Goal: Task Accomplishment & Management: Manage account settings

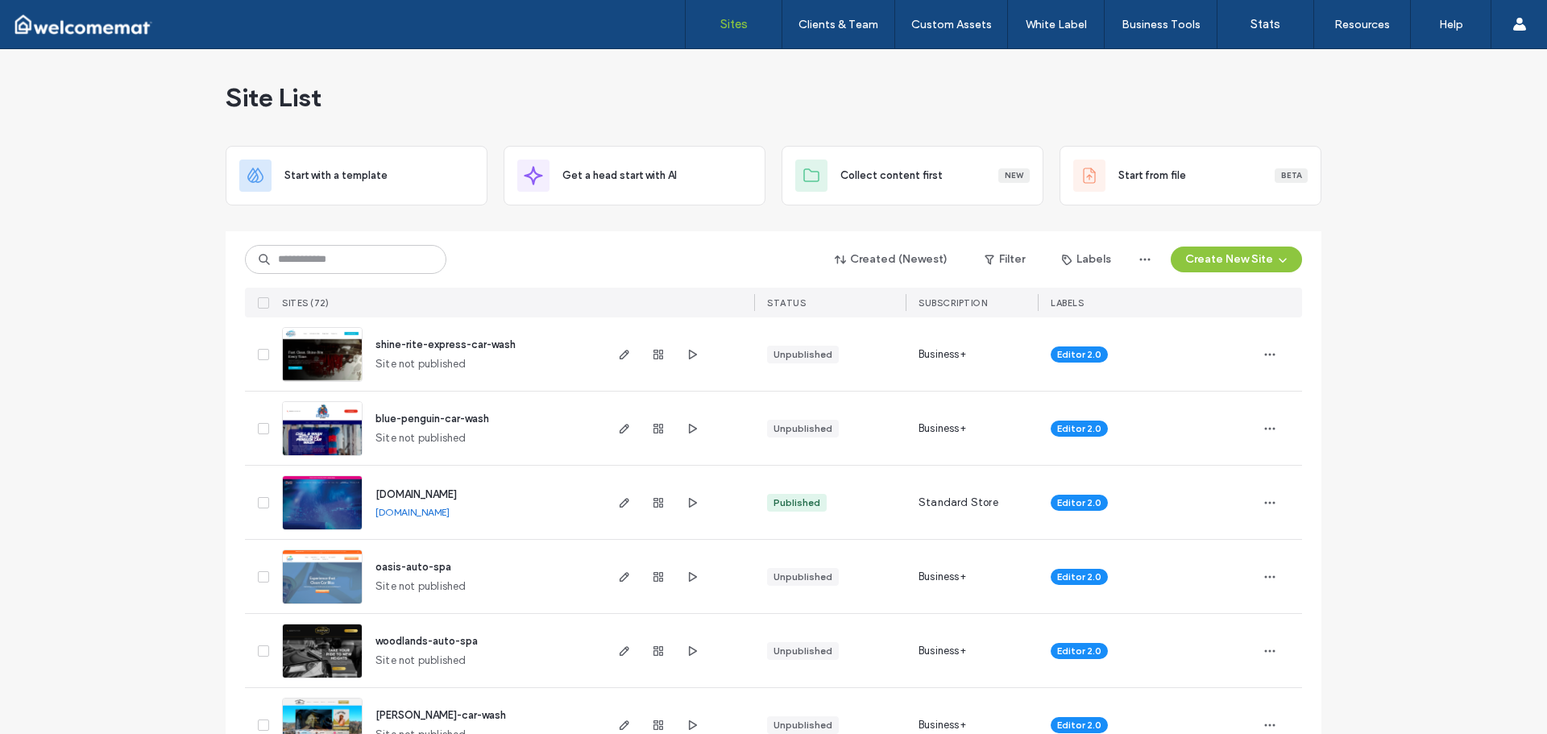
click at [462, 339] on span "shine-rite-express-car-wash" at bounding box center [445, 344] width 140 height 12
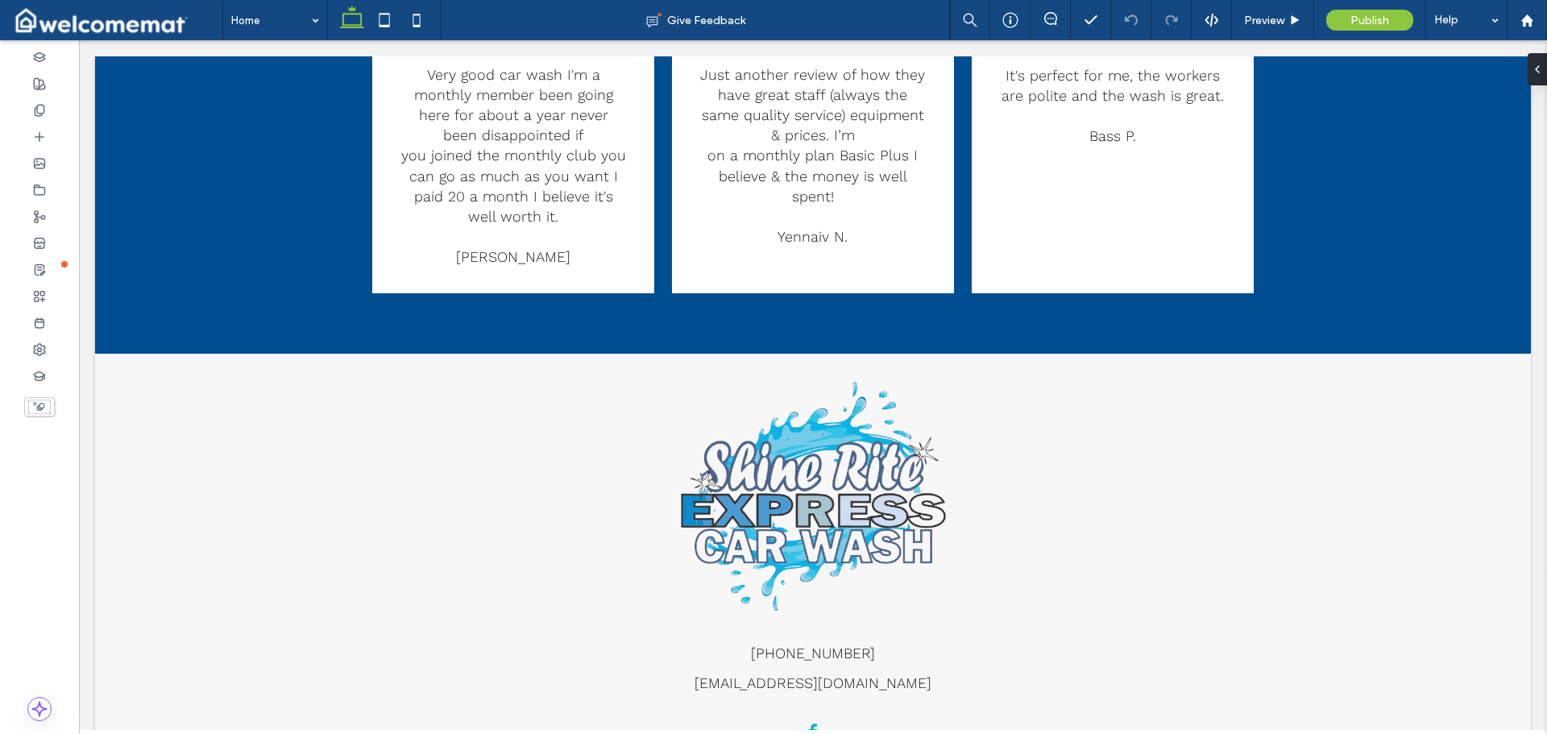
scroll to position [5167, 0]
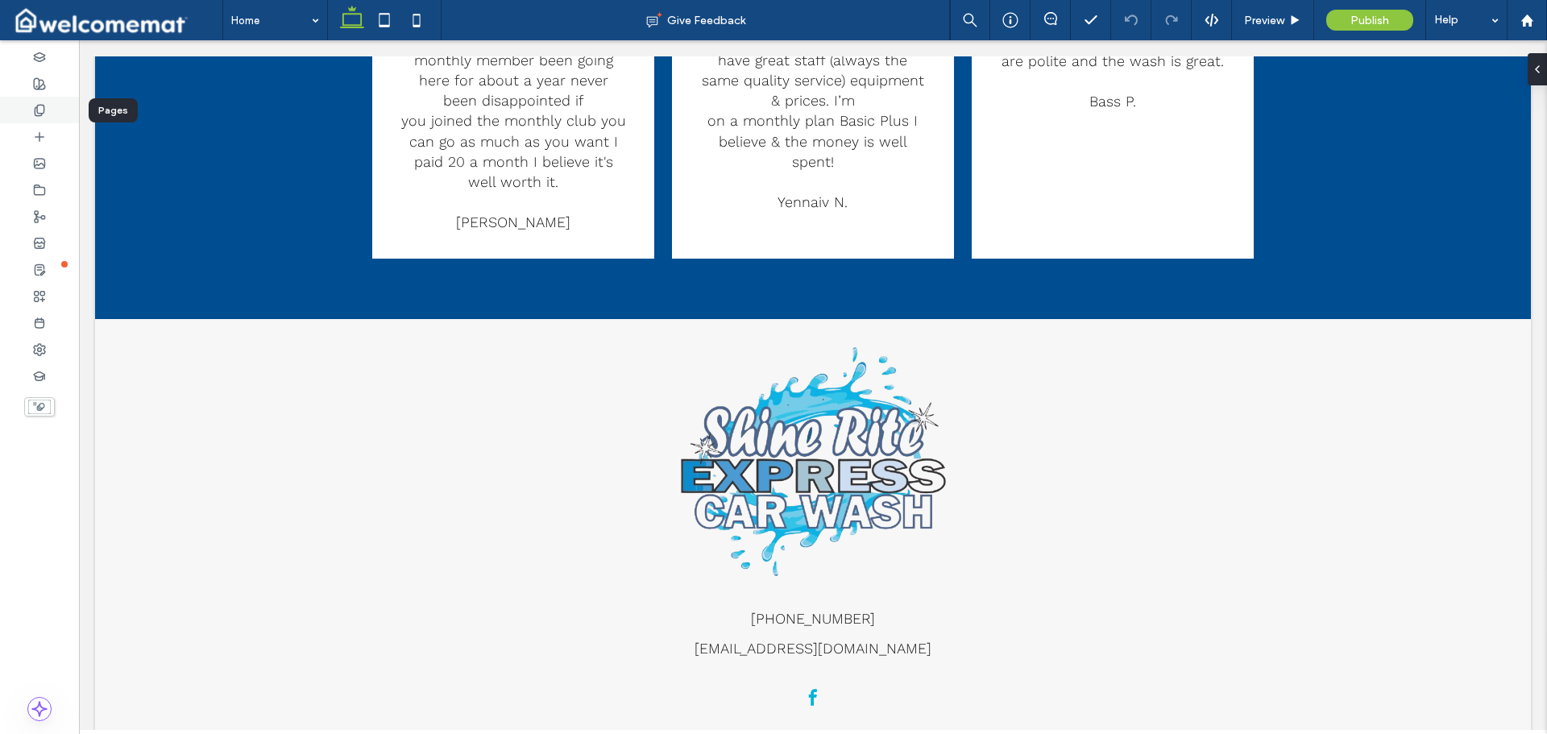
click at [44, 114] on icon at bounding box center [39, 110] width 13 height 13
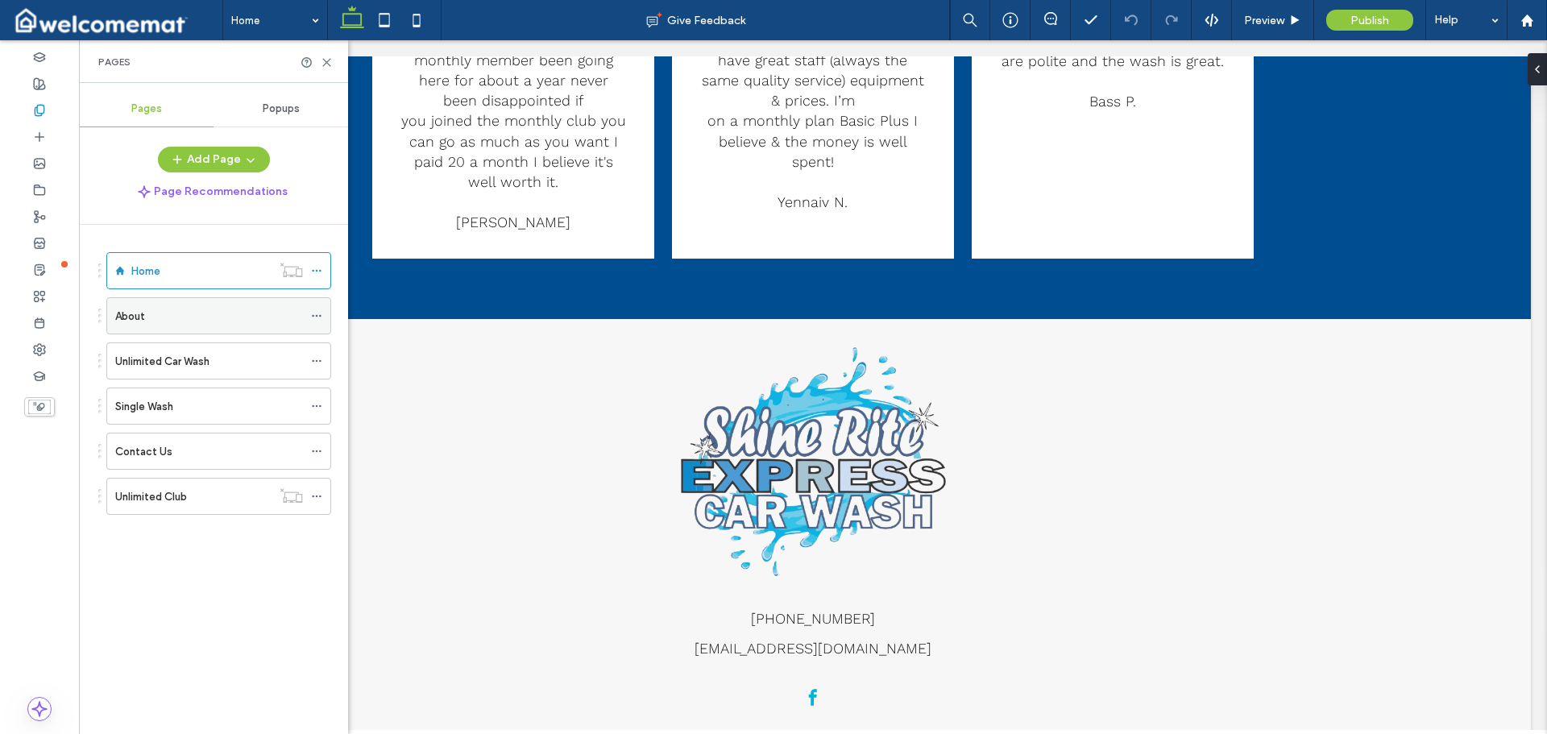
click at [164, 315] on div "About" at bounding box center [209, 316] width 188 height 17
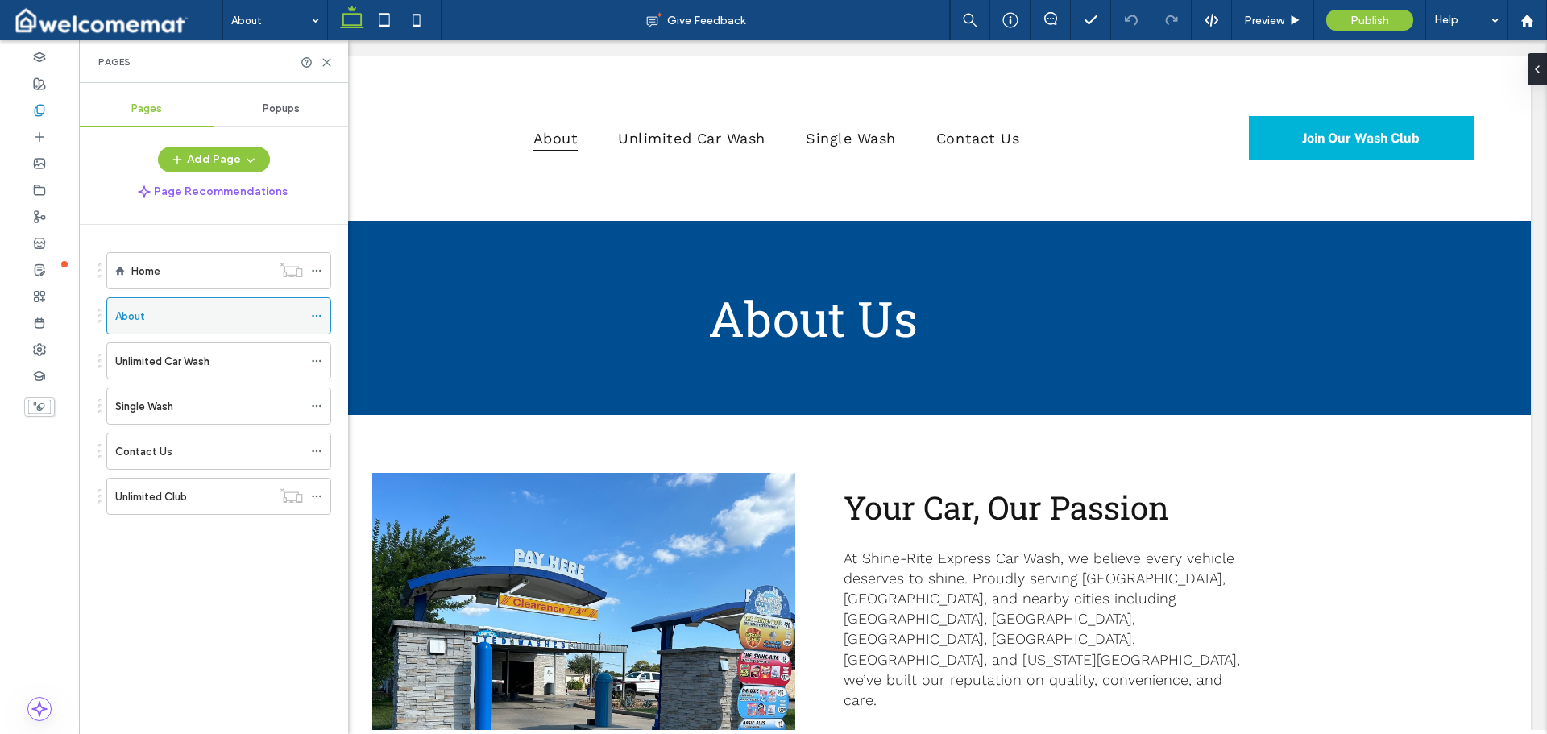
click at [317, 312] on icon at bounding box center [316, 315] width 11 height 11
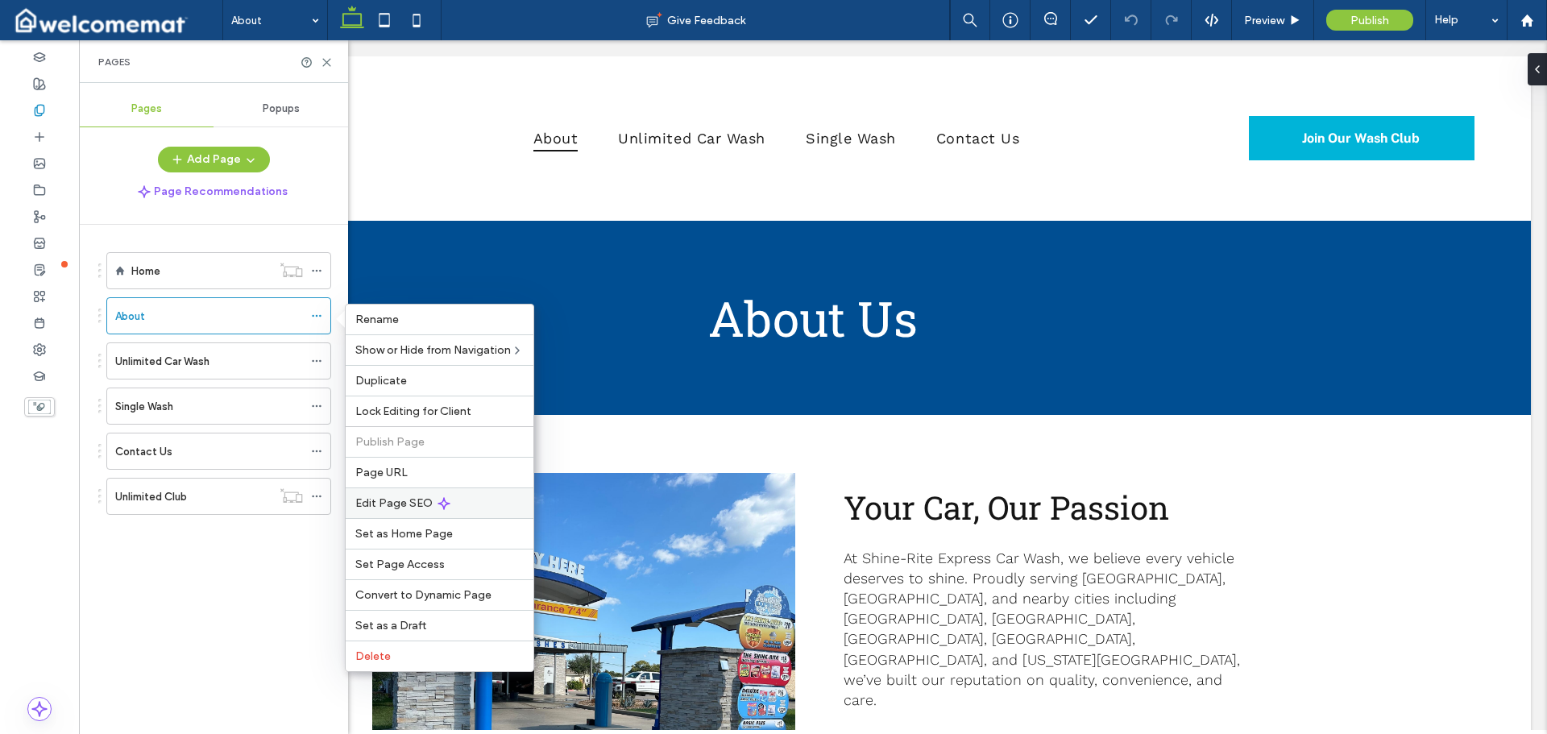
click at [437, 497] on icon at bounding box center [443, 503] width 13 height 13
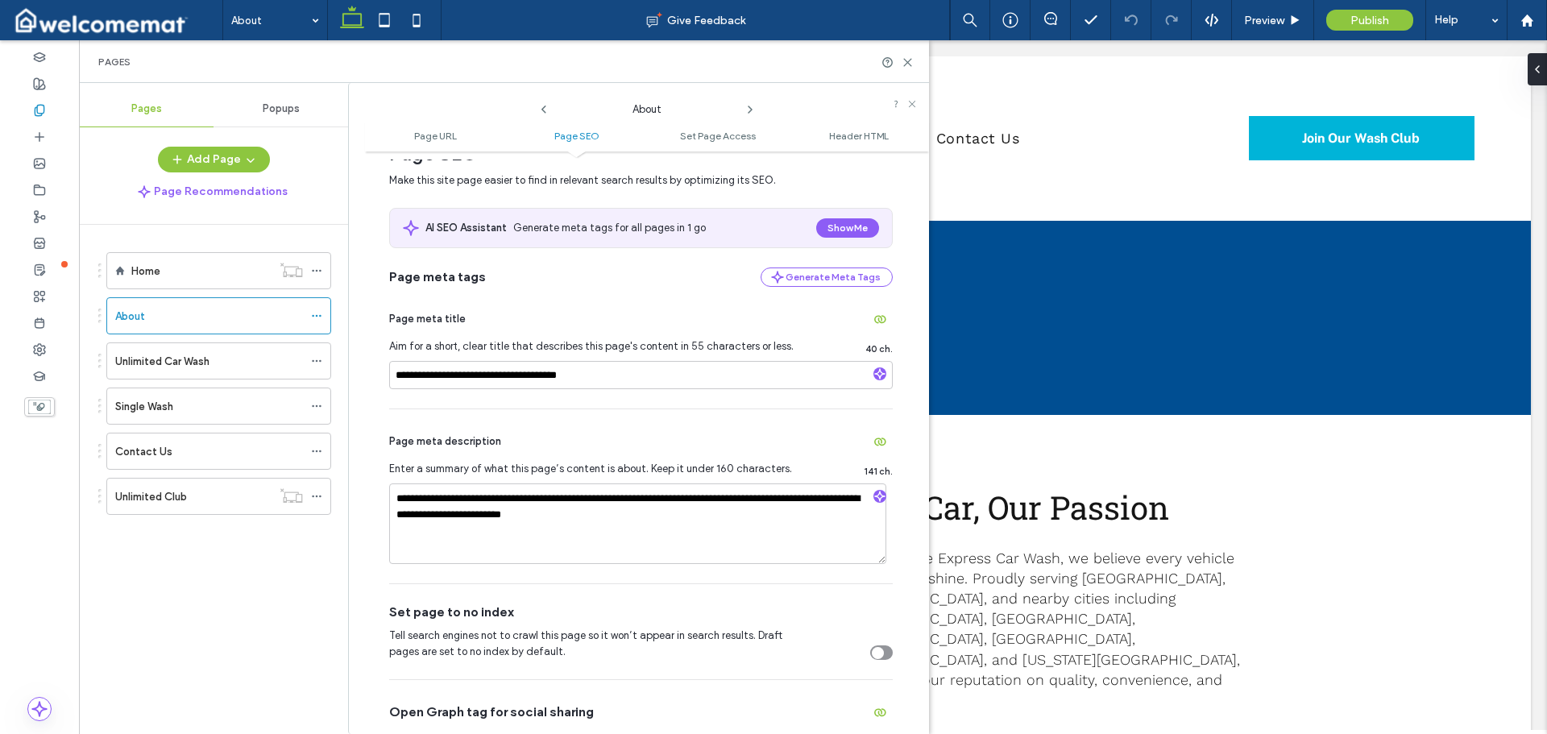
scroll to position [403, 0]
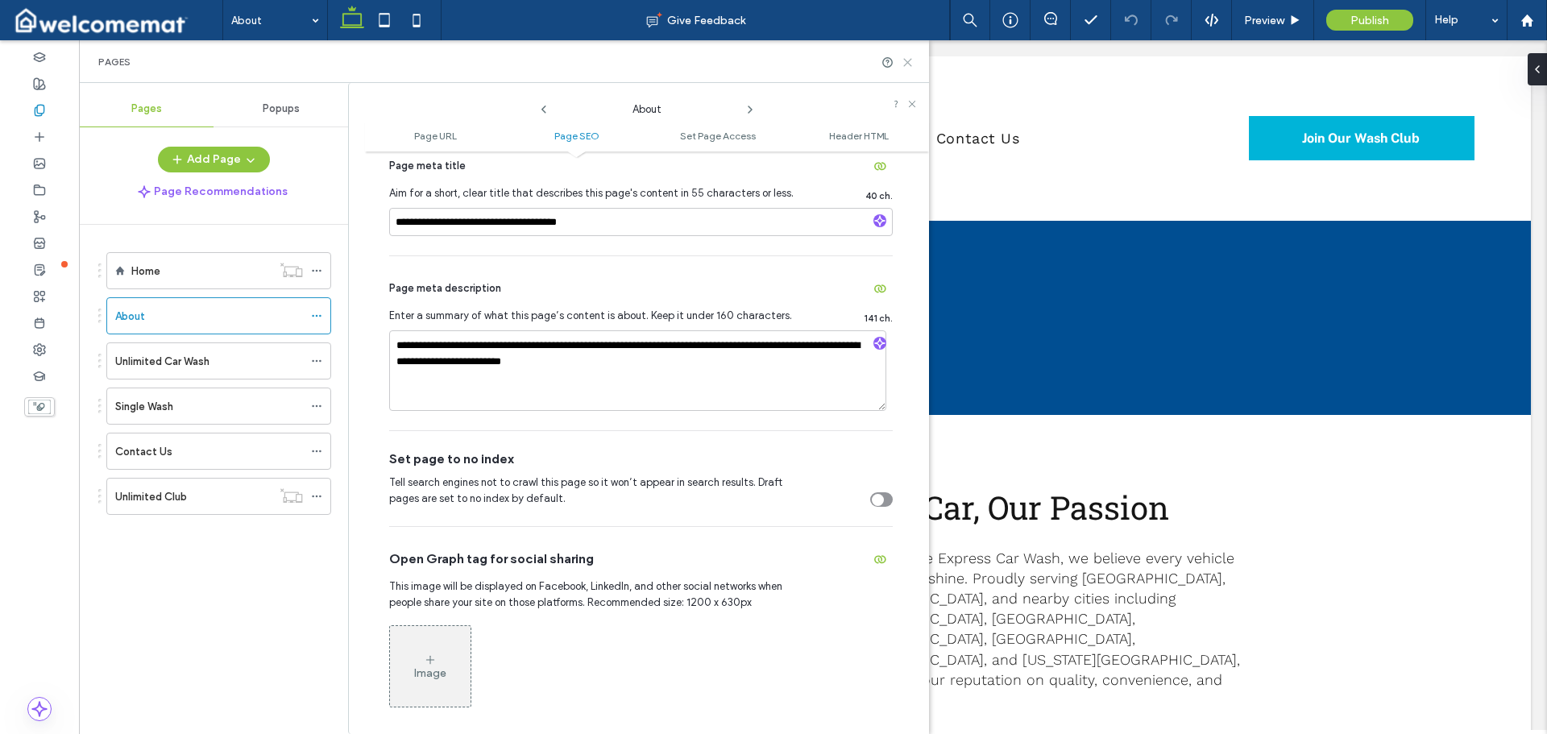
drag, startPoint x: 909, startPoint y: 58, endPoint x: 259, endPoint y: 260, distance: 680.8
click at [909, 58] on icon at bounding box center [907, 62] width 12 height 12
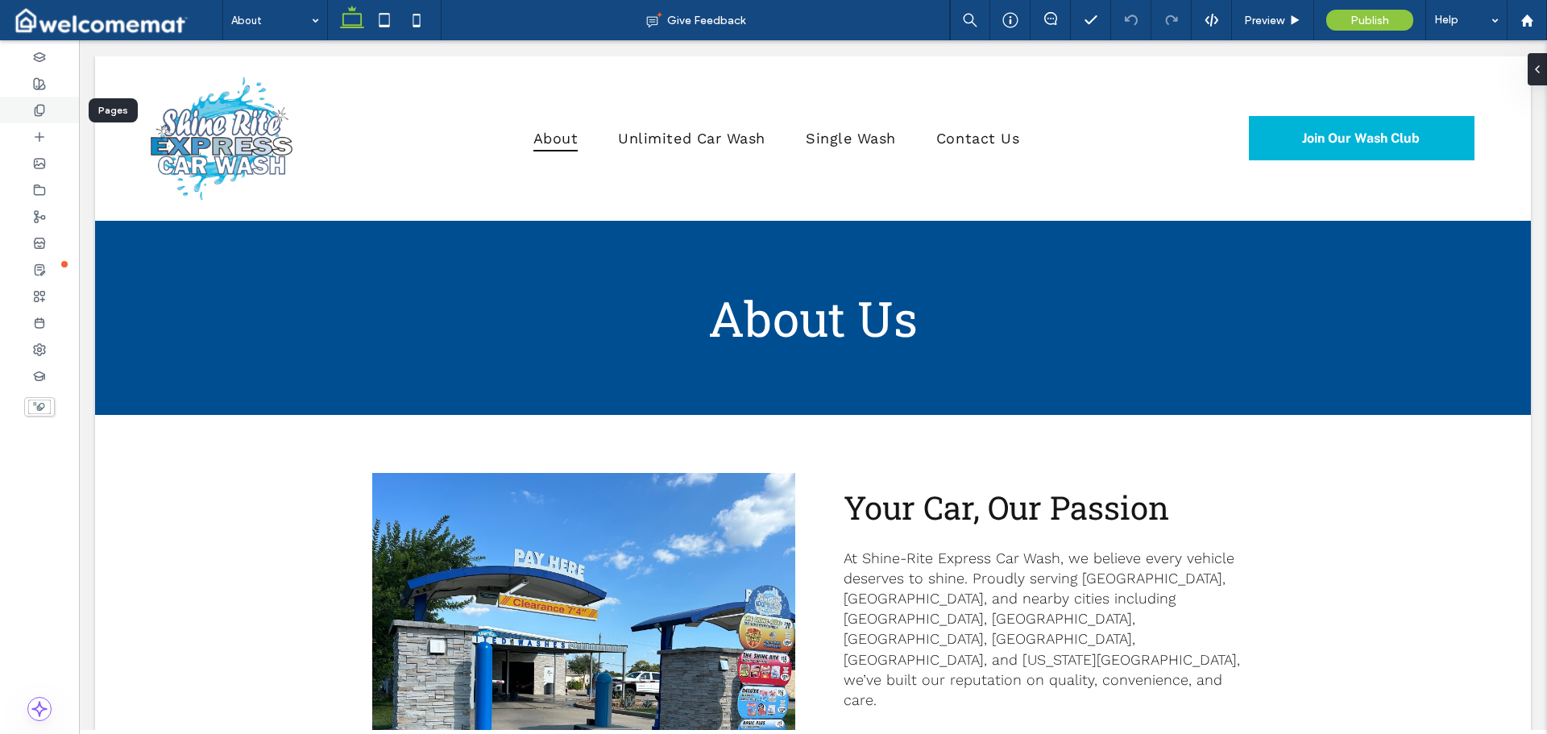
click at [38, 107] on icon at bounding box center [39, 110] width 13 height 13
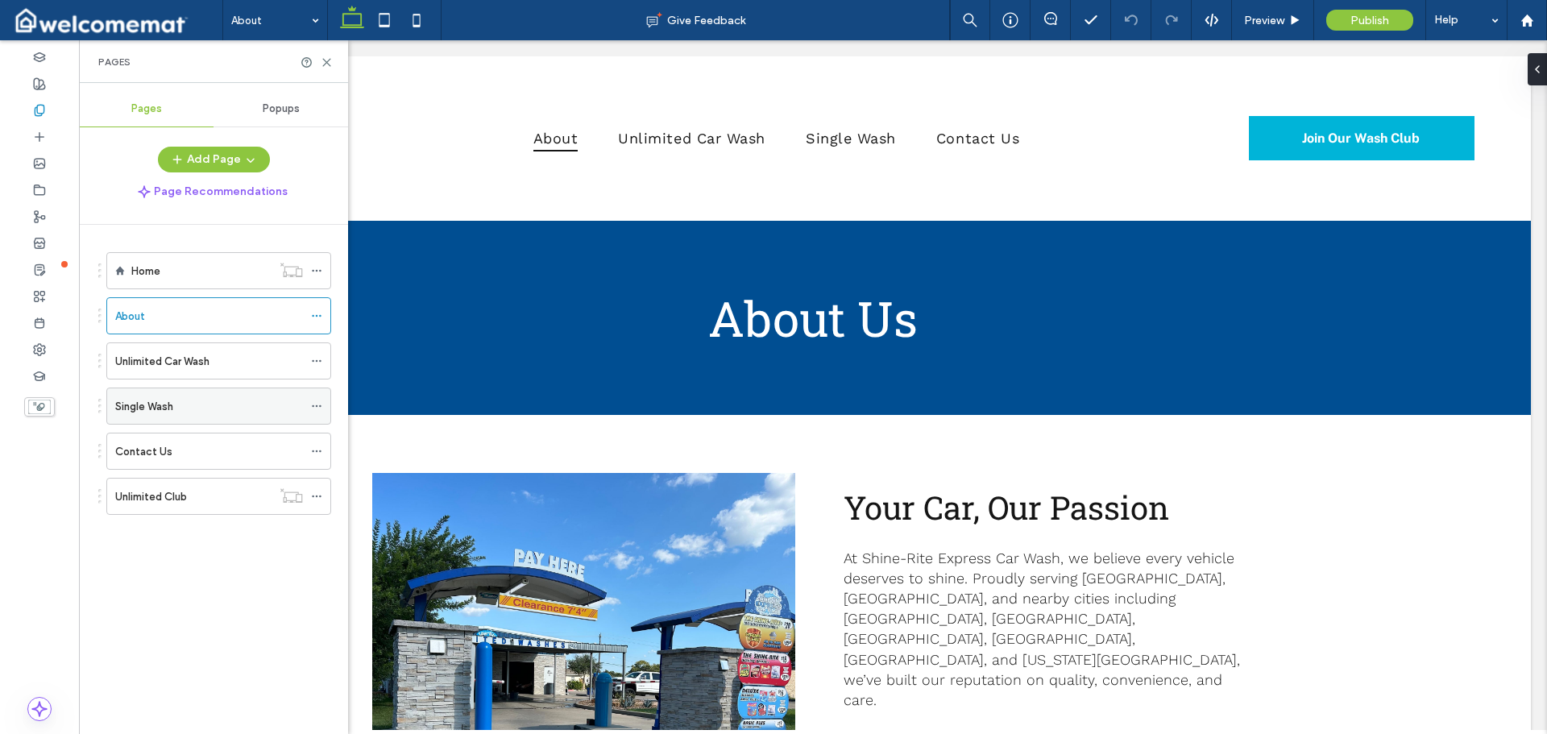
click at [190, 406] on div "Single Wash" at bounding box center [209, 406] width 188 height 17
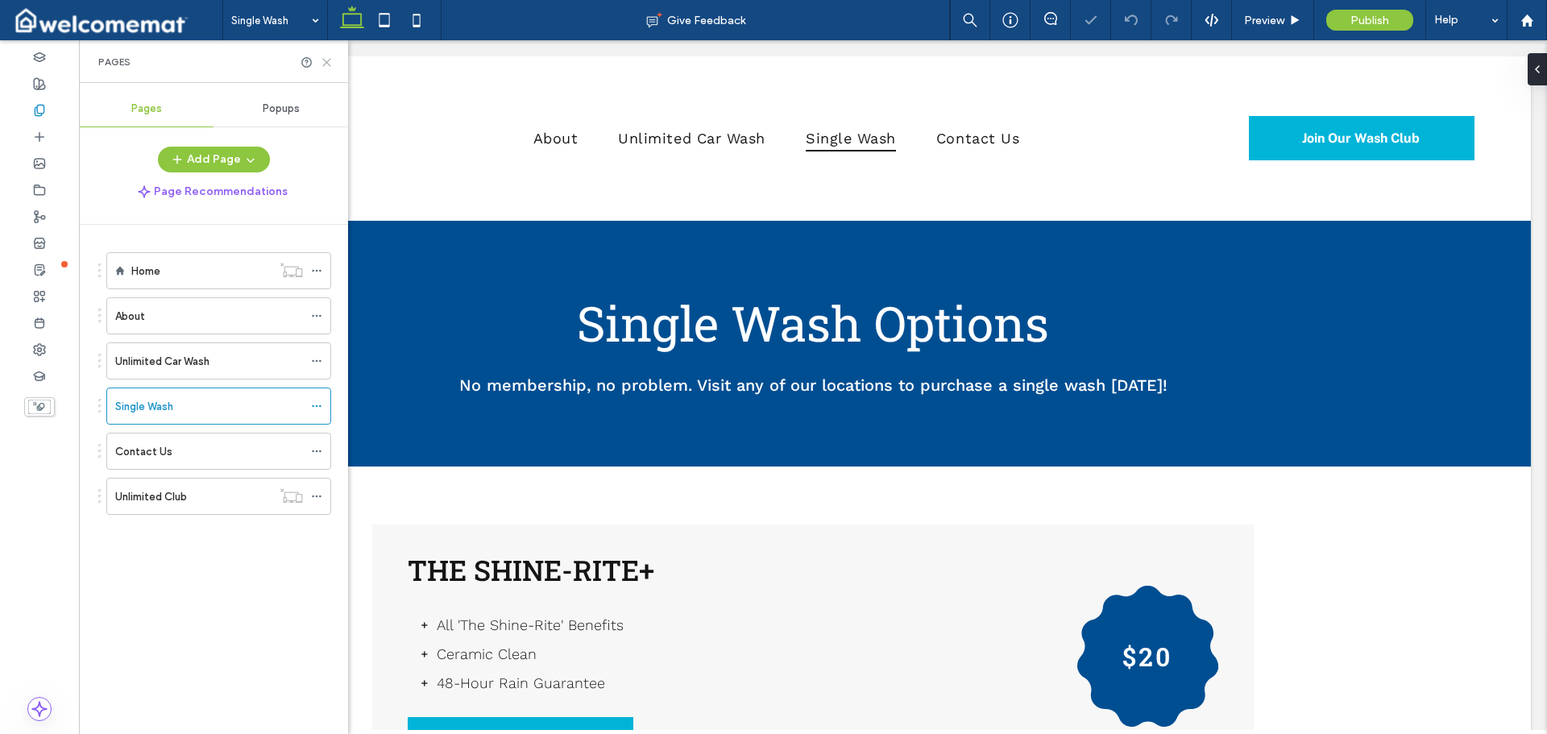
click at [325, 64] on use at bounding box center [326, 62] width 7 height 7
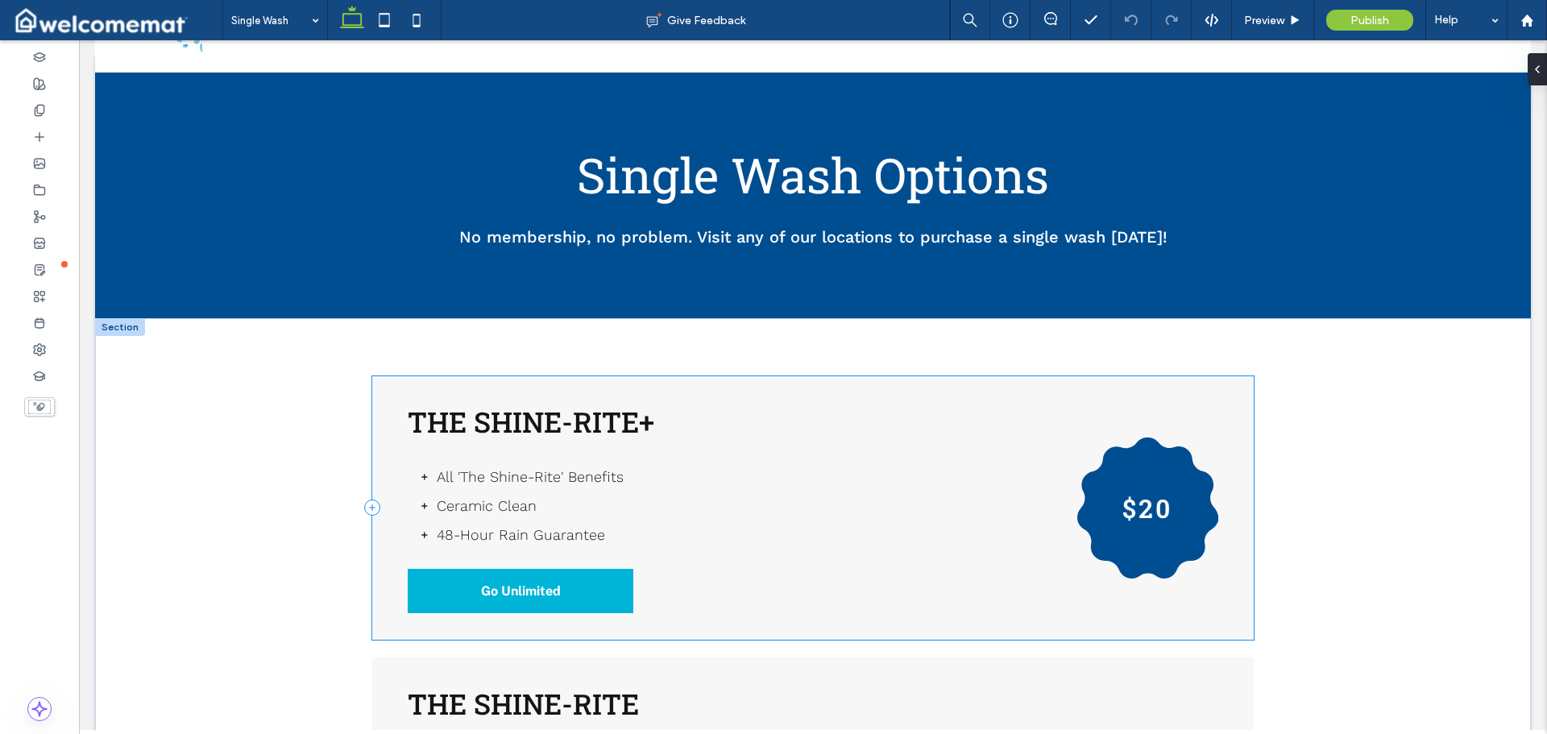
scroll to position [322, 0]
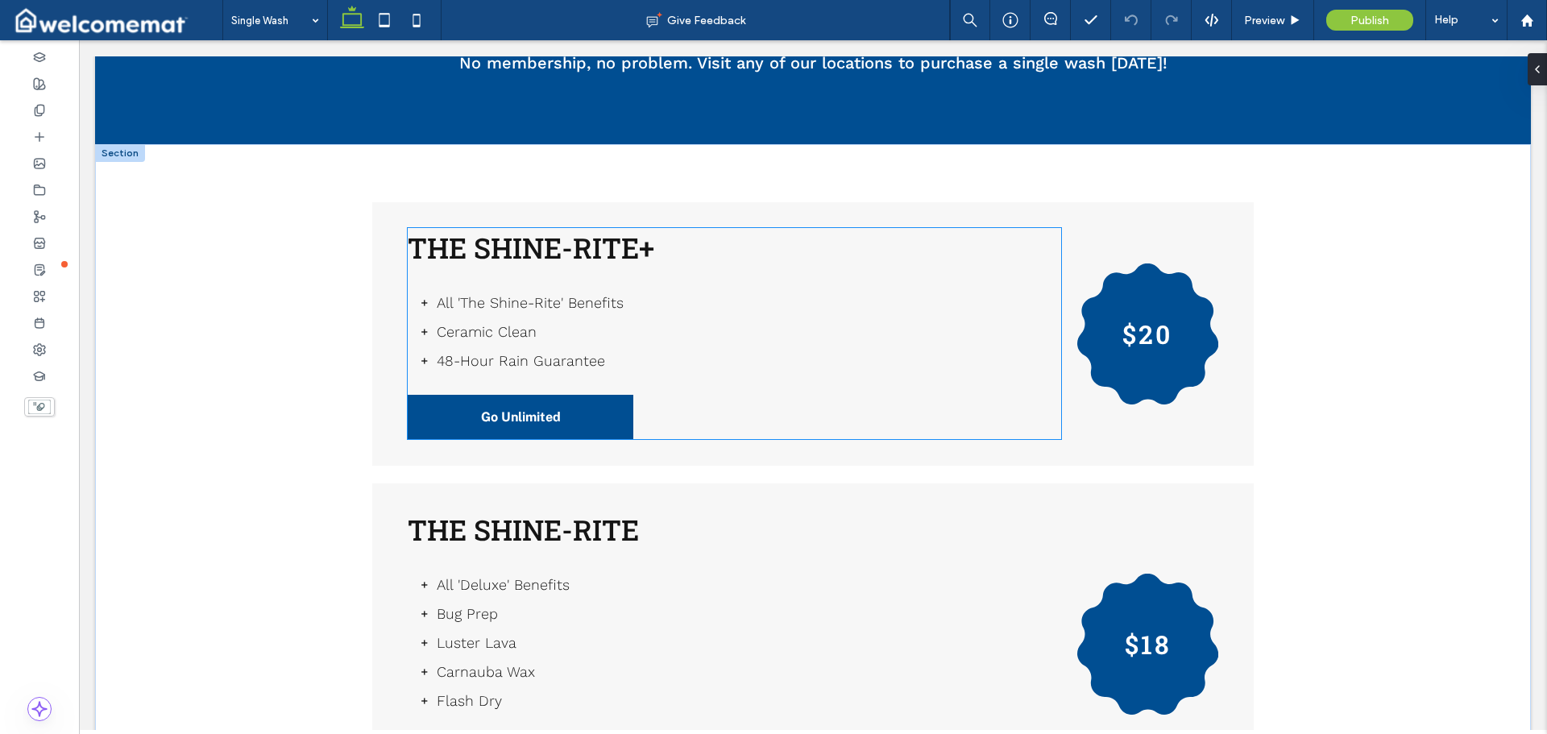
click at [543, 411] on span "Go Unlimited" at bounding box center [521, 416] width 80 height 15
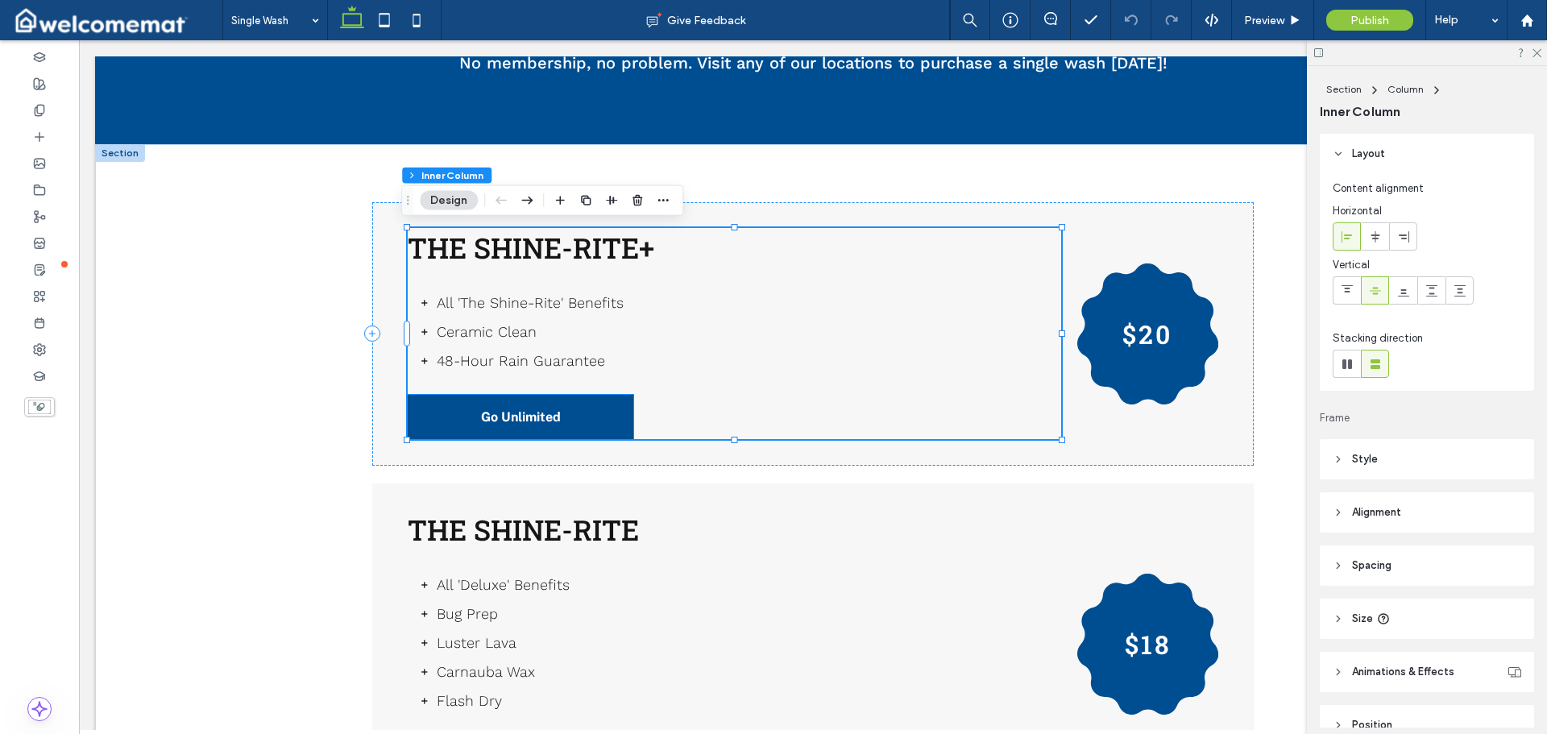
click at [547, 417] on span "Go Unlimited" at bounding box center [521, 416] width 80 height 15
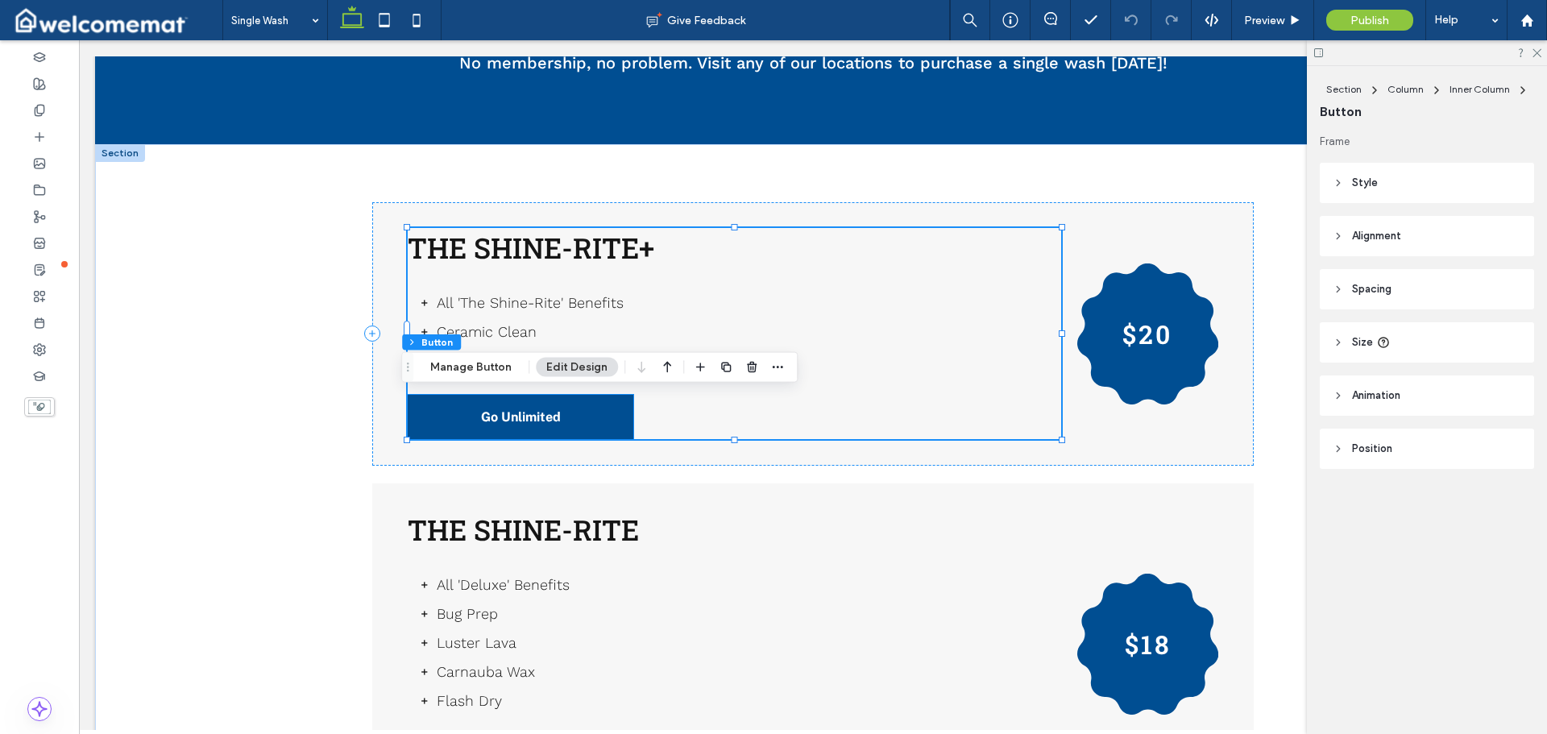
type input "**"
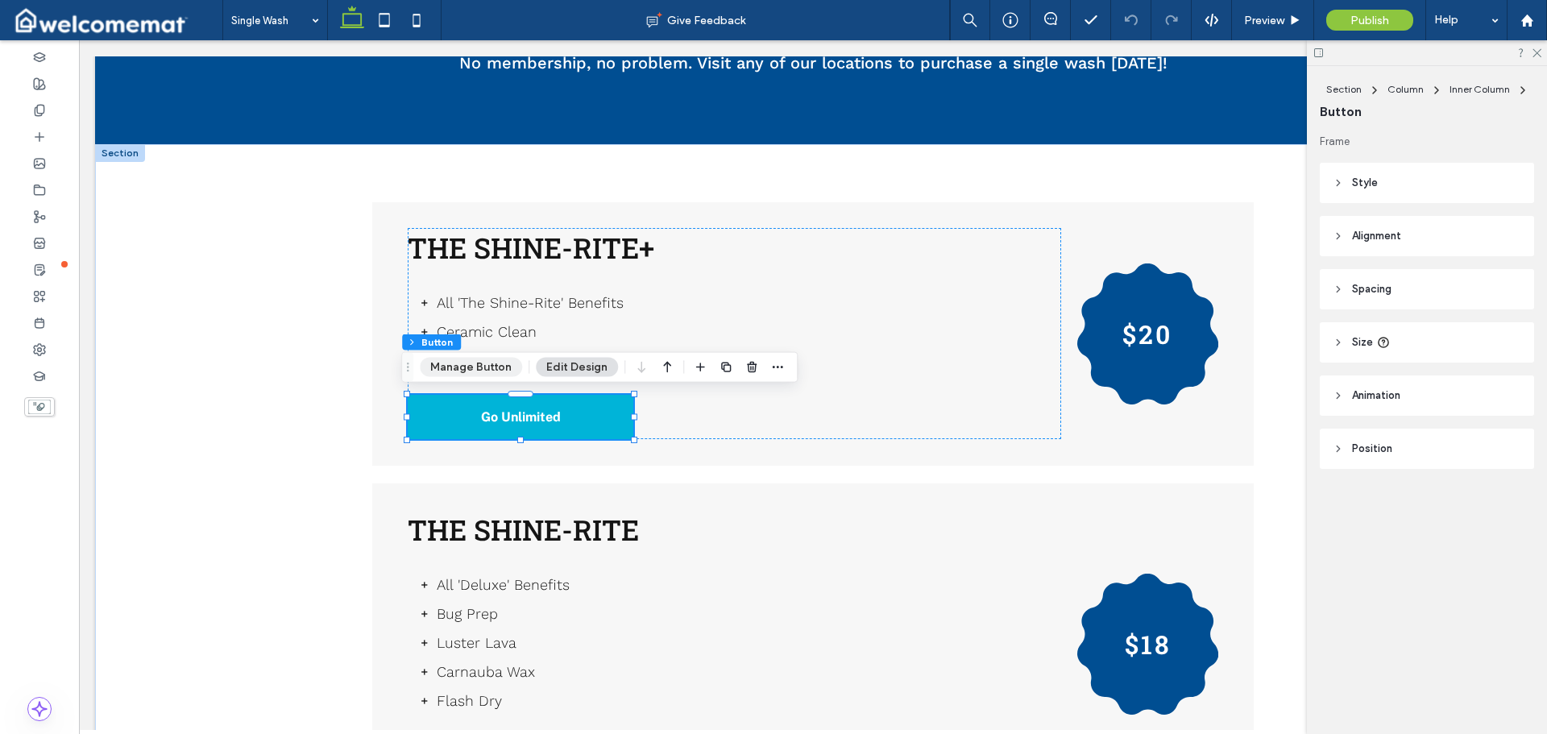
click at [477, 363] on button "Manage Button" at bounding box center [471, 367] width 102 height 19
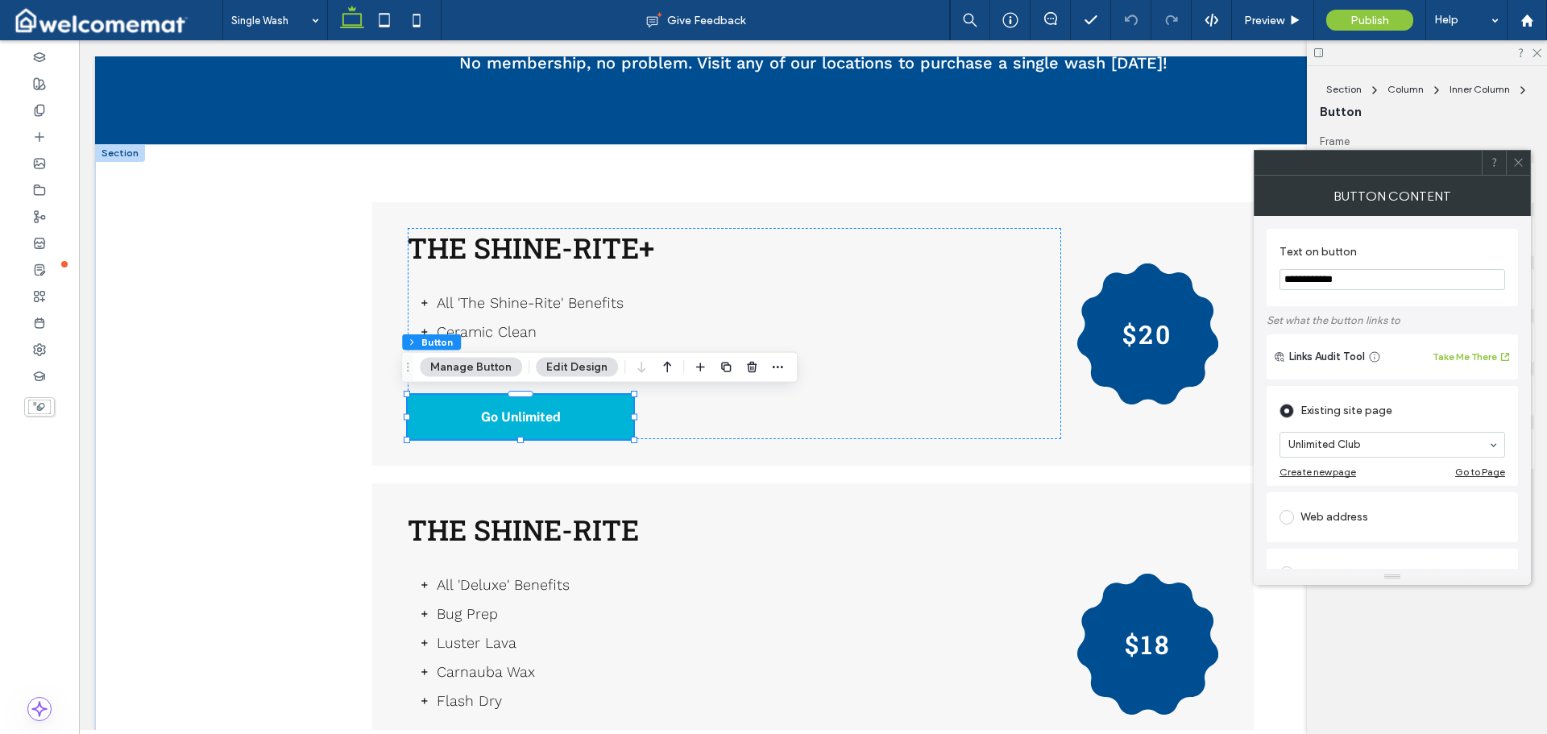
click at [1519, 159] on icon at bounding box center [1518, 162] width 12 height 12
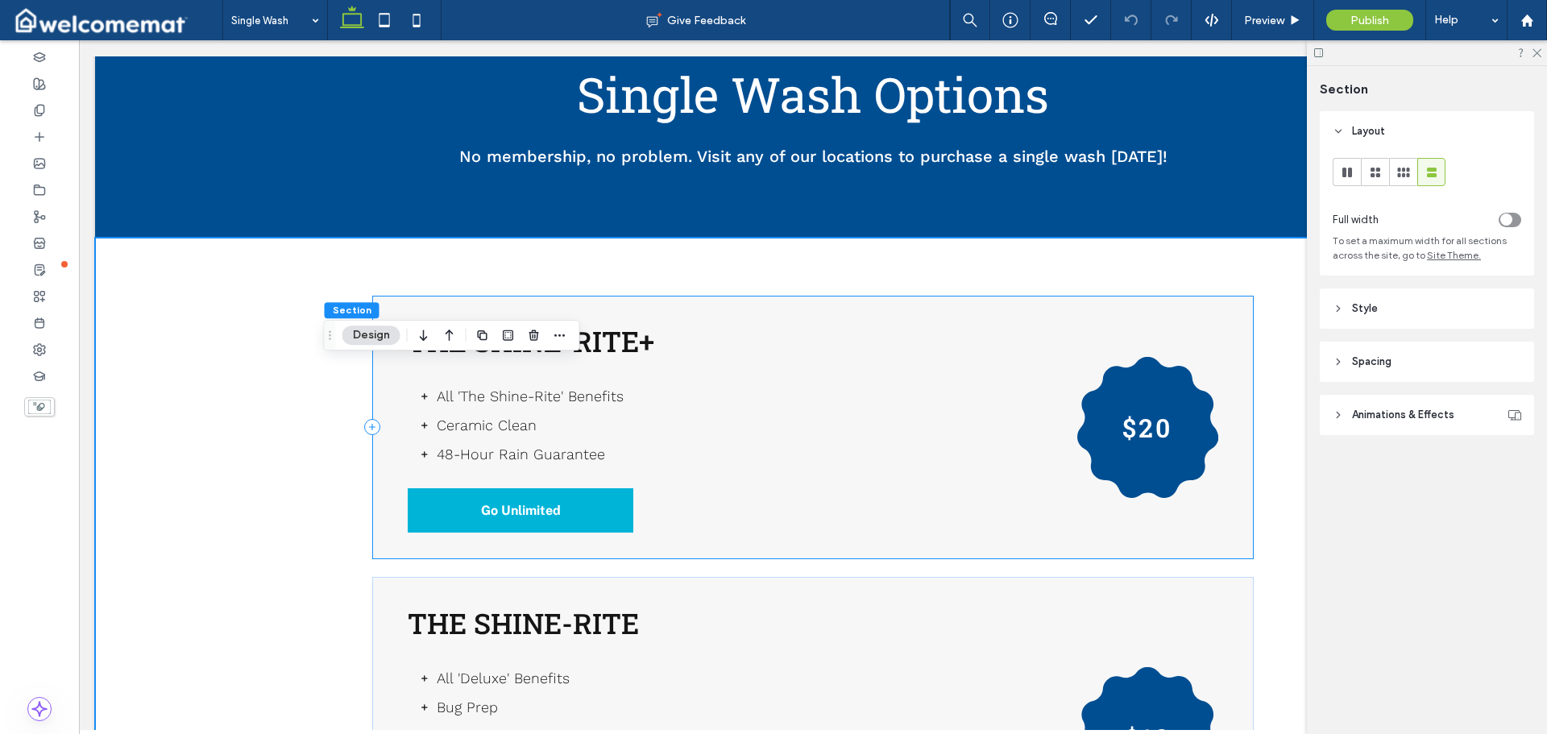
scroll to position [81, 0]
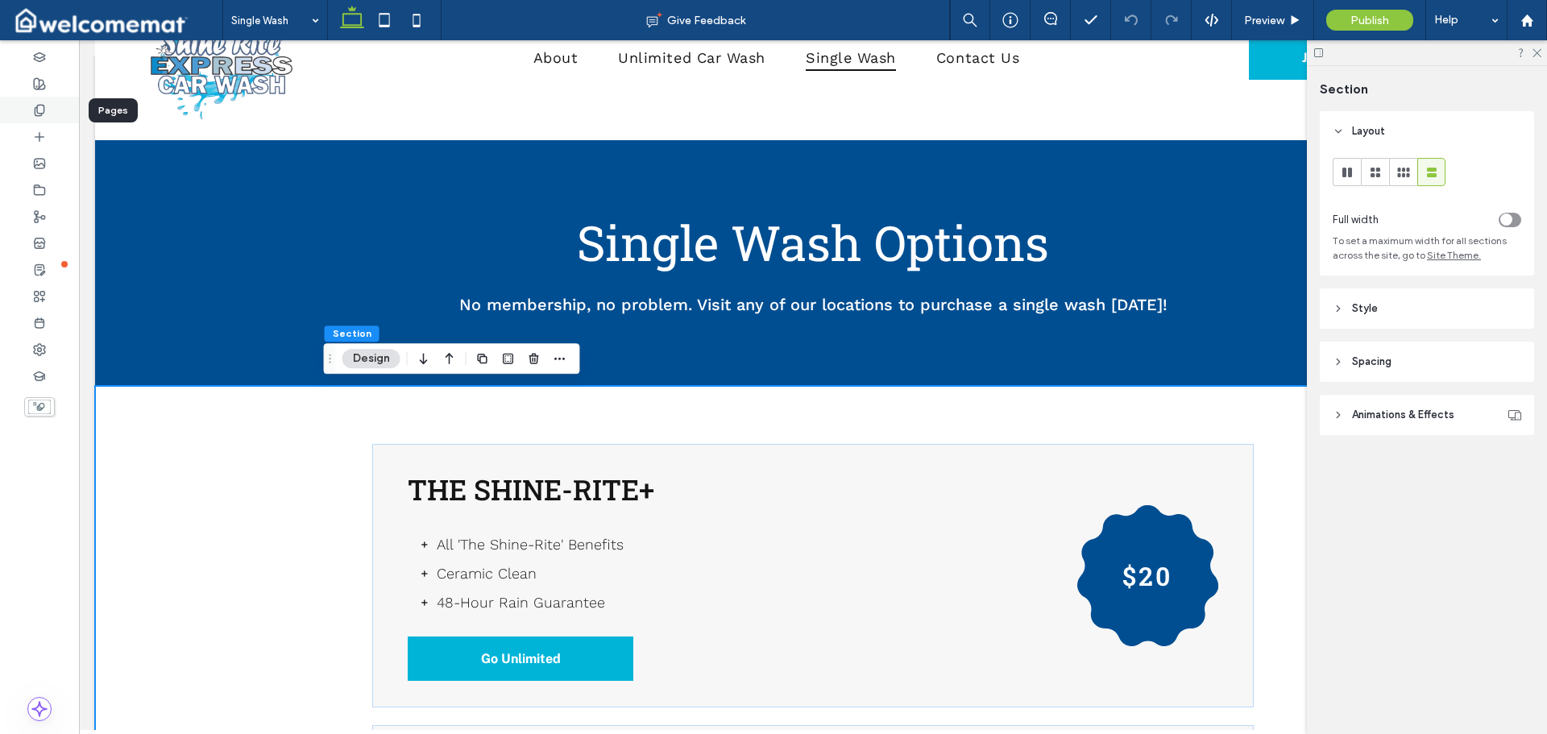
click at [39, 111] on icon at bounding box center [39, 110] width 13 height 13
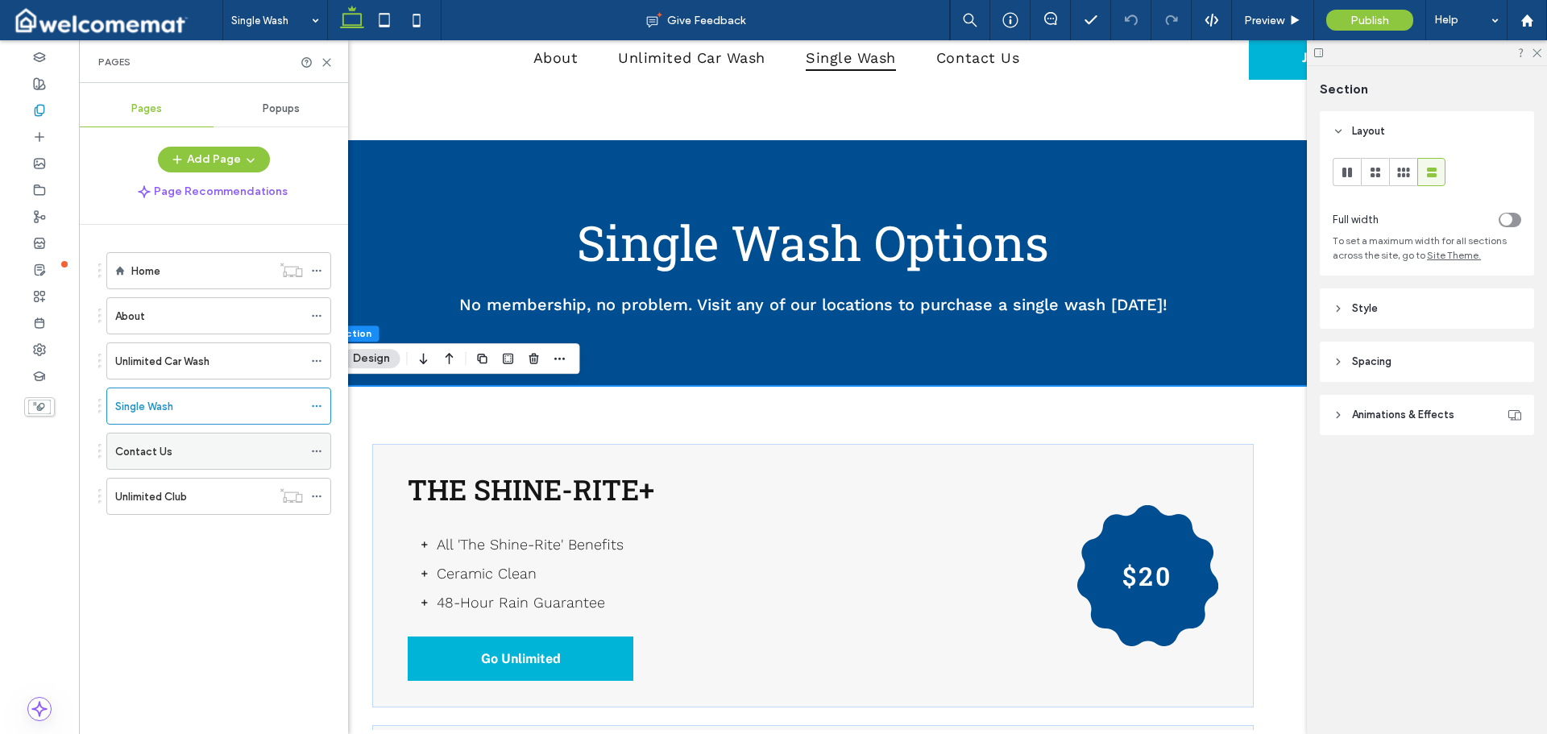
click at [209, 450] on div "Contact Us" at bounding box center [209, 451] width 188 height 17
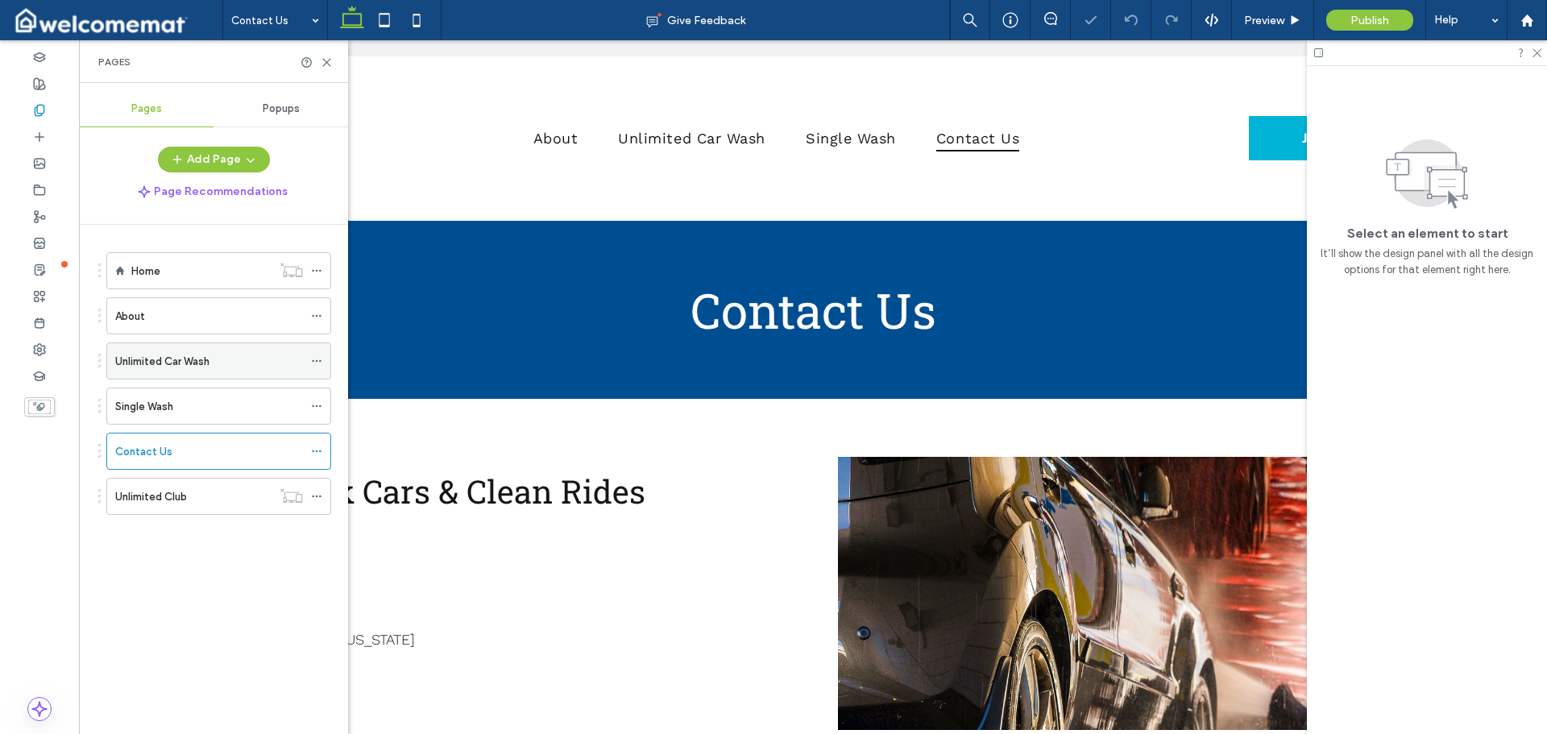
click at [169, 358] on label "Unlimited Car Wash" at bounding box center [162, 361] width 94 height 28
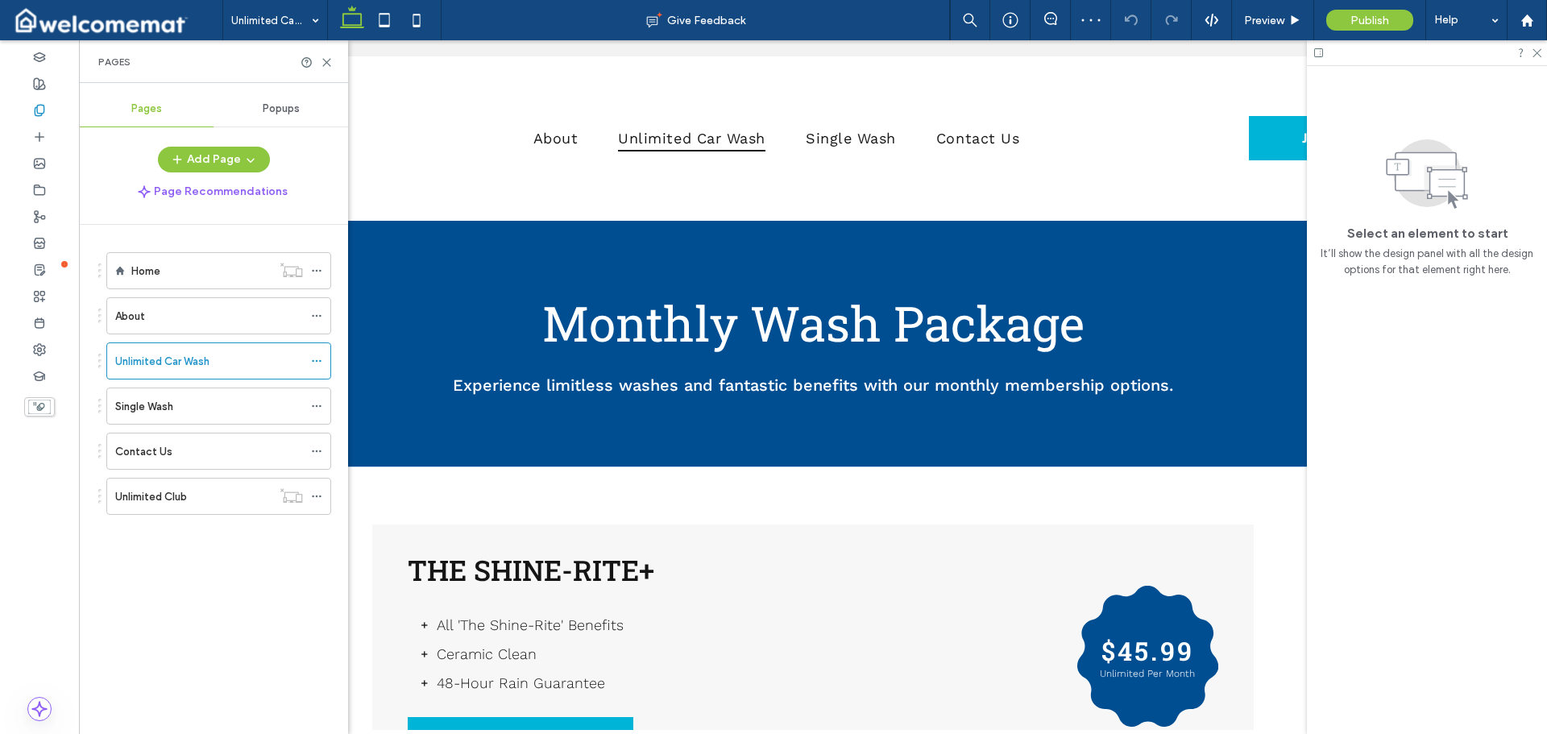
scroll to position [242, 0]
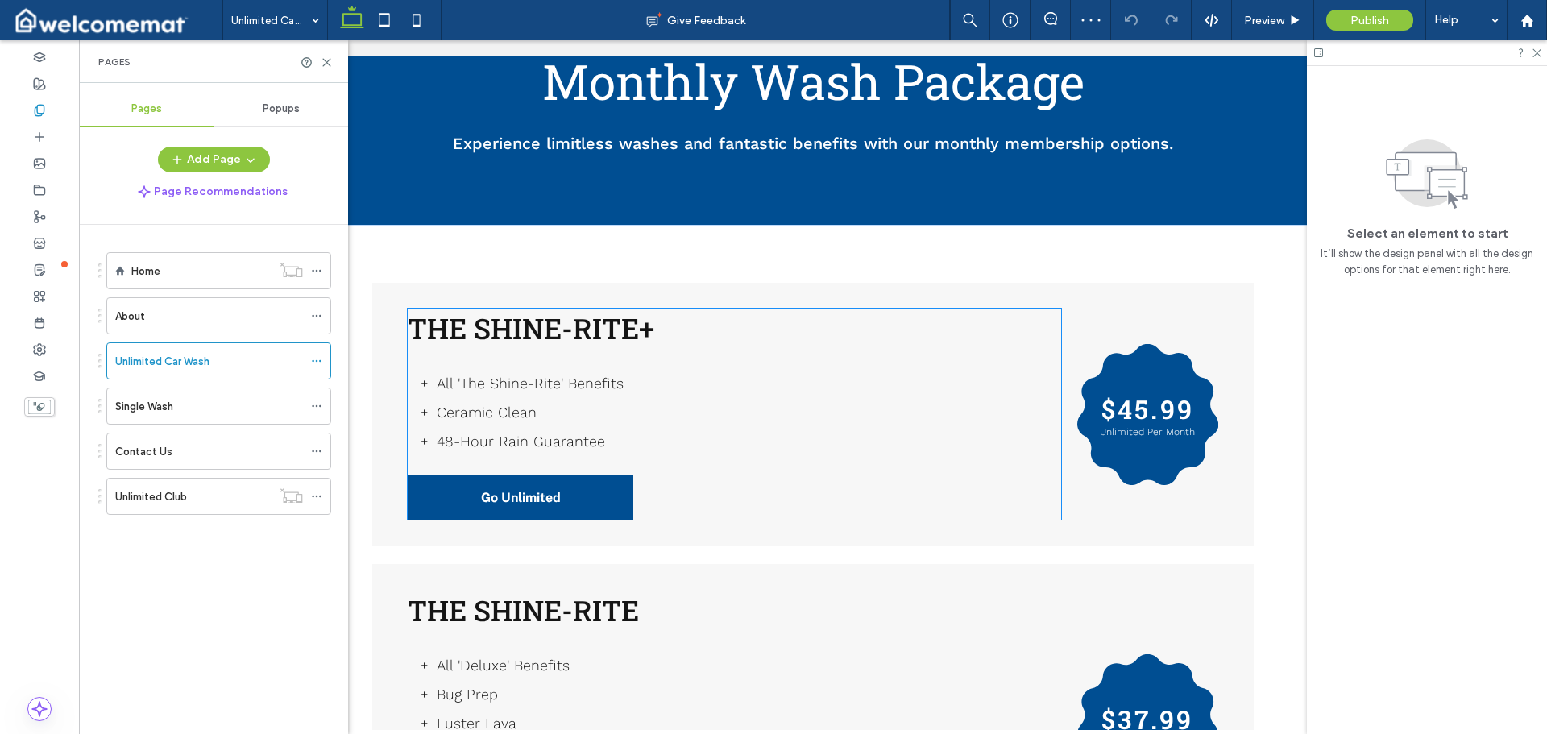
click at [566, 493] on link "Go Unlimited" at bounding box center [521, 497] width 226 height 44
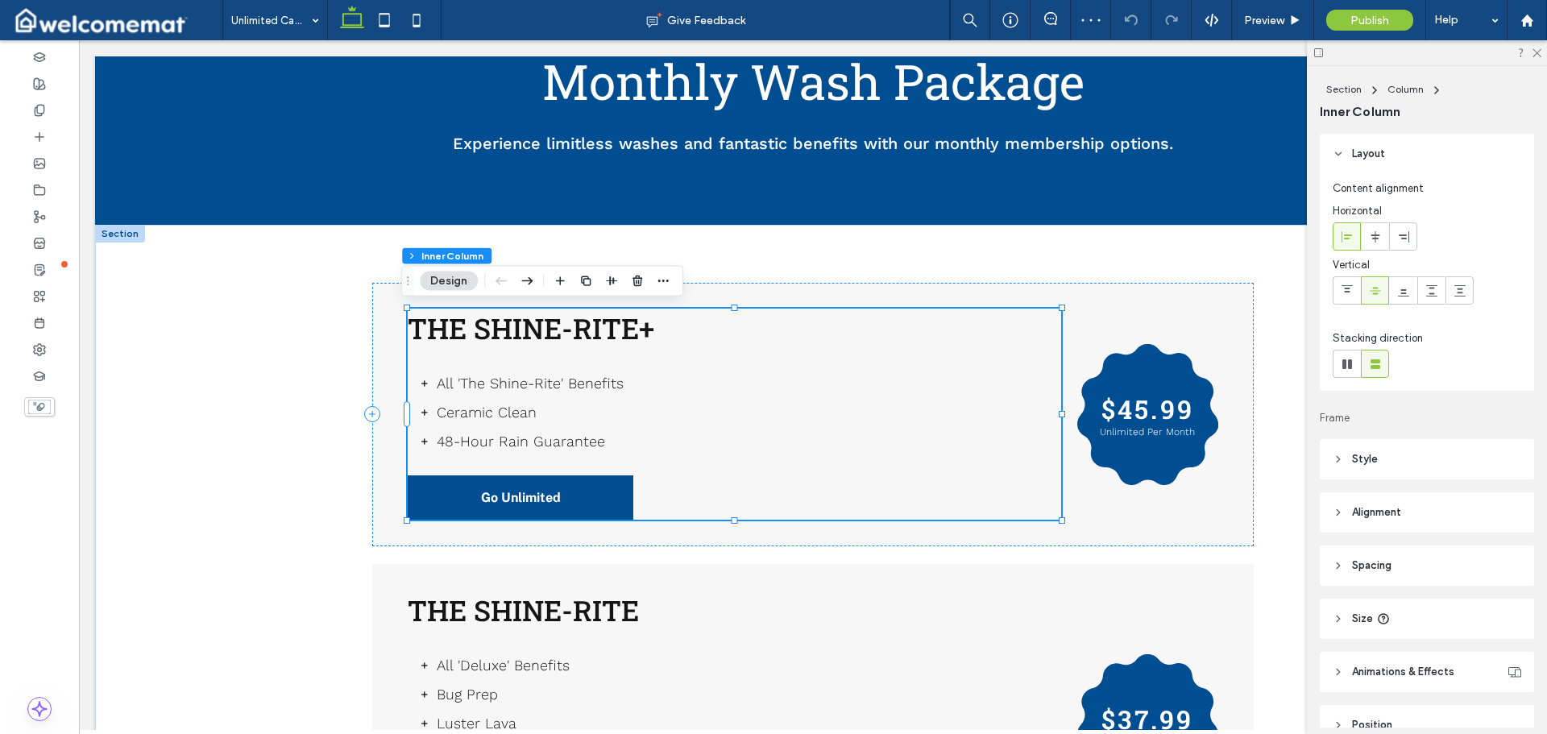
click at [564, 488] on link "Go Unlimited" at bounding box center [521, 497] width 226 height 44
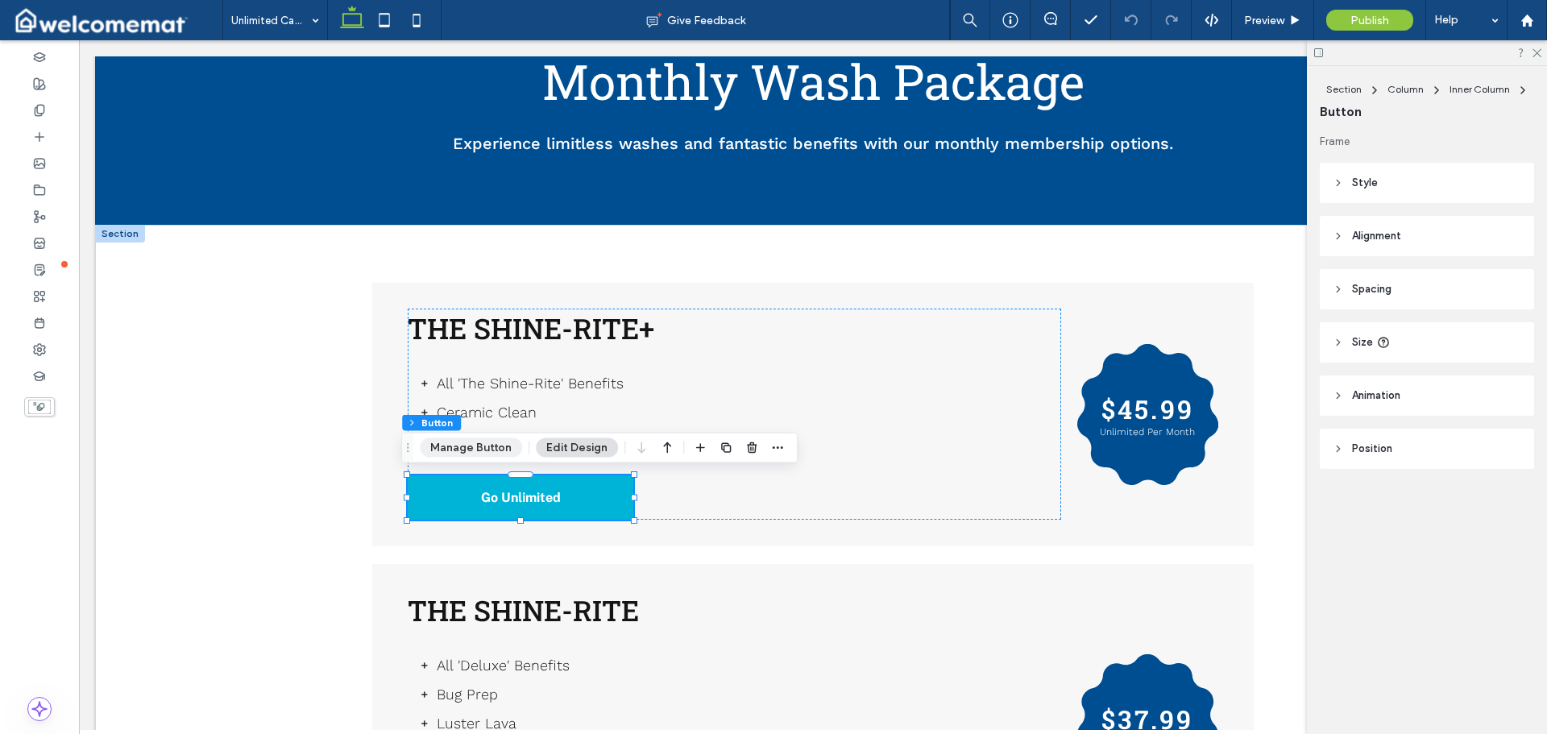
click at [471, 448] on button "Manage Button" at bounding box center [471, 447] width 102 height 19
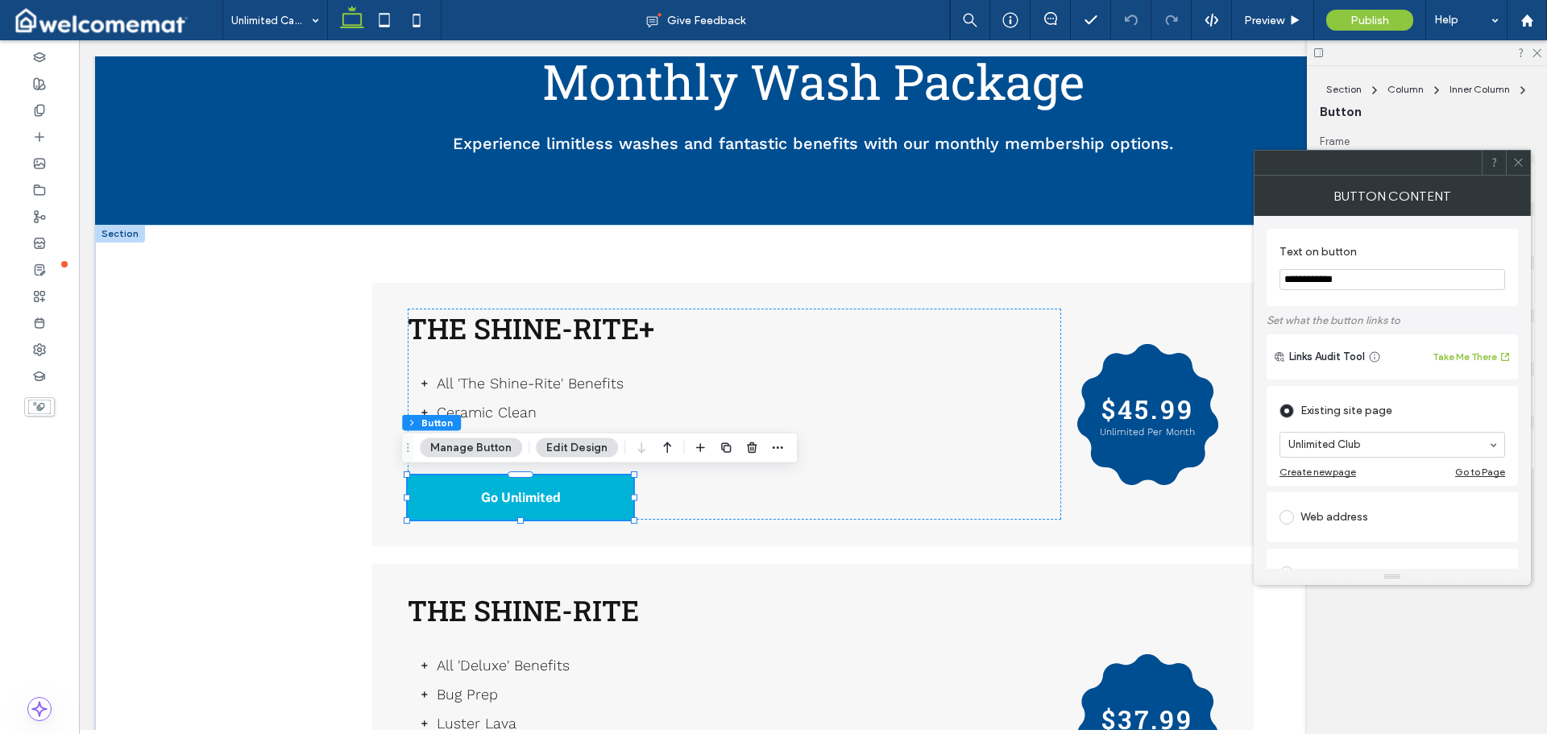
click at [1518, 161] on icon at bounding box center [1518, 162] width 12 height 12
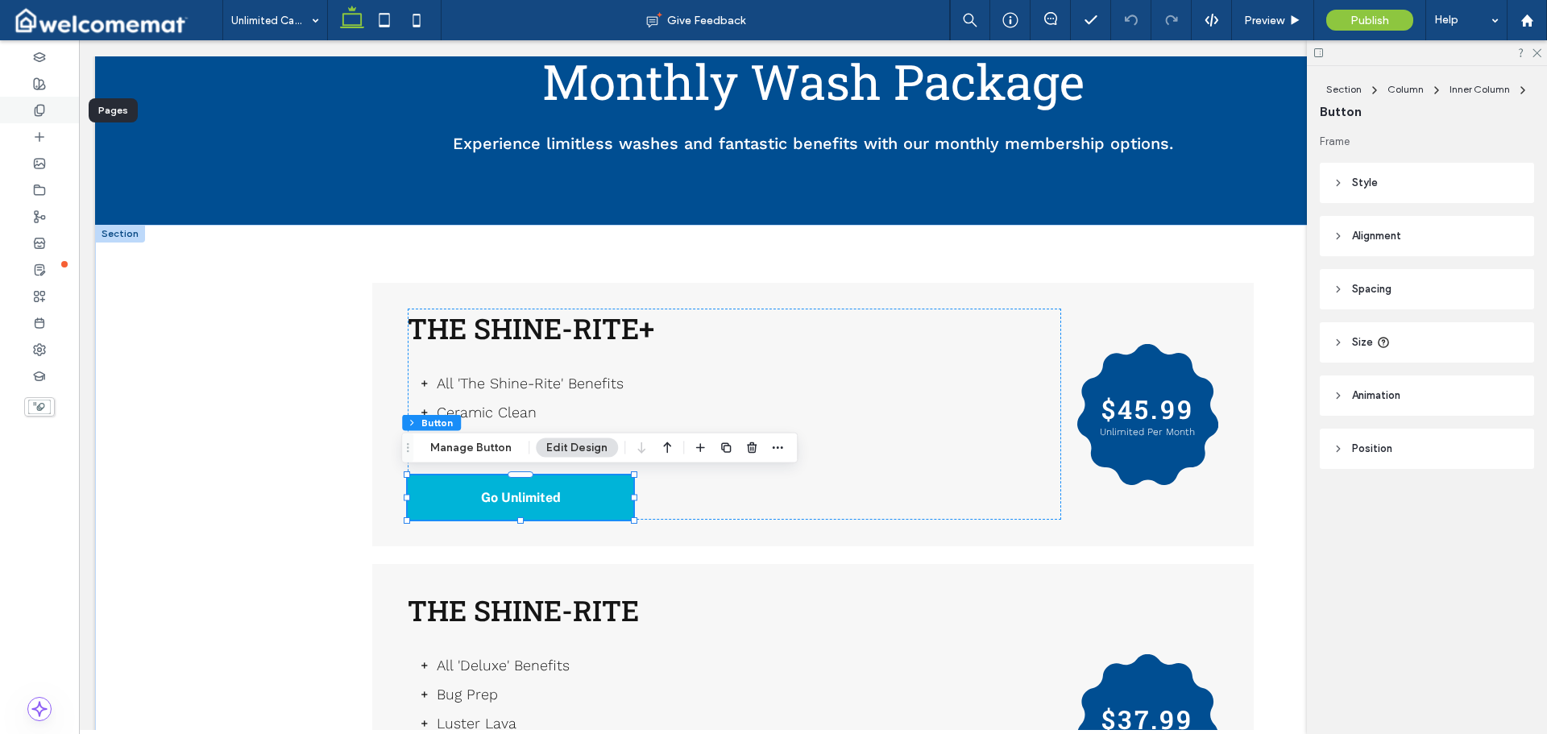
click at [33, 111] on div at bounding box center [39, 110] width 79 height 27
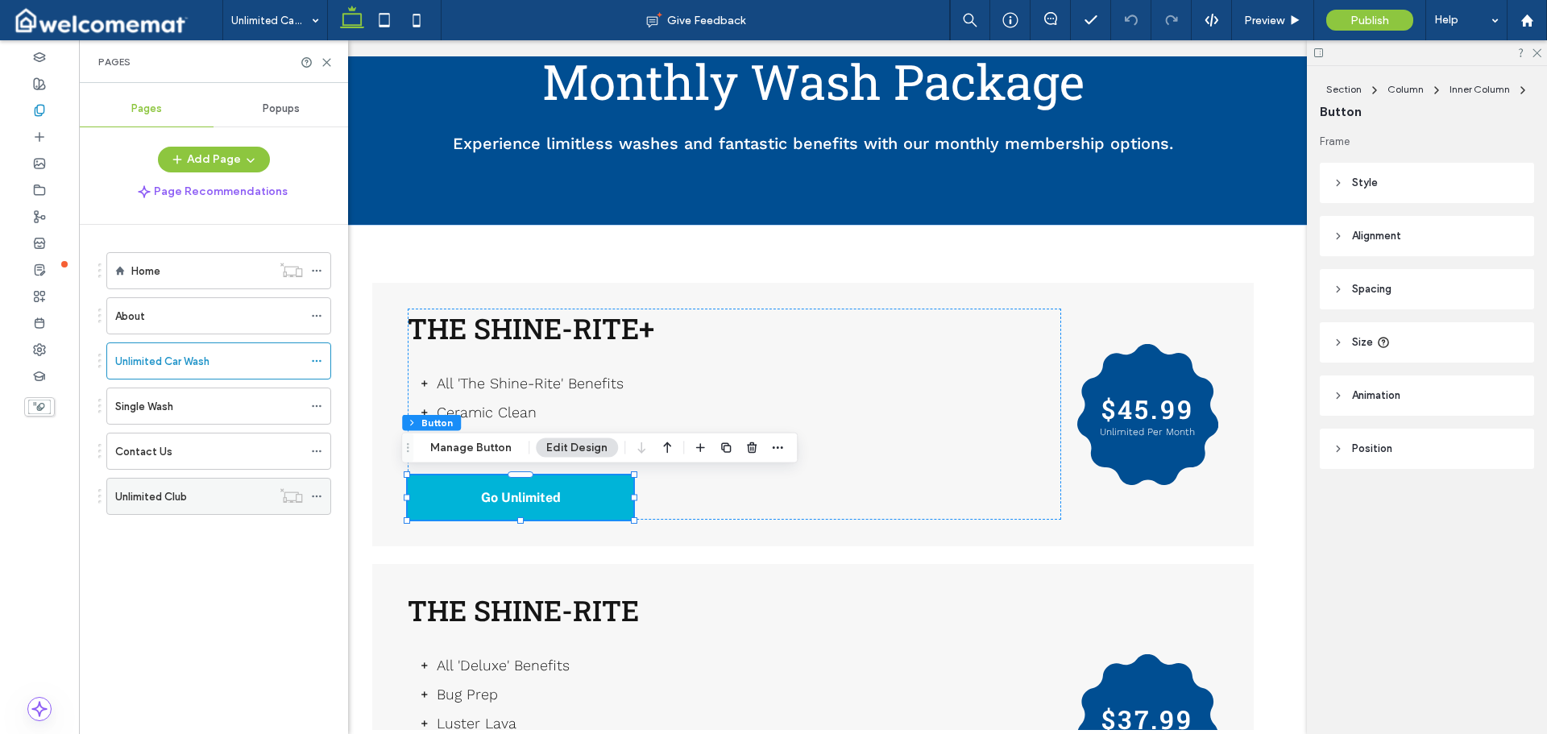
click at [194, 502] on div "Unlimited Club" at bounding box center [193, 496] width 156 height 17
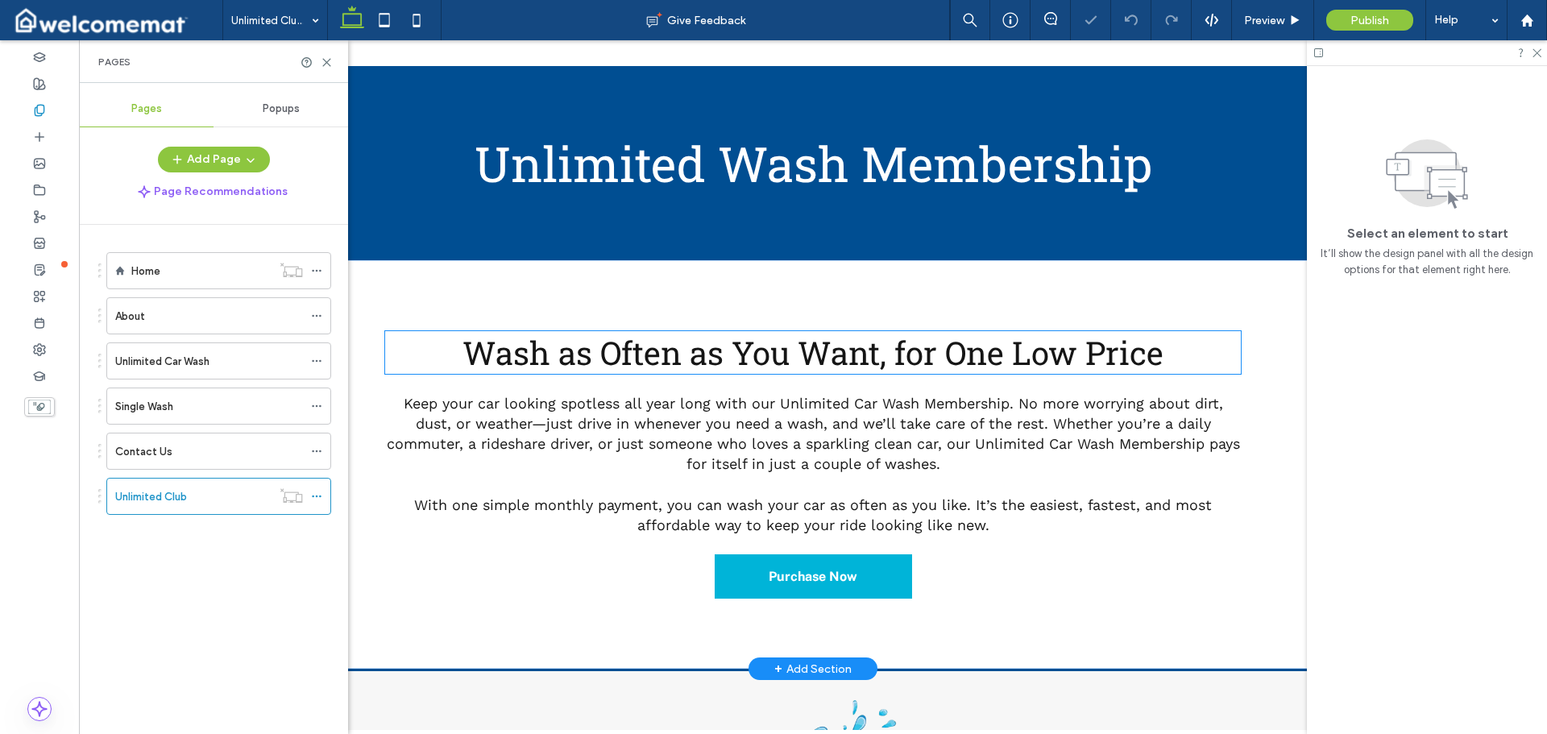
scroll to position [161, 0]
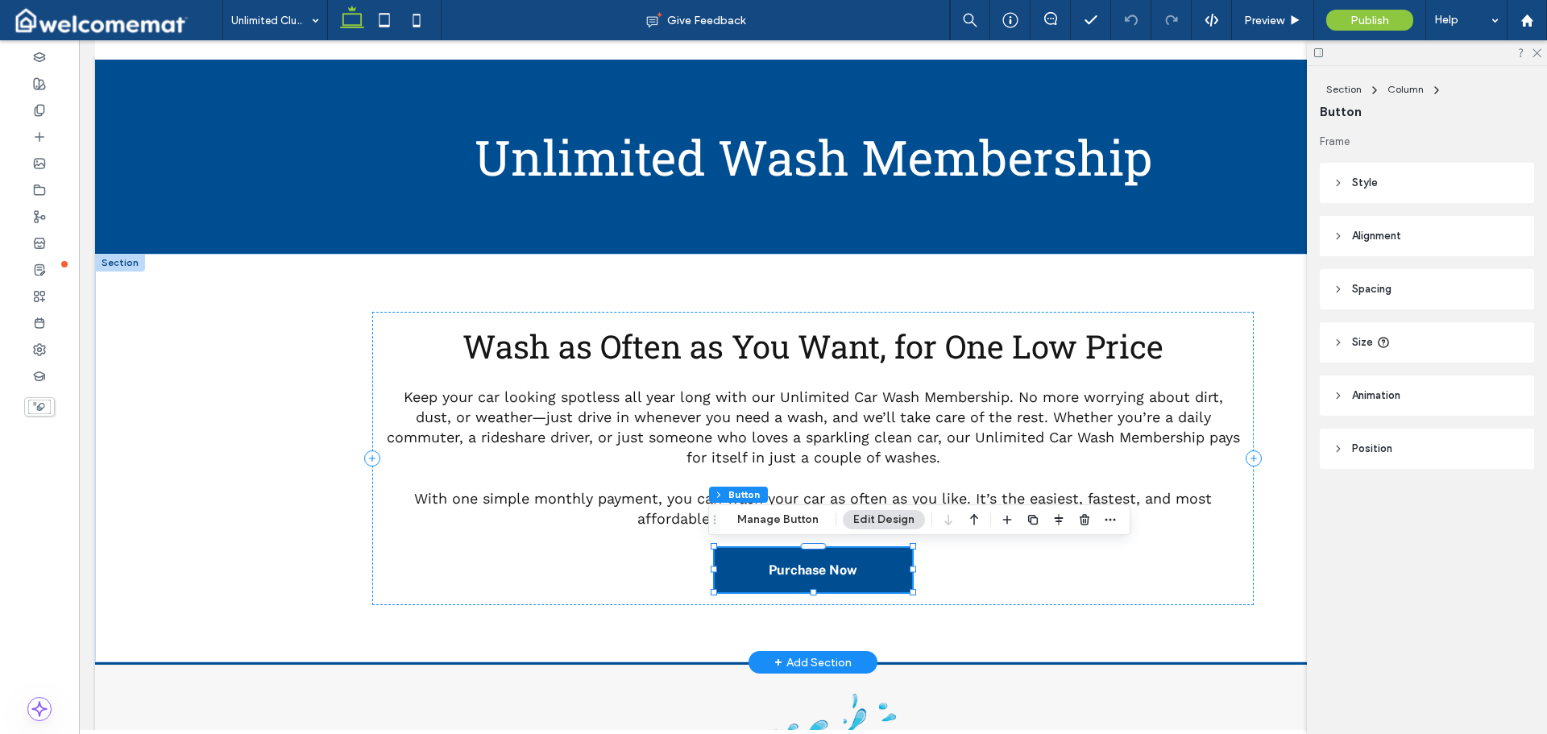
type input "**"
click at [845, 575] on span "Purchase Now" at bounding box center [812, 569] width 89 height 15
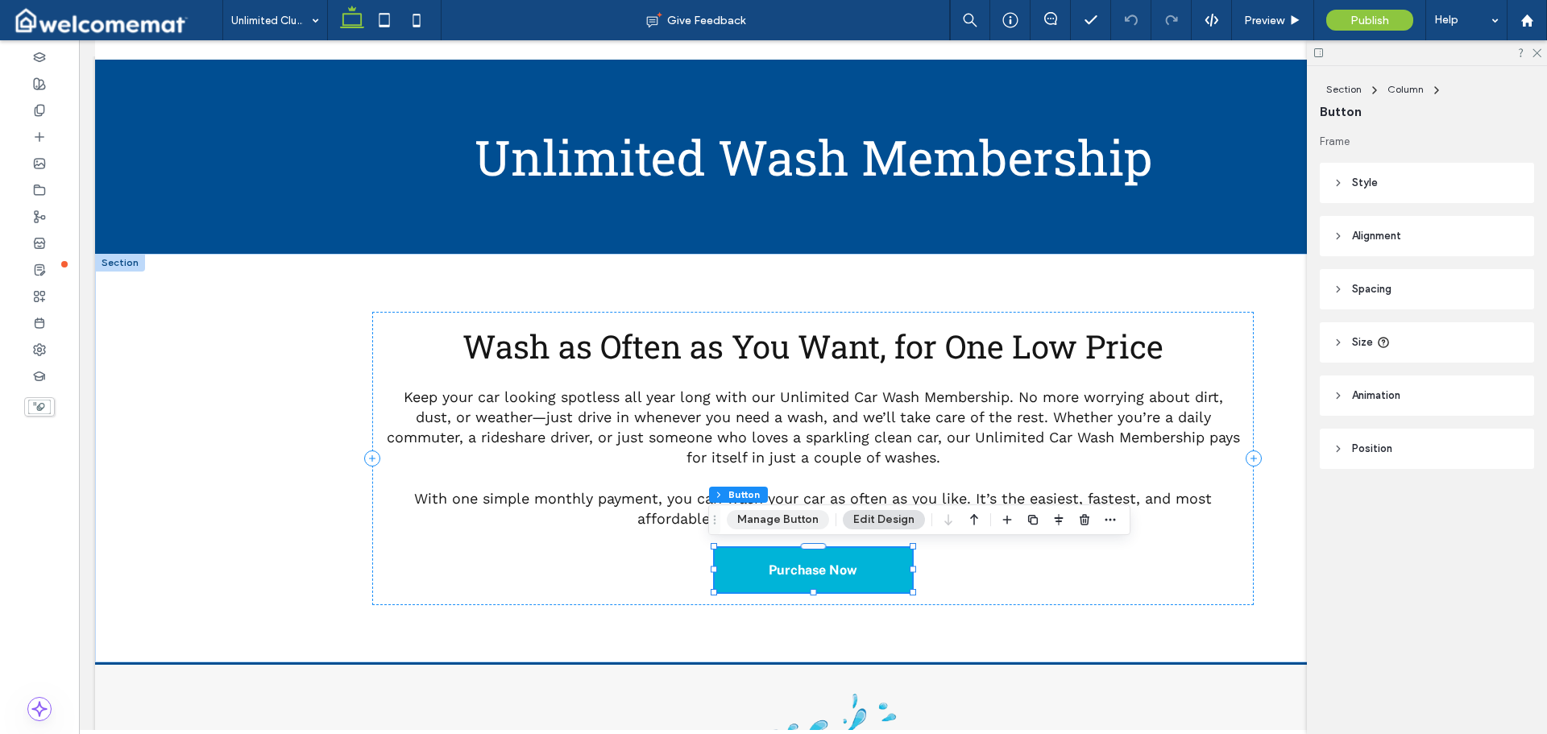
click at [781, 523] on button "Manage Button" at bounding box center [778, 519] width 102 height 19
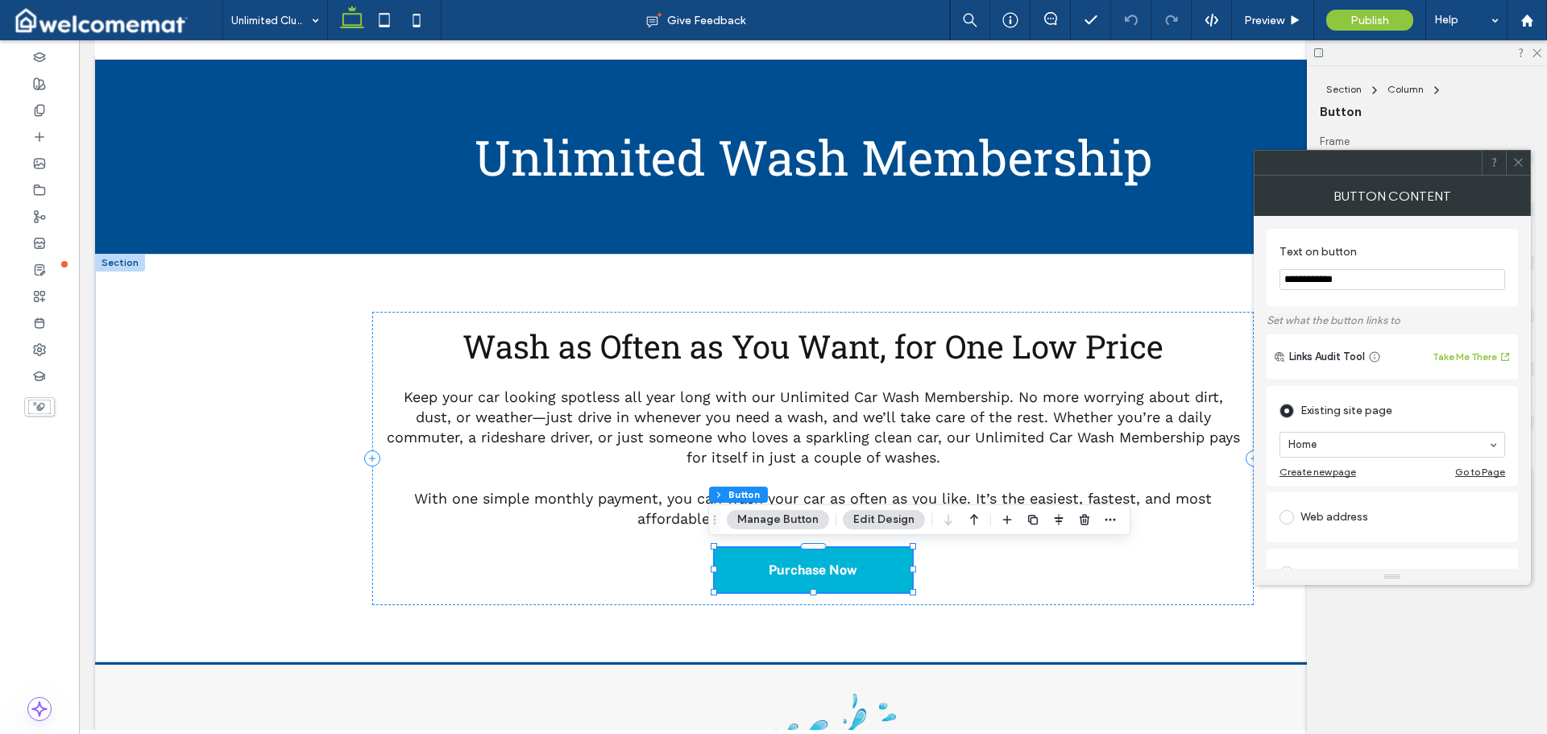
click at [1518, 164] on icon at bounding box center [1518, 162] width 12 height 12
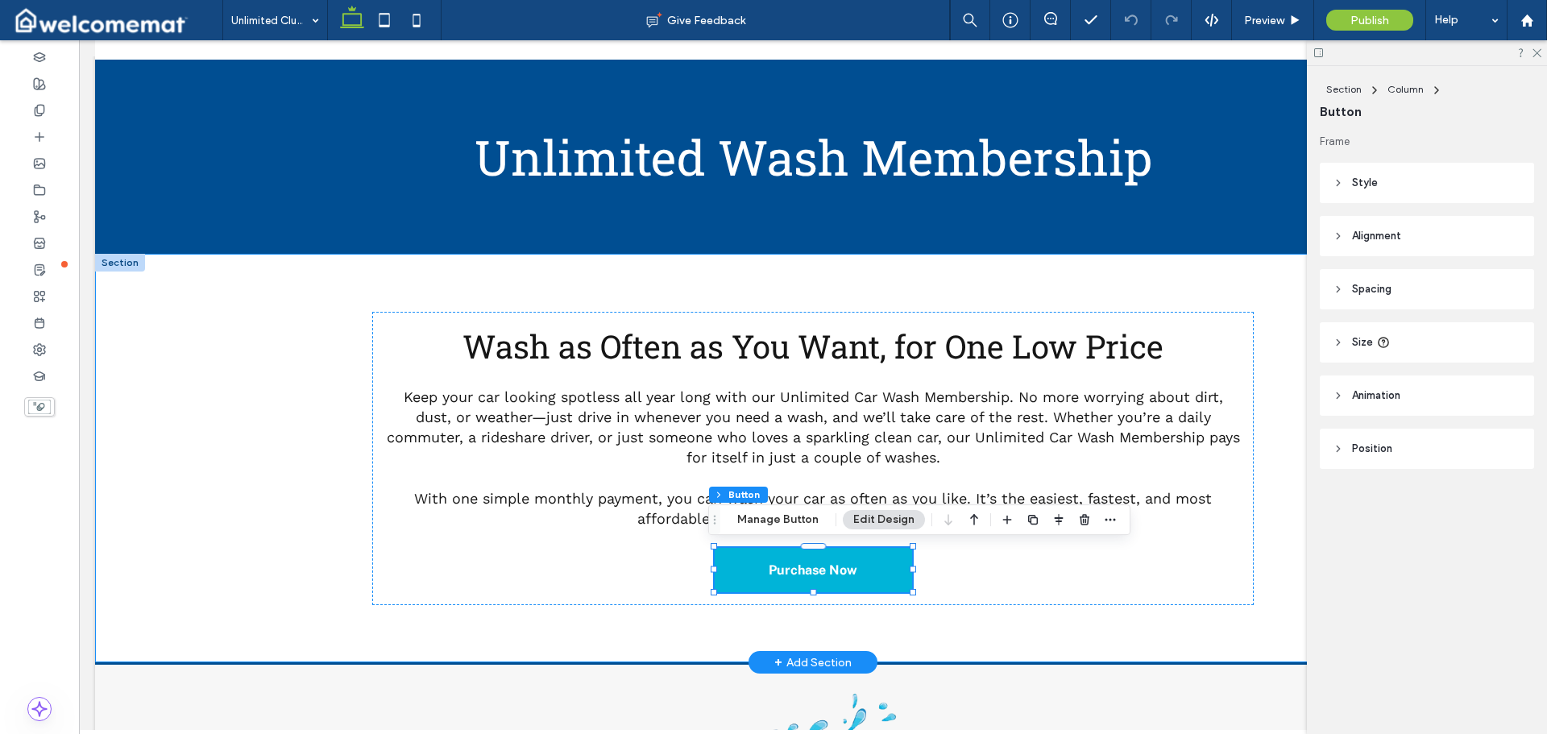
click at [271, 350] on div "Wash as Often as You Want, for One Low Price Keep your car looking spotless all…" at bounding box center [812, 458] width 1435 height 408
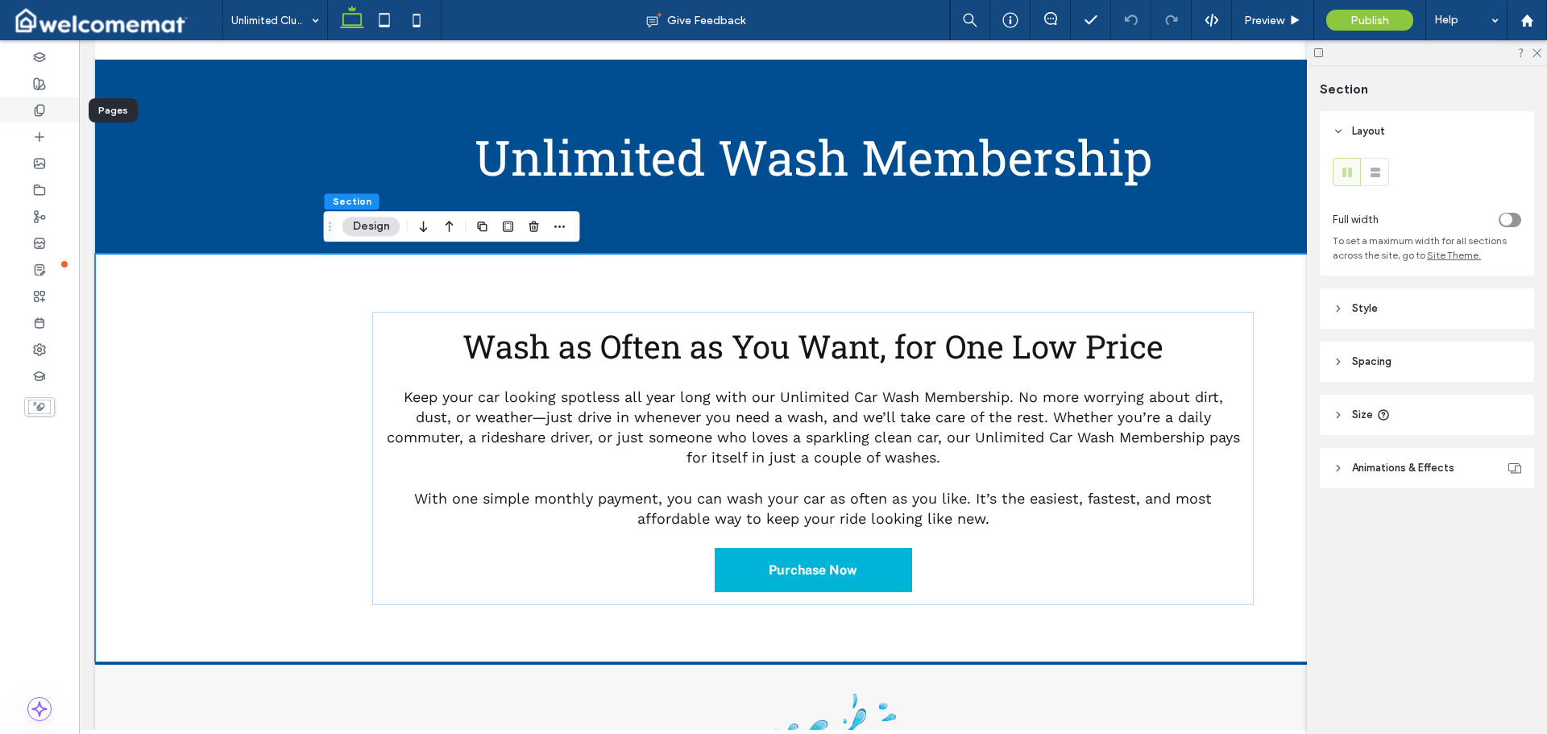
click at [33, 110] on icon at bounding box center [39, 110] width 13 height 13
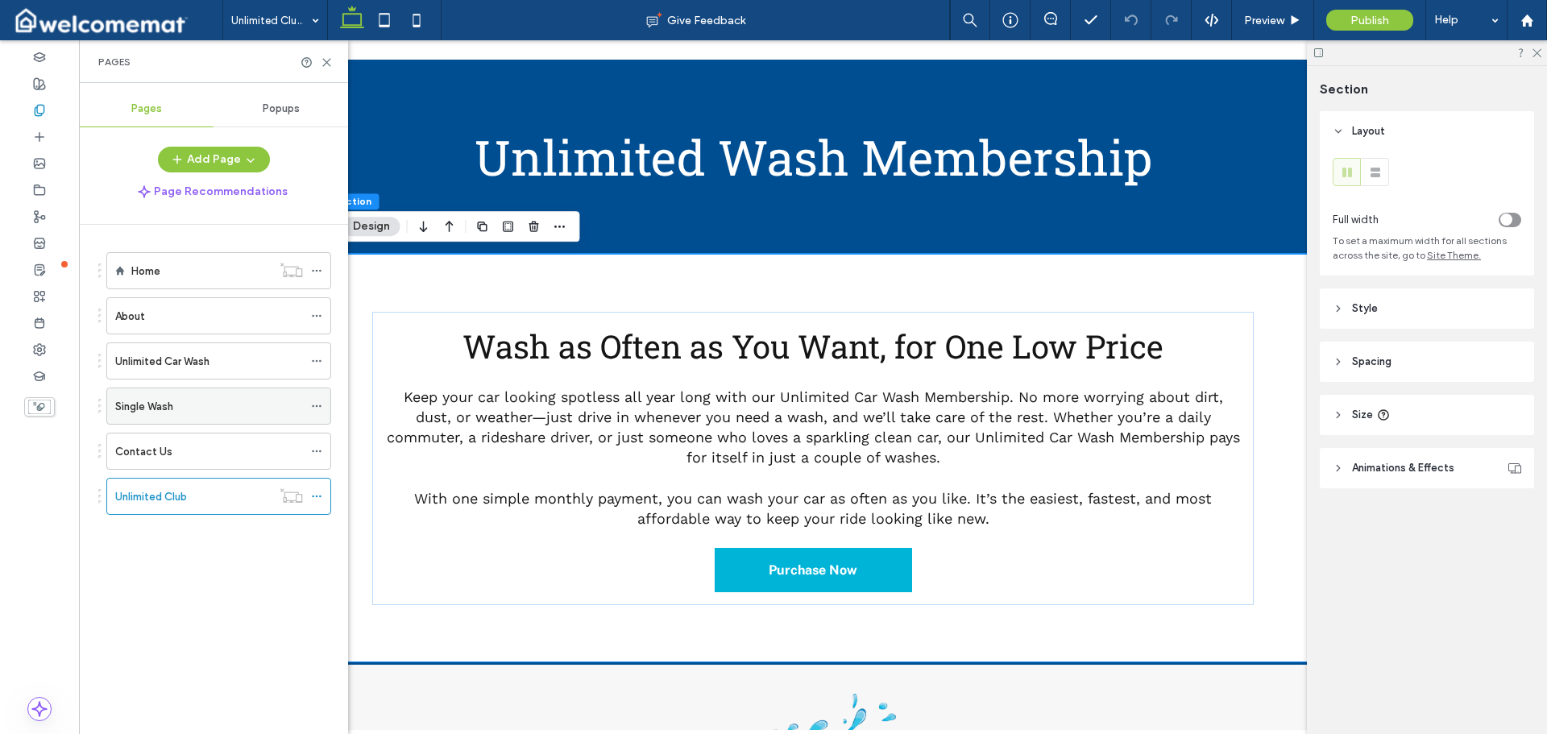
click at [188, 404] on div "Single Wash" at bounding box center [209, 406] width 188 height 17
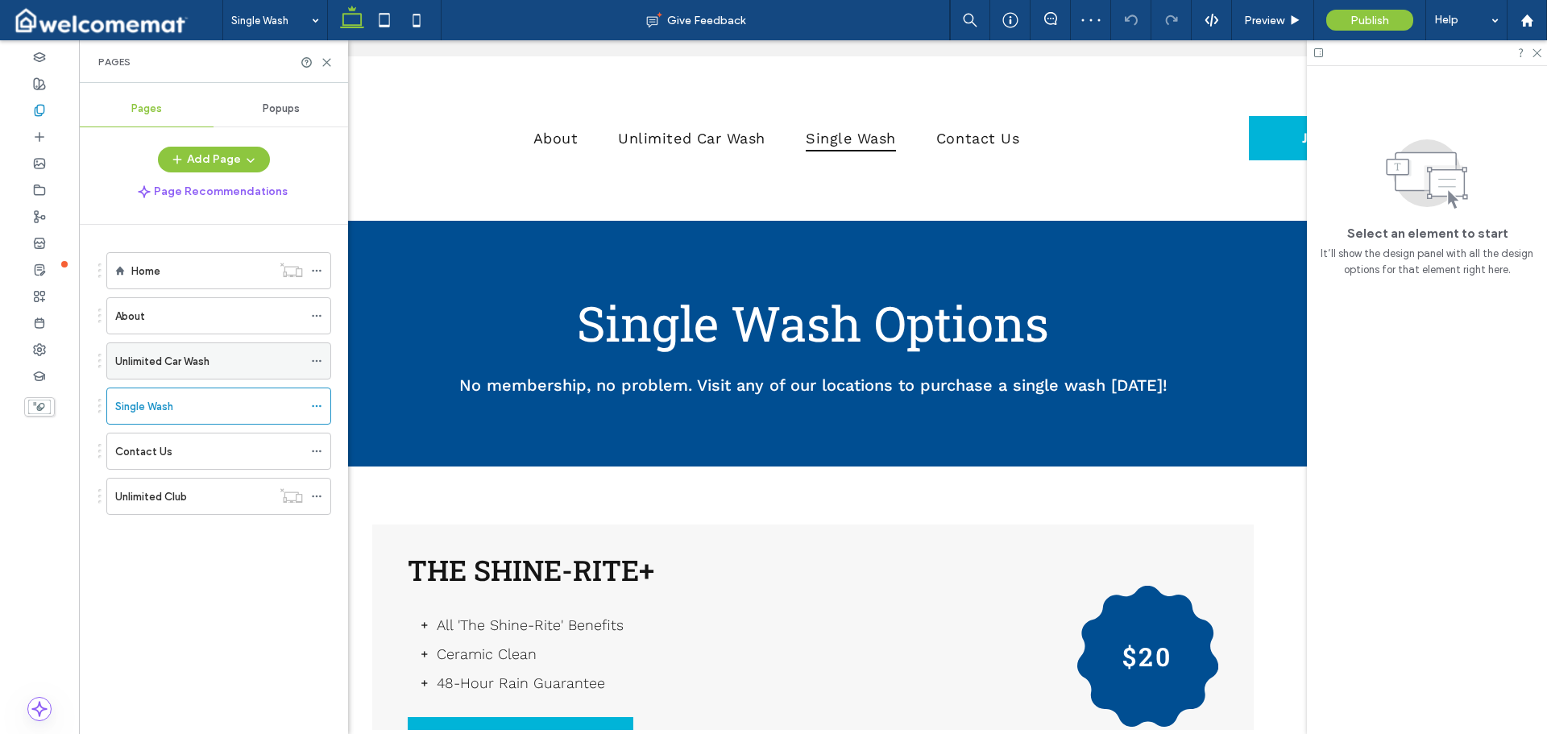
click at [182, 363] on label "Unlimited Car Wash" at bounding box center [162, 361] width 94 height 28
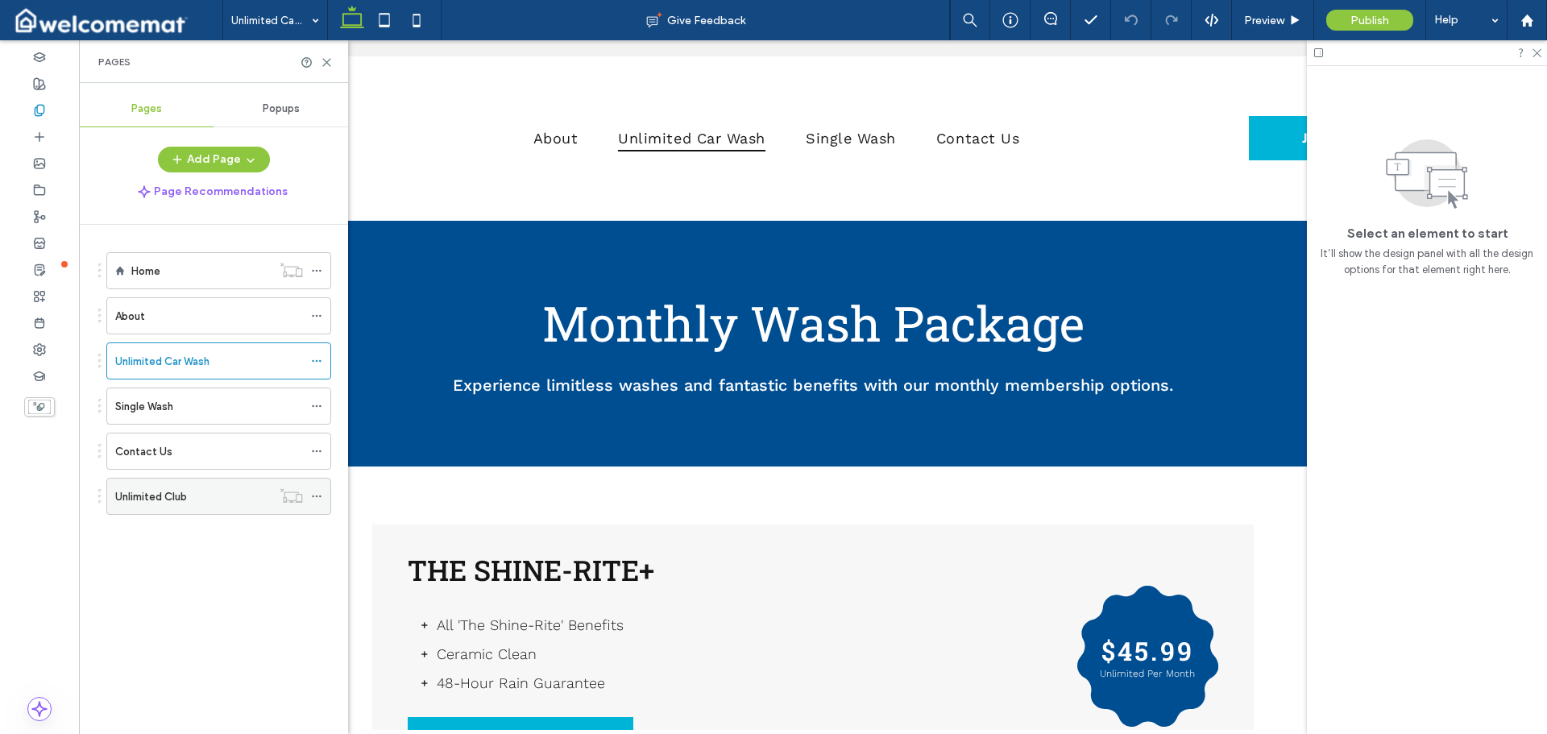
click at [193, 501] on div "Unlimited Club" at bounding box center [193, 496] width 156 height 17
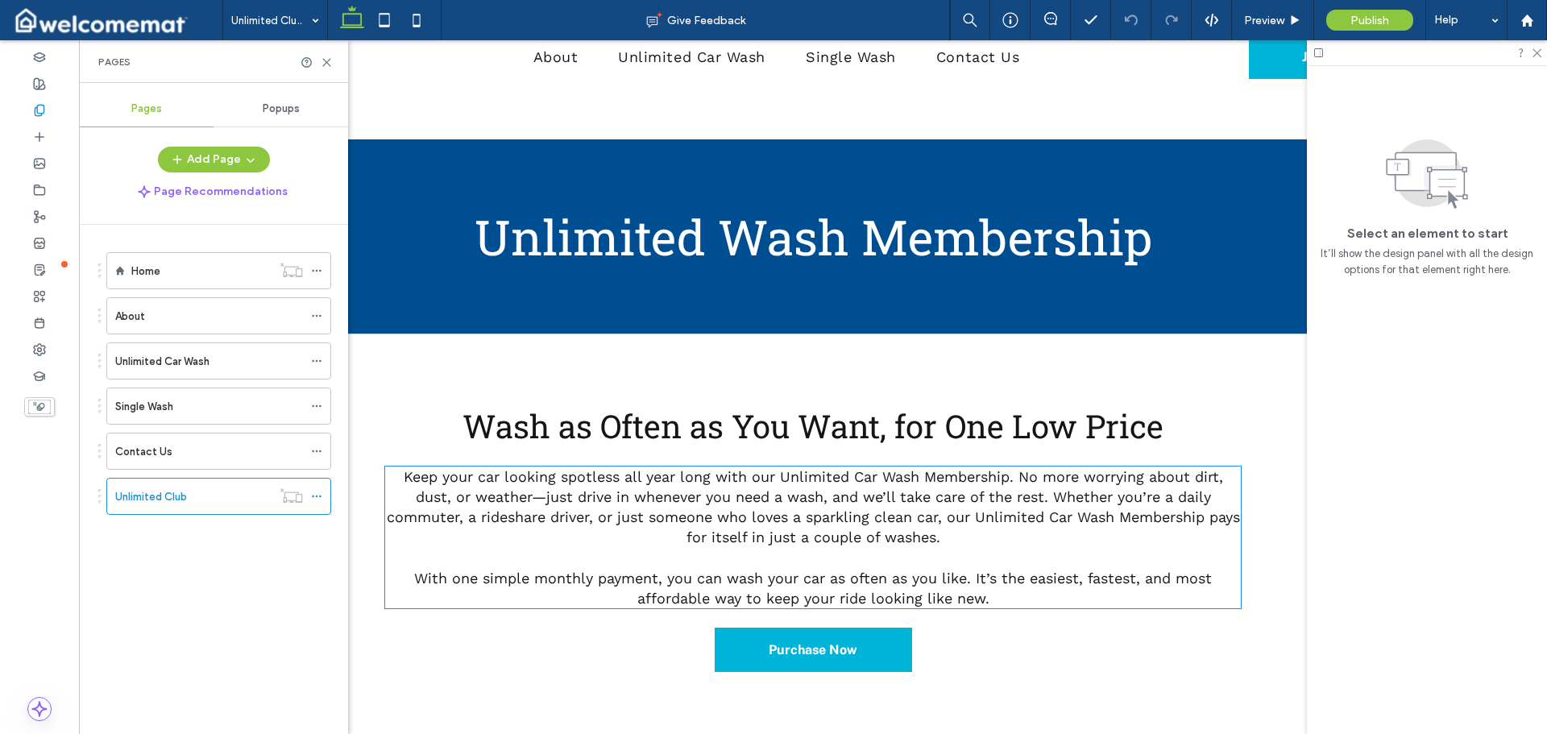
scroll to position [81, 0]
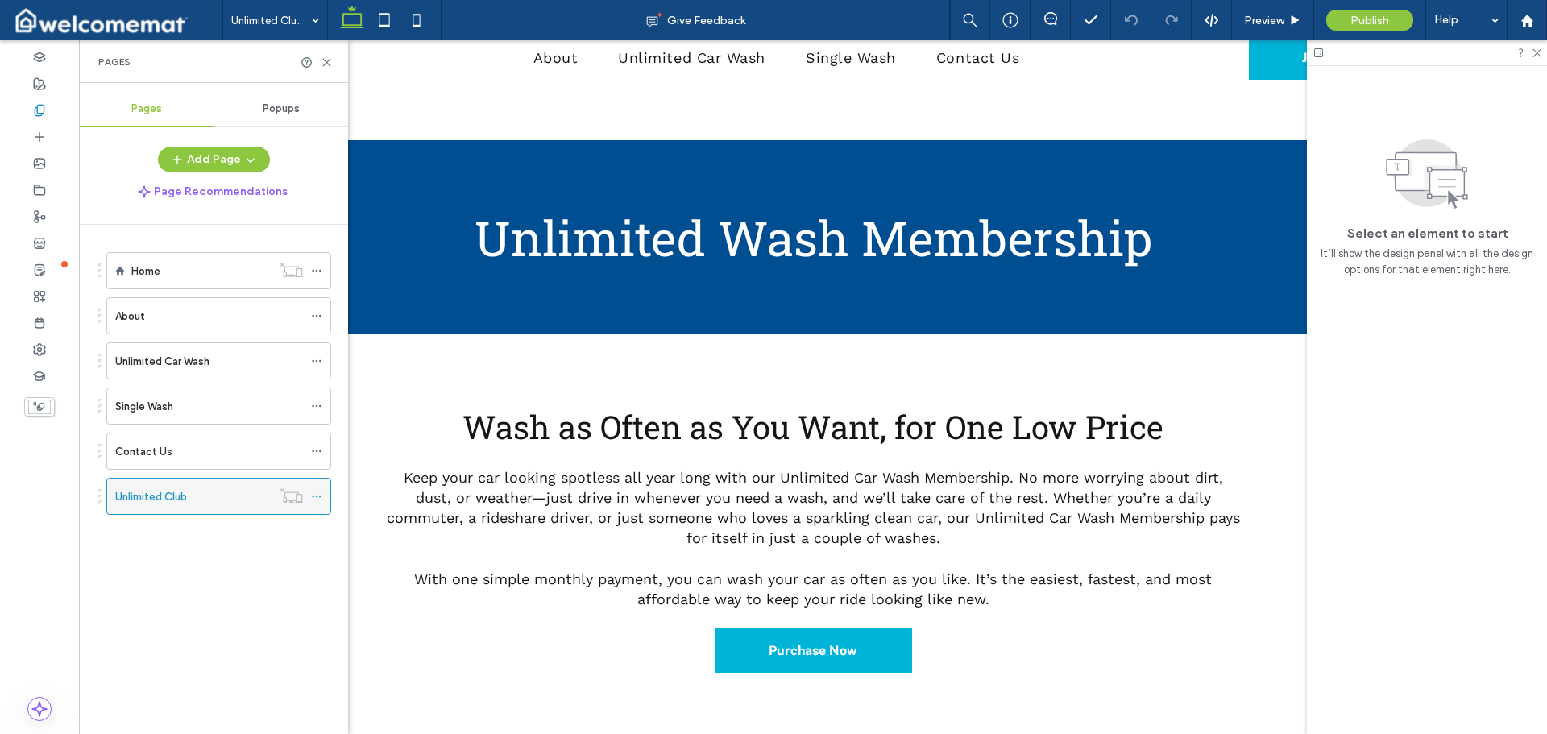
click at [319, 497] on icon at bounding box center [316, 496] width 11 height 11
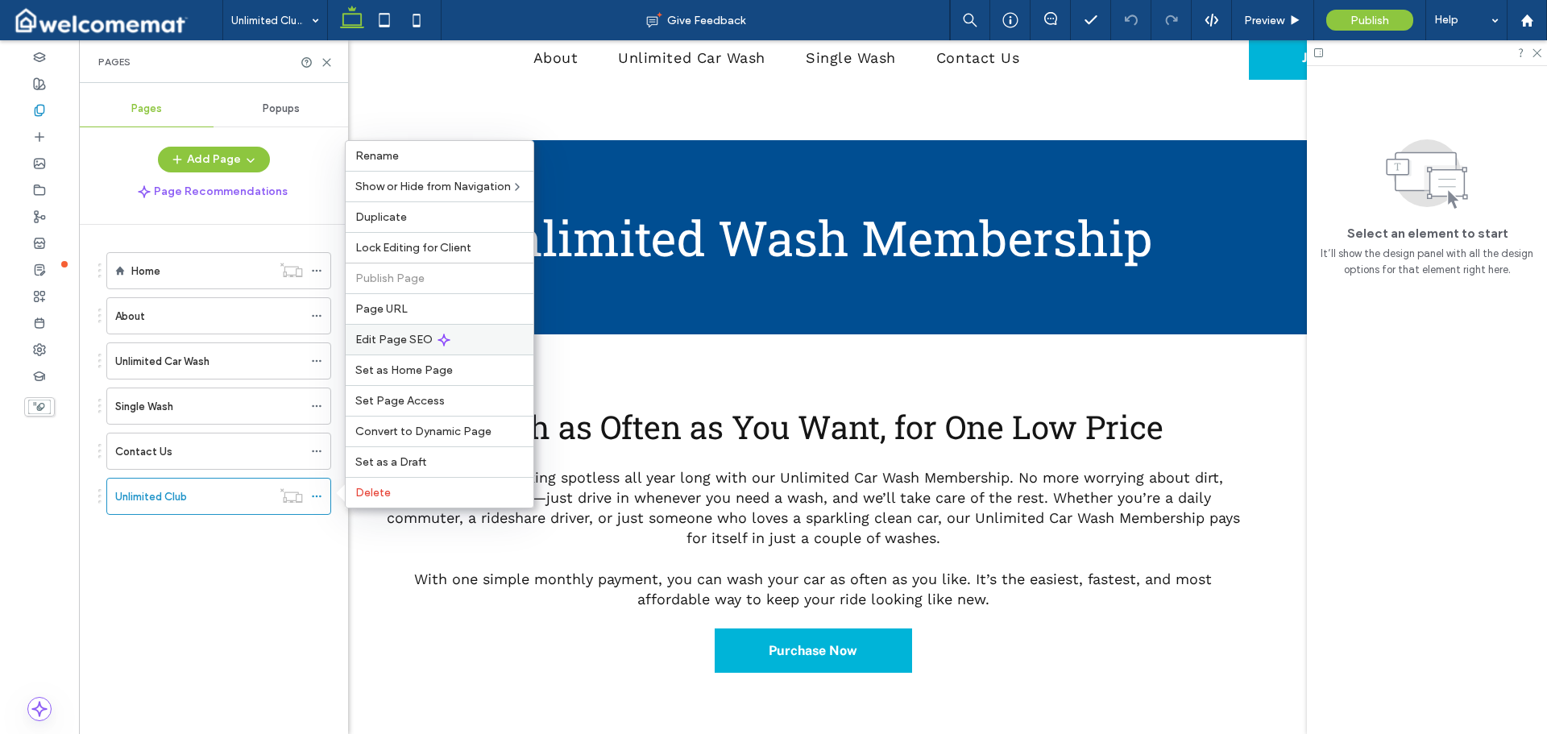
click at [392, 342] on span "Edit Page SEO" at bounding box center [393, 340] width 77 height 14
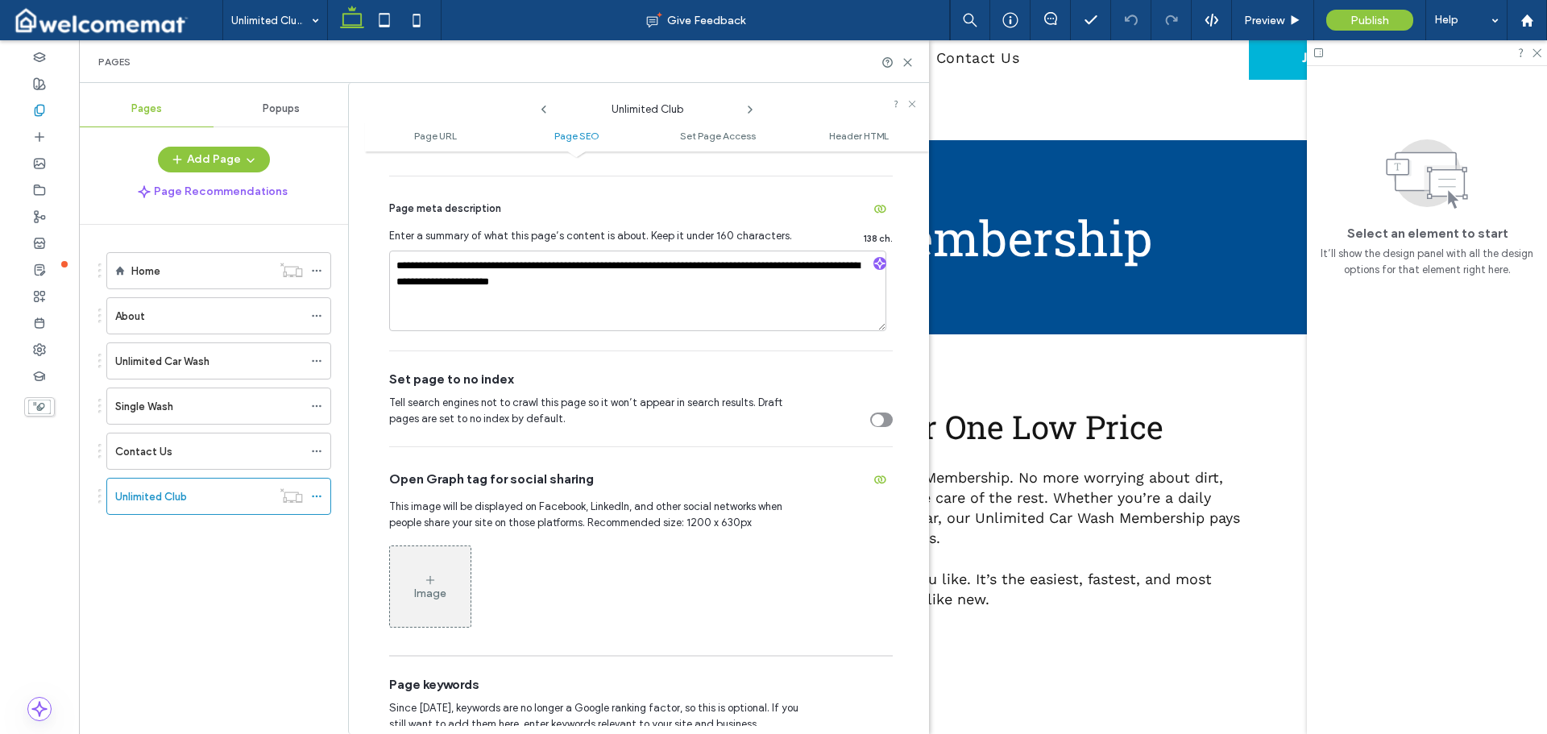
scroll to position [483, 0]
click at [906, 62] on icon at bounding box center [907, 62] width 12 height 12
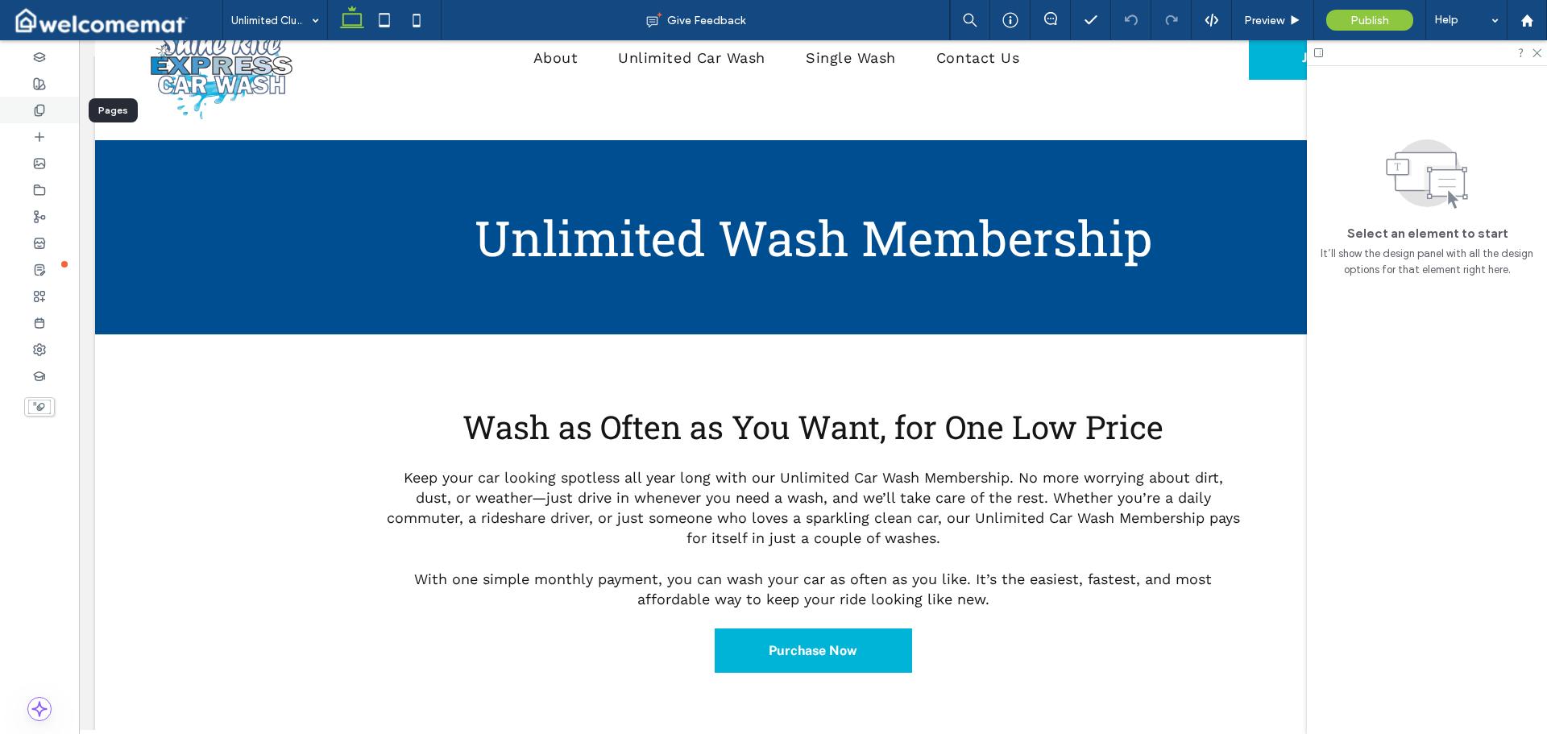
click at [49, 112] on div at bounding box center [39, 110] width 79 height 27
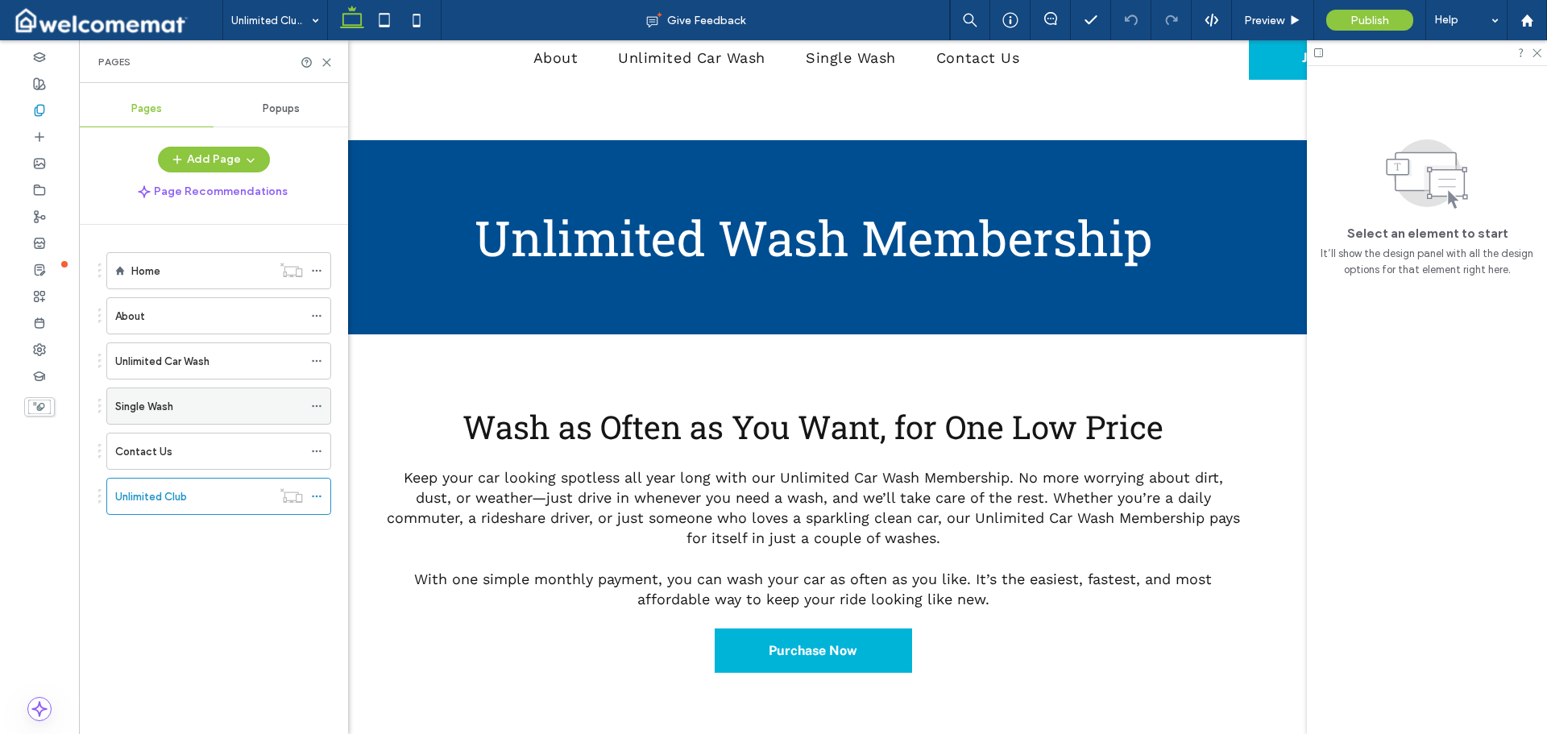
click at [167, 399] on label "Single Wash" at bounding box center [144, 406] width 58 height 28
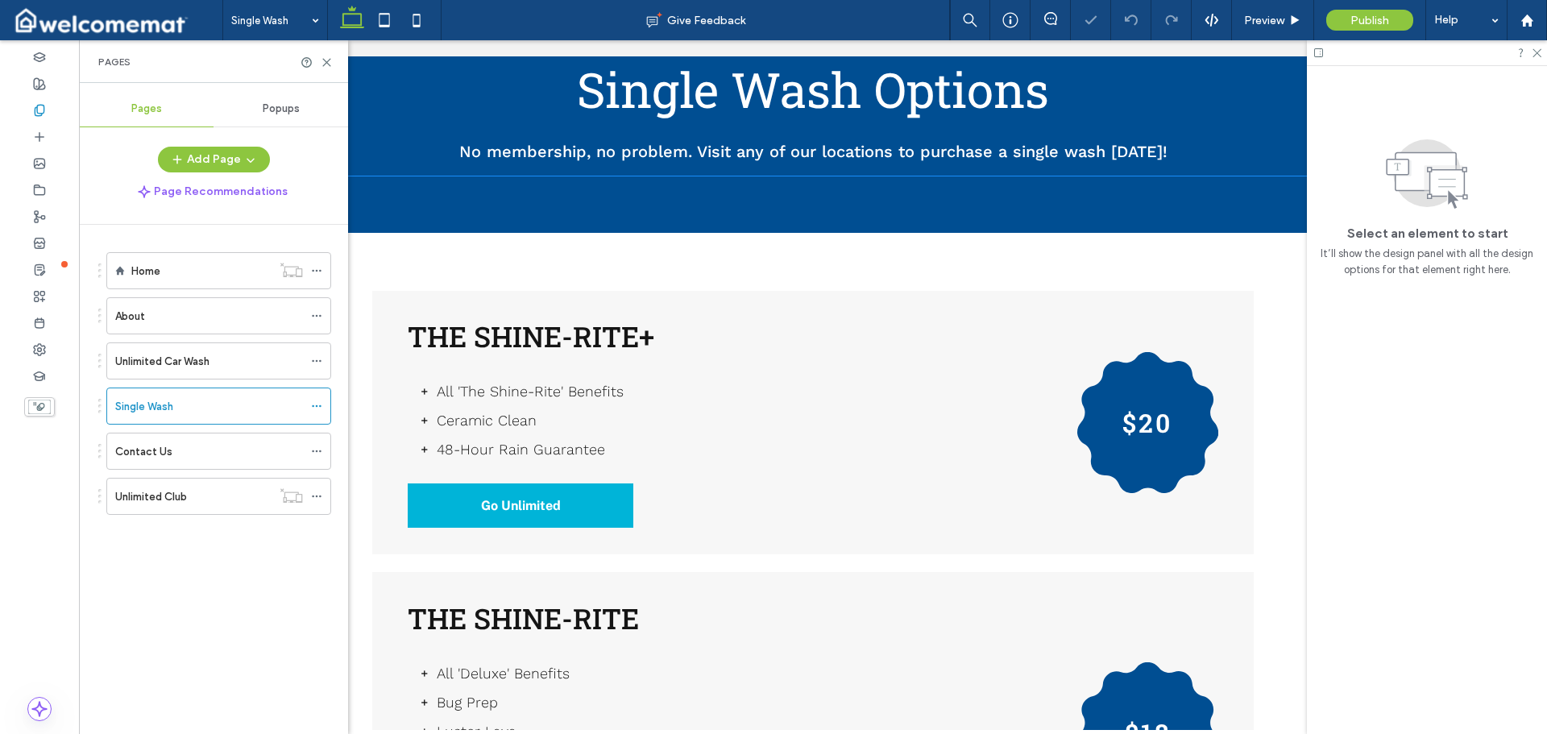
scroll to position [242, 0]
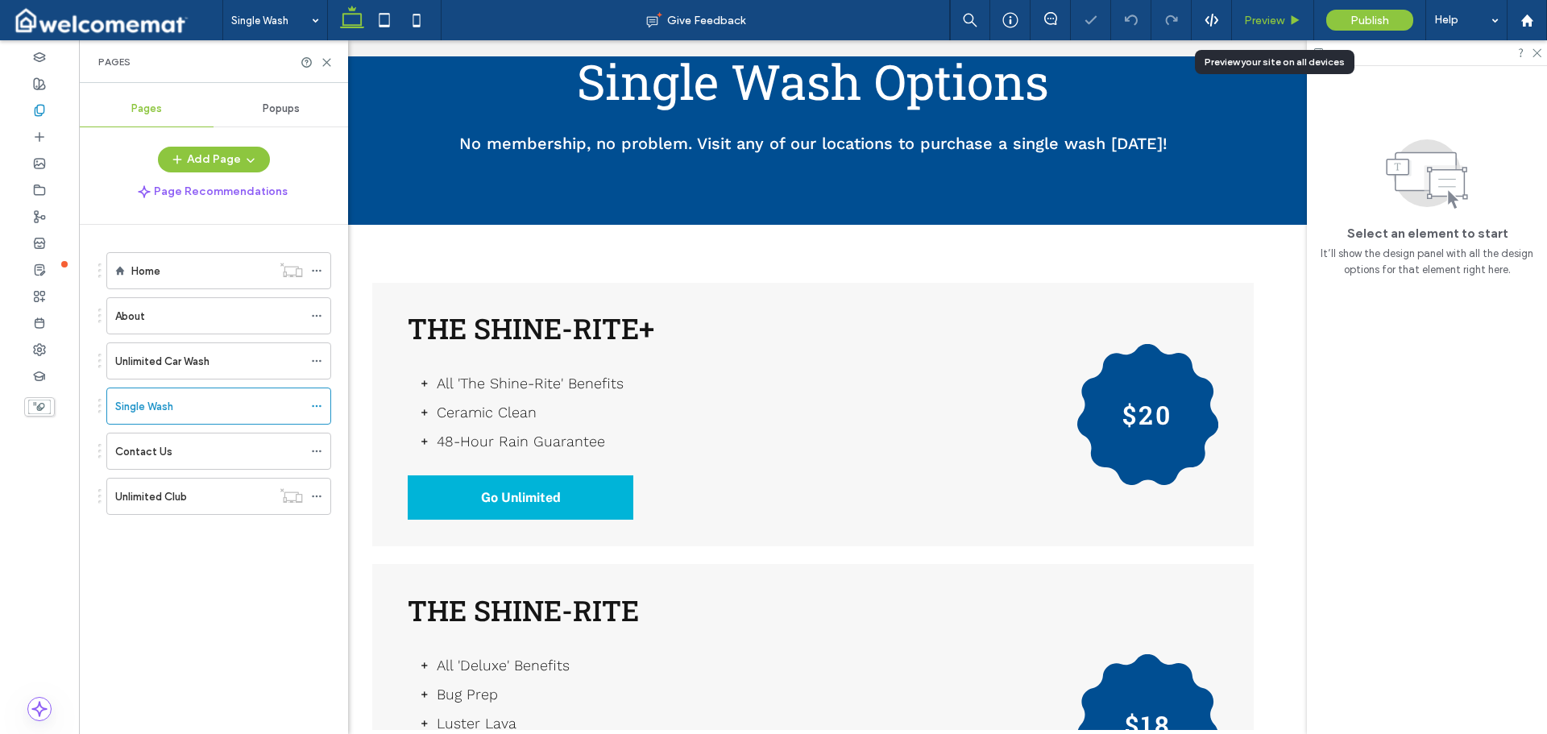
click at [1306, 20] on div "Preview" at bounding box center [1272, 21] width 81 height 14
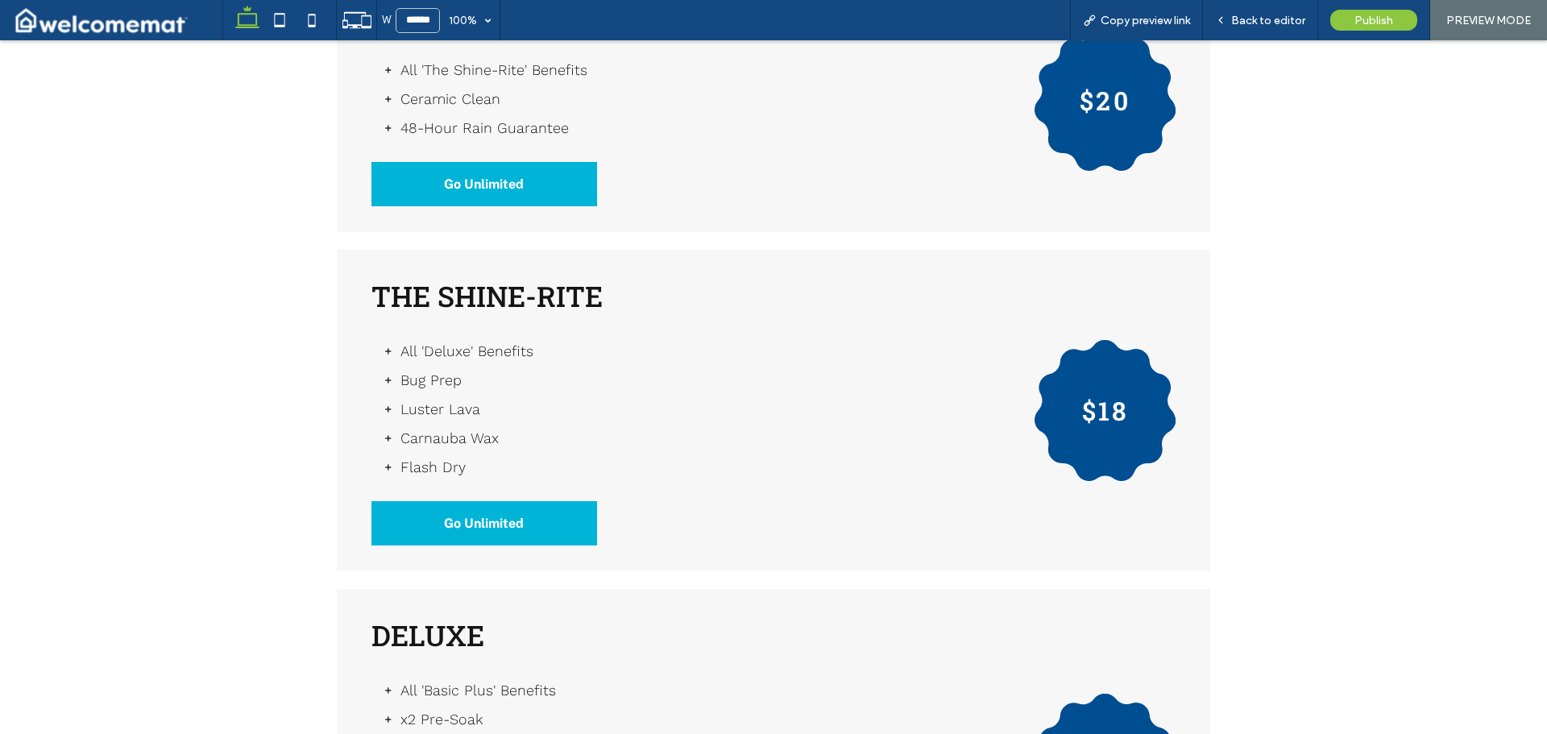
scroll to position [69, 0]
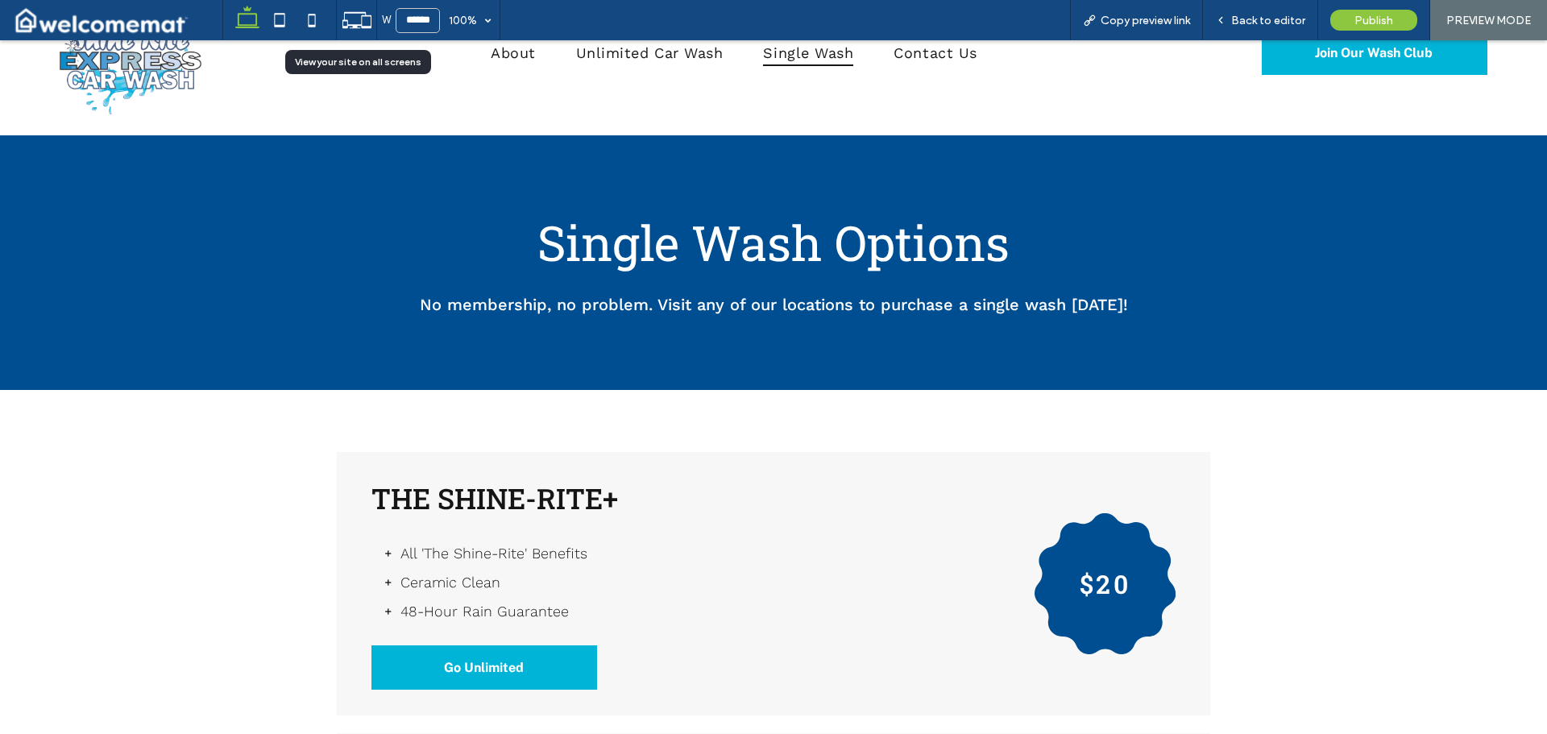
click at [361, 20] on icon at bounding box center [357, 20] width 31 height 31
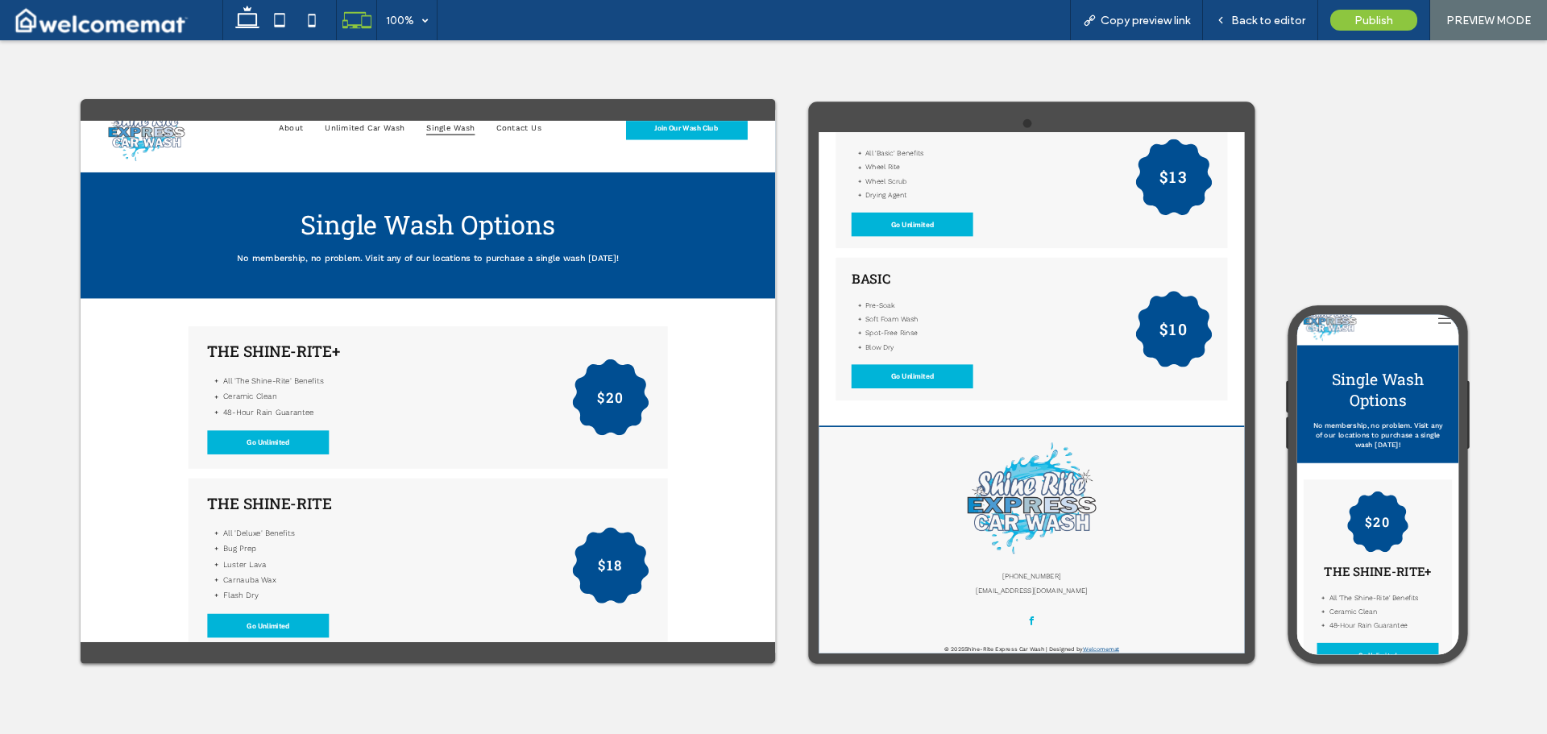
scroll to position [0, 0]
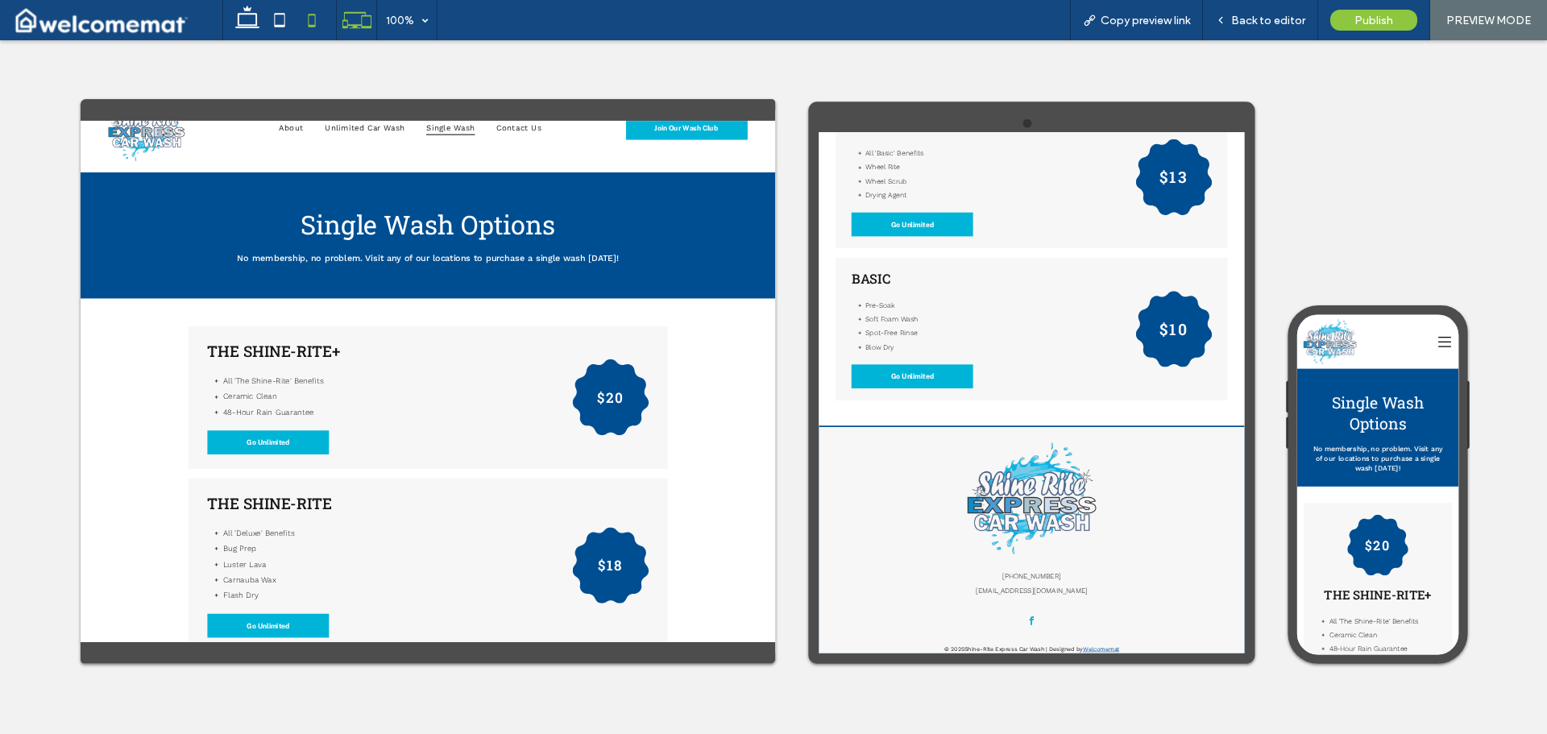
click at [313, 19] on icon at bounding box center [312, 20] width 32 height 32
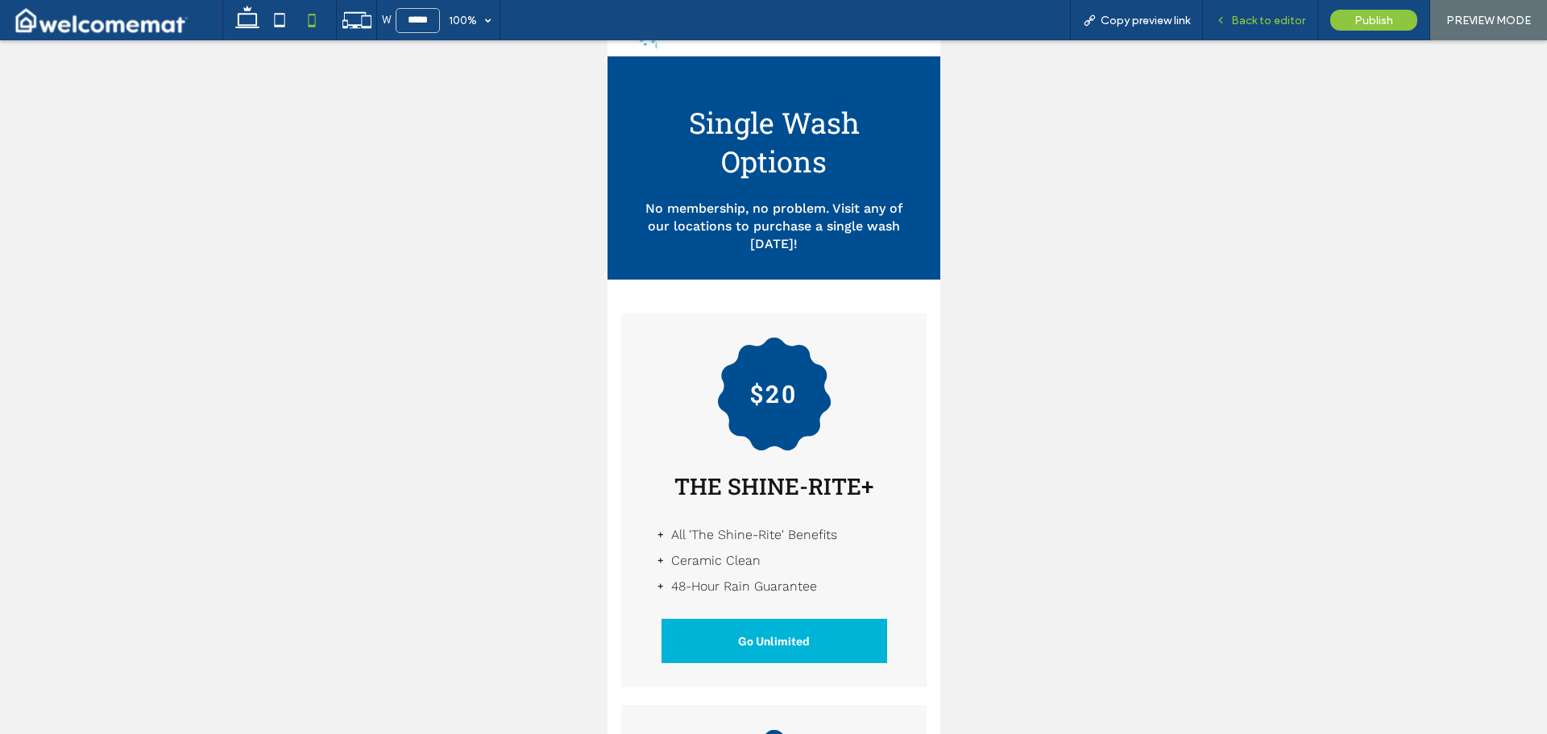
click at [1276, 14] on span "Back to editor" at bounding box center [1268, 21] width 74 height 14
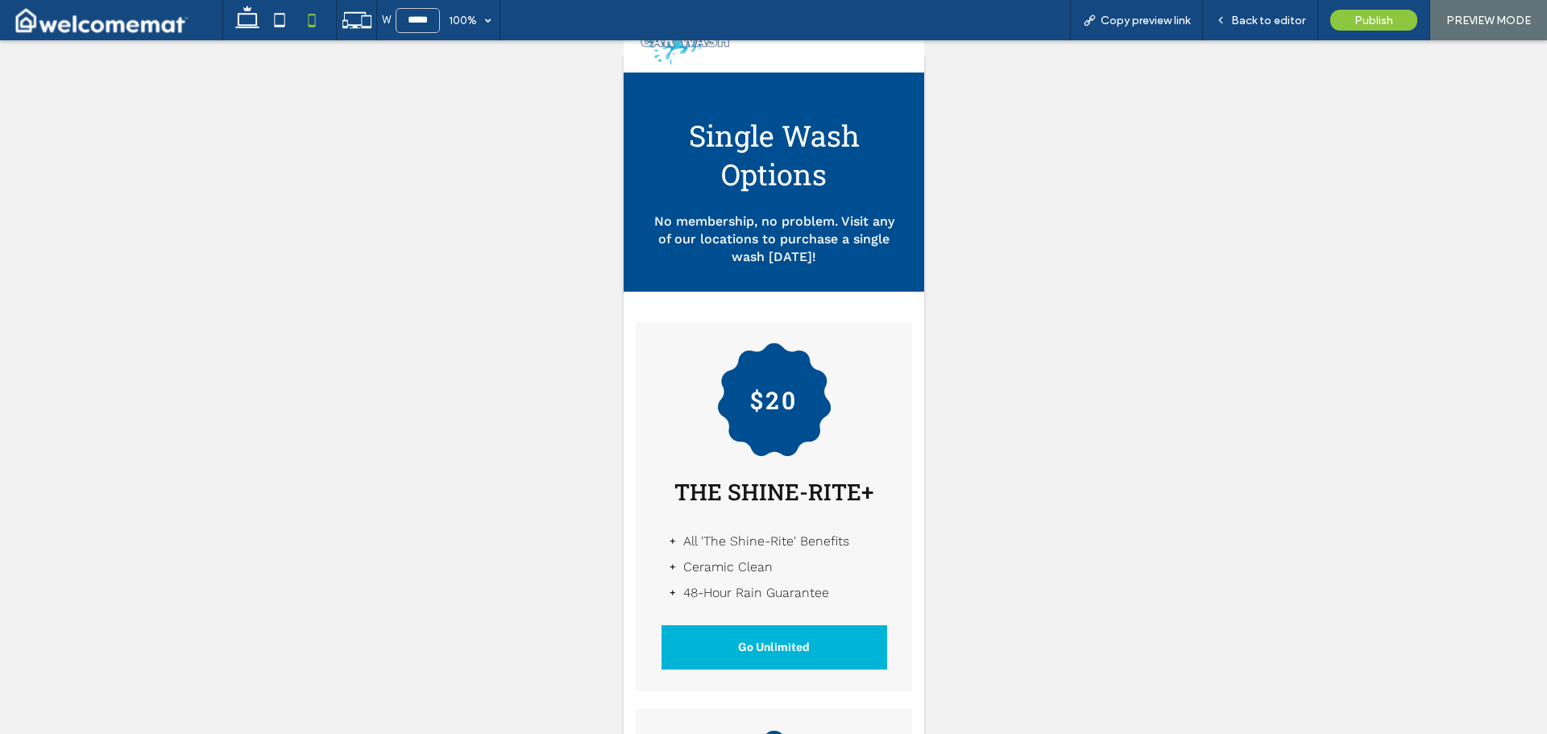
scroll to position [101, 0]
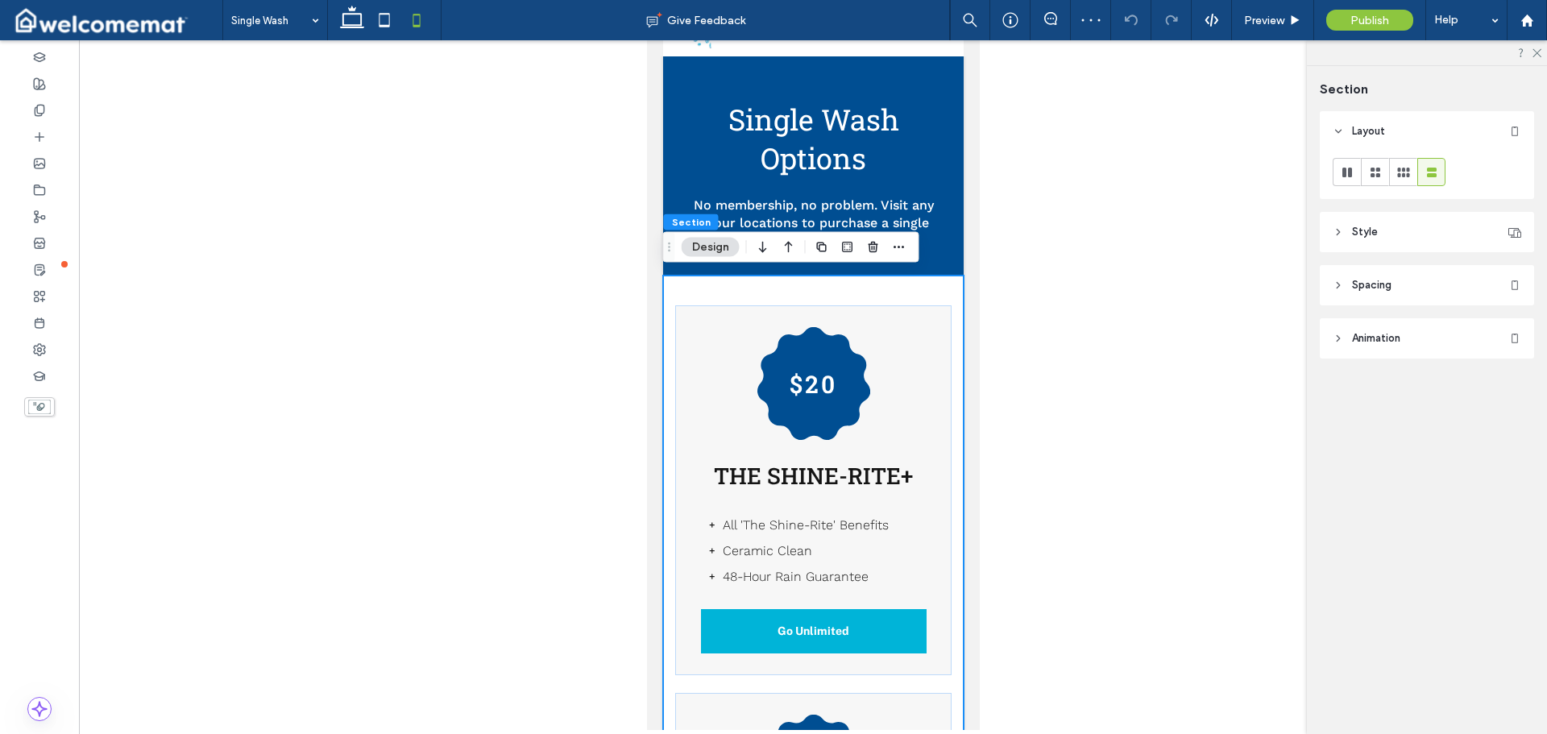
click at [1394, 289] on header "Spacing" at bounding box center [1426, 285] width 214 height 40
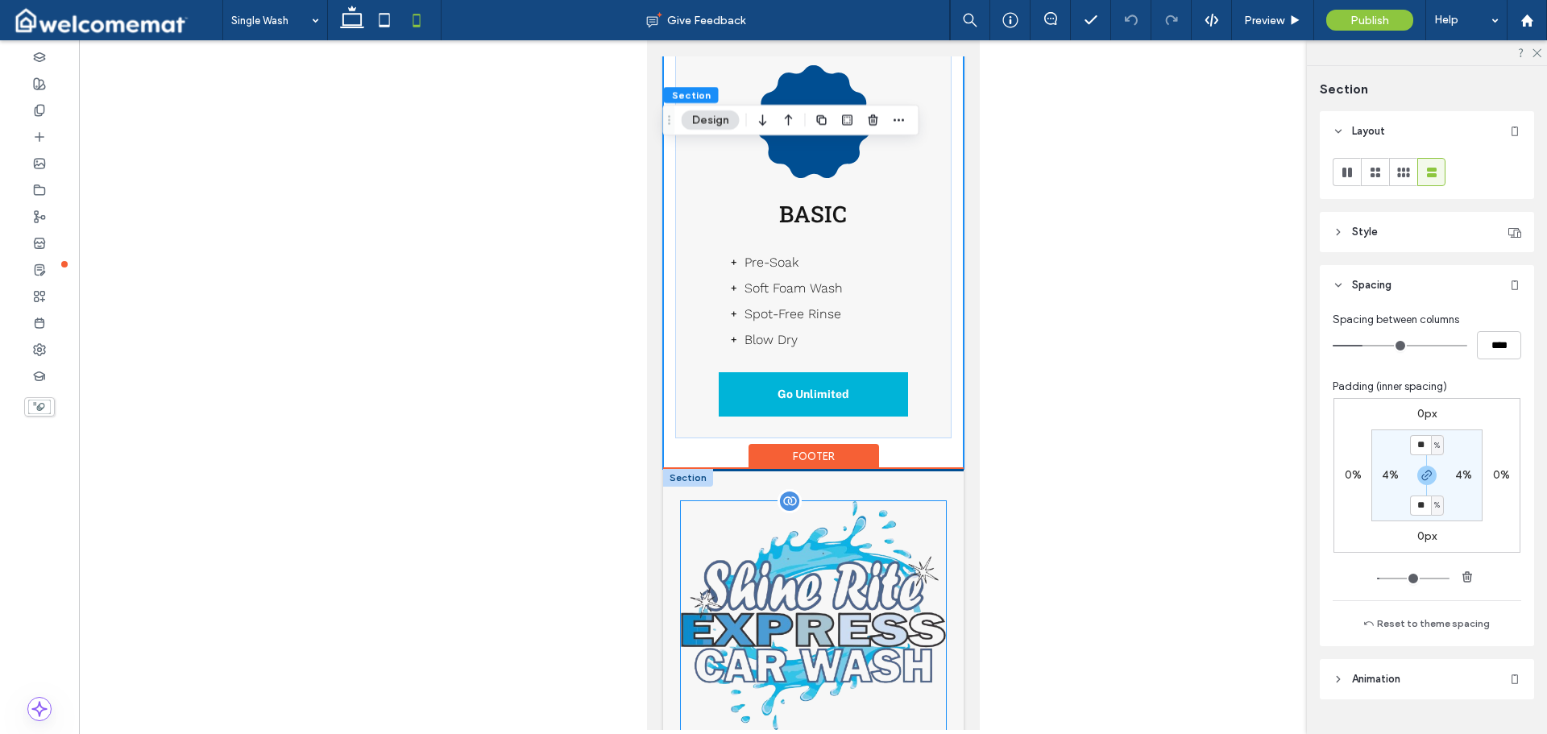
scroll to position [2284, 0]
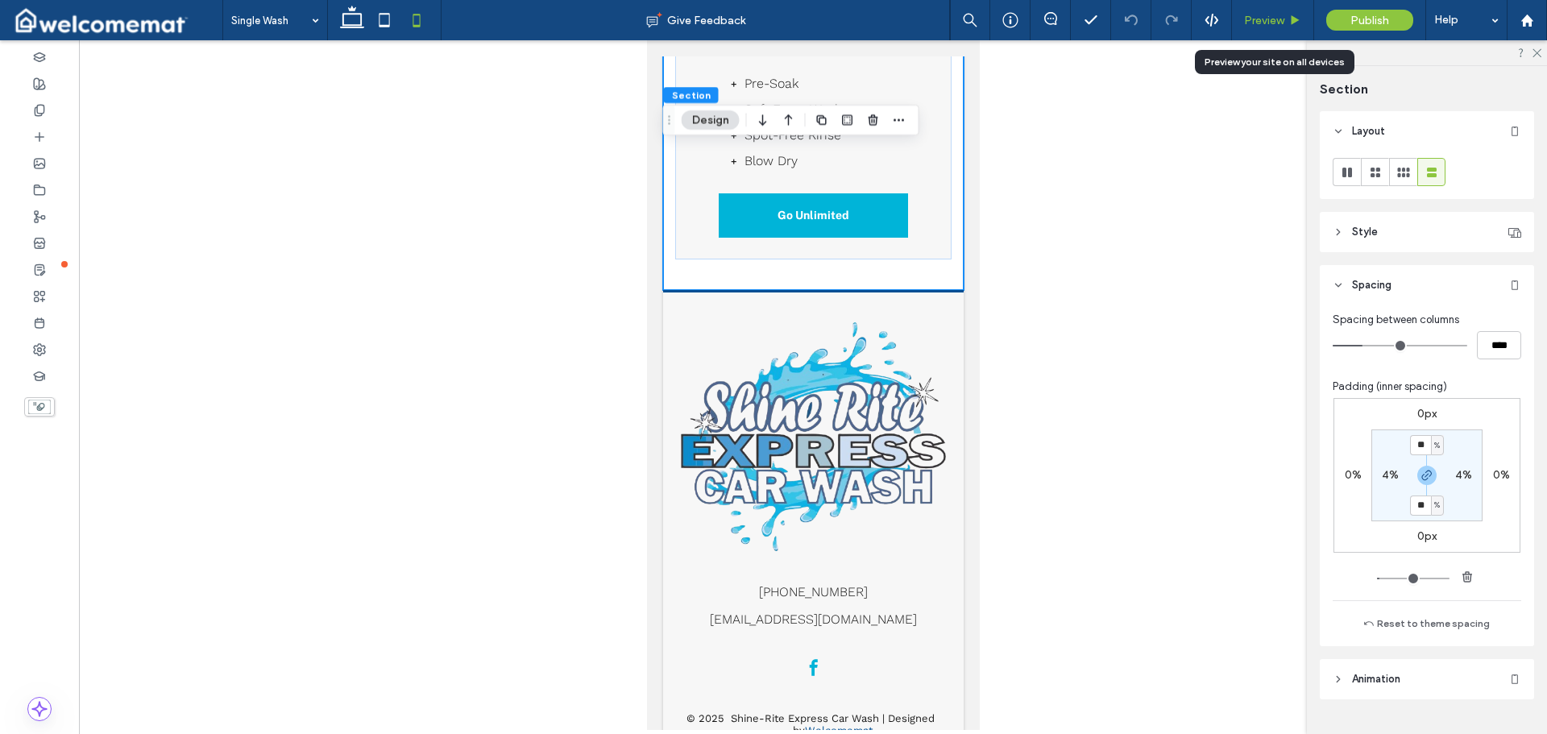
click at [1285, 18] on div "Preview" at bounding box center [1272, 21] width 81 height 14
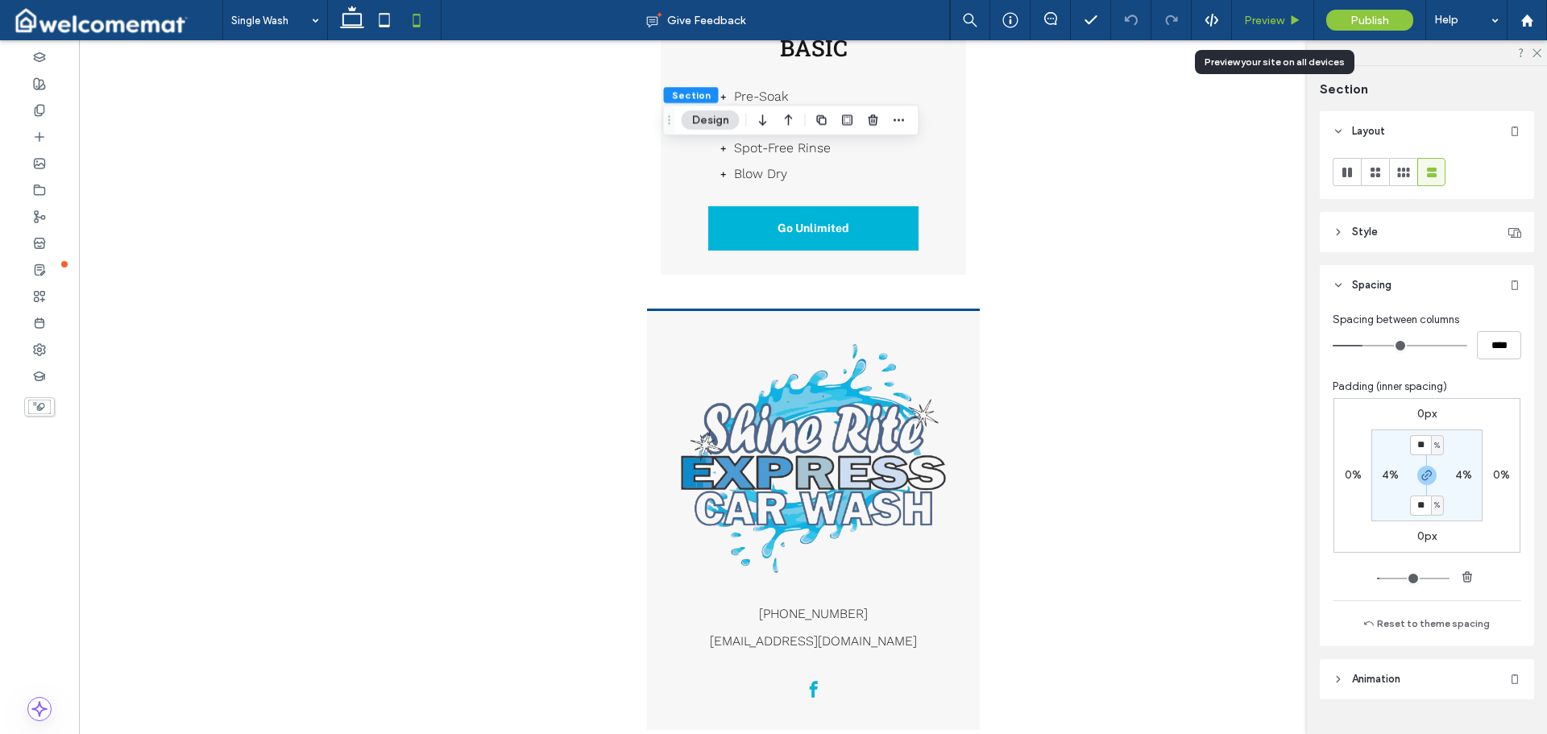
scroll to position [2297, 0]
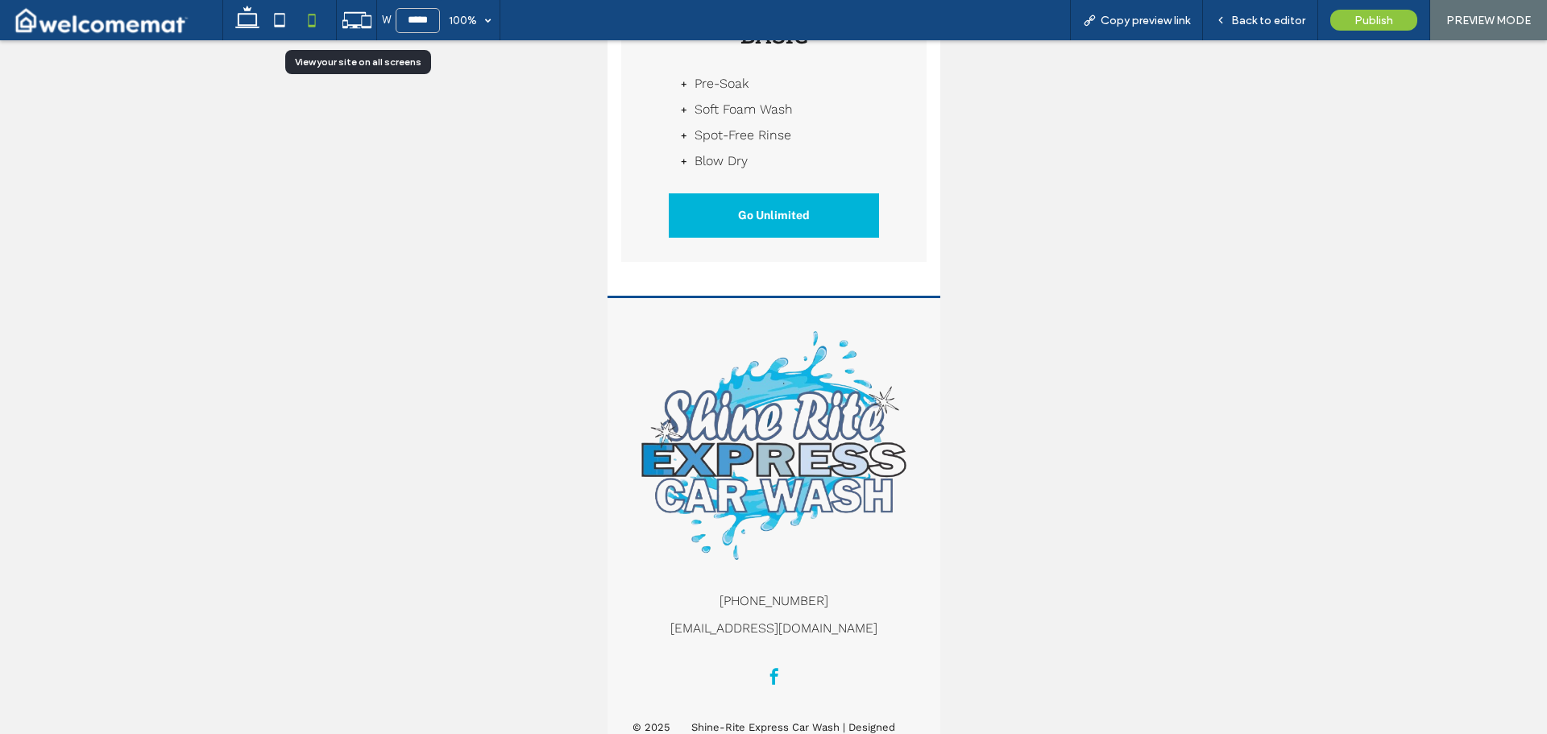
click at [338, 23] on div at bounding box center [356, 20] width 39 height 31
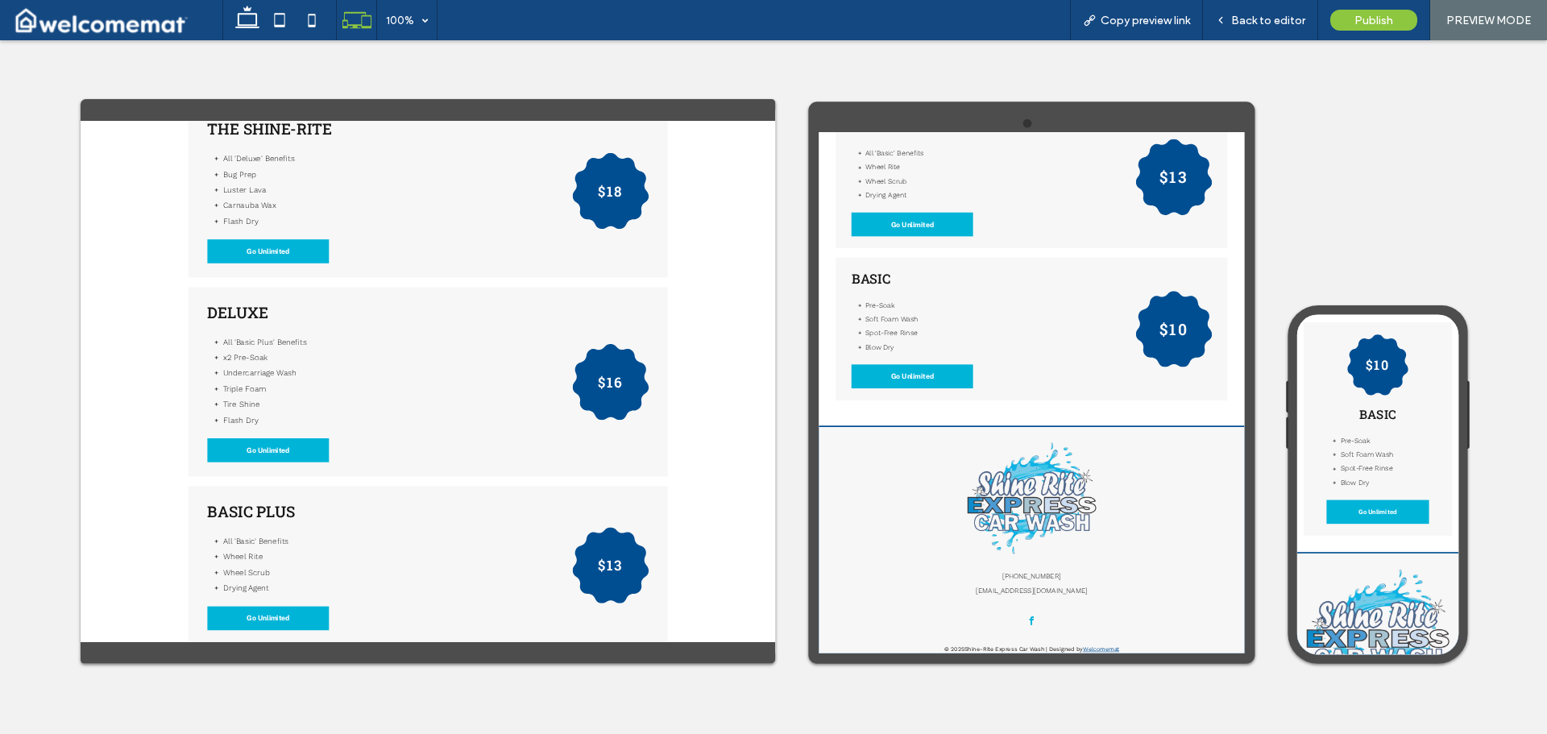
scroll to position [2321, 0]
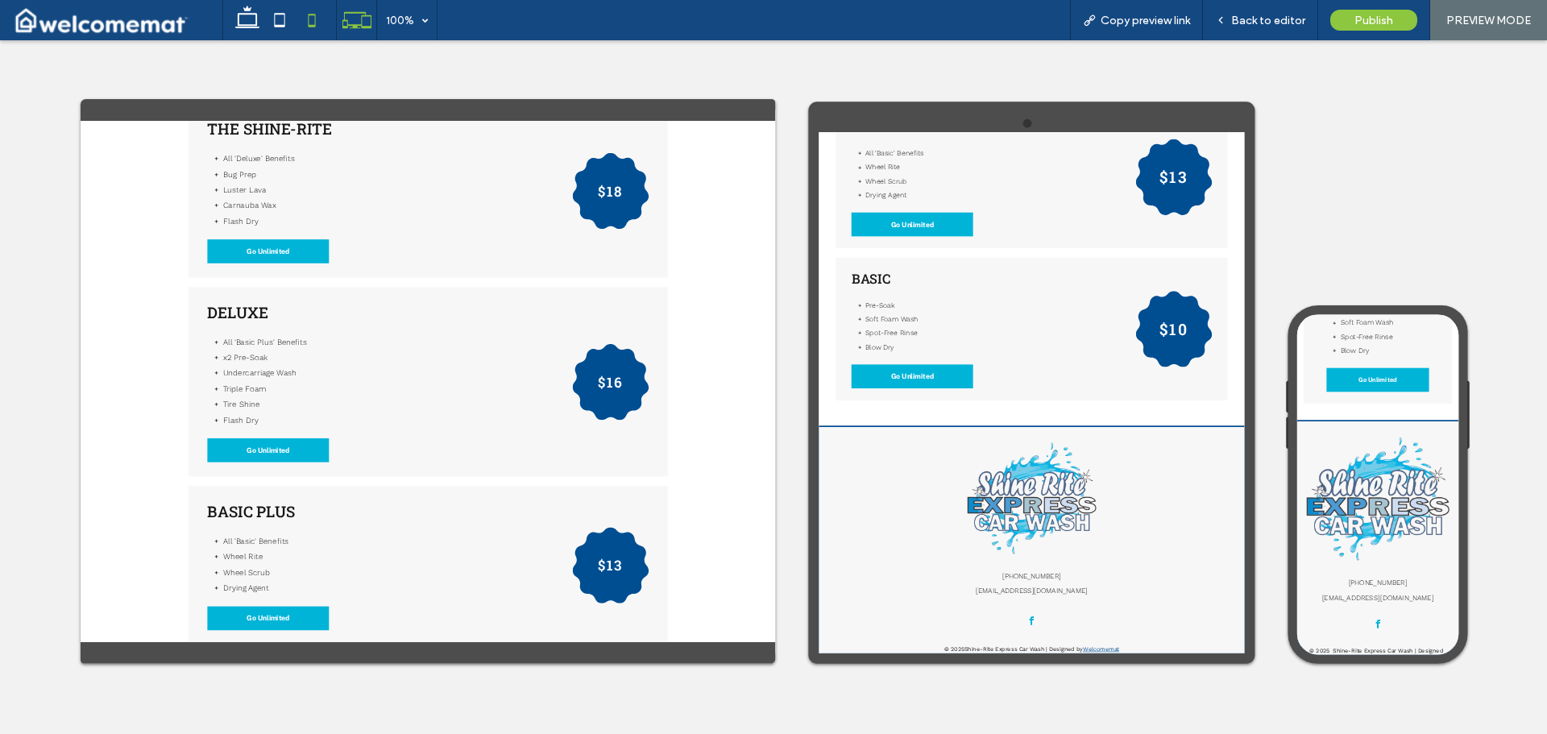
click at [312, 27] on use at bounding box center [312, 20] width 7 height 13
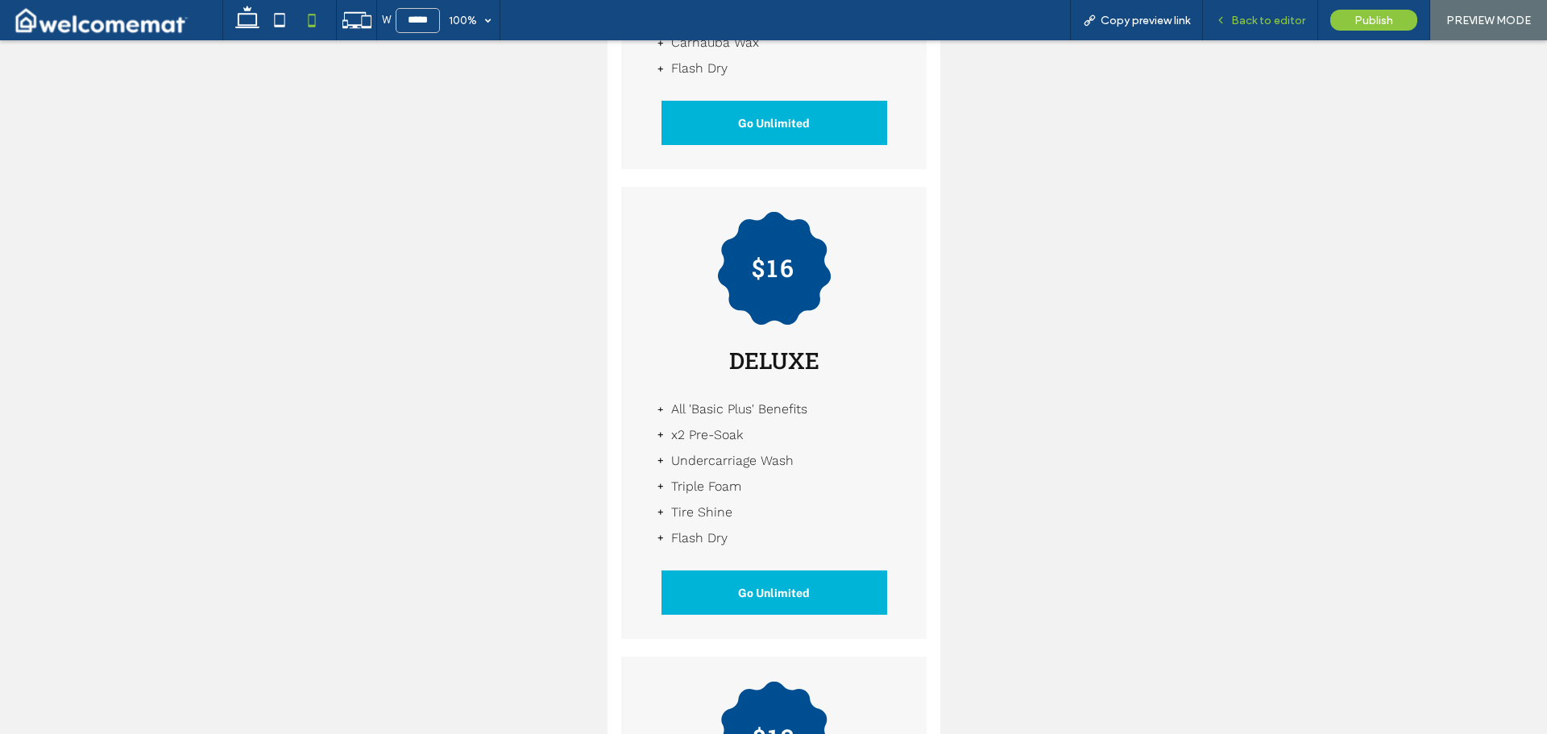
click at [1266, 20] on span "Back to editor" at bounding box center [1268, 21] width 74 height 14
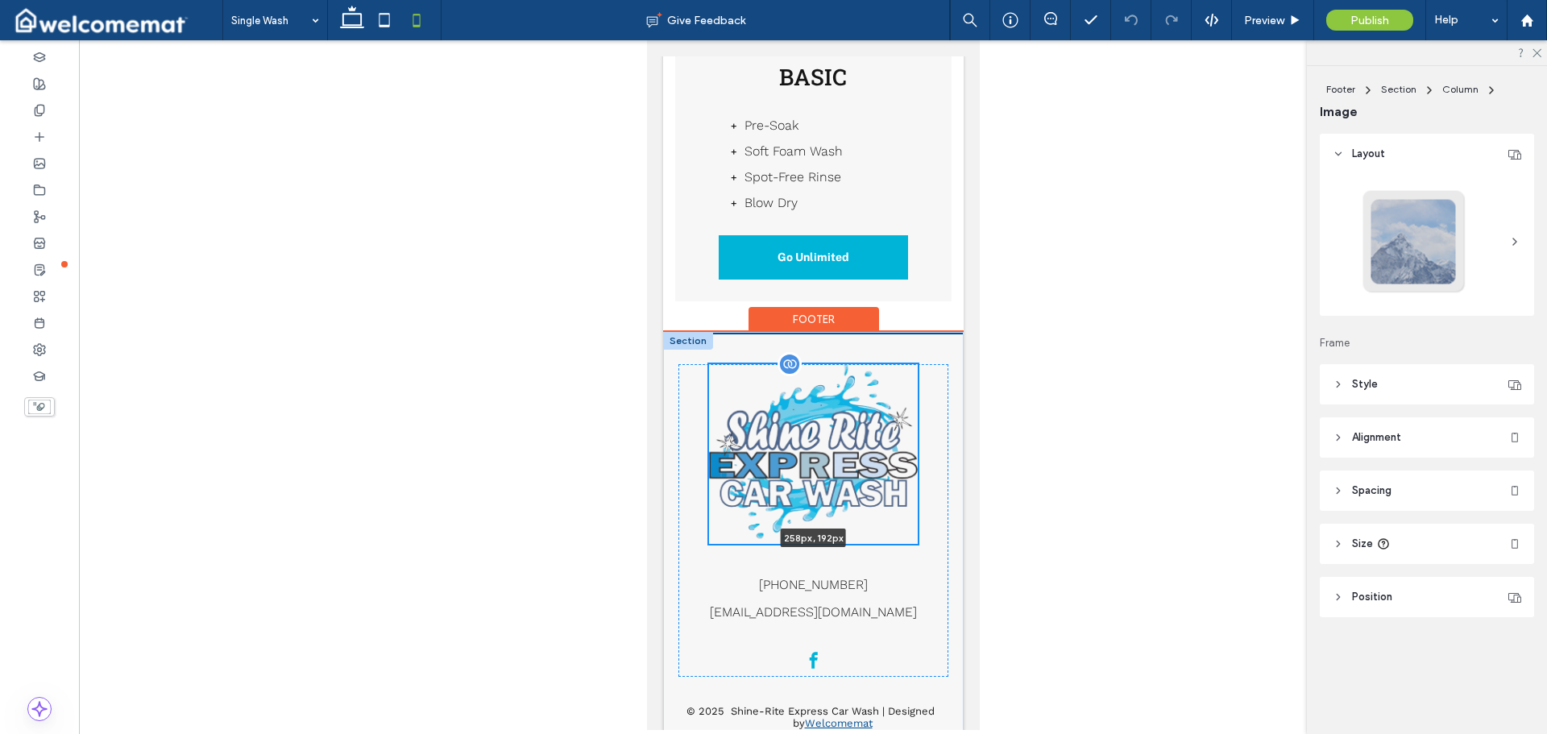
scroll to position [2238, 0]
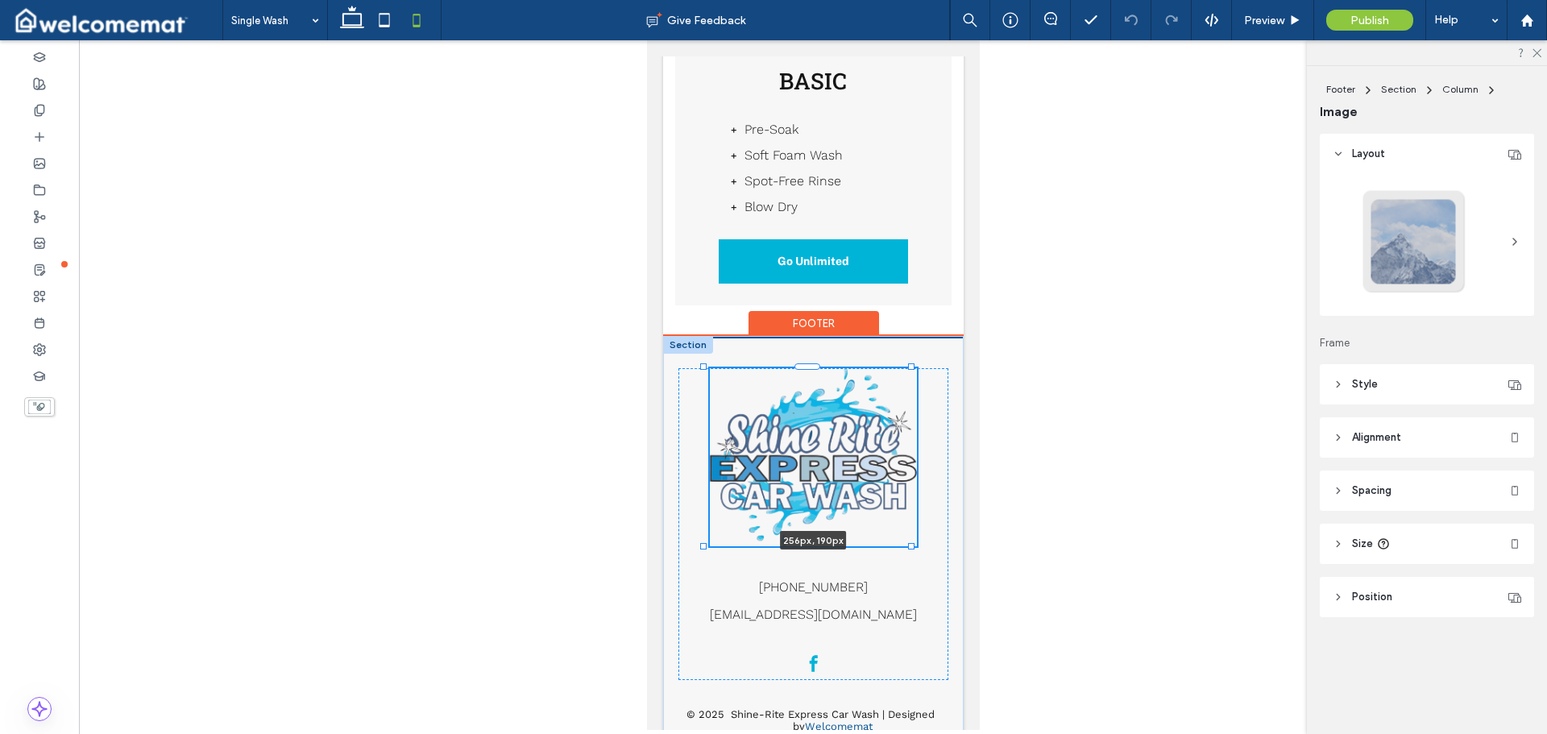
drag, startPoint x: 935, startPoint y: 531, endPoint x: 909, endPoint y: 506, distance: 36.5
click at [704, 368] on div at bounding box center [703, 367] width 1 height 1
type input "***"
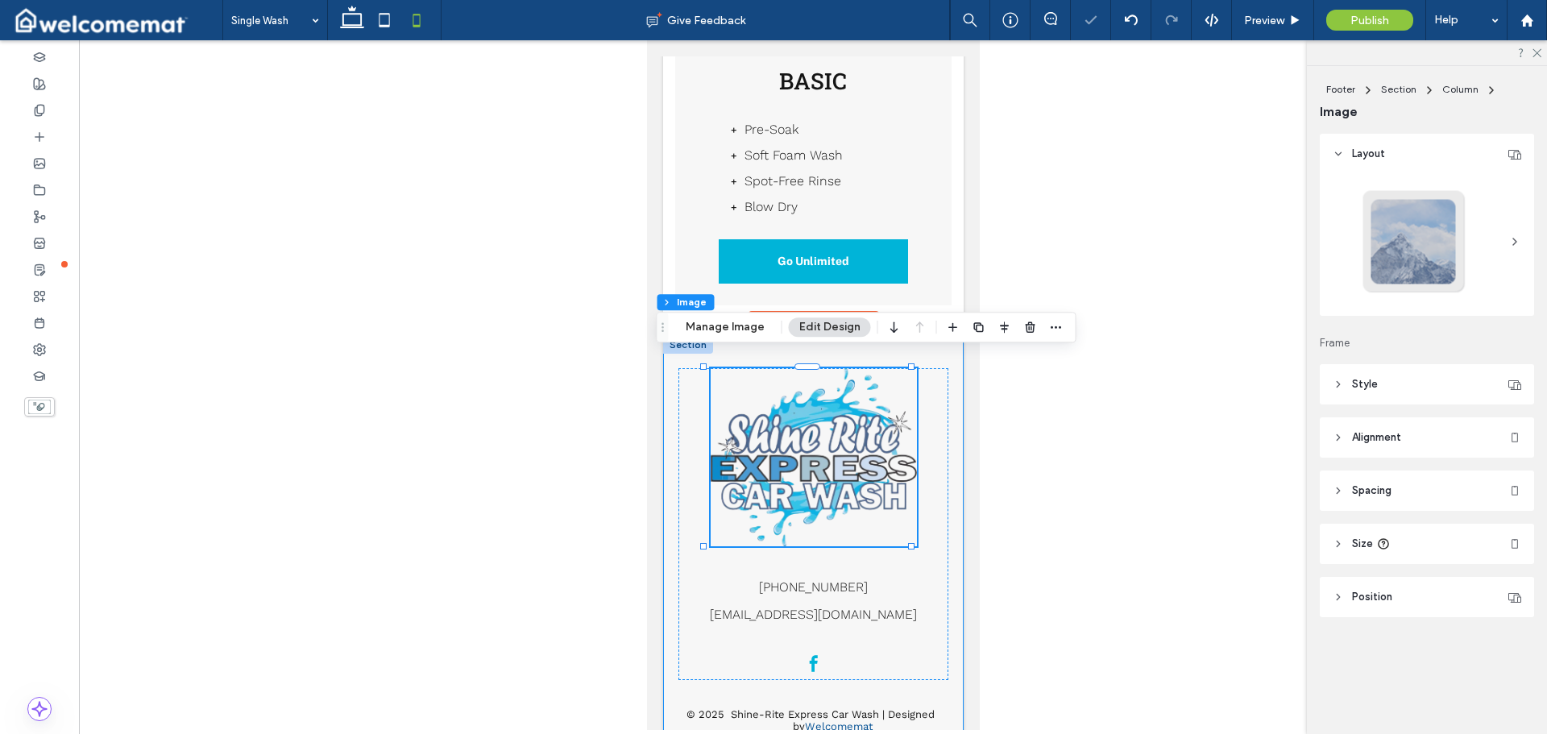
click at [947, 439] on div "256px , 190px 409-392-8431 robertbracknell@yahoo.com © 2025 Shine-Rite Express …" at bounding box center [812, 539] width 300 height 402
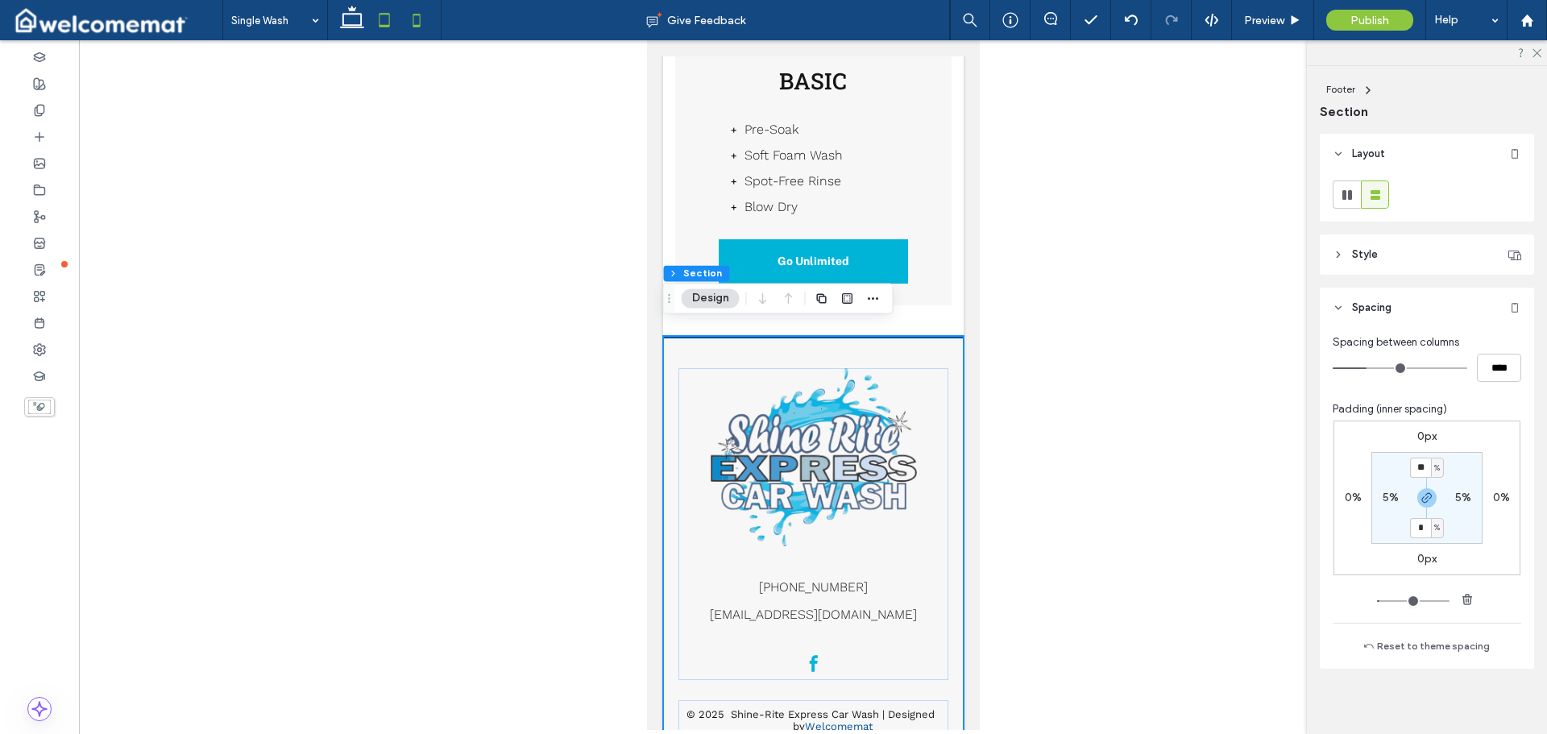
click at [383, 17] on icon at bounding box center [384, 20] width 32 height 32
type input "*"
type input "**"
type input "****"
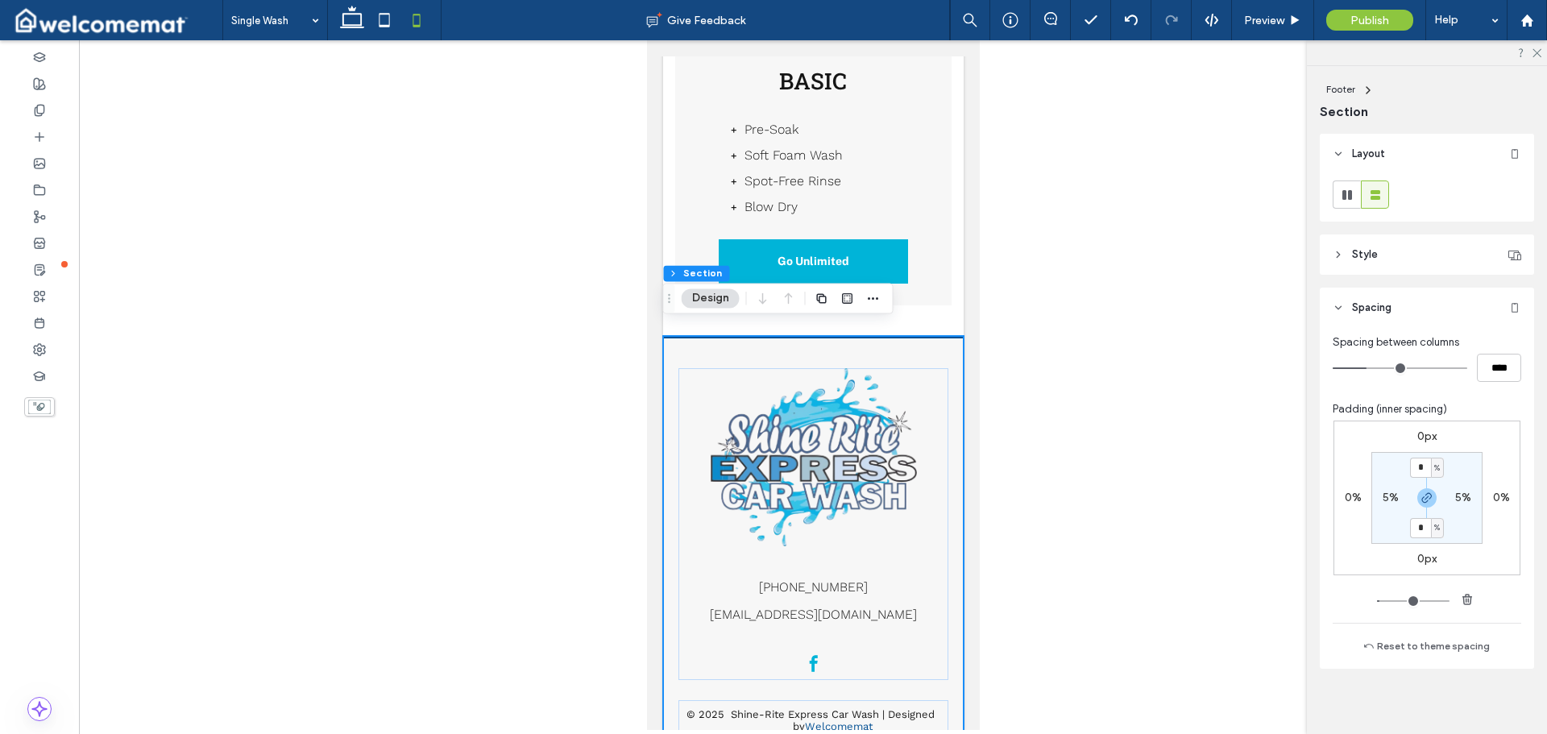
scroll to position [1536, 0]
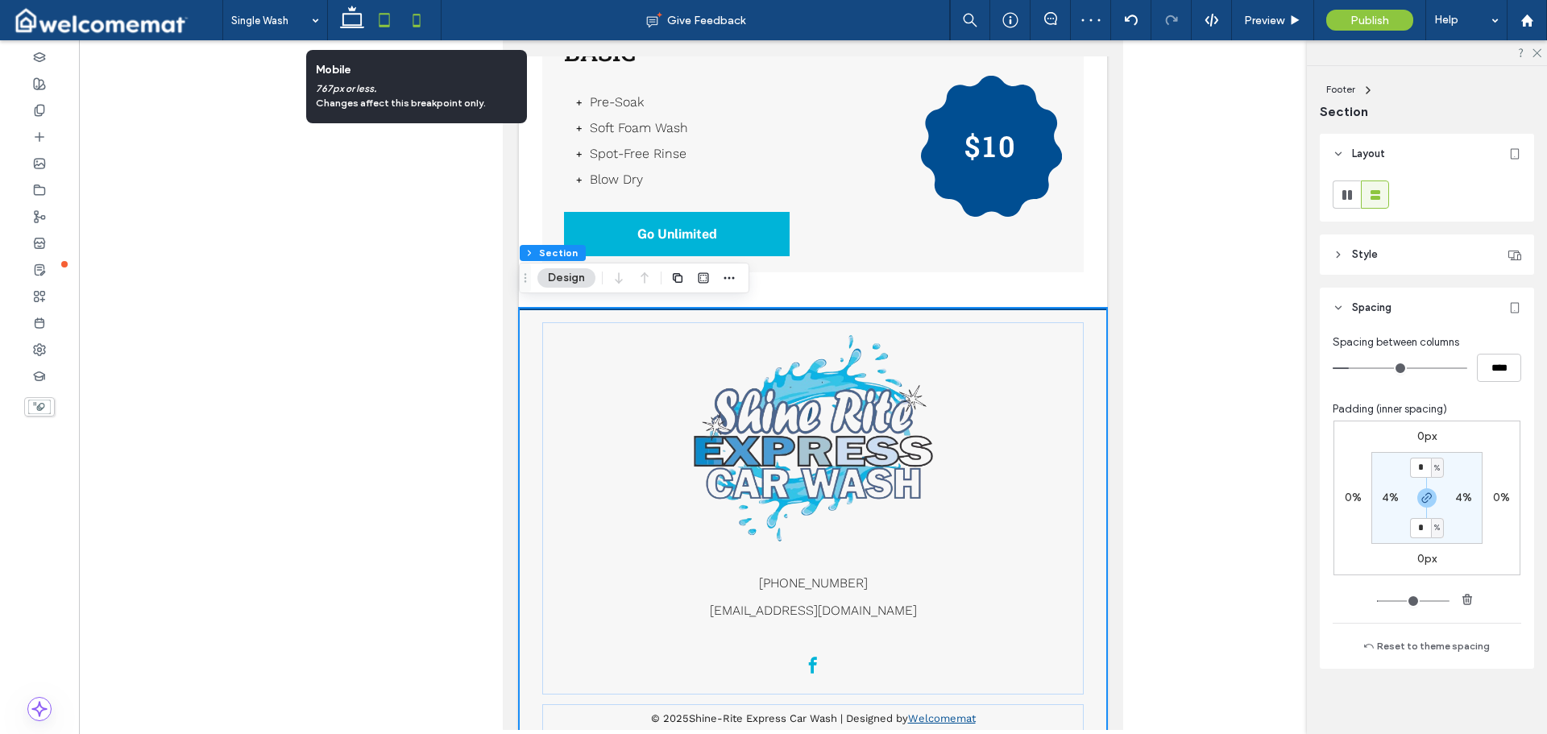
click at [420, 14] on icon at bounding box center [416, 20] width 32 height 32
type input "**"
type input "****"
type input "**"
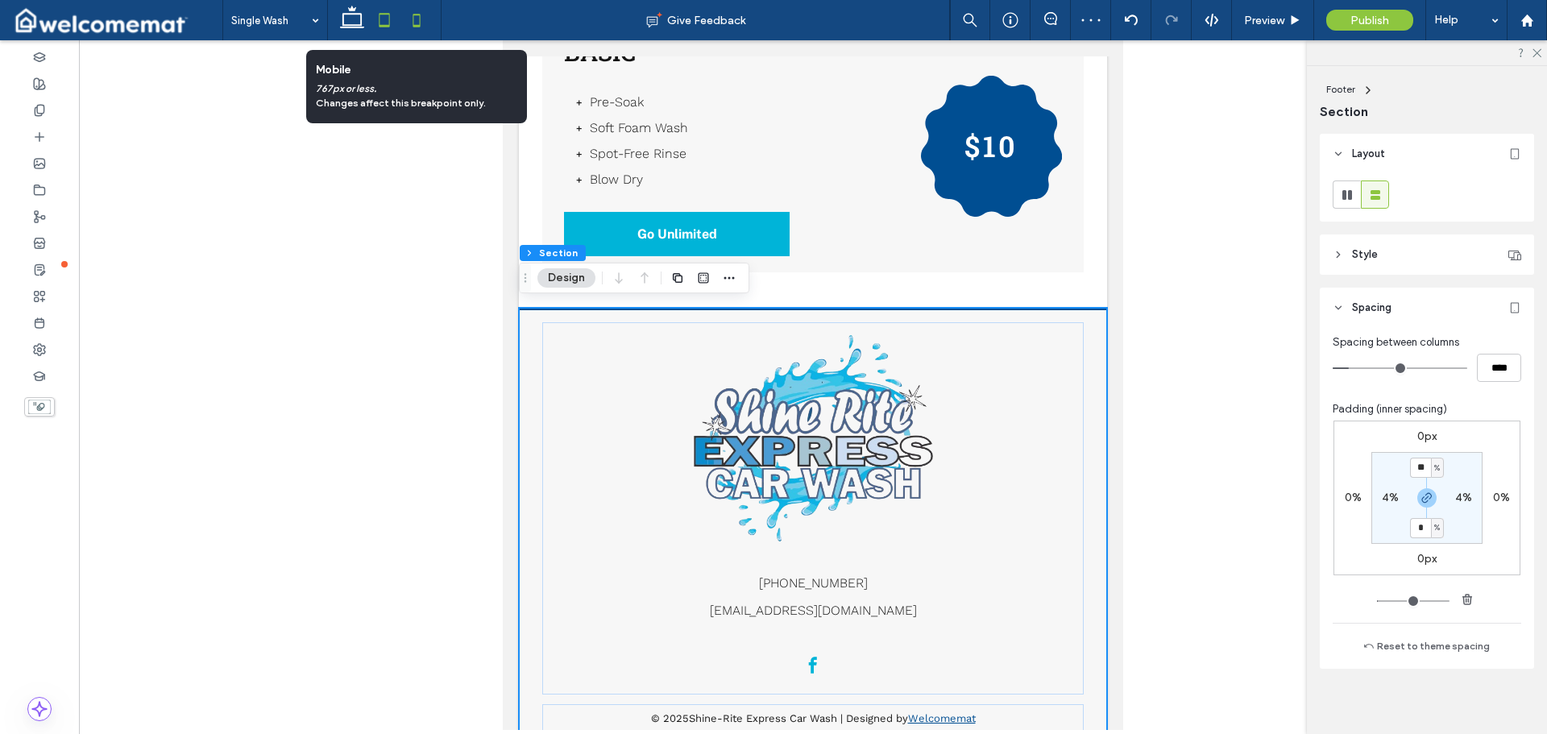
scroll to position [2238, 0]
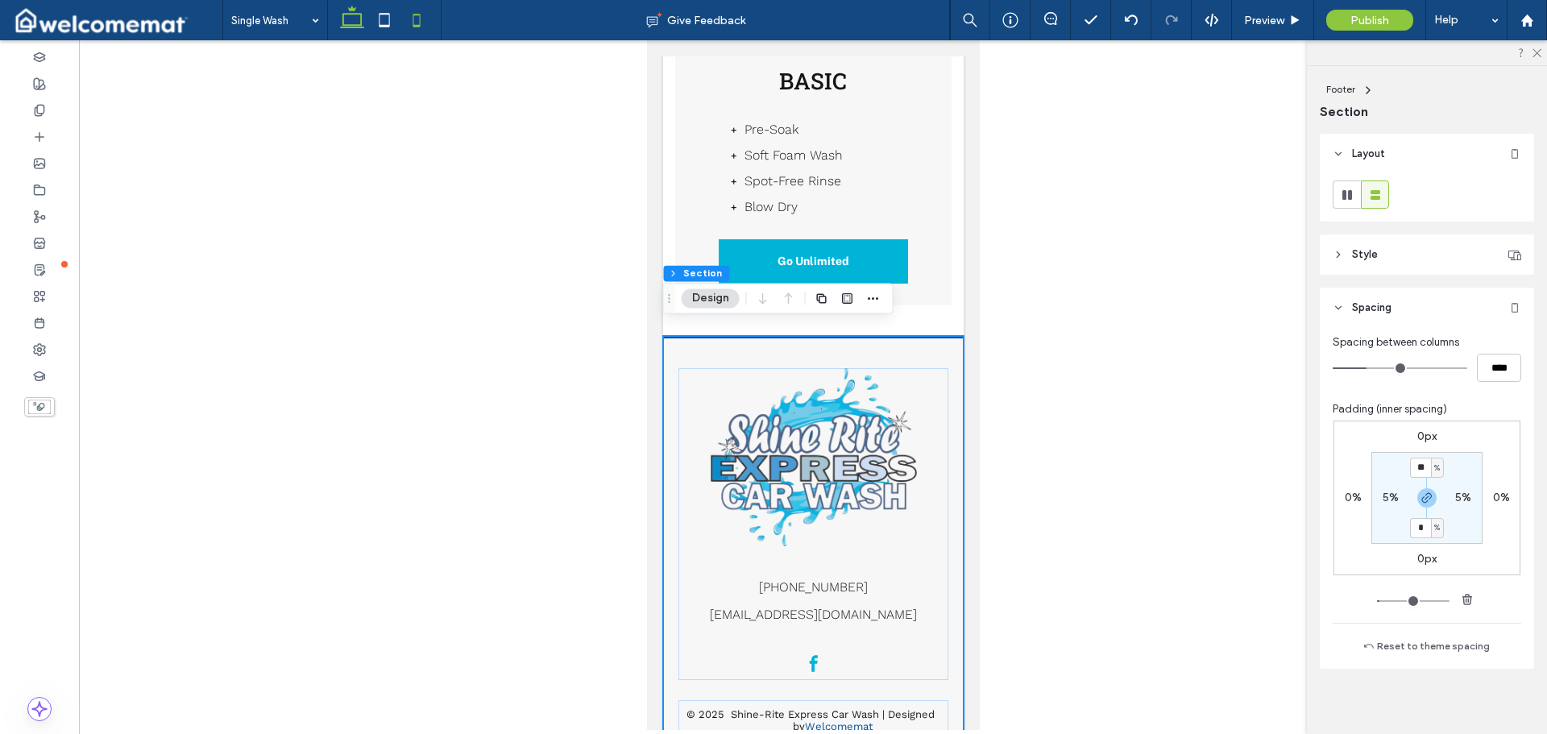
click at [350, 23] on icon at bounding box center [352, 20] width 32 height 32
type input "*"
type input "**"
type input "****"
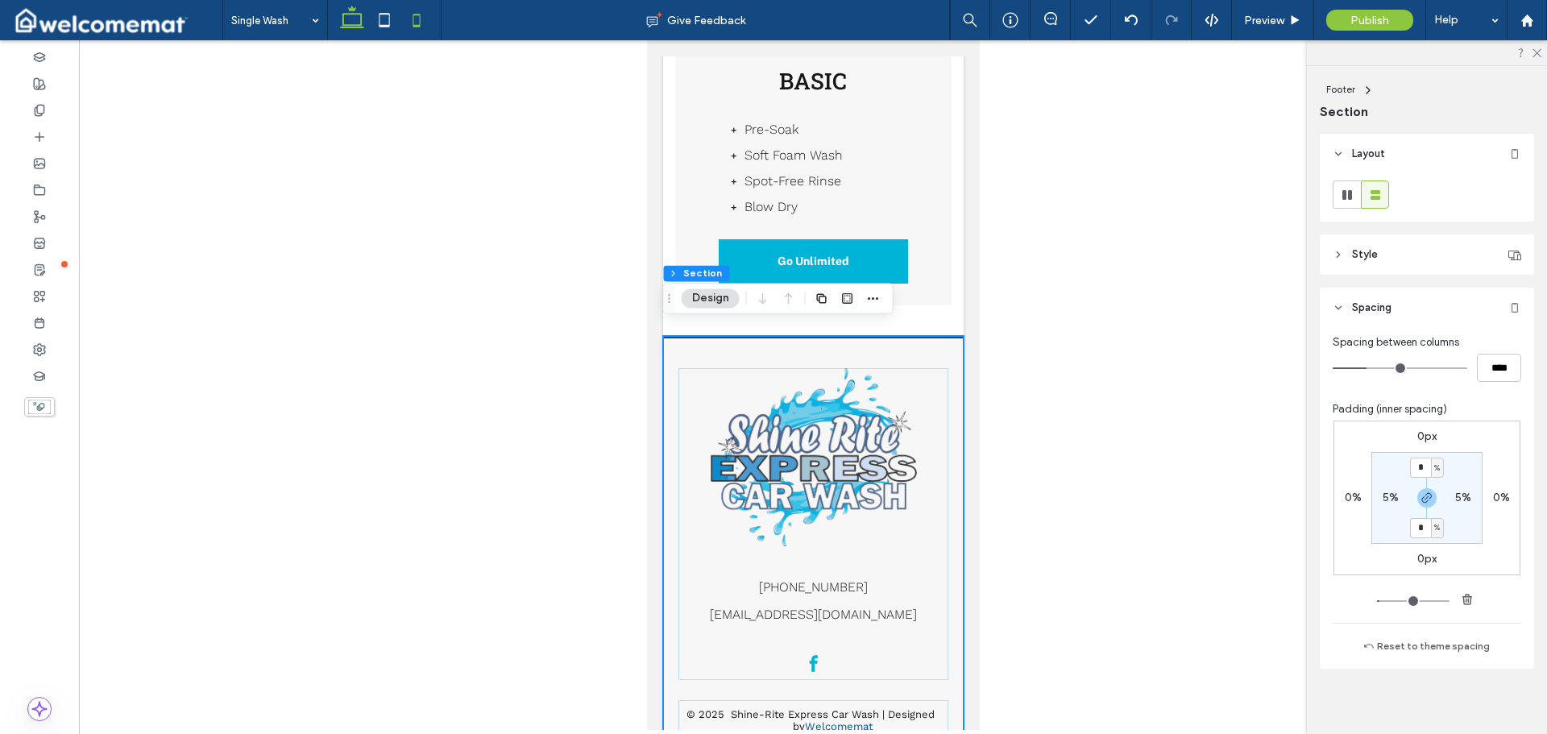
scroll to position [1895, 0]
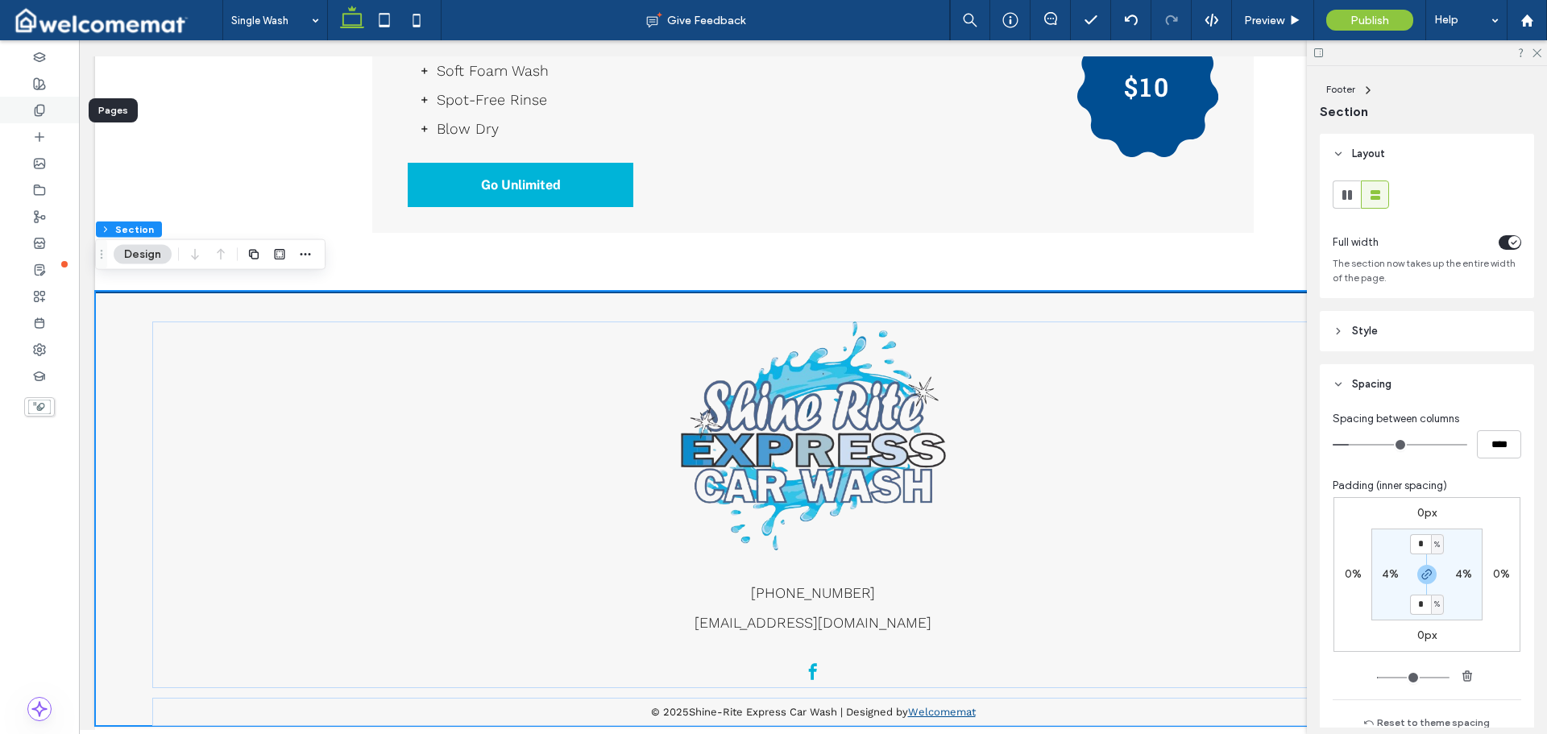
click at [53, 112] on div at bounding box center [39, 110] width 79 height 27
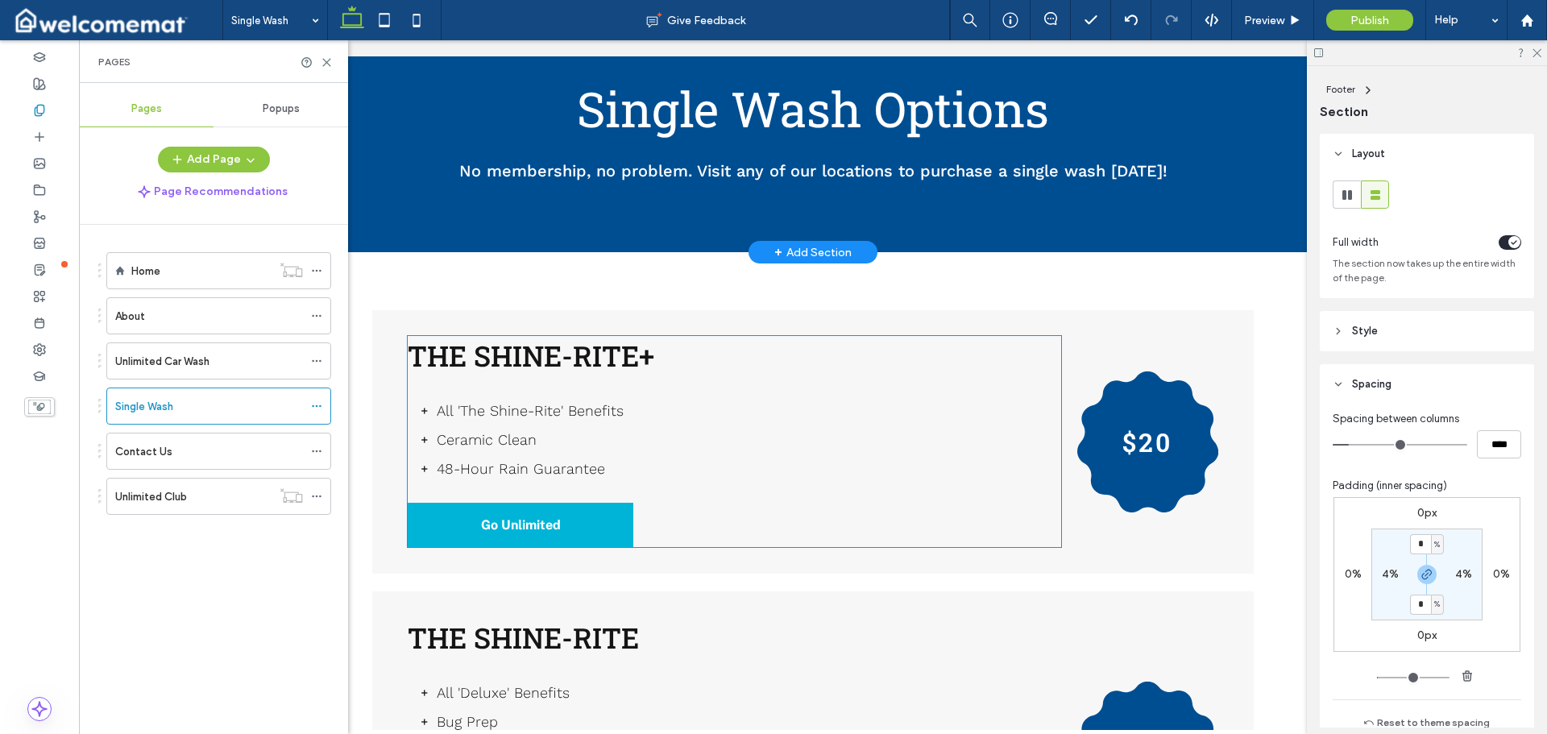
scroll to position [0, 0]
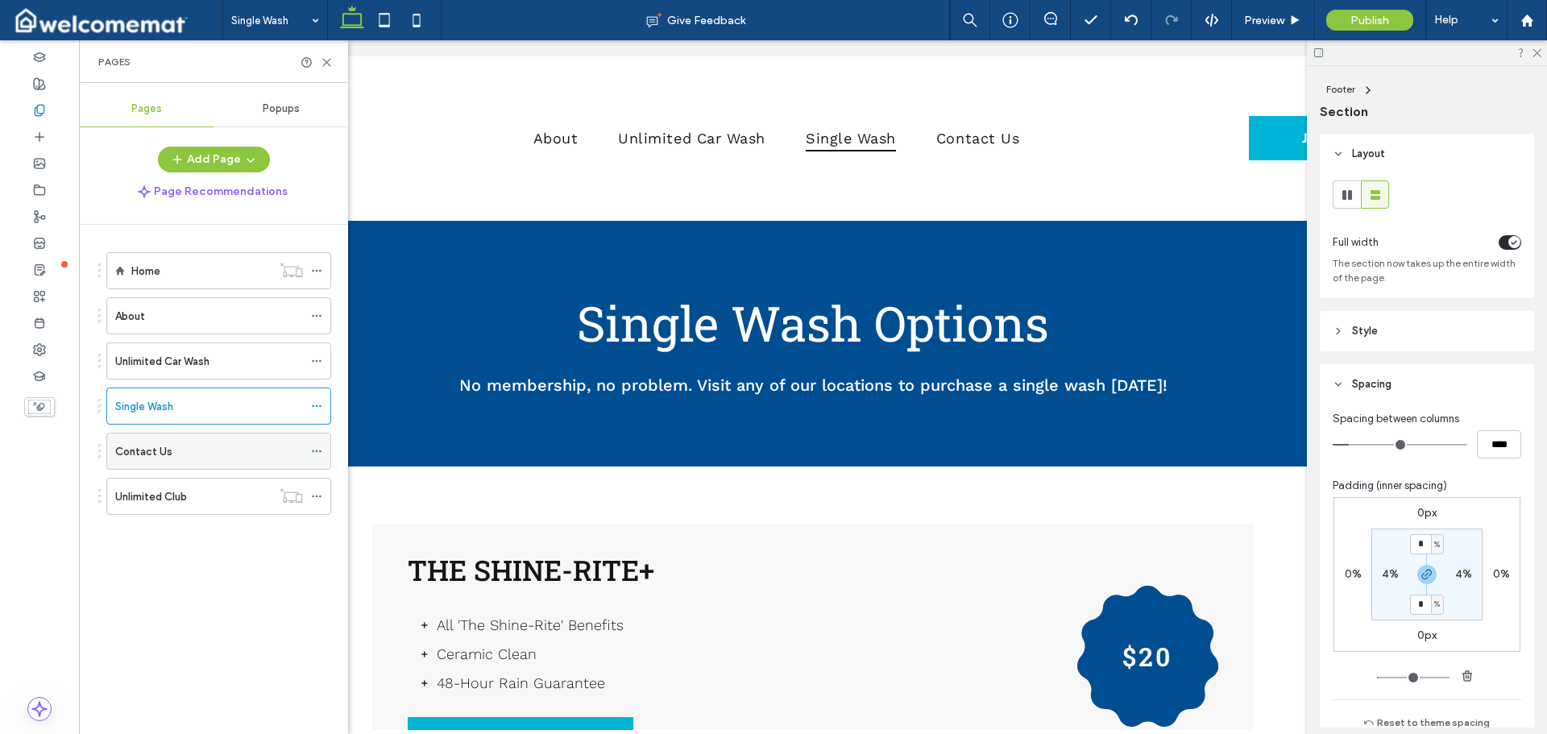
click at [202, 444] on div "Contact Us" at bounding box center [209, 451] width 188 height 17
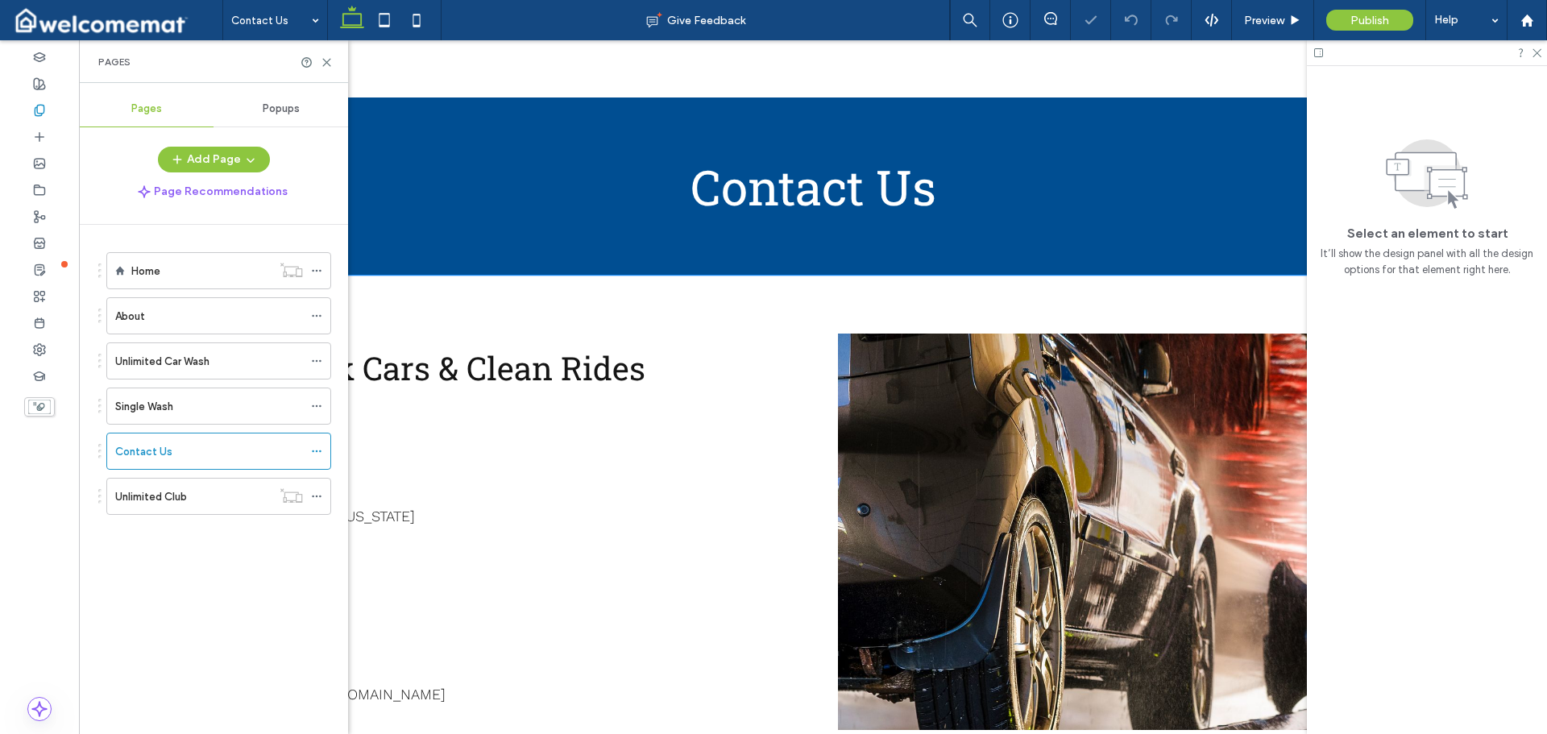
scroll to position [242, 0]
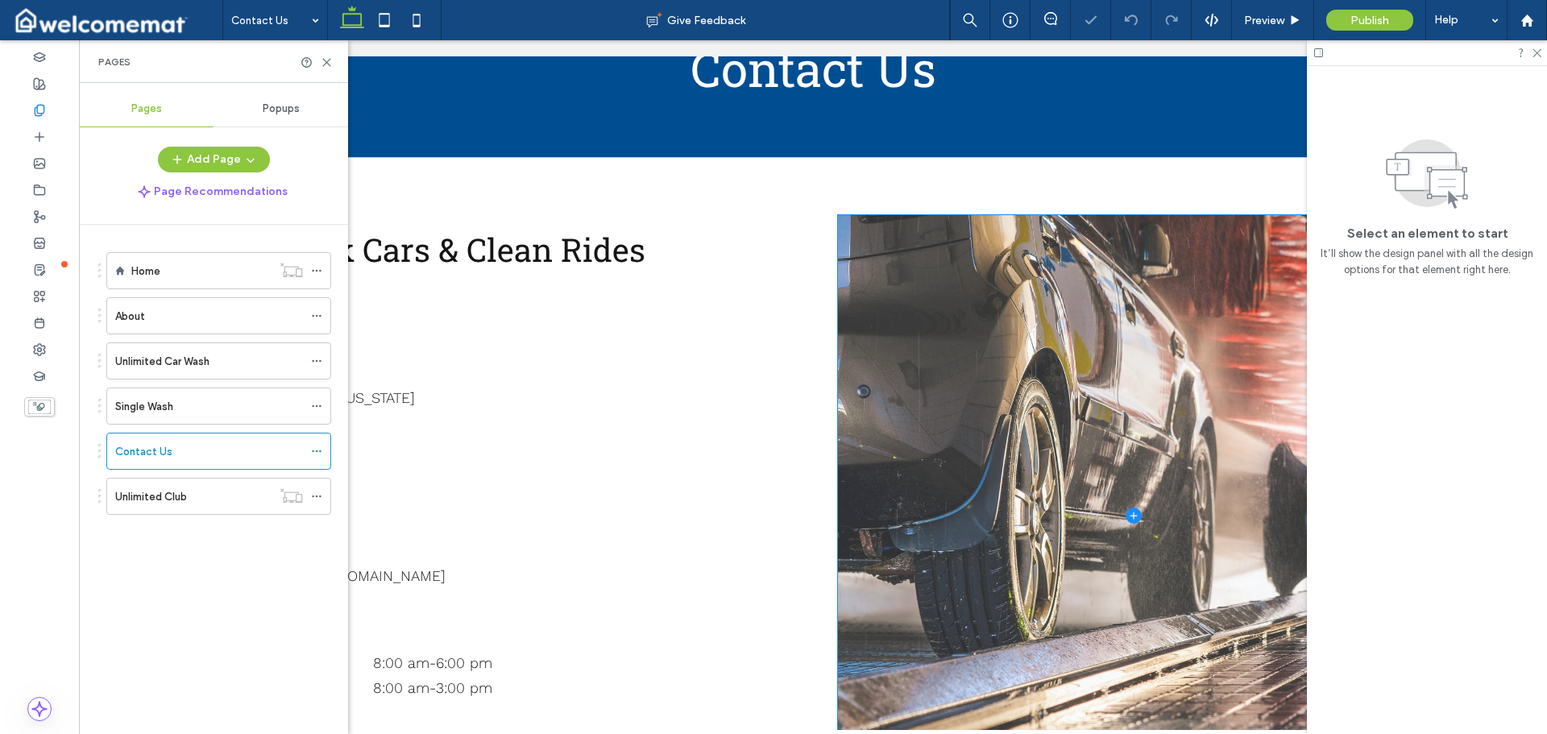
click at [890, 296] on span at bounding box center [1134, 516] width 593 height 603
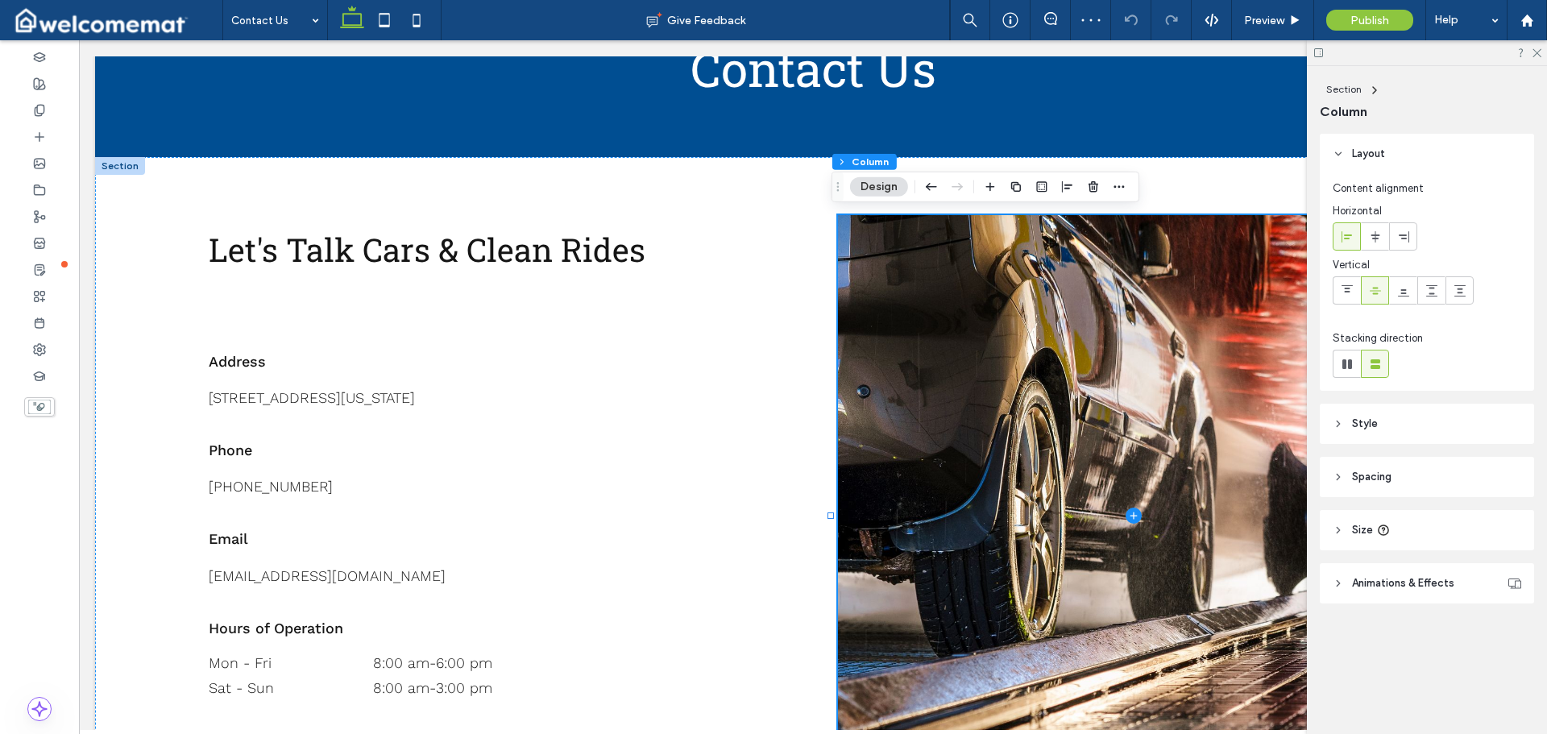
click at [1400, 427] on header "Style" at bounding box center [1426, 424] width 214 height 40
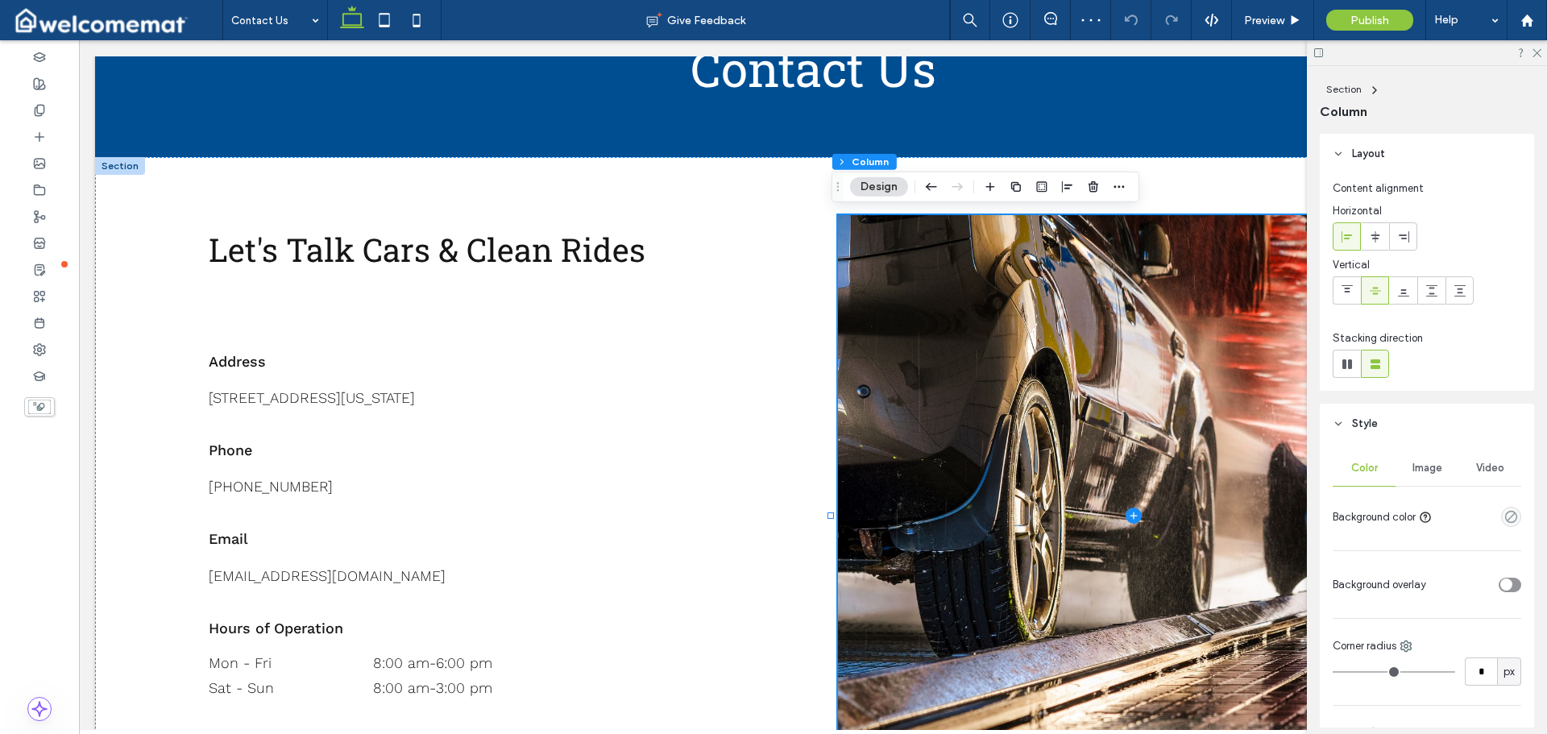
click at [1440, 470] on div "Image" at bounding box center [1426, 467] width 63 height 35
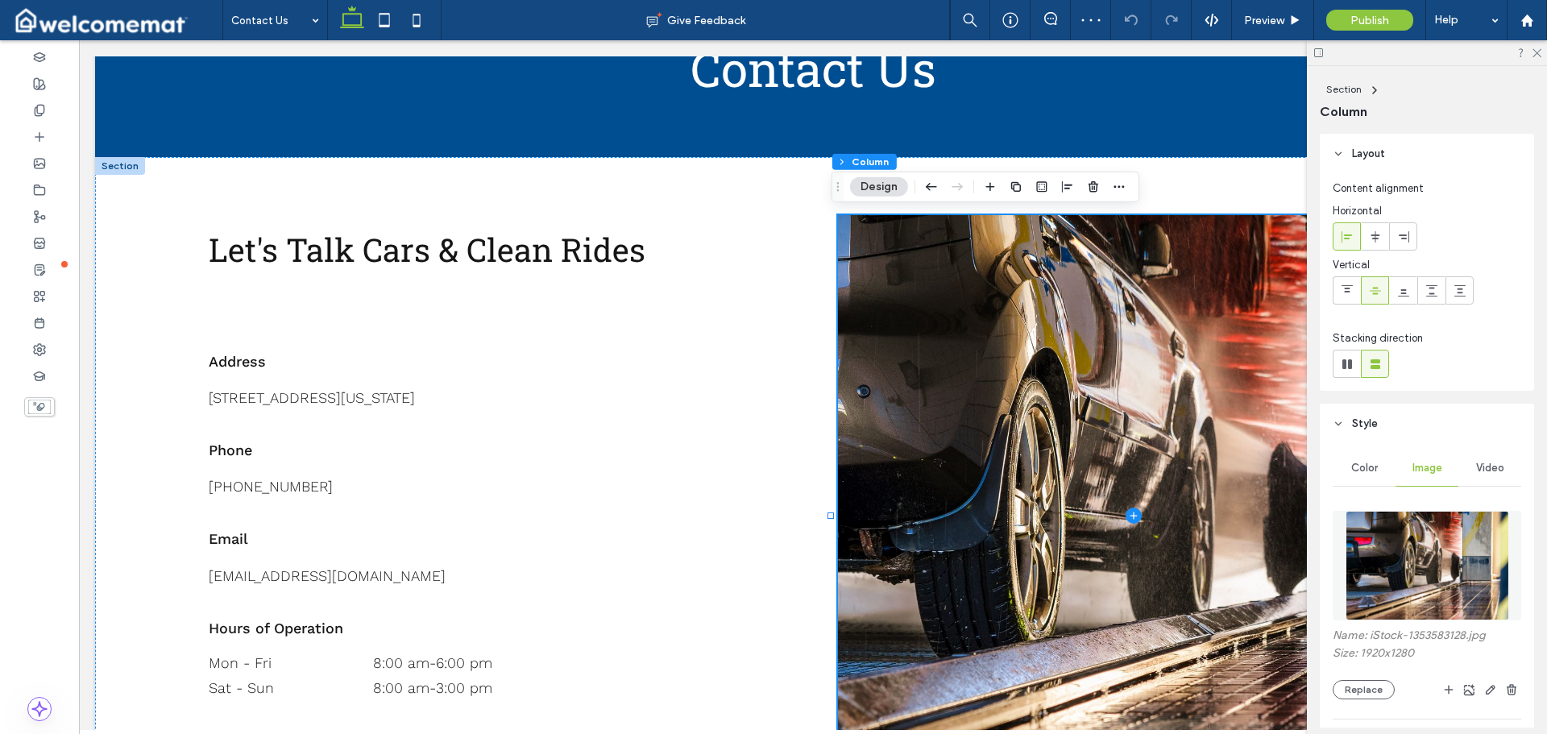
scroll to position [161, 0]
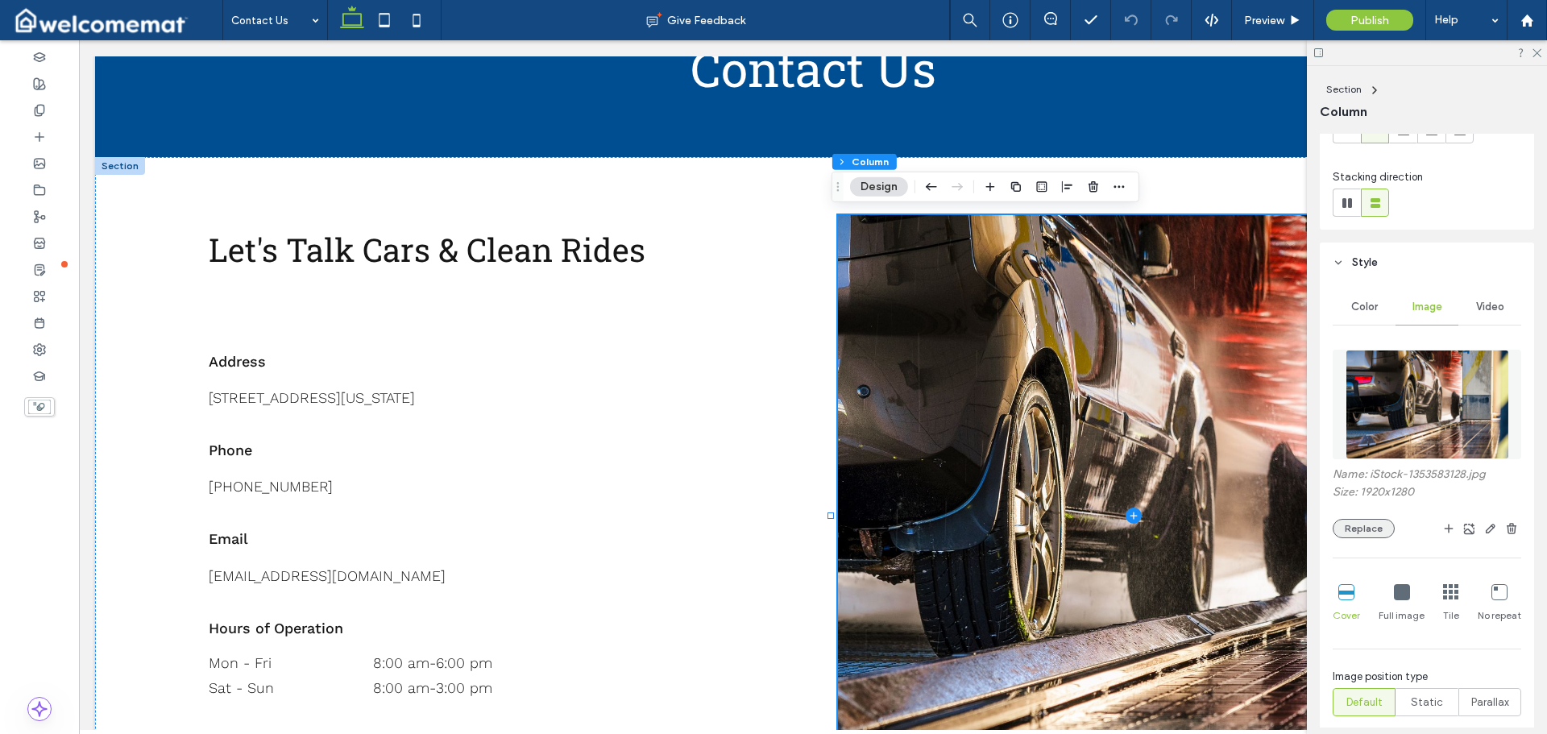
click at [1372, 528] on button "Replace" at bounding box center [1363, 528] width 62 height 19
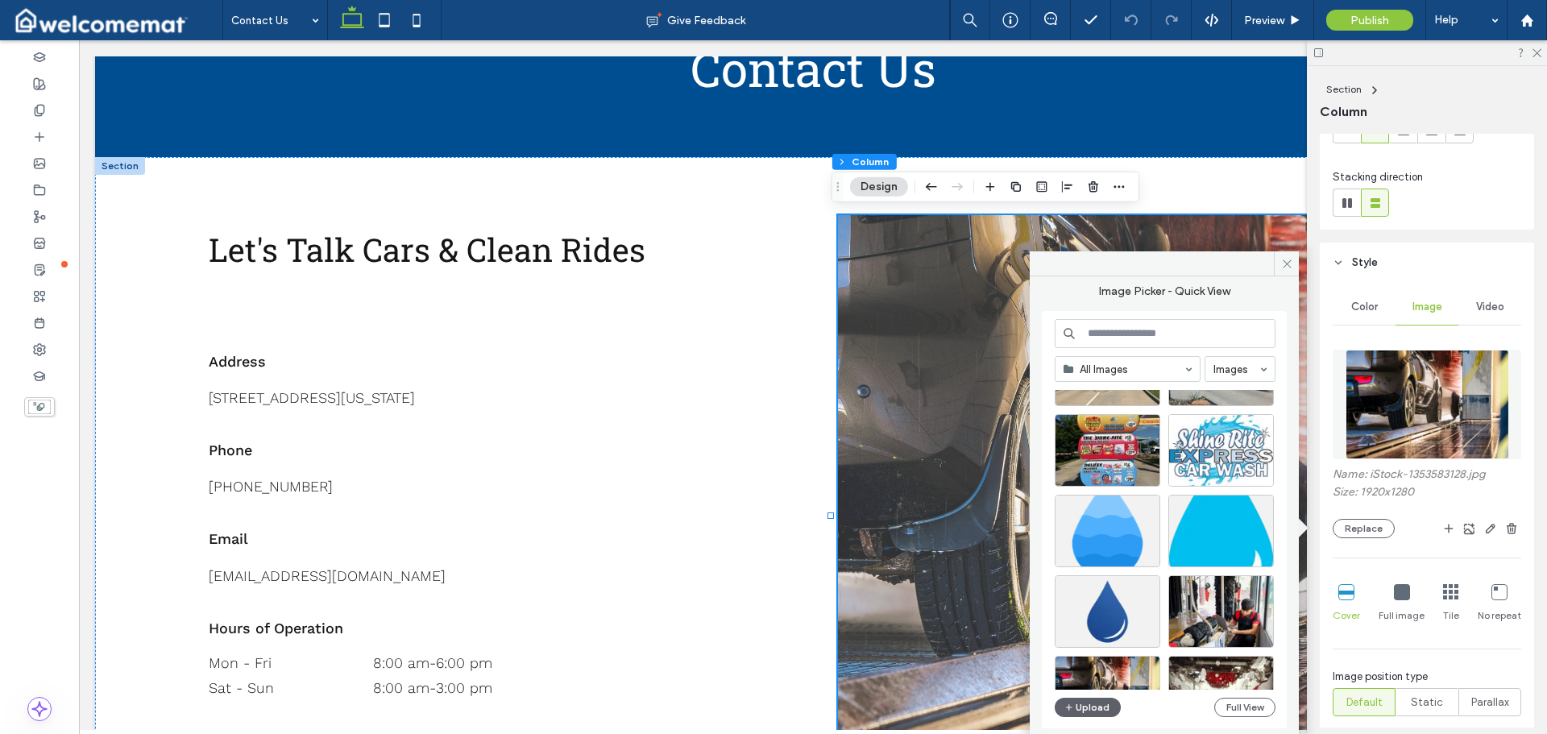
click at [887, 300] on span at bounding box center [1134, 516] width 593 height 603
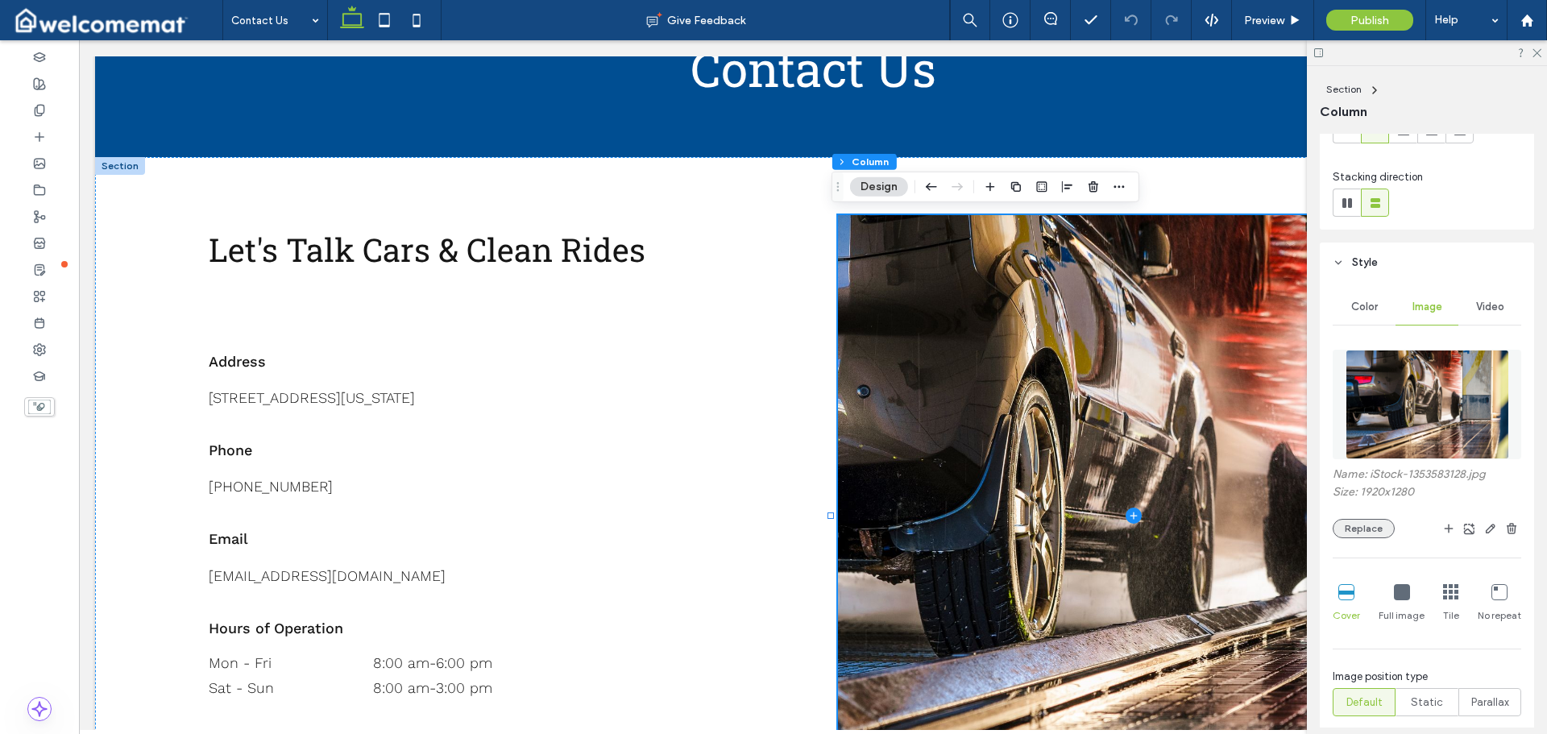
click at [1373, 525] on button "Replace" at bounding box center [1363, 528] width 62 height 19
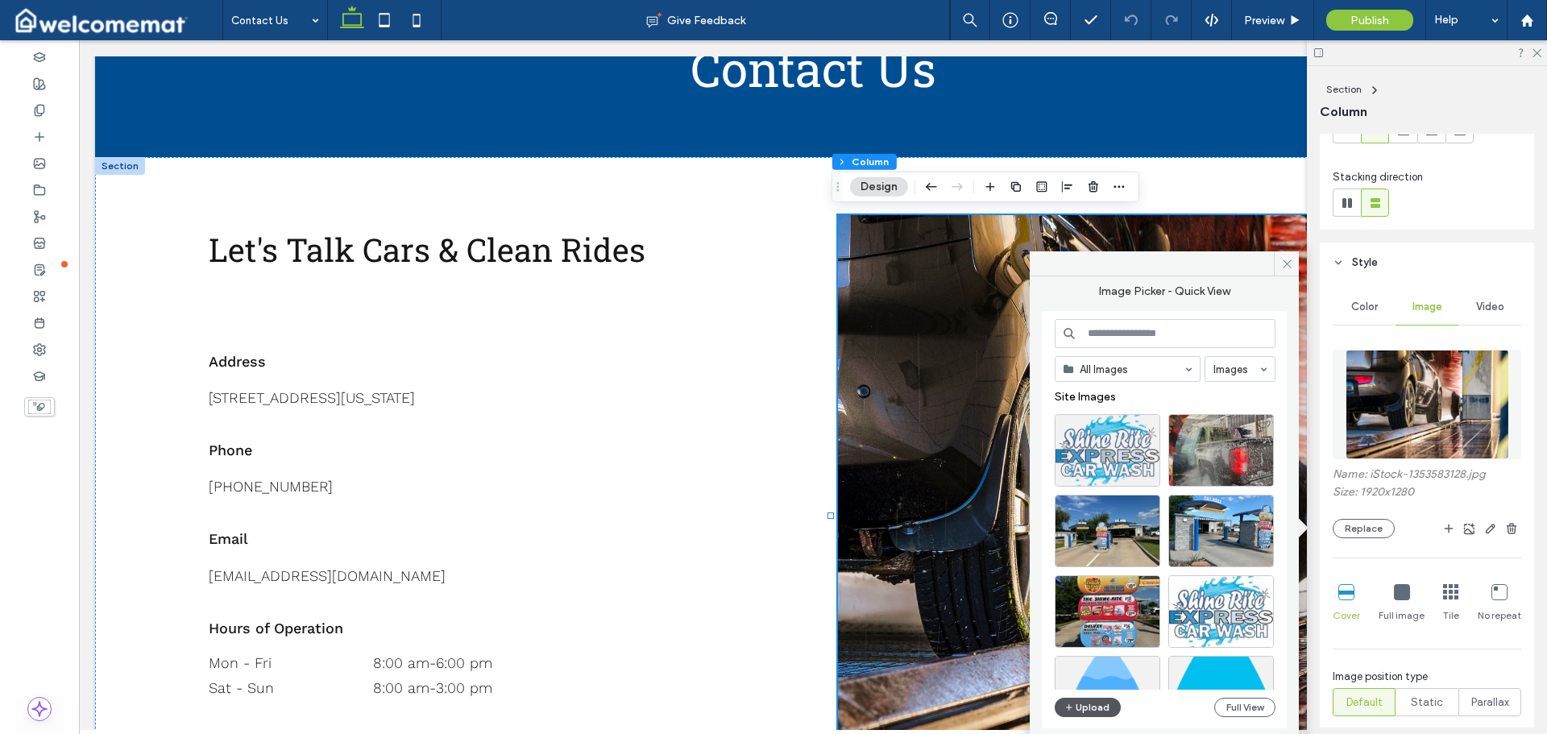
click at [1093, 702] on button "Upload" at bounding box center [1087, 707] width 66 height 19
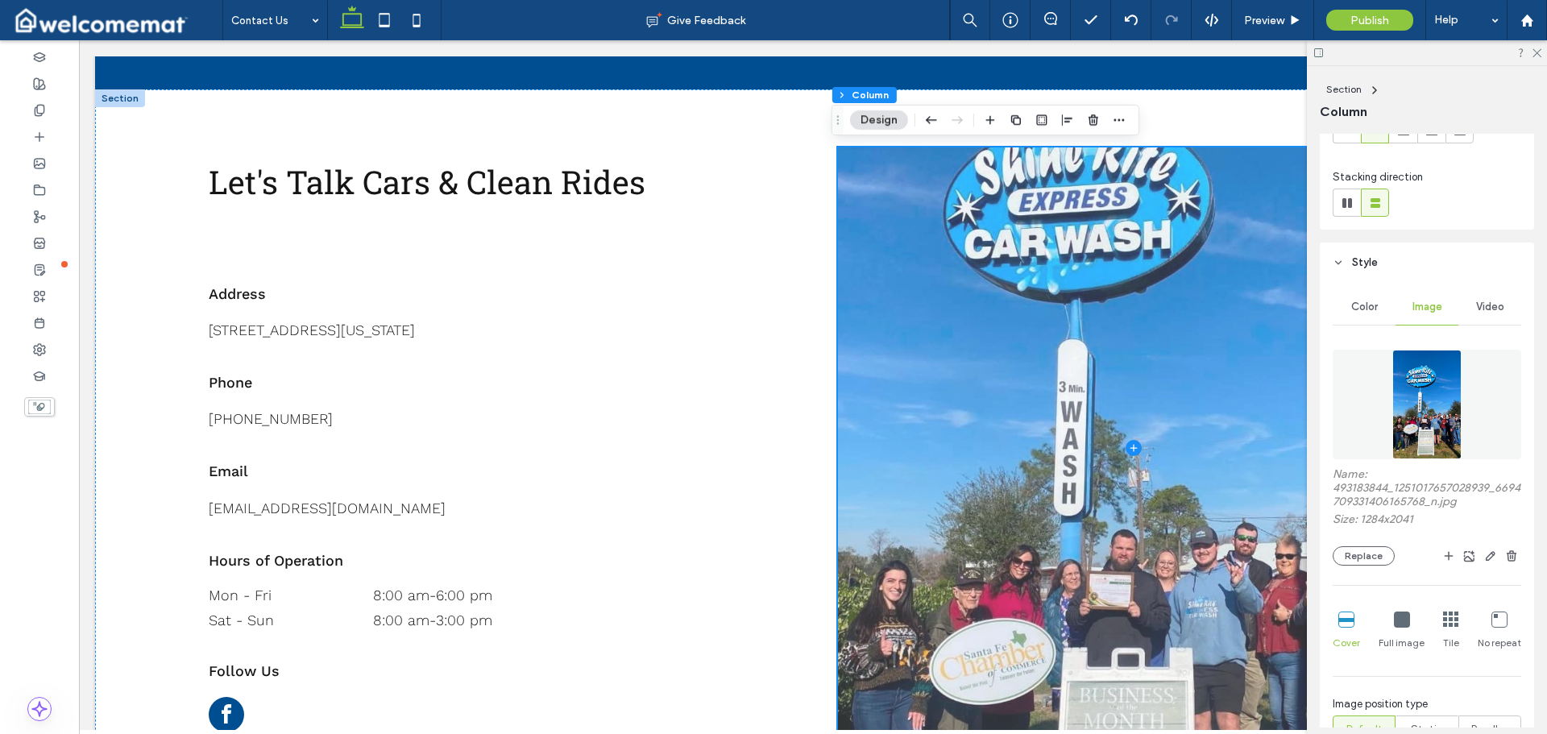
scroll to position [403, 0]
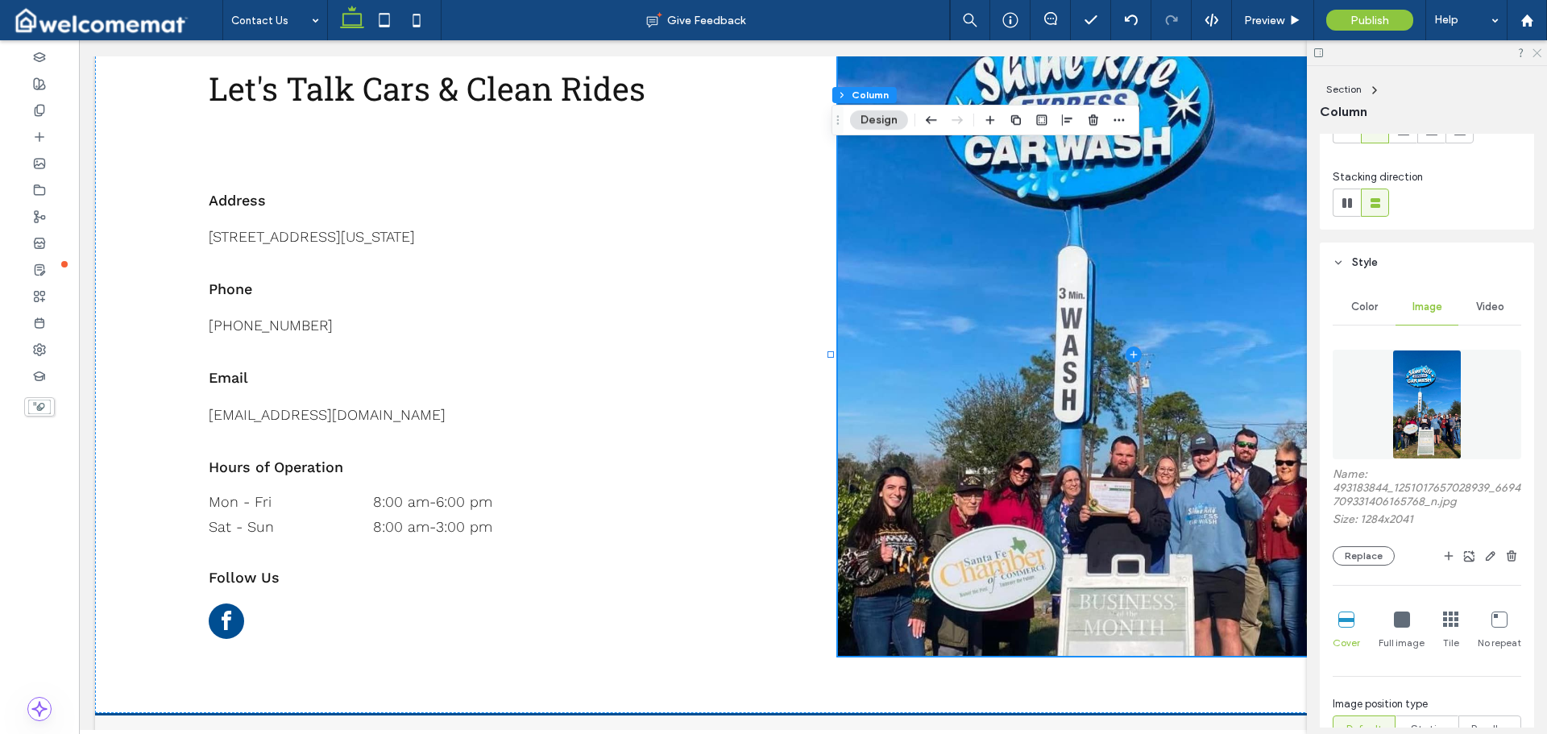
click at [1530, 52] on icon at bounding box center [1535, 52] width 10 height 10
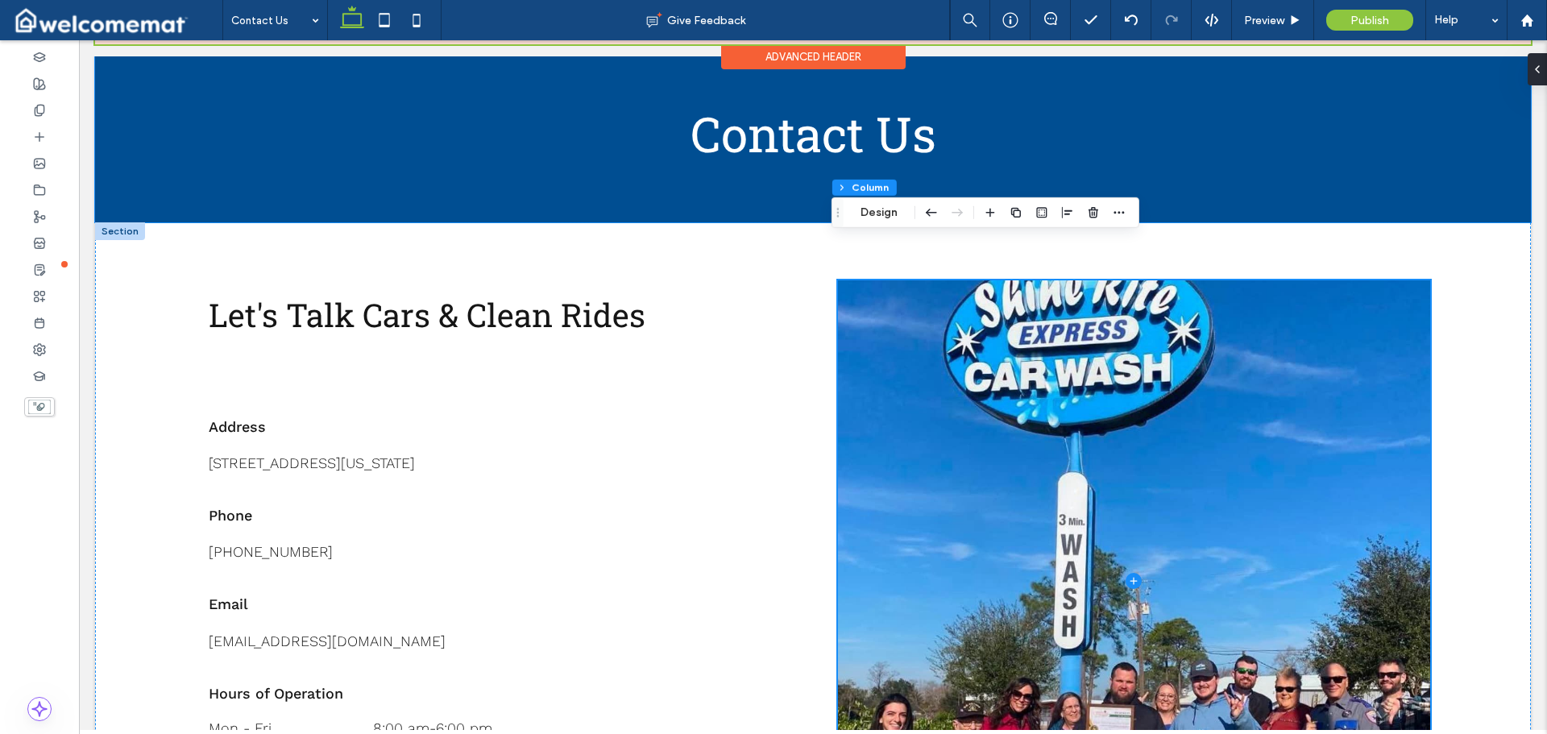
scroll to position [161, 0]
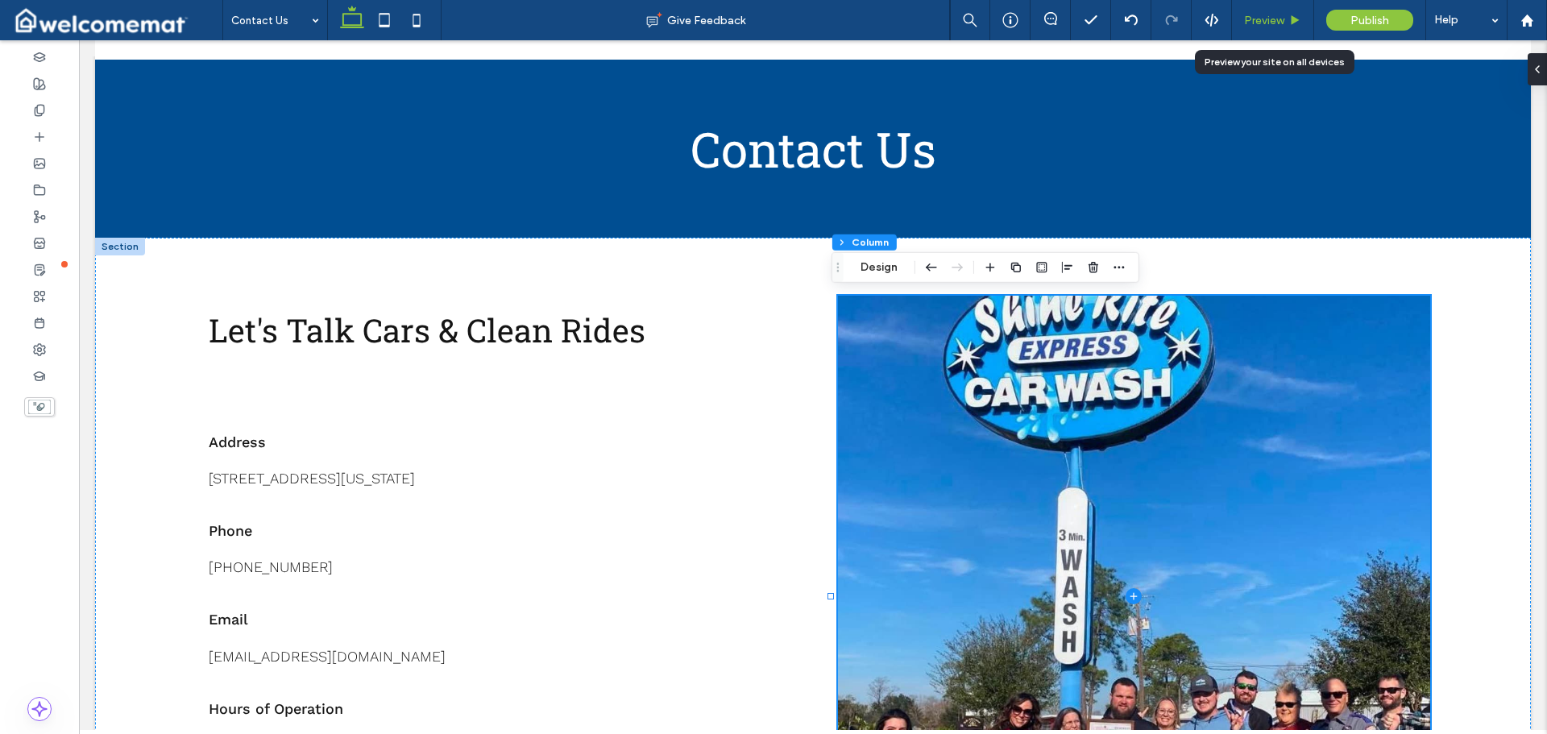
click at [1290, 11] on div "Preview" at bounding box center [1273, 20] width 82 height 40
click at [1289, 21] on icon at bounding box center [1295, 20] width 12 height 12
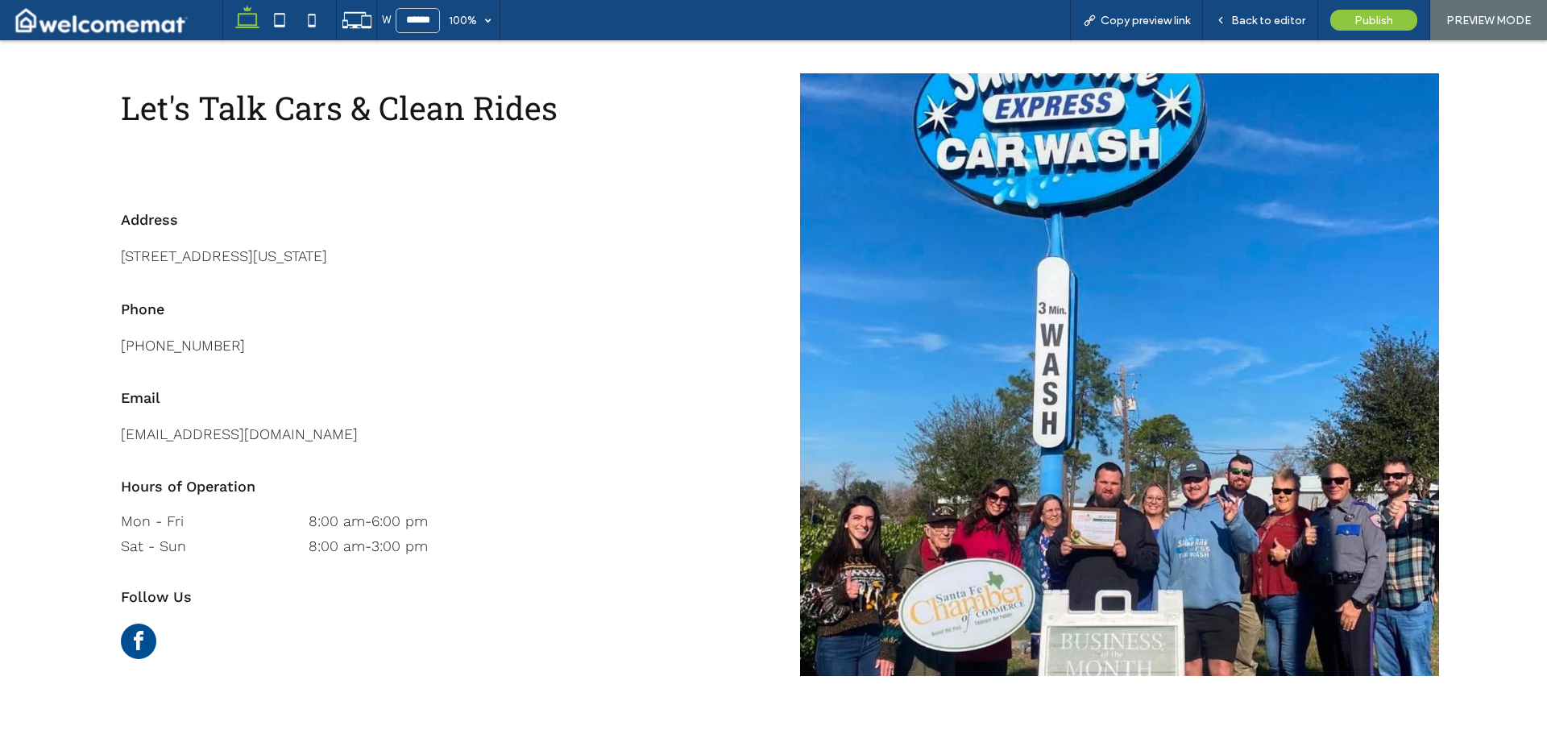
scroll to position [387, 0]
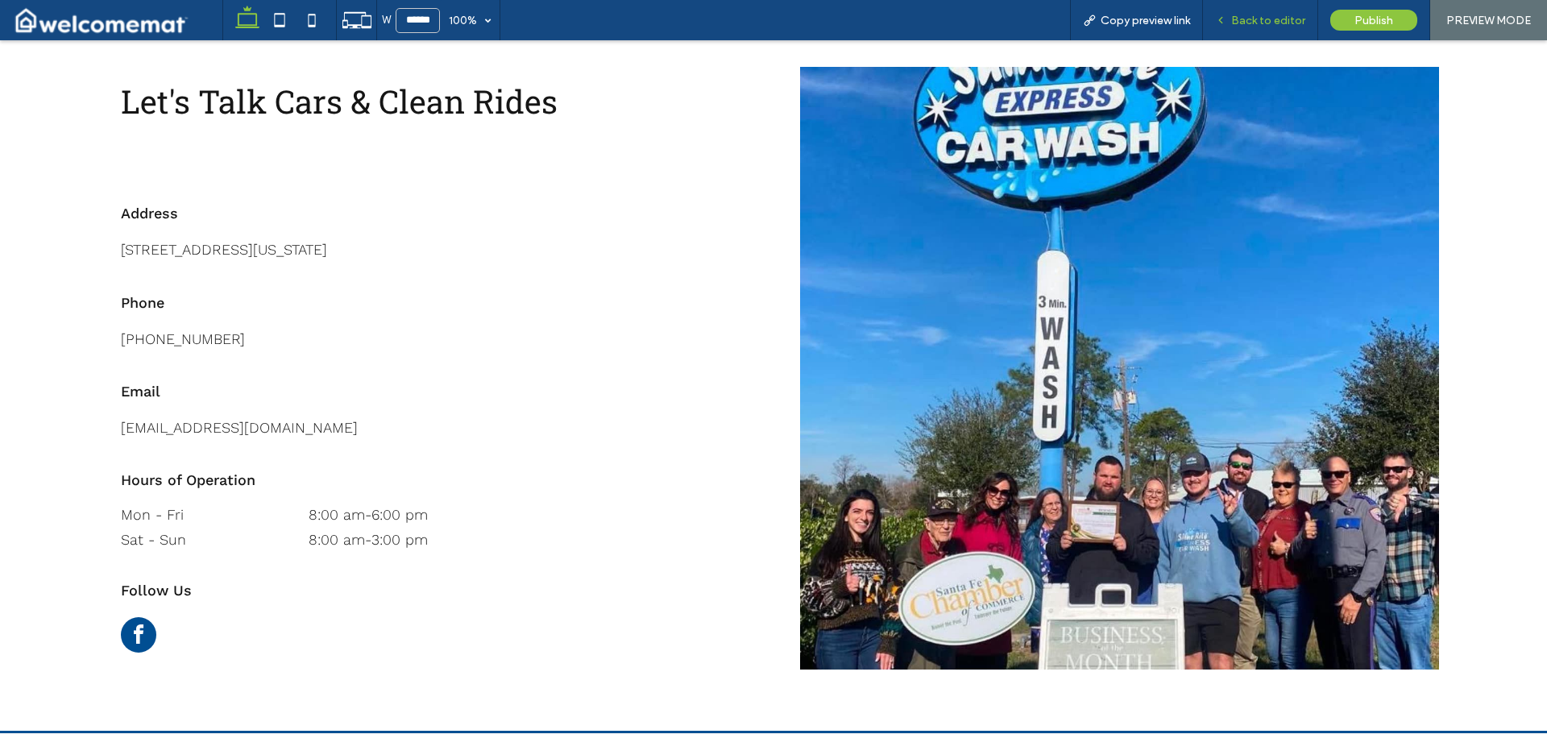
click at [1286, 25] on span "Back to editor" at bounding box center [1268, 21] width 74 height 14
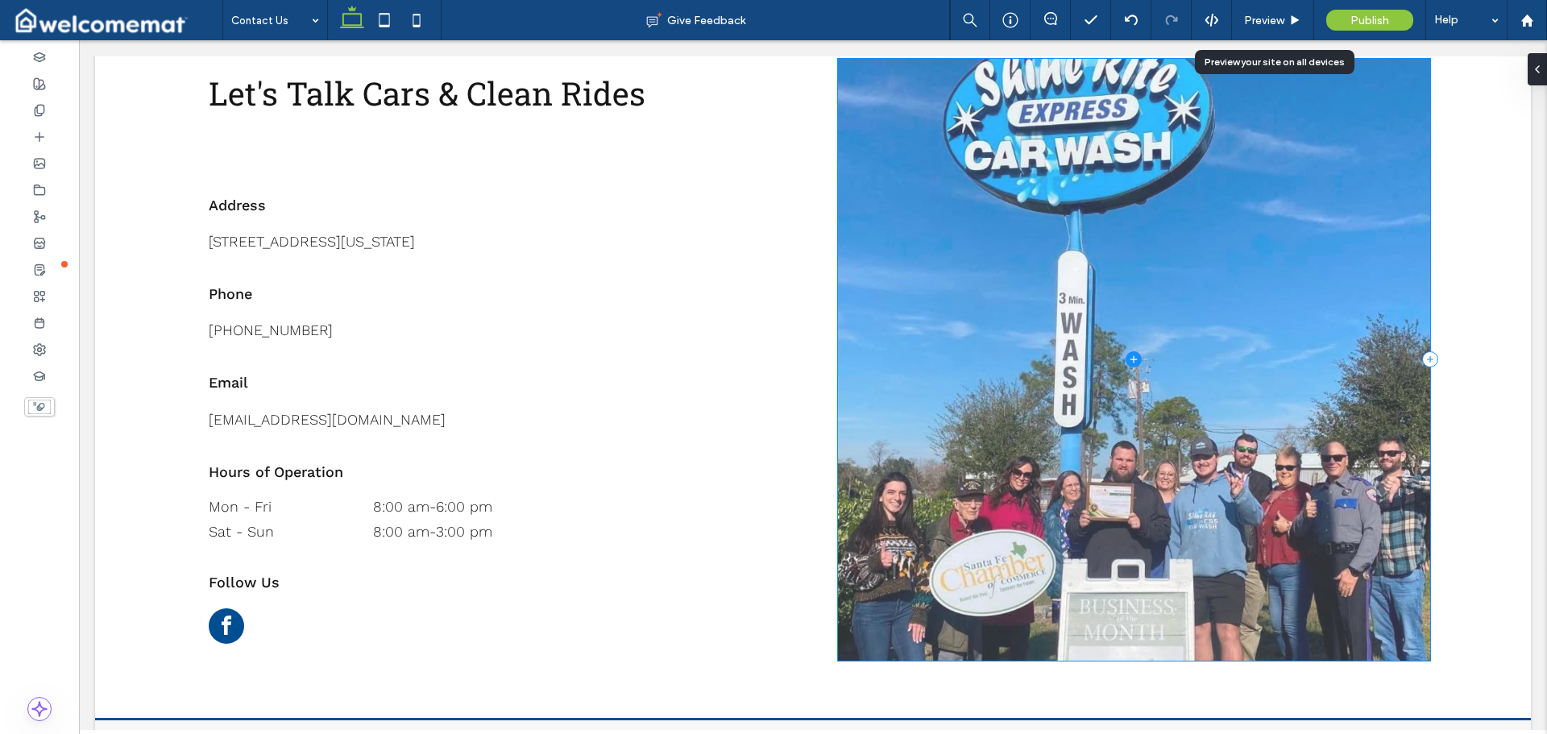
scroll to position [390, 0]
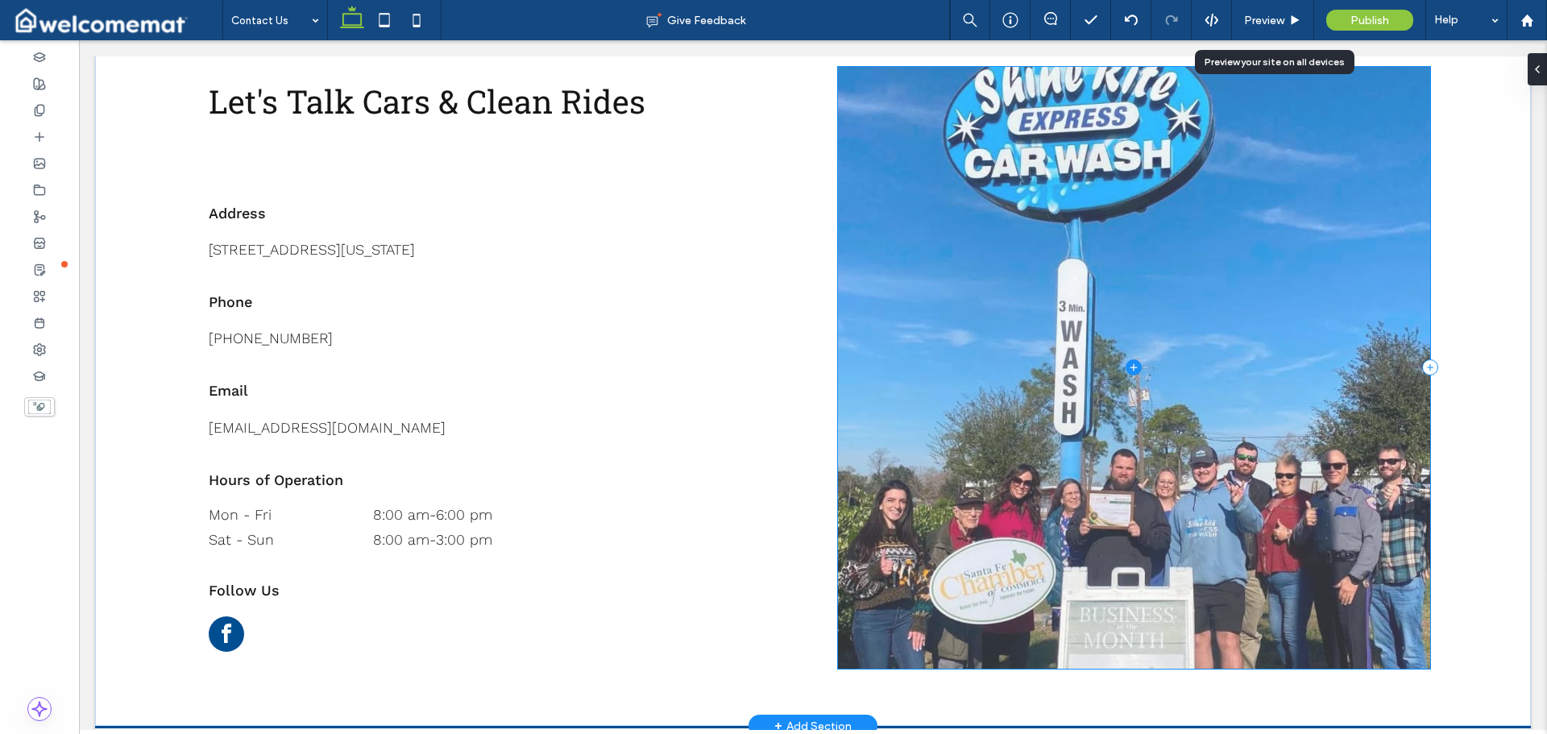
click at [1251, 195] on span at bounding box center [1134, 368] width 593 height 603
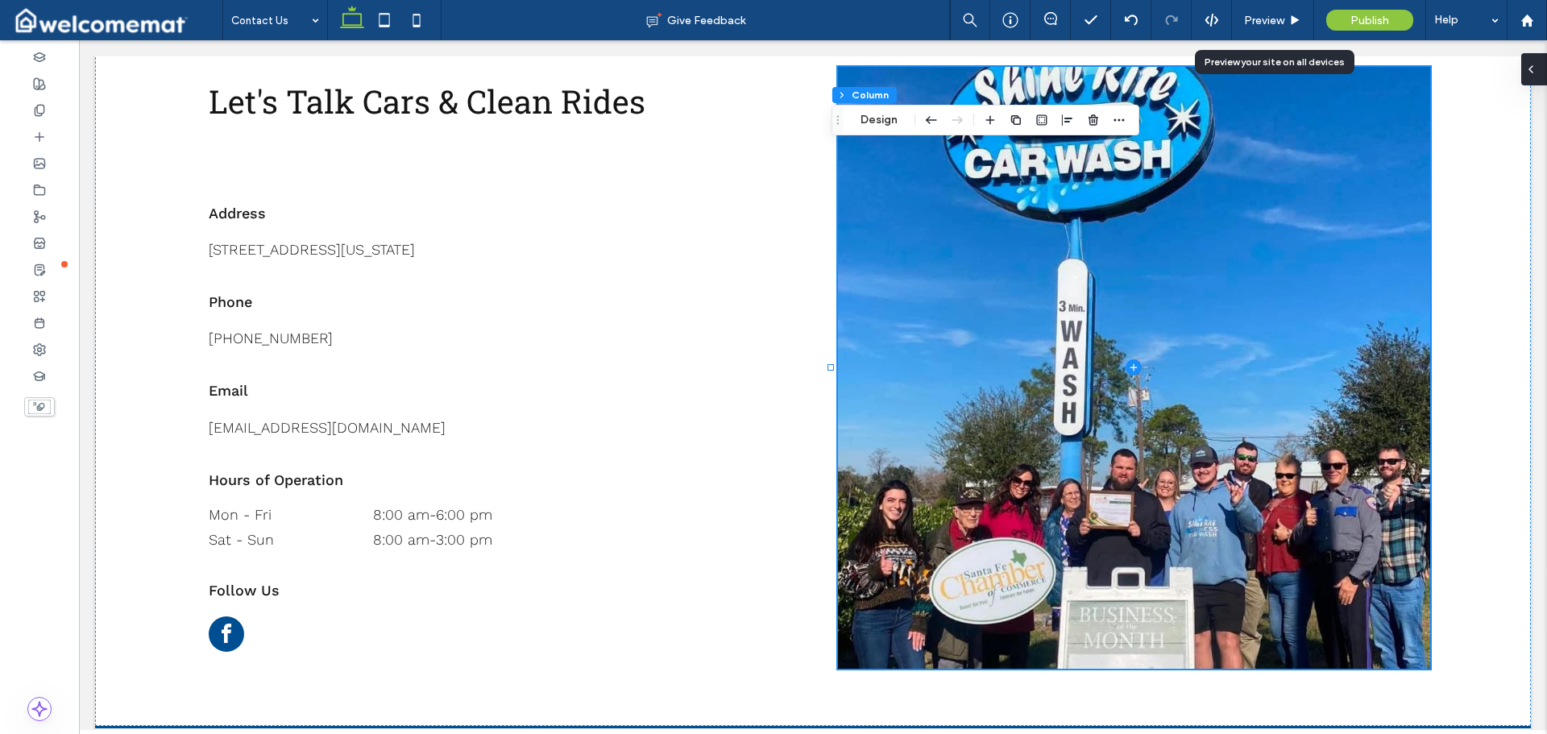
click at [1534, 70] on icon at bounding box center [1530, 69] width 13 height 13
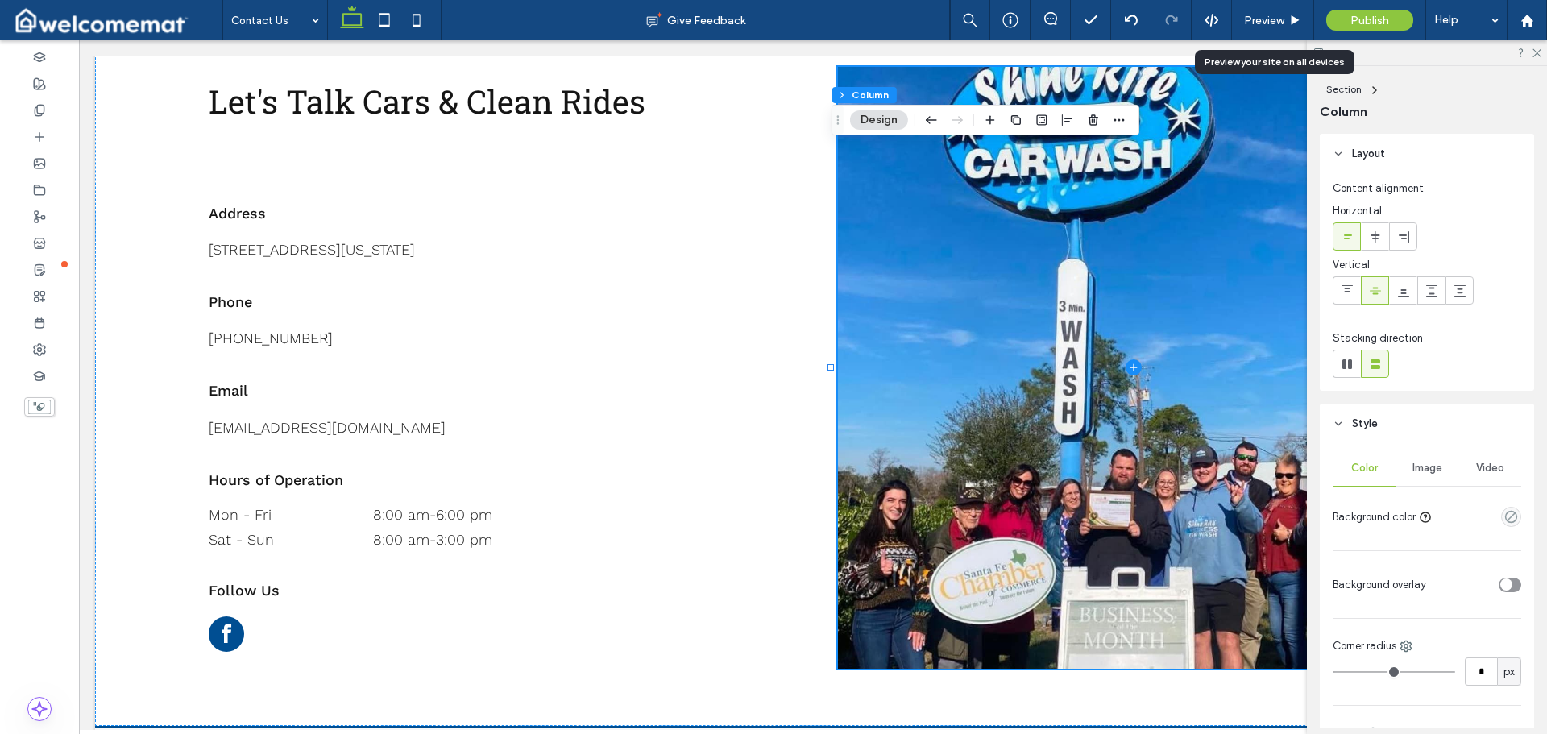
click at [1435, 469] on span "Image" at bounding box center [1427, 468] width 30 height 13
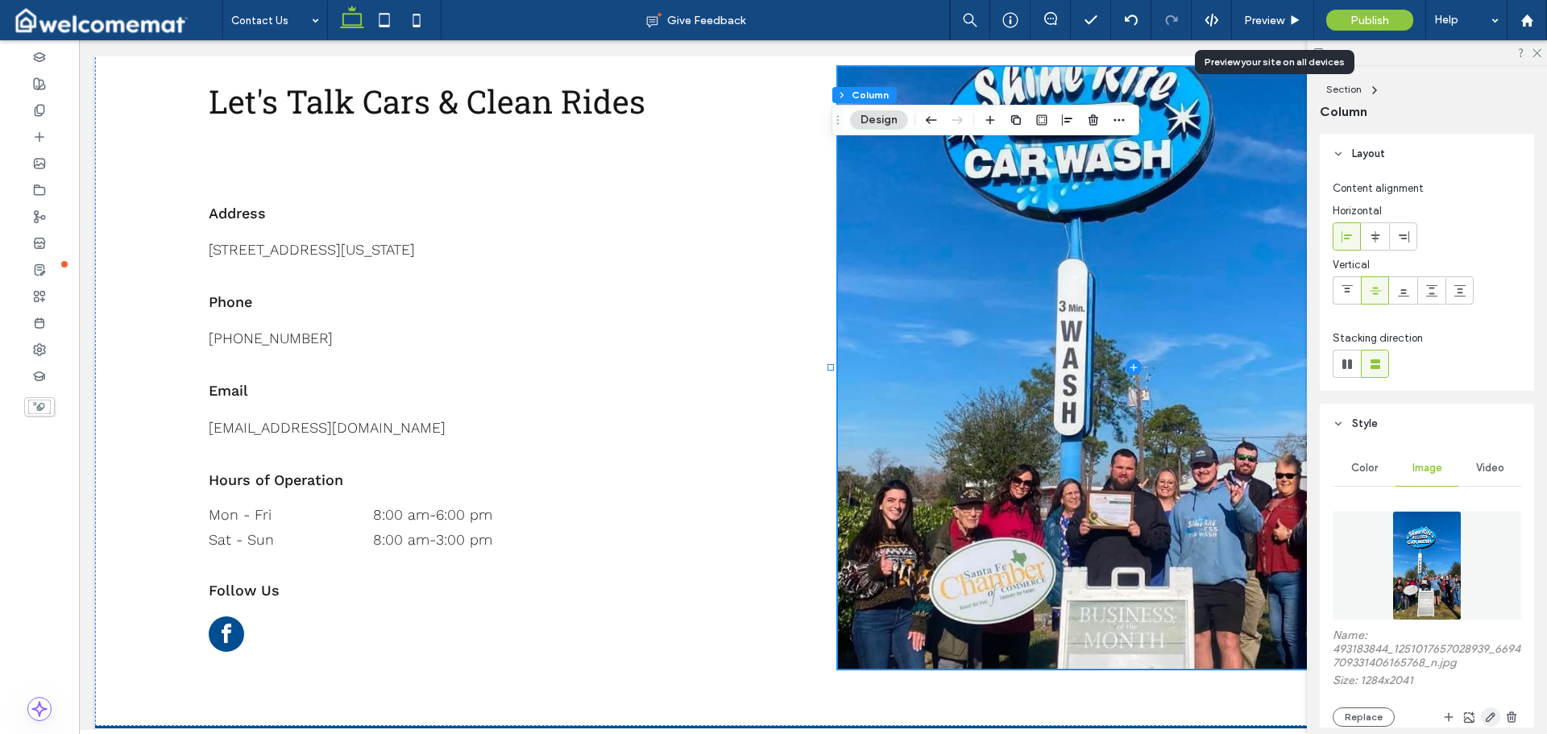
click at [1484, 718] on icon "button" at bounding box center [1490, 716] width 13 height 13
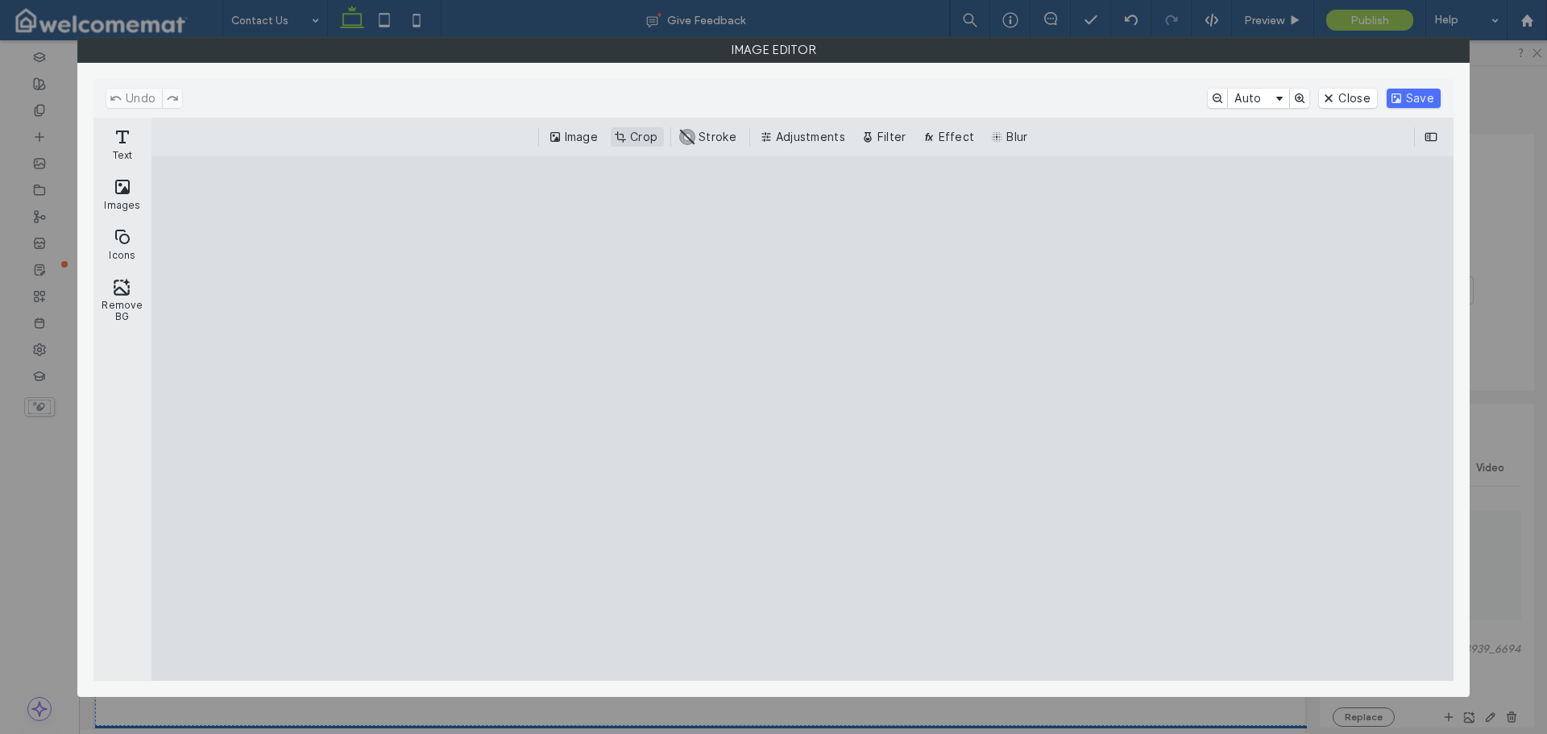
click at [630, 139] on button "Crop" at bounding box center [637, 136] width 53 height 19
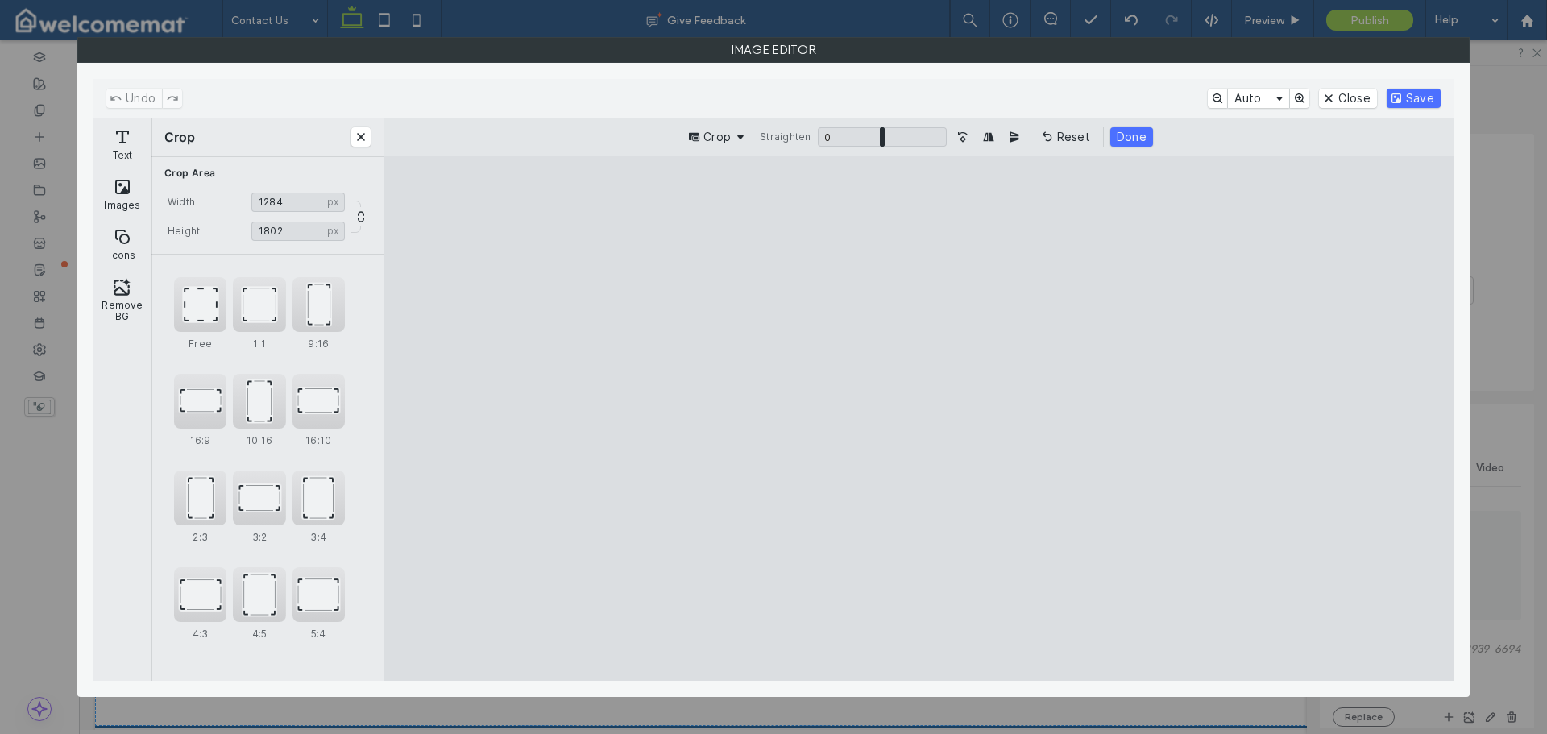
drag, startPoint x: 918, startPoint y: 209, endPoint x: 916, endPoint y: 259, distance: 49.2
click at [918, 418] on cesdk-canvas "Editor canvas" at bounding box center [918, 418] width 0 height 0
type input "****"
click at [918, 418] on cesdk-canvas "Editor canvas" at bounding box center [918, 418] width 0 height 0
click at [1134, 129] on button "Done" at bounding box center [1131, 136] width 43 height 19
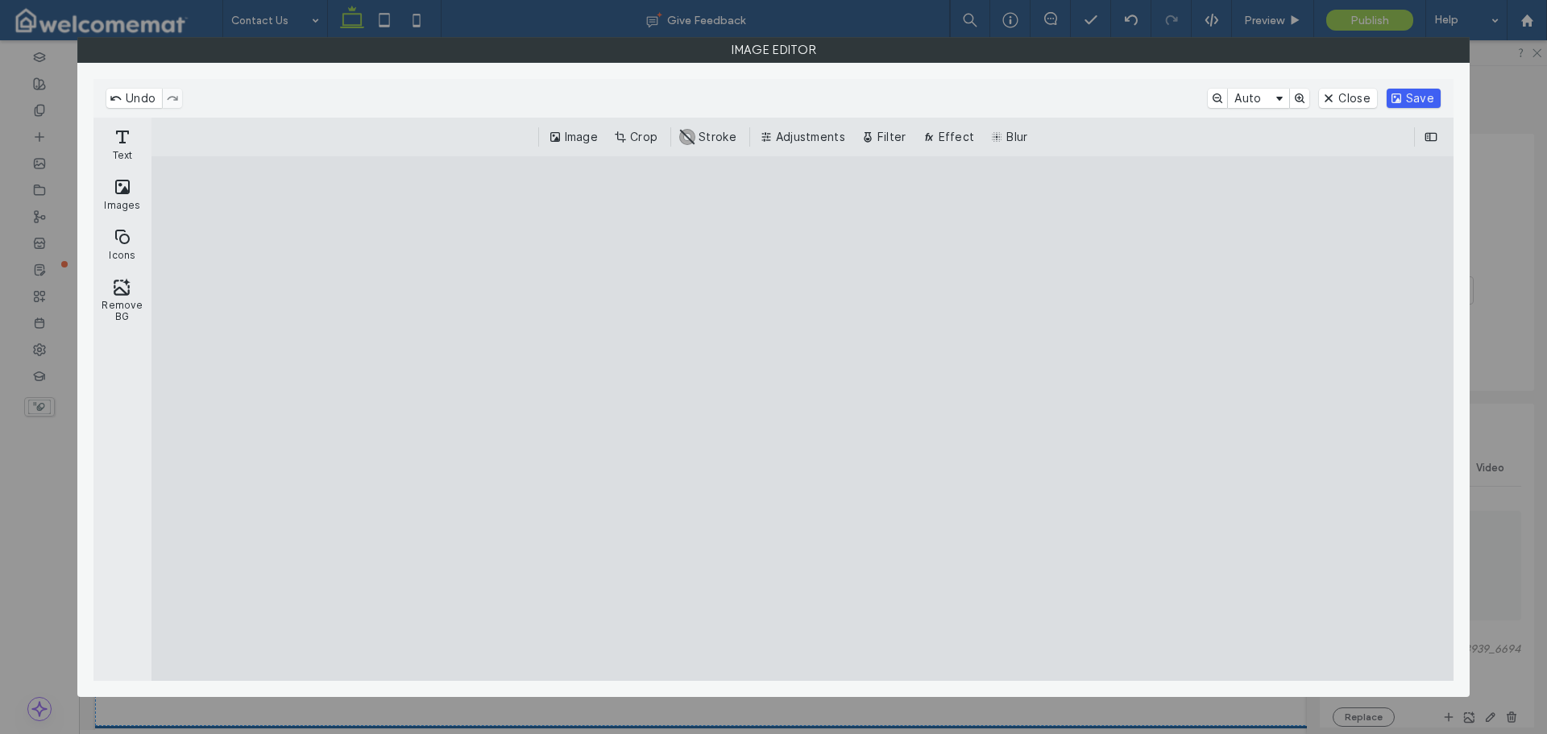
click at [1420, 92] on button "Save" at bounding box center [1413, 98] width 54 height 19
click at [1494, 106] on div "Image Editor" at bounding box center [773, 367] width 1547 height 734
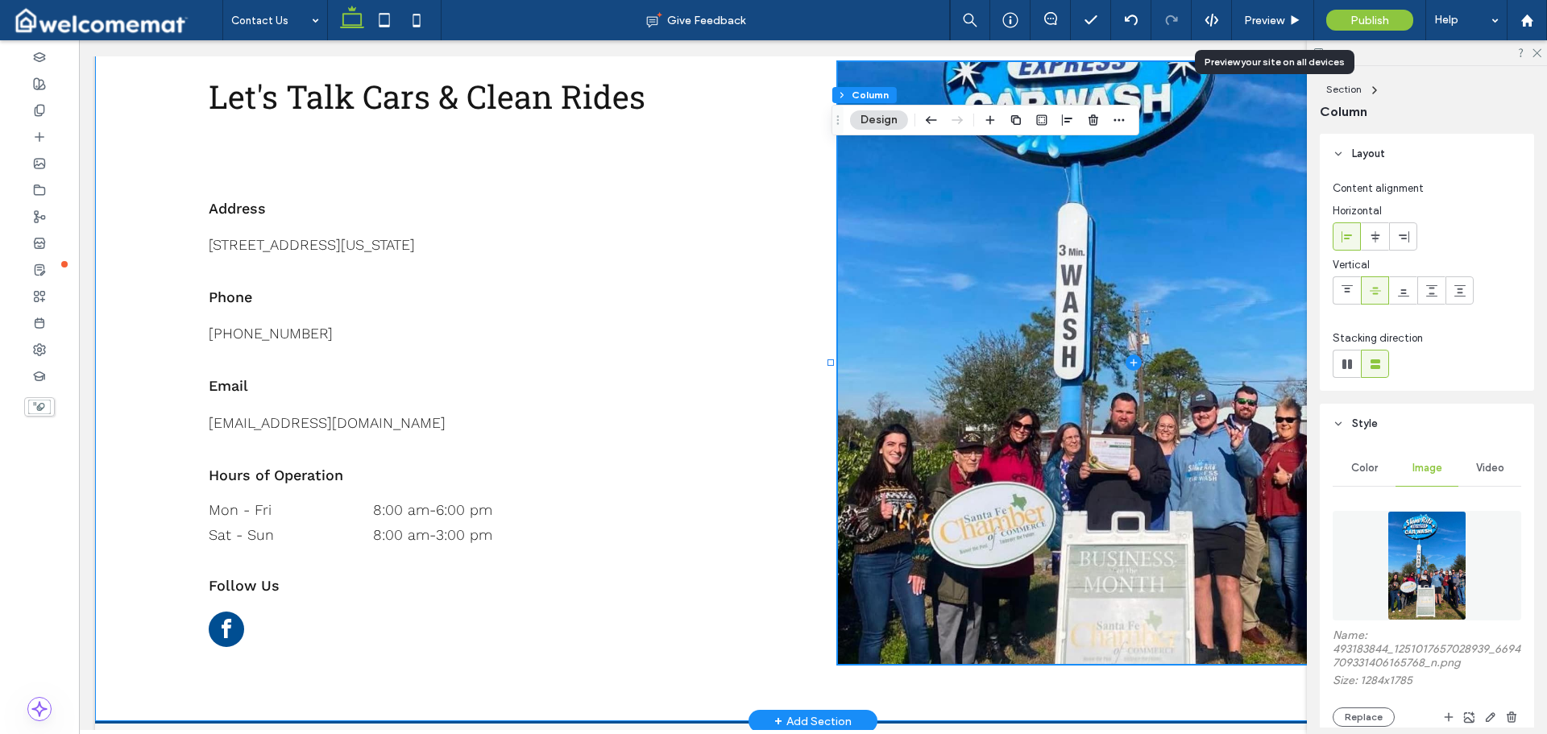
scroll to position [309, 0]
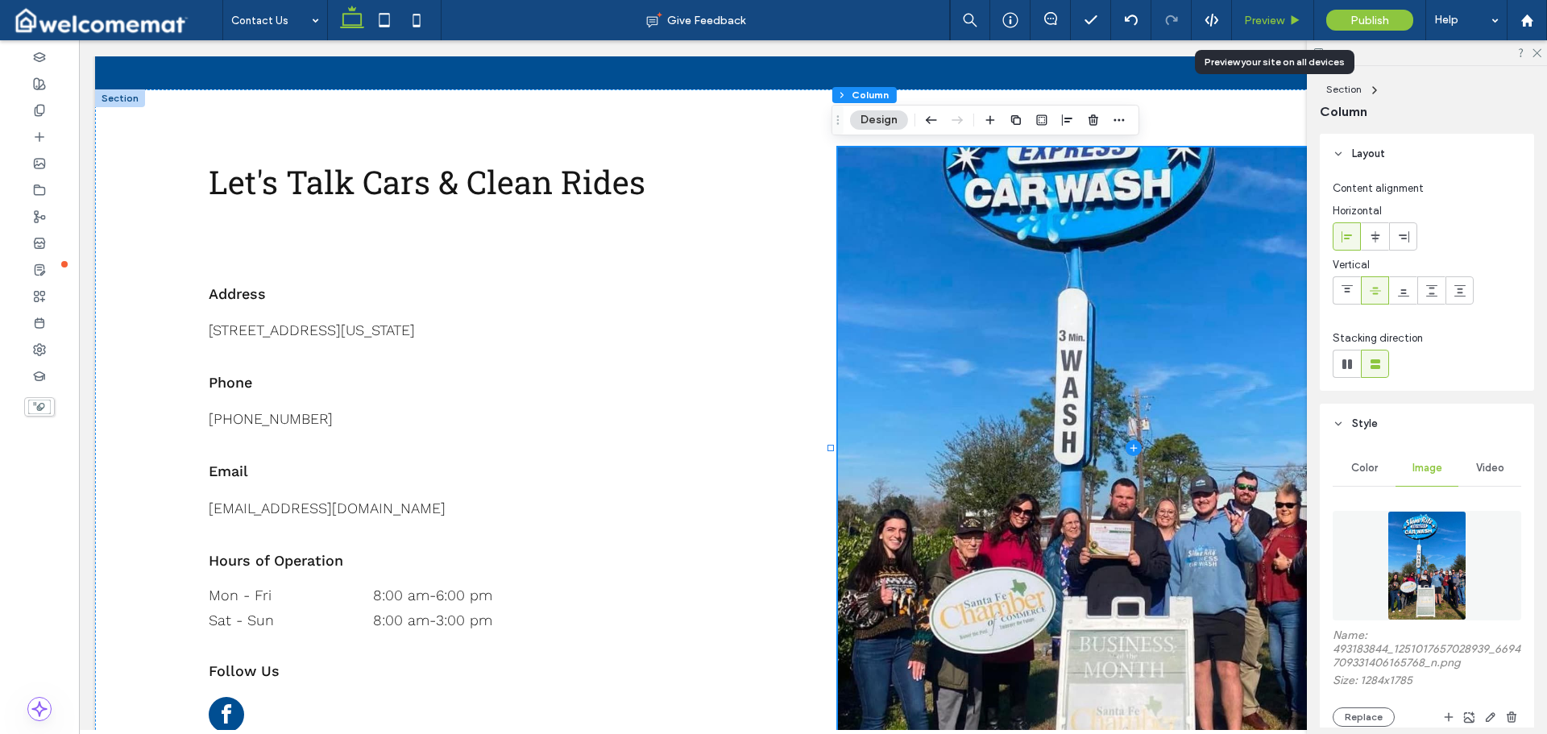
click at [1279, 23] on span "Preview" at bounding box center [1264, 21] width 40 height 14
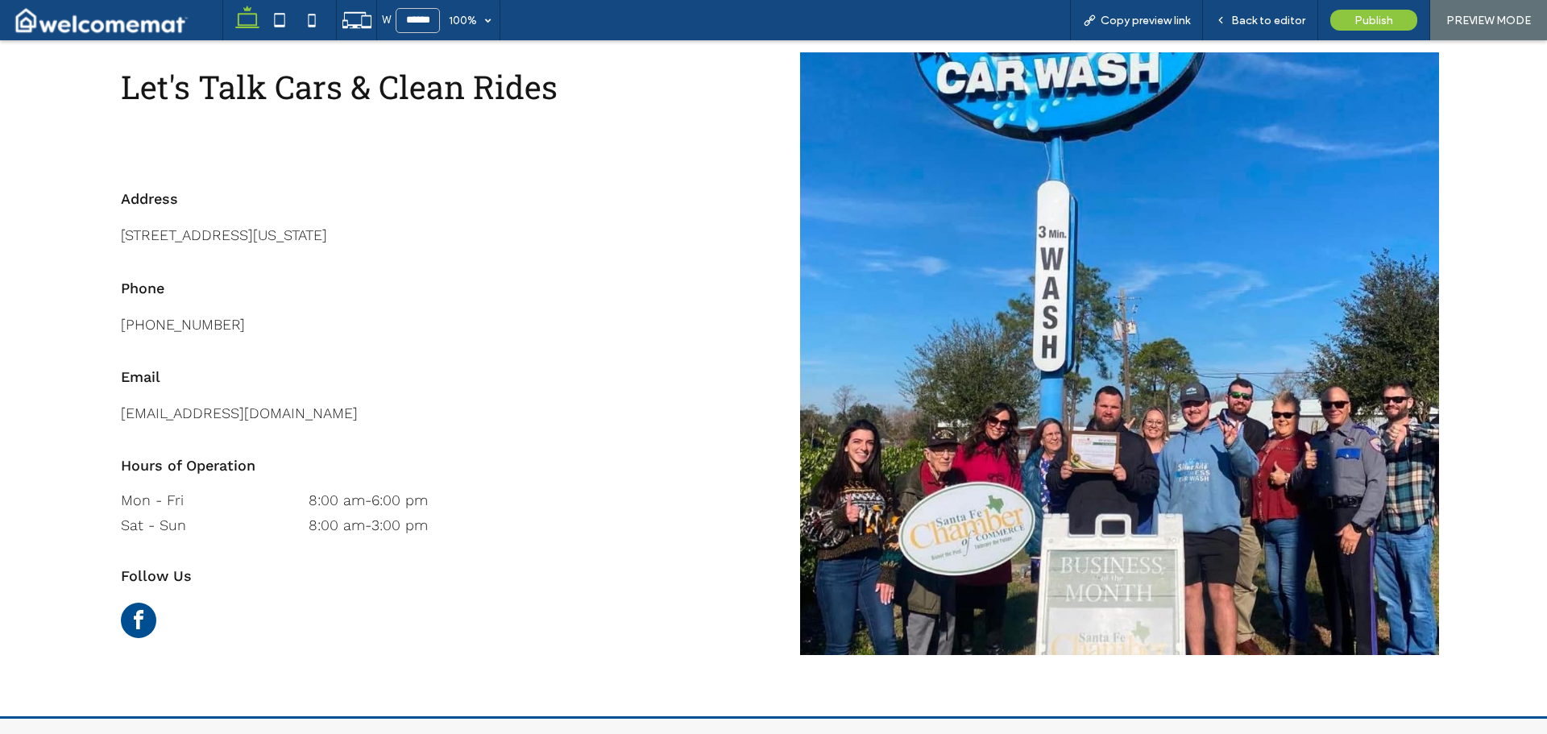
scroll to position [374, 0]
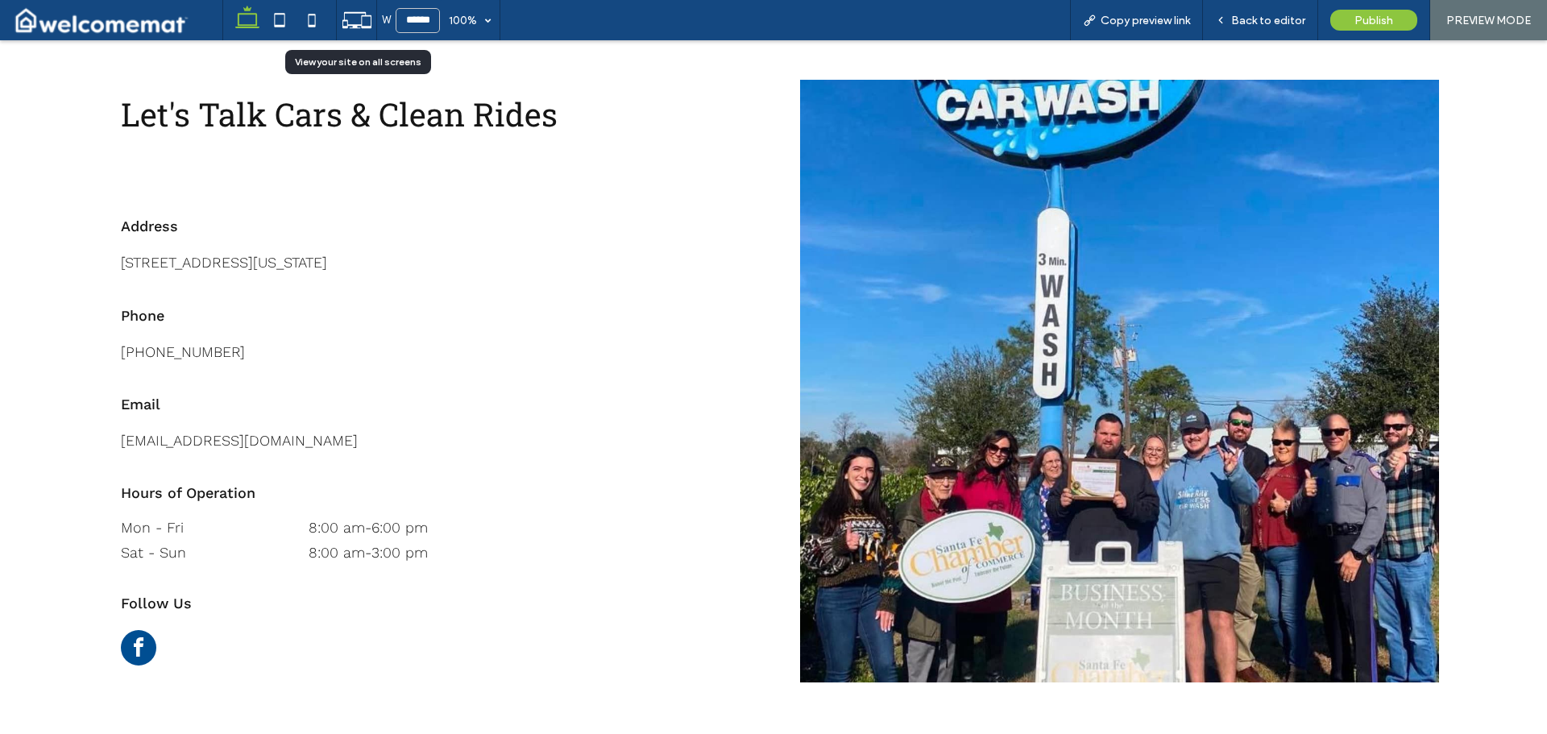
click at [357, 14] on icon at bounding box center [357, 20] width 31 height 31
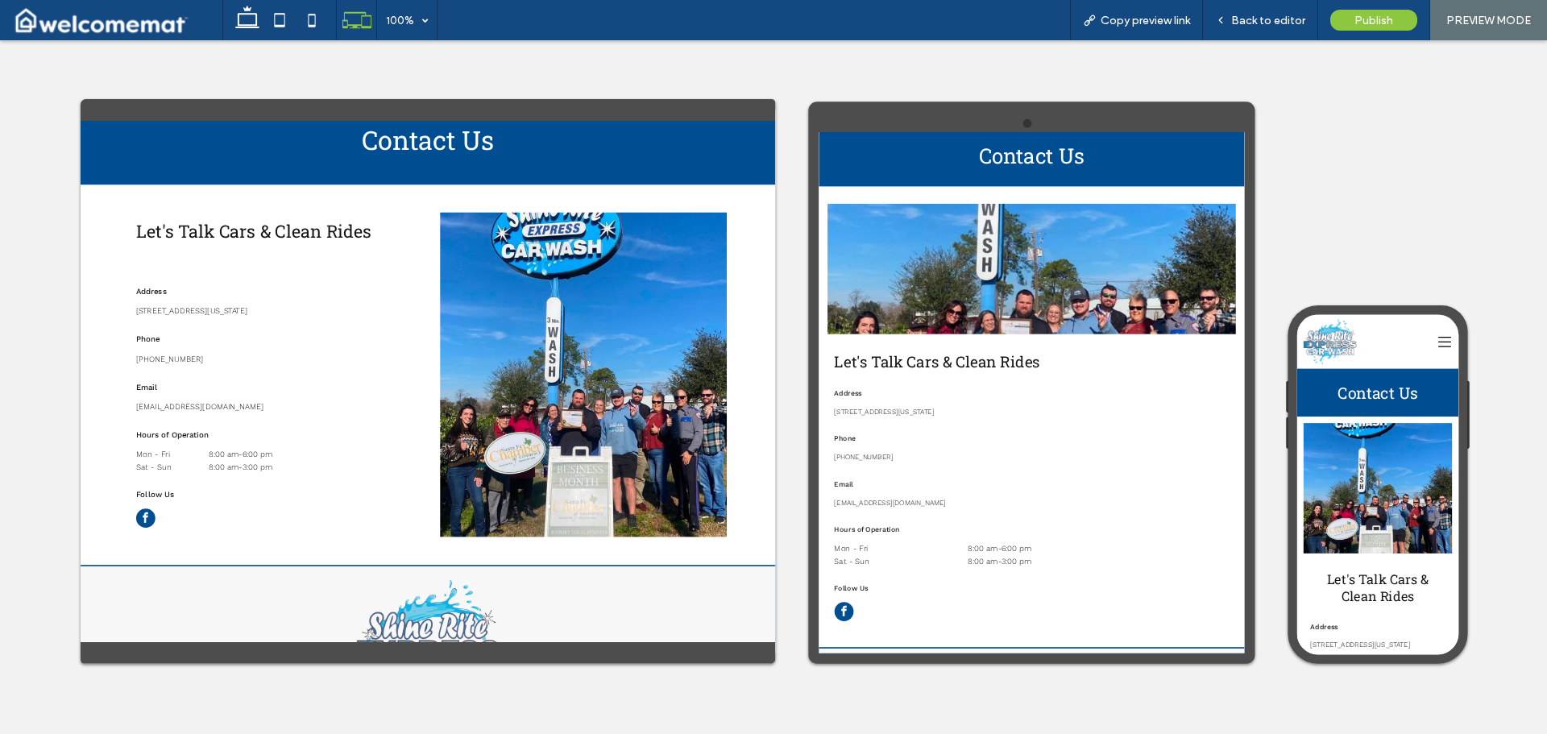
scroll to position [0, 0]
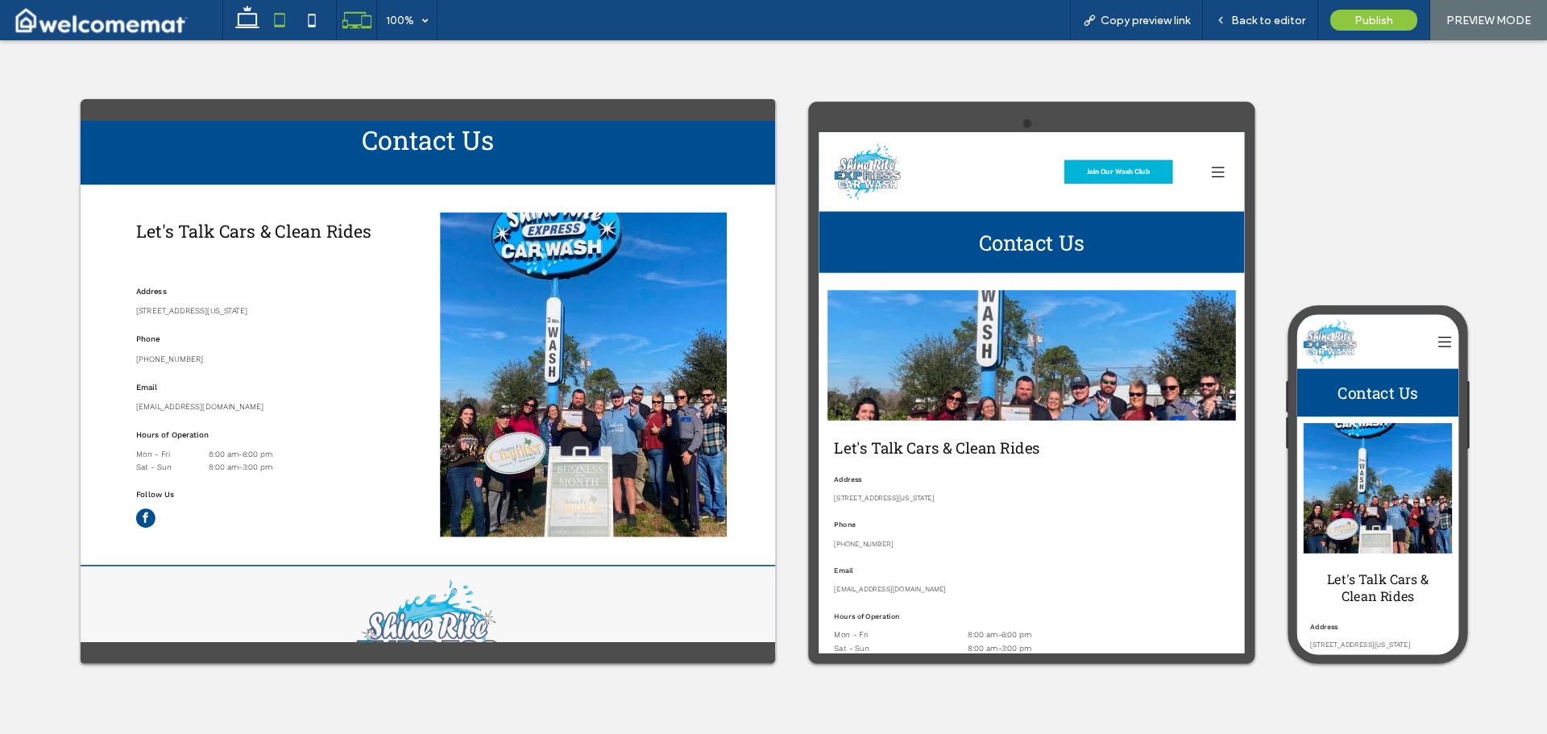
click at [274, 25] on icon at bounding box center [279, 20] width 32 height 32
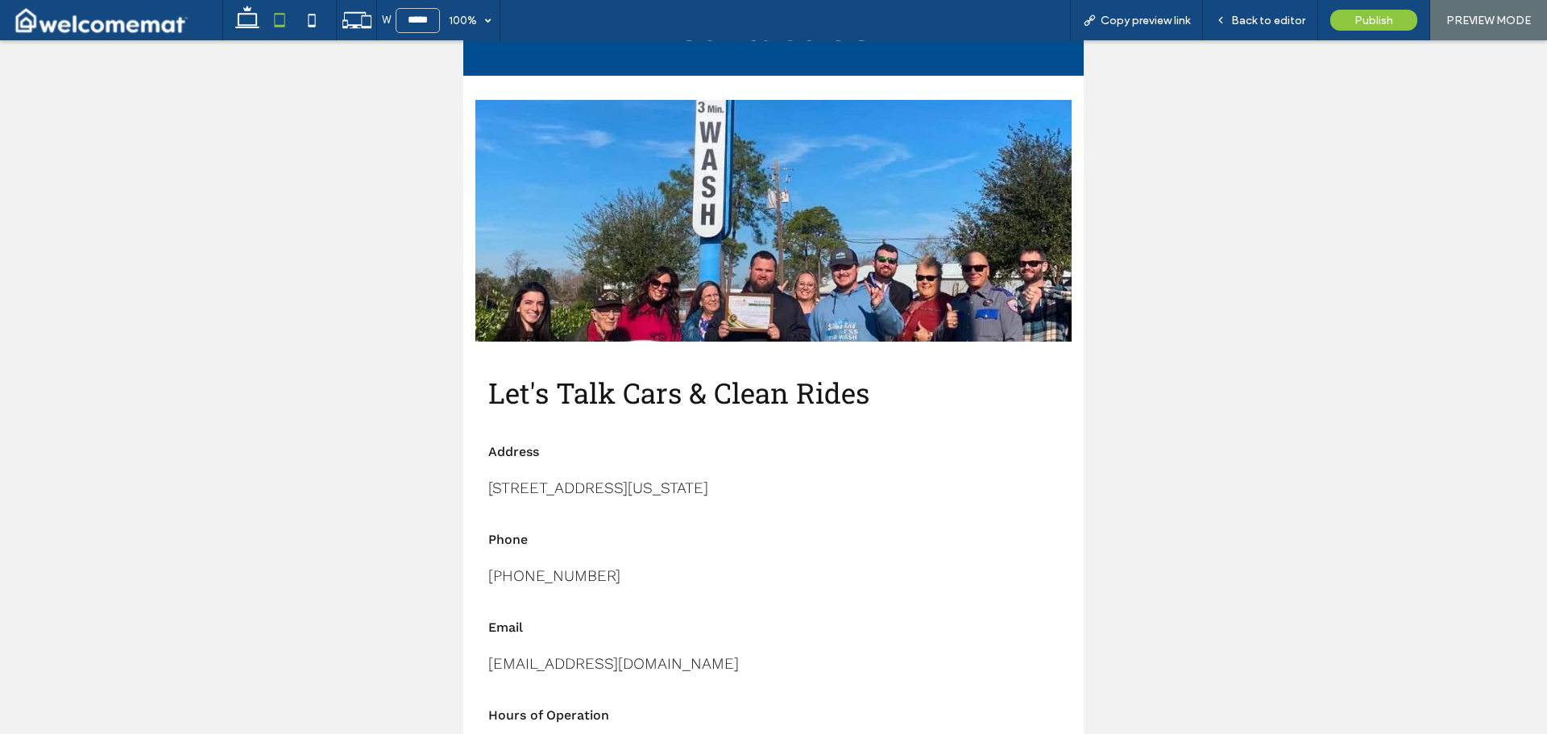
scroll to position [45, 0]
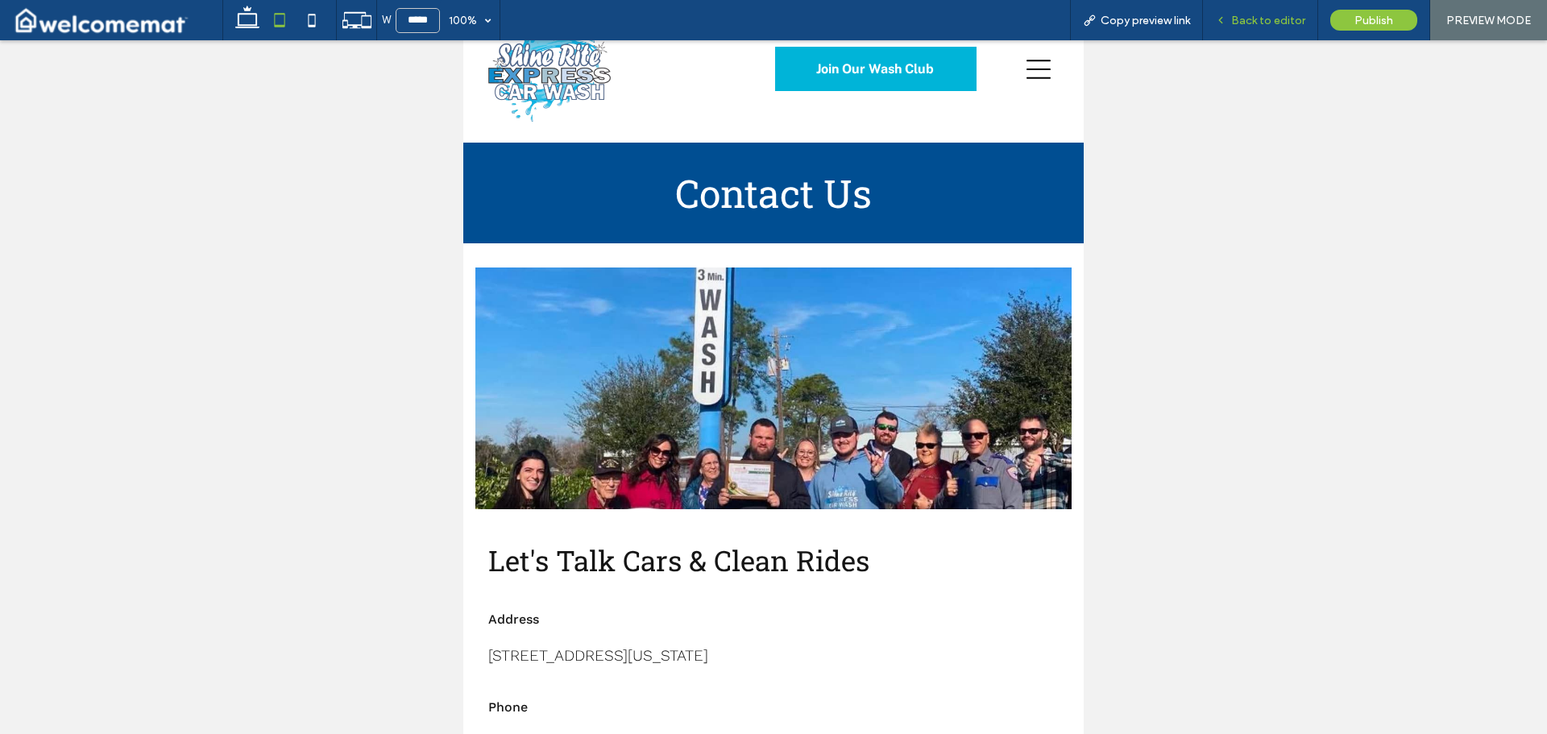
click at [1257, 28] on div "Back to editor" at bounding box center [1260, 20] width 115 height 40
click at [1278, 14] on span "Back to editor" at bounding box center [1268, 21] width 74 height 14
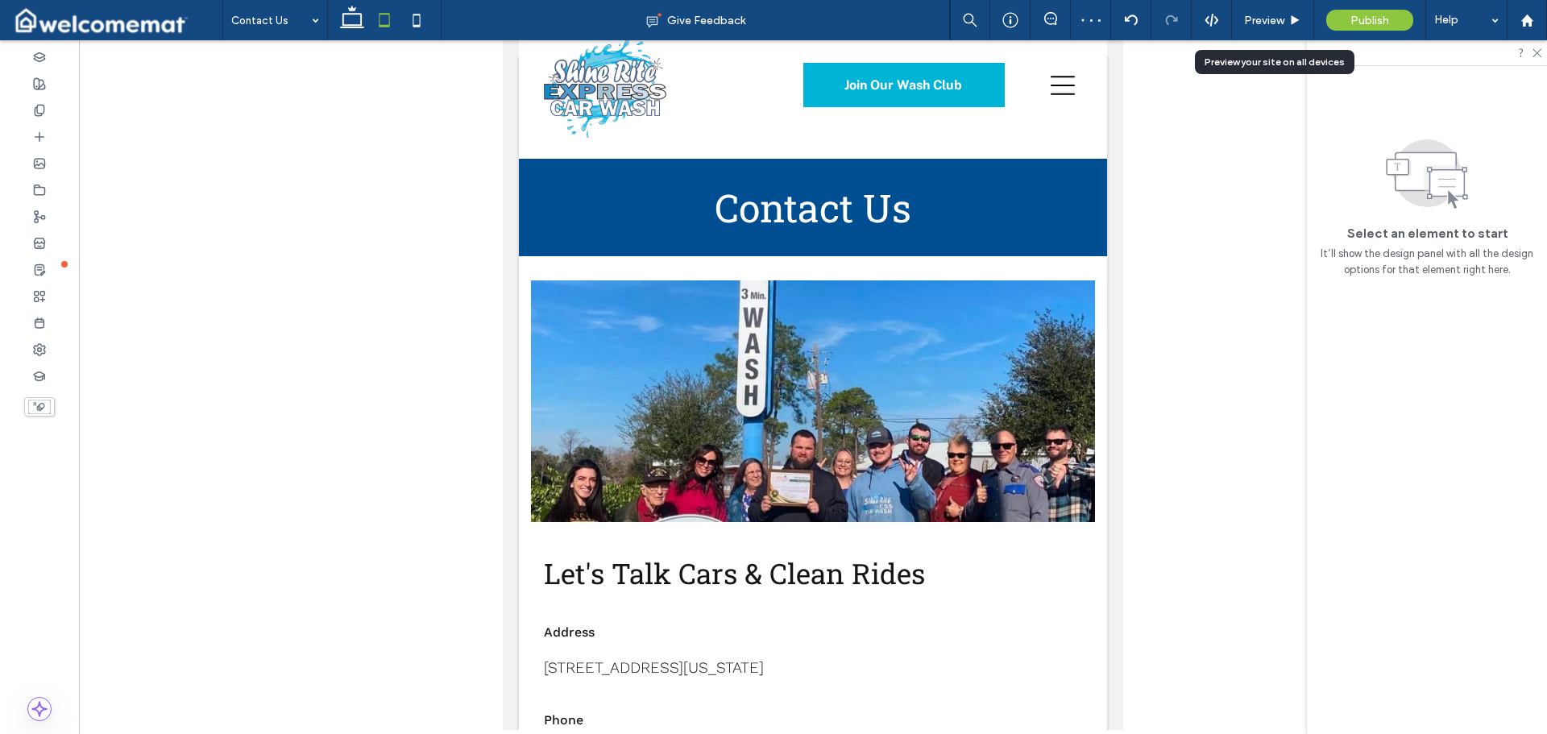
scroll to position [61, 0]
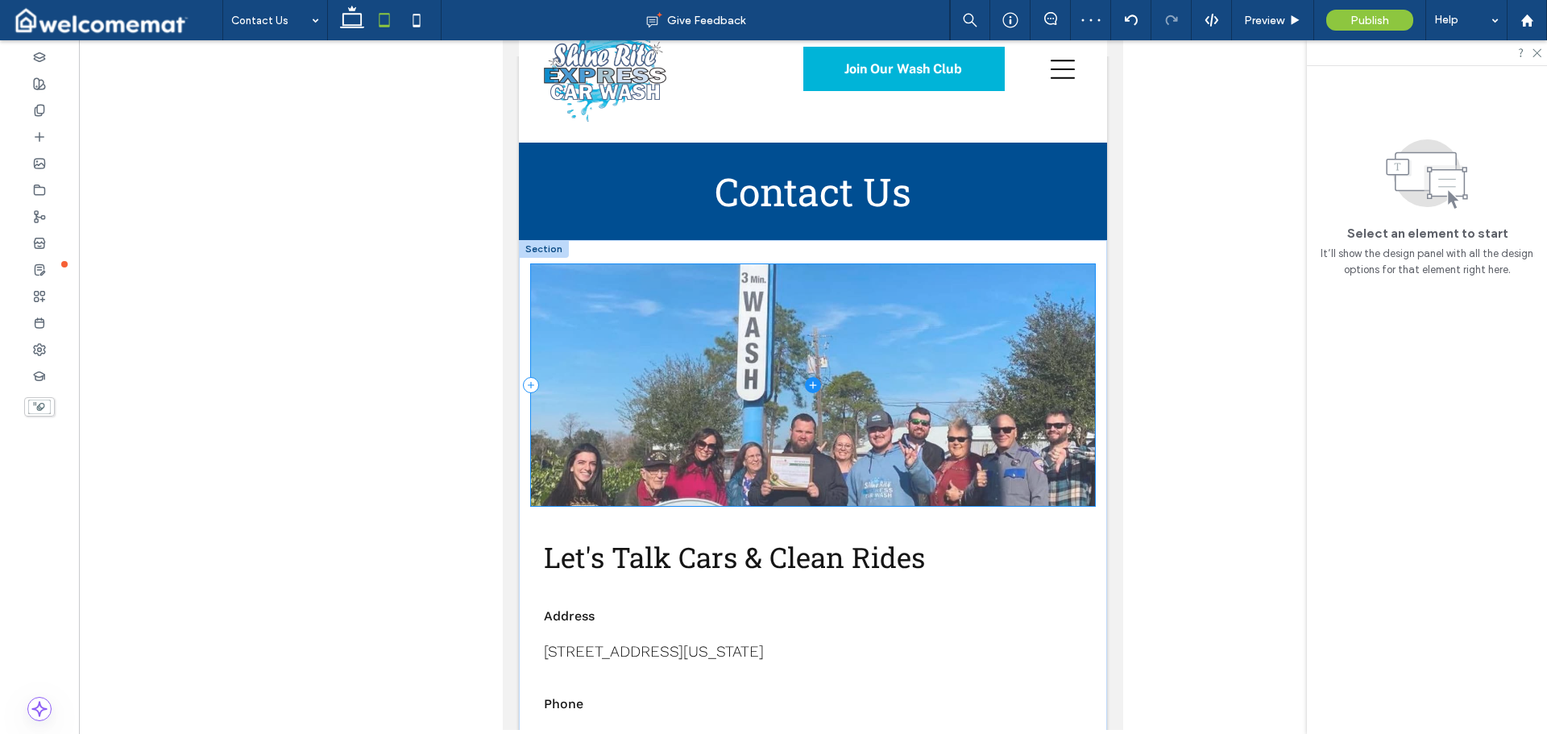
drag, startPoint x: 975, startPoint y: 280, endPoint x: 1062, endPoint y: 306, distance: 90.2
click at [975, 280] on span at bounding box center [813, 385] width 565 height 242
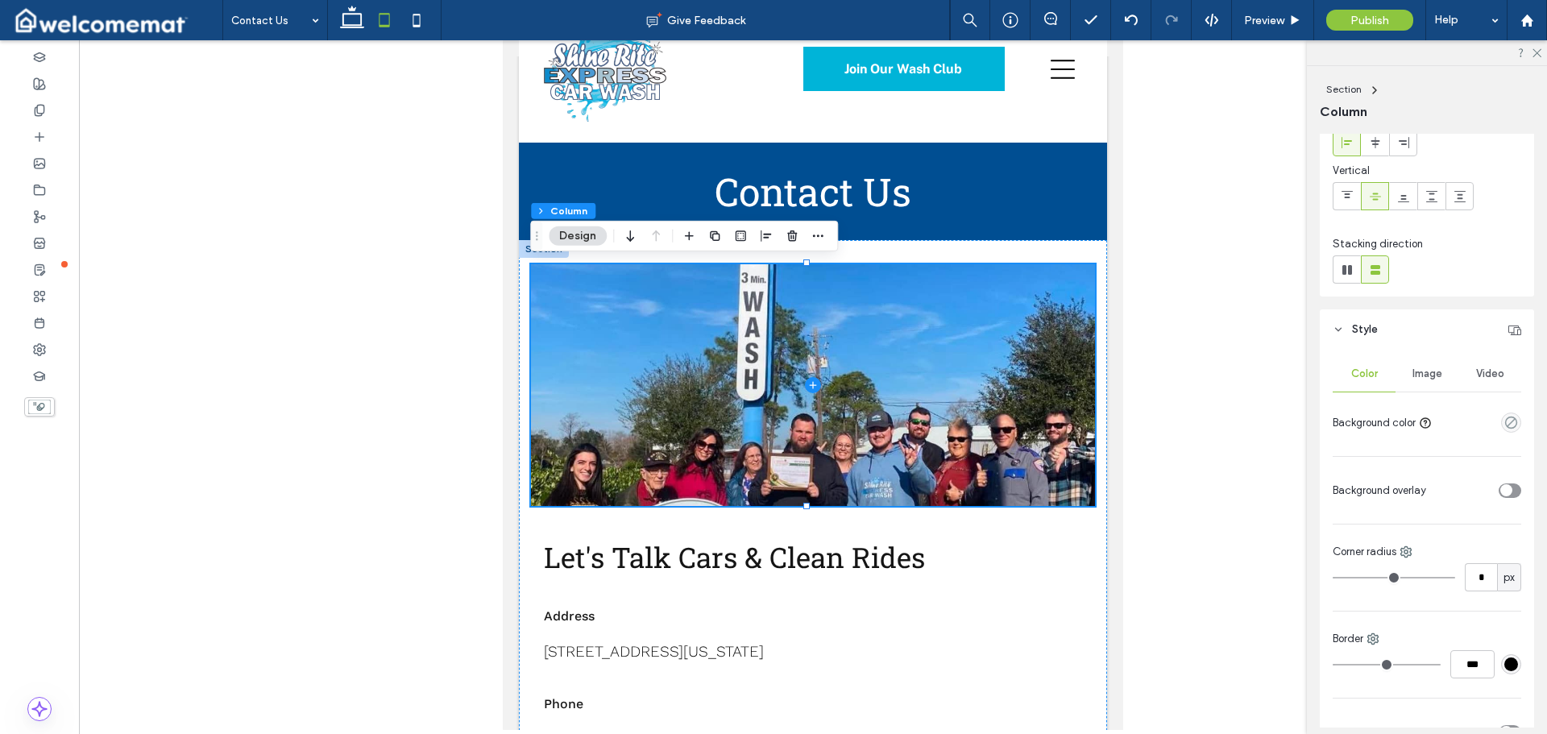
scroll to position [350, 0]
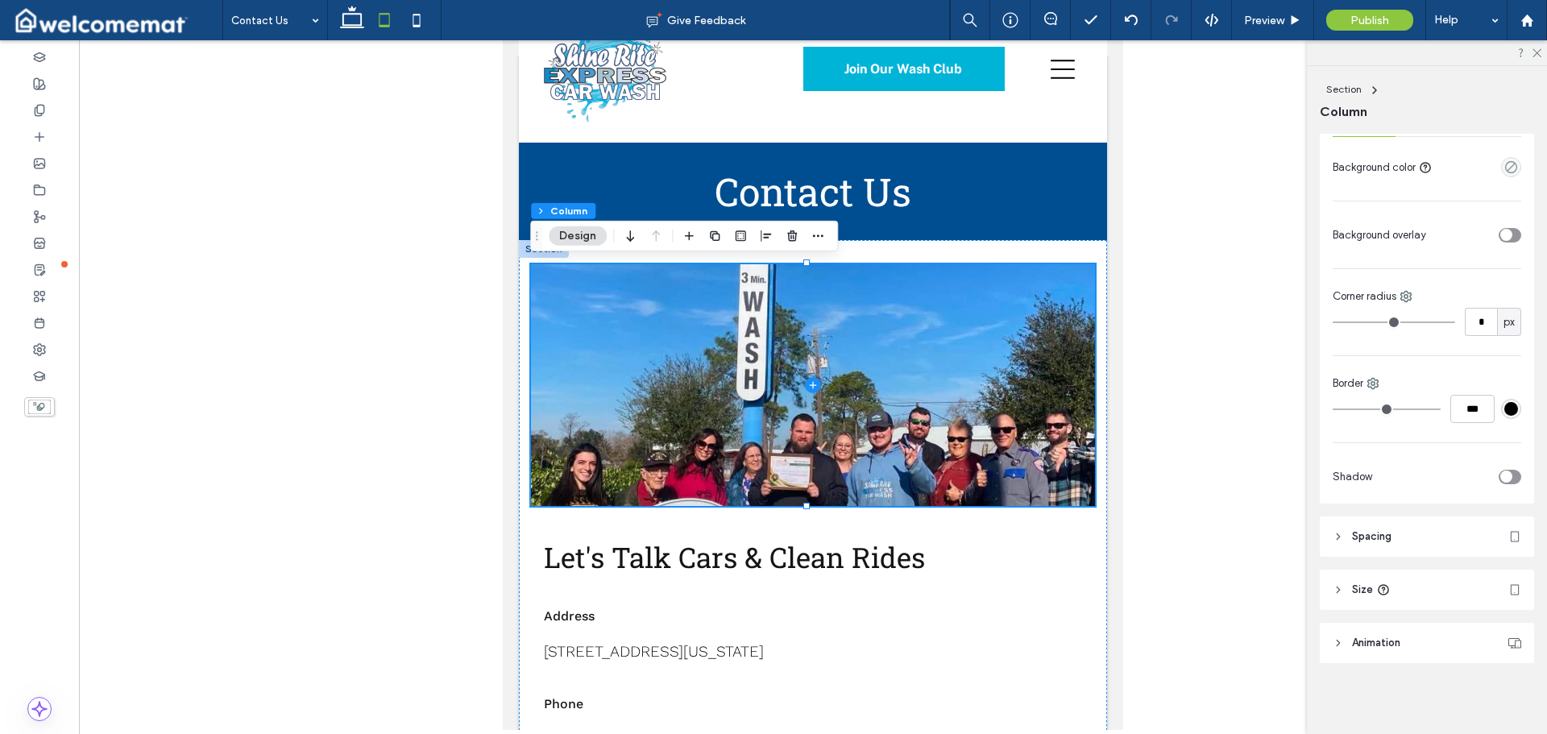
click at [1412, 578] on header "Size" at bounding box center [1426, 589] width 214 height 40
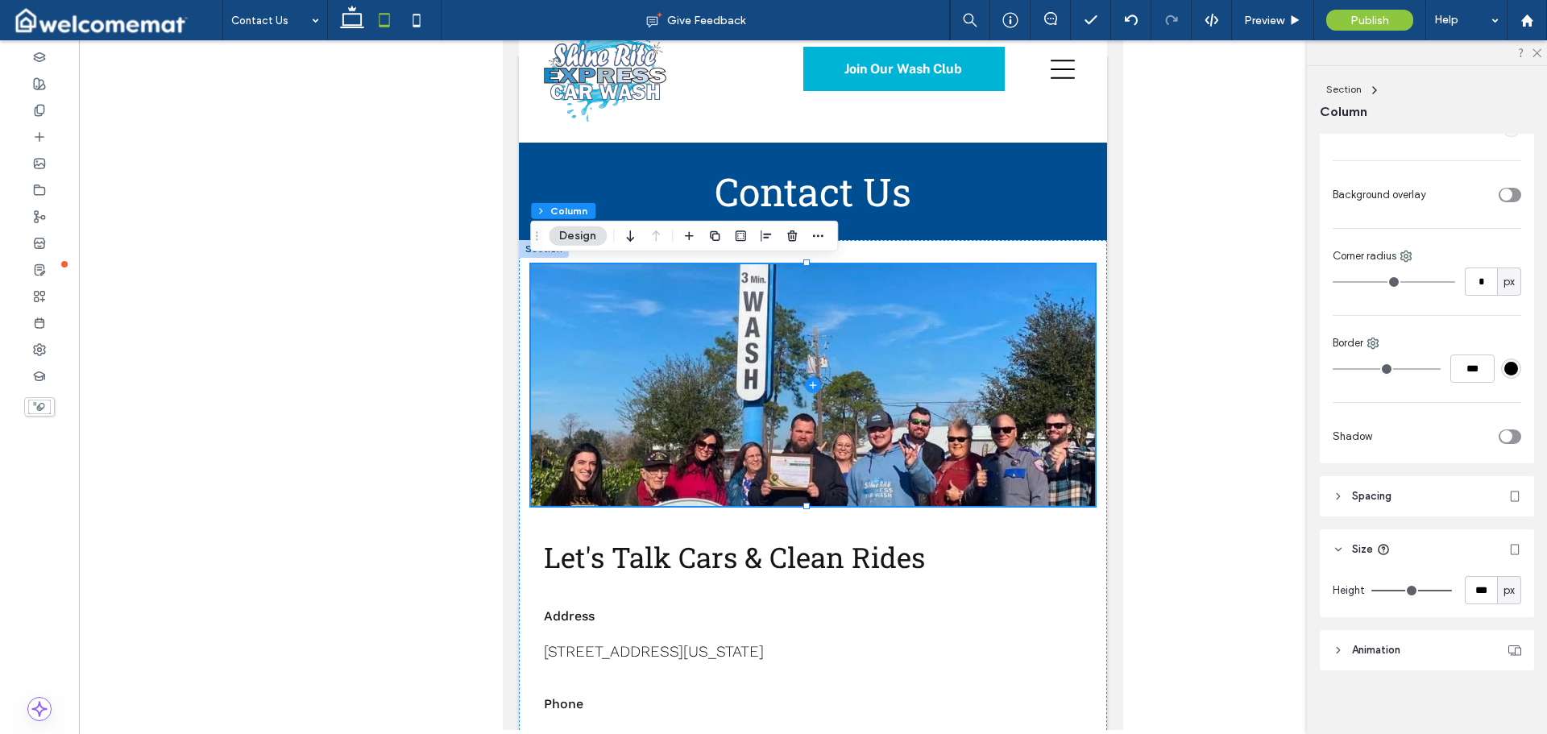
scroll to position [396, 0]
click at [1479, 582] on input "***" at bounding box center [1480, 583] width 32 height 28
type input "***"
click at [1468, 516] on div "Layout Content alignment Horizontal Vertical Stacking direction Style Color Ima…" at bounding box center [1431, 431] width 225 height 594
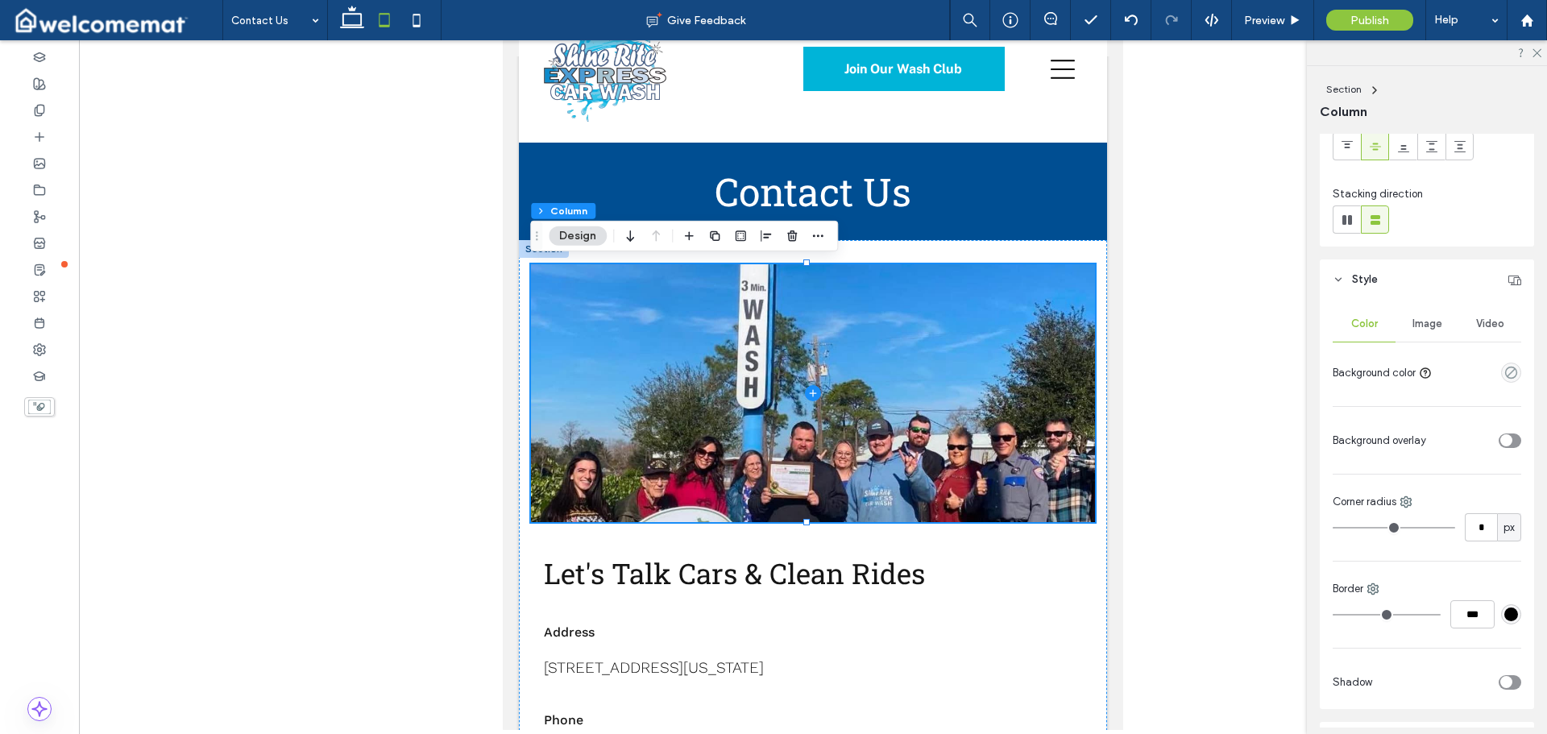
scroll to position [0, 0]
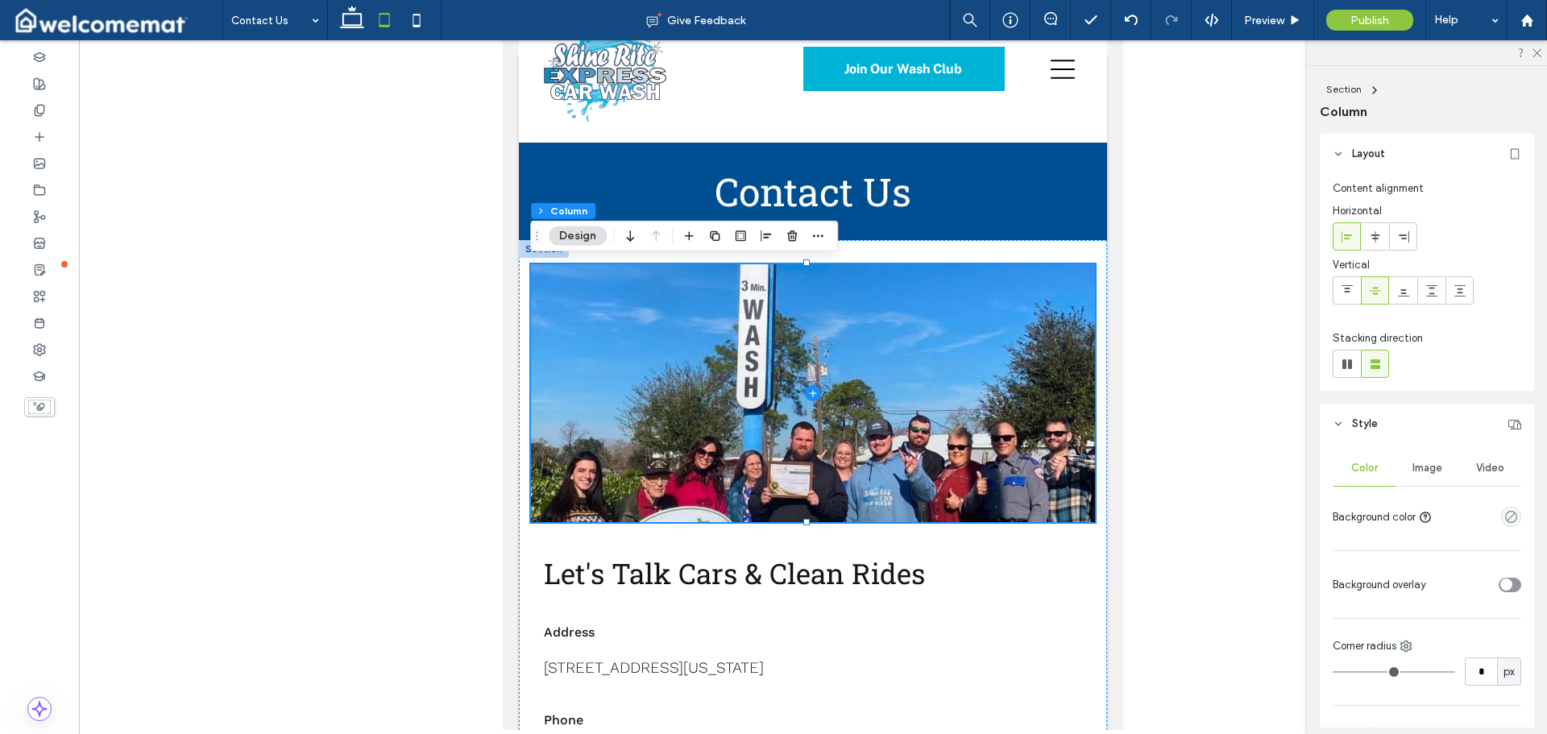
click at [1423, 458] on div "Image" at bounding box center [1426, 467] width 63 height 35
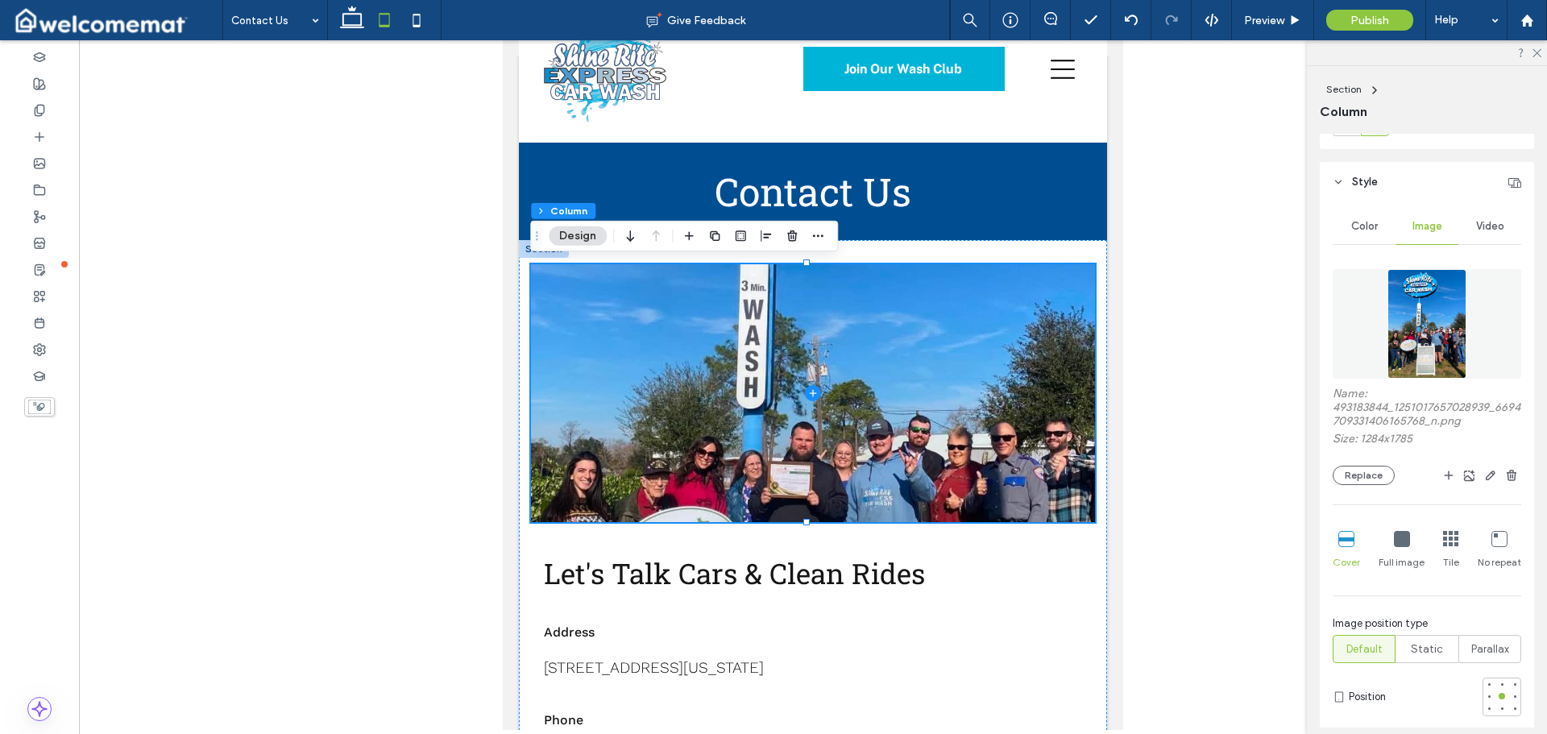
scroll to position [403, 0]
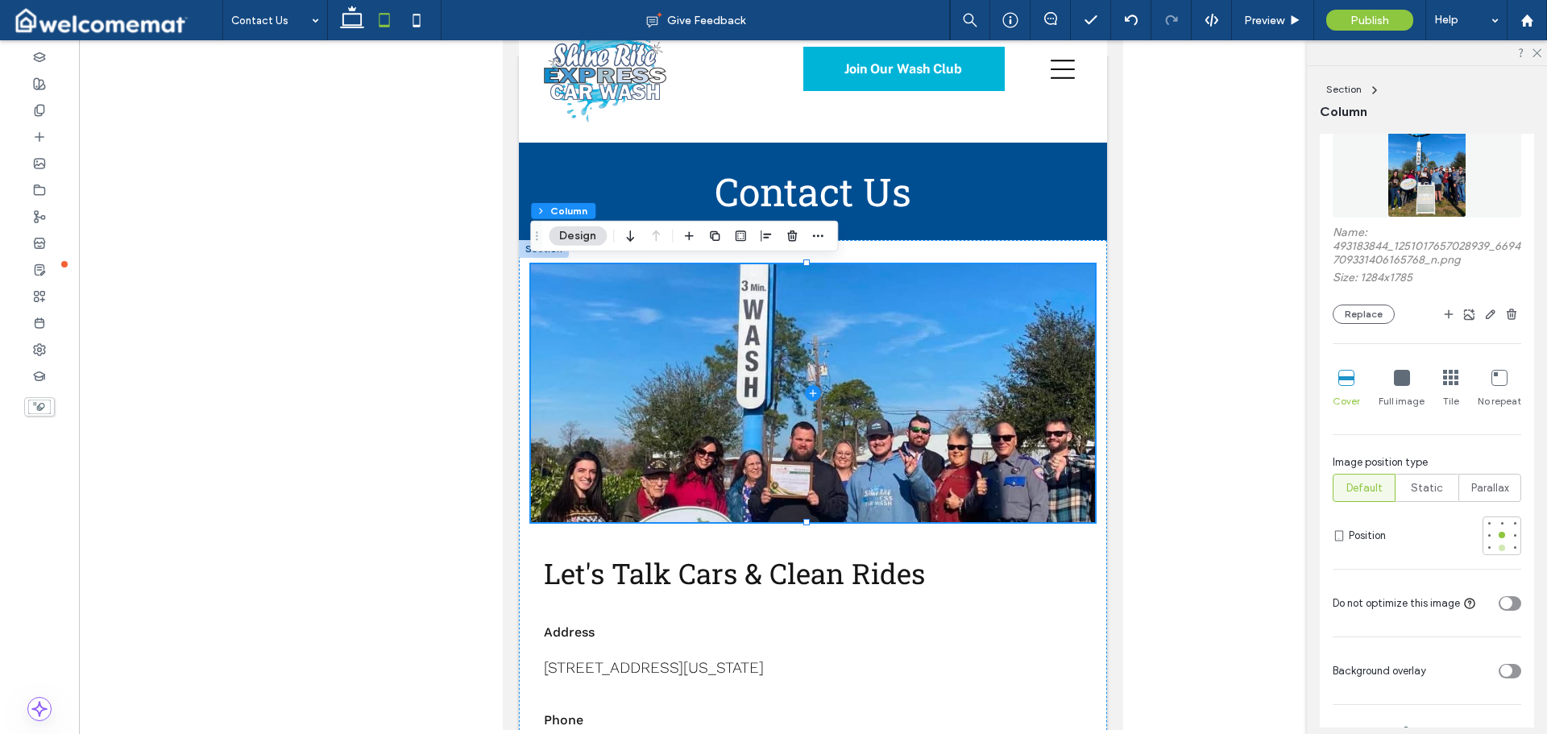
click at [1498, 550] on div at bounding box center [1501, 548] width 6 height 6
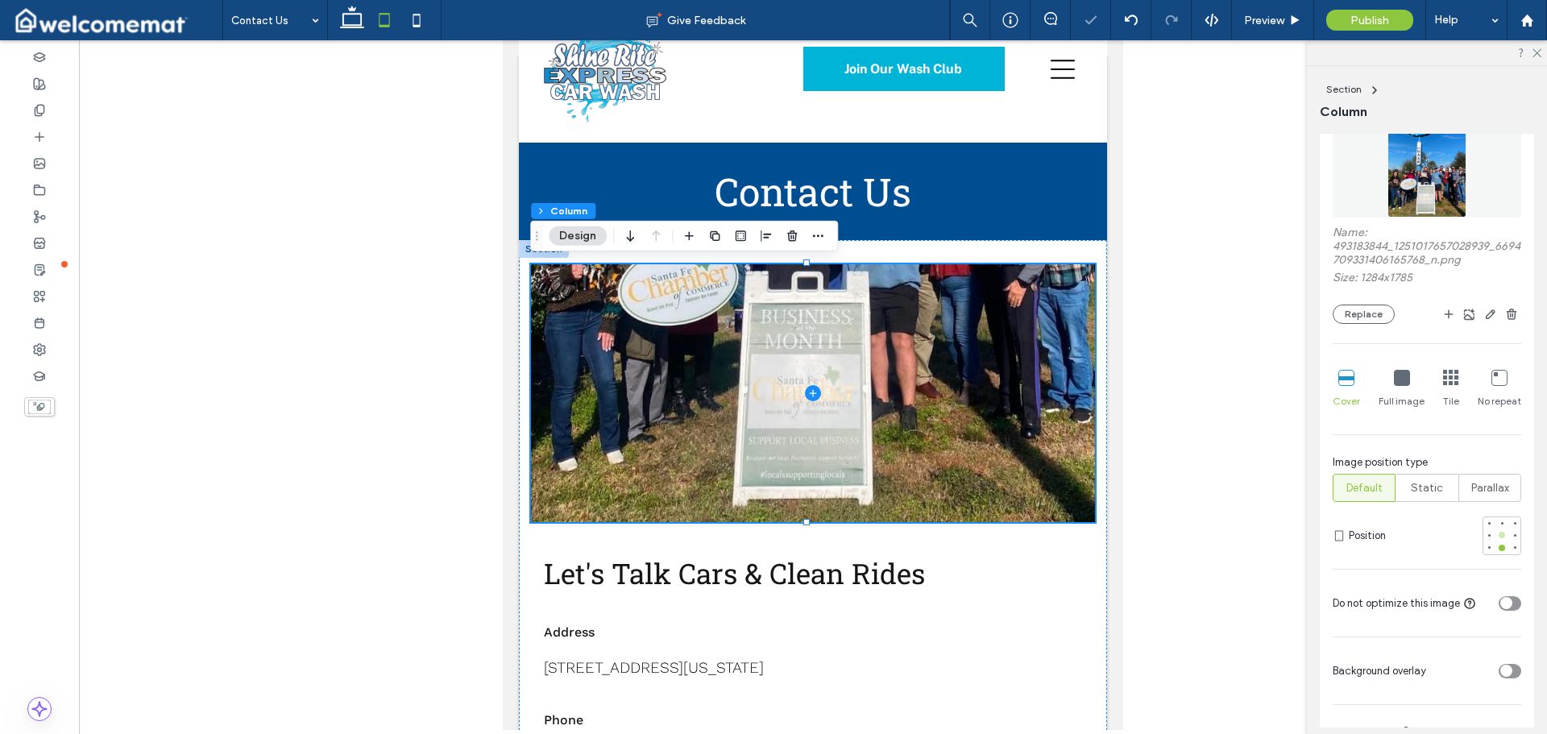
click at [1496, 537] on div at bounding box center [1501, 534] width 11 height 11
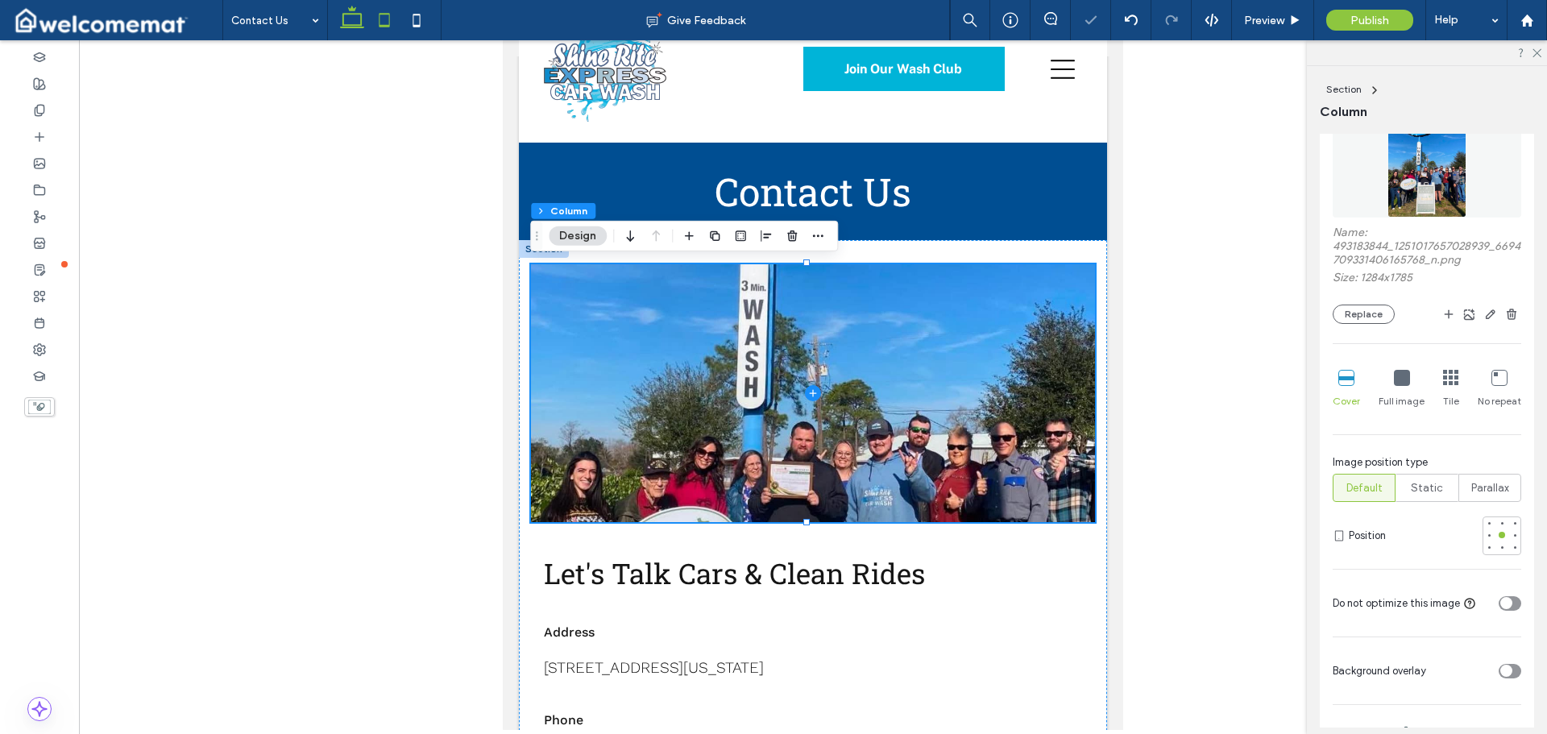
click at [351, 23] on icon at bounding box center [352, 20] width 32 height 32
type input "**"
type input "***"
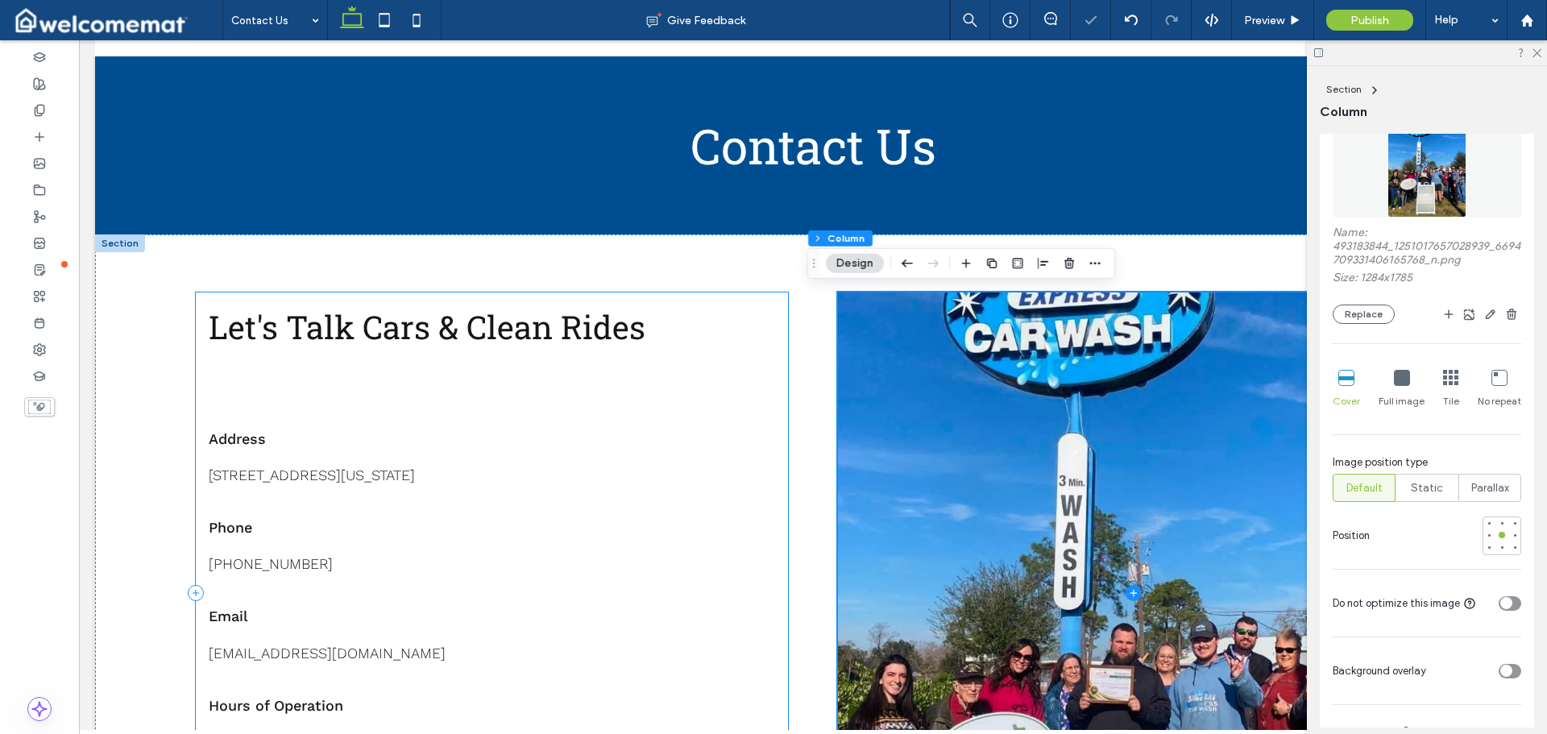
scroll to position [234, 0]
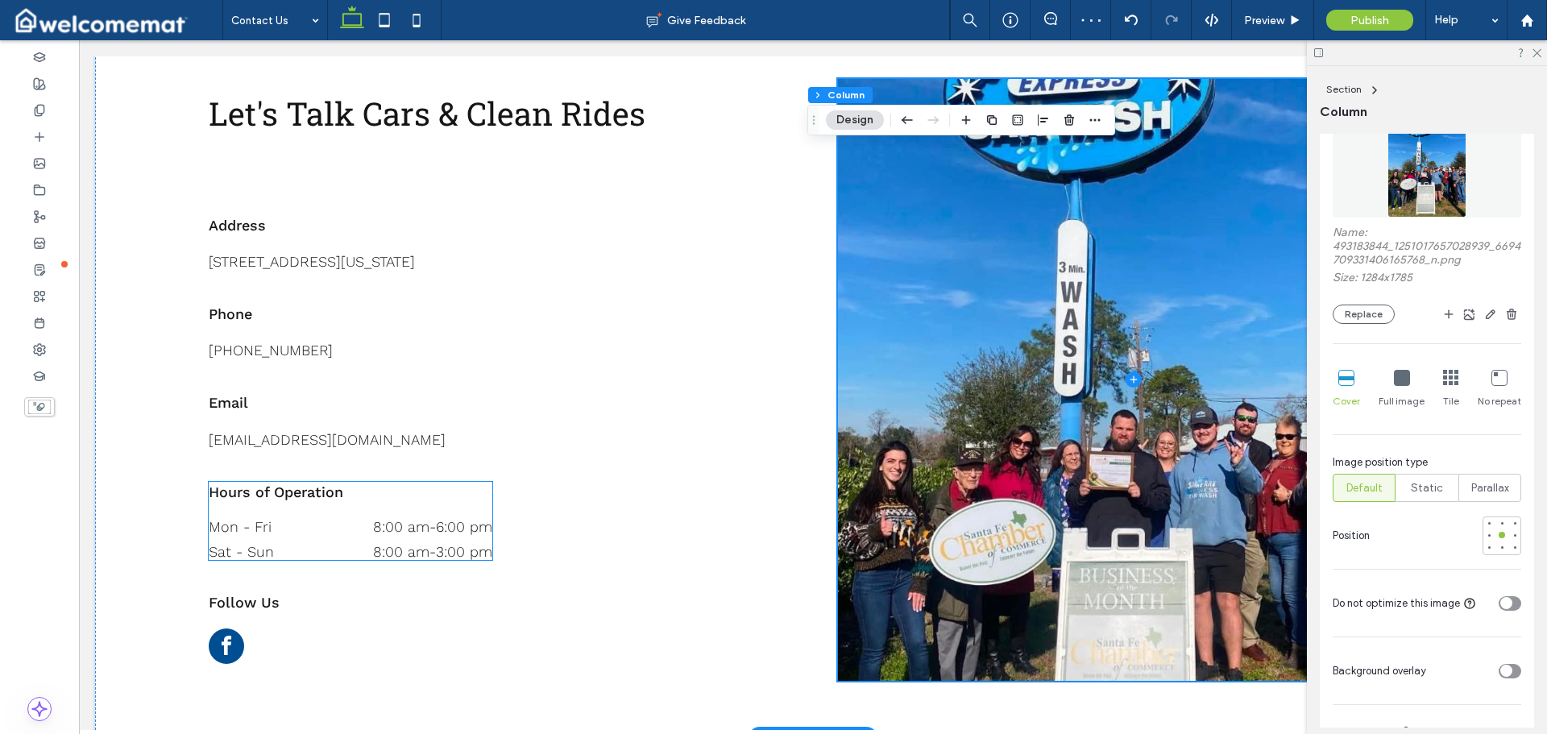
scroll to position [406, 0]
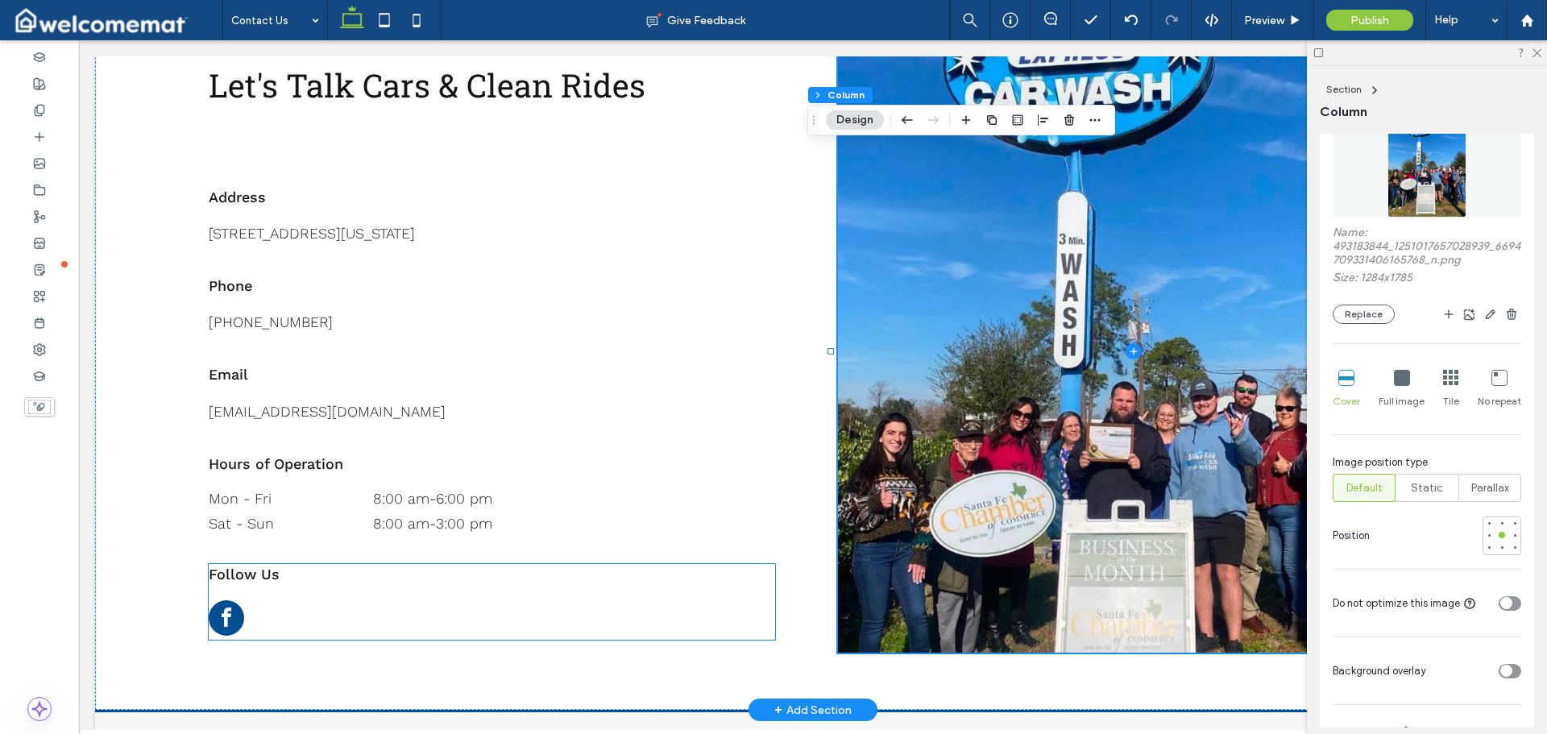
click at [235, 614] on div at bounding box center [226, 619] width 35 height 39
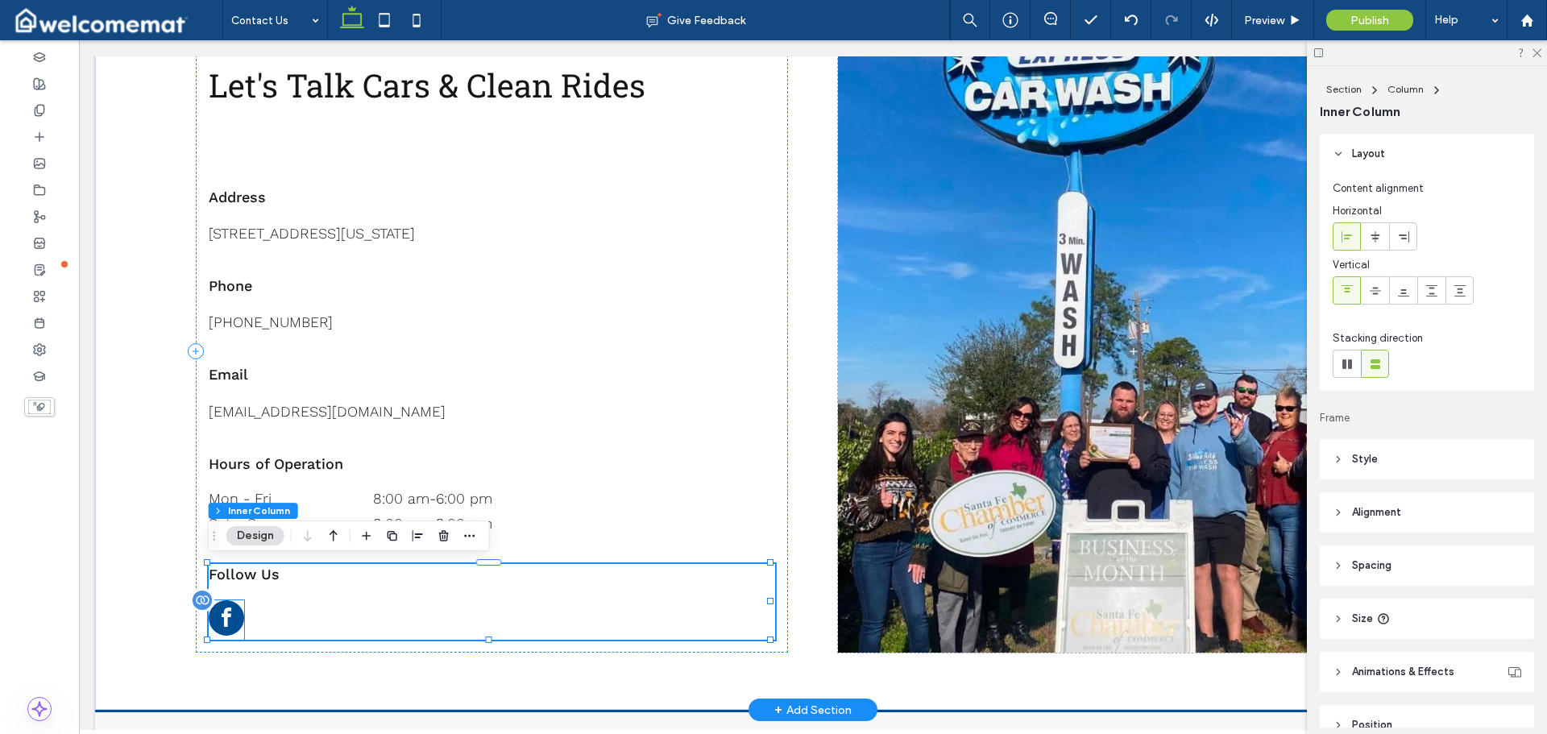
click at [228, 616] on span "facebook" at bounding box center [226, 617] width 35 height 35
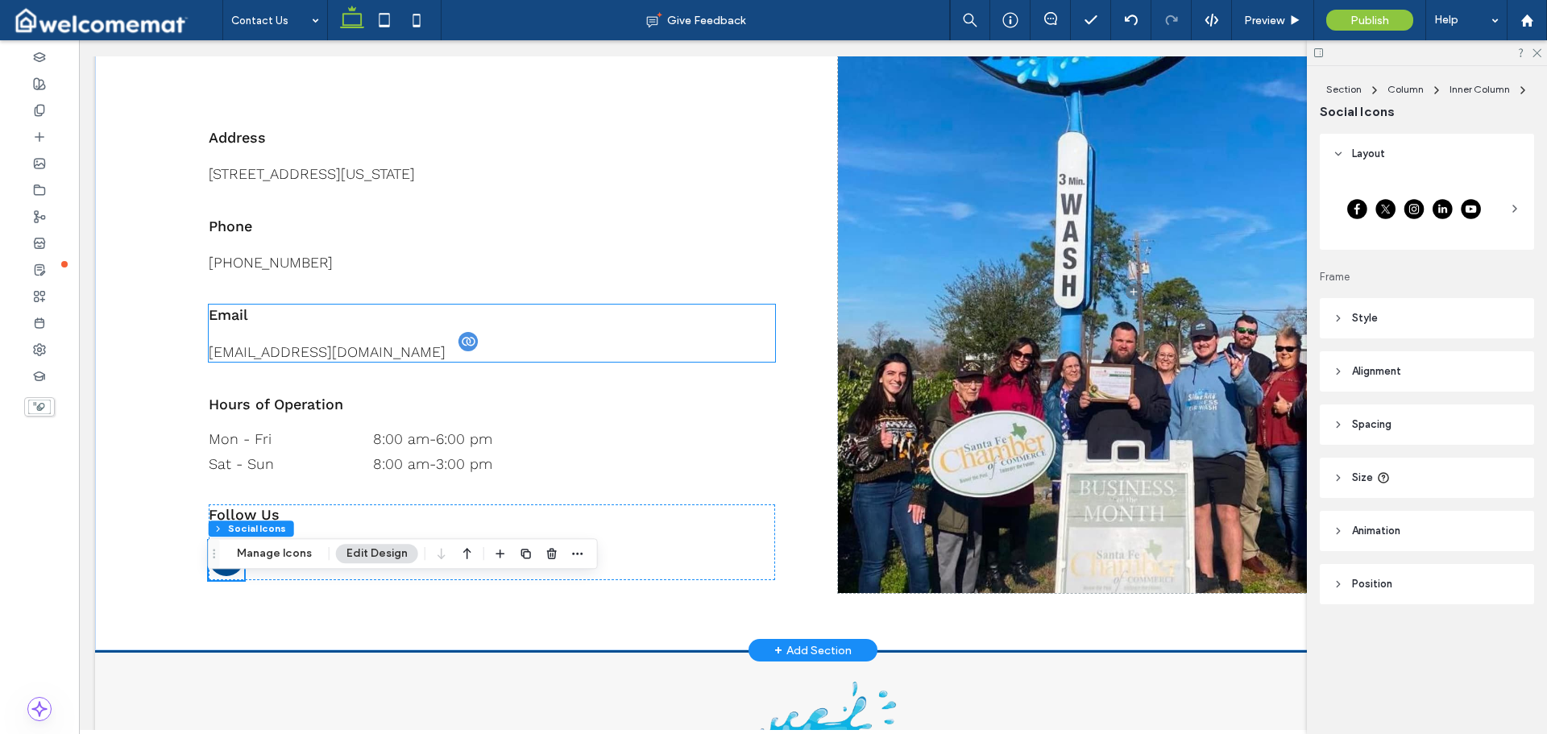
scroll to position [648, 0]
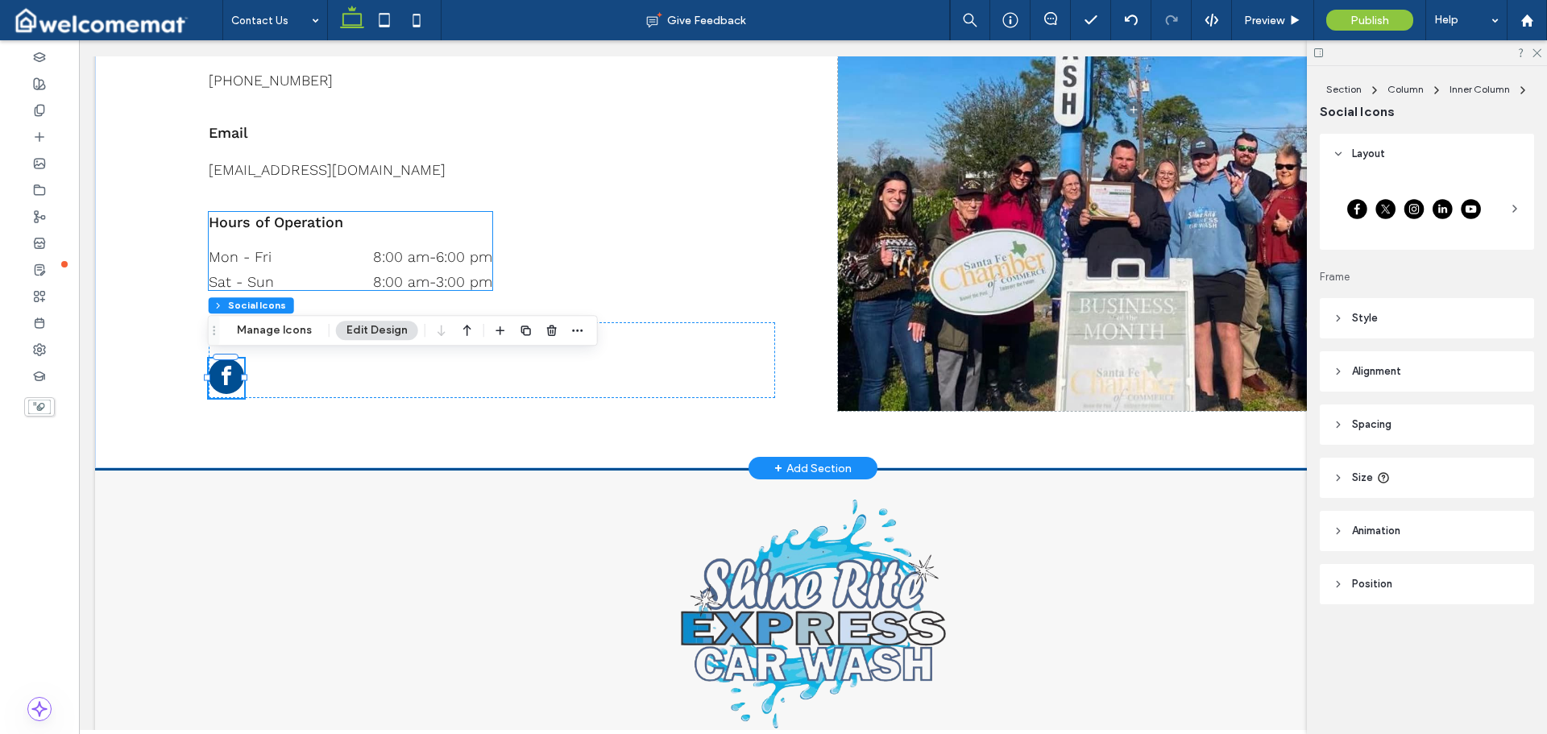
click at [366, 264] on div "Mon - Fri 8:00 am - 6:00 pm" at bounding box center [351, 260] width 284 height 25
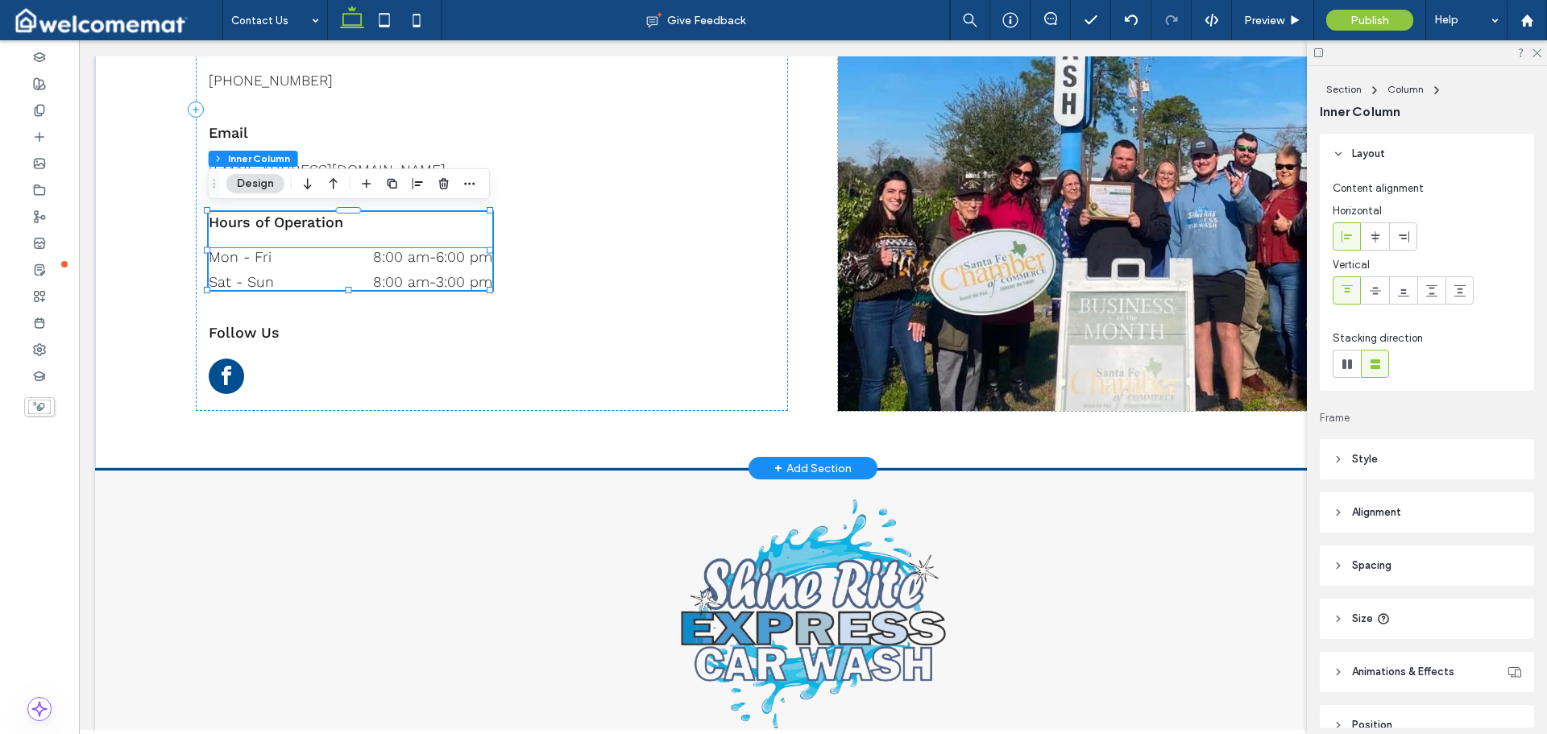
click at [378, 259] on time "8:00 am" at bounding box center [401, 256] width 56 height 17
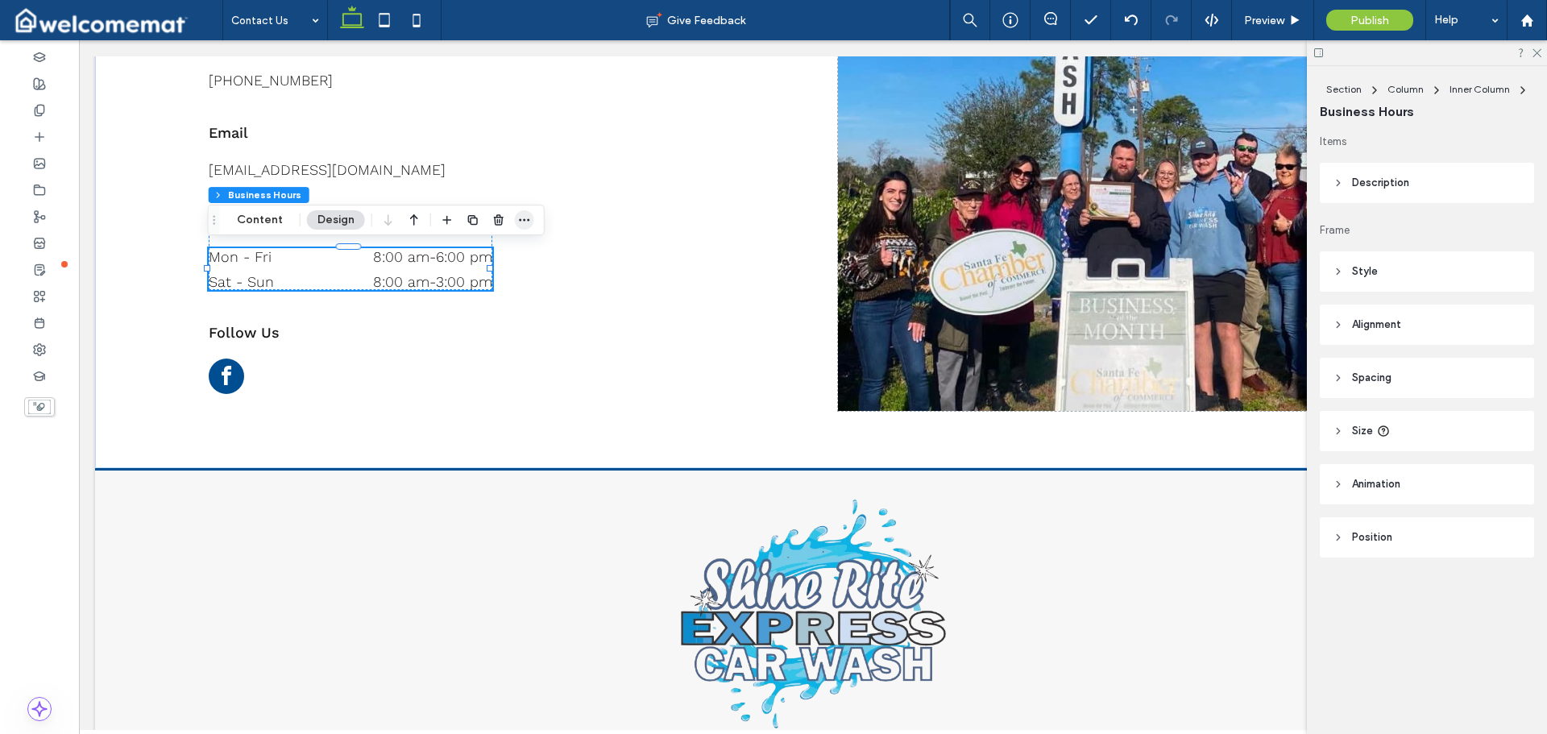
click at [525, 218] on icon "button" at bounding box center [524, 219] width 13 height 13
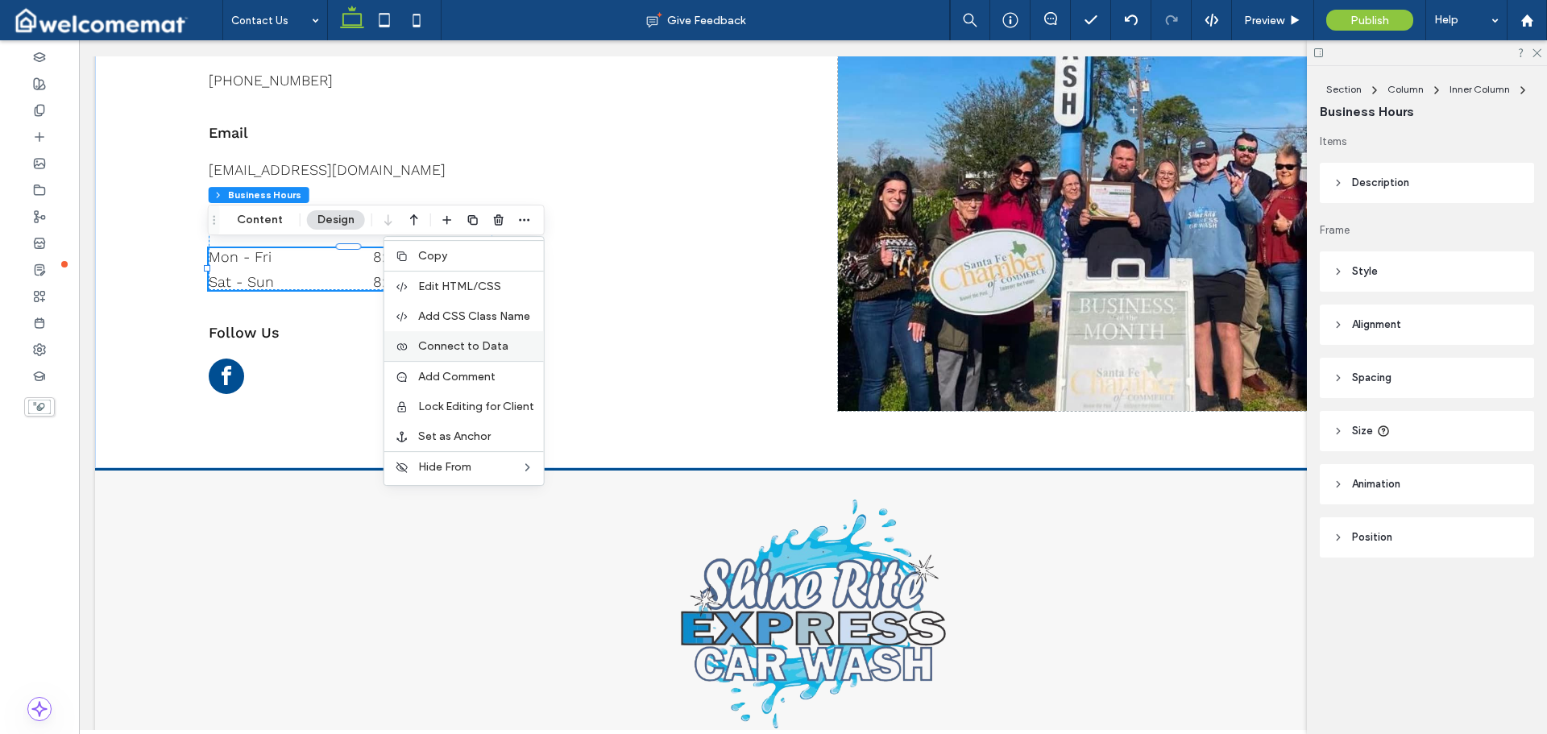
click at [507, 354] on div "Connect to Data" at bounding box center [463, 346] width 159 height 30
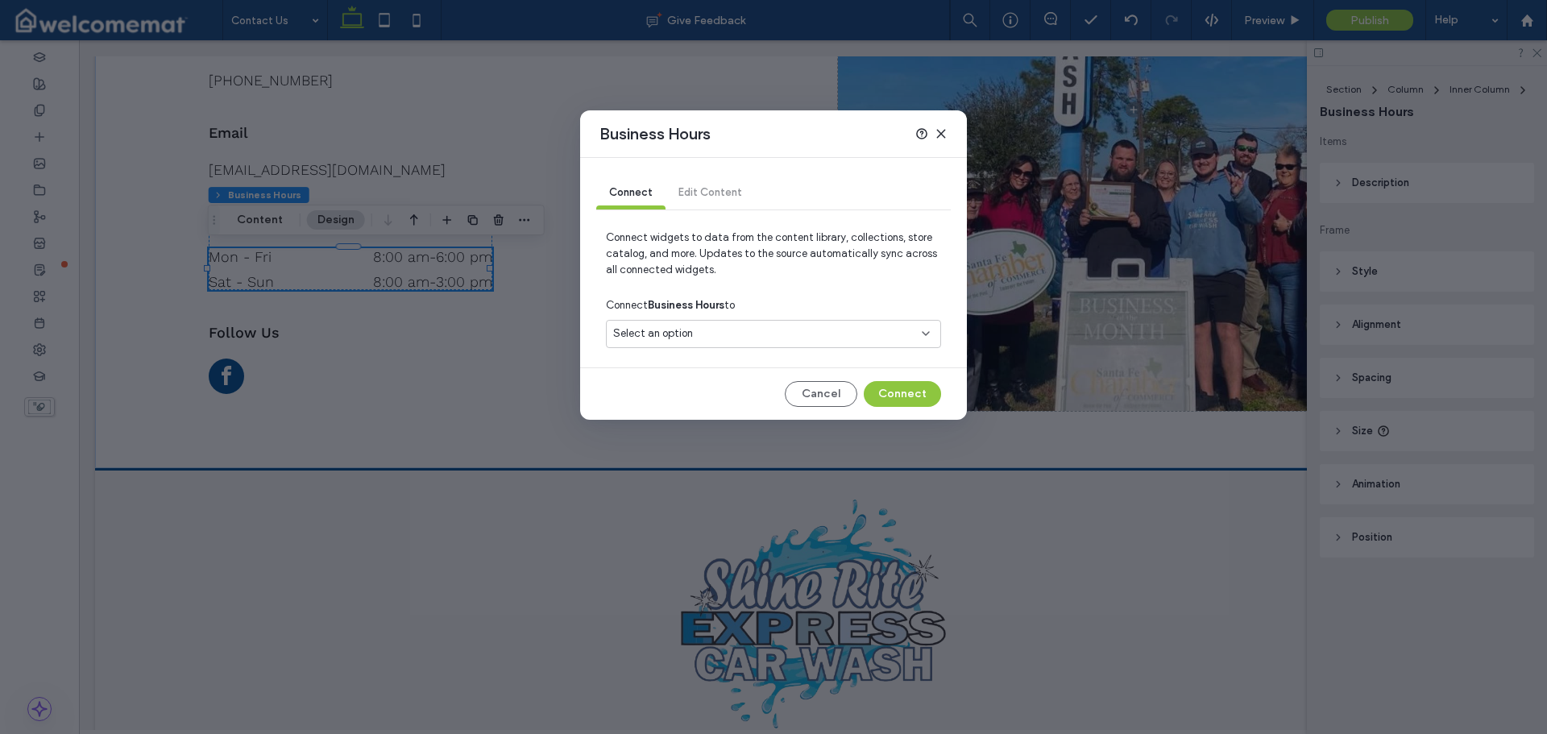
click at [720, 327] on div "Select an option" at bounding box center [763, 333] width 301 height 16
click at [735, 383] on span "Shine-Rite Express Car Wash" at bounding box center [710, 391] width 137 height 16
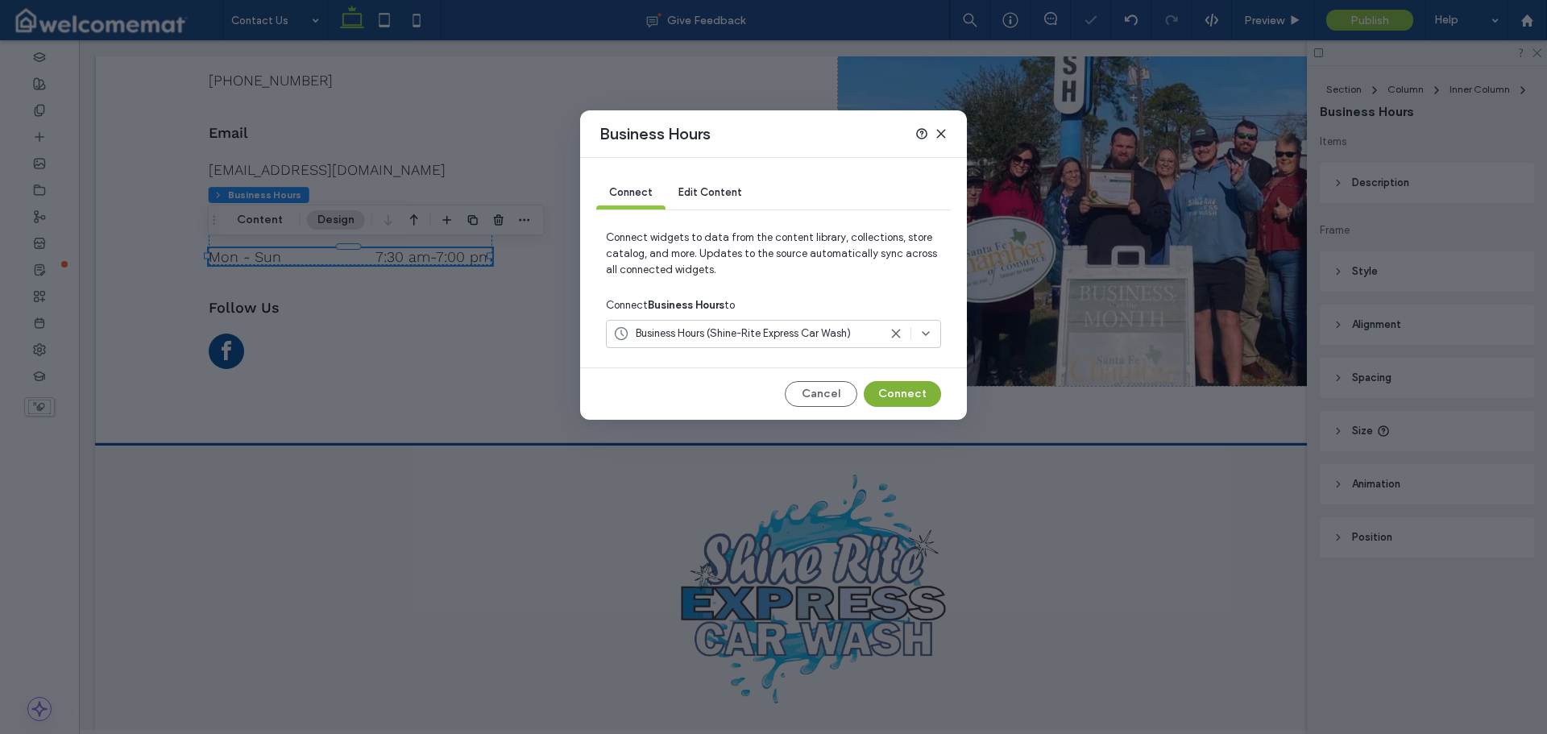
click at [903, 397] on button "Connect" at bounding box center [902, 394] width 77 height 26
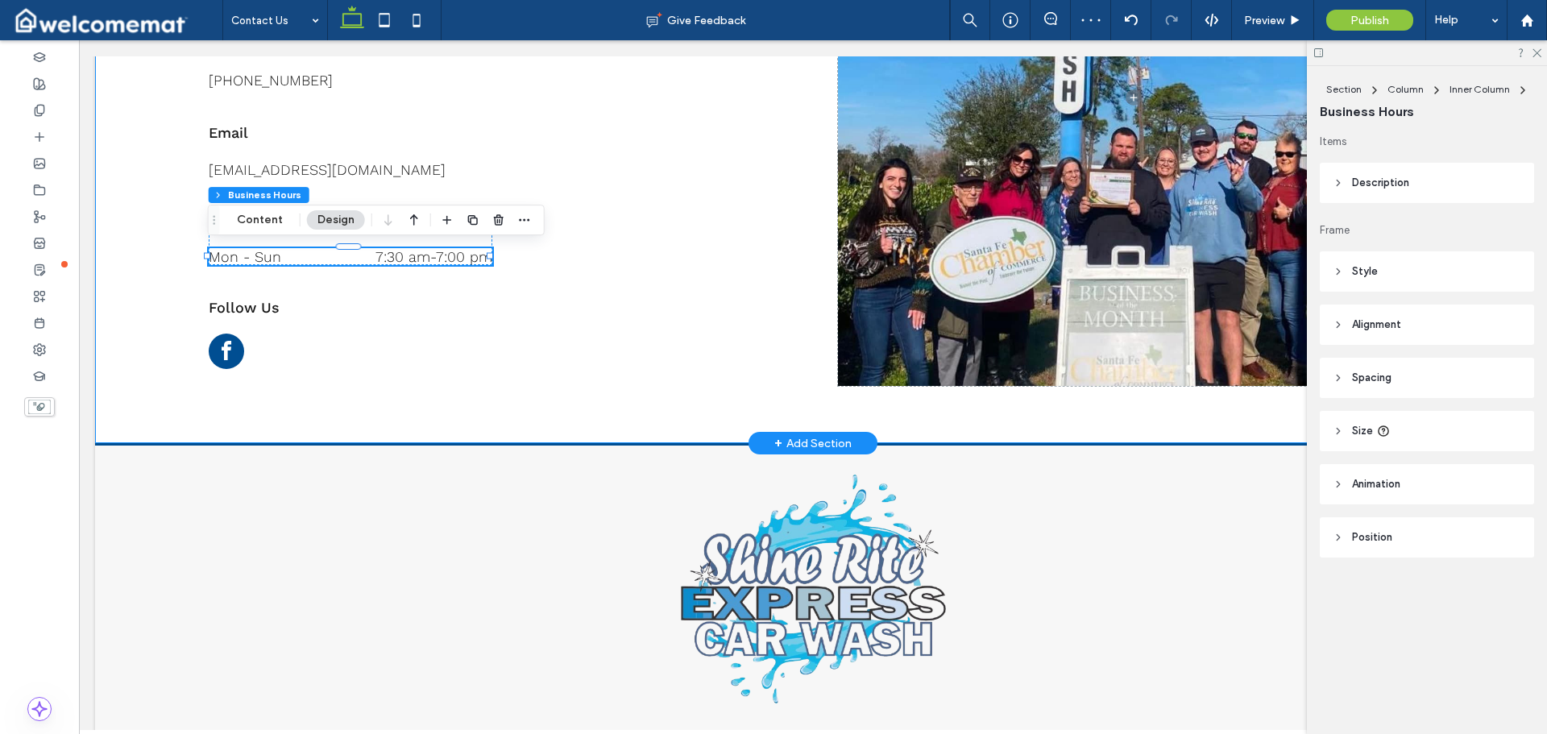
click at [159, 239] on div "Let's Talk Cars & Clean Rides Address 4115 Fm 646, Santa Fe, Texas 77510, Unite…" at bounding box center [812, 97] width 1435 height 692
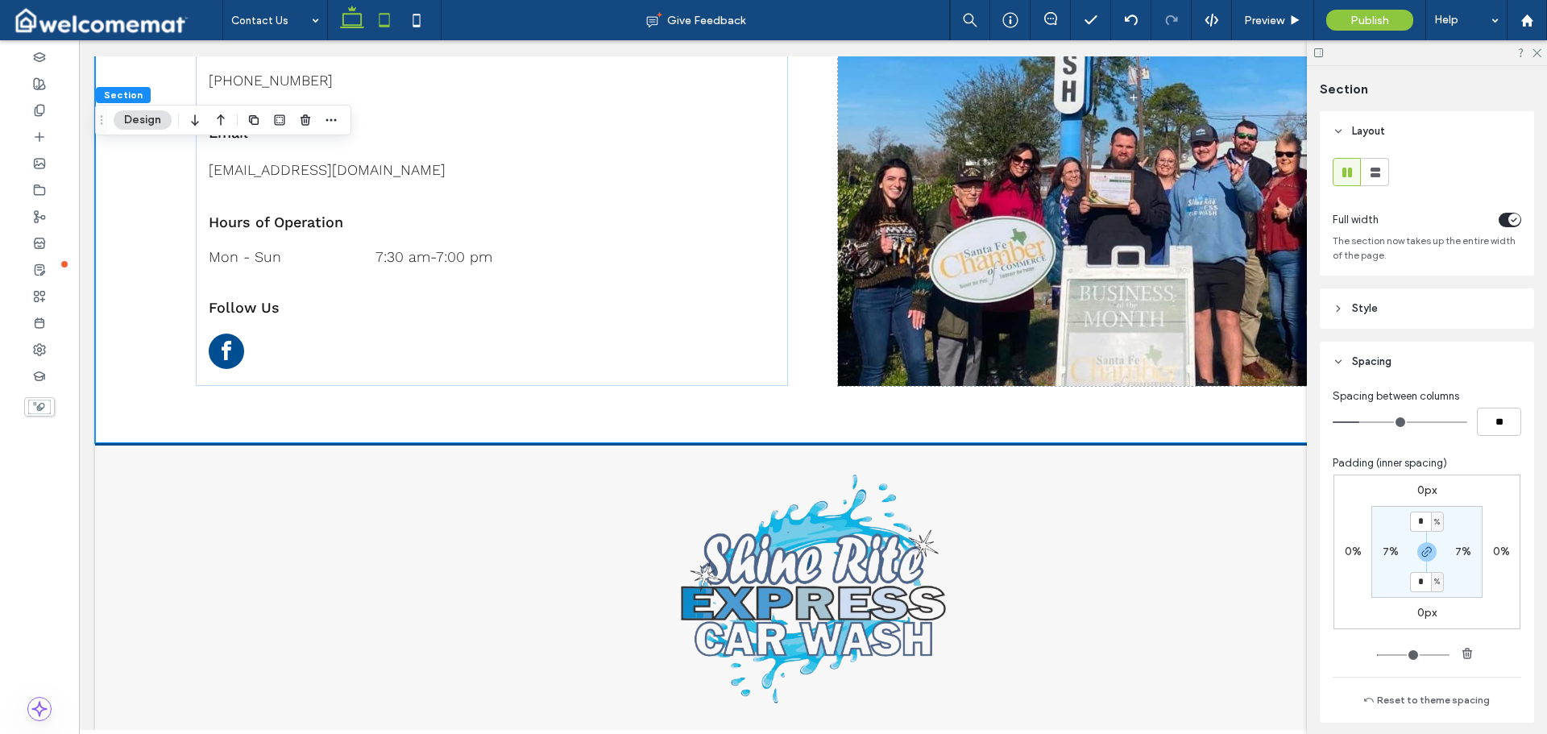
click at [379, 23] on use at bounding box center [384, 20] width 10 height 14
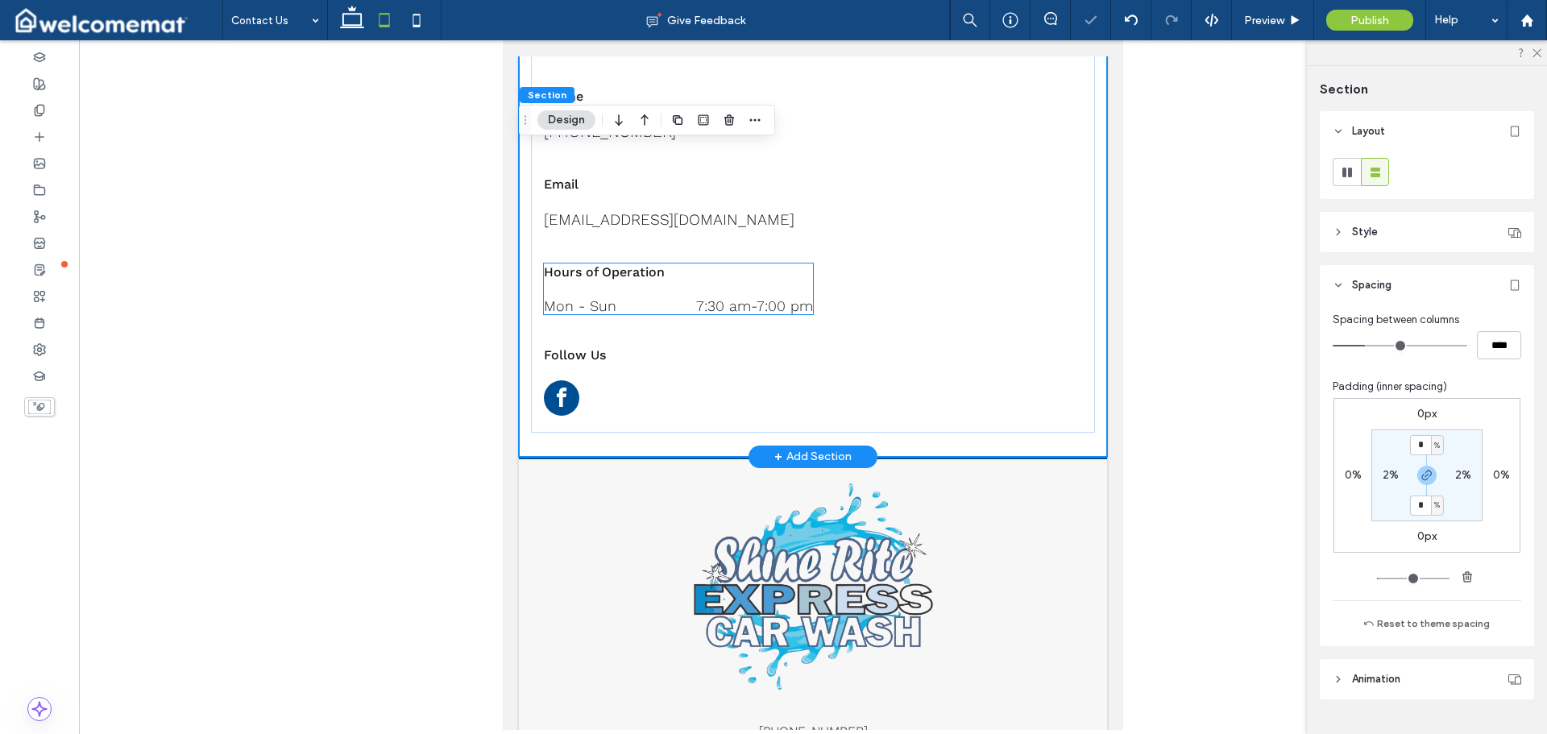
scroll to position [376, 0]
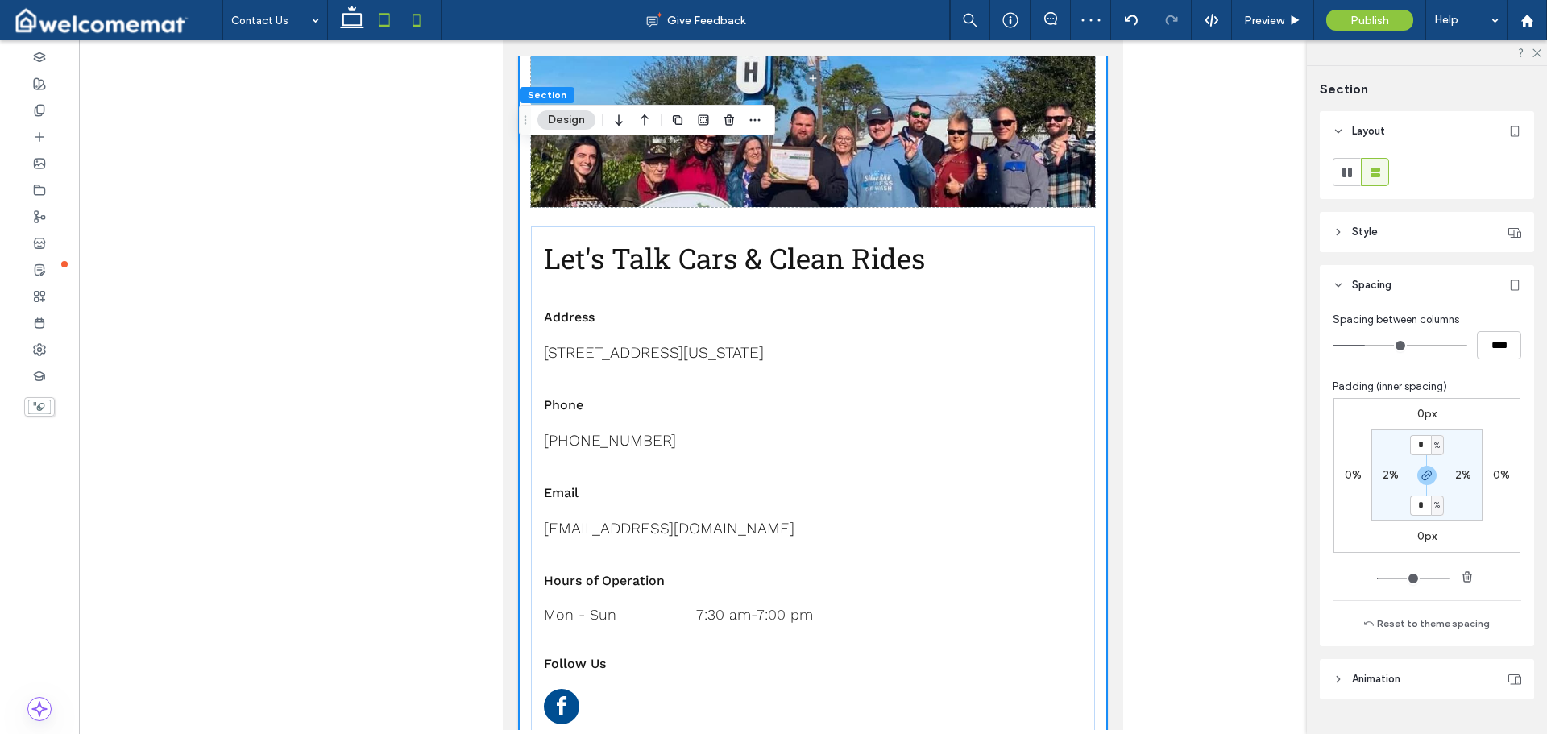
click at [419, 14] on use at bounding box center [416, 20] width 7 height 13
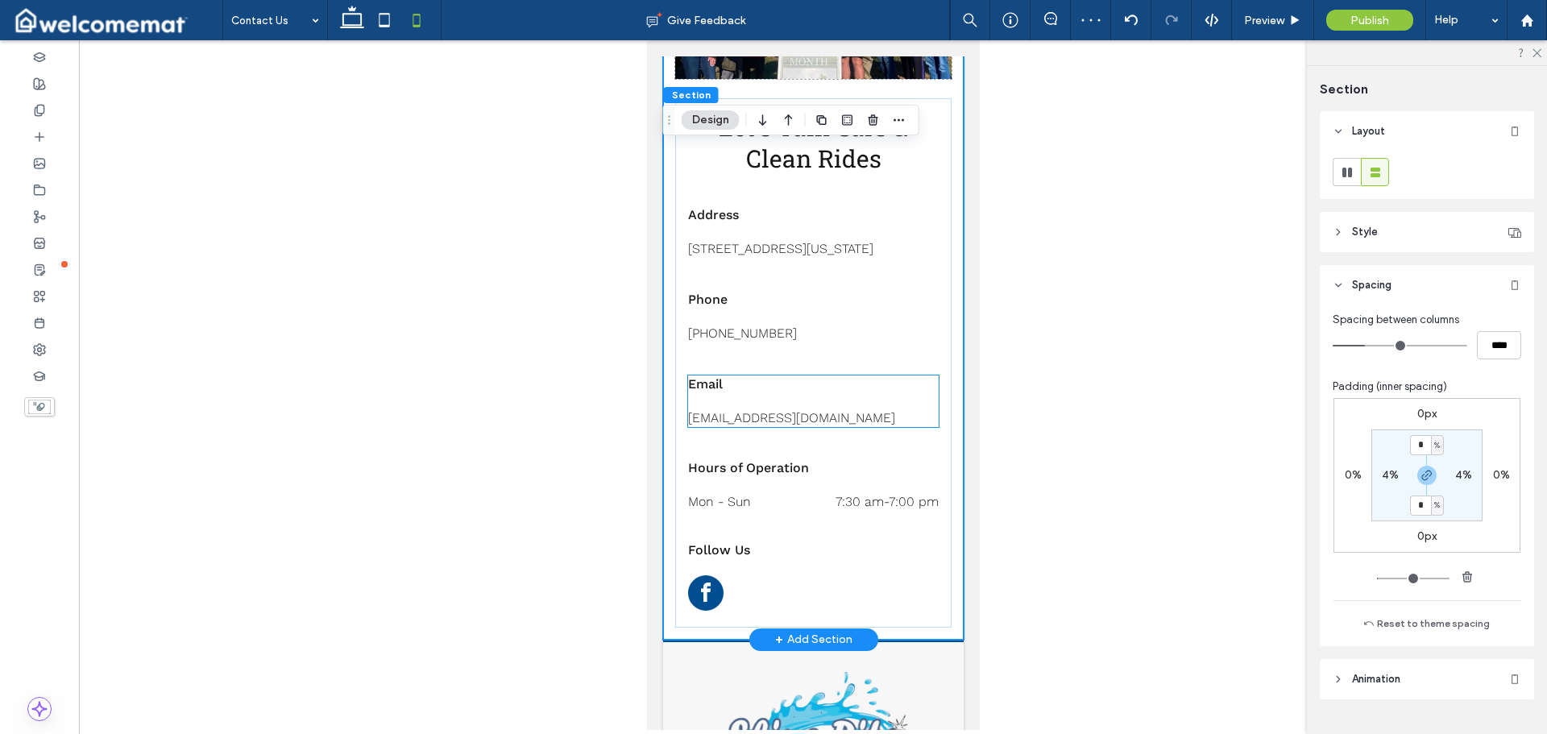
scroll to position [437, 0]
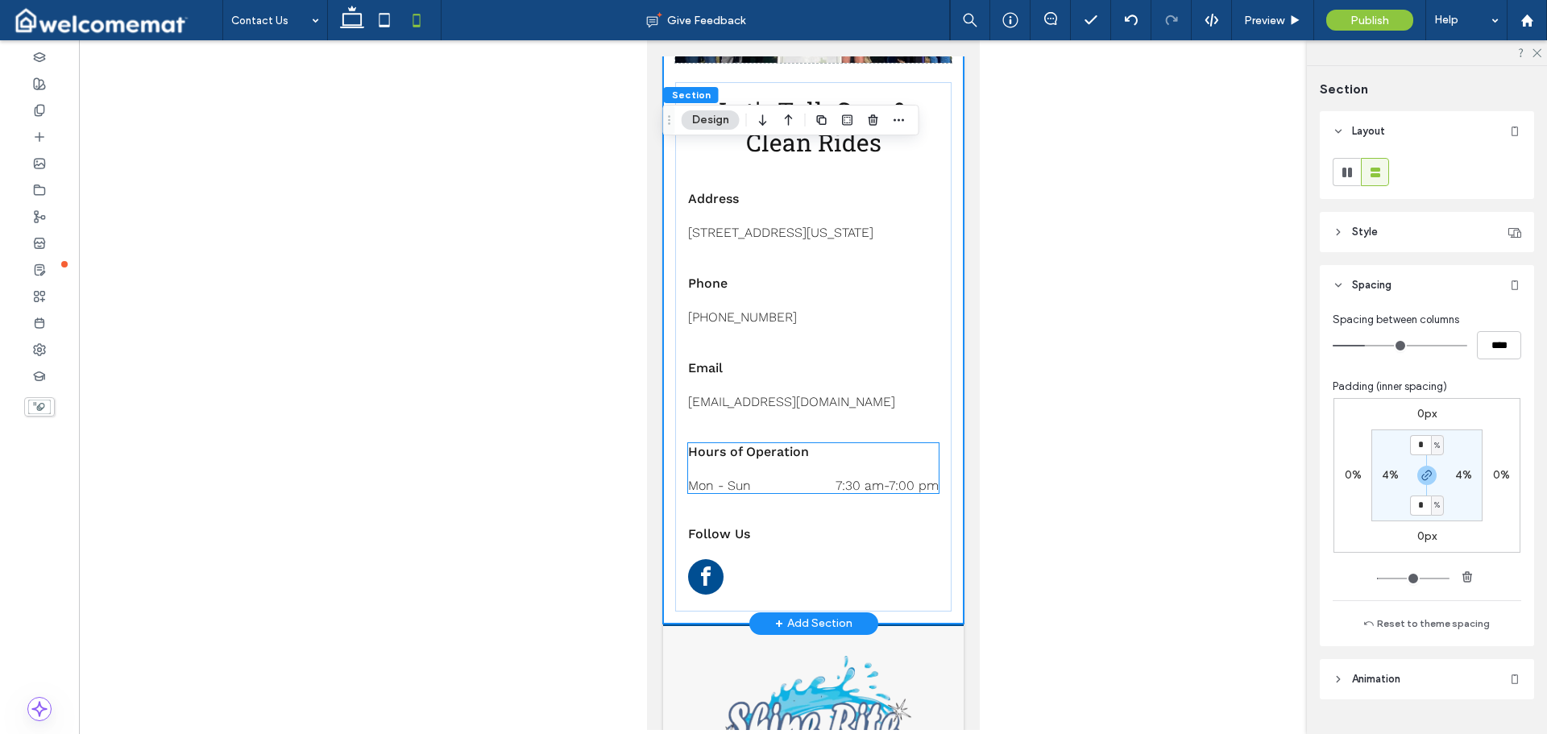
click at [856, 493] on time "7:30 am" at bounding box center [859, 485] width 48 height 15
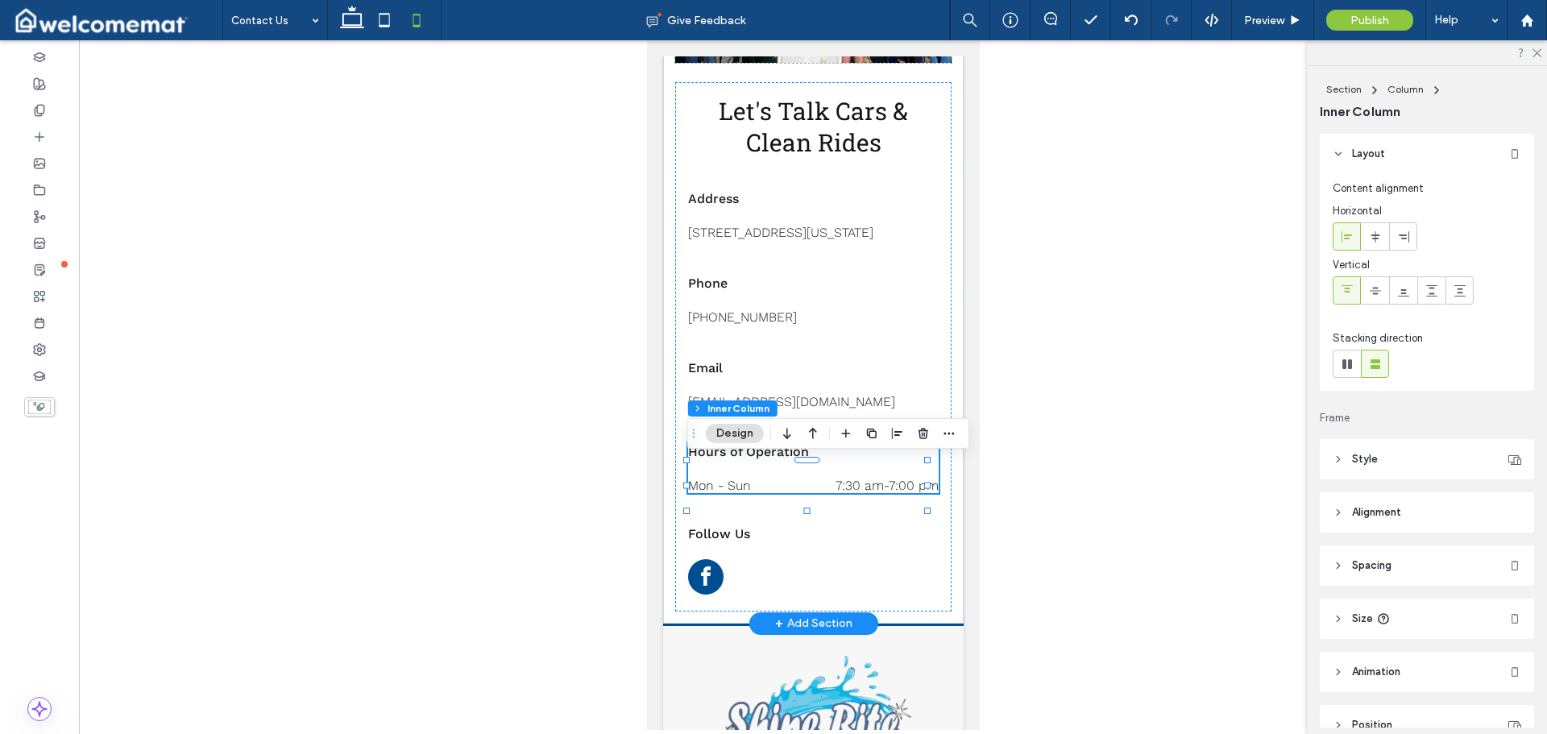
click at [856, 493] on time "7:30 am" at bounding box center [859, 485] width 48 height 15
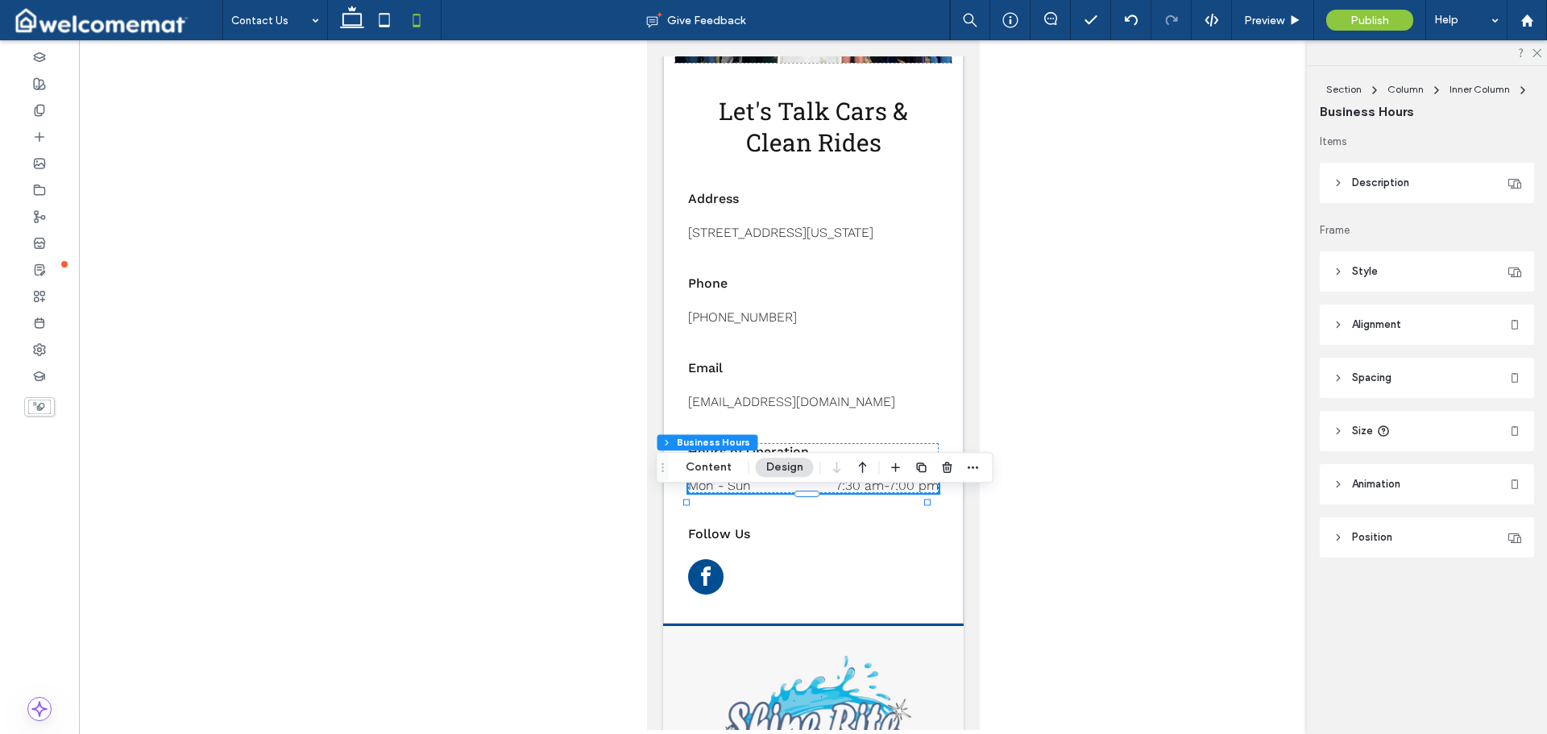
click at [1369, 444] on header "Size" at bounding box center [1426, 431] width 214 height 40
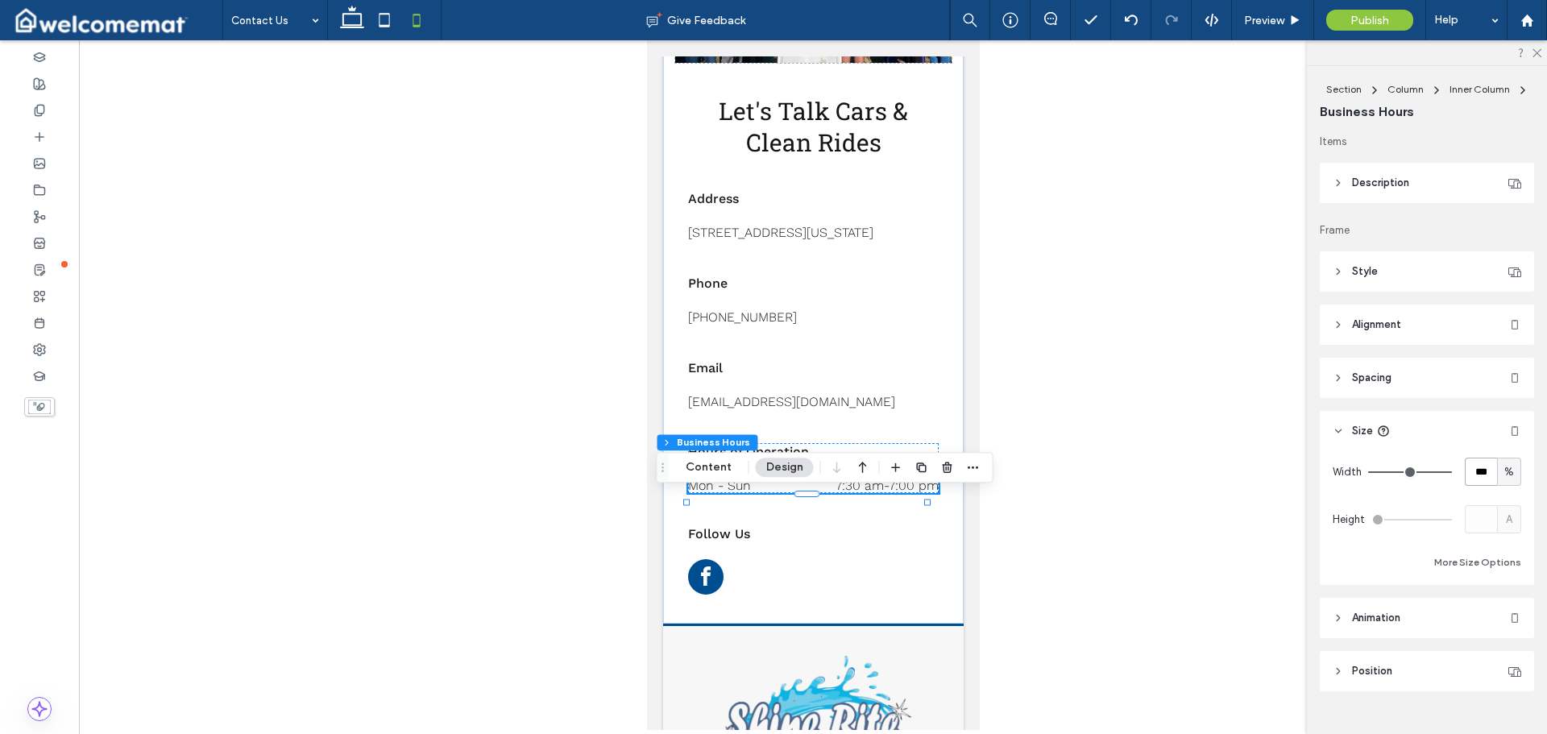
click at [1466, 470] on input "***" at bounding box center [1480, 472] width 32 height 28
type input "**"
click at [1465, 404] on div "Items Description Font Work Sans Font Weight Light Font size 16 Font color Font…" at bounding box center [1431, 431] width 225 height 594
click at [1269, 18] on span "Preview" at bounding box center [1264, 21] width 40 height 14
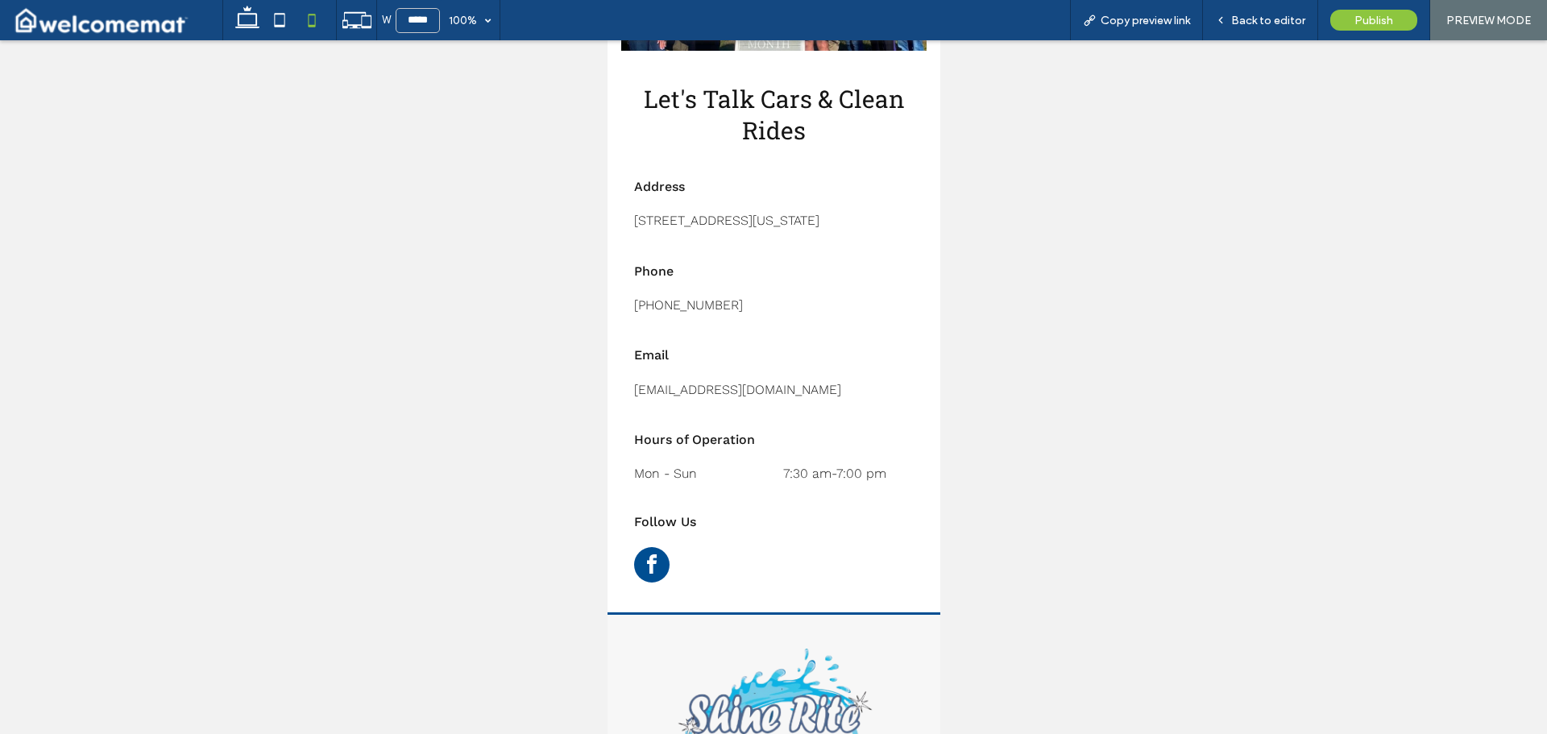
scroll to position [425, 0]
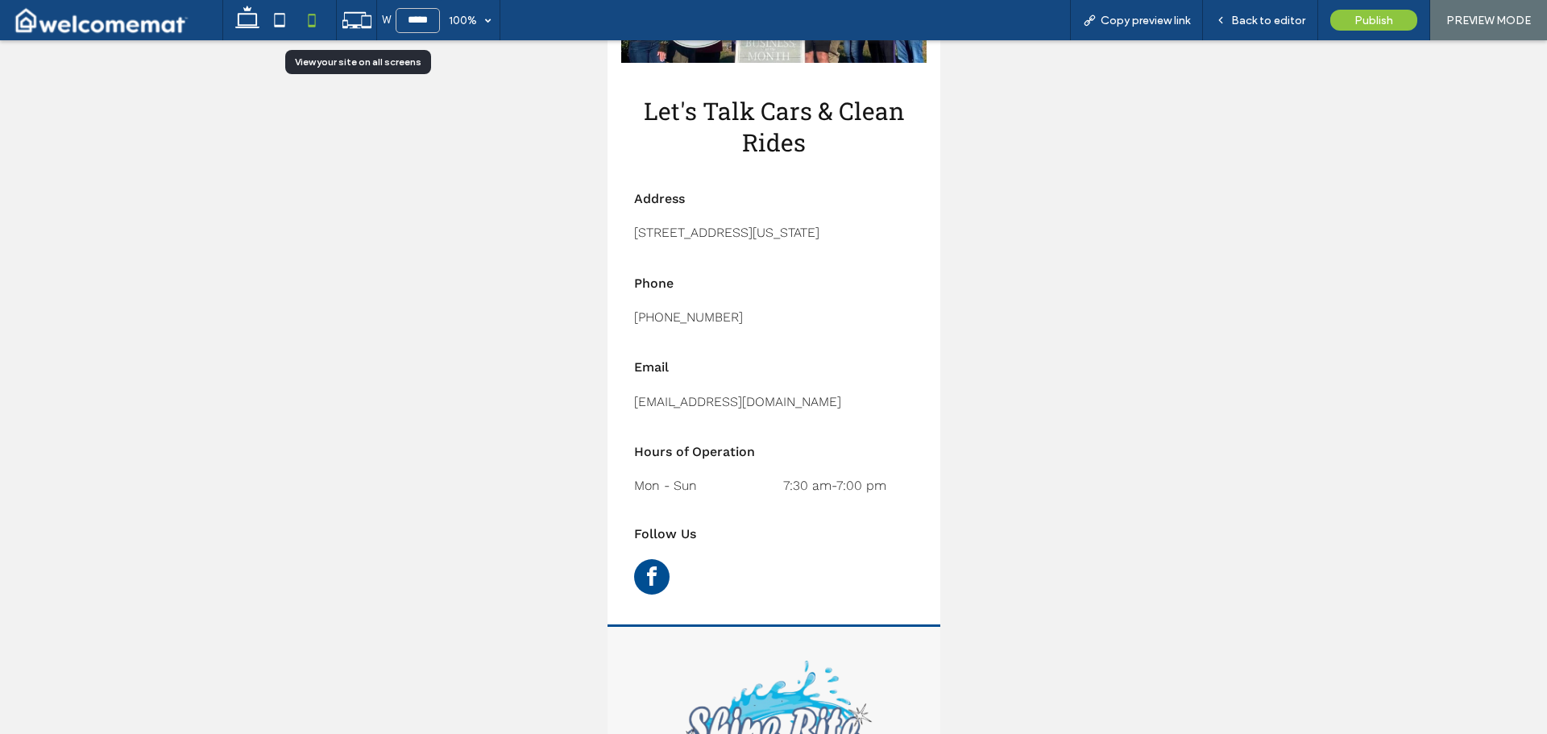
click at [360, 19] on icon at bounding box center [357, 20] width 31 height 31
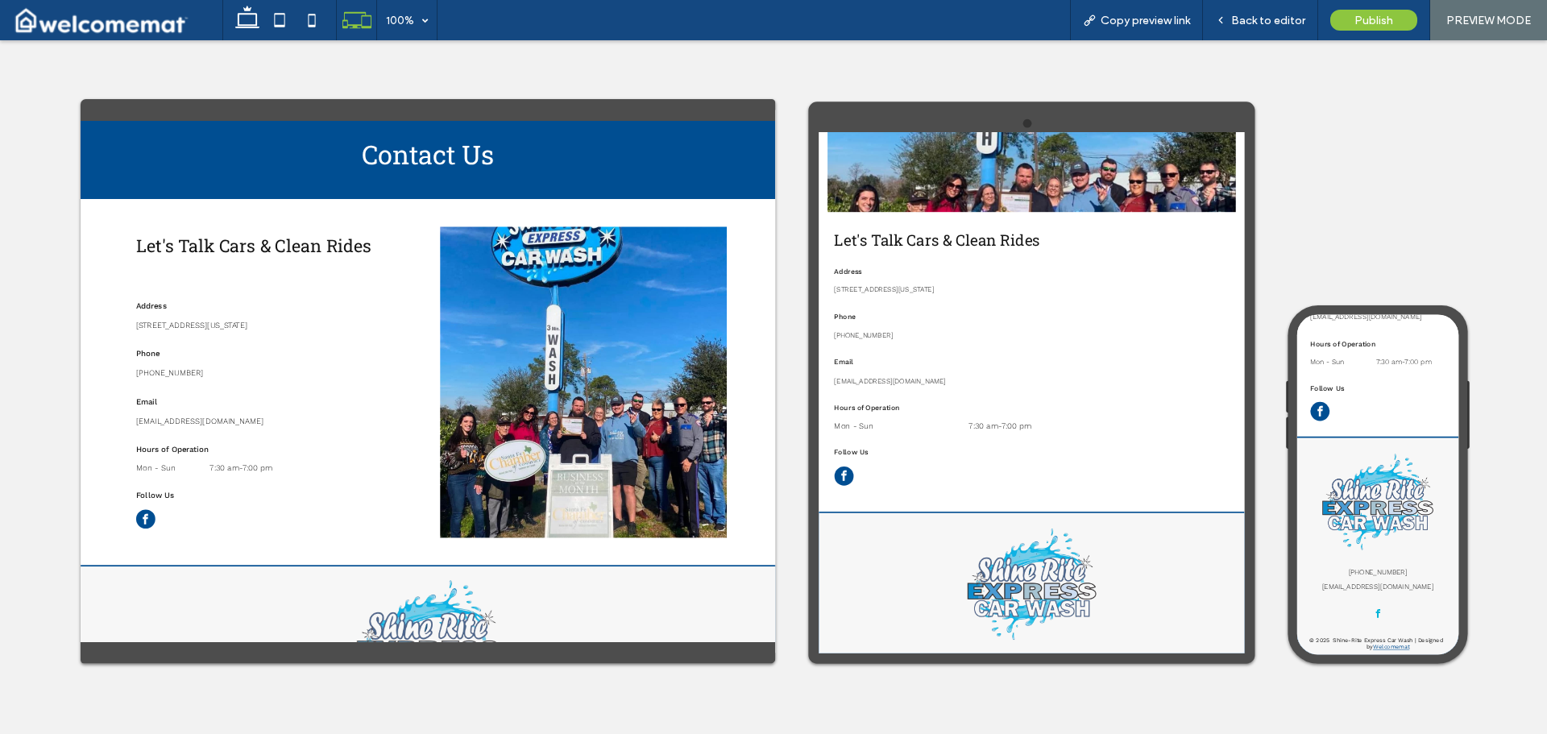
scroll to position [550, 0]
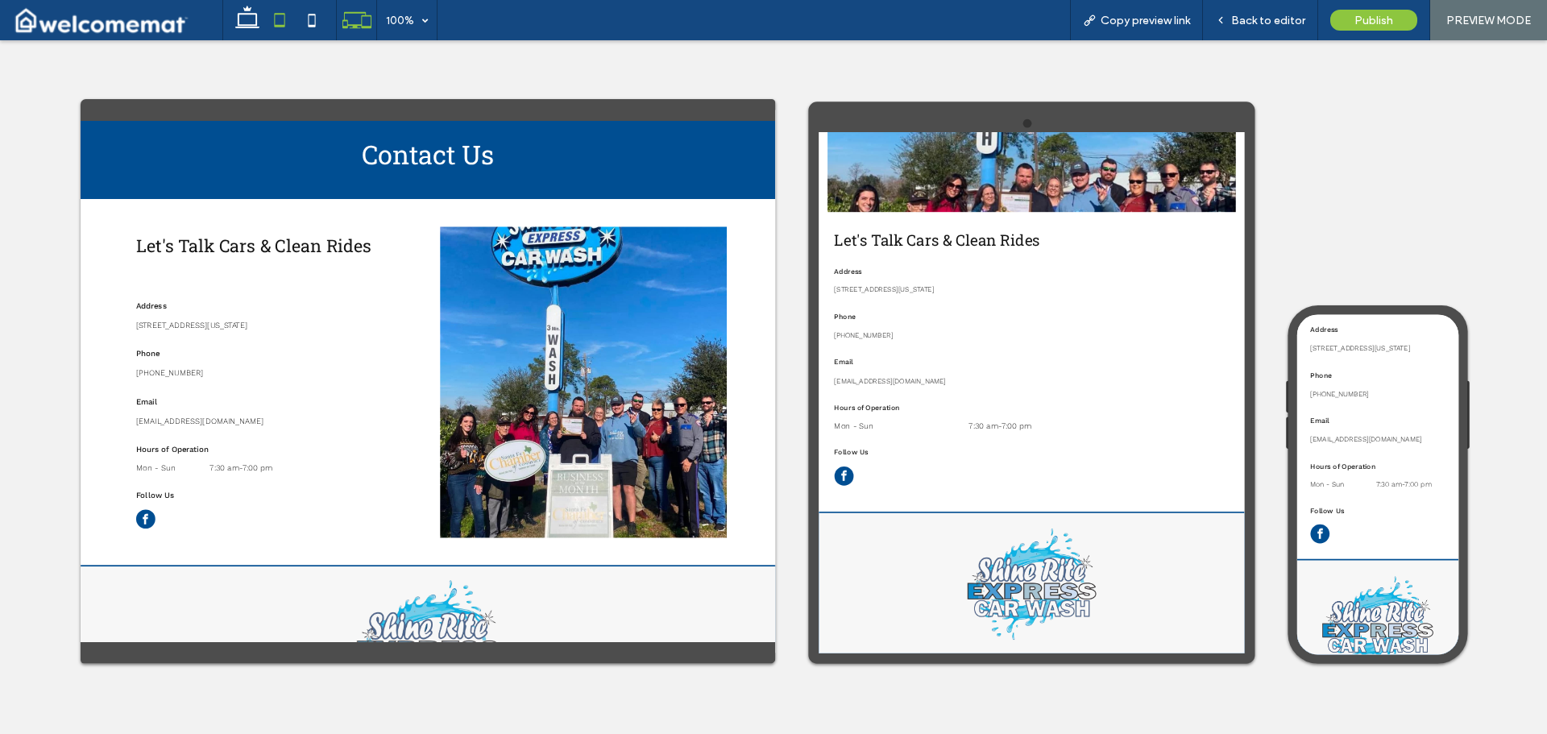
click at [284, 13] on icon at bounding box center [279, 20] width 32 height 32
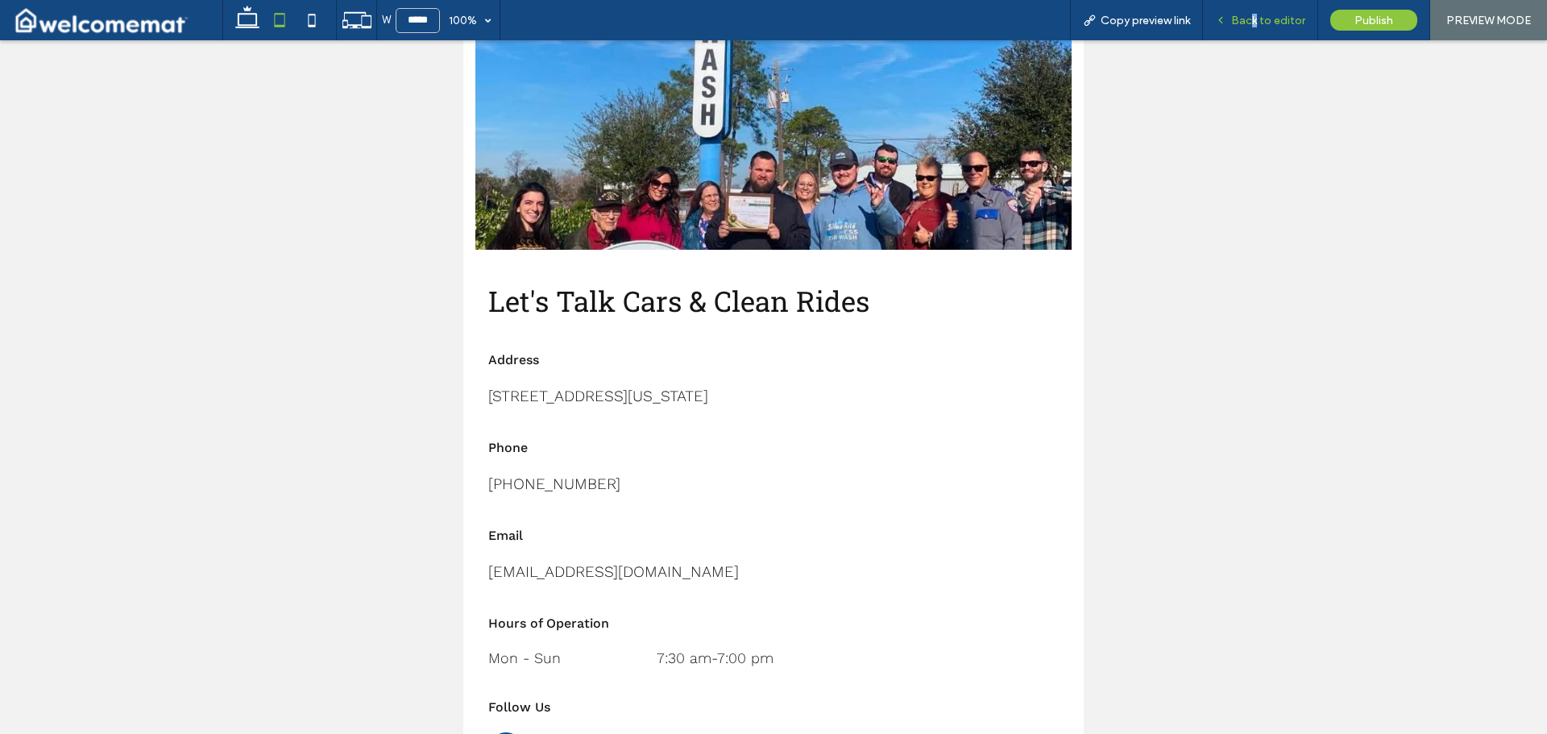
click at [1257, 16] on span "Back to editor" at bounding box center [1268, 21] width 74 height 14
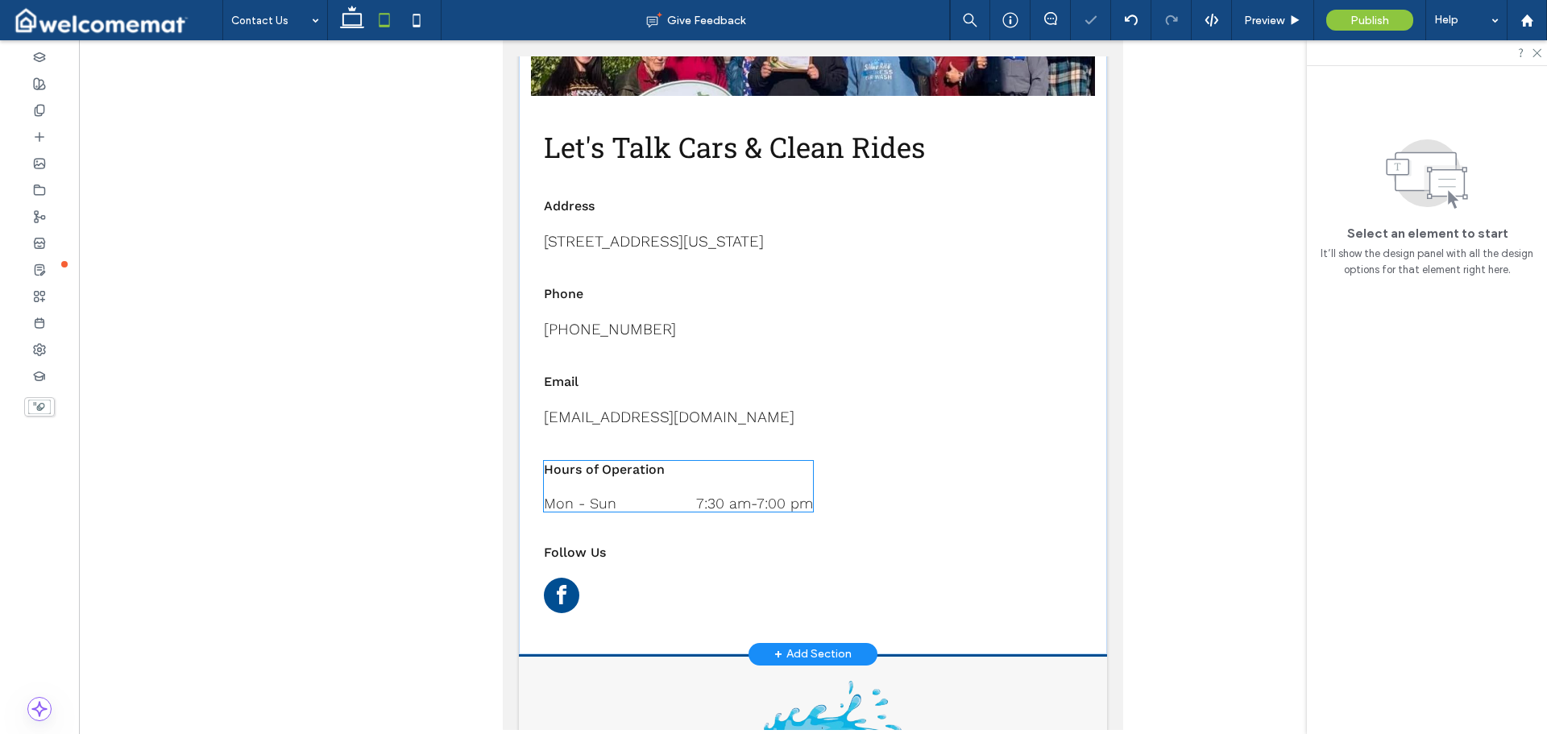
scroll to position [494, 0]
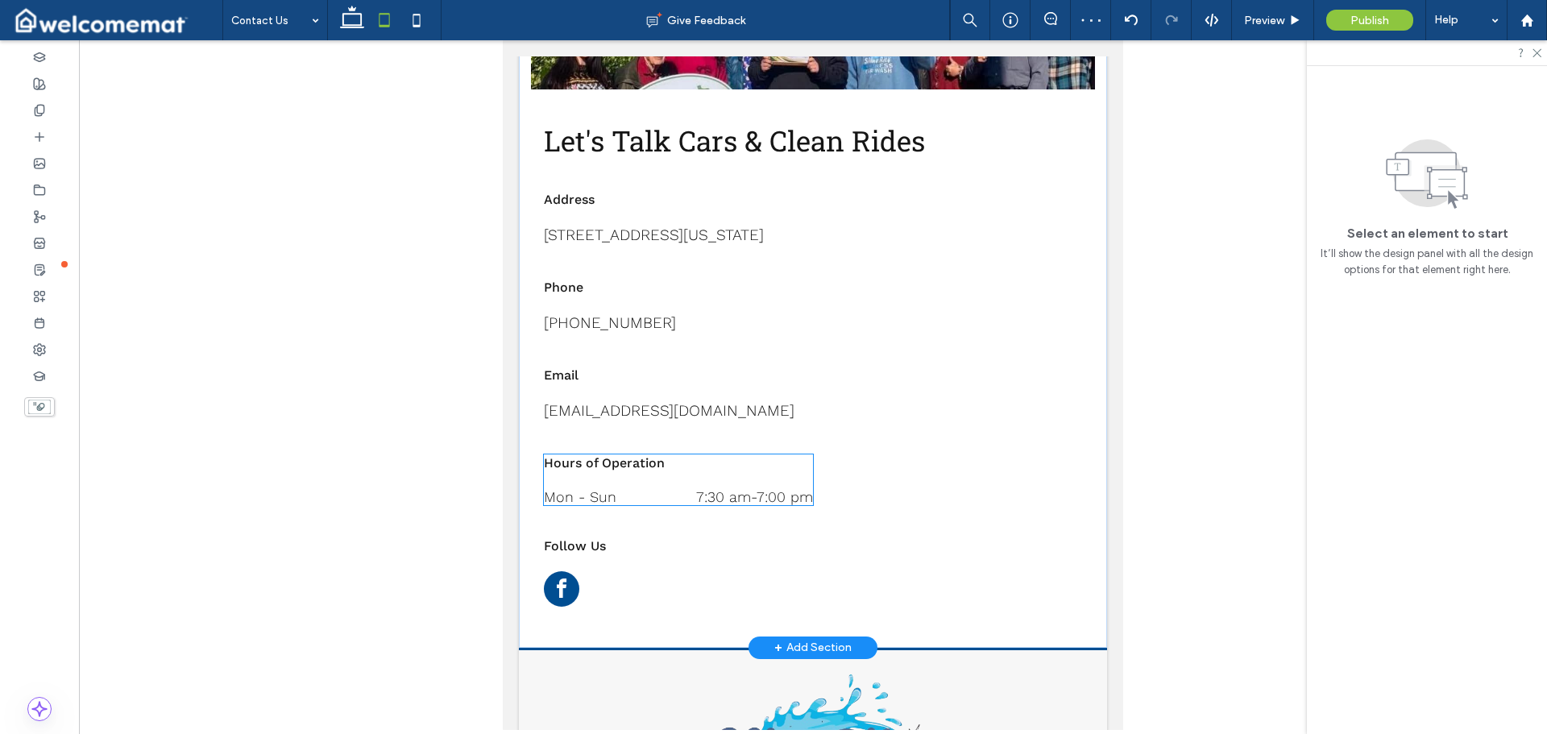
click at [756, 491] on time "7:00 pm" at bounding box center [784, 496] width 56 height 17
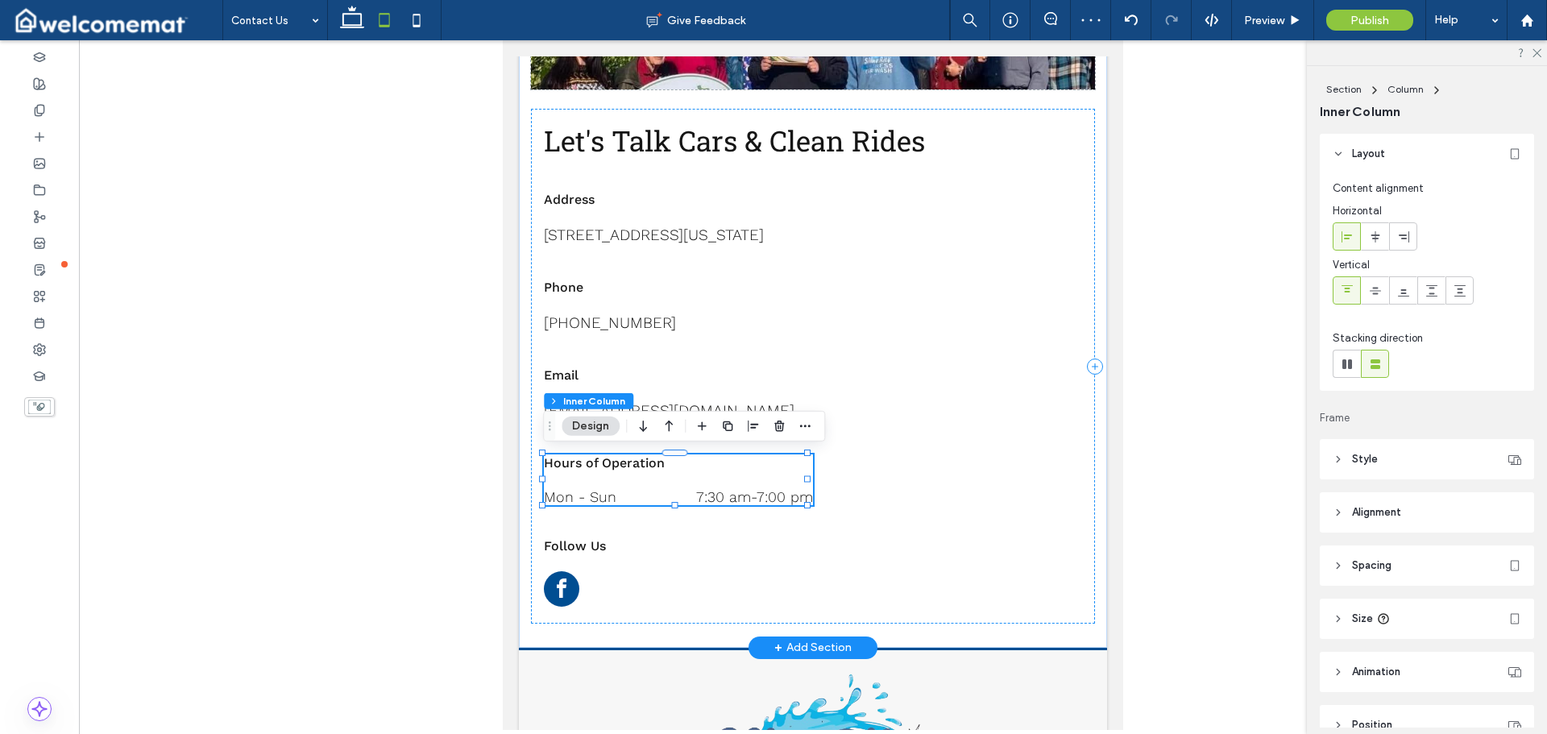
click at [748, 490] on dd "7:30 am - 7:00 pm" at bounding box center [739, 496] width 148 height 17
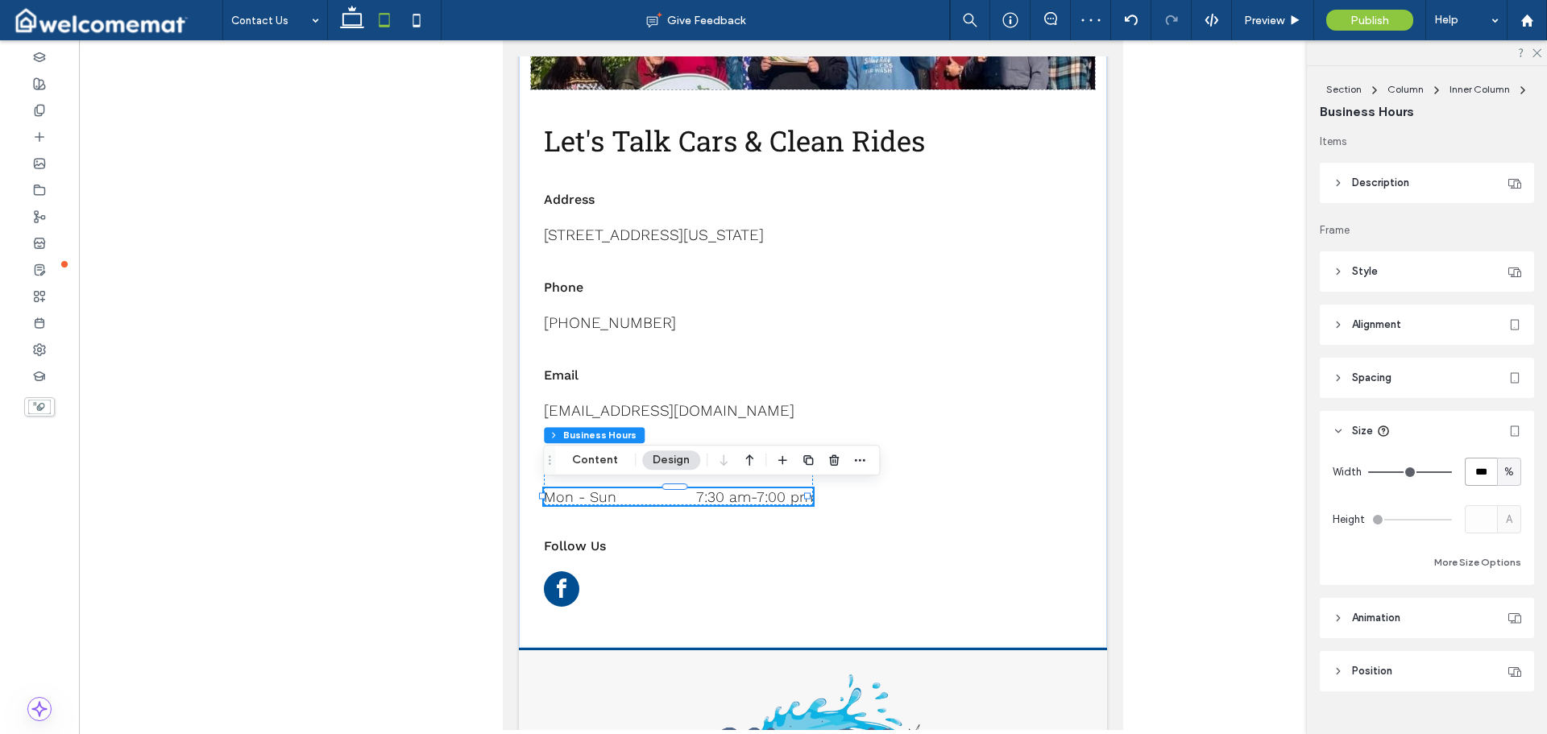
click at [1465, 474] on input "***" at bounding box center [1480, 472] width 32 height 28
type input "**"
click at [1447, 400] on div "Items Description Font Work Sans Font Weight Light Font size 18 Font color Font…" at bounding box center [1431, 431] width 225 height 594
click at [1257, 18] on span "Preview" at bounding box center [1264, 21] width 40 height 14
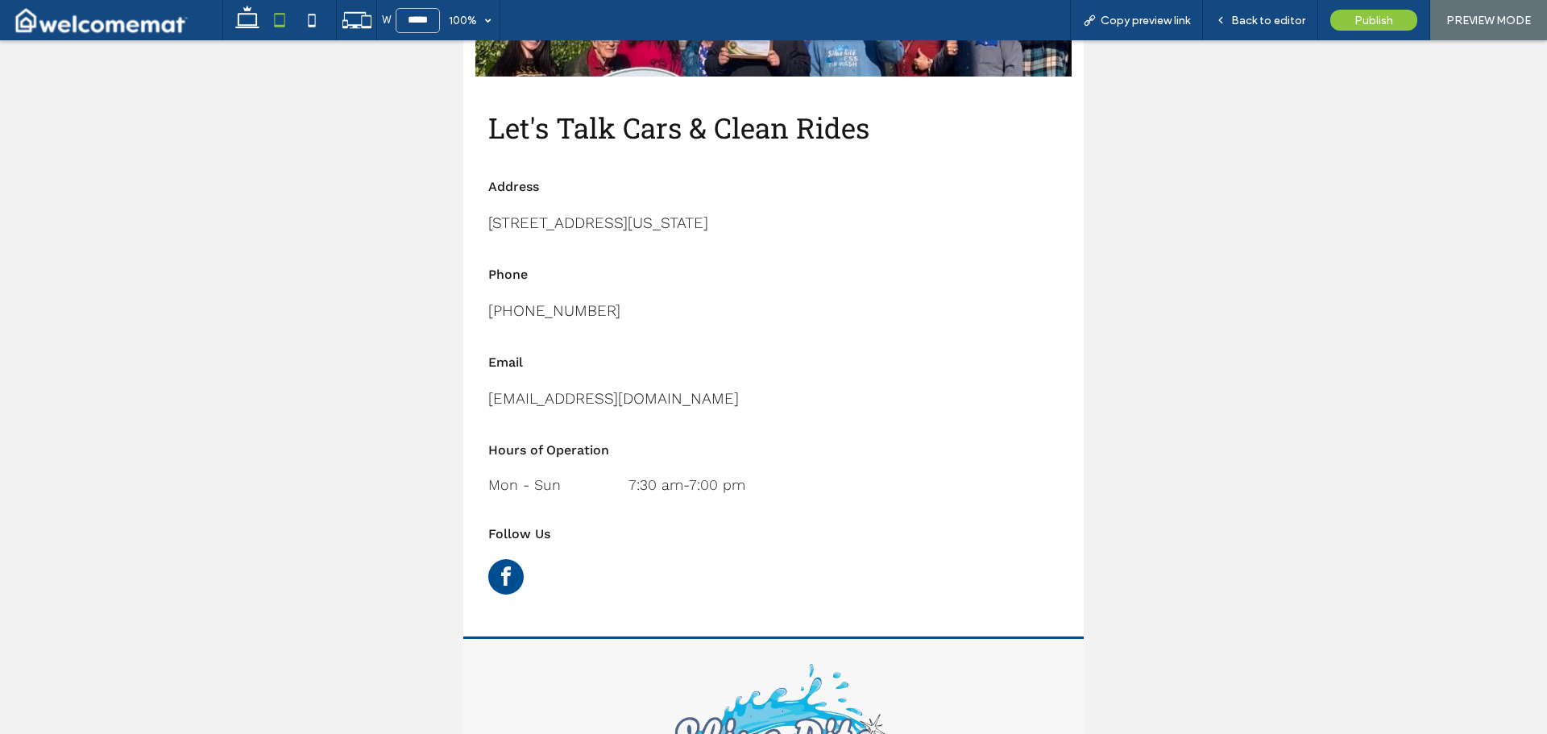
scroll to position [482, 0]
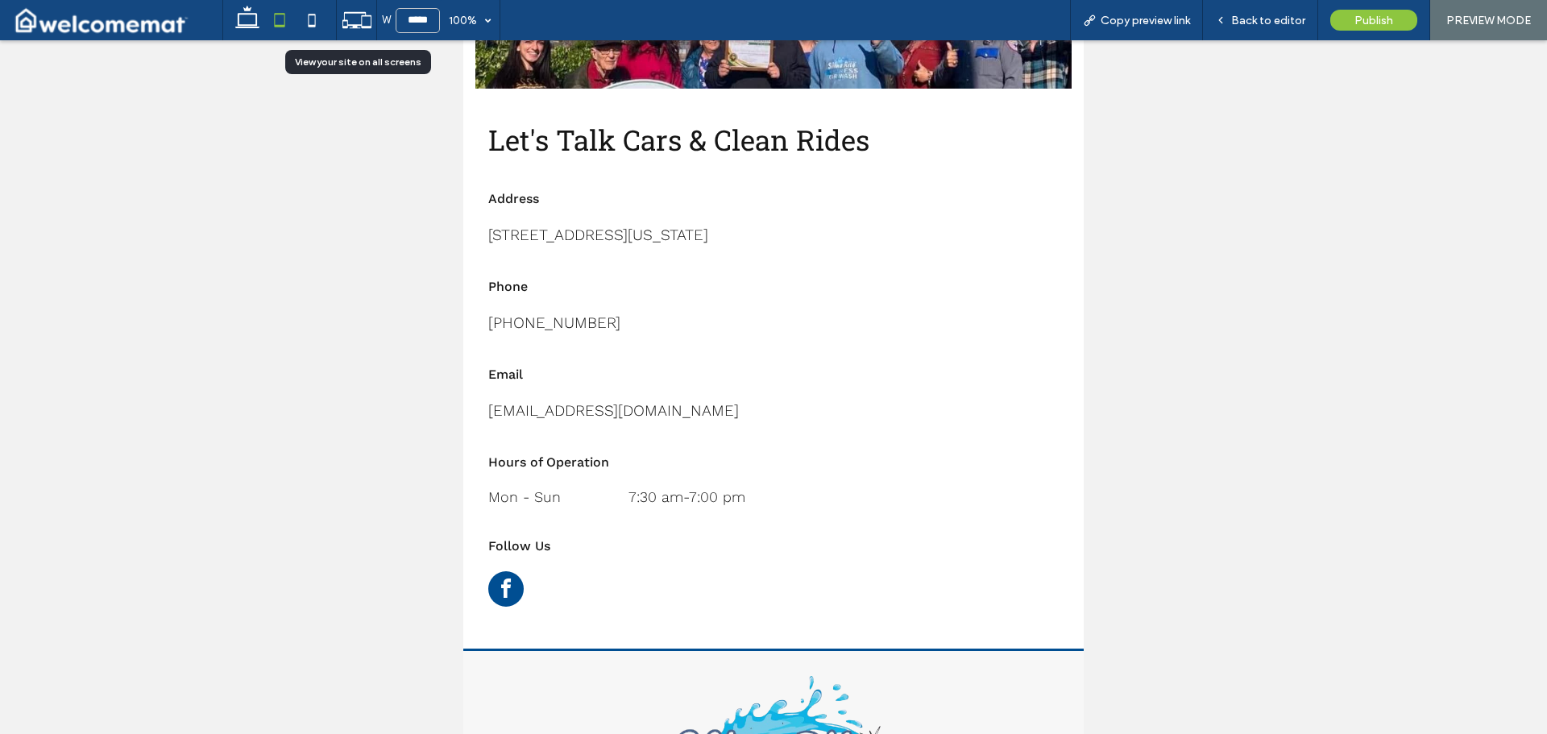
click at [361, 9] on icon at bounding box center [357, 20] width 31 height 31
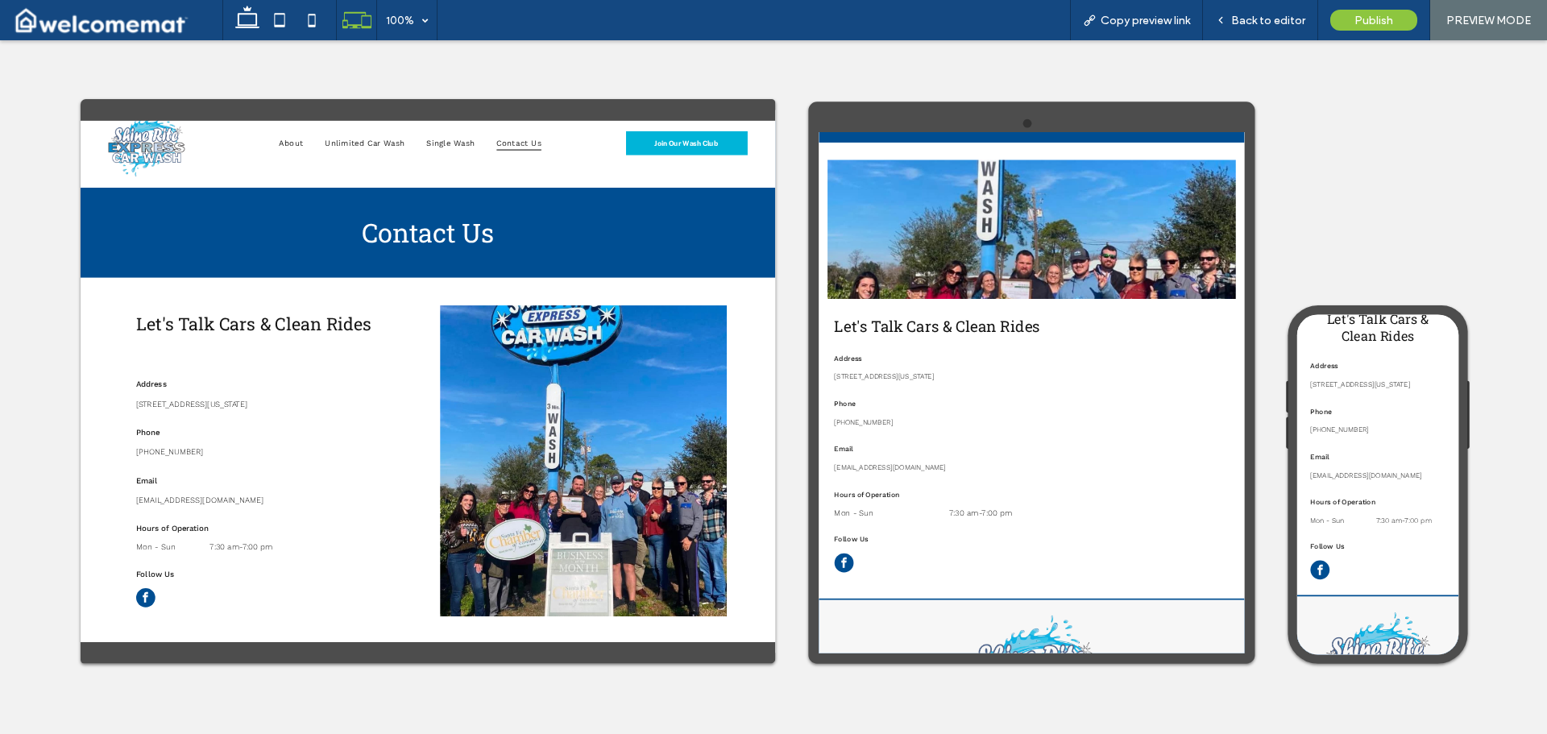
scroll to position [0, 0]
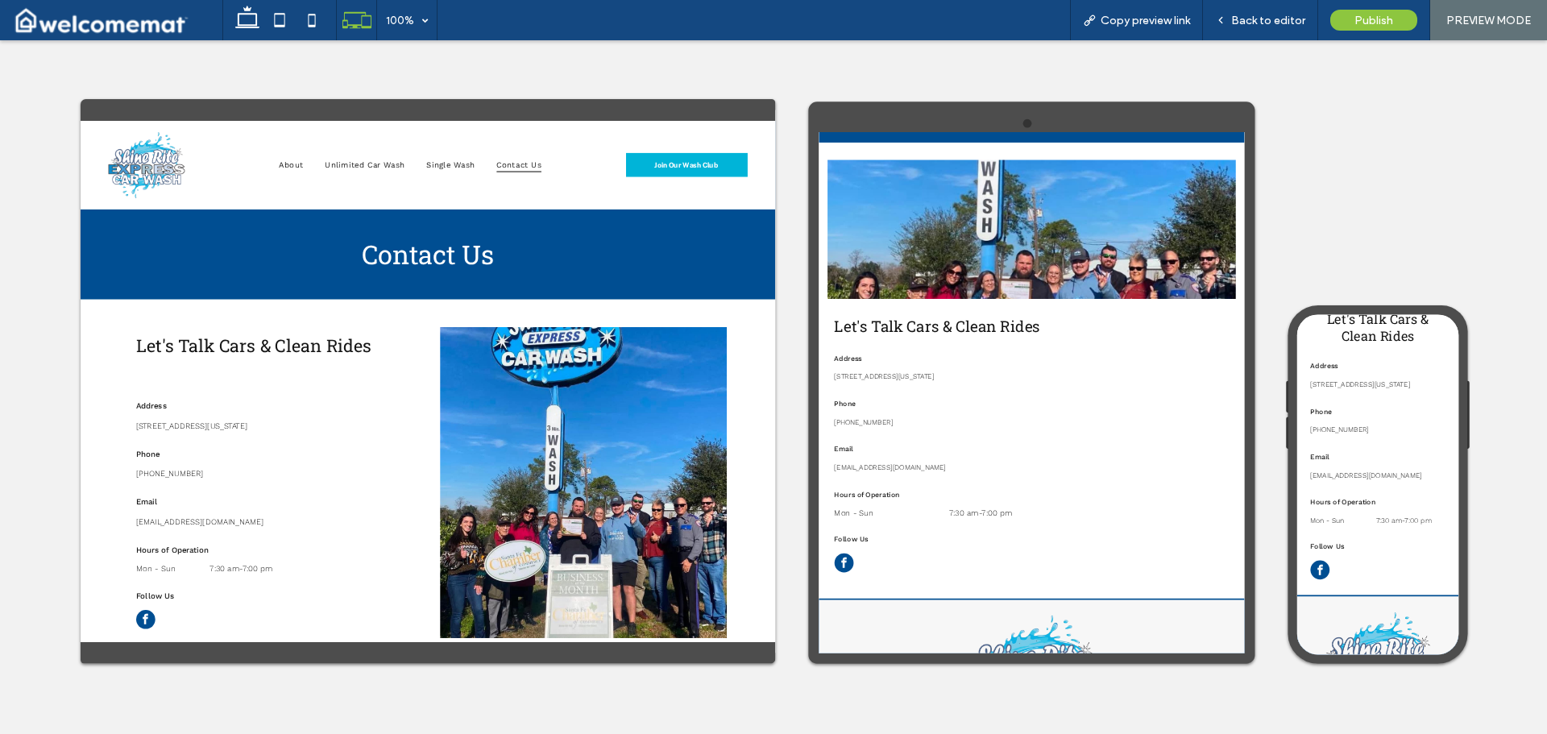
click at [186, 189] on img at bounding box center [203, 203] width 142 height 122
click at [250, 24] on icon at bounding box center [247, 20] width 32 height 32
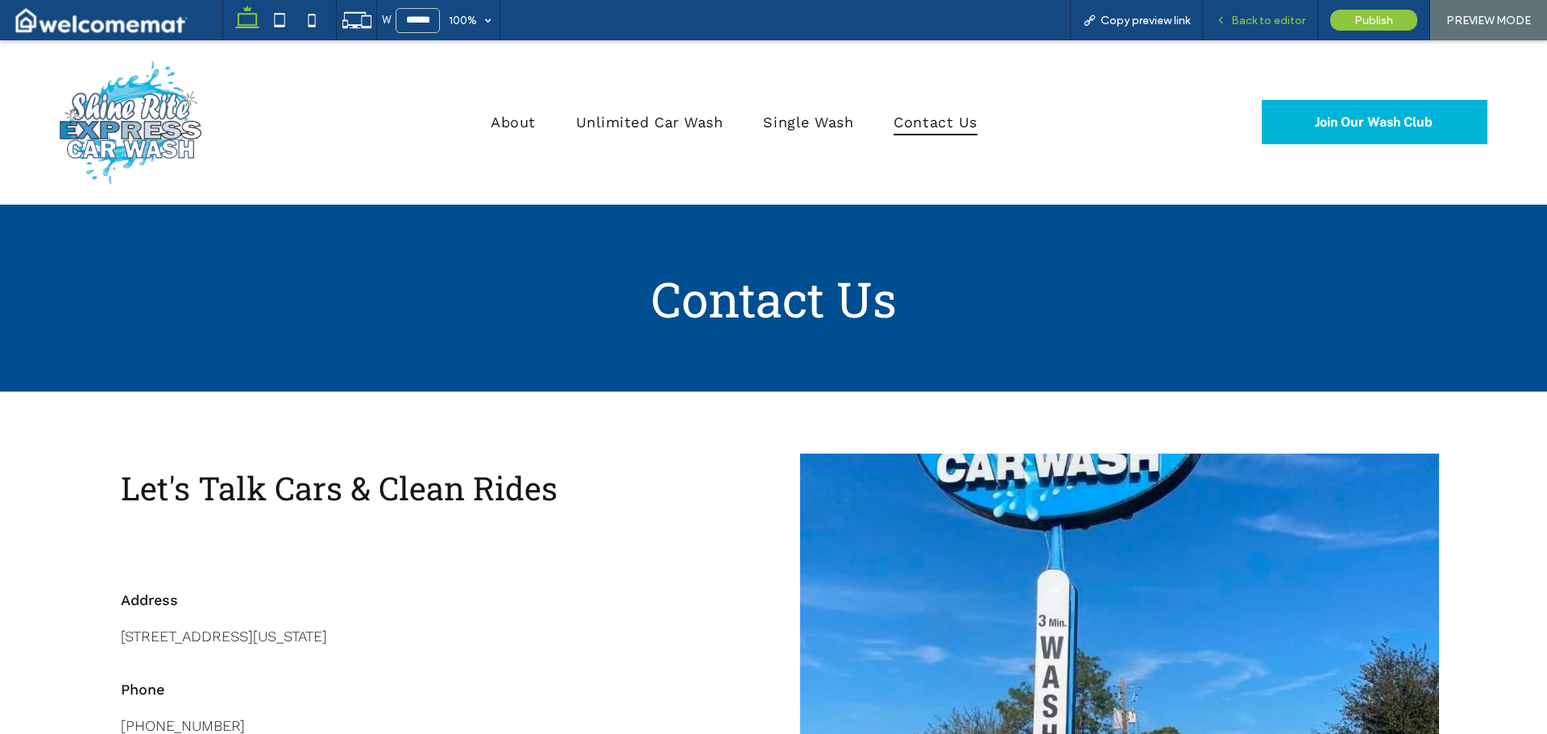
click at [1271, 21] on span "Back to editor" at bounding box center [1268, 21] width 74 height 14
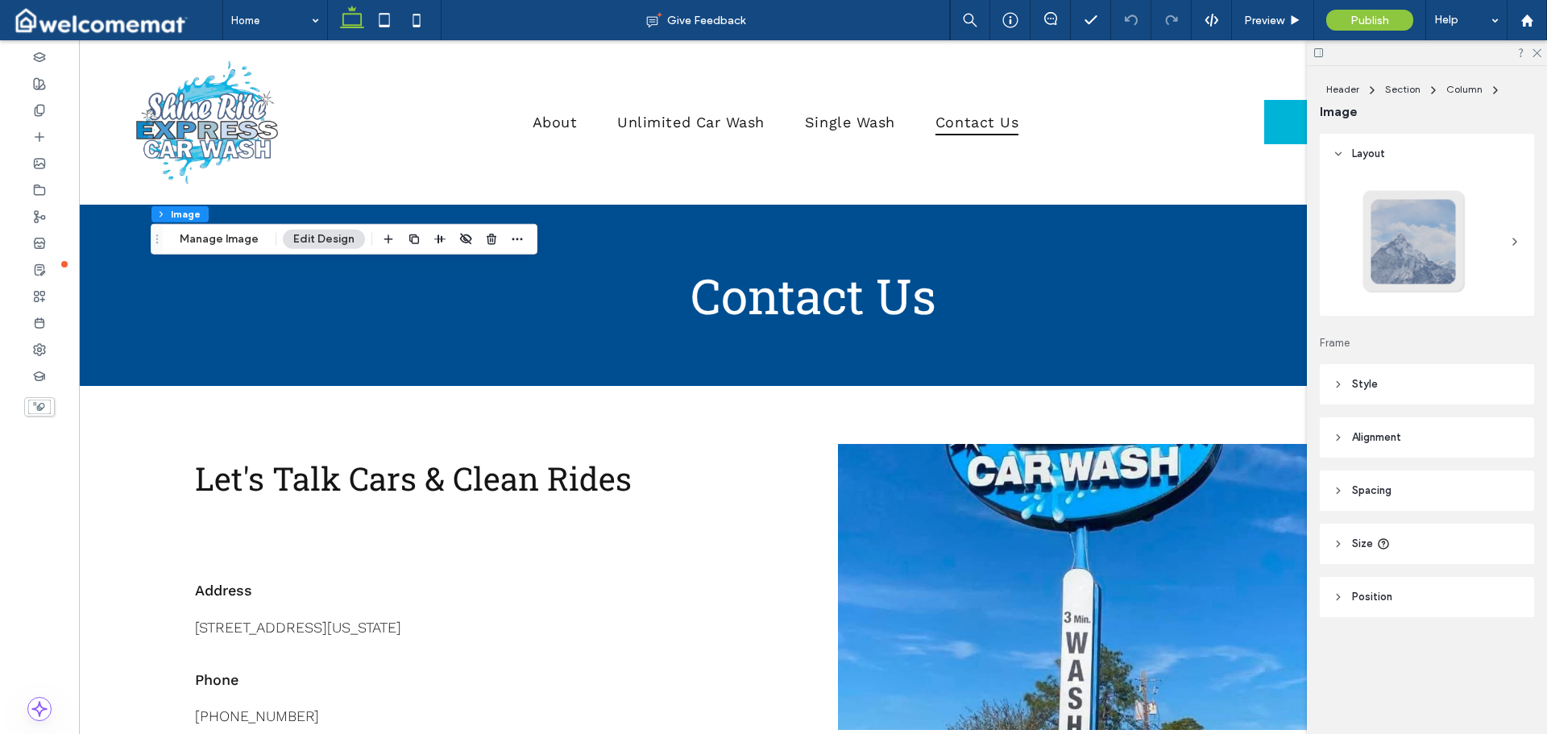
click at [1423, 387] on header "Style" at bounding box center [1426, 384] width 214 height 40
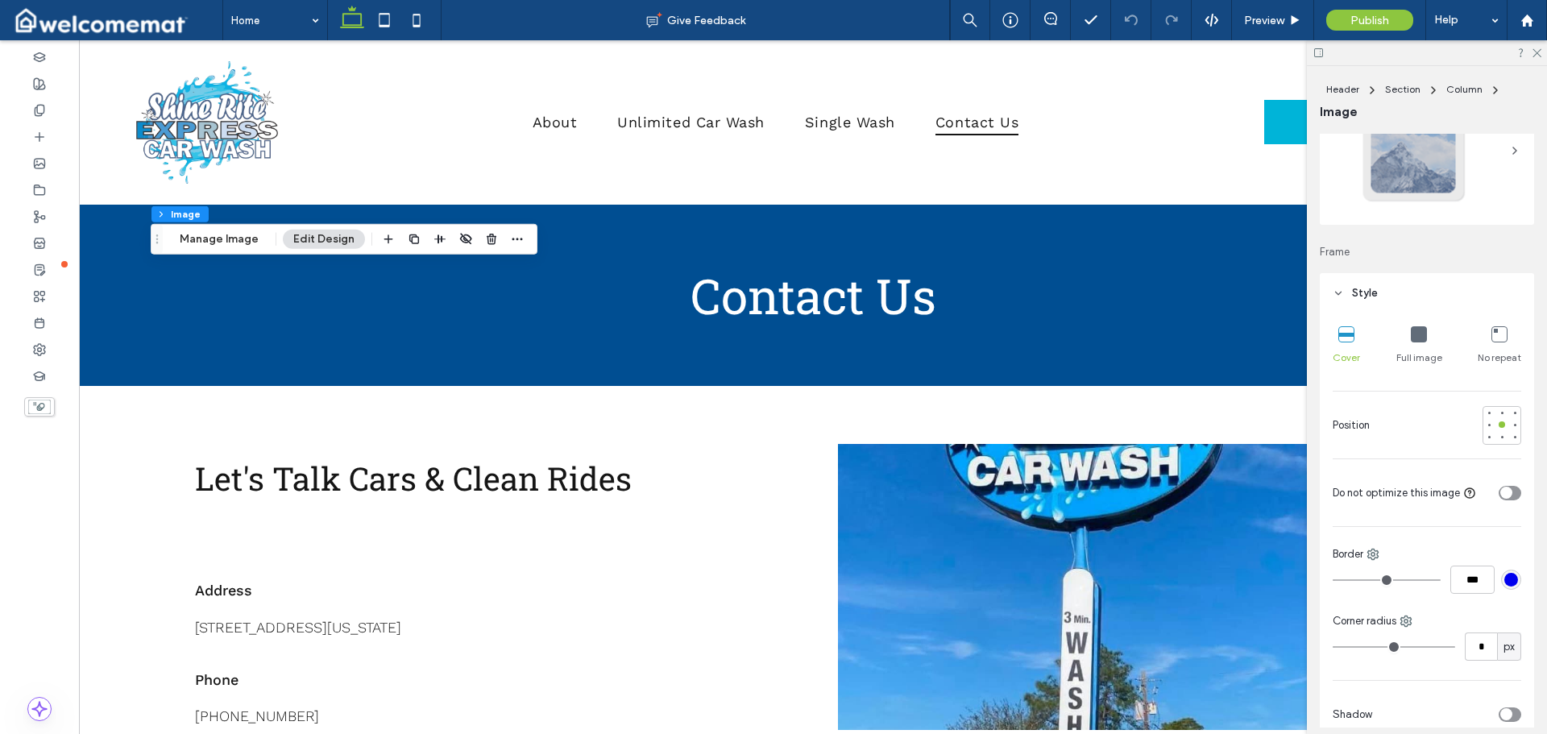
scroll to position [403, 0]
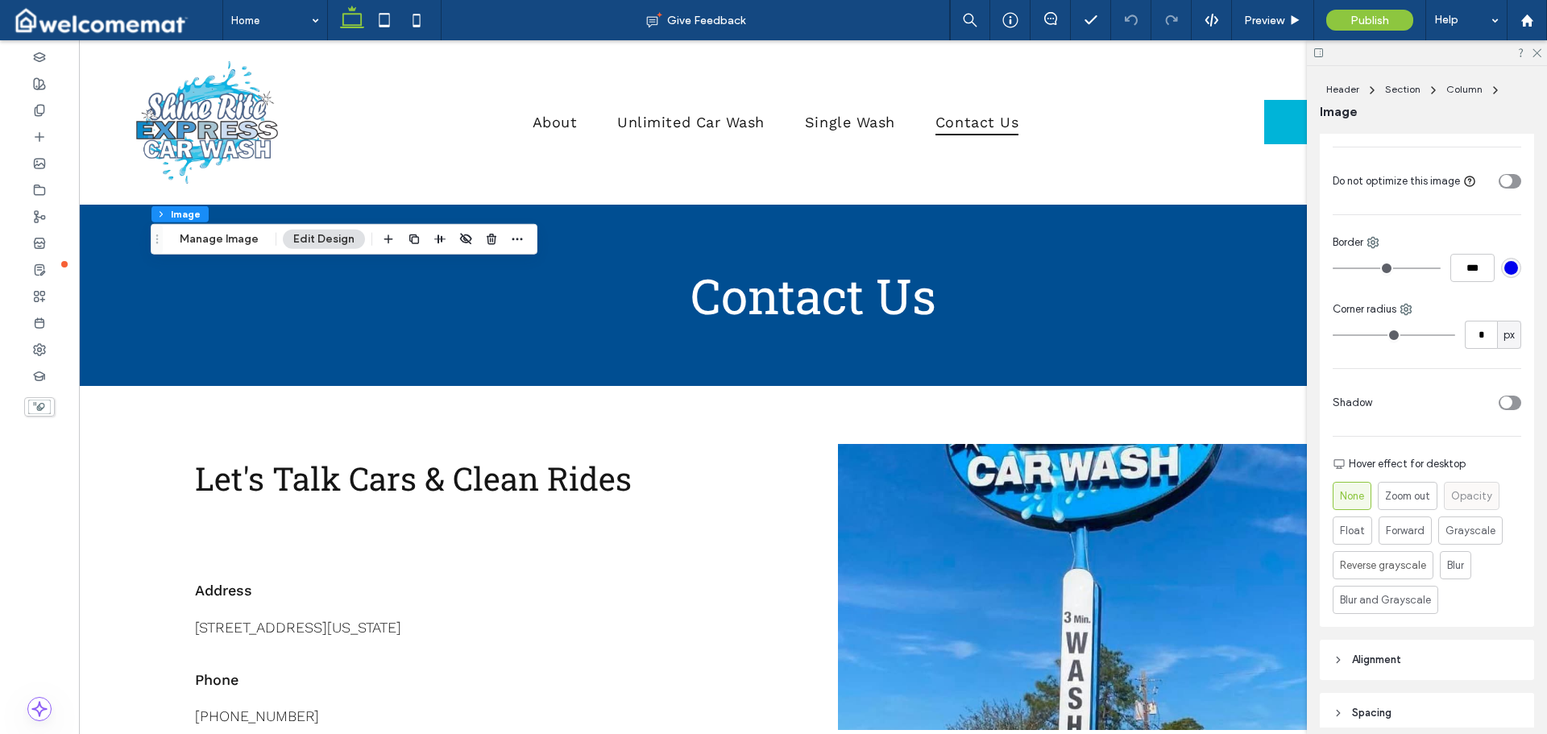
click at [1468, 495] on span "Opacity" at bounding box center [1471, 496] width 41 height 16
click at [1431, 492] on span "Zoom out" at bounding box center [1407, 495] width 48 height 17
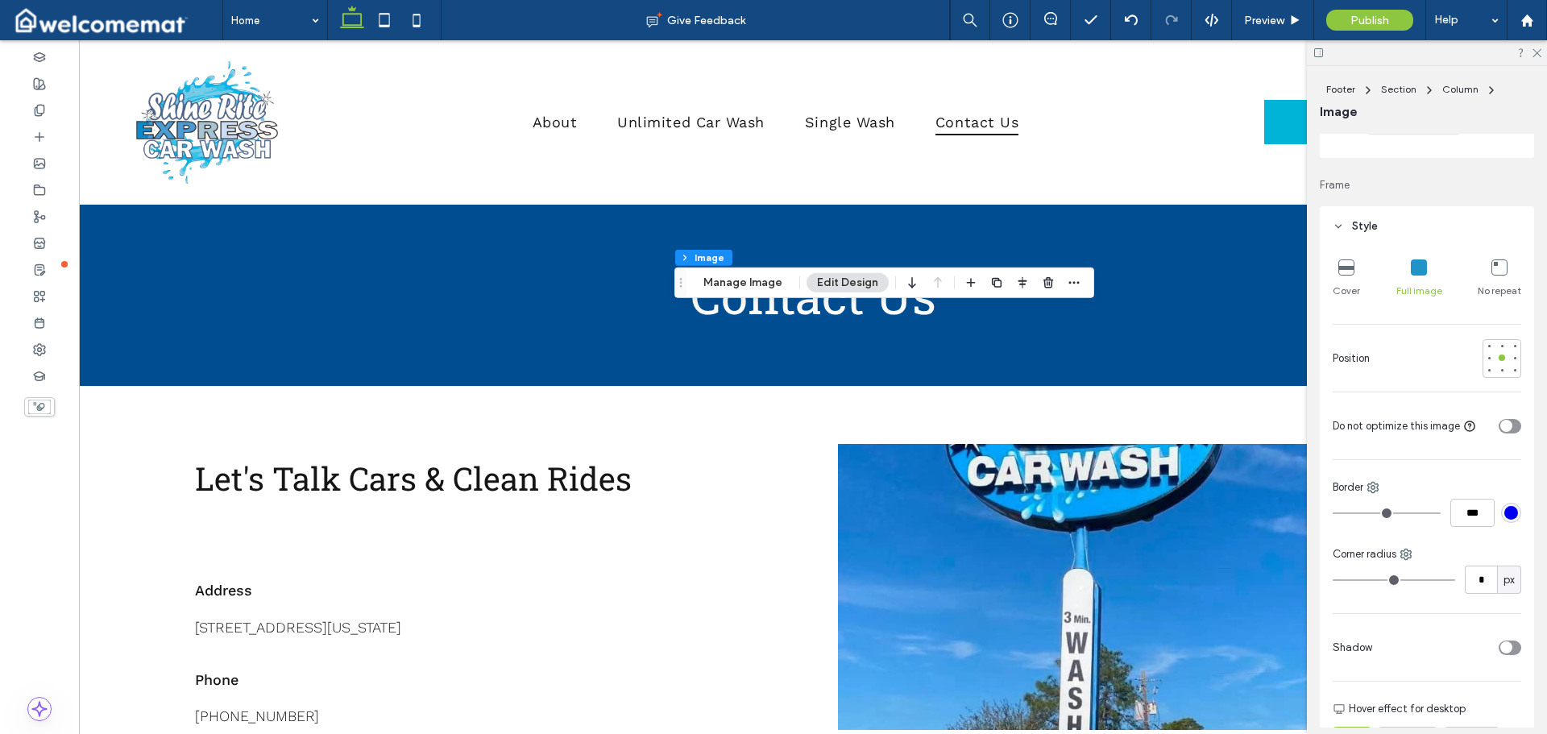
scroll to position [564, 0]
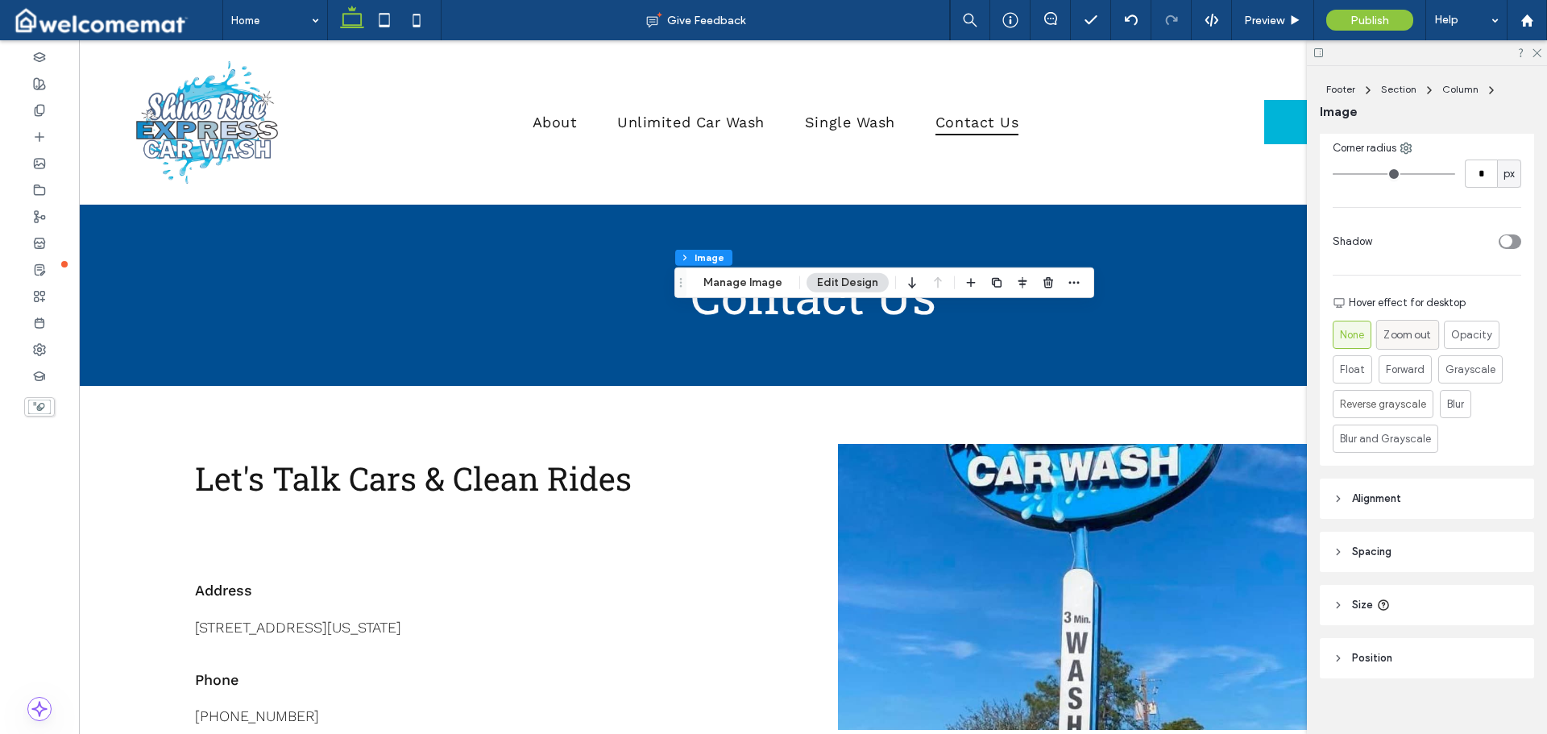
click at [1403, 332] on span "Zoom out" at bounding box center [1407, 334] width 48 height 17
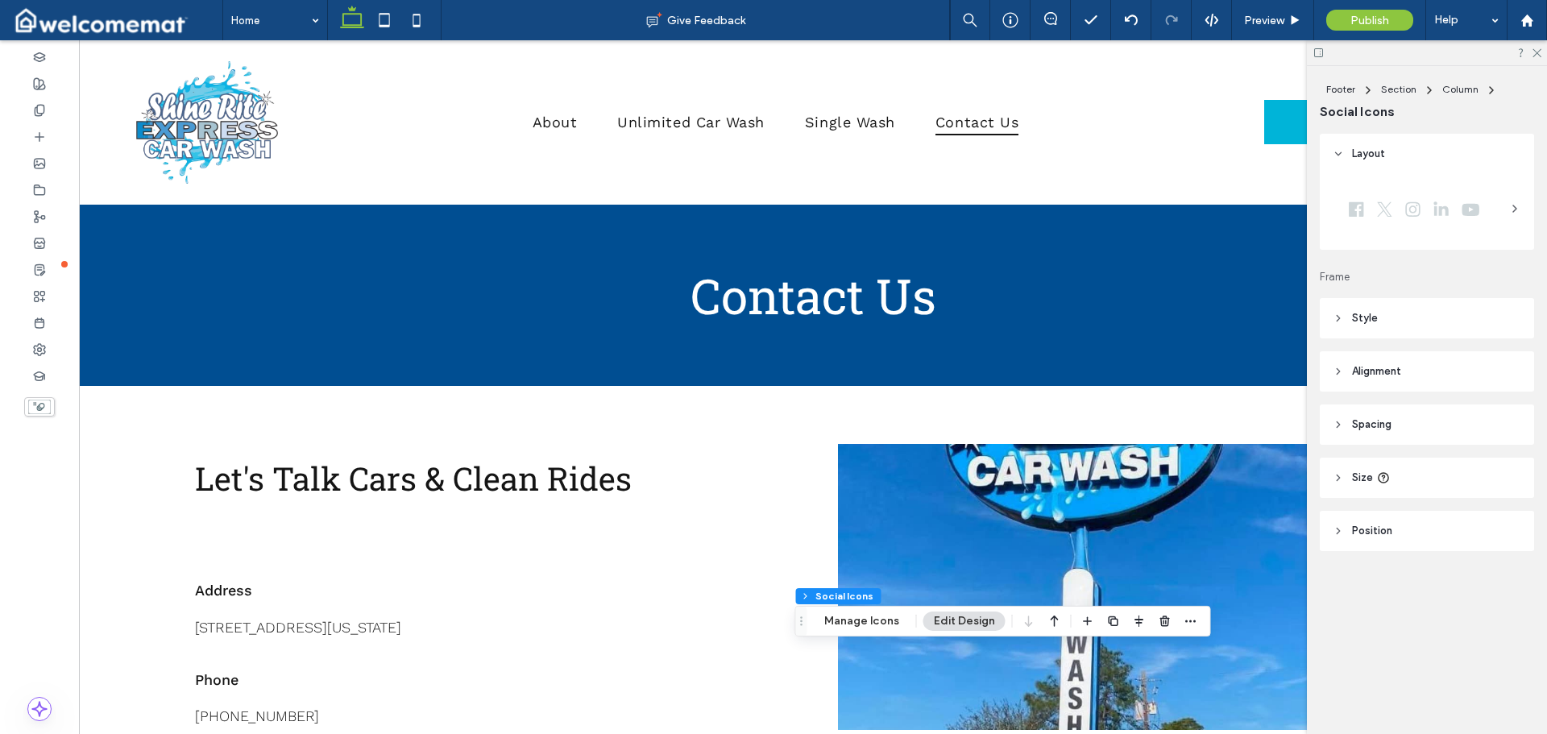
click at [1395, 322] on header "Style" at bounding box center [1426, 318] width 214 height 40
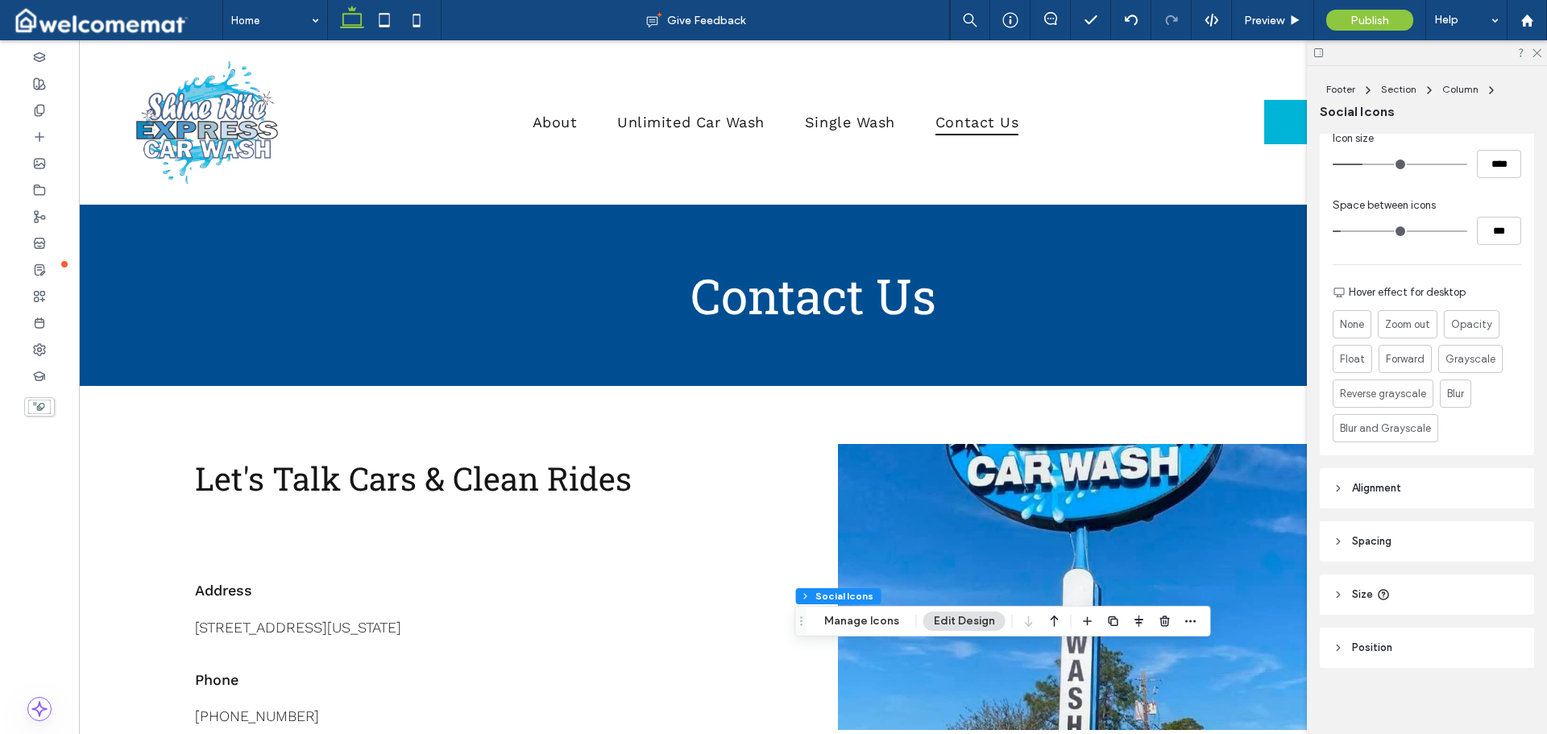
scroll to position [333, 0]
click at [1414, 317] on span "Zoom out" at bounding box center [1407, 319] width 48 height 17
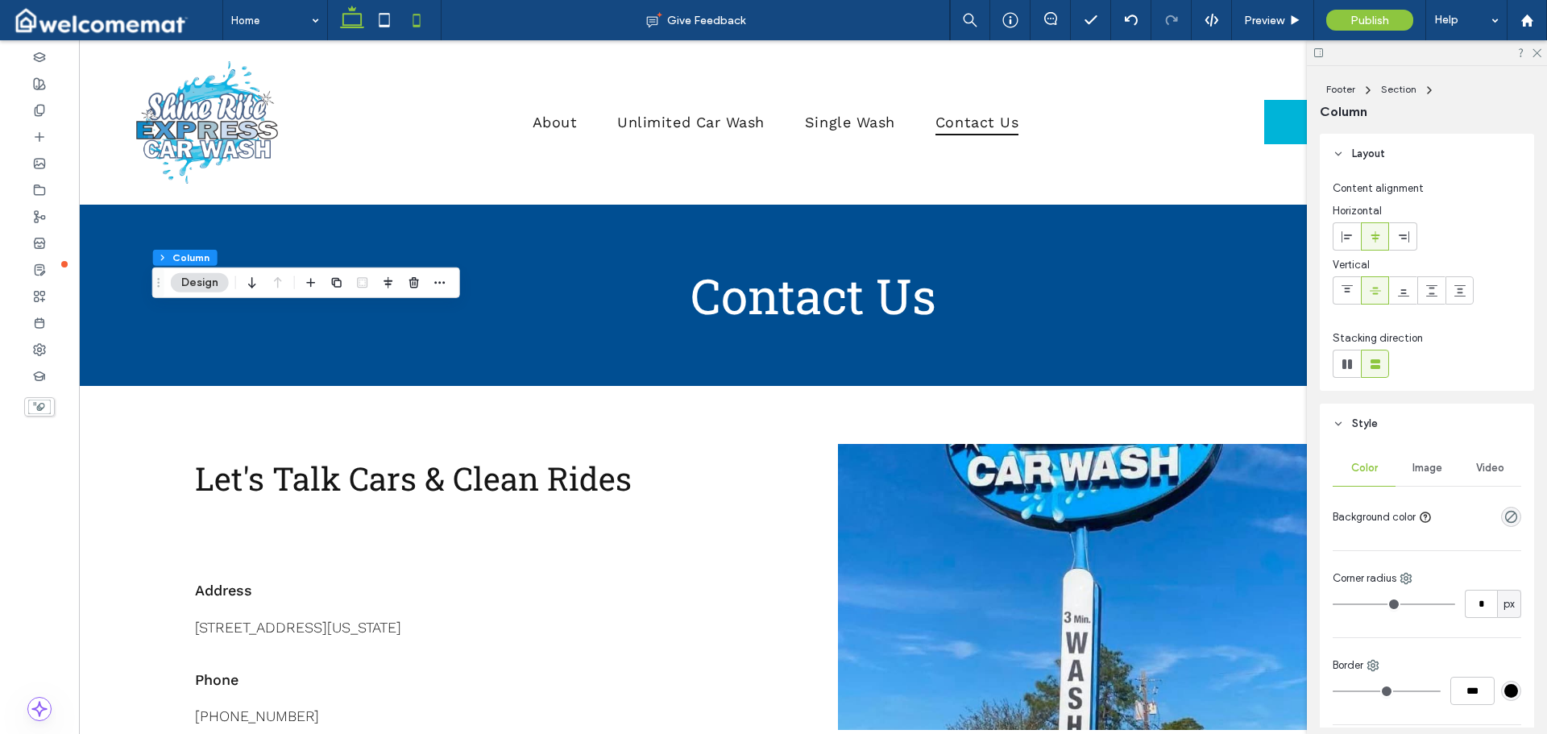
click at [412, 24] on icon at bounding box center [416, 20] width 32 height 32
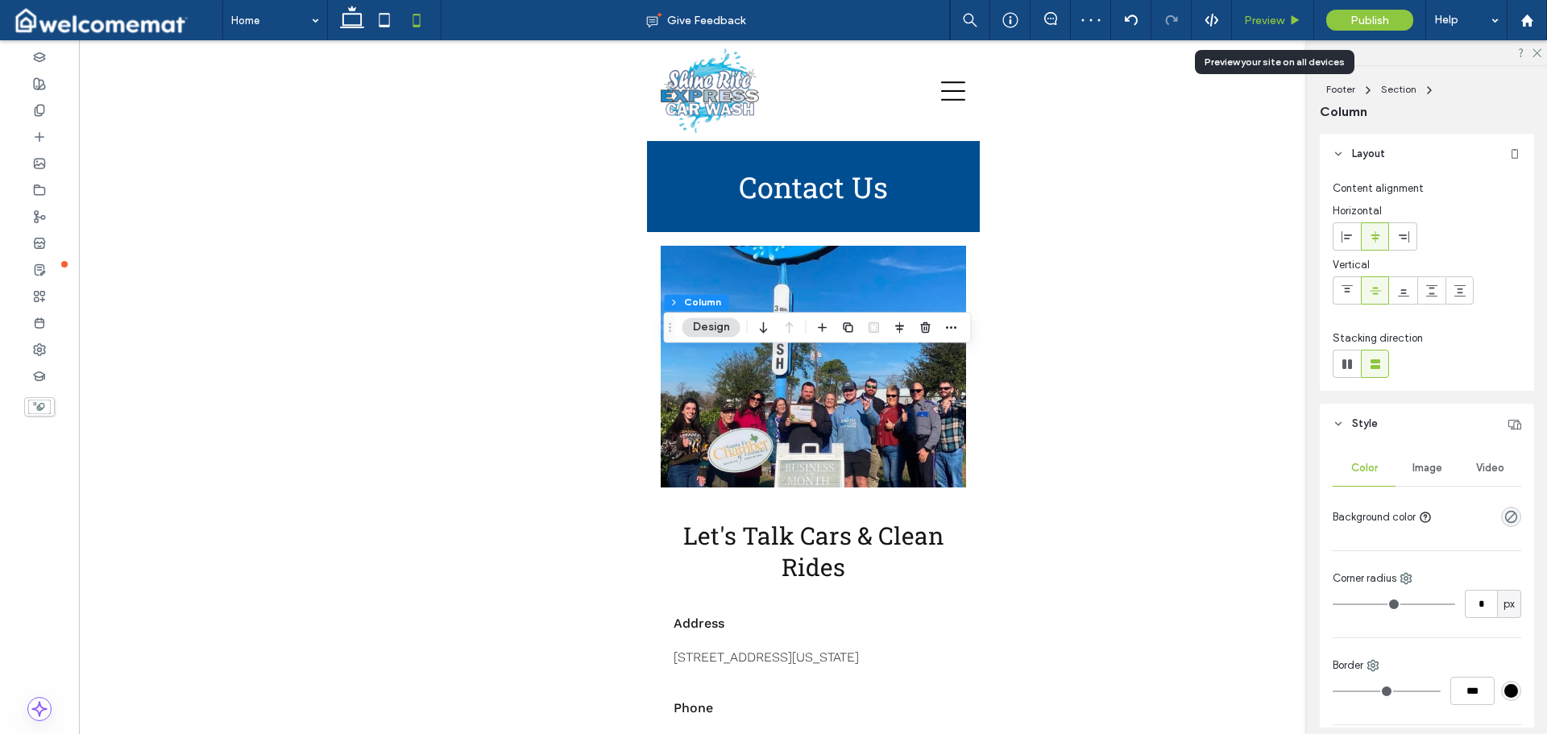
click at [1287, 12] on div "Preview" at bounding box center [1273, 20] width 82 height 40
click at [1250, 27] on div "Preview" at bounding box center [1273, 20] width 82 height 40
click at [1292, 22] on use at bounding box center [1295, 19] width 8 height 9
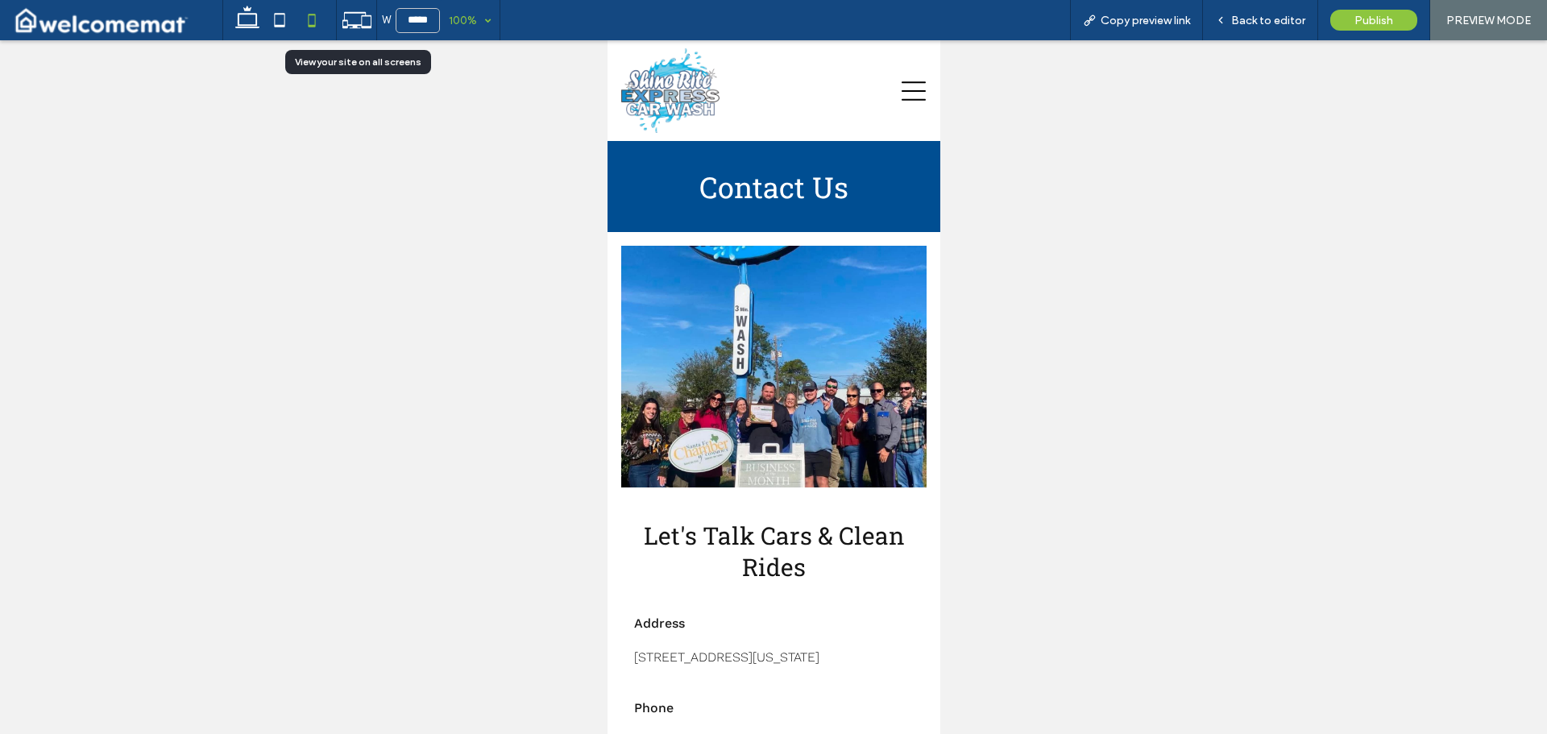
drag, startPoint x: 358, startPoint y: 18, endPoint x: 402, endPoint y: 31, distance: 46.4
click at [358, 18] on icon at bounding box center [357, 20] width 31 height 31
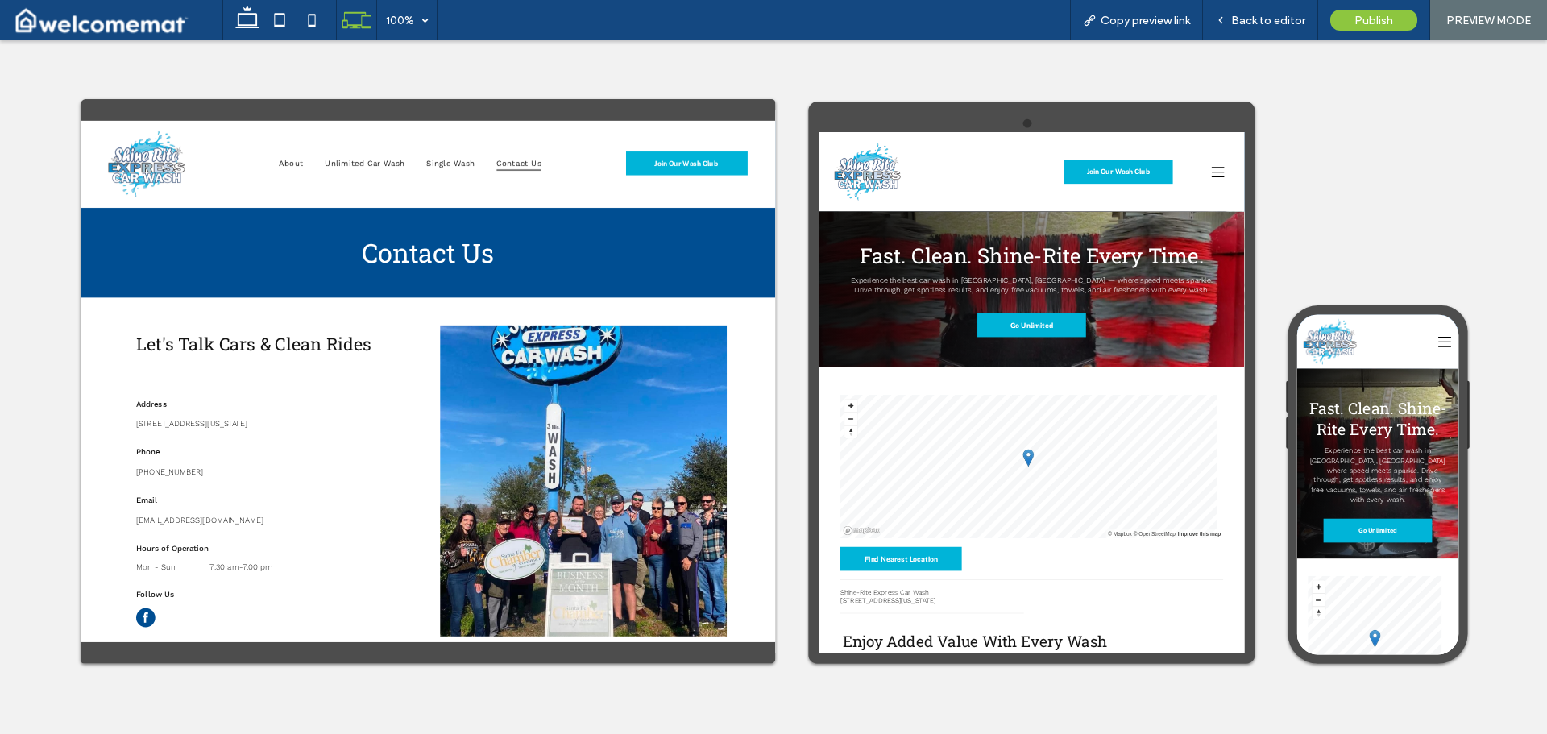
click at [1546, 368] on icon at bounding box center [1570, 365] width 24 height 24
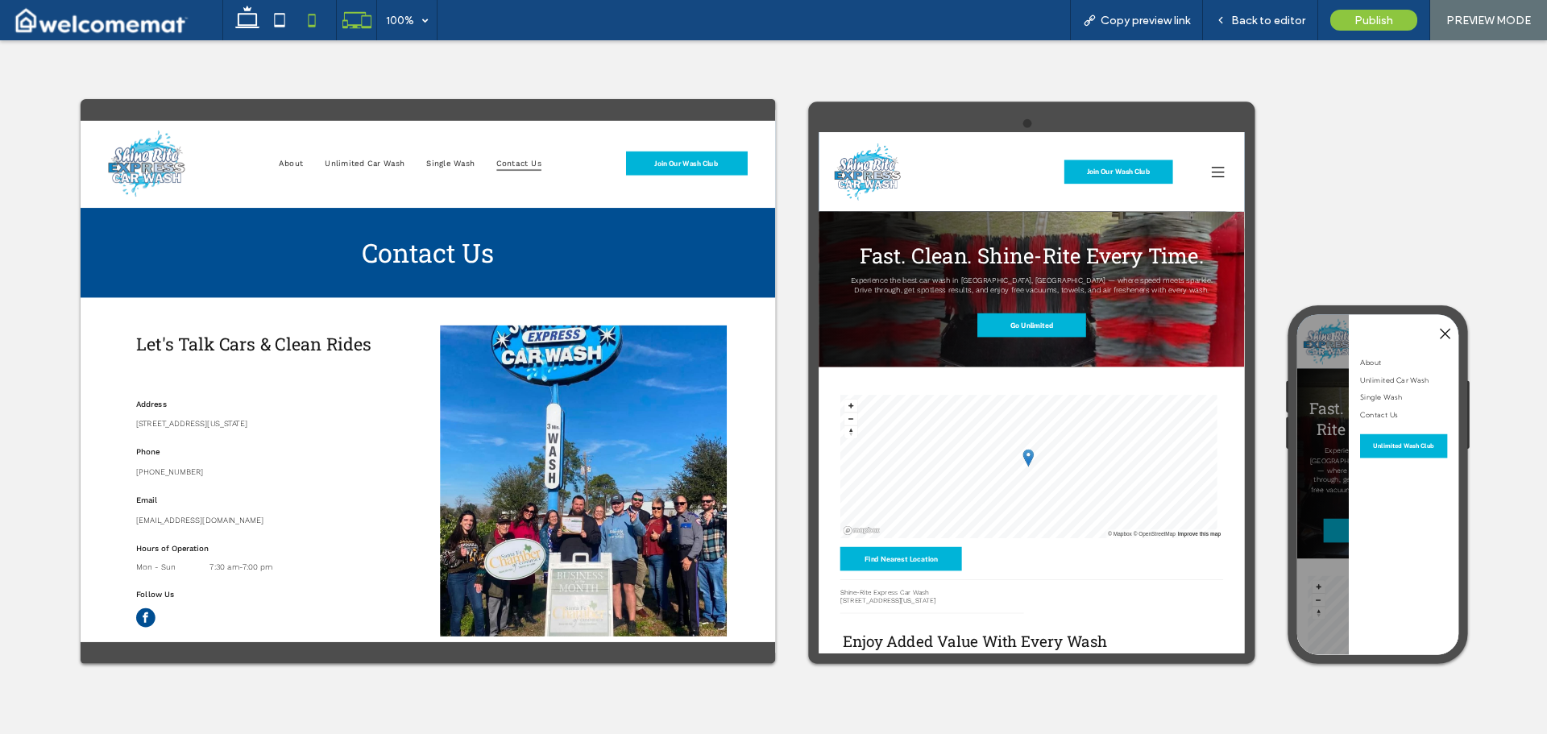
click at [310, 16] on icon at bounding box center [312, 20] width 32 height 32
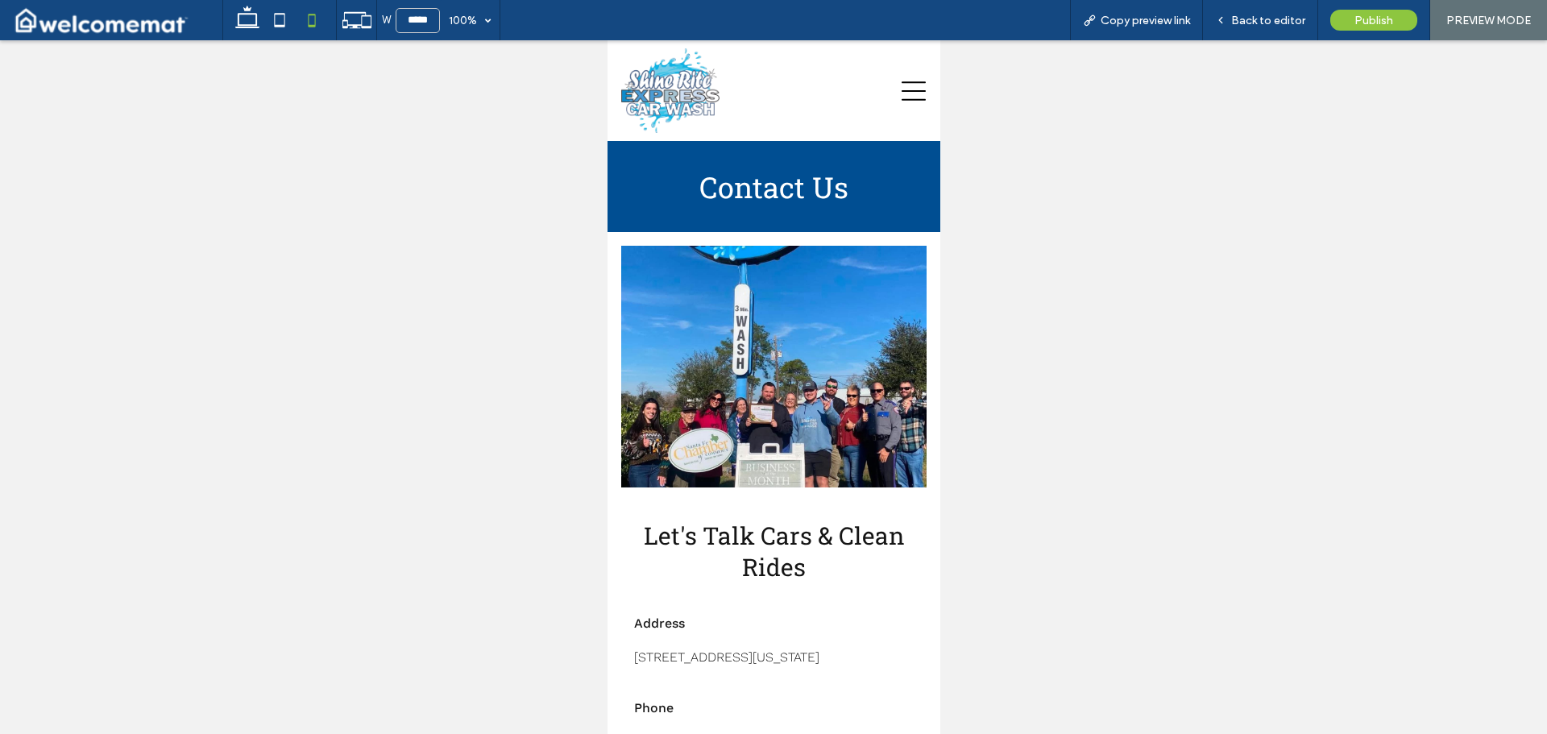
scroll to position [3, 0]
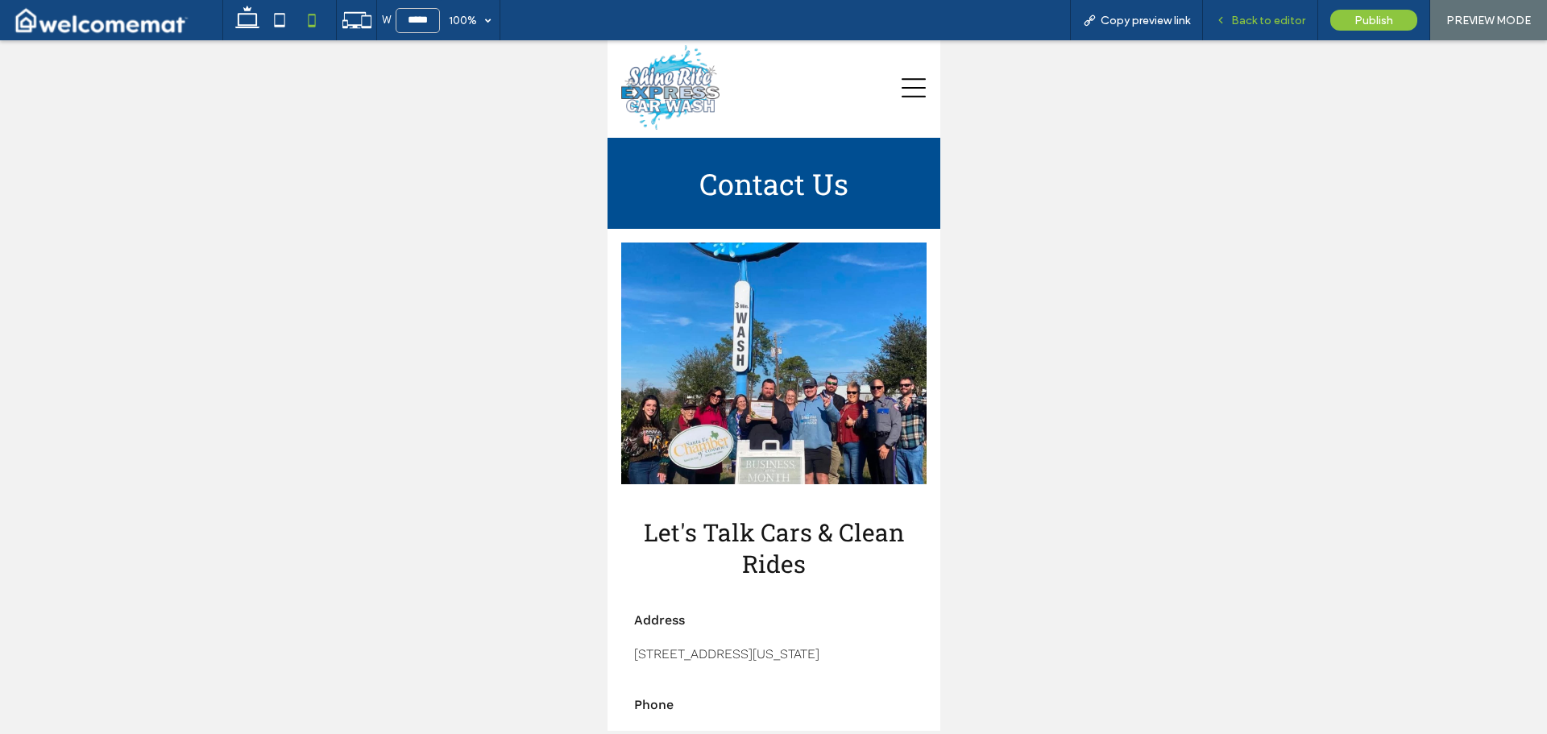
click at [1305, 23] on span "Back to editor" at bounding box center [1268, 21] width 74 height 14
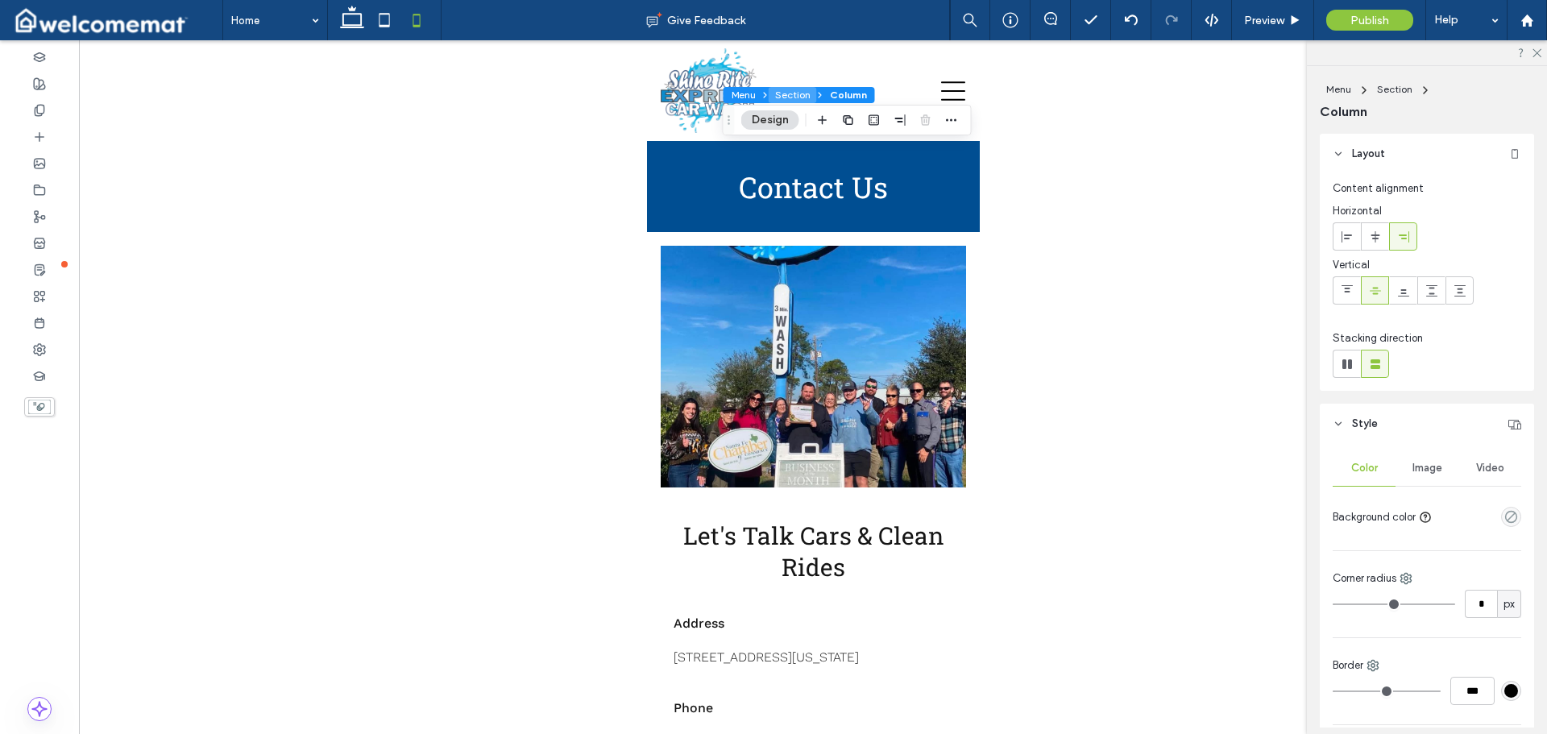
click at [793, 94] on button "Section" at bounding box center [792, 95] width 48 height 16
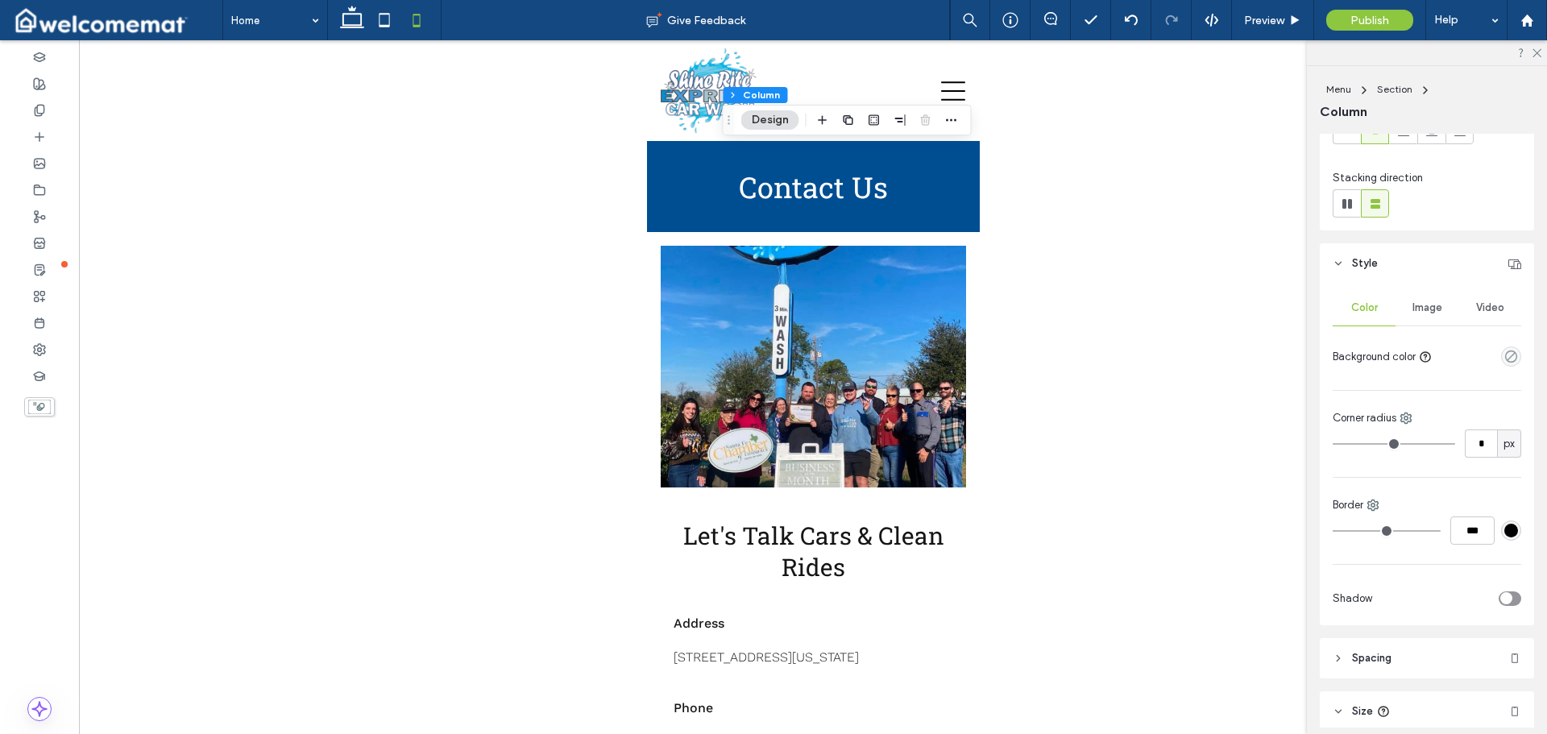
scroll to position [329, 0]
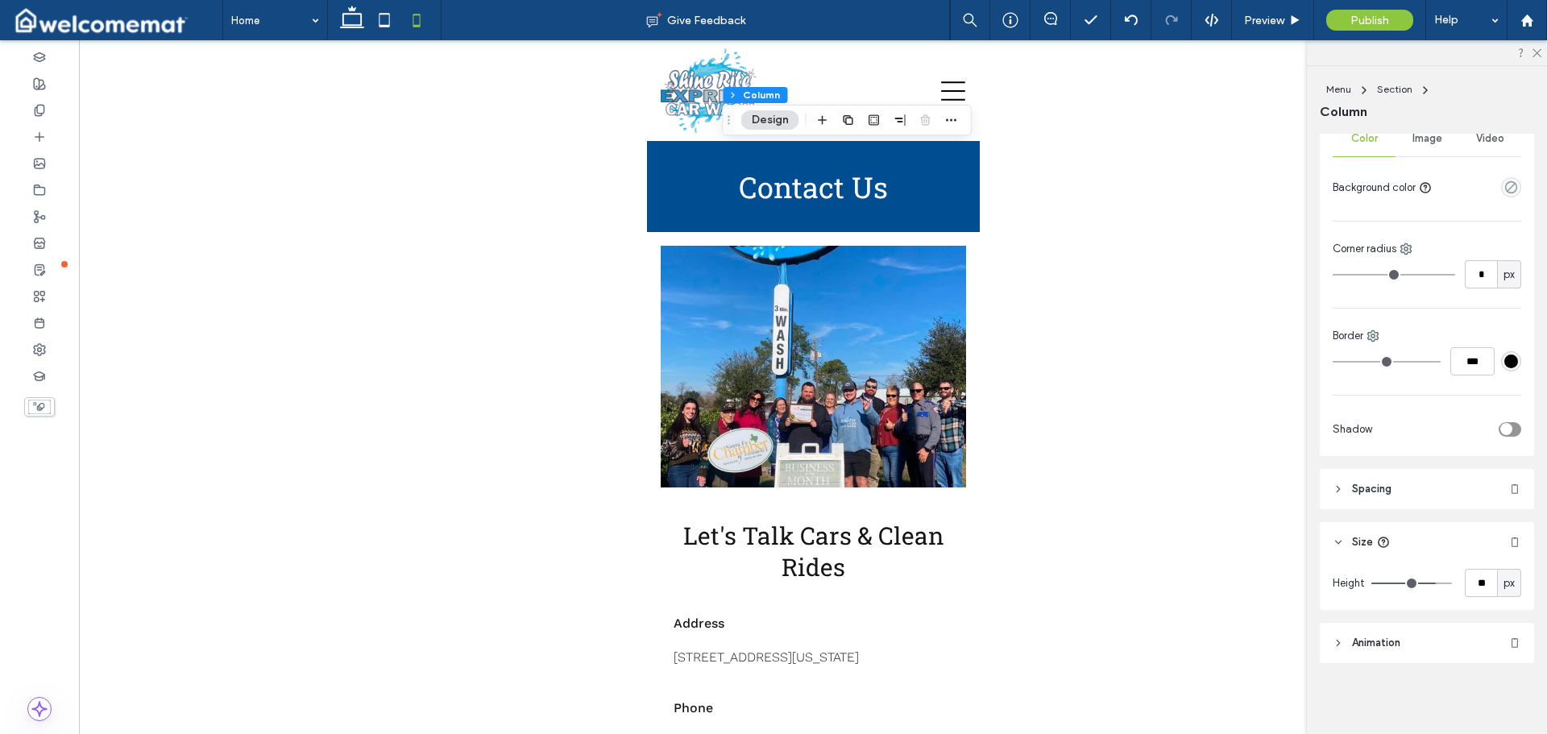
click at [1508, 580] on div "px" at bounding box center [1509, 583] width 16 height 16
click at [1503, 632] on span "vh" at bounding box center [1501, 640] width 10 height 16
type input "*"
click at [1472, 586] on input "***" at bounding box center [1480, 583] width 32 height 28
type input "**"
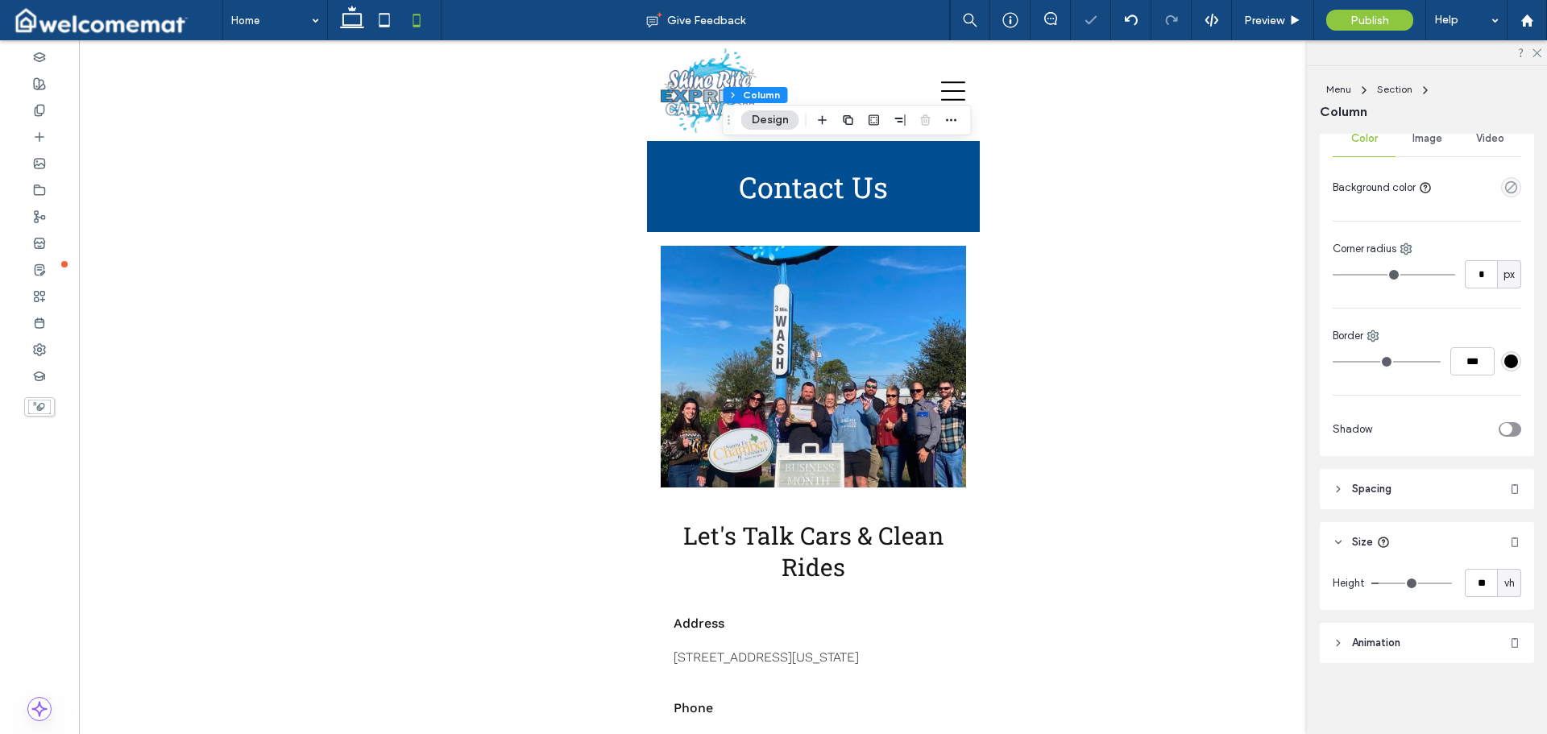
type input "**"
click at [1463, 517] on div "Layout Content alignment Horizontal Vertical Stacking direction Style Color Ima…" at bounding box center [1431, 431] width 225 height 594
click at [1503, 578] on span "px" at bounding box center [1508, 583] width 11 height 16
click at [1503, 636] on span "vh" at bounding box center [1501, 640] width 10 height 16
click at [1475, 579] on input "*****" at bounding box center [1480, 583] width 32 height 28
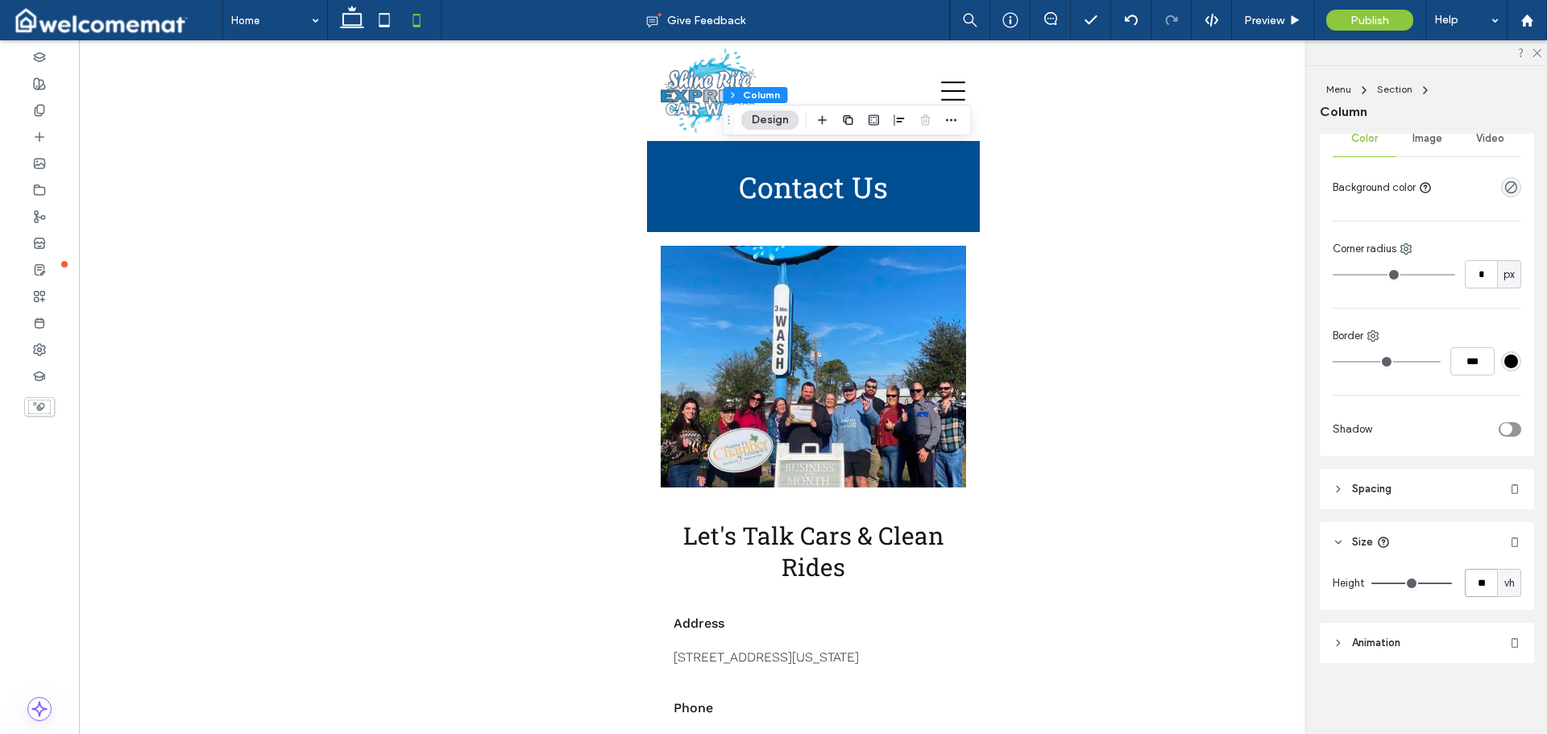
type input "**"
click at [1453, 516] on div "Layout Content alignment Horizontal Vertical Stacking direction Style Color Ima…" at bounding box center [1431, 431] width 225 height 594
click at [1479, 583] on input "**" at bounding box center [1480, 583] width 32 height 28
type input "**"
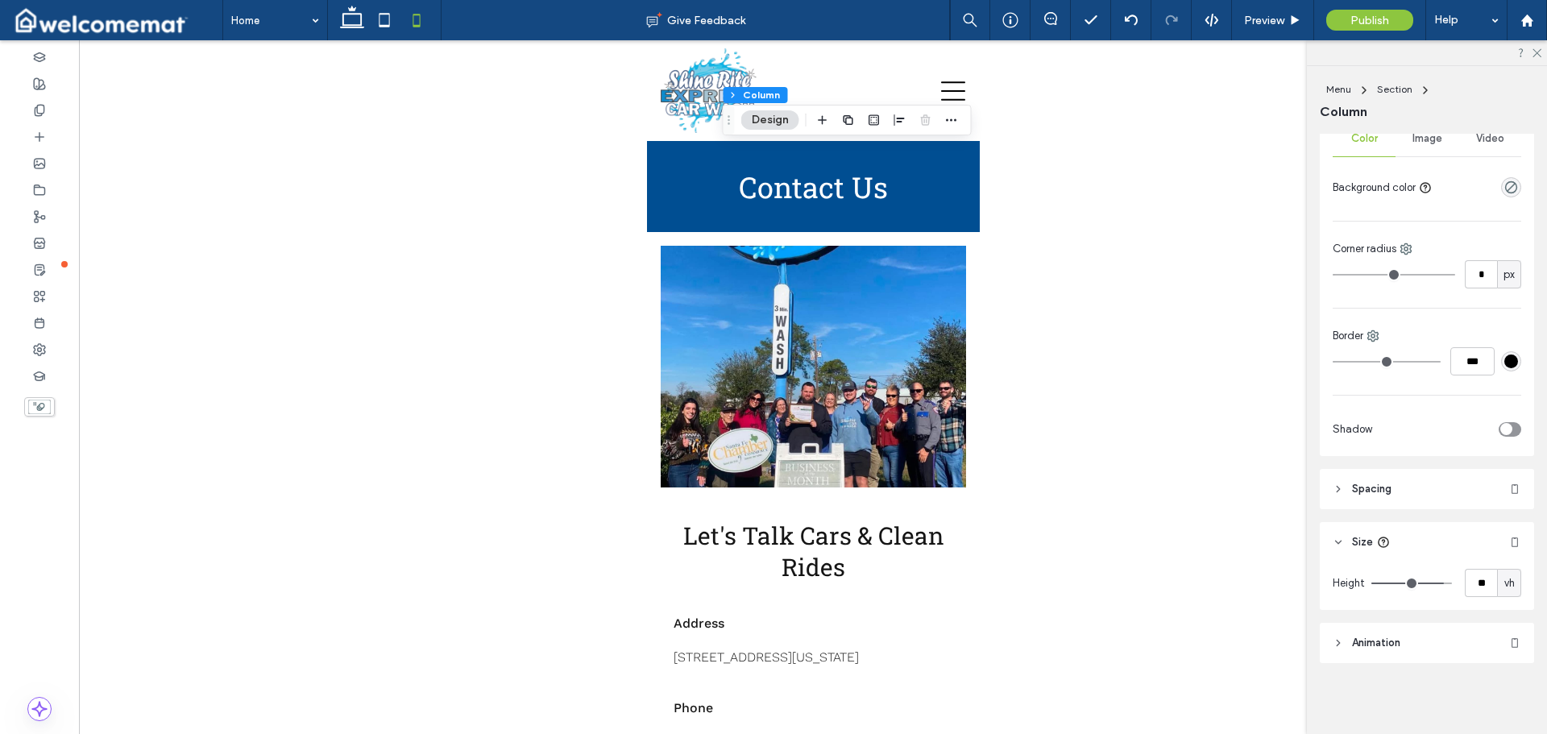
type input "**"
click at [1455, 513] on div "Layout Content alignment Horizontal Vertical Stacking direction Style Color Ima…" at bounding box center [1431, 431] width 225 height 594
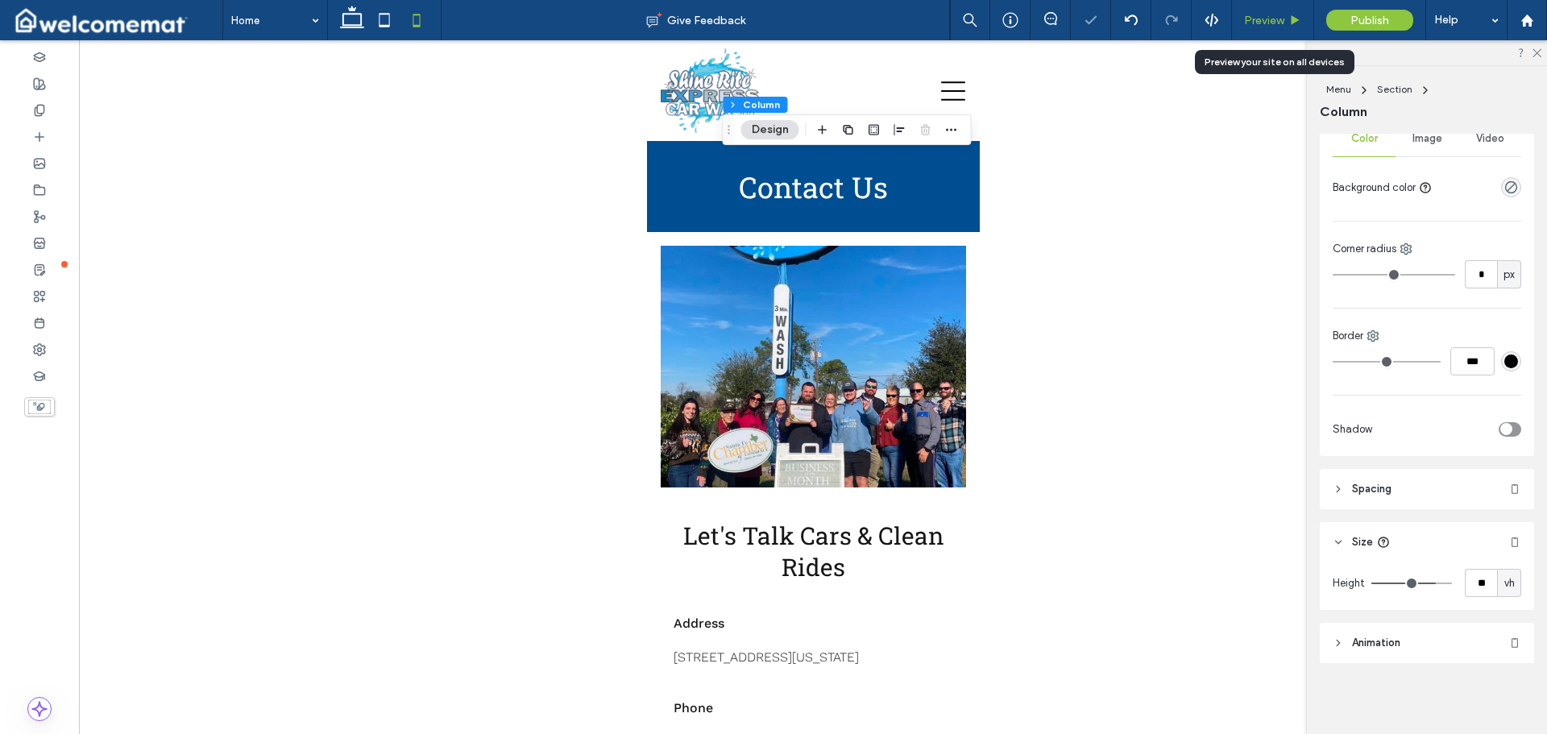
click at [1270, 21] on span "Preview" at bounding box center [1264, 21] width 40 height 14
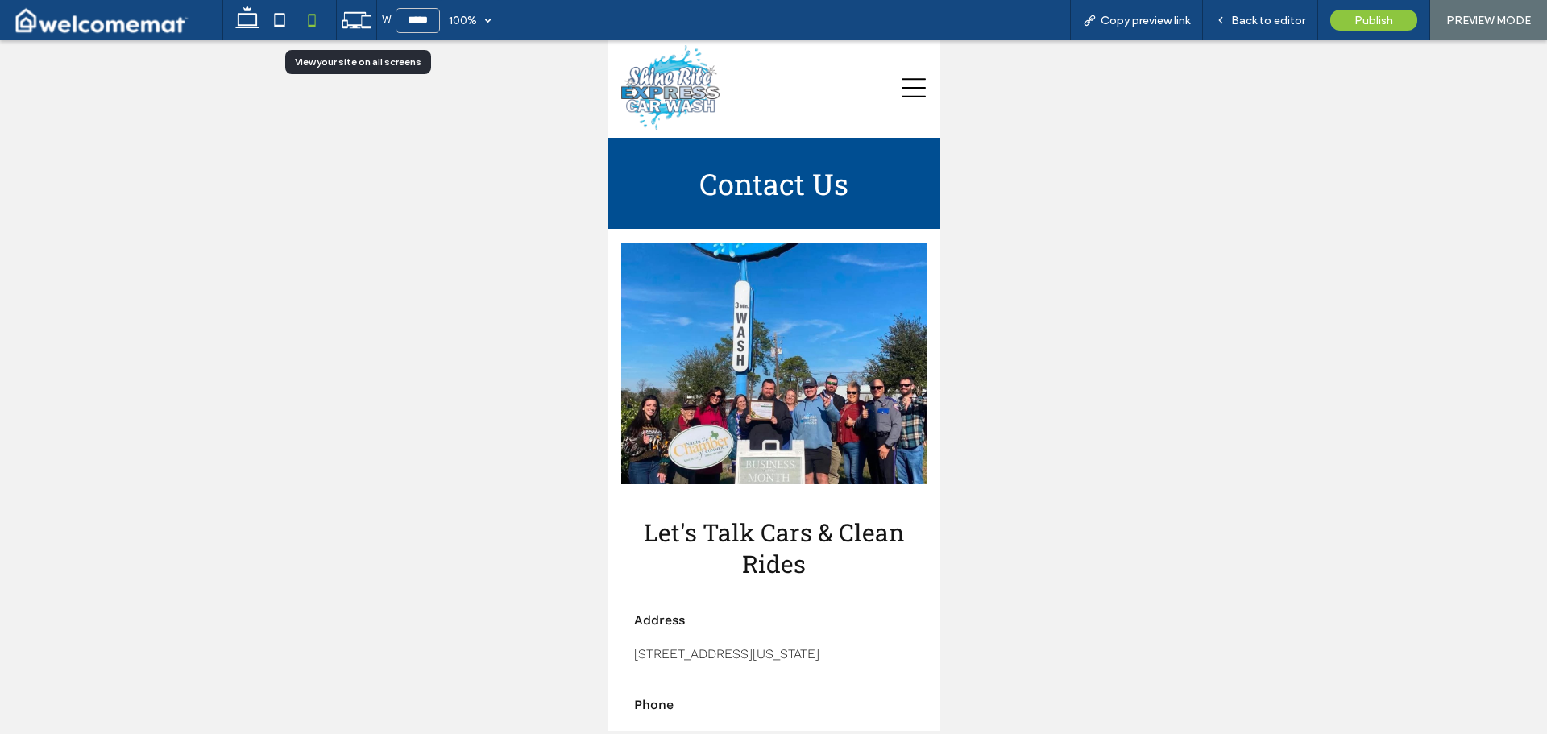
drag, startPoint x: 362, startPoint y: 30, endPoint x: 372, endPoint y: 31, distance: 9.7
click at [362, 29] on icon at bounding box center [357, 20] width 31 height 31
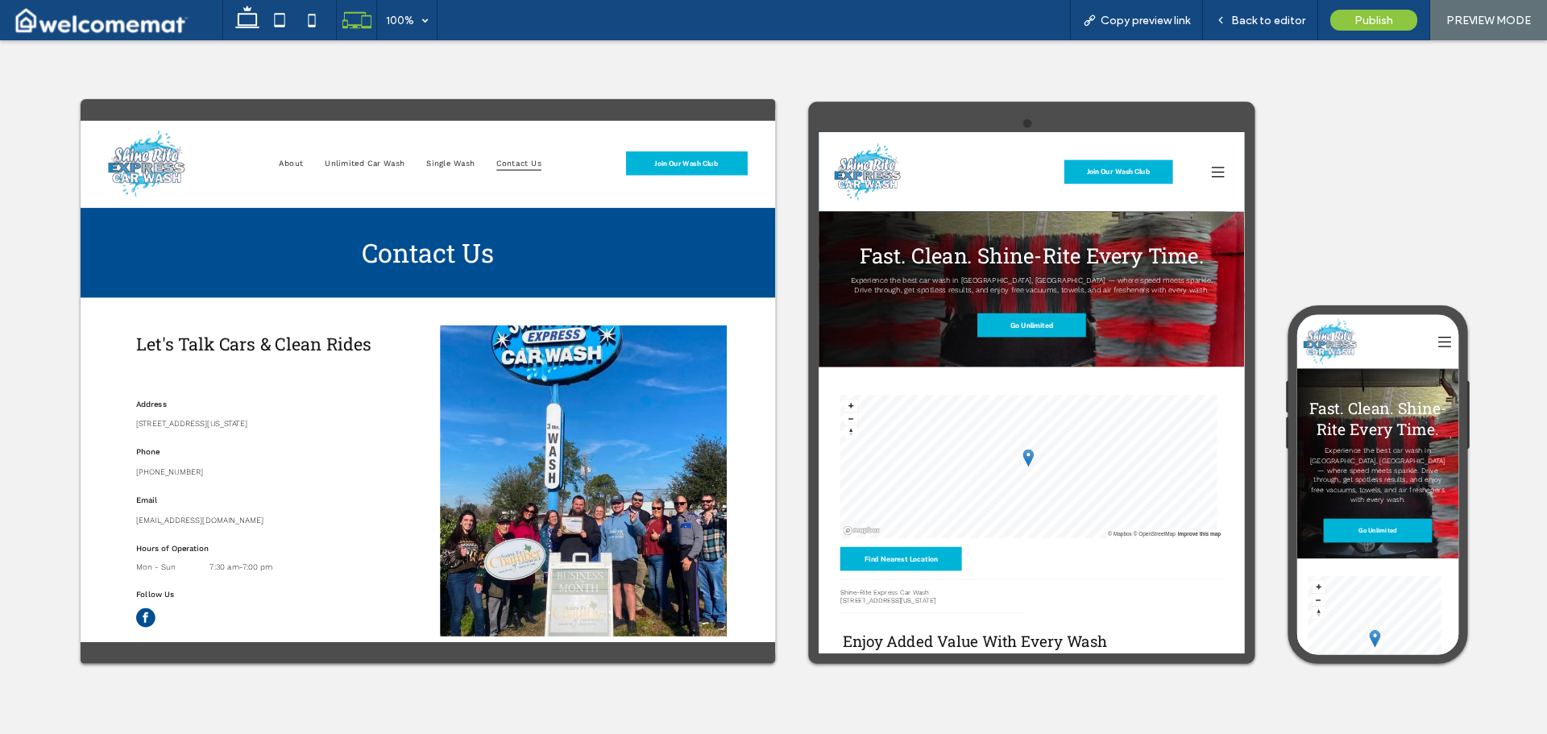
click at [1546, 204] on icon at bounding box center [1559, 206] width 24 height 24
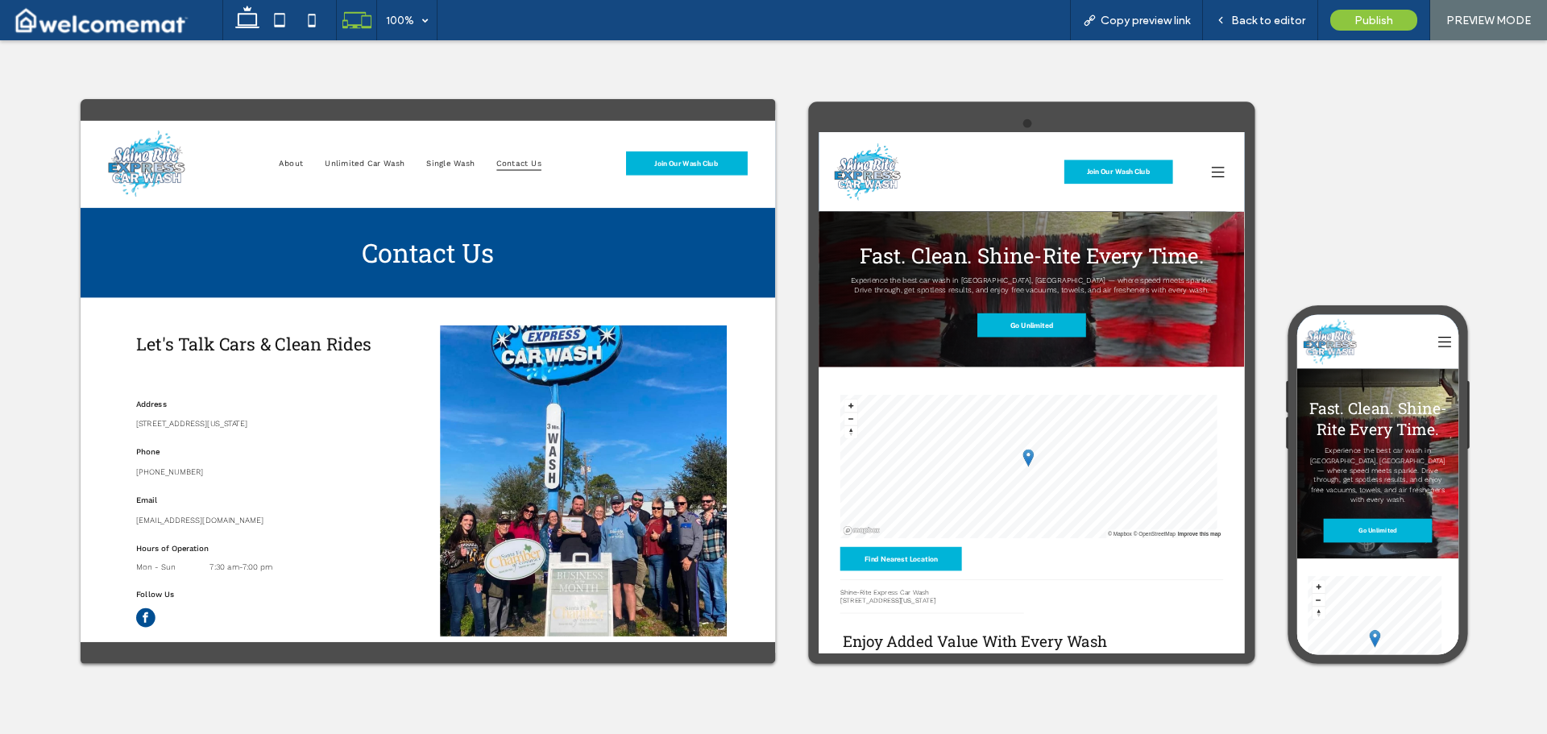
click at [1546, 367] on icon at bounding box center [1570, 365] width 24 height 24
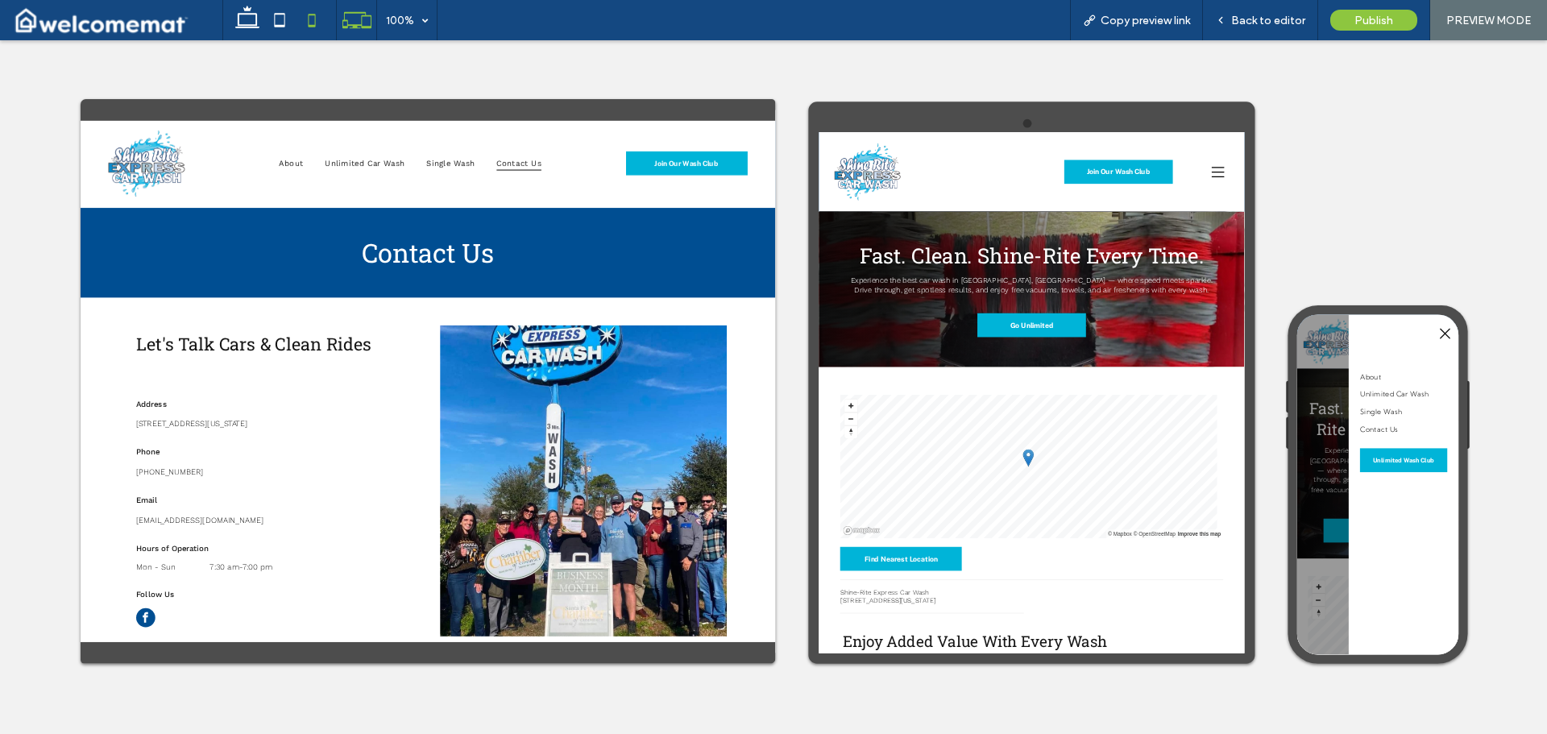
click at [307, 15] on icon at bounding box center [312, 20] width 32 height 32
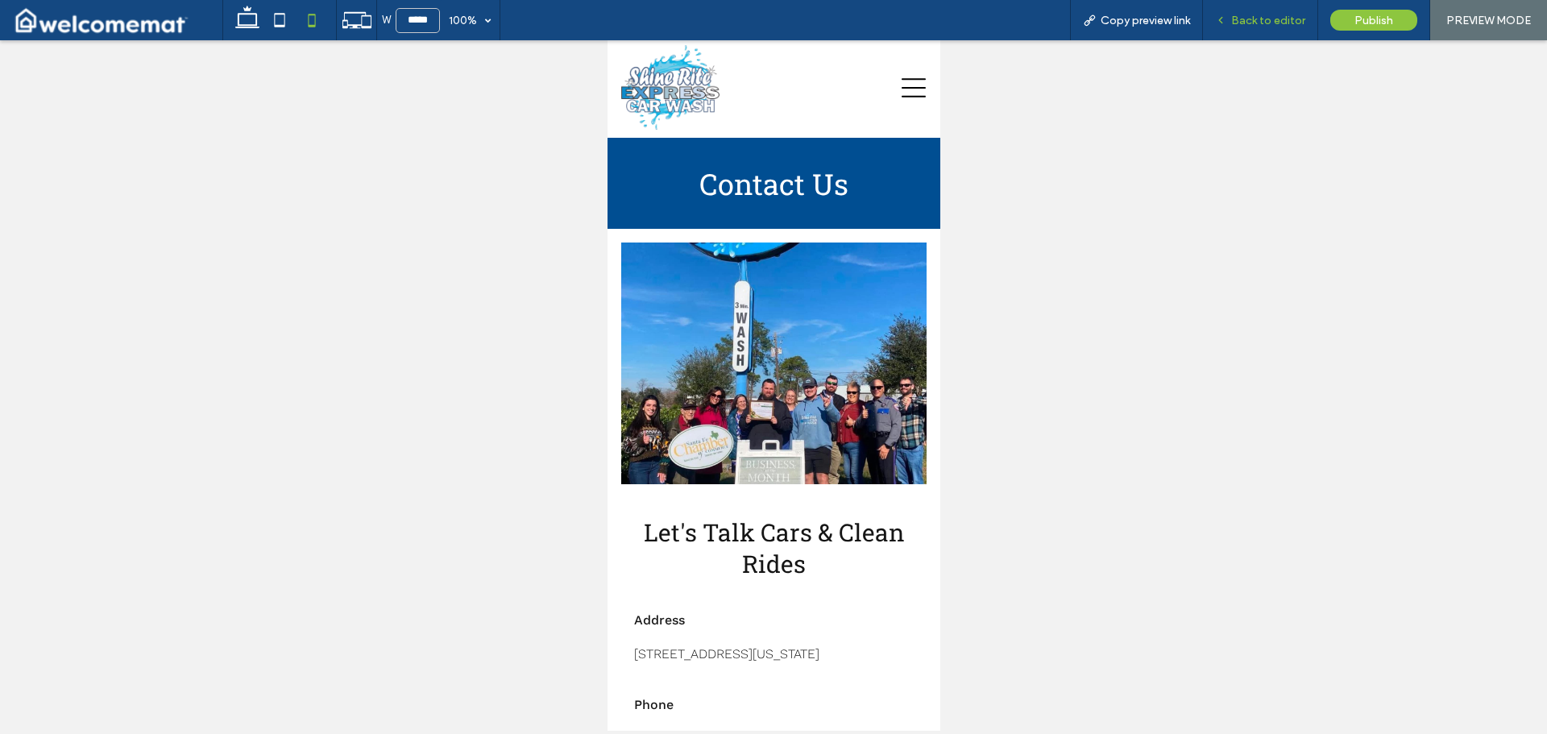
click at [1261, 21] on span "Back to editor" at bounding box center [1268, 21] width 74 height 14
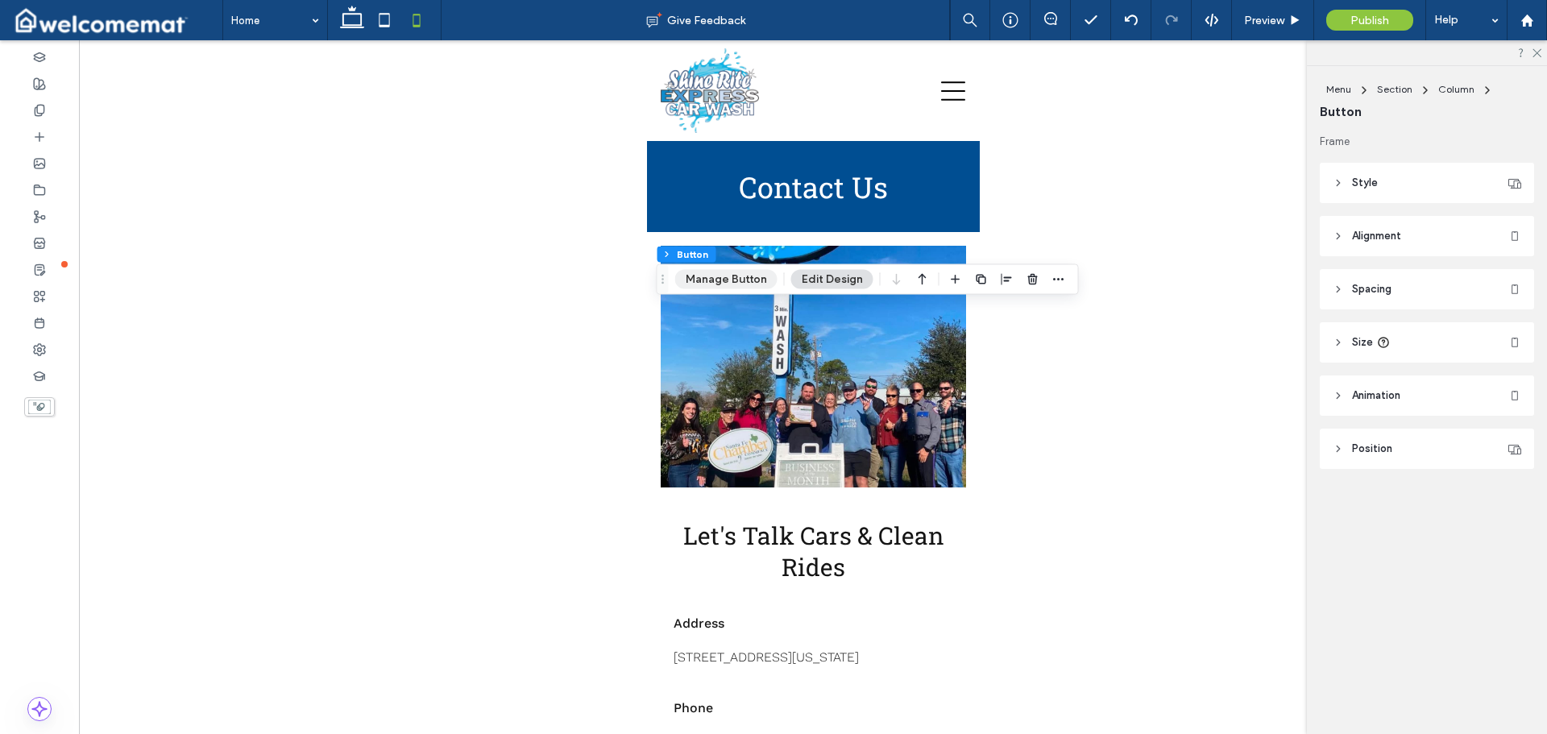
click at [727, 280] on button "Manage Button" at bounding box center [726, 279] width 102 height 19
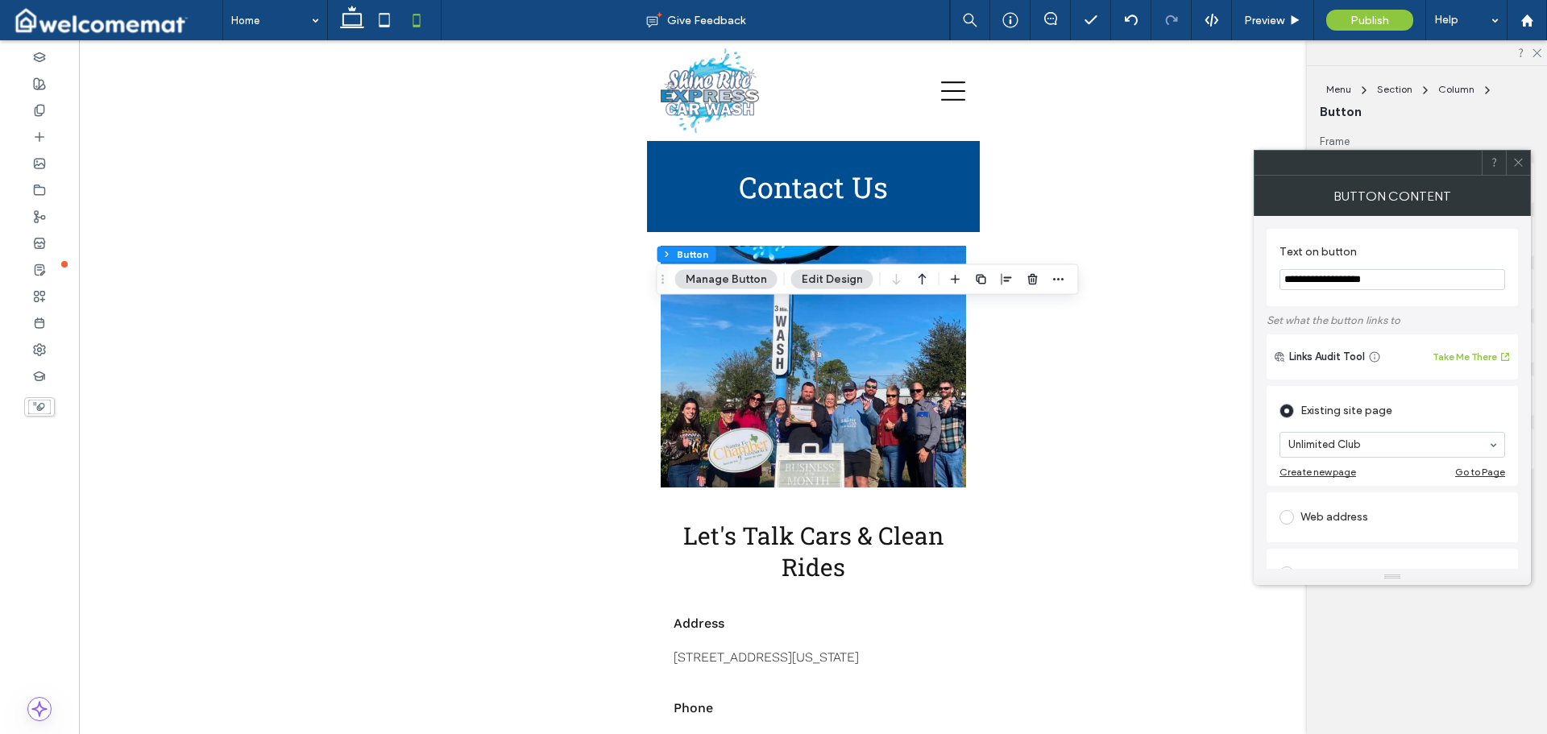
click at [1516, 166] on icon at bounding box center [1518, 162] width 12 height 12
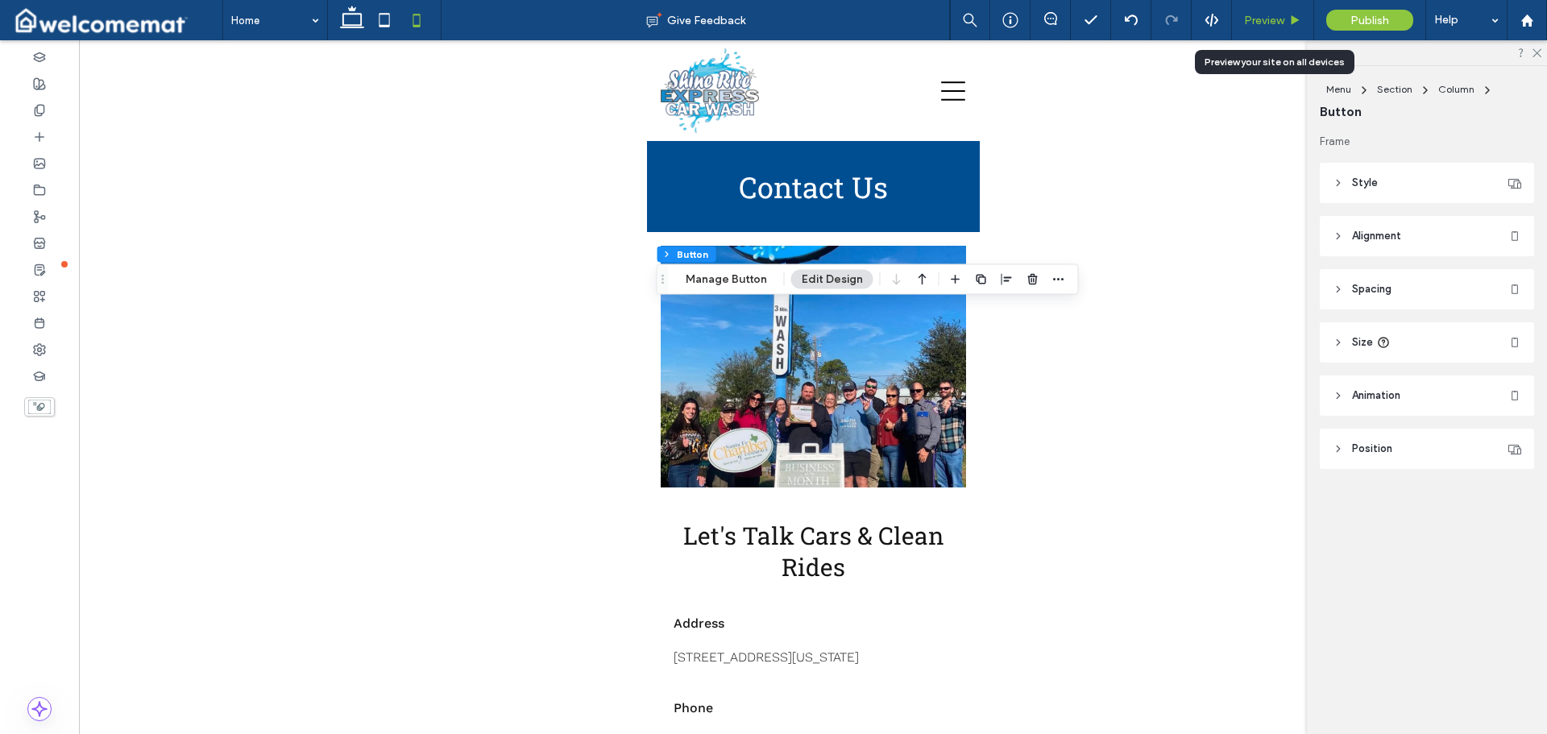
click at [1270, 21] on span "Preview" at bounding box center [1264, 21] width 40 height 14
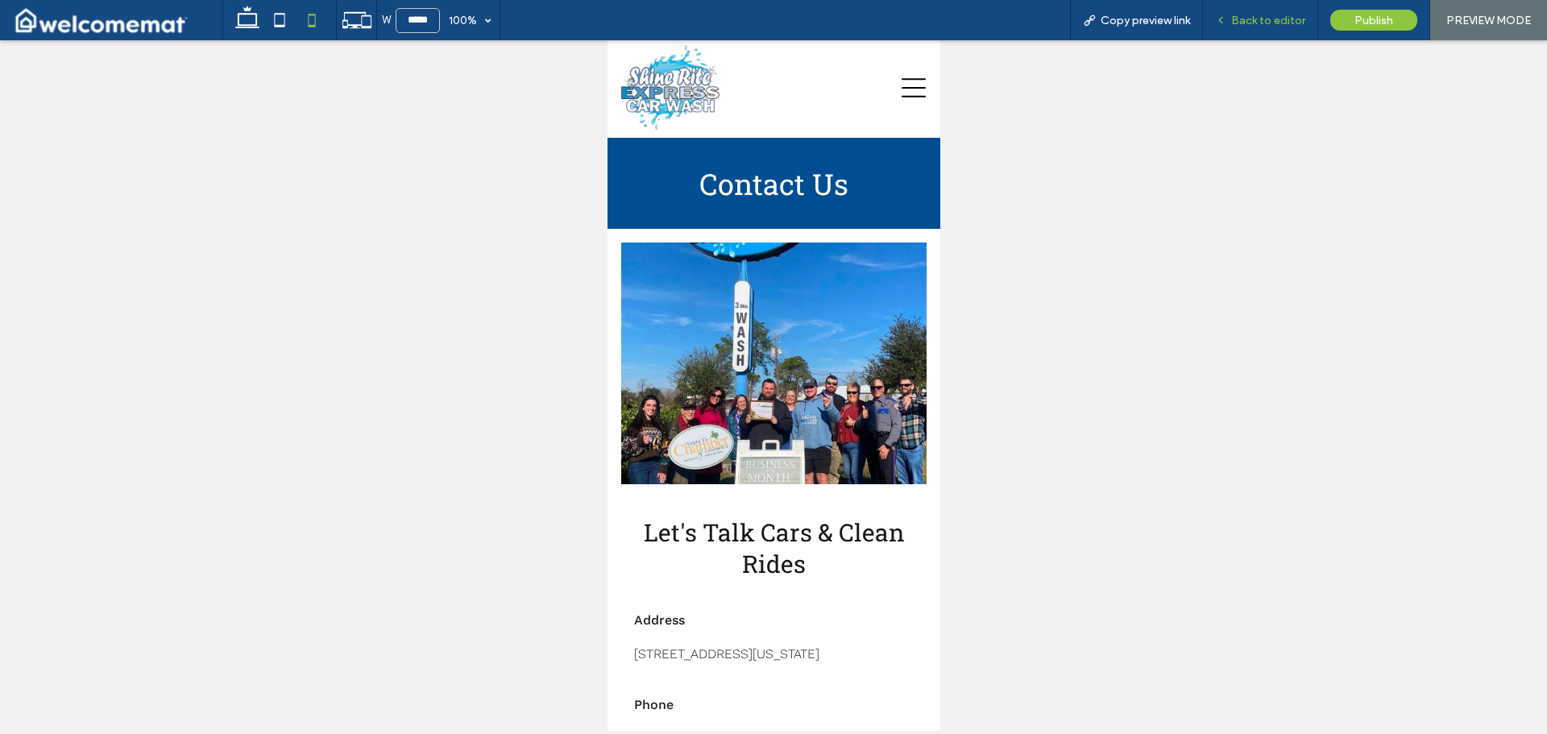
click at [1290, 21] on span "Back to editor" at bounding box center [1268, 21] width 74 height 14
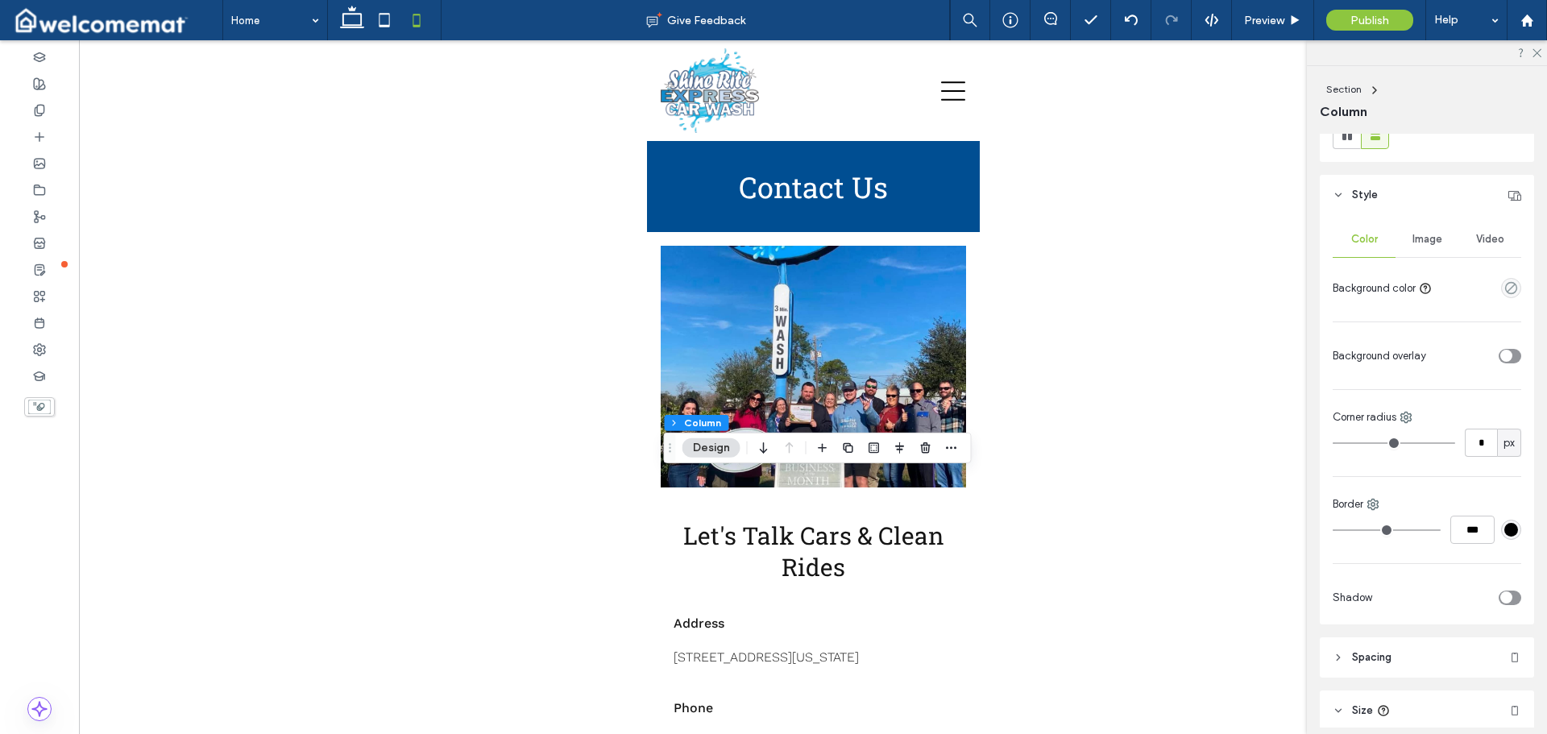
scroll to position [397, 0]
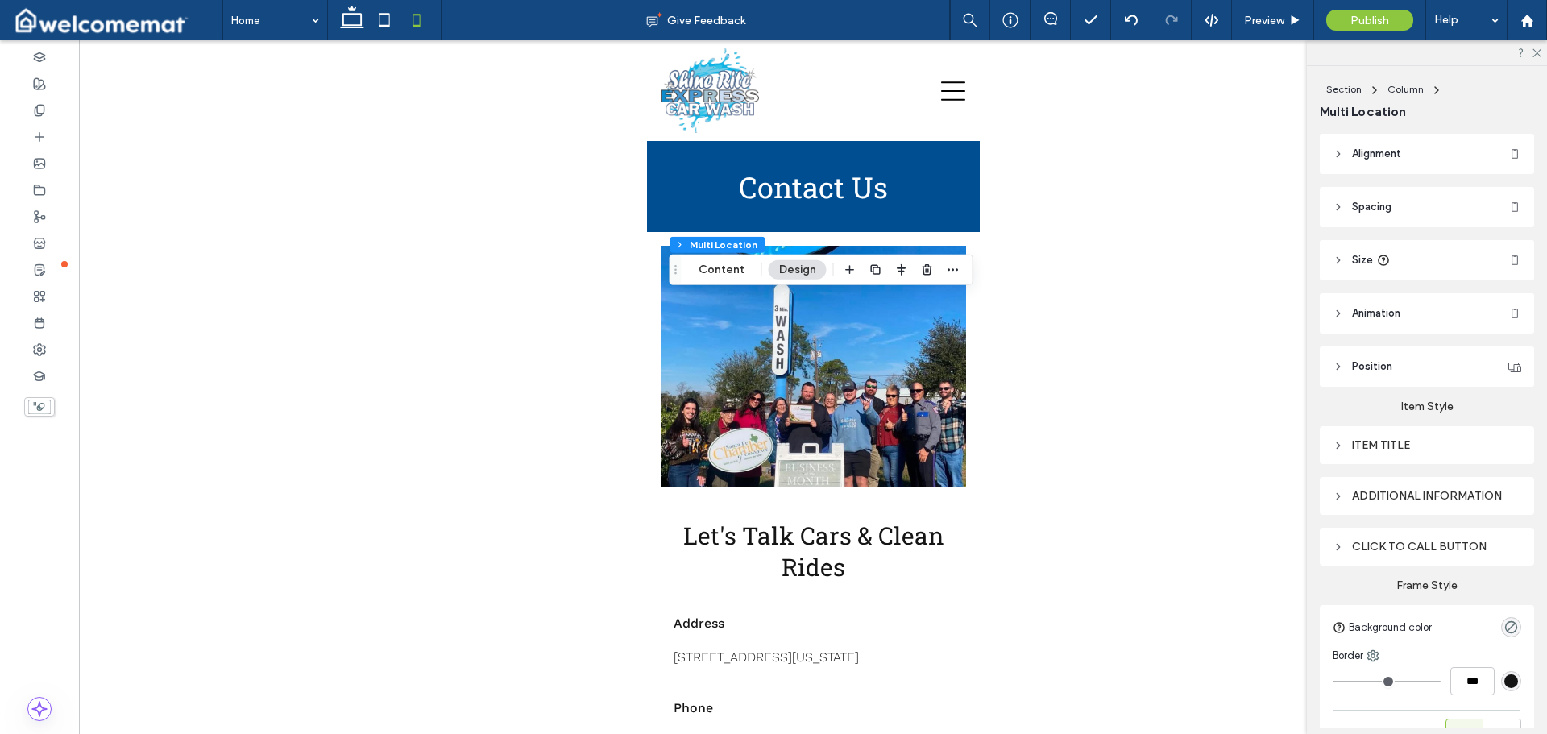
click at [1428, 241] on header "Size" at bounding box center [1426, 260] width 214 height 40
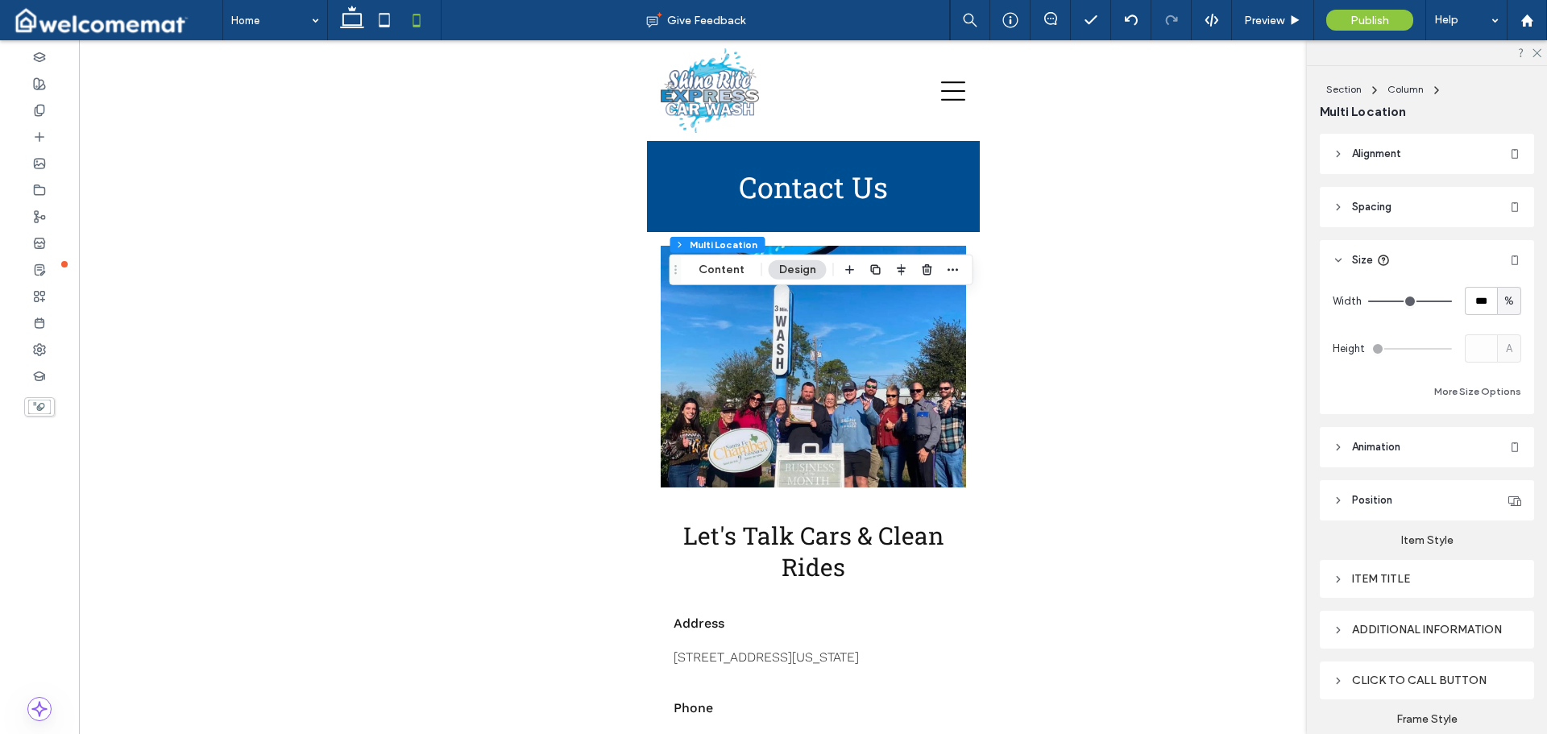
click at [1432, 253] on header "Size" at bounding box center [1426, 260] width 214 height 40
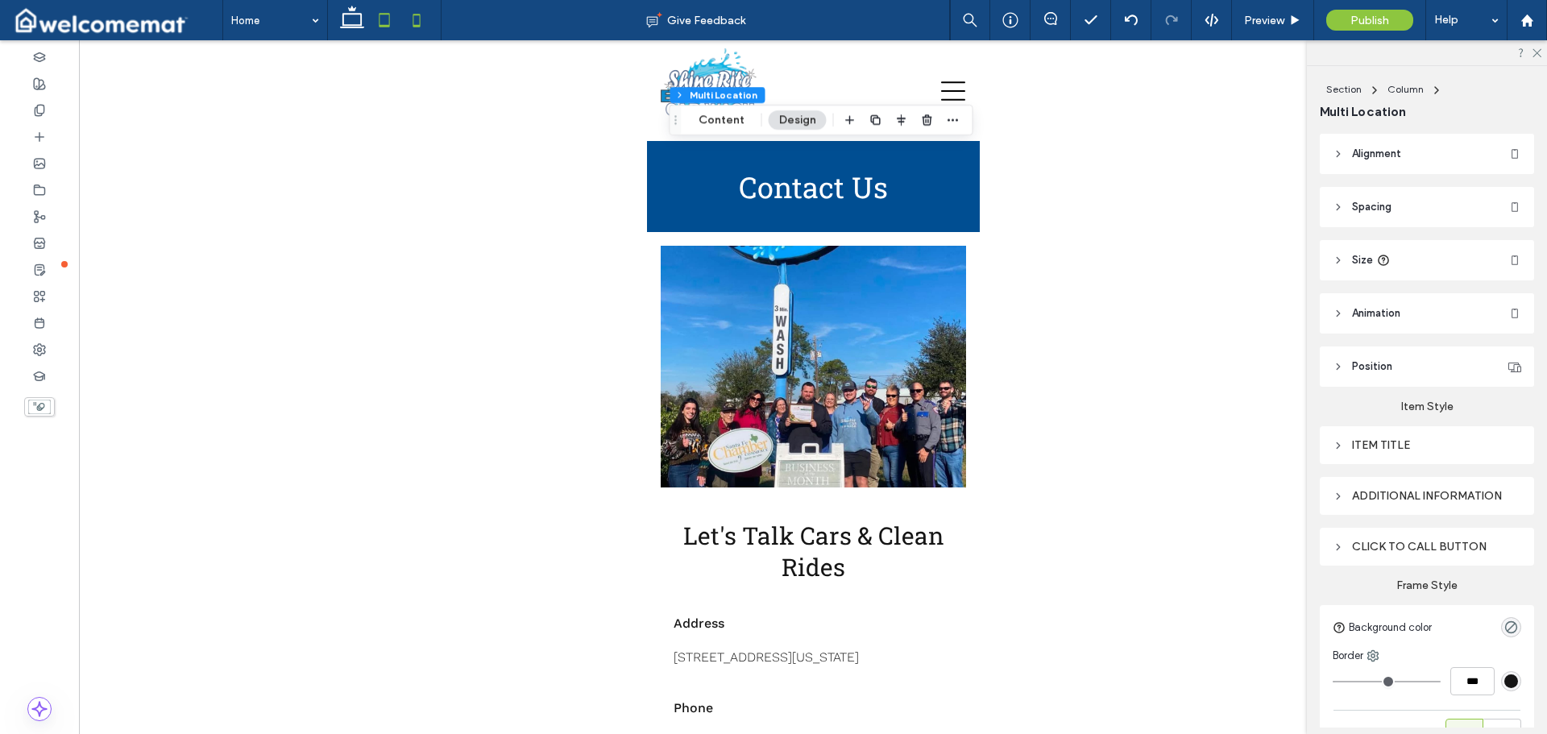
click at [386, 15] on icon at bounding box center [384, 20] width 32 height 32
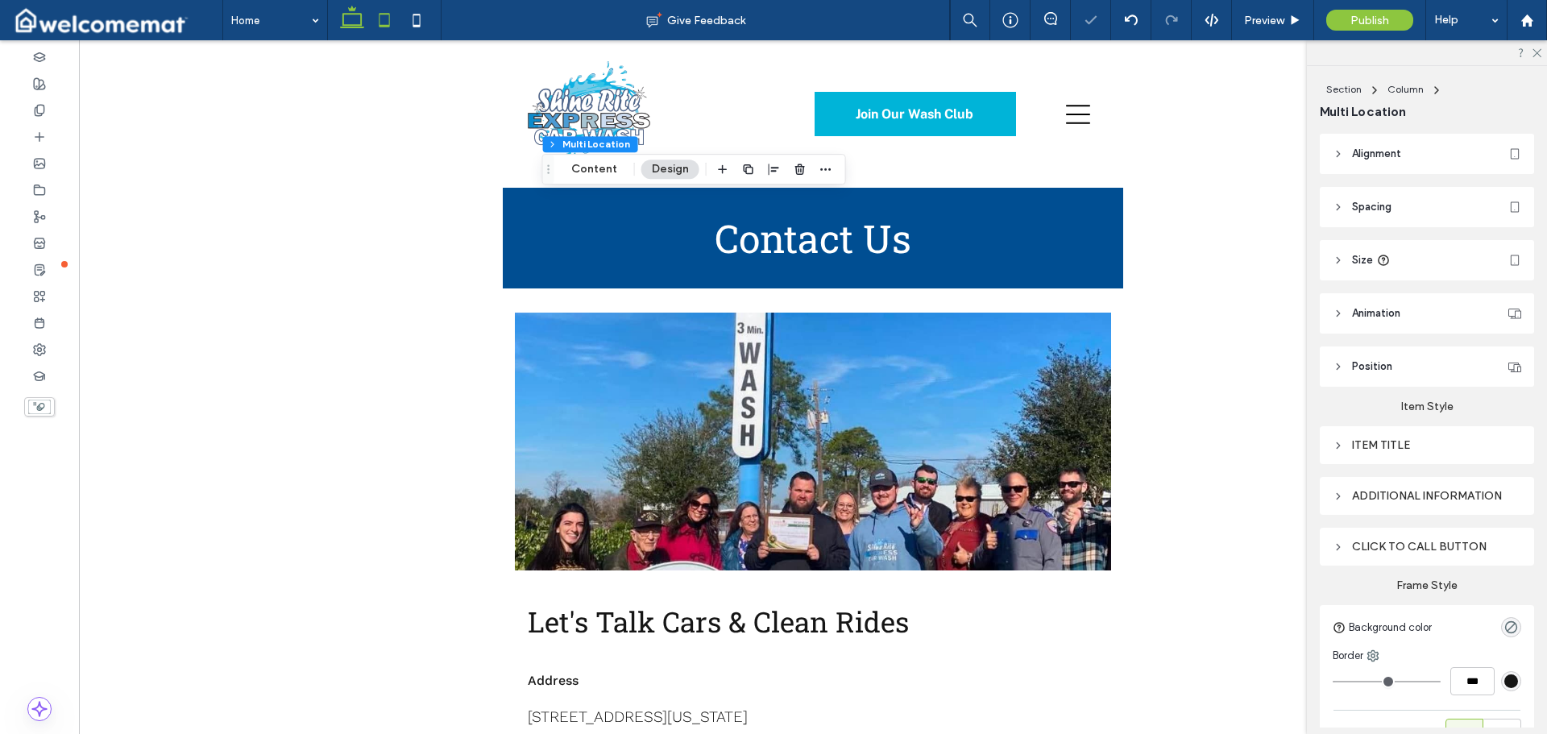
click at [350, 16] on icon at bounding box center [352, 20] width 32 height 32
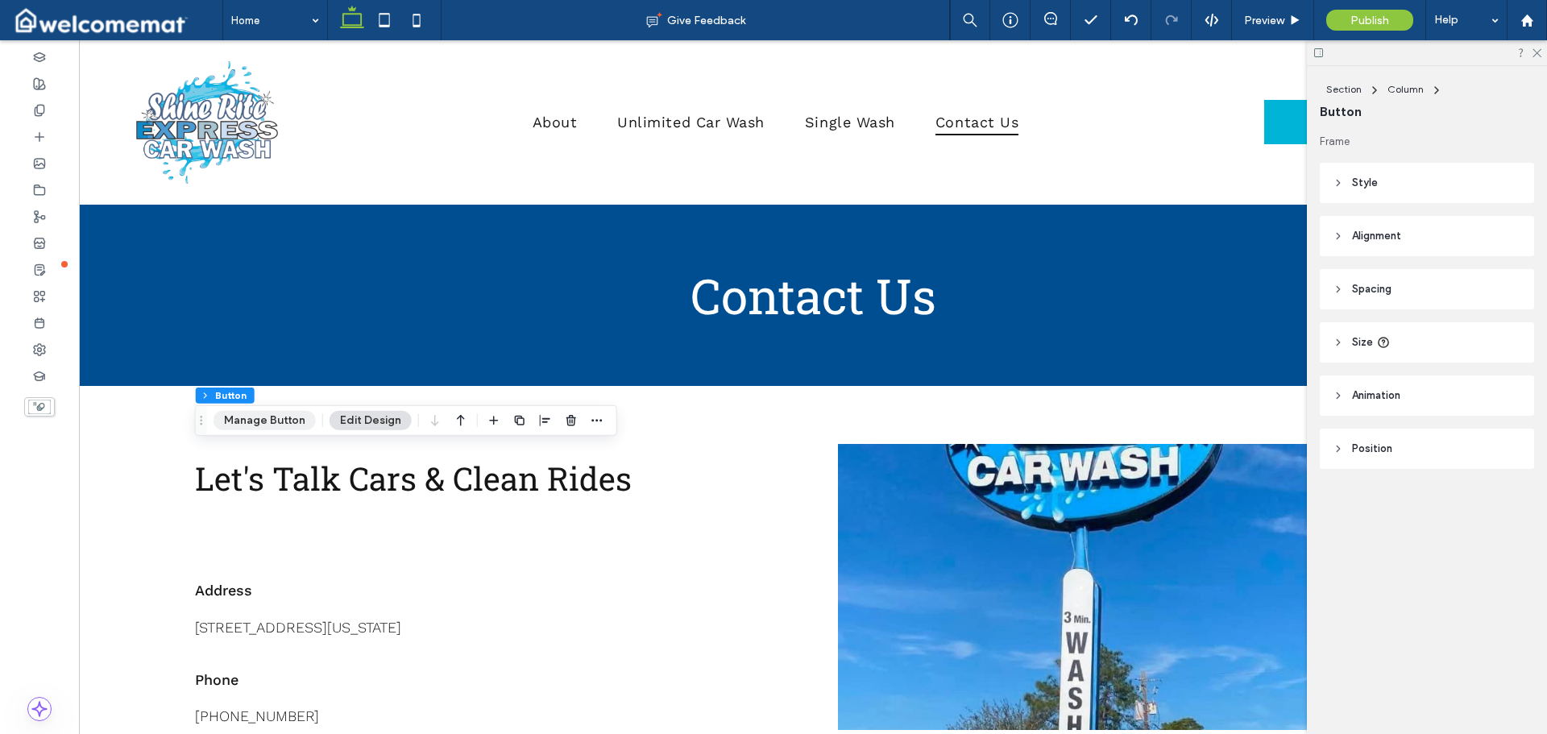
click at [278, 417] on button "Manage Button" at bounding box center [264, 420] width 102 height 19
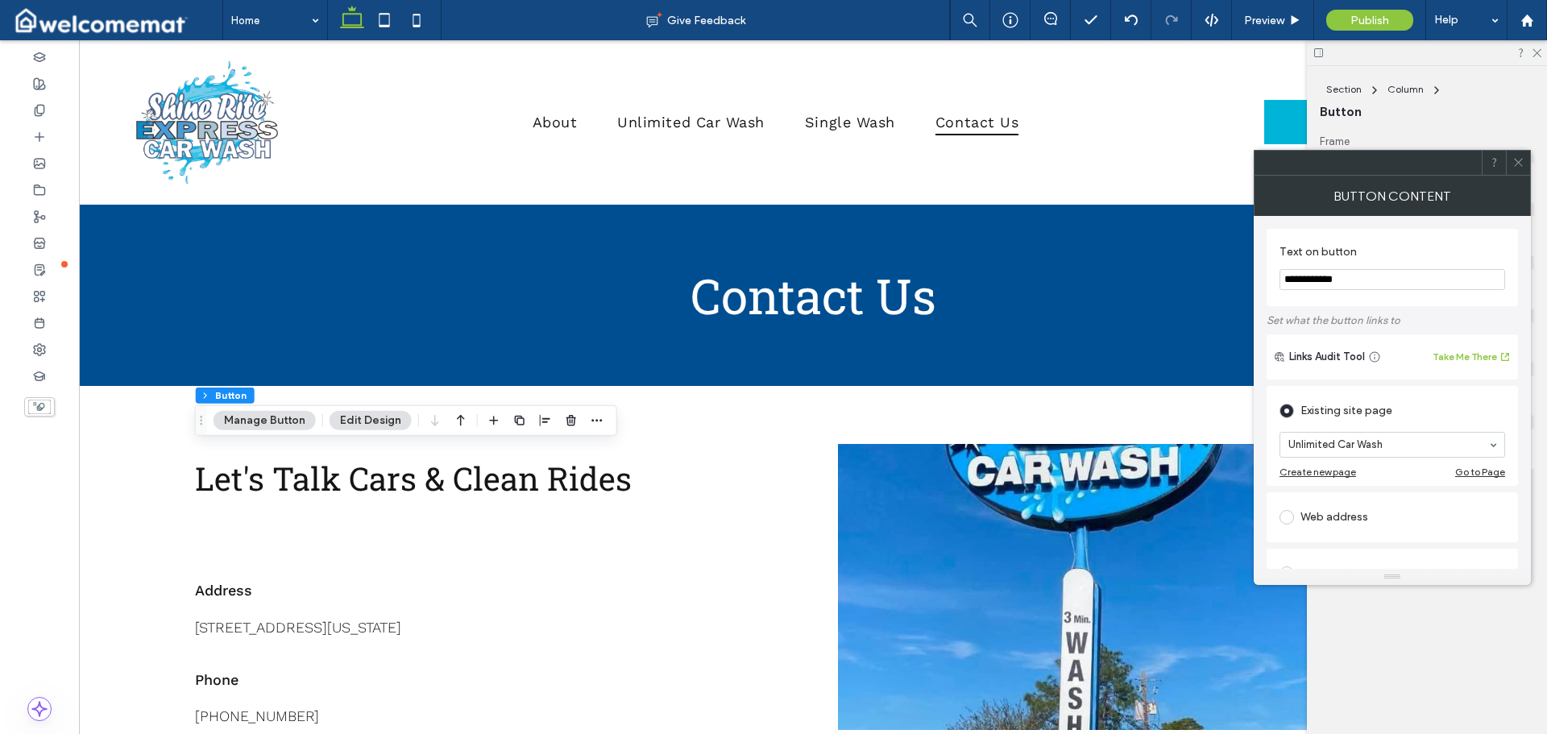
click at [1518, 160] on icon at bounding box center [1518, 162] width 12 height 12
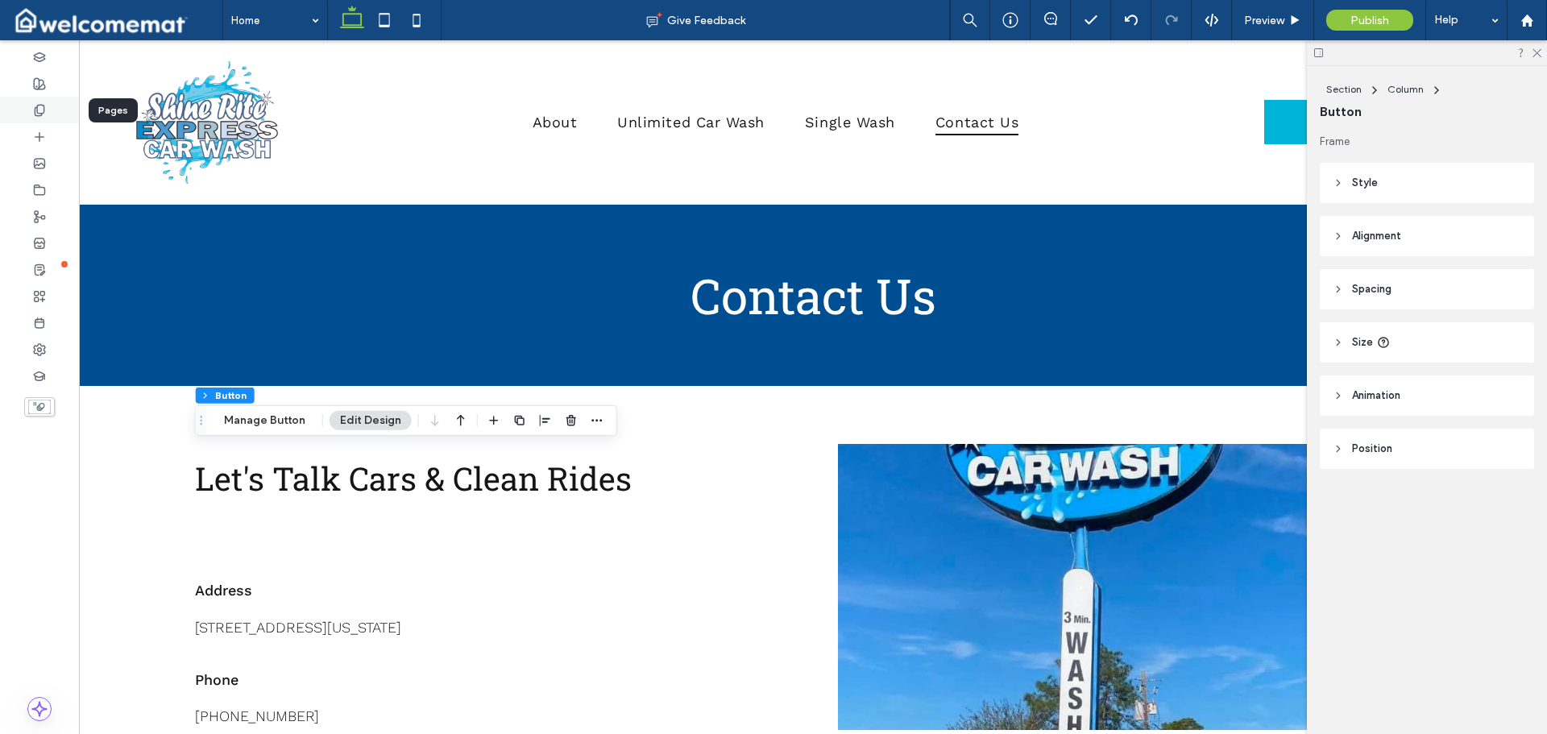
click at [32, 110] on div at bounding box center [39, 110] width 79 height 27
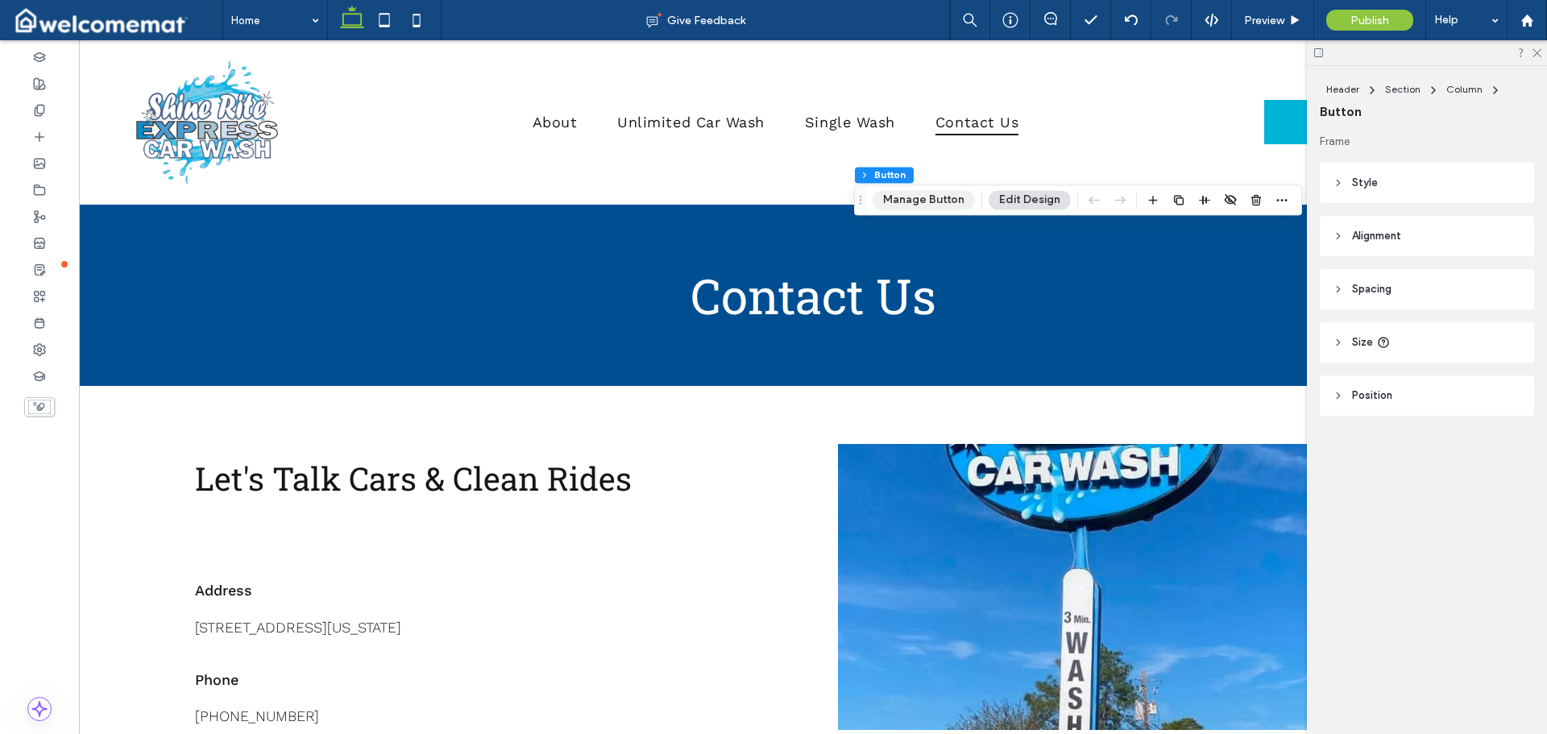
click at [943, 193] on button "Manage Button" at bounding box center [923, 199] width 102 height 19
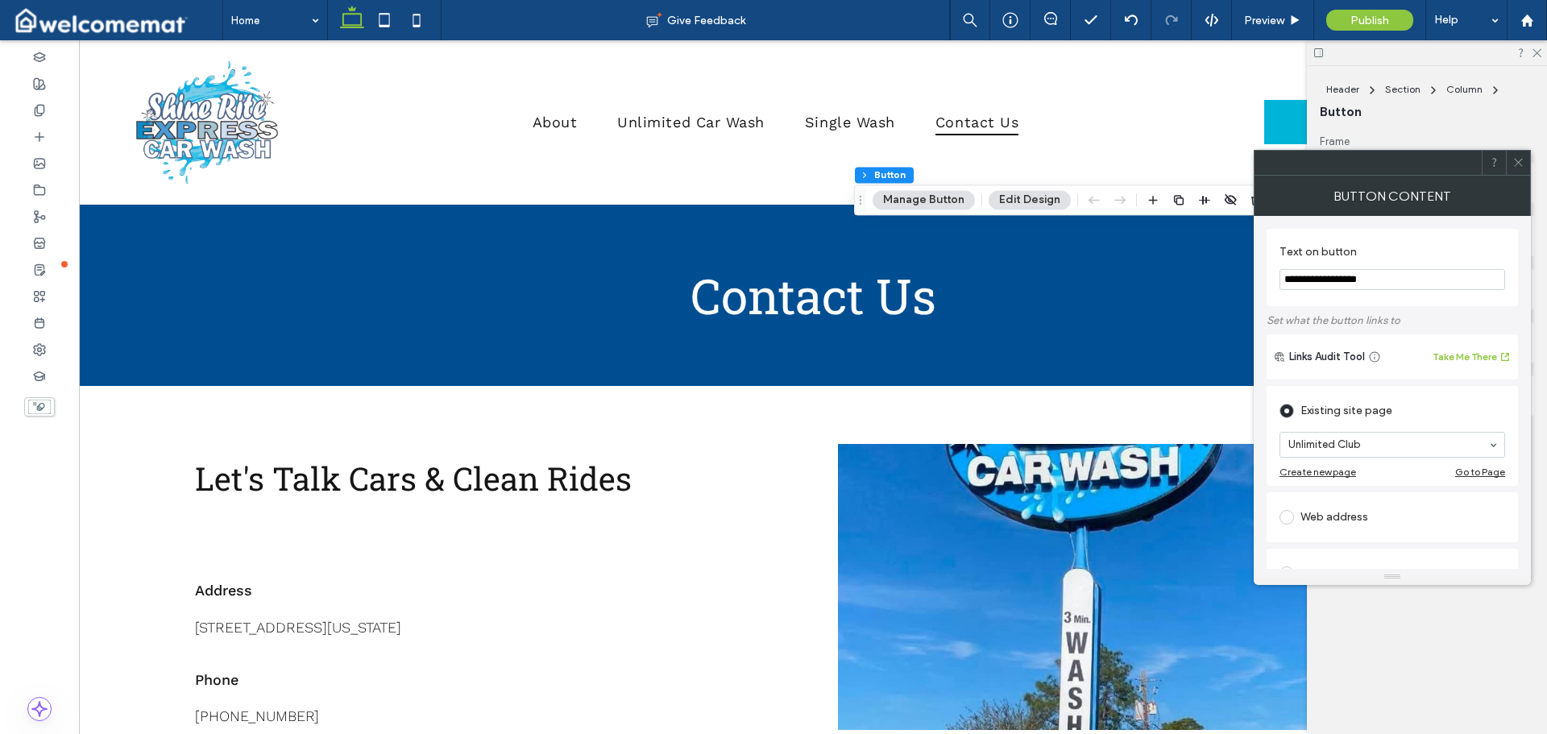
click at [1520, 163] on icon at bounding box center [1518, 162] width 12 height 12
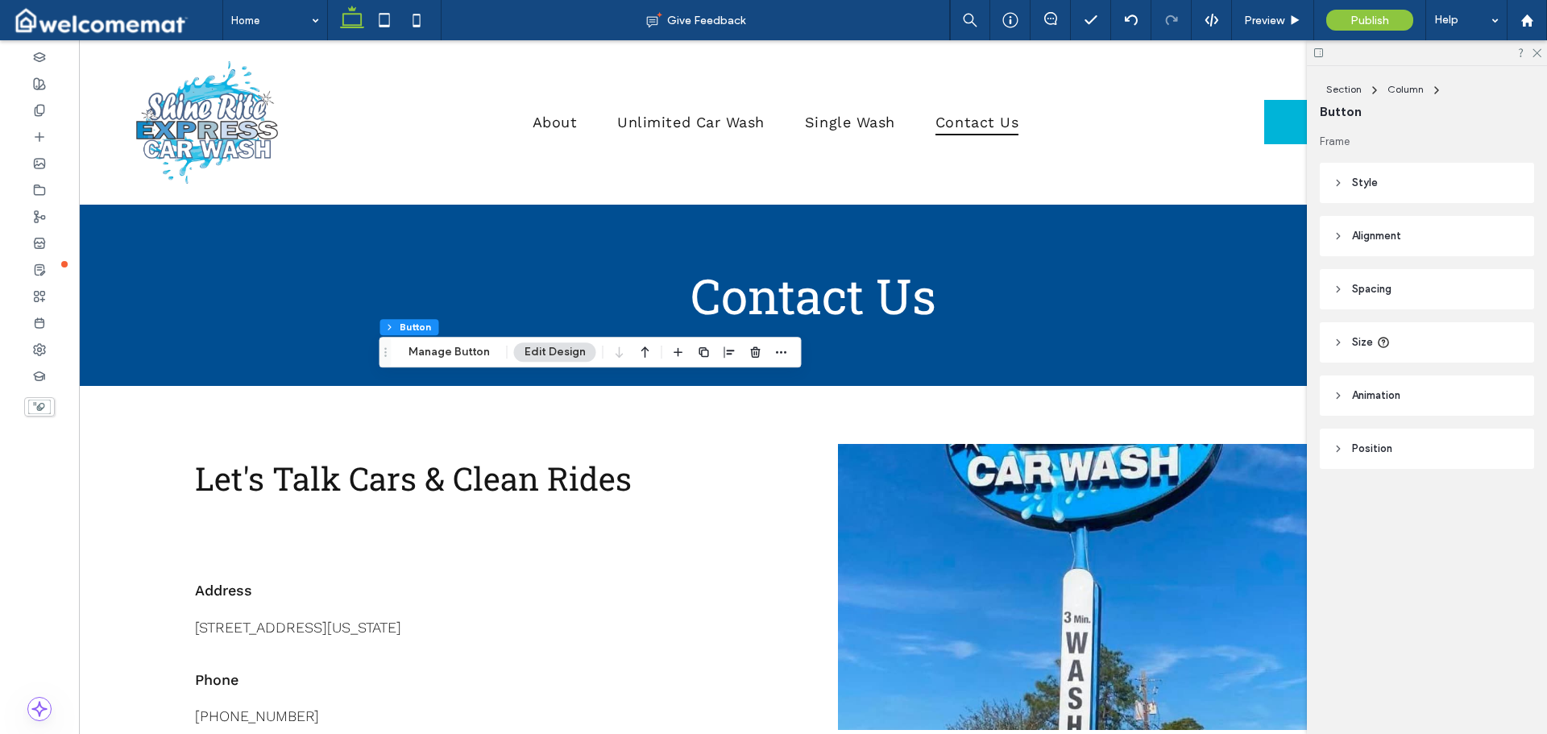
drag, startPoint x: 466, startPoint y: 350, endPoint x: 511, endPoint y: 350, distance: 45.1
click at [466, 350] on button "Manage Button" at bounding box center [449, 351] width 102 height 19
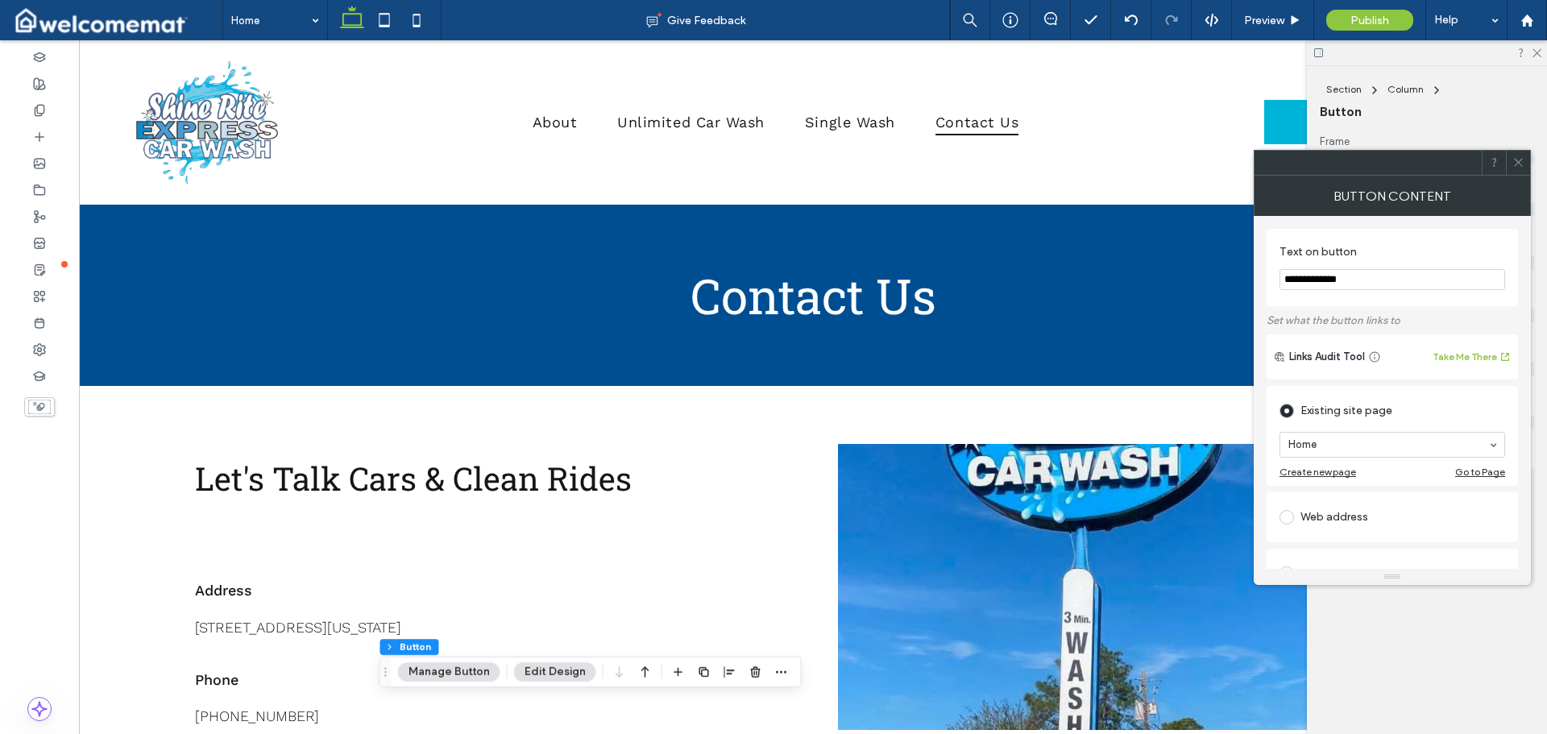
click at [1352, 280] on input "**********" at bounding box center [1392, 279] width 226 height 21
type input "**********"
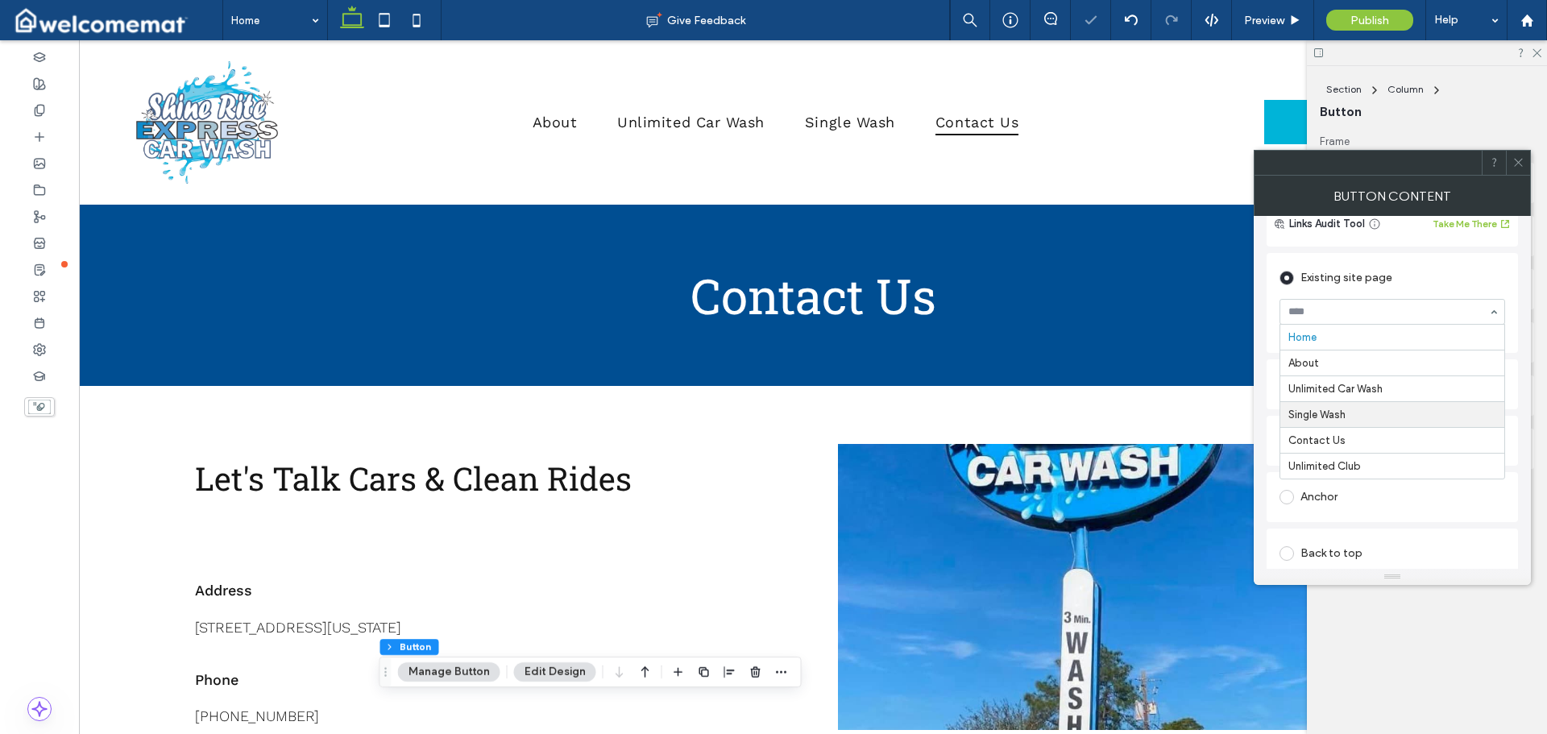
scroll to position [242, 0]
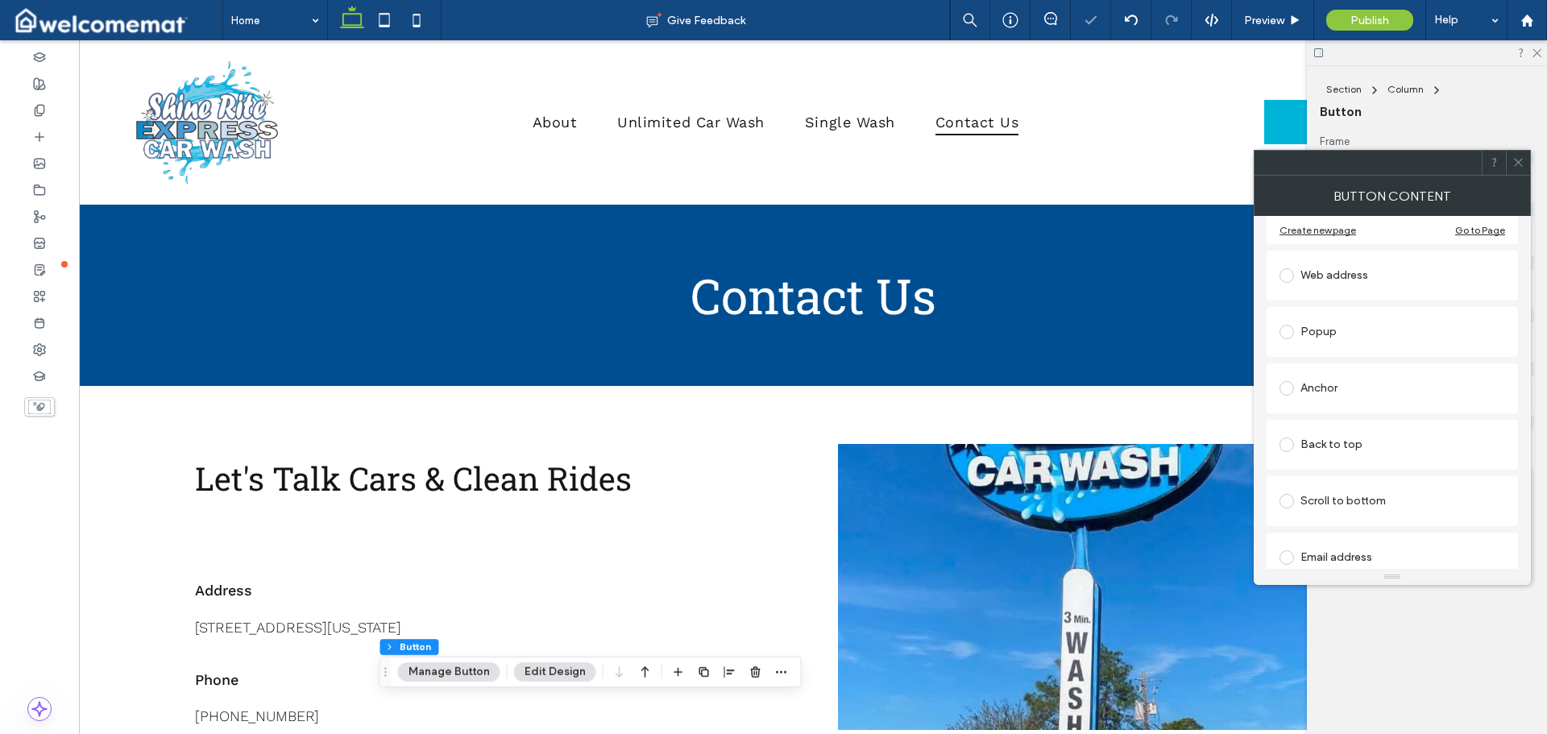
click at [1519, 163] on icon at bounding box center [1518, 162] width 12 height 12
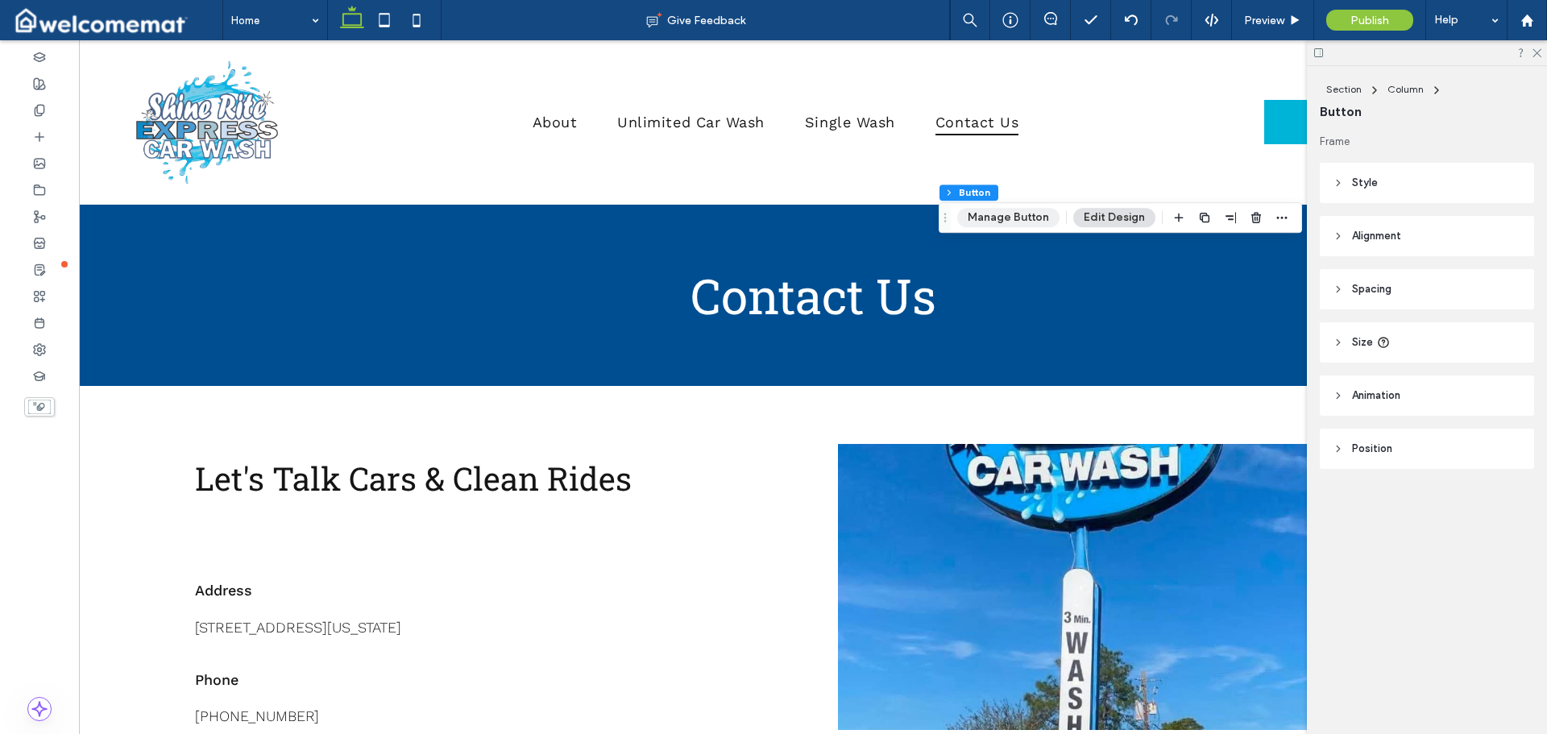
click at [1030, 219] on button "Manage Button" at bounding box center [1008, 217] width 102 height 19
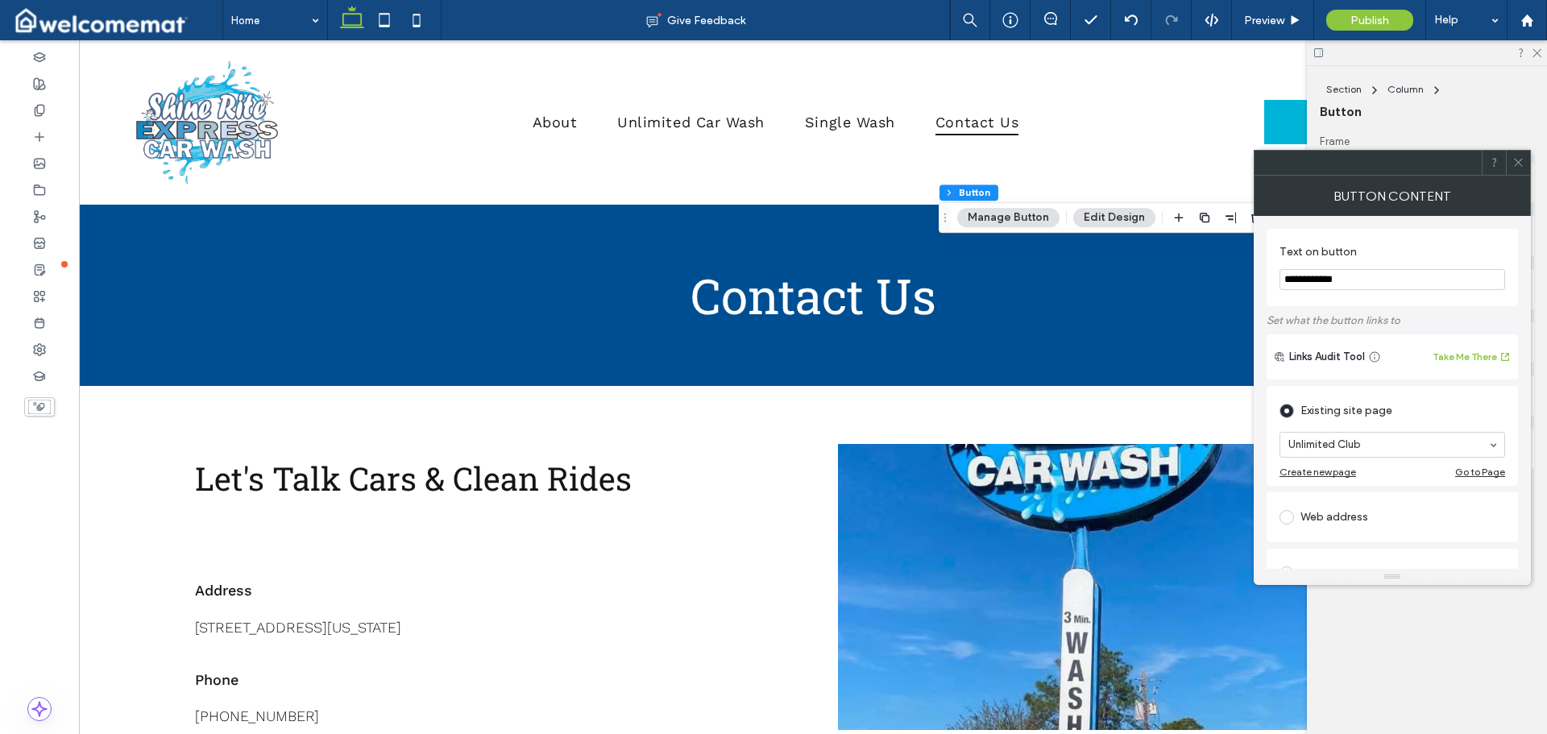
click at [1518, 157] on icon at bounding box center [1518, 162] width 12 height 12
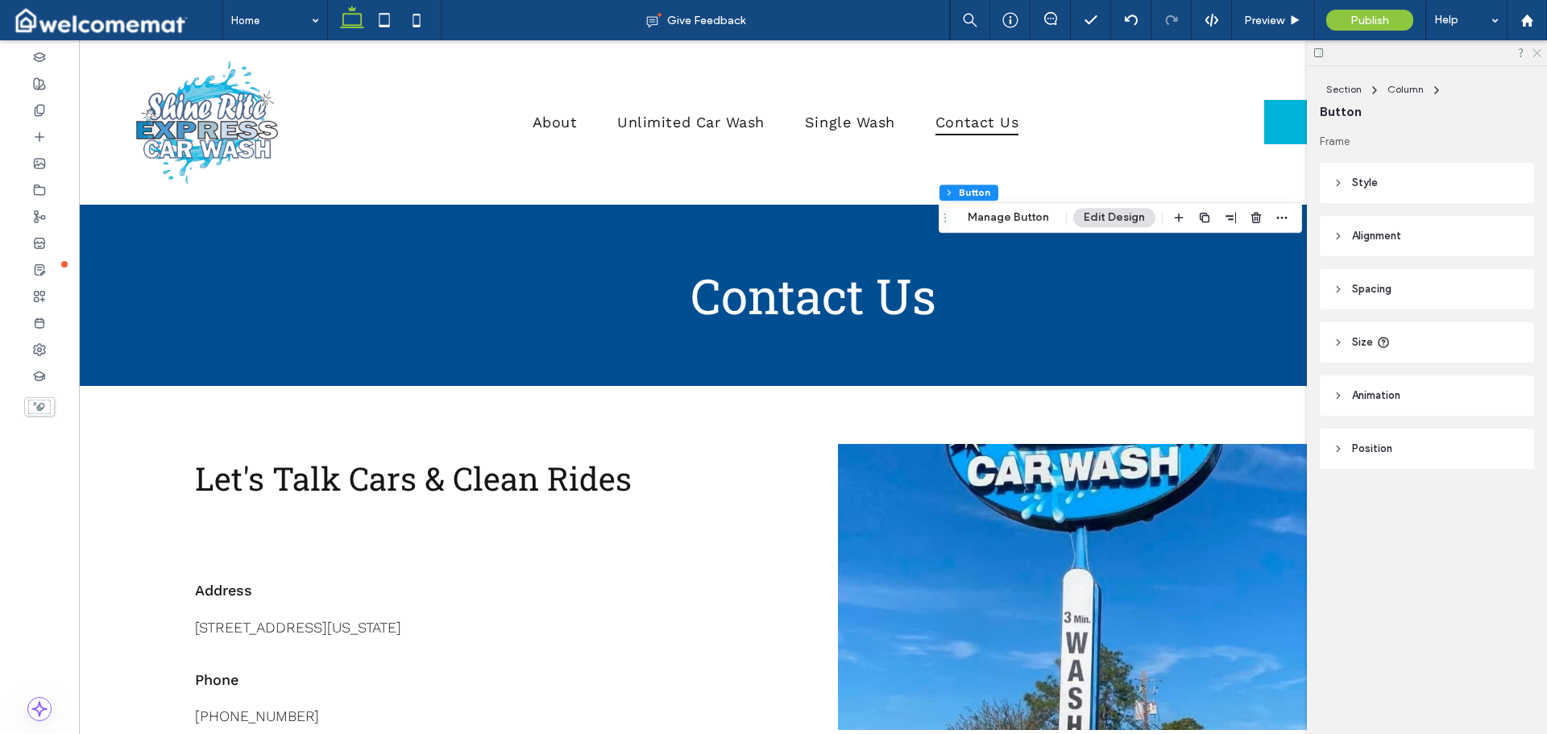
click at [1535, 51] on use at bounding box center [1536, 53] width 9 height 9
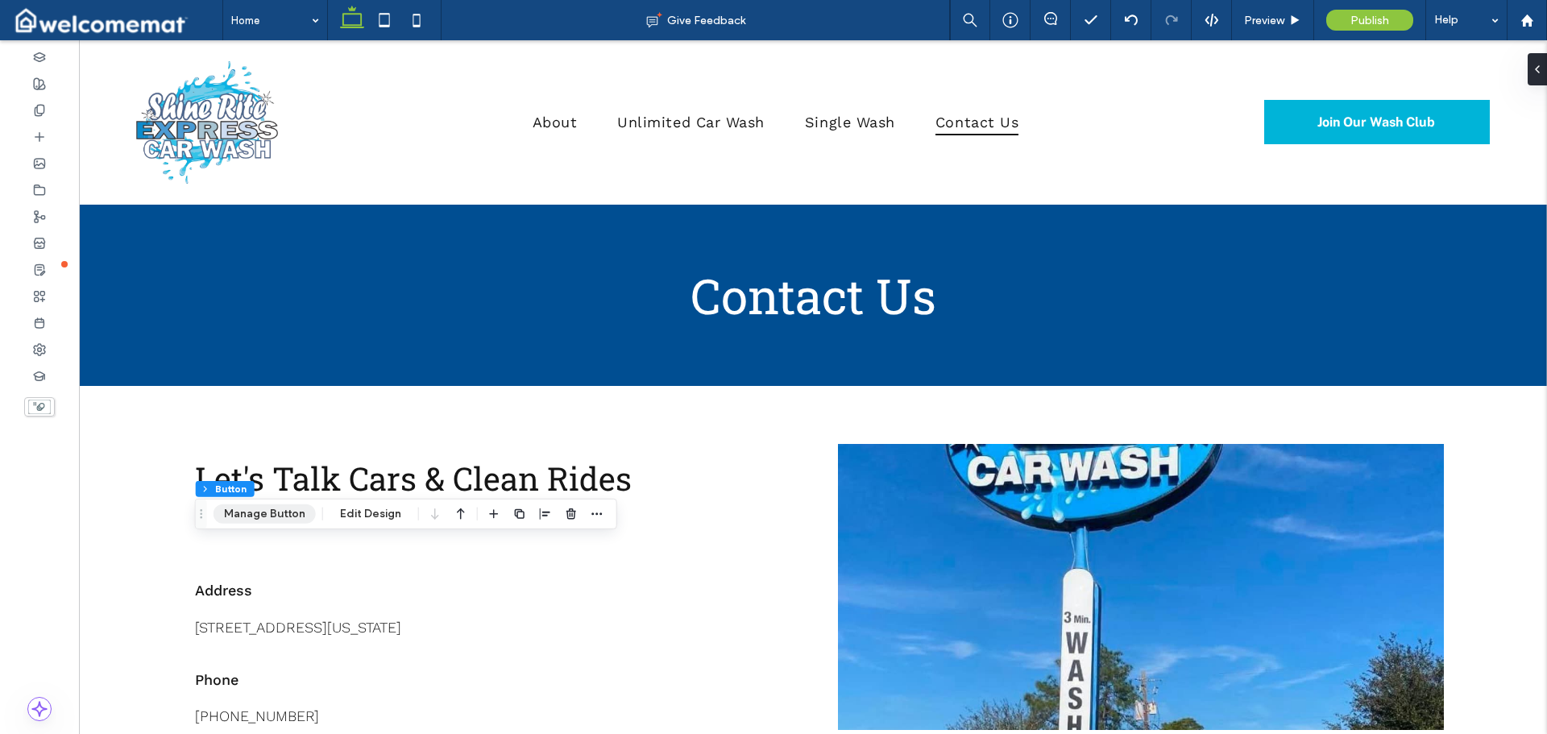
click at [284, 512] on button "Manage Button" at bounding box center [264, 513] width 102 height 19
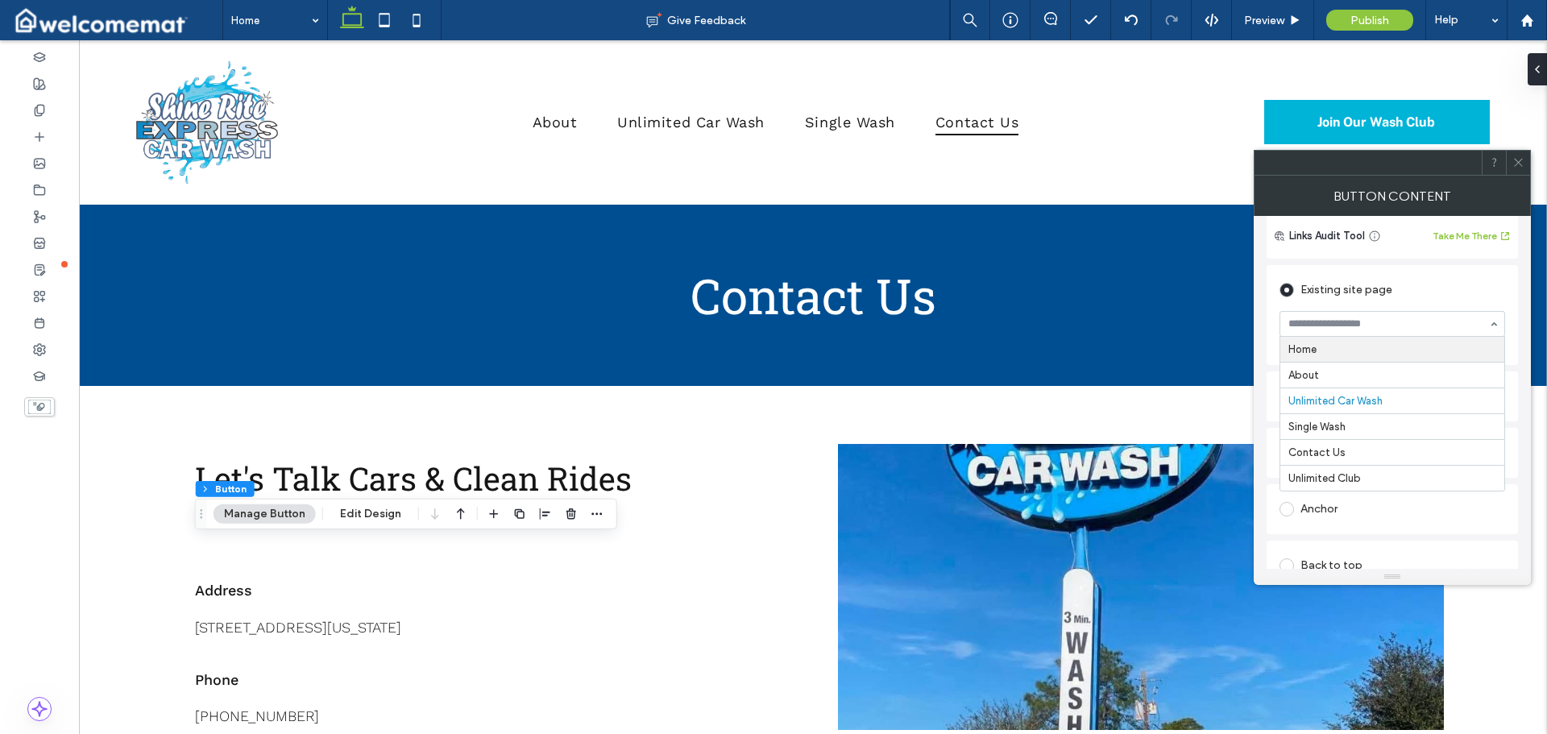
scroll to position [161, 0]
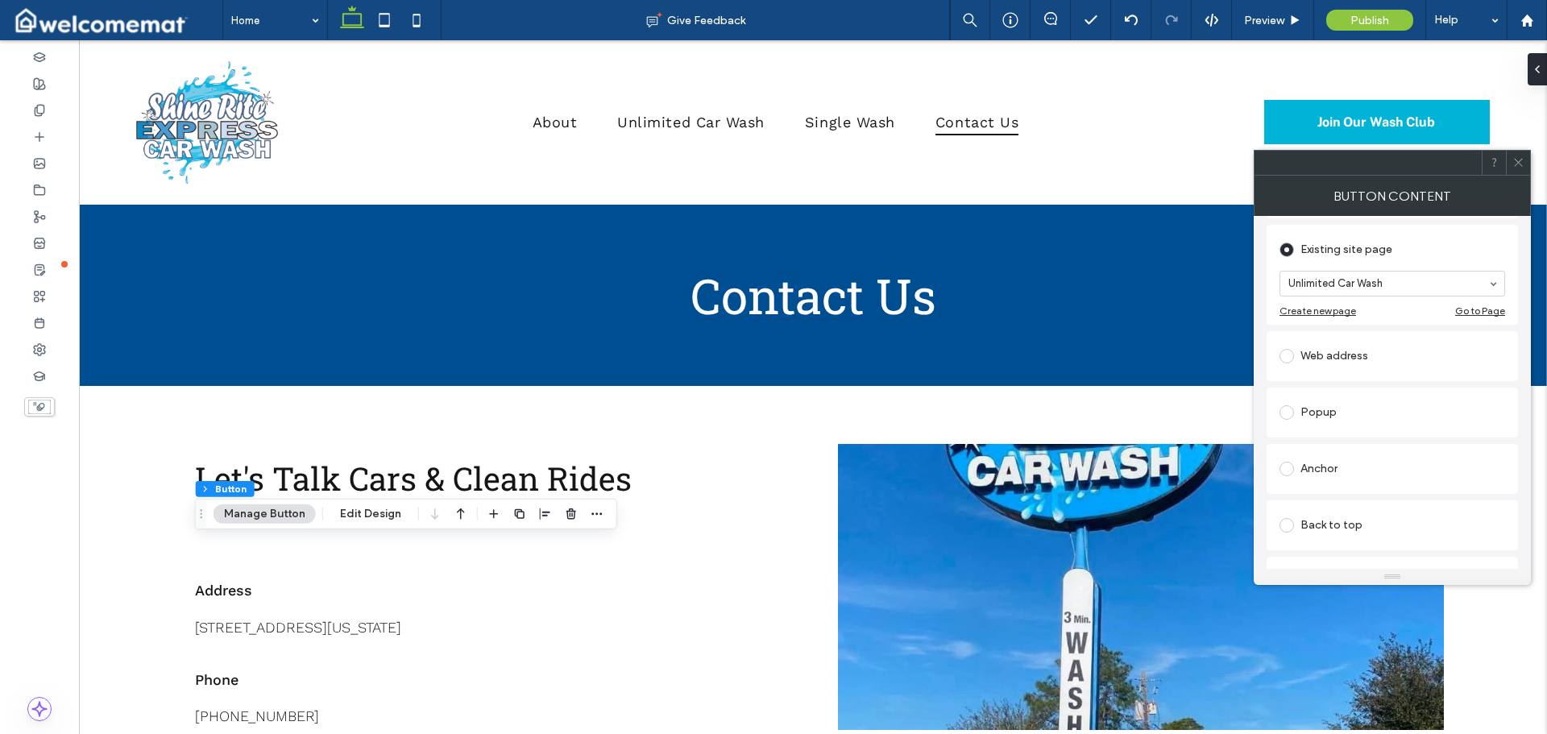
drag, startPoint x: 1520, startPoint y: 160, endPoint x: 1501, endPoint y: 175, distance: 24.2
click at [1520, 159] on icon at bounding box center [1518, 162] width 12 height 12
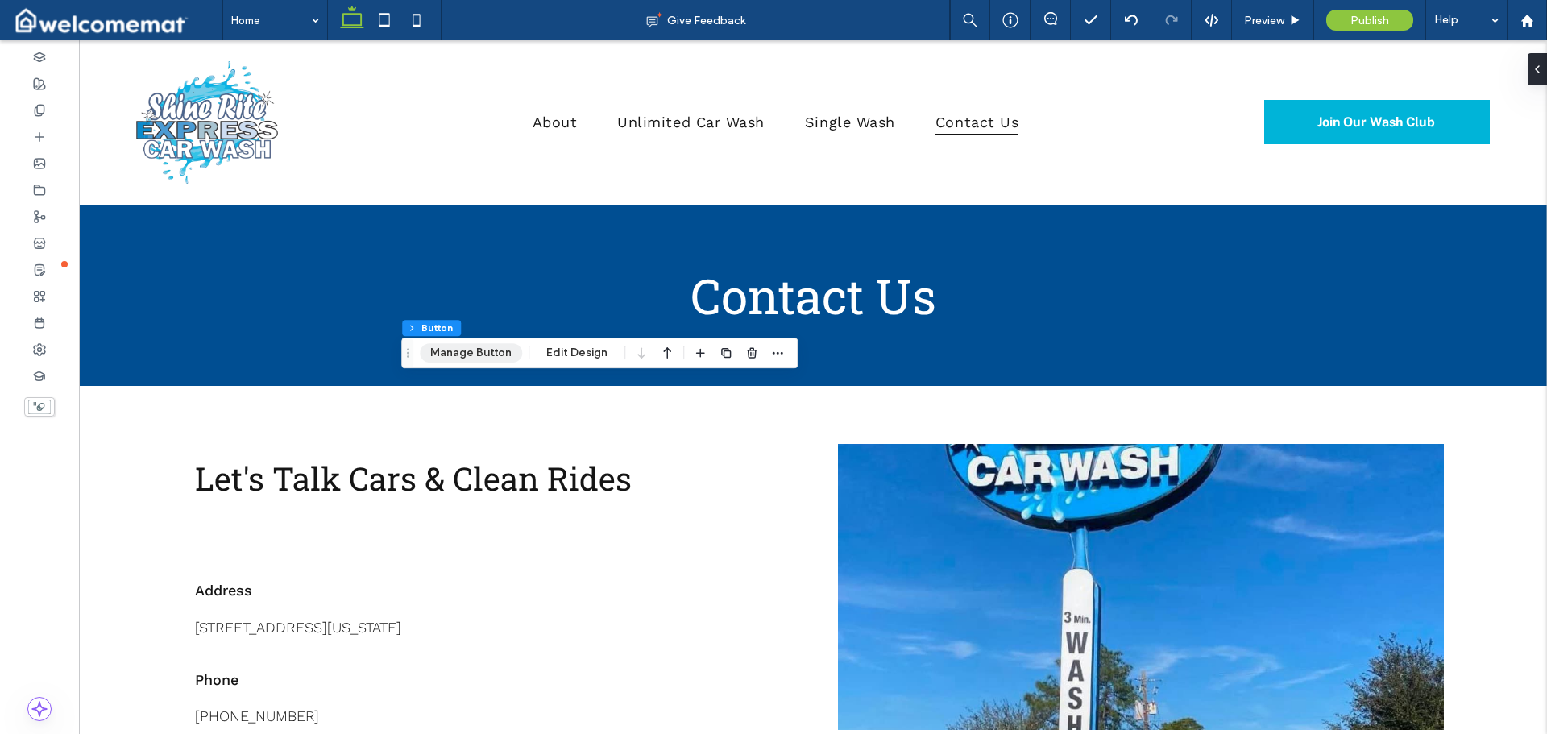
click at [484, 352] on button "Manage Button" at bounding box center [471, 352] width 102 height 19
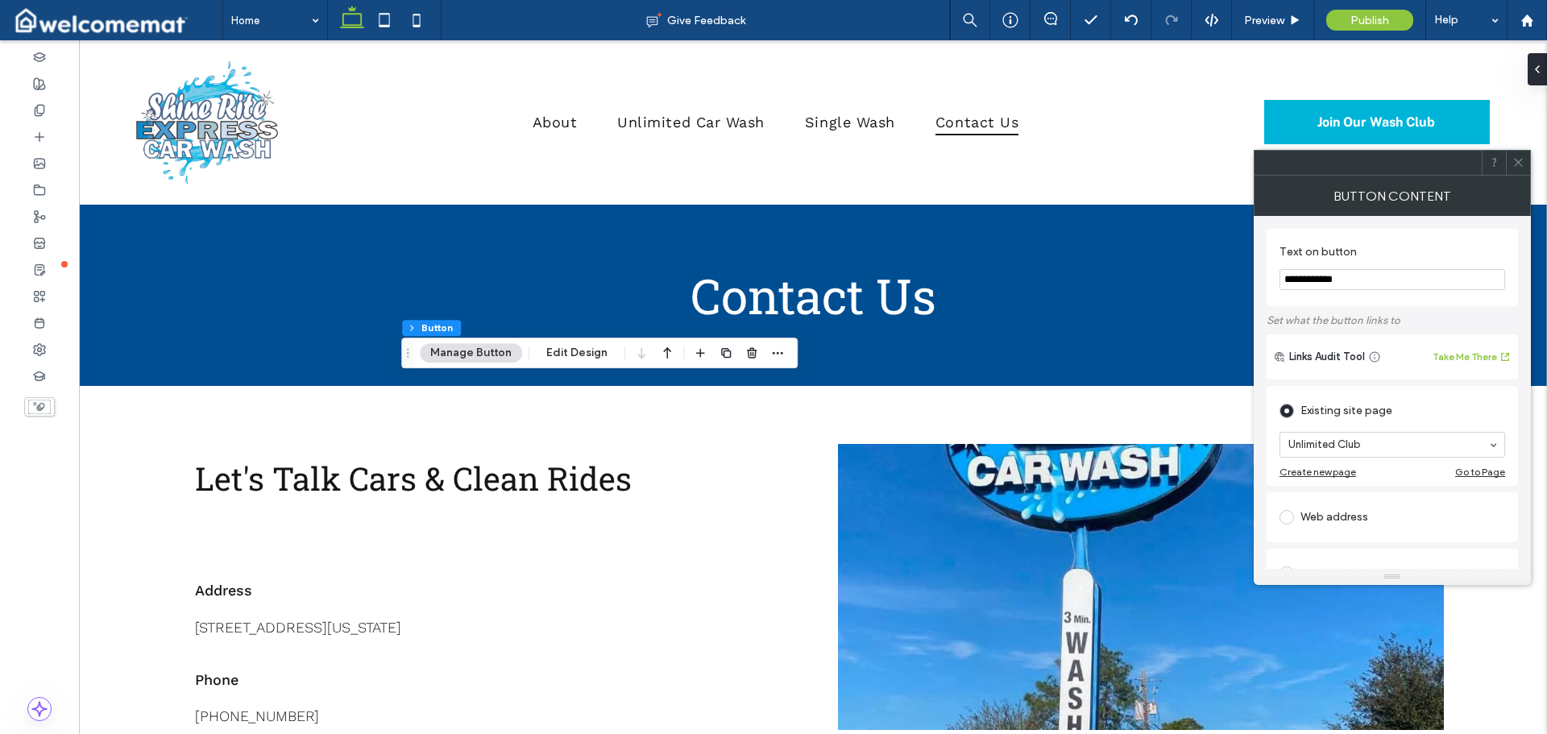
click at [1513, 160] on icon at bounding box center [1518, 162] width 12 height 12
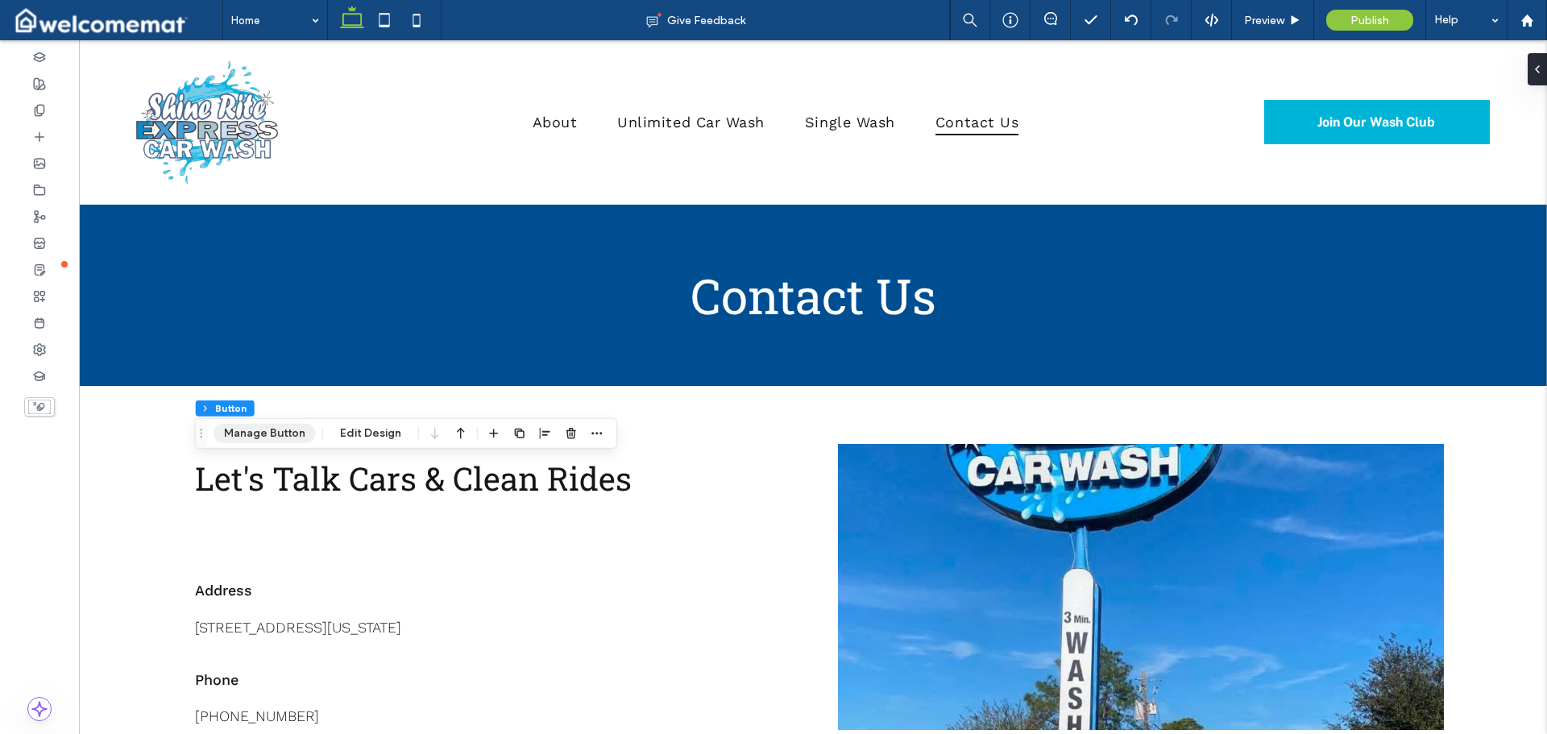
click at [255, 426] on button "Manage Button" at bounding box center [264, 433] width 102 height 19
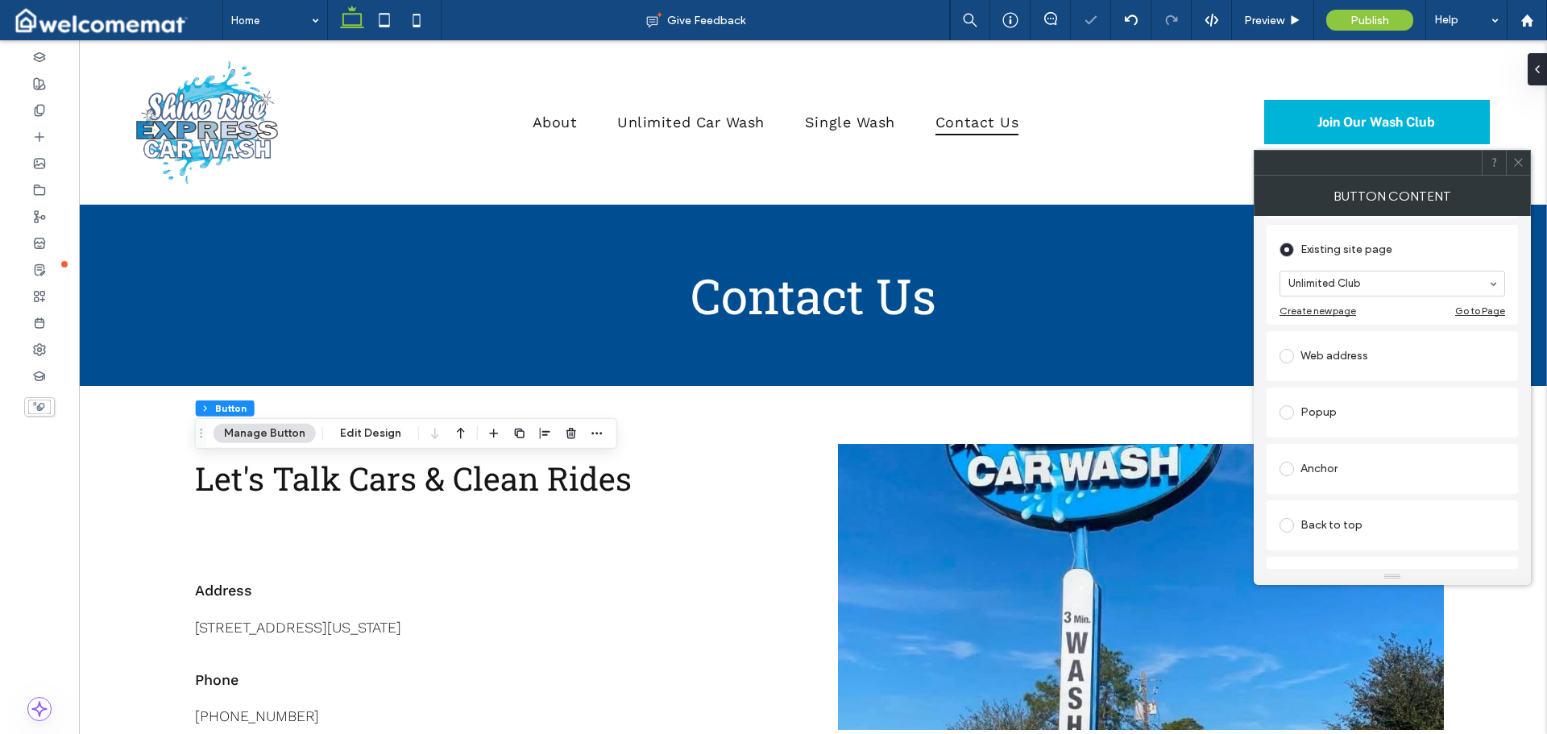
click at [1522, 161] on icon at bounding box center [1518, 162] width 12 height 12
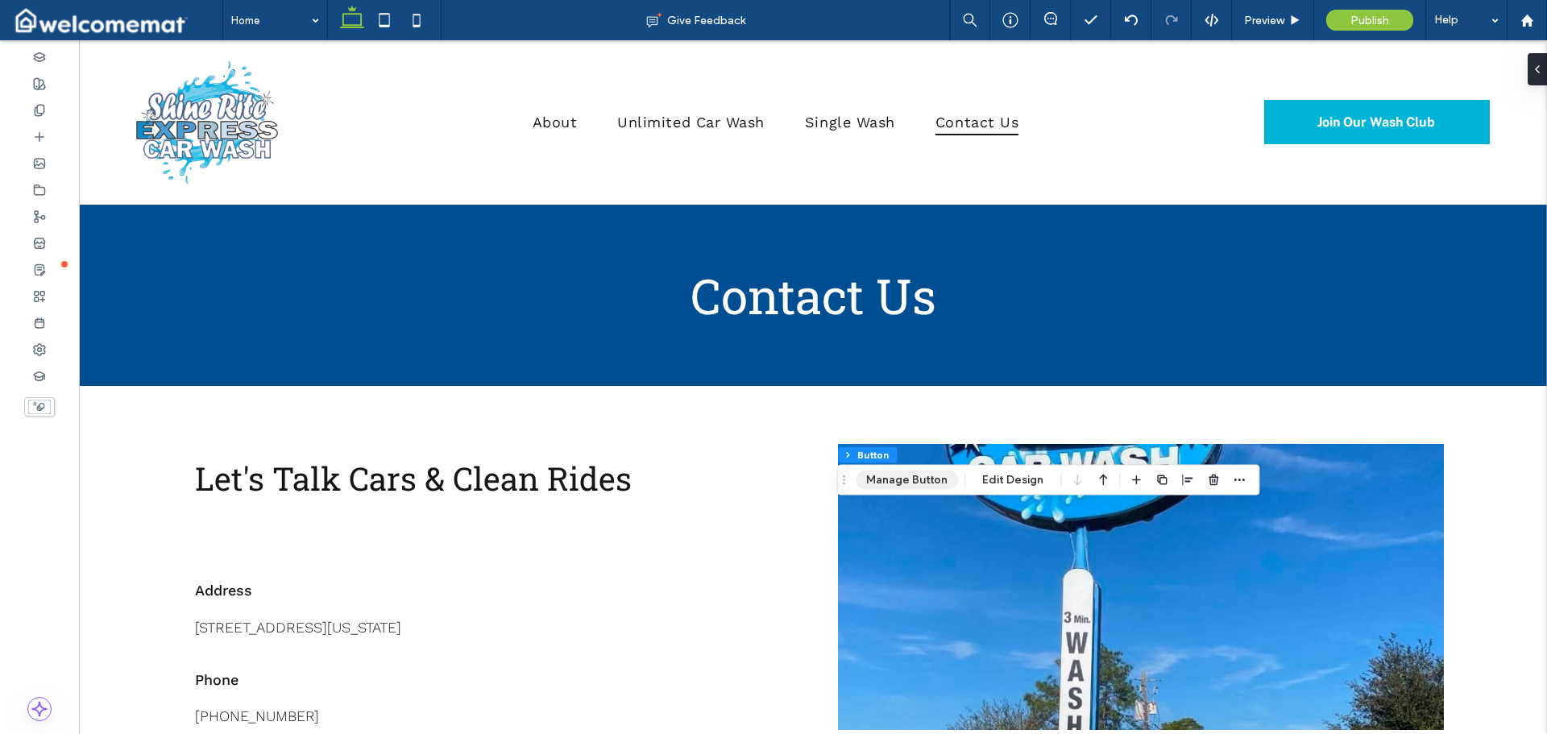
click at [935, 480] on button "Manage Button" at bounding box center [906, 479] width 102 height 19
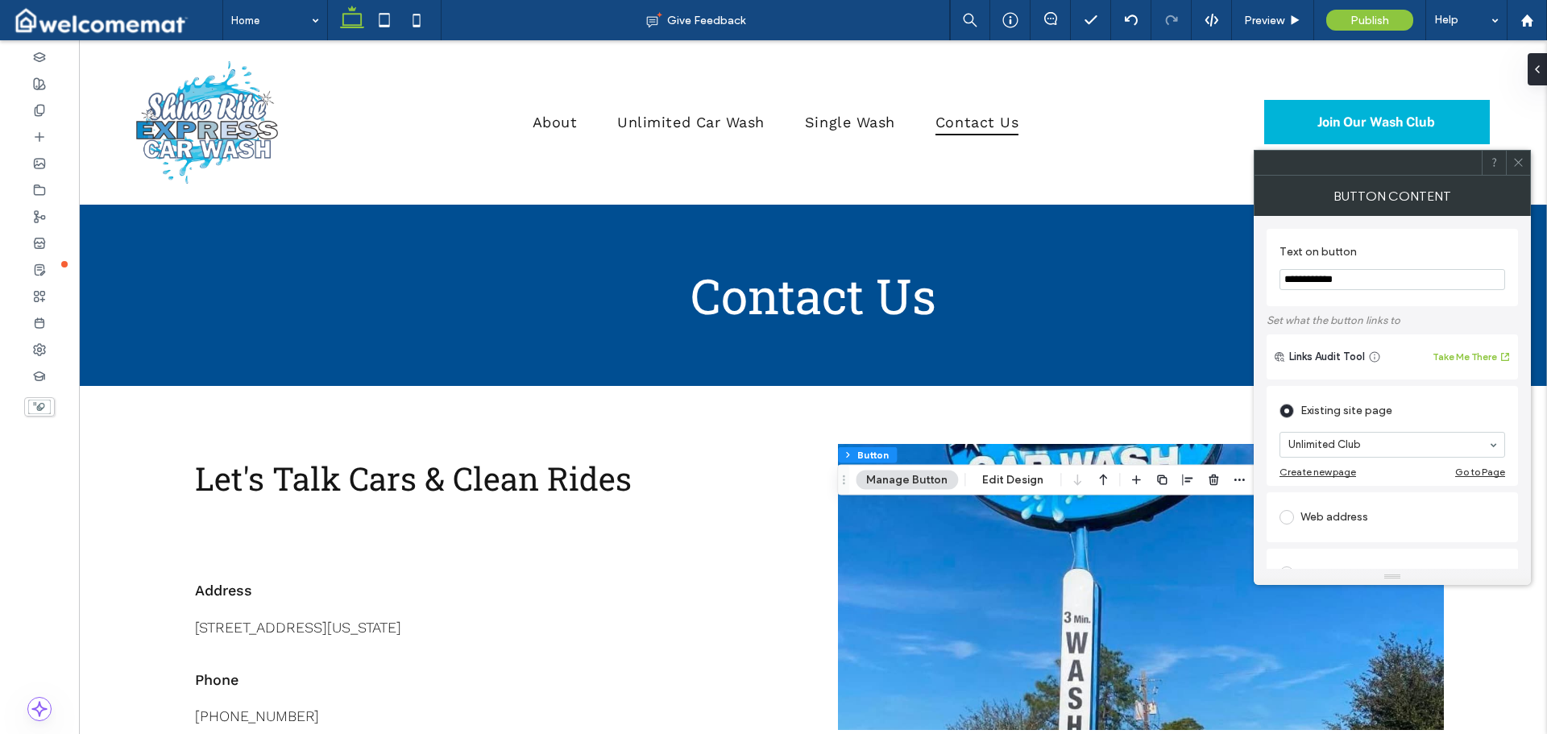
click at [1522, 156] on icon at bounding box center [1518, 162] width 12 height 12
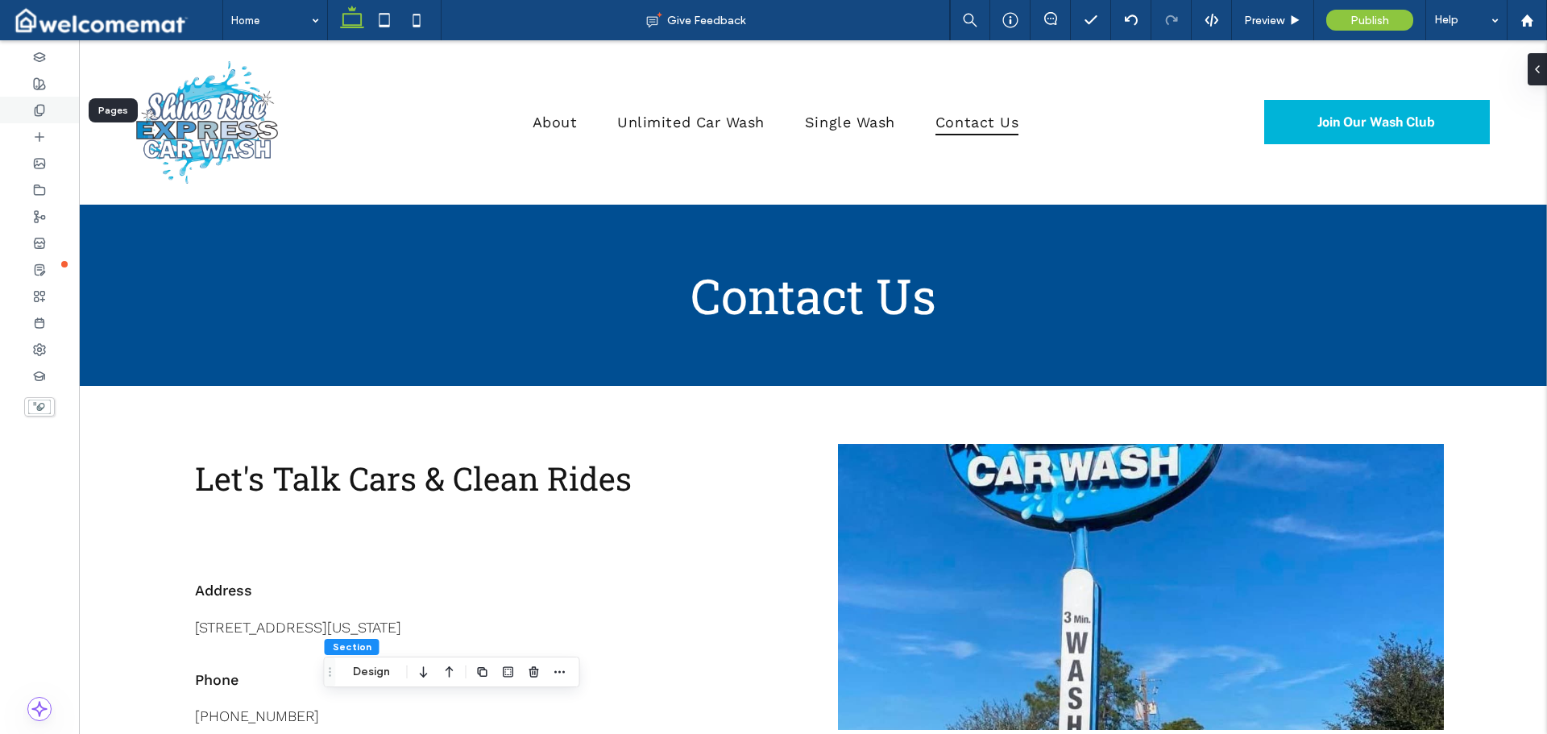
click at [39, 114] on icon at bounding box center [39, 110] width 13 height 13
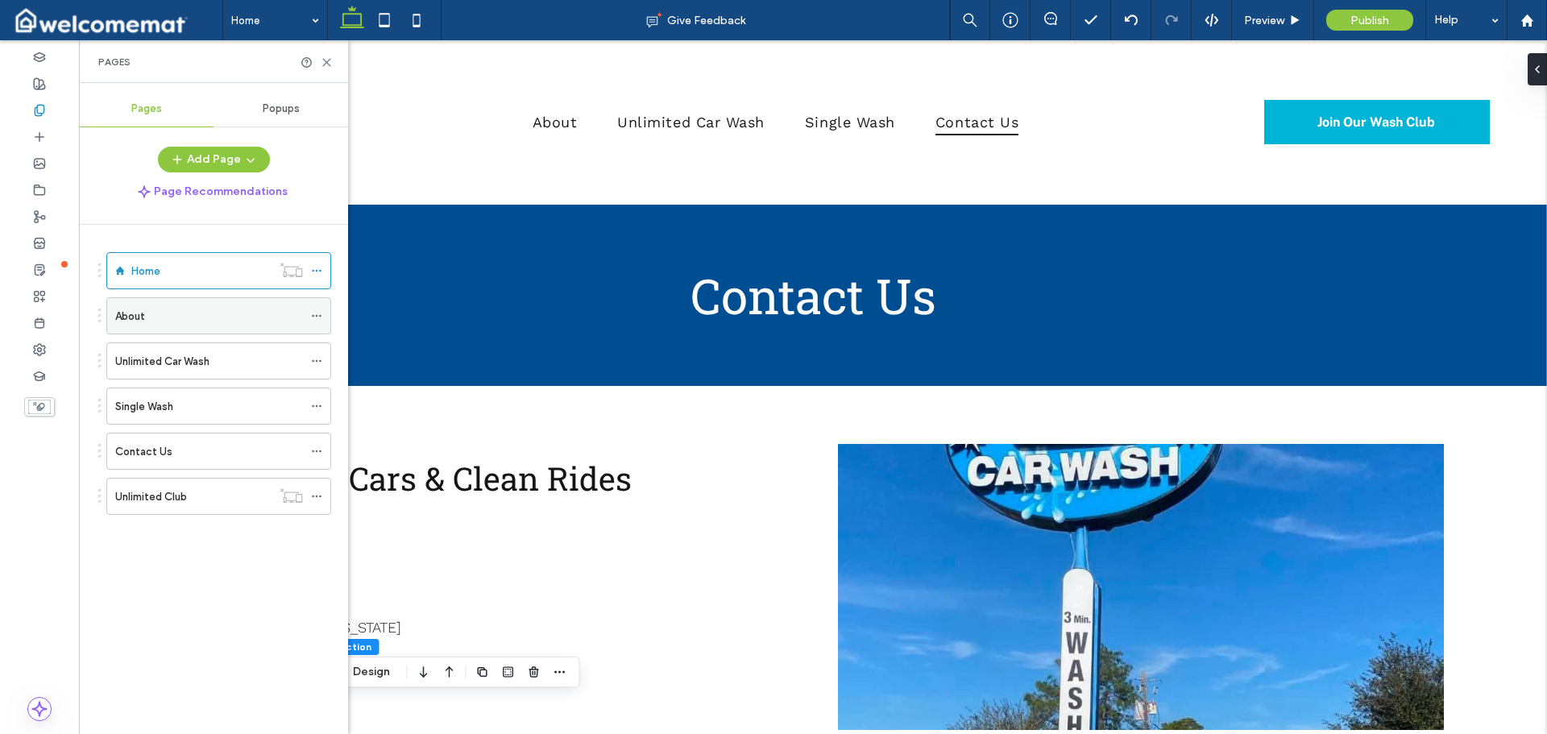
click at [182, 318] on div "About" at bounding box center [209, 316] width 188 height 17
click at [195, 361] on label "Unlimited Car Wash" at bounding box center [162, 361] width 94 height 28
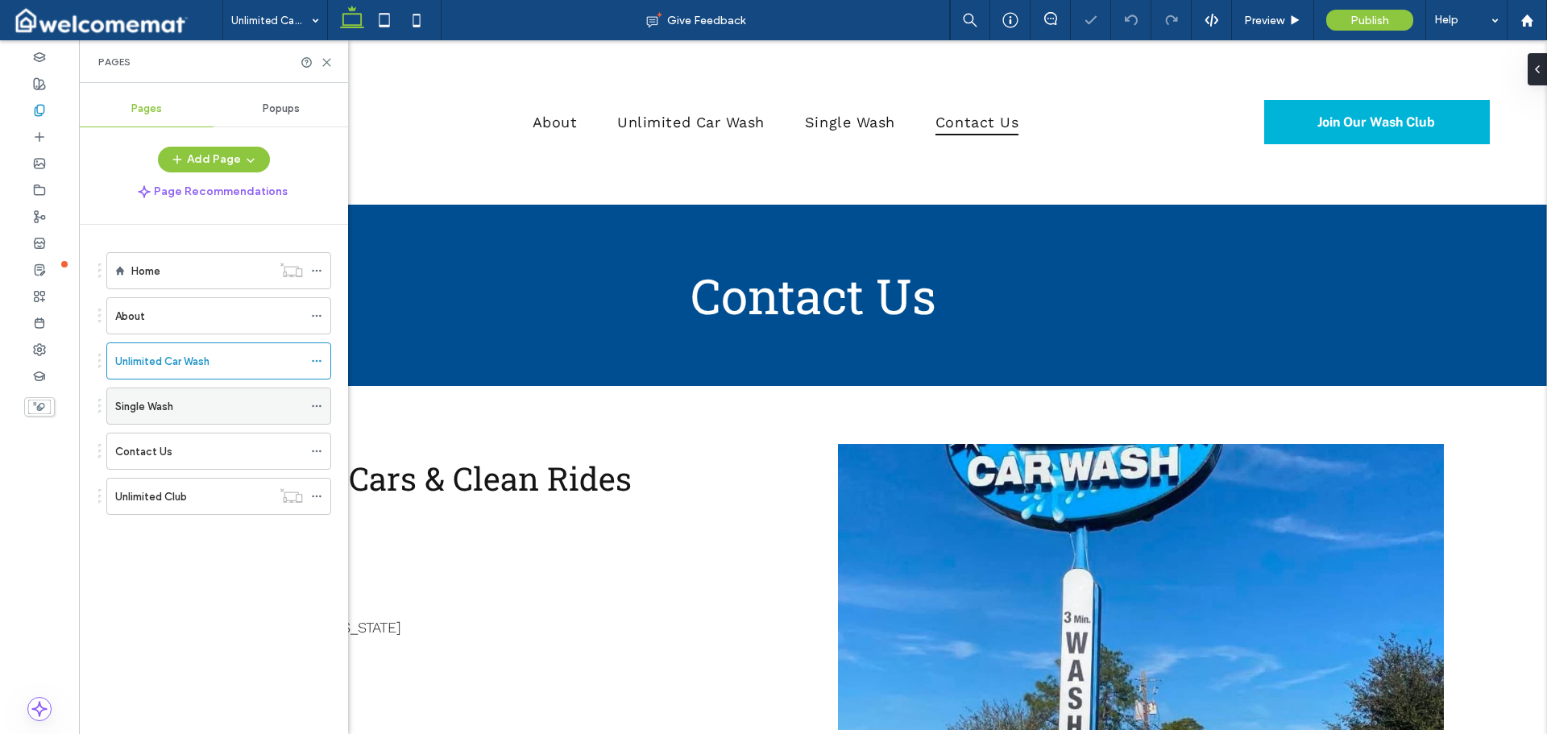
click at [205, 416] on div "Single Wash" at bounding box center [209, 405] width 188 height 35
click at [198, 443] on div "Contact Us" at bounding box center [209, 451] width 188 height 17
click at [180, 497] on label "Unlimited Club" at bounding box center [151, 497] width 72 height 28
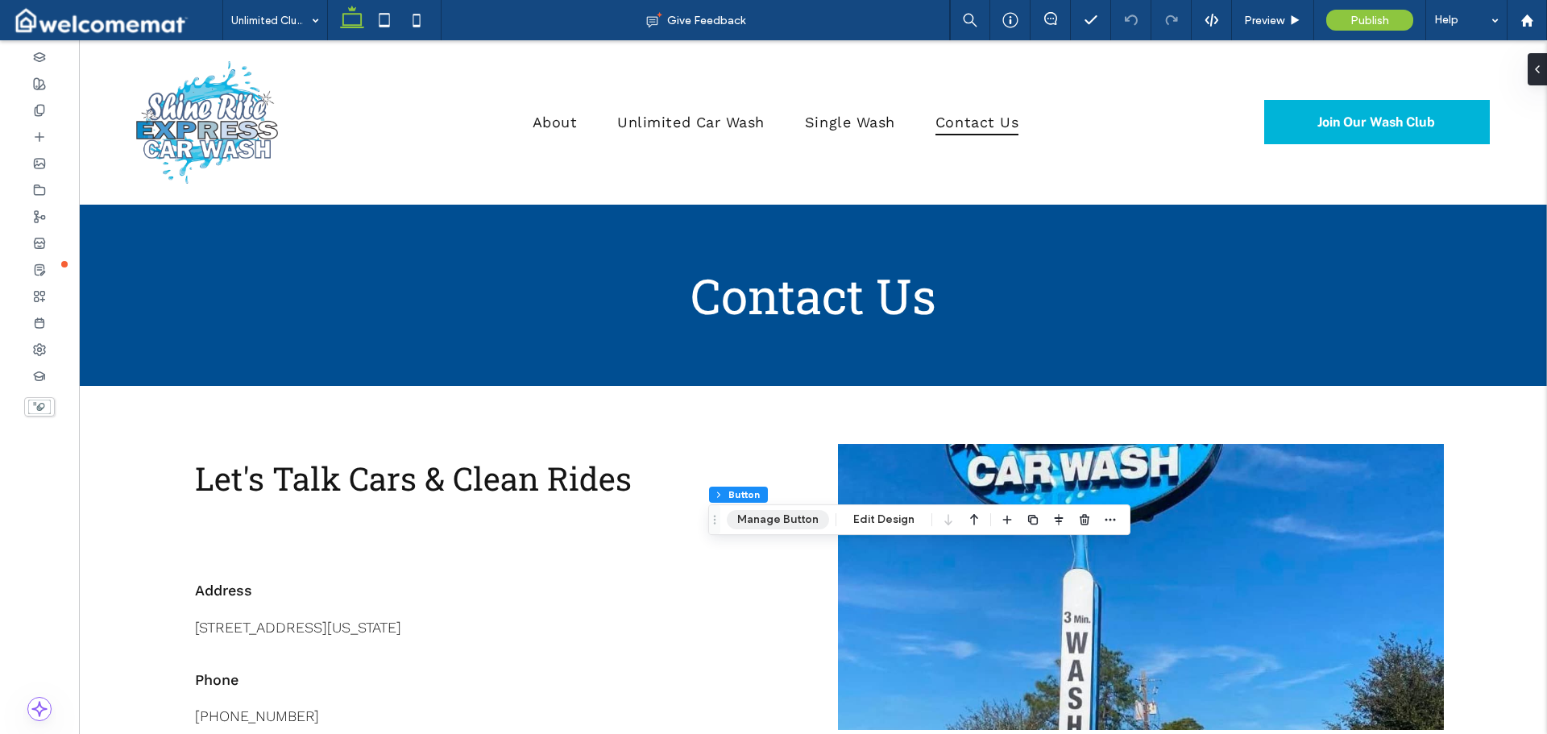
click at [789, 518] on button "Manage Button" at bounding box center [778, 519] width 102 height 19
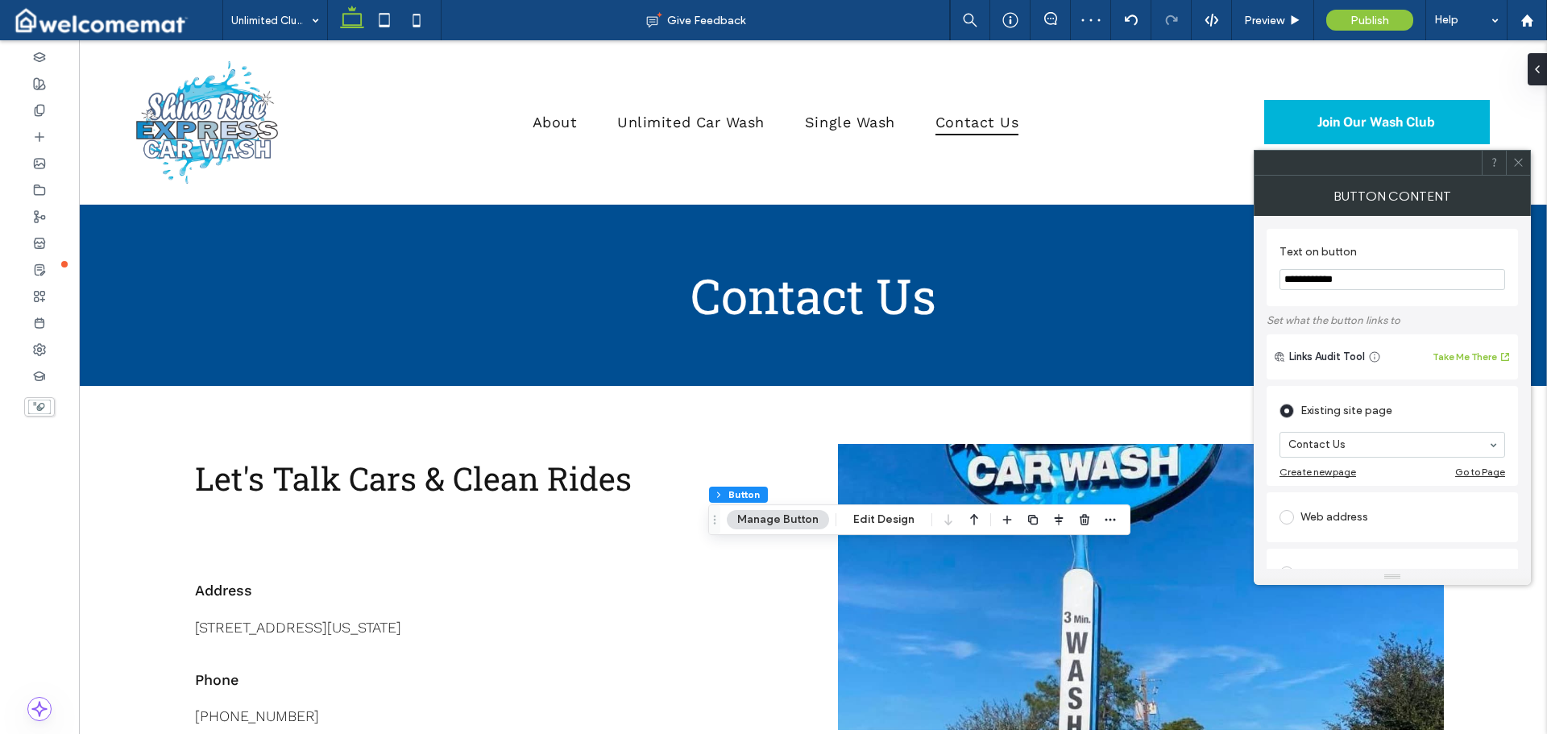
click at [1514, 155] on span at bounding box center [1518, 163] width 12 height 24
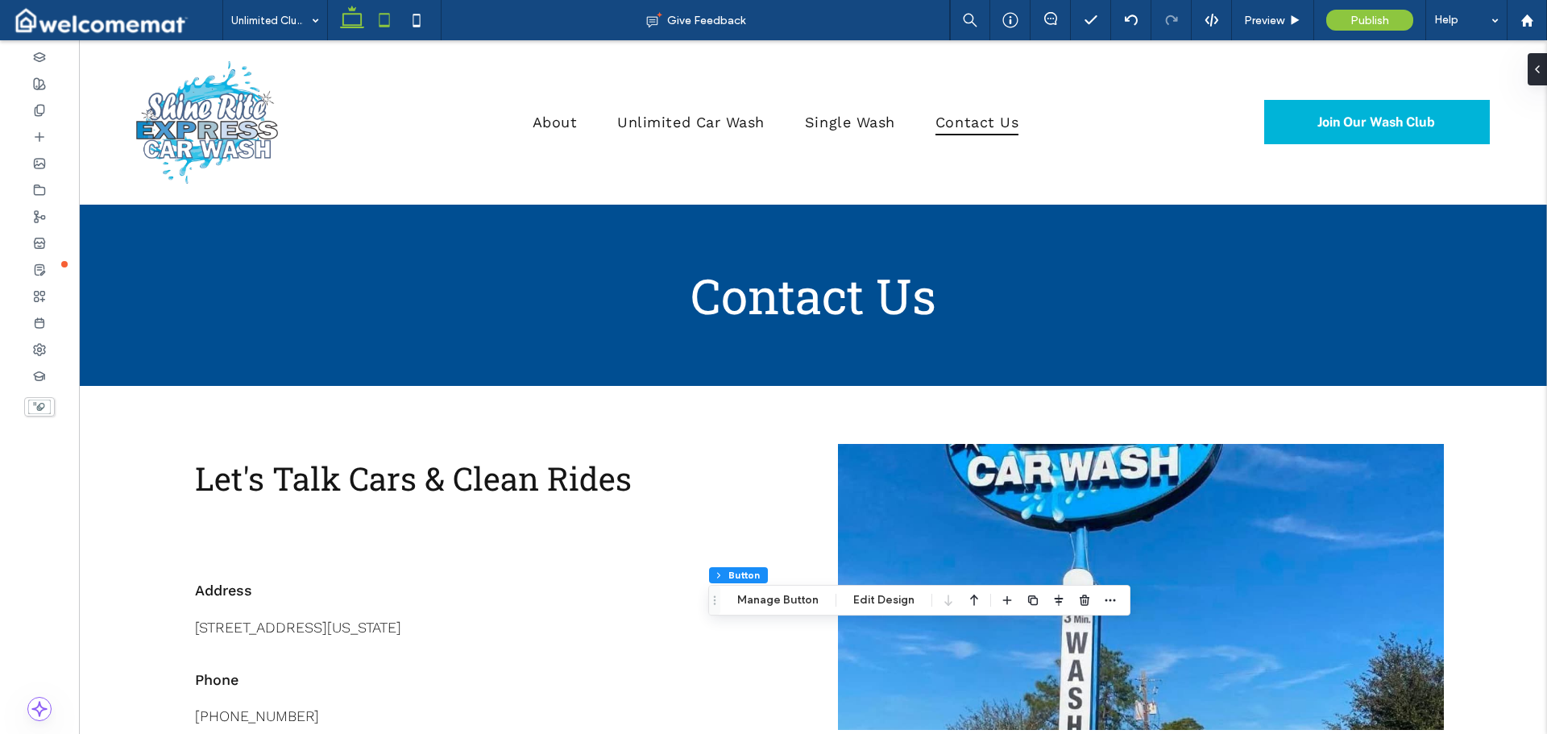
click at [378, 16] on icon at bounding box center [384, 20] width 32 height 32
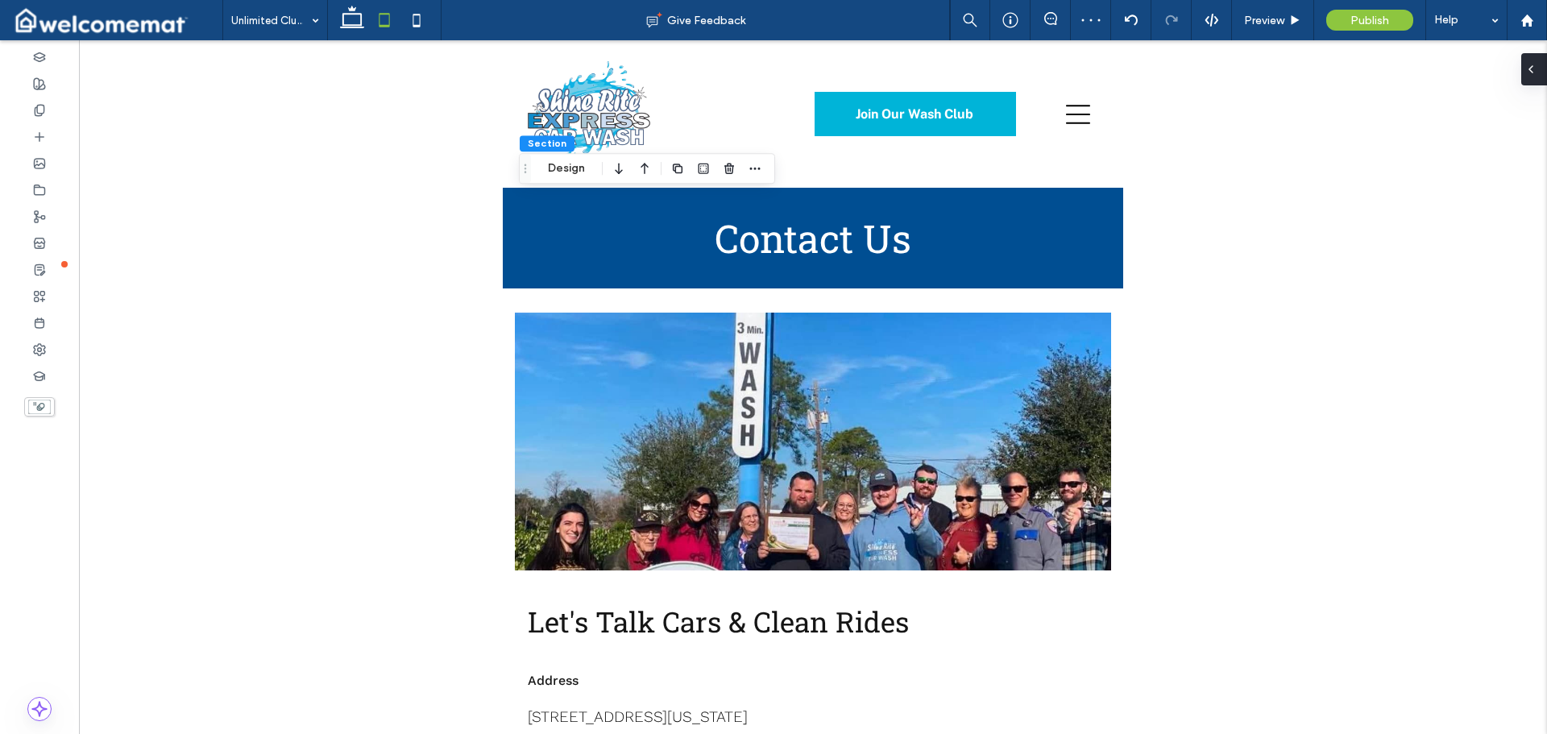
click at [1545, 66] on div at bounding box center [1534, 69] width 26 height 32
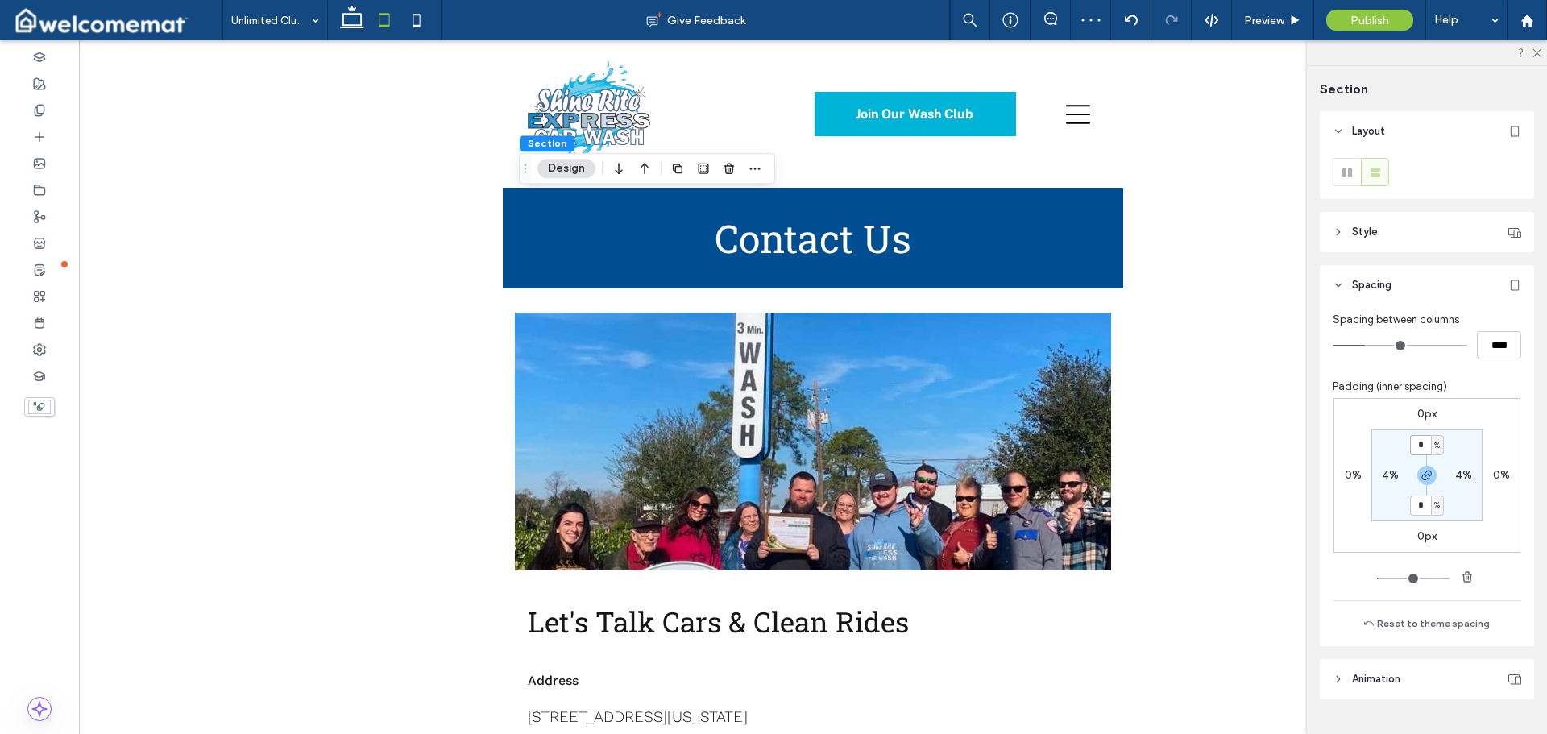
click at [1419, 440] on input "*" at bounding box center [1420, 445] width 21 height 20
type input "*"
click at [1458, 400] on div "0px 0% 0px 0% * % 4% * % 4%" at bounding box center [1426, 475] width 187 height 155
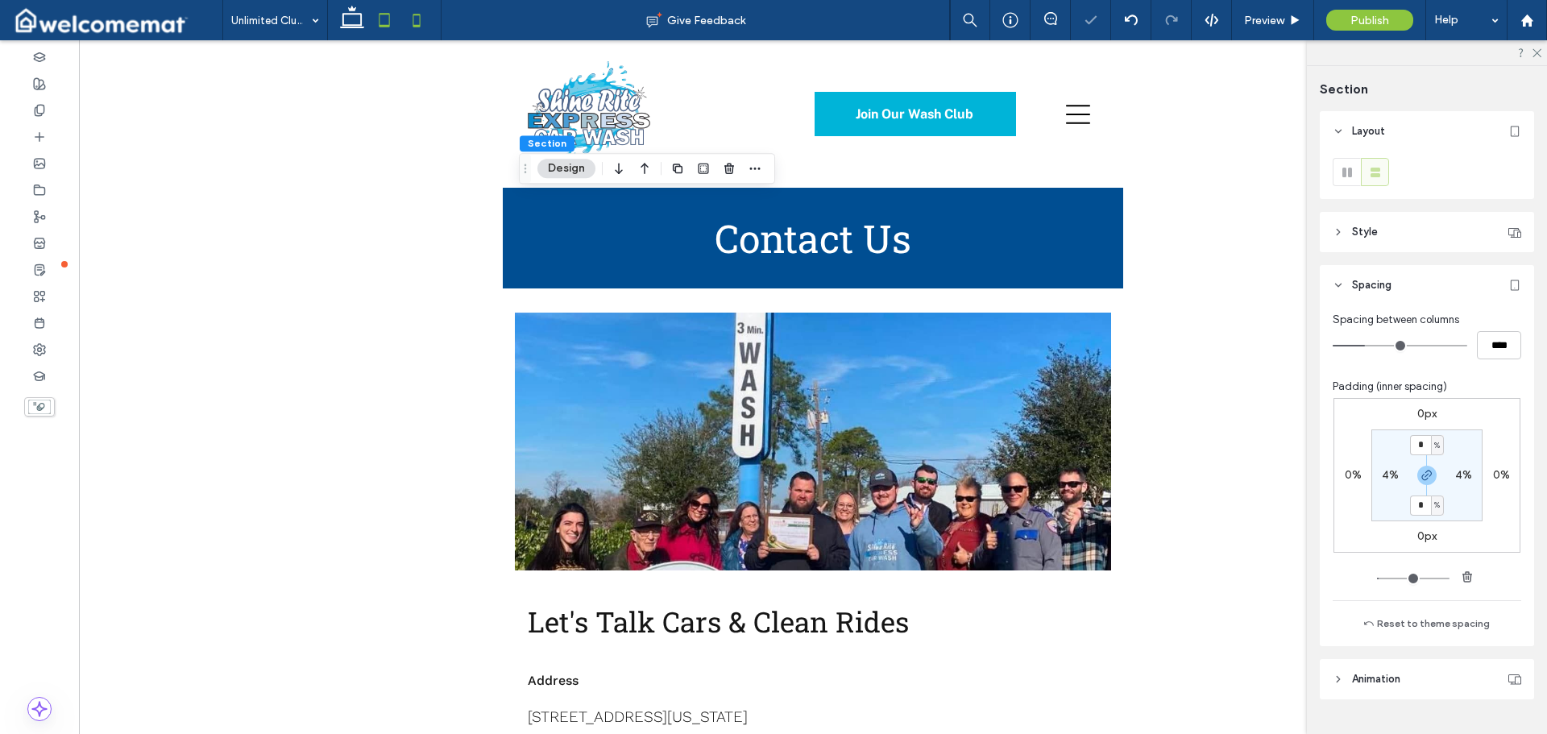
click at [423, 28] on icon at bounding box center [416, 20] width 32 height 32
type input "*"
type input "**"
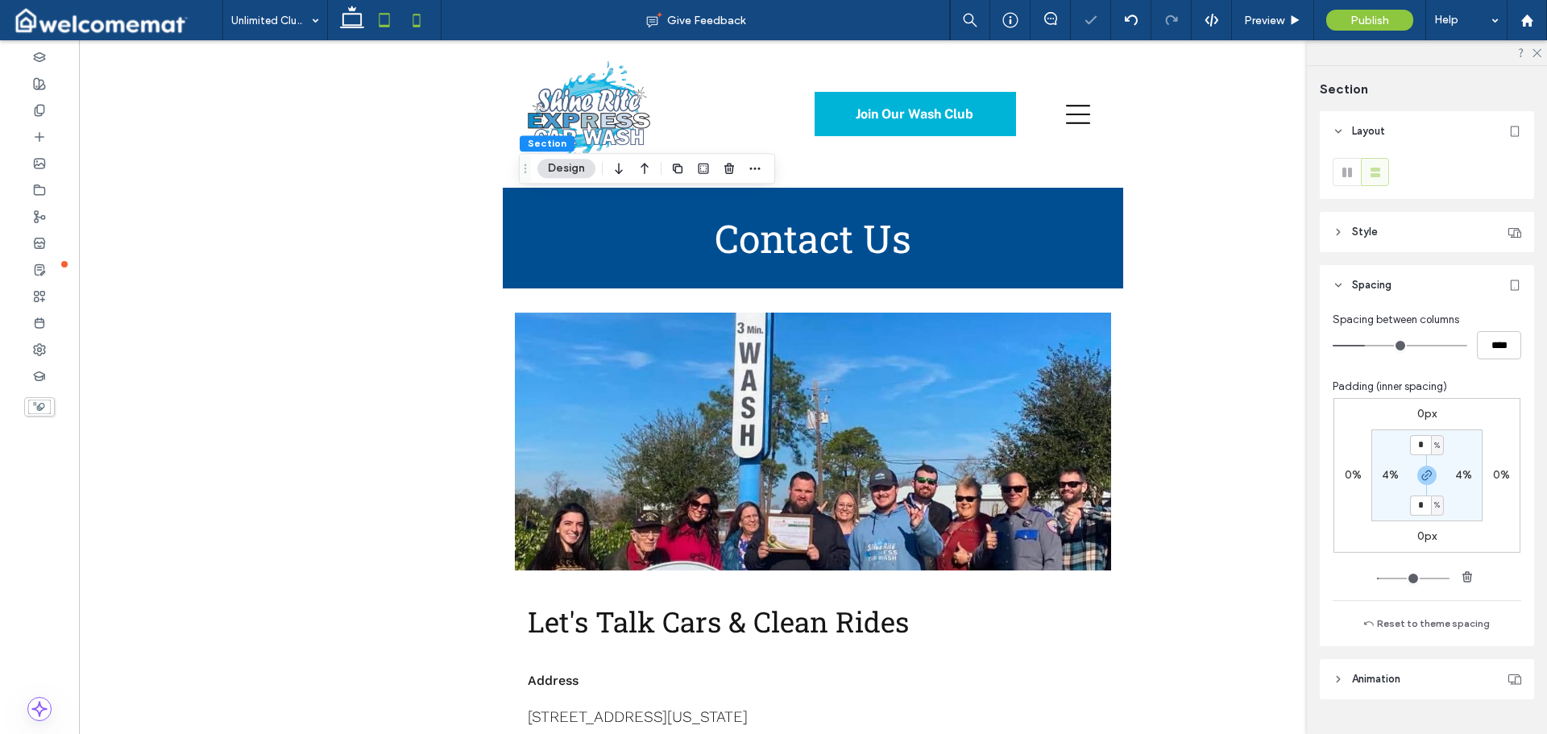
type input "****"
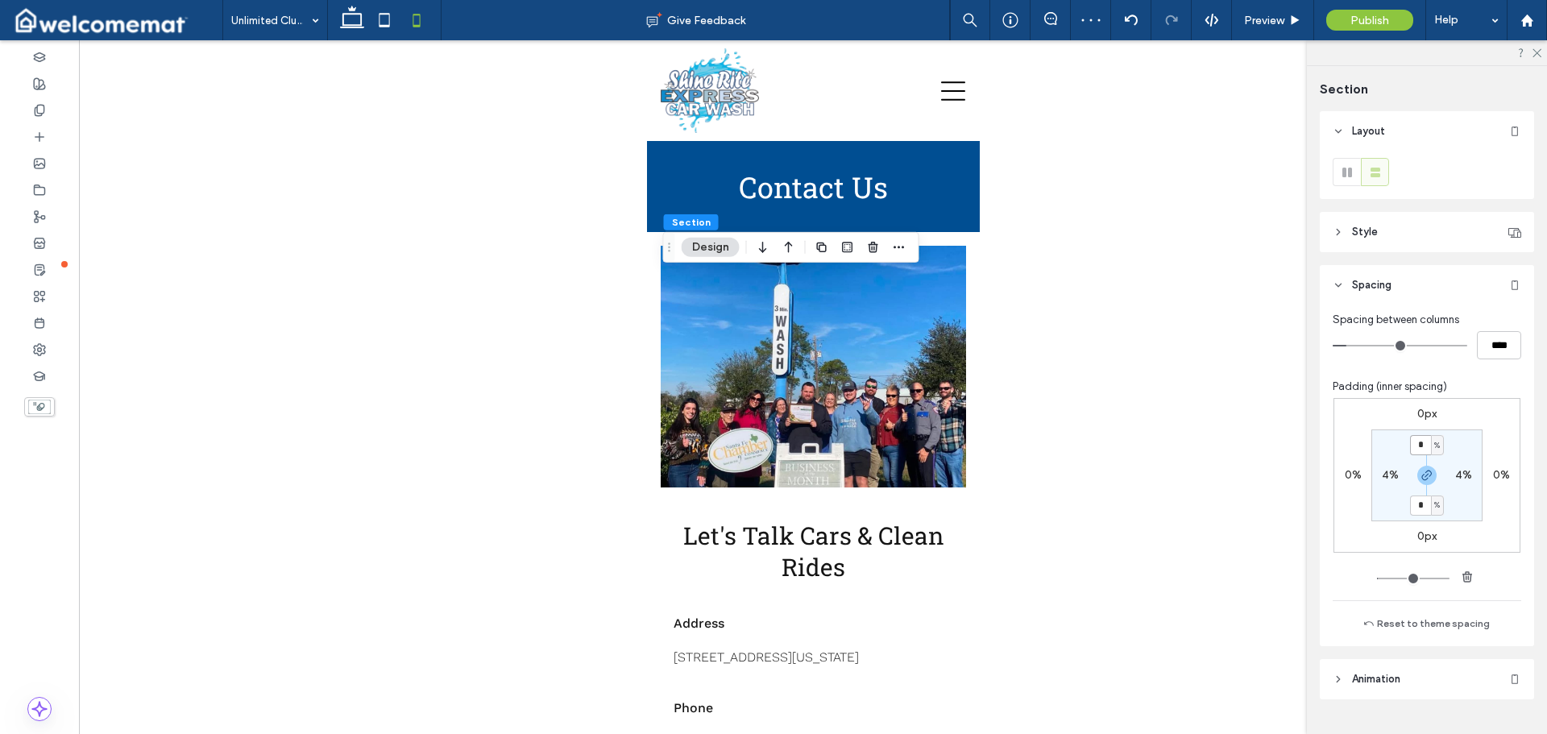
click at [1419, 447] on input "*" at bounding box center [1420, 445] width 21 height 20
type input "**"
click at [1449, 404] on div "0px 0% 0px 0% ** % 4% ** % 4%" at bounding box center [1426, 475] width 187 height 155
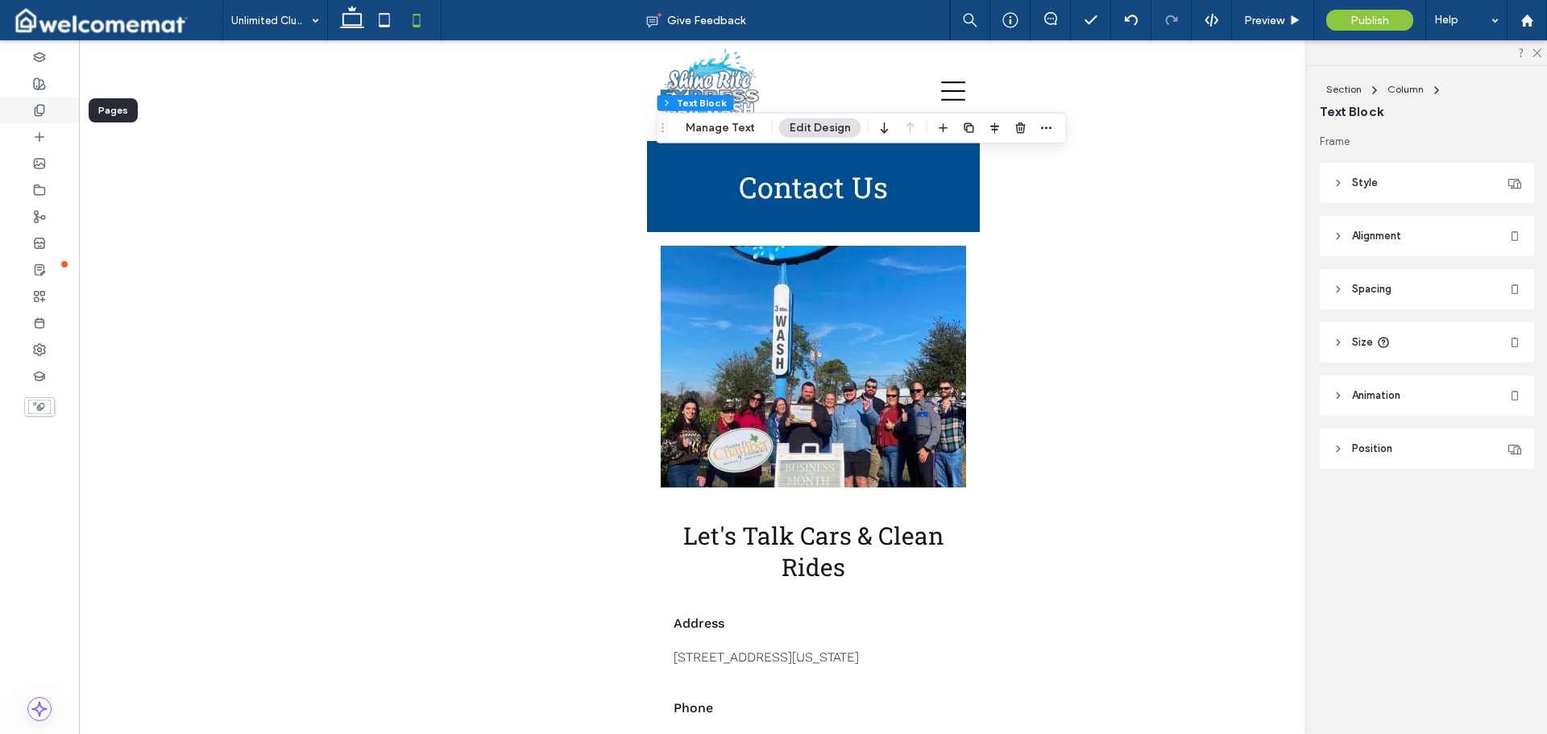
click at [48, 103] on div at bounding box center [39, 110] width 79 height 27
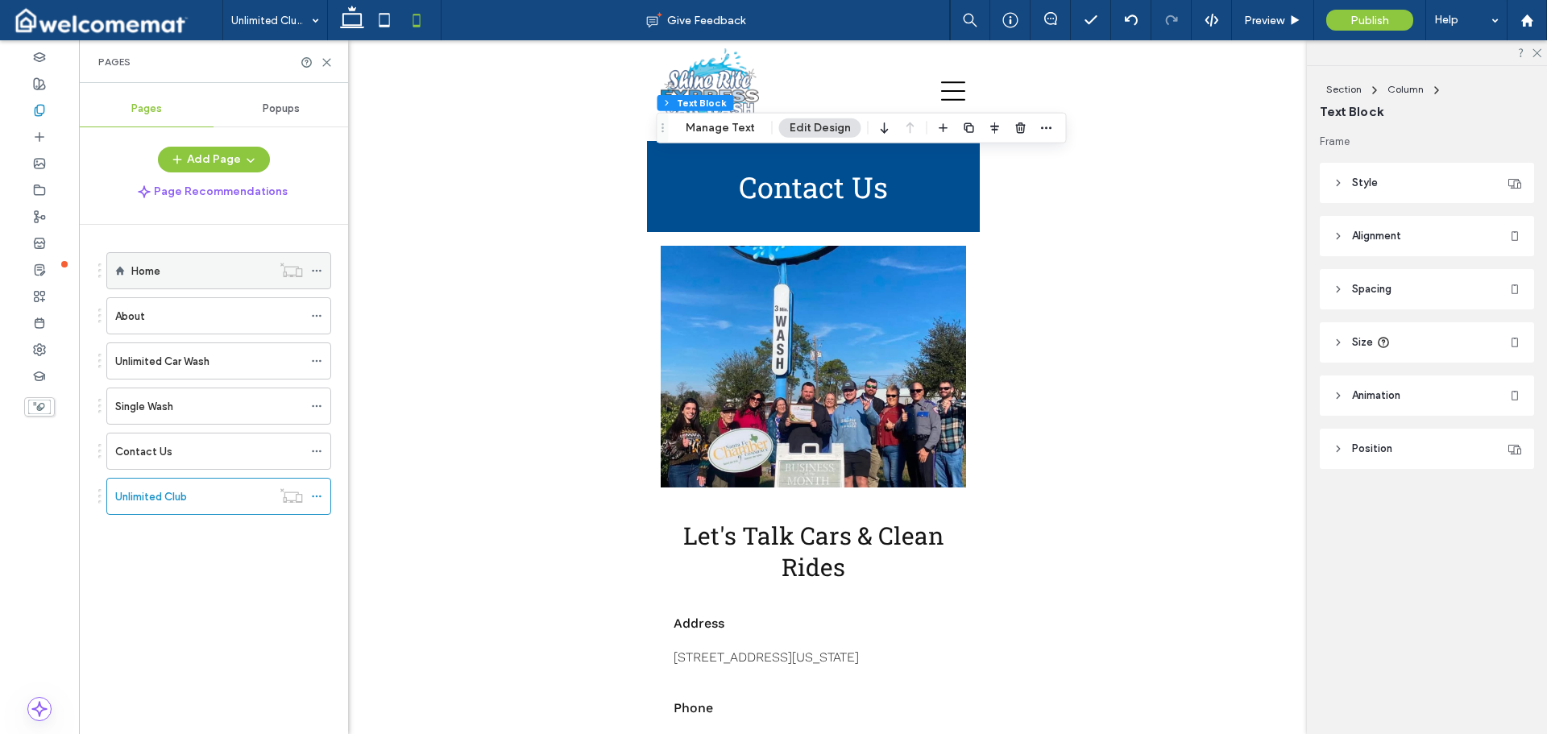
click at [159, 275] on label "Home" at bounding box center [145, 271] width 29 height 28
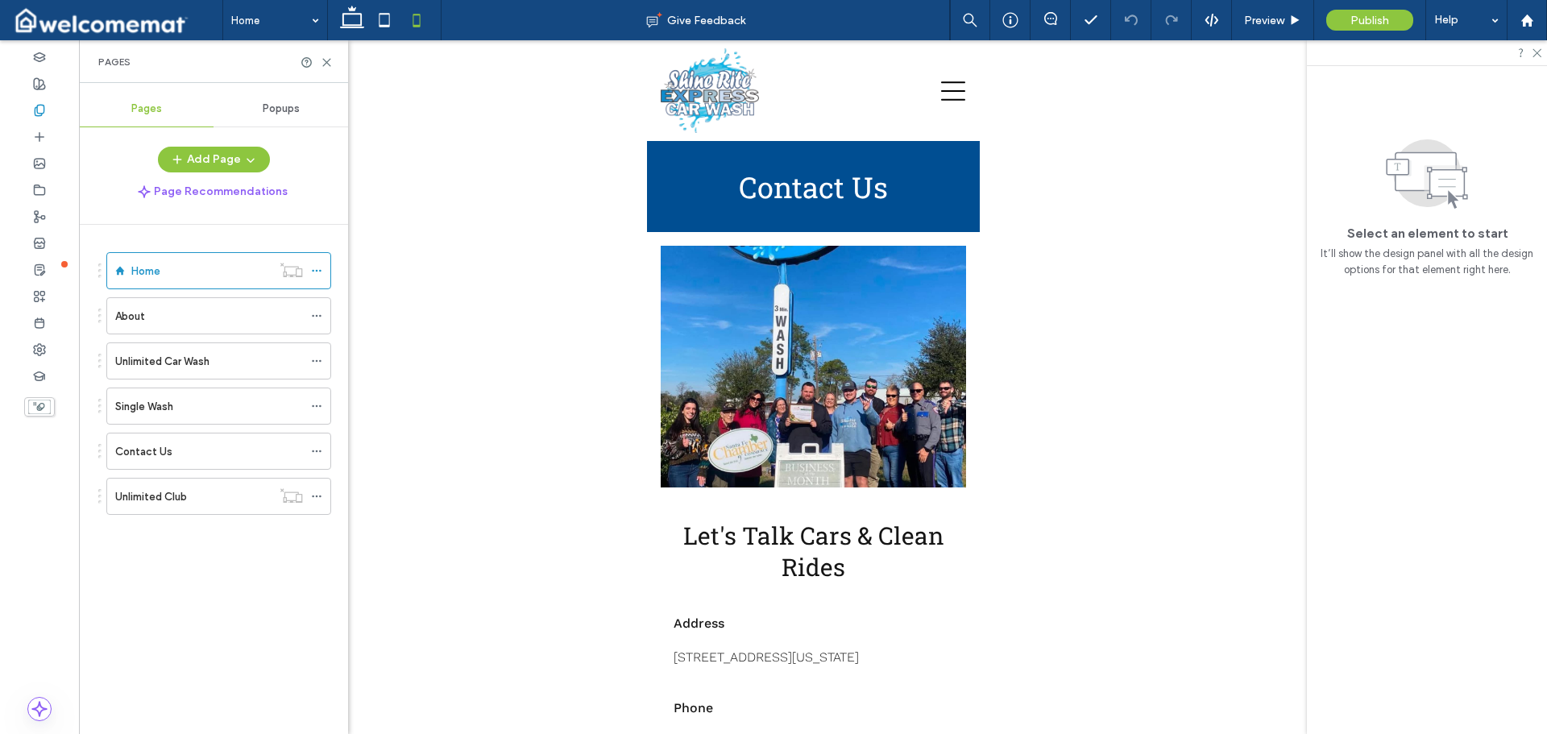
click at [208, 490] on div "Unlimited Club" at bounding box center [193, 496] width 156 height 17
click at [353, 21] on icon at bounding box center [352, 20] width 32 height 32
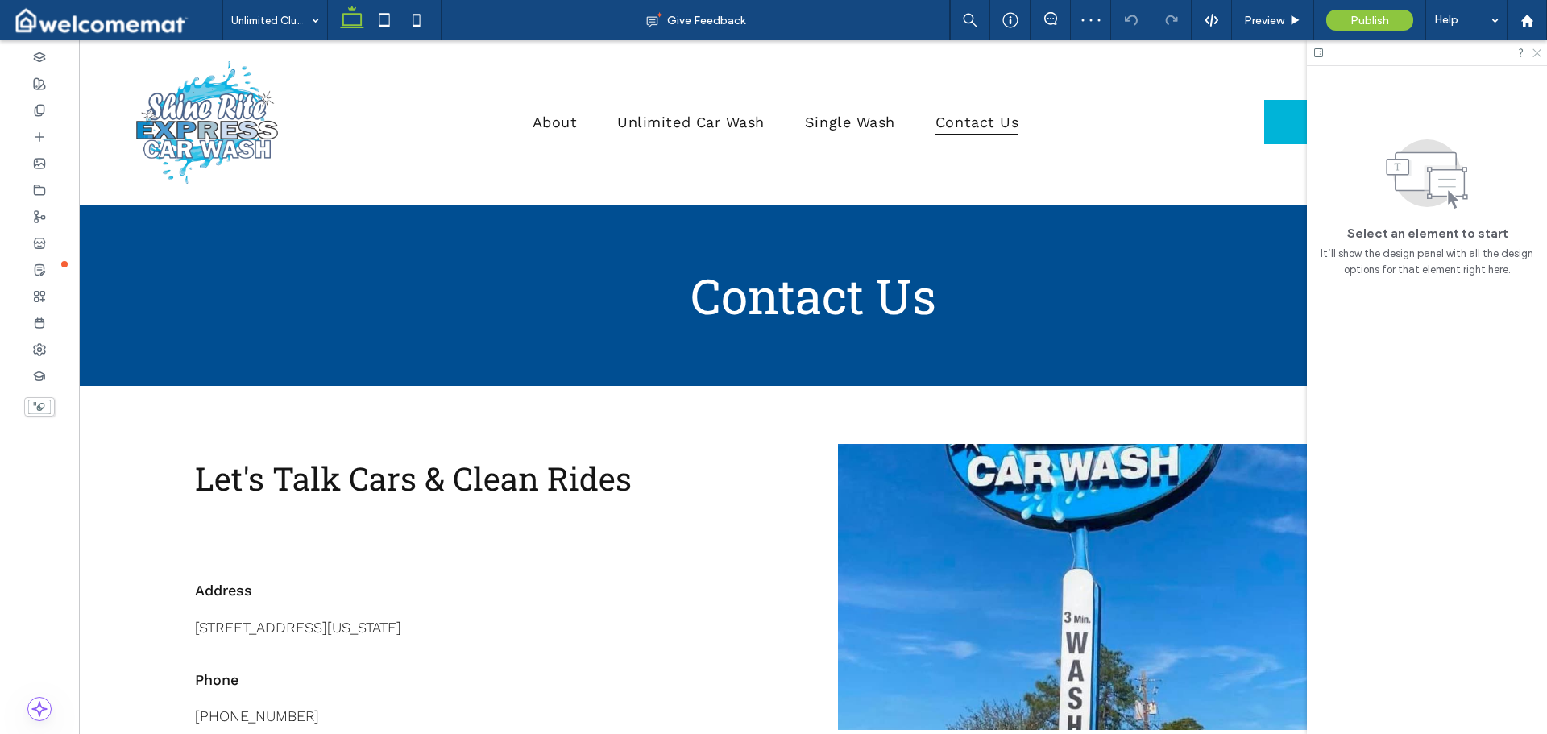
click at [1535, 53] on icon at bounding box center [1535, 52] width 10 height 10
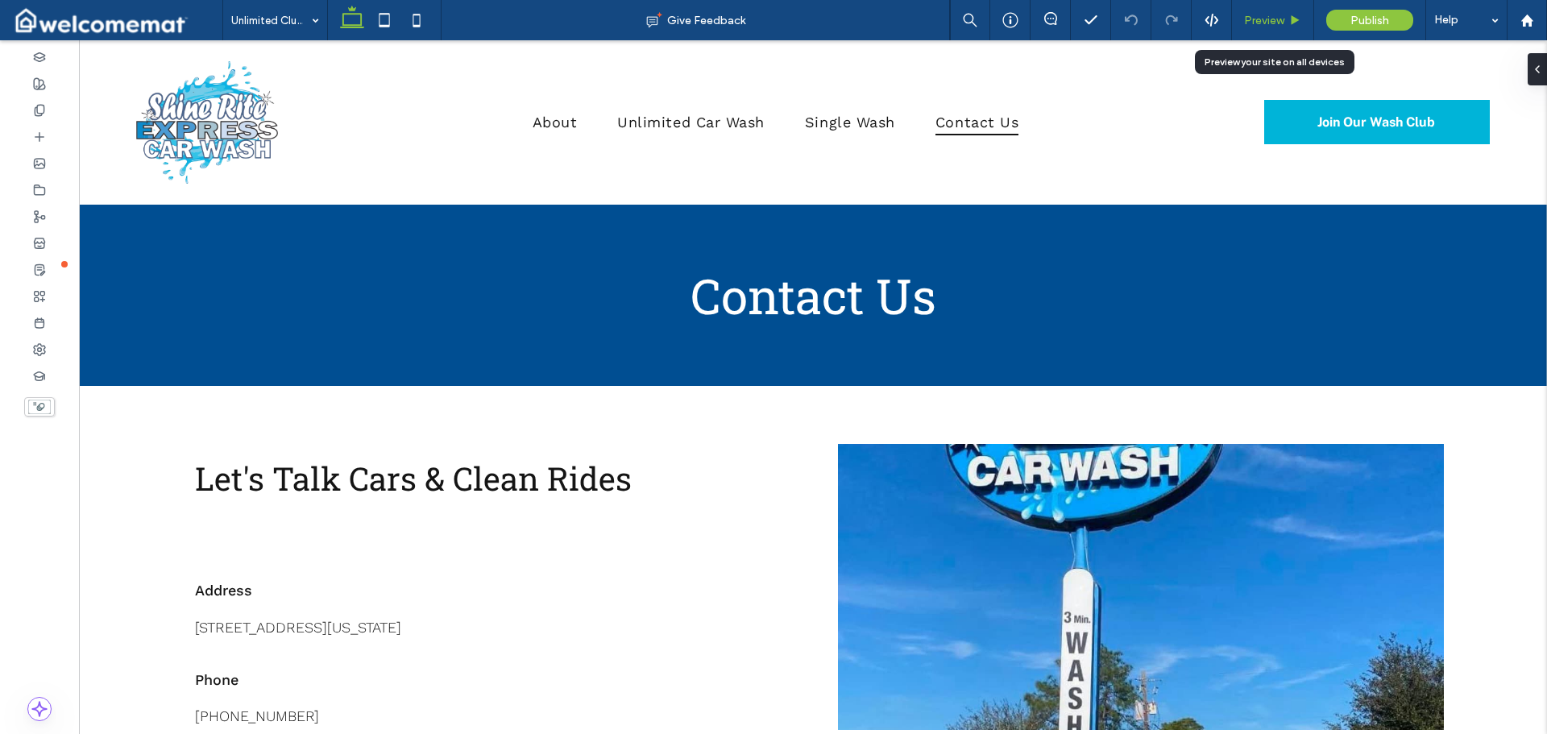
click at [1261, 7] on div "Preview" at bounding box center [1273, 20] width 82 height 40
click at [1265, 17] on span "Preview" at bounding box center [1264, 21] width 40 height 14
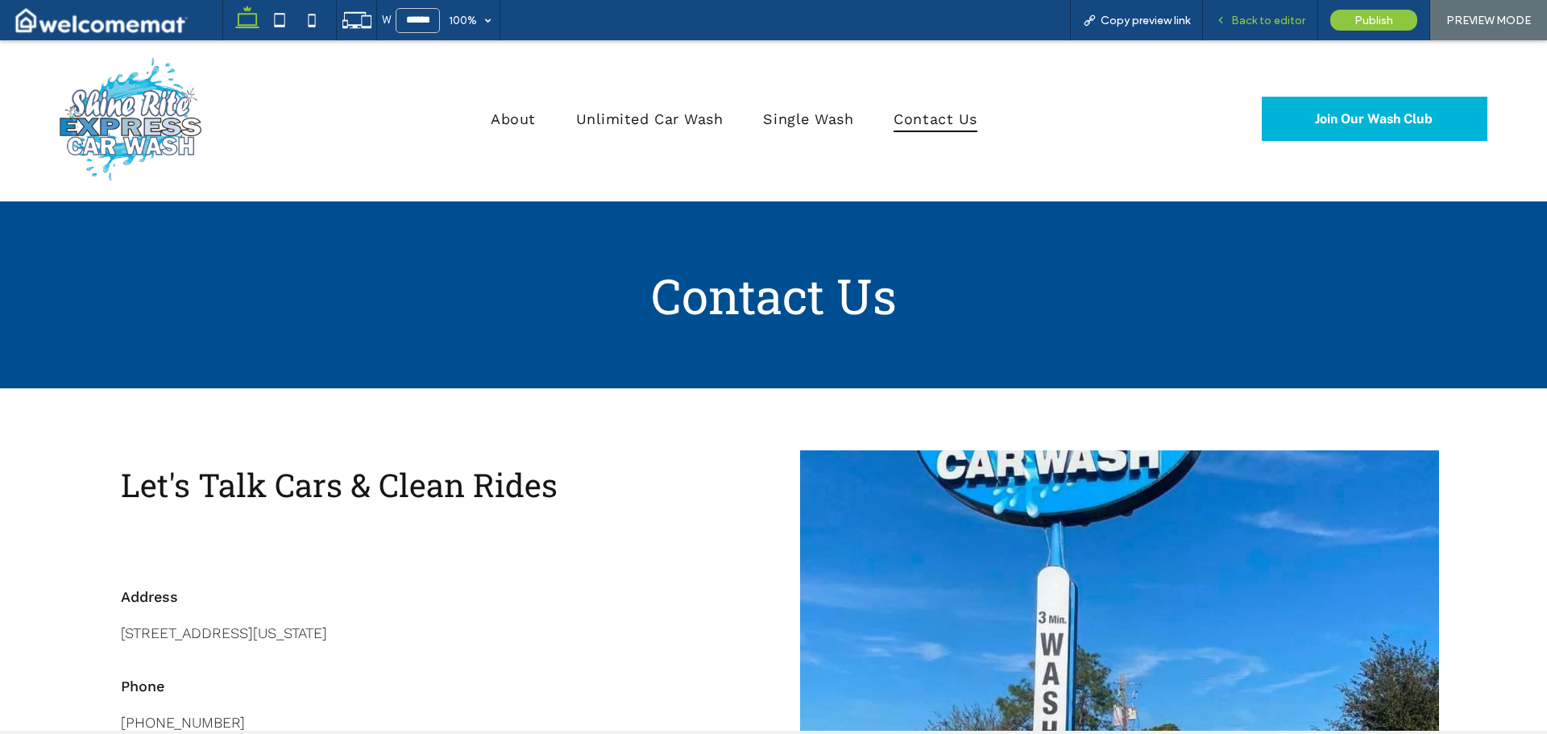
click at [1276, 19] on span "Back to editor" at bounding box center [1268, 21] width 74 height 14
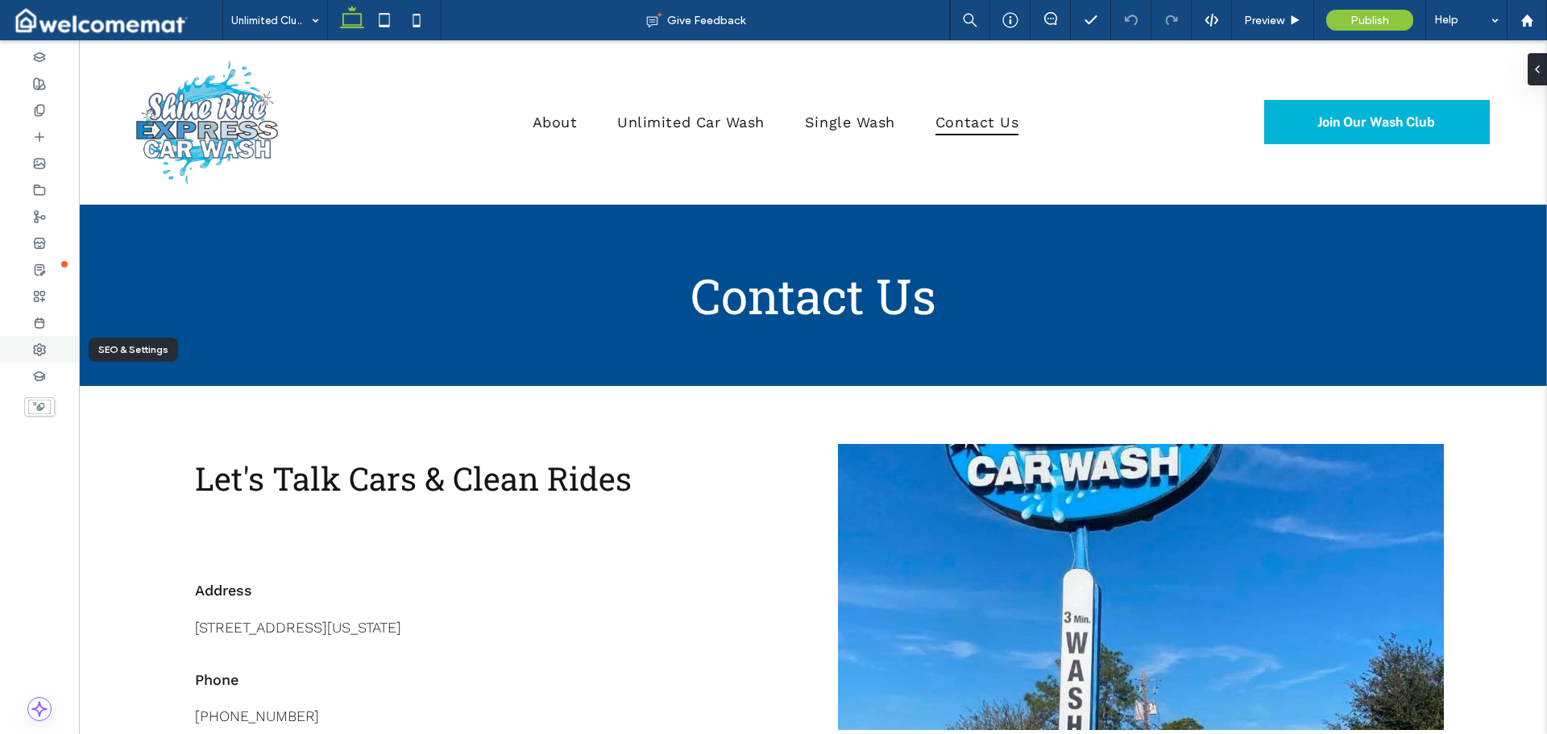
click at [39, 350] on use at bounding box center [39, 349] width 11 height 11
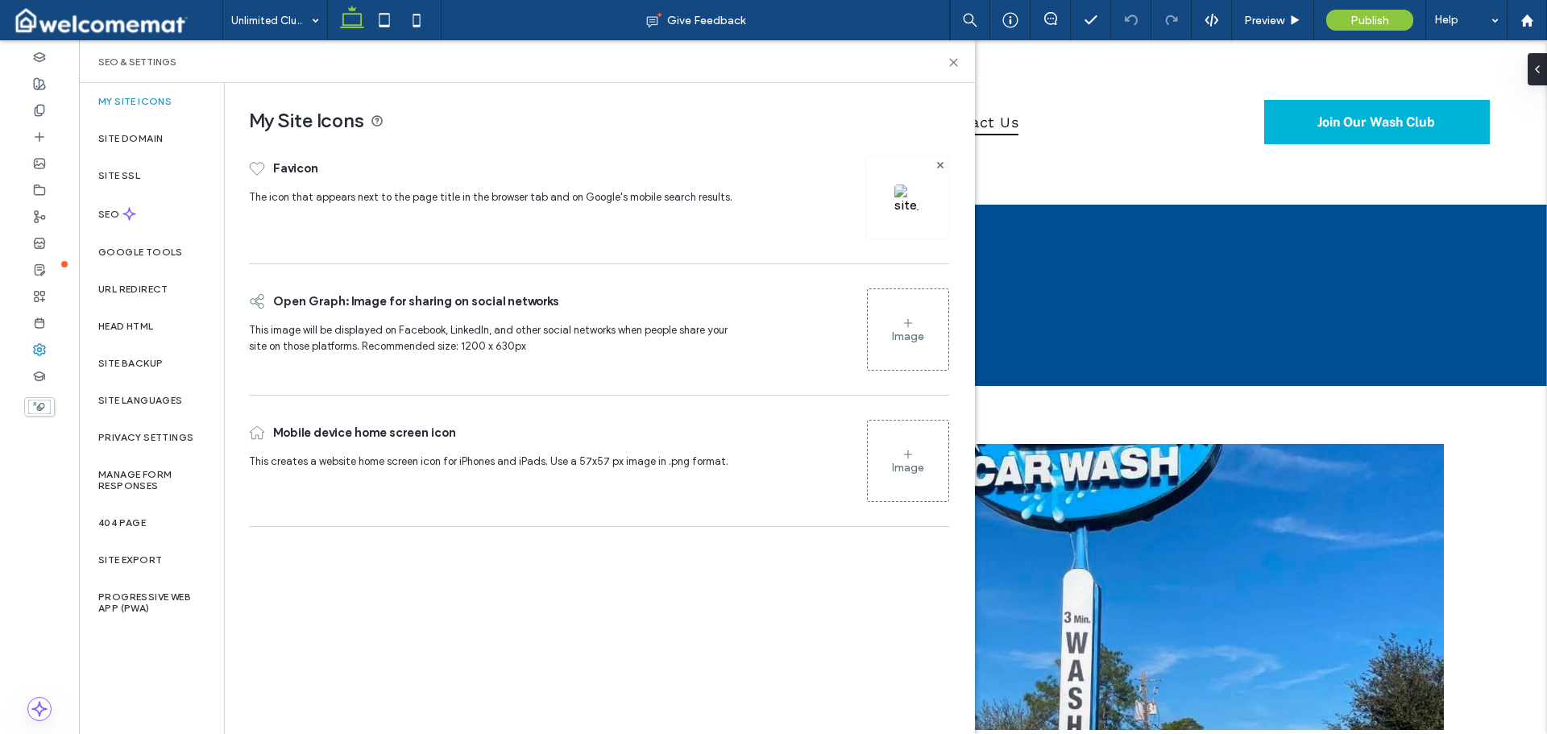
click at [894, 194] on img at bounding box center [907, 197] width 26 height 26
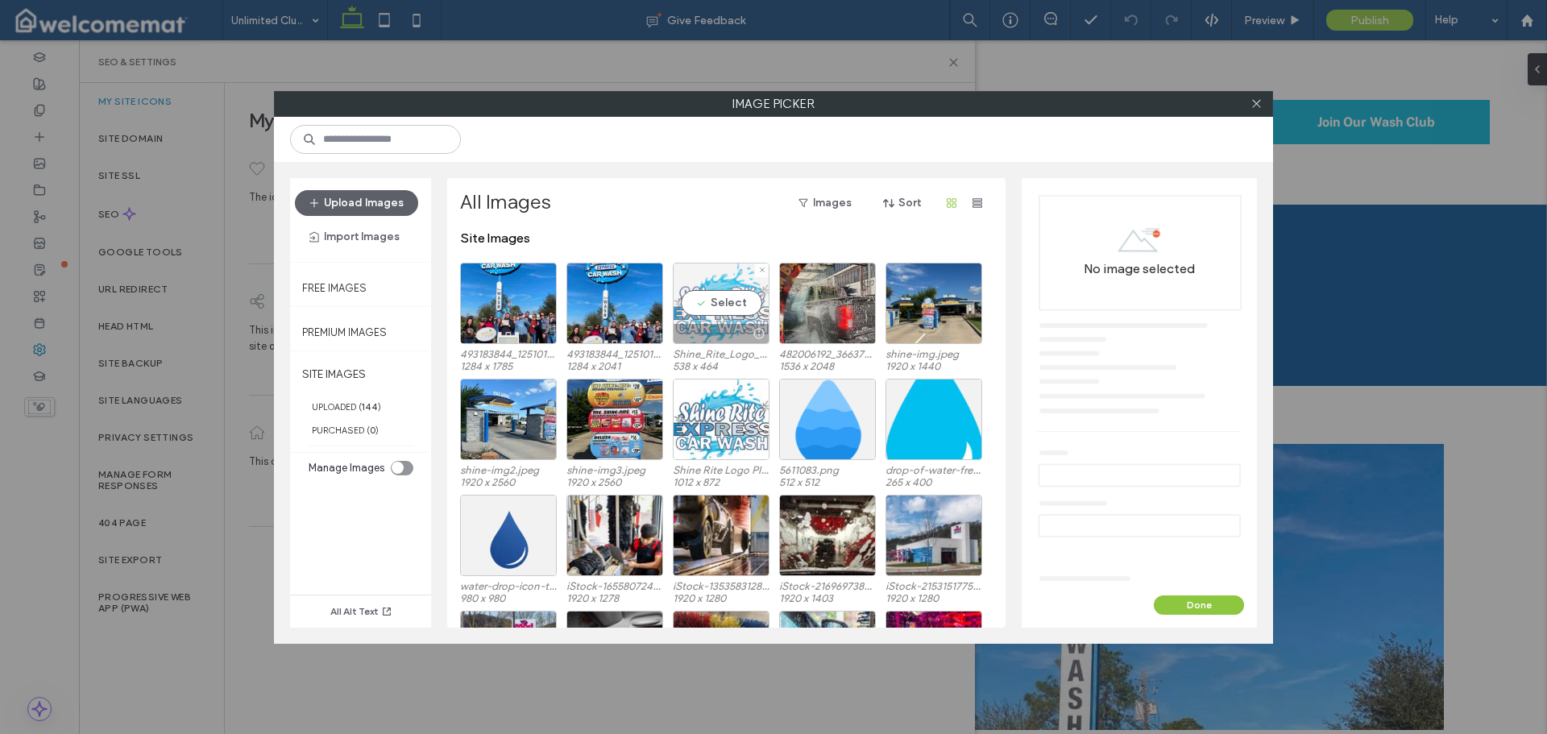
click at [723, 300] on div "Select" at bounding box center [721, 303] width 97 height 81
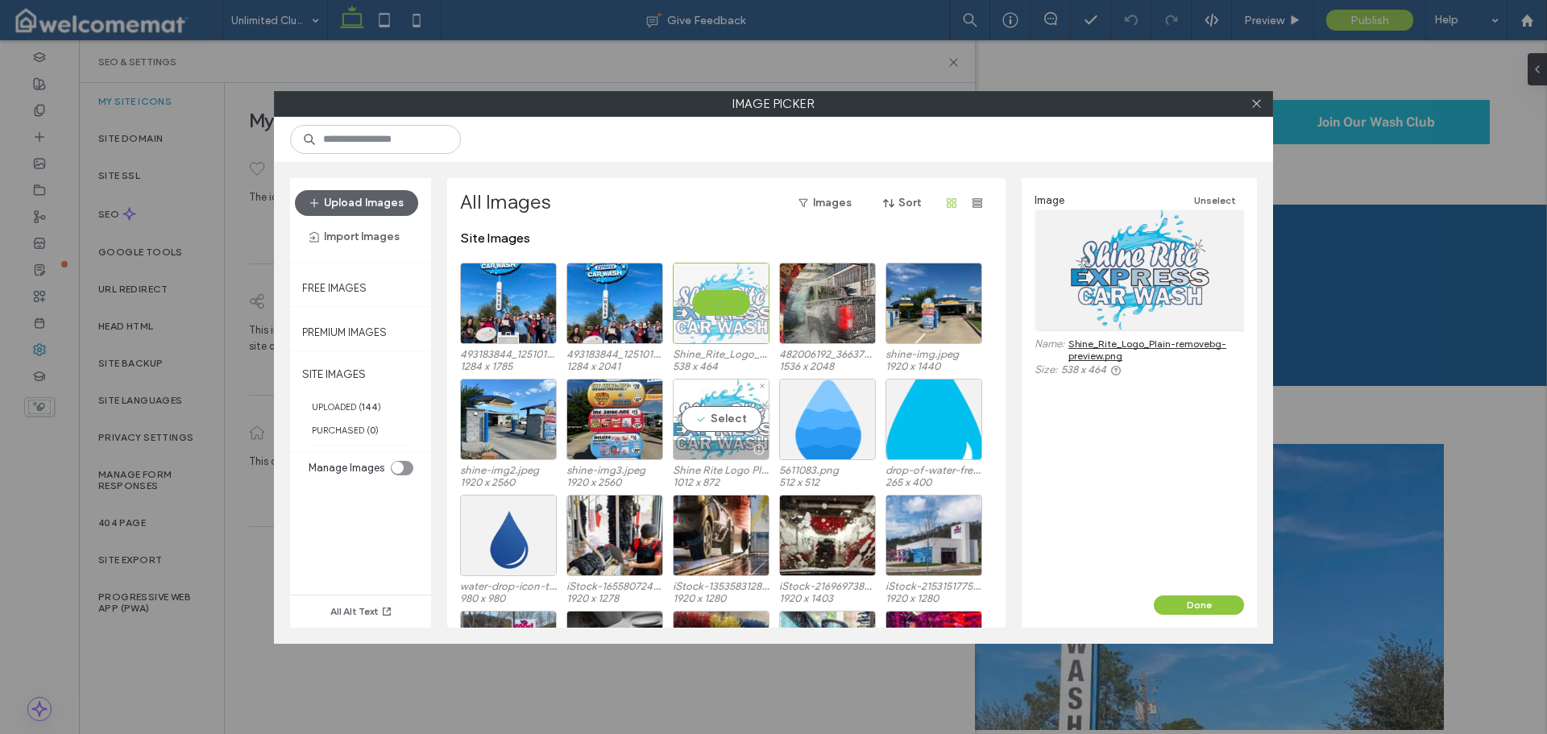
click at [727, 416] on div "Select" at bounding box center [721, 419] width 97 height 81
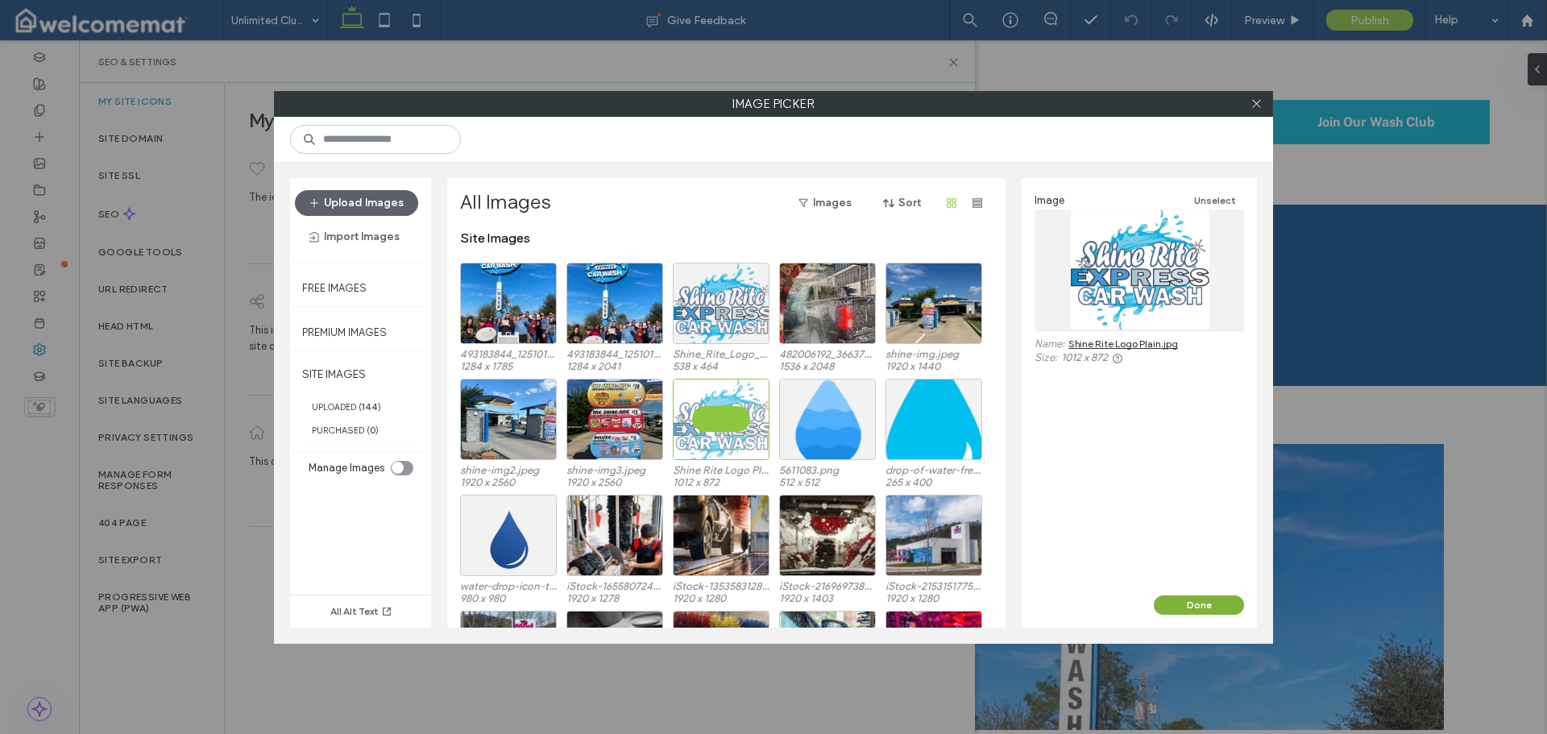
click at [1207, 605] on button "Done" at bounding box center [1198, 604] width 90 height 19
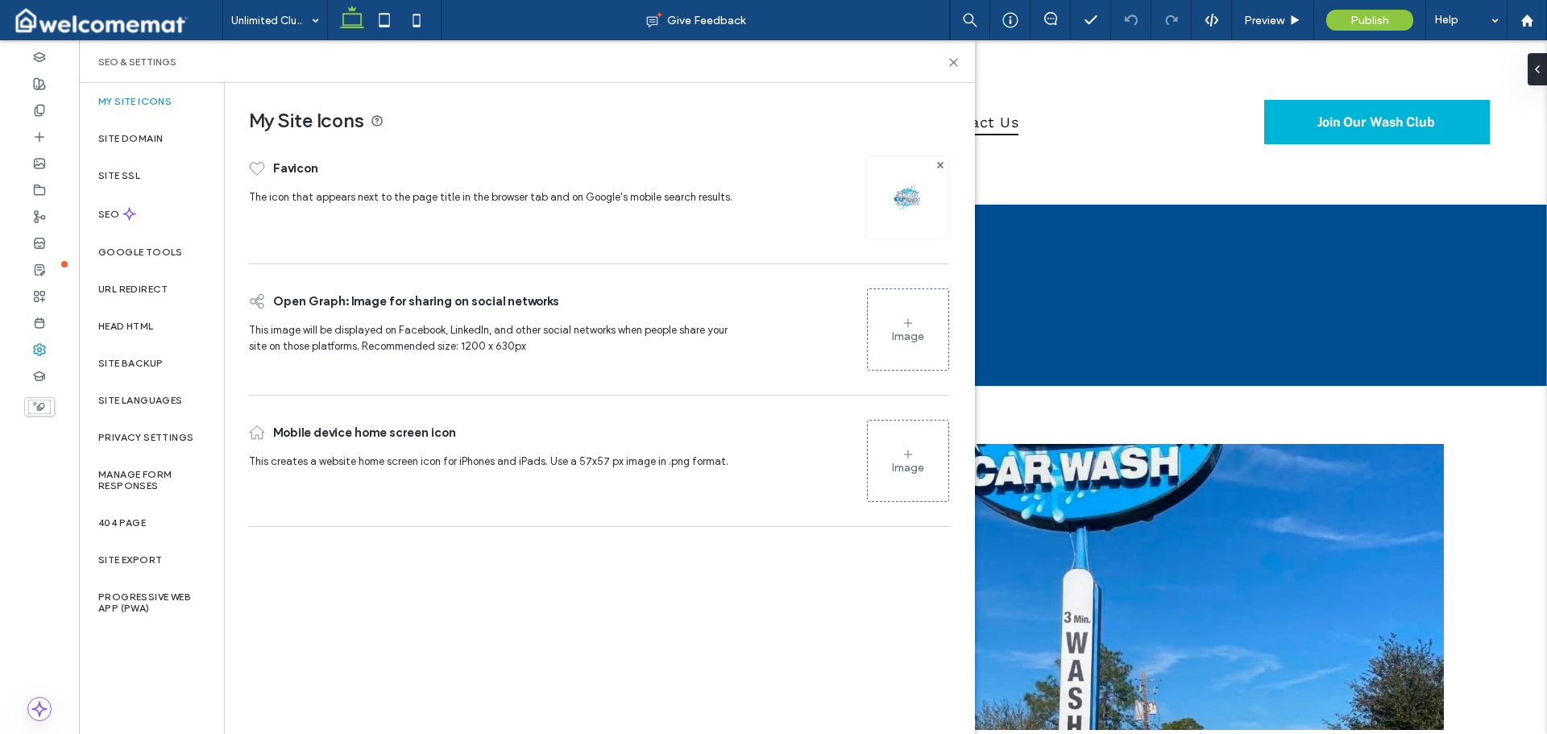
click at [909, 325] on icon at bounding box center [907, 323] width 13 height 13
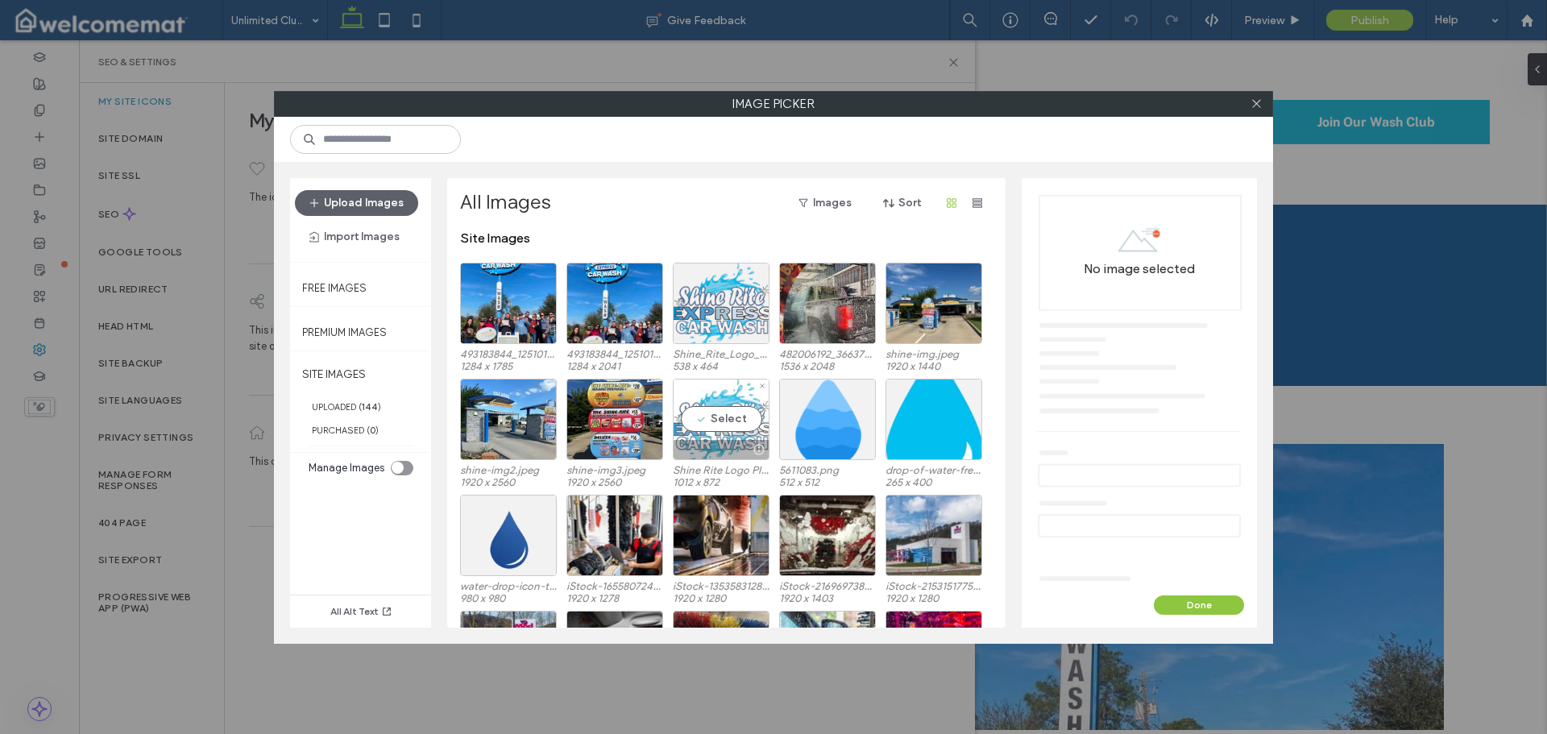
click at [745, 416] on div "Select" at bounding box center [721, 419] width 97 height 81
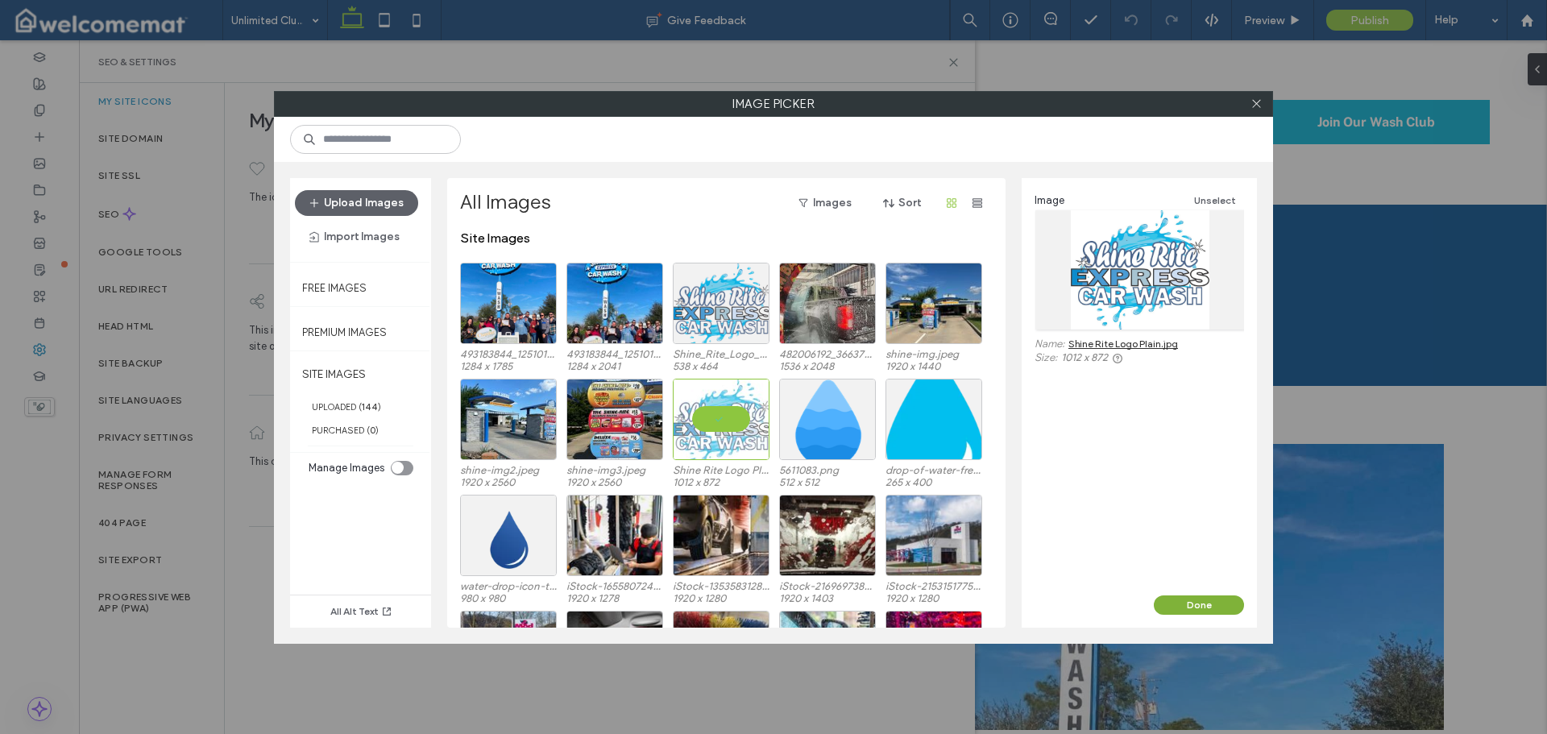
click at [1178, 606] on button "Done" at bounding box center [1198, 604] width 90 height 19
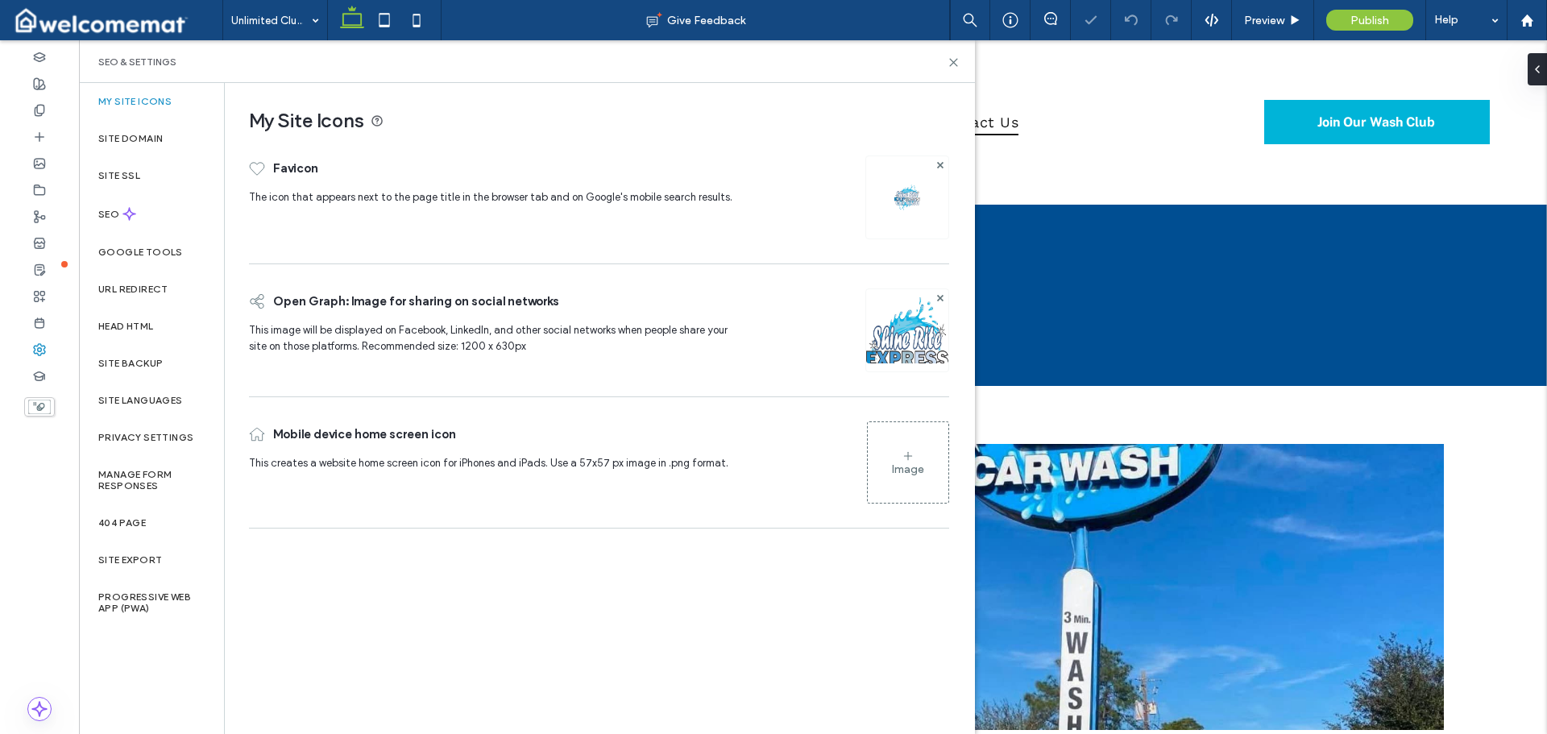
click at [911, 456] on use at bounding box center [908, 455] width 8 height 8
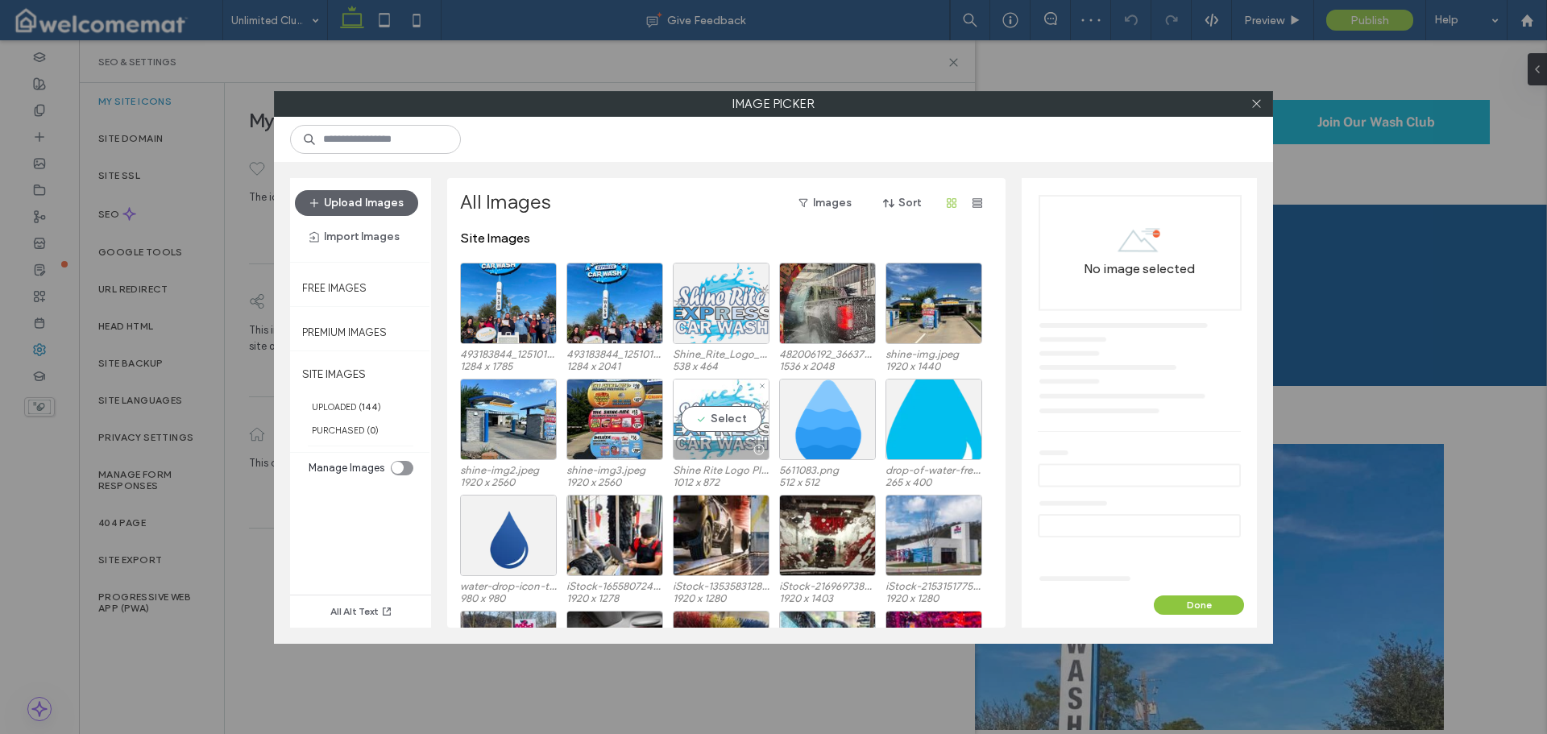
click at [731, 412] on div "Select" at bounding box center [721, 419] width 97 height 81
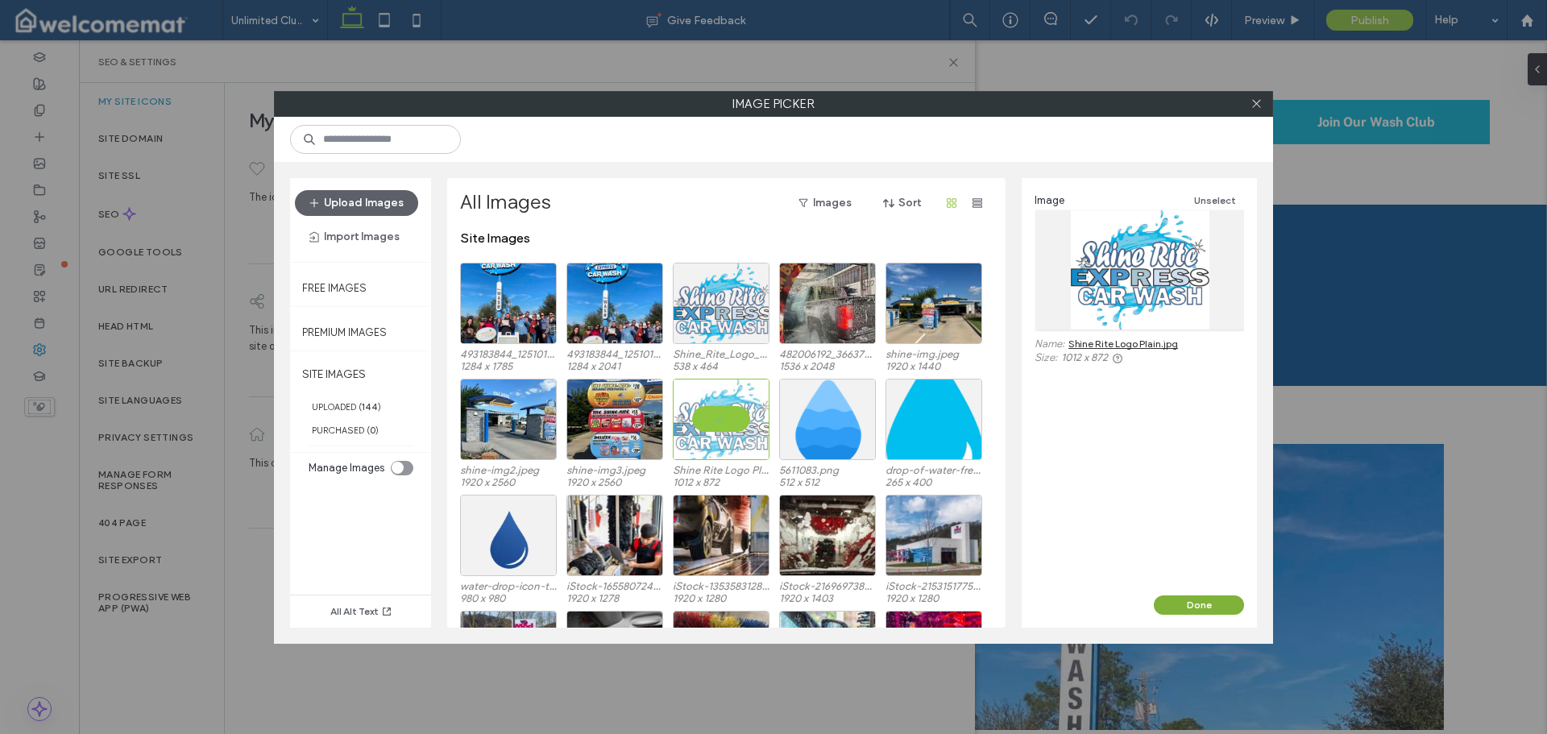
click at [1176, 607] on button "Done" at bounding box center [1198, 604] width 90 height 19
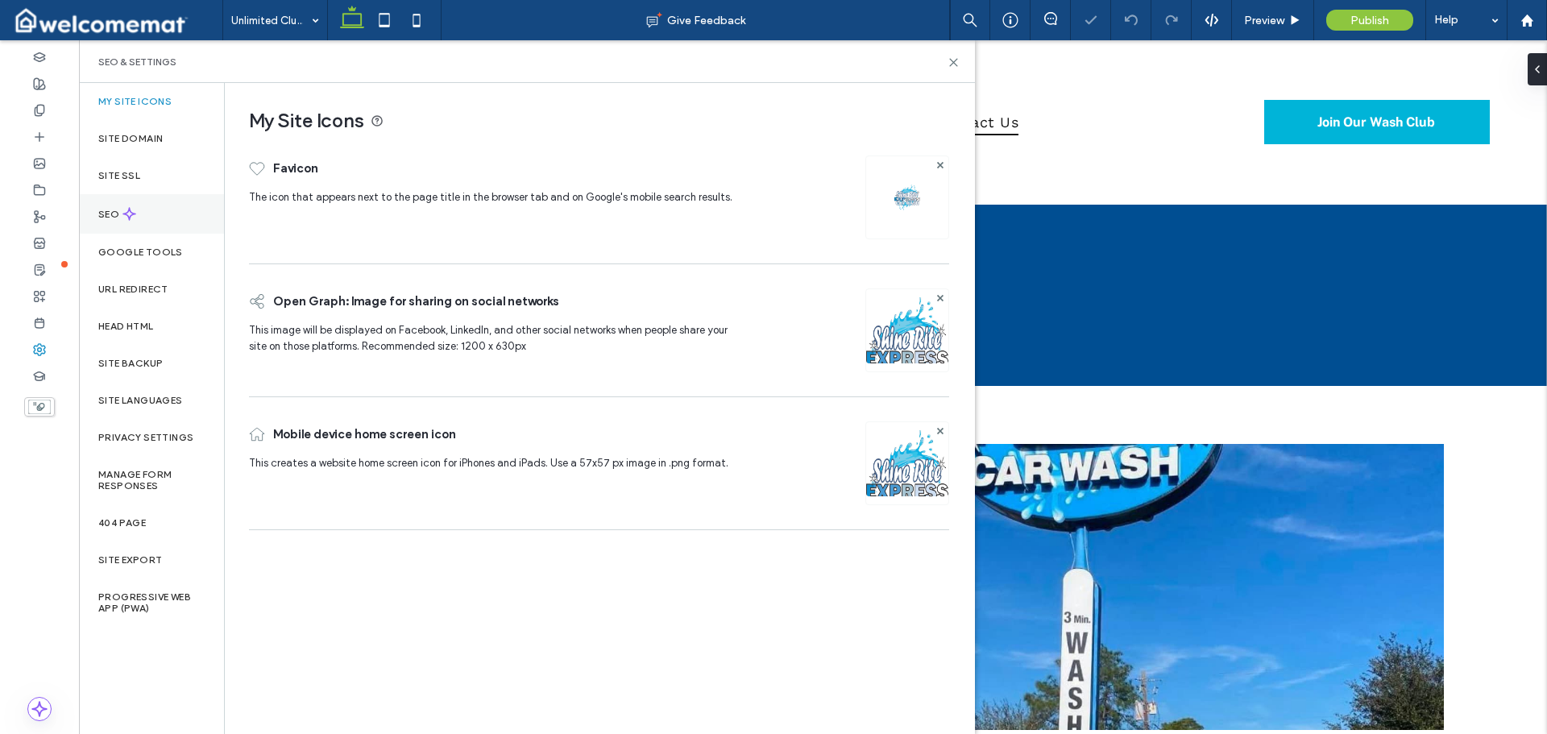
click at [143, 204] on div "SEO" at bounding box center [151, 213] width 145 height 39
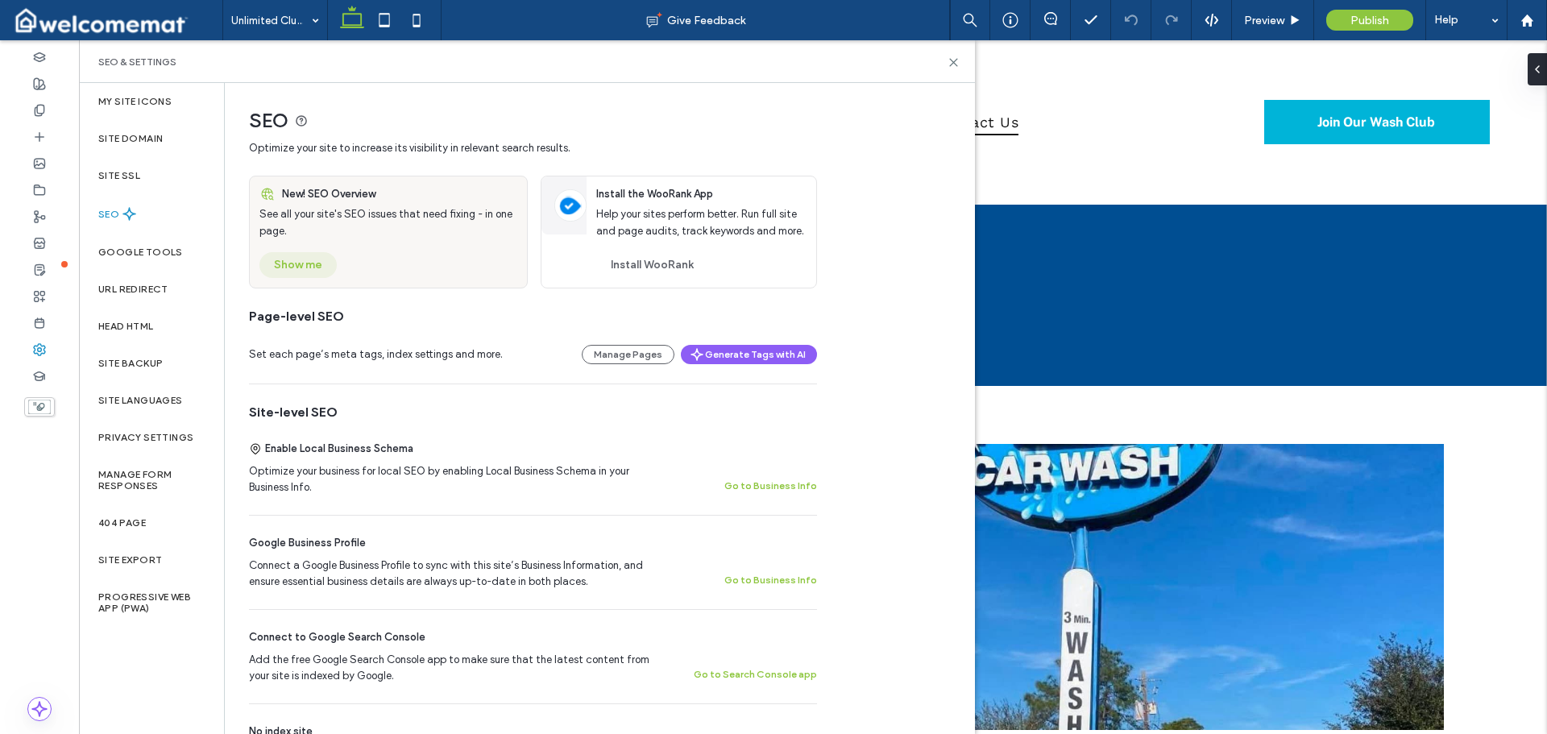
click at [302, 261] on button "Show me" at bounding box center [297, 265] width 77 height 26
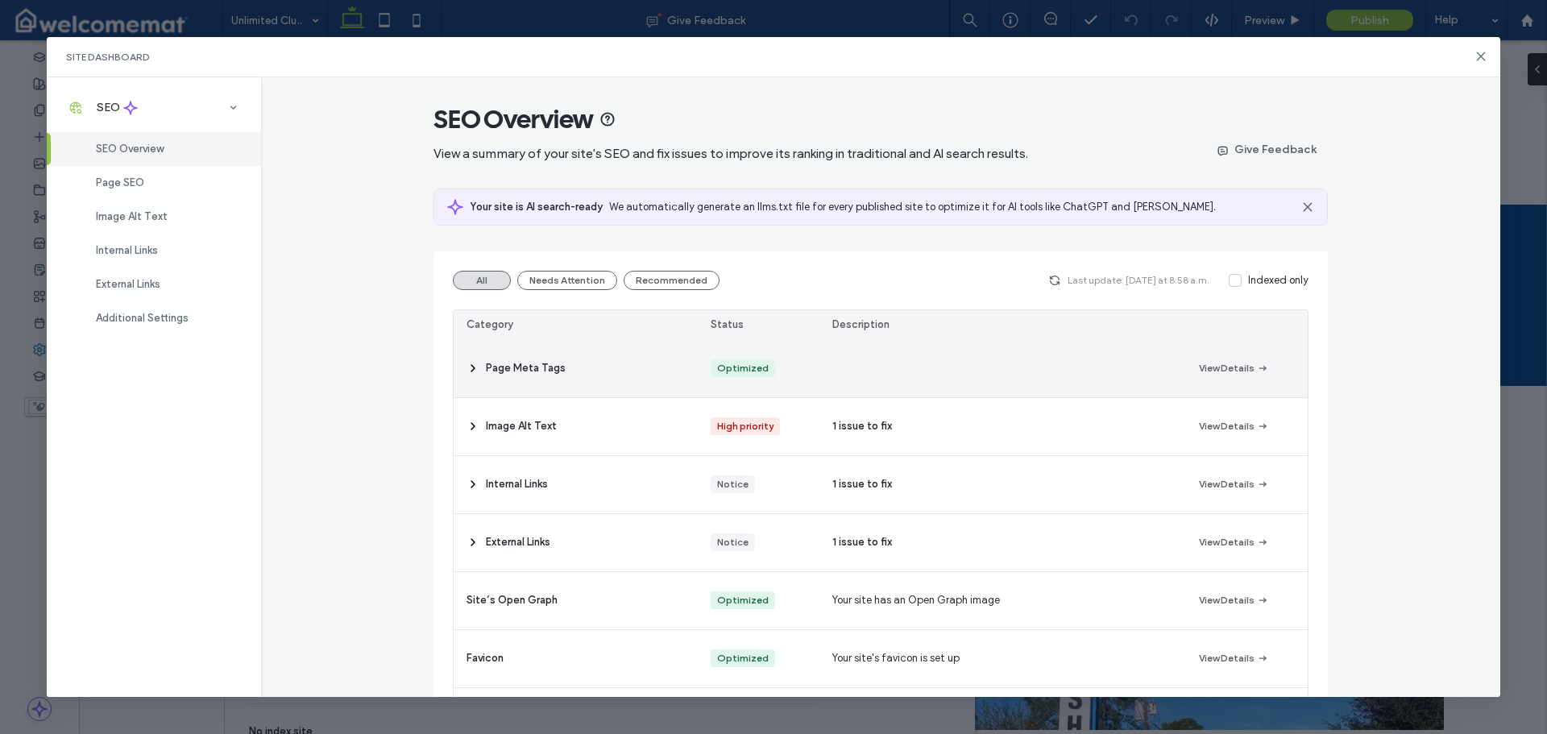
click at [466, 366] on icon at bounding box center [472, 368] width 13 height 13
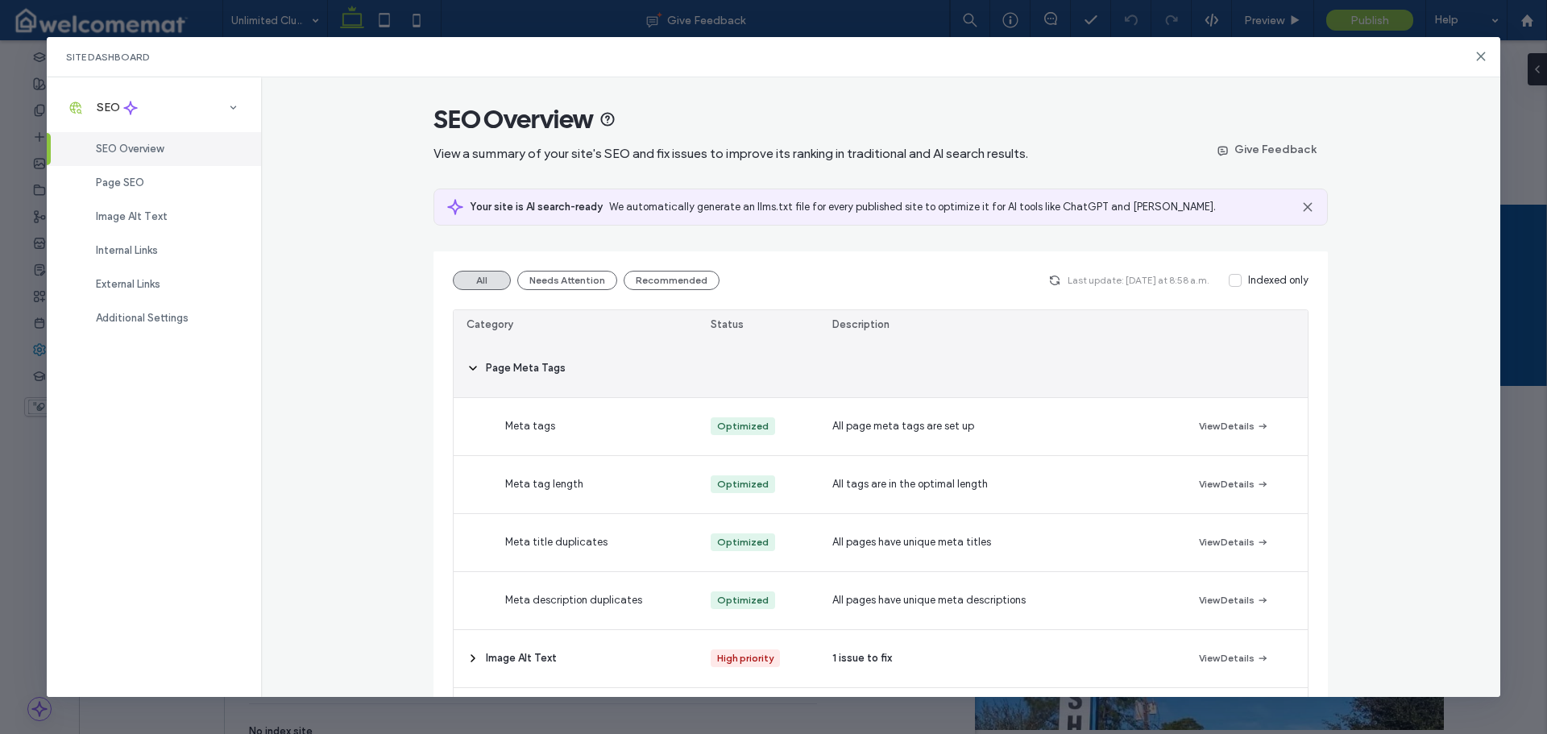
click at [466, 366] on icon at bounding box center [472, 368] width 13 height 13
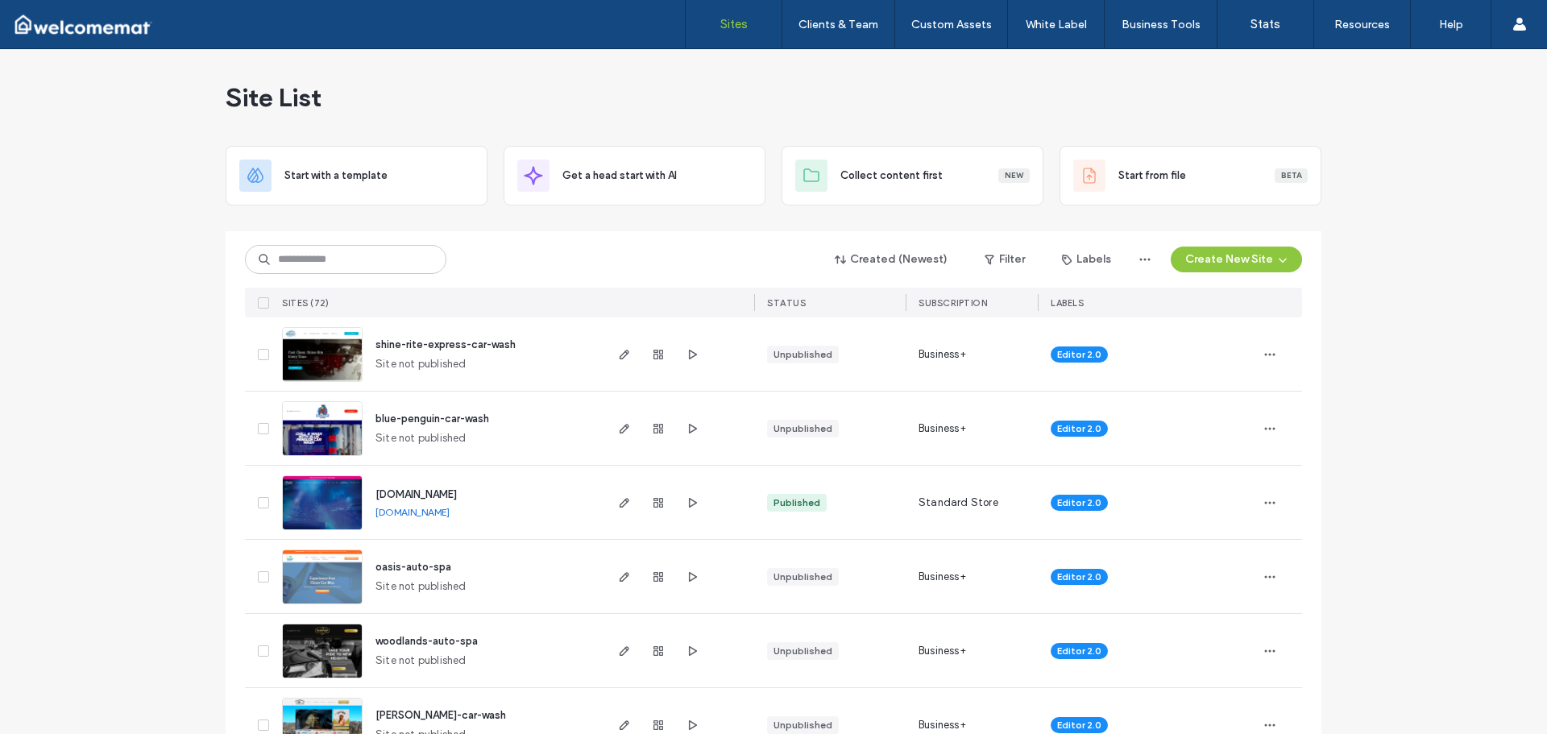
click at [450, 346] on span "shine-rite-express-car-wash" at bounding box center [445, 344] width 140 height 12
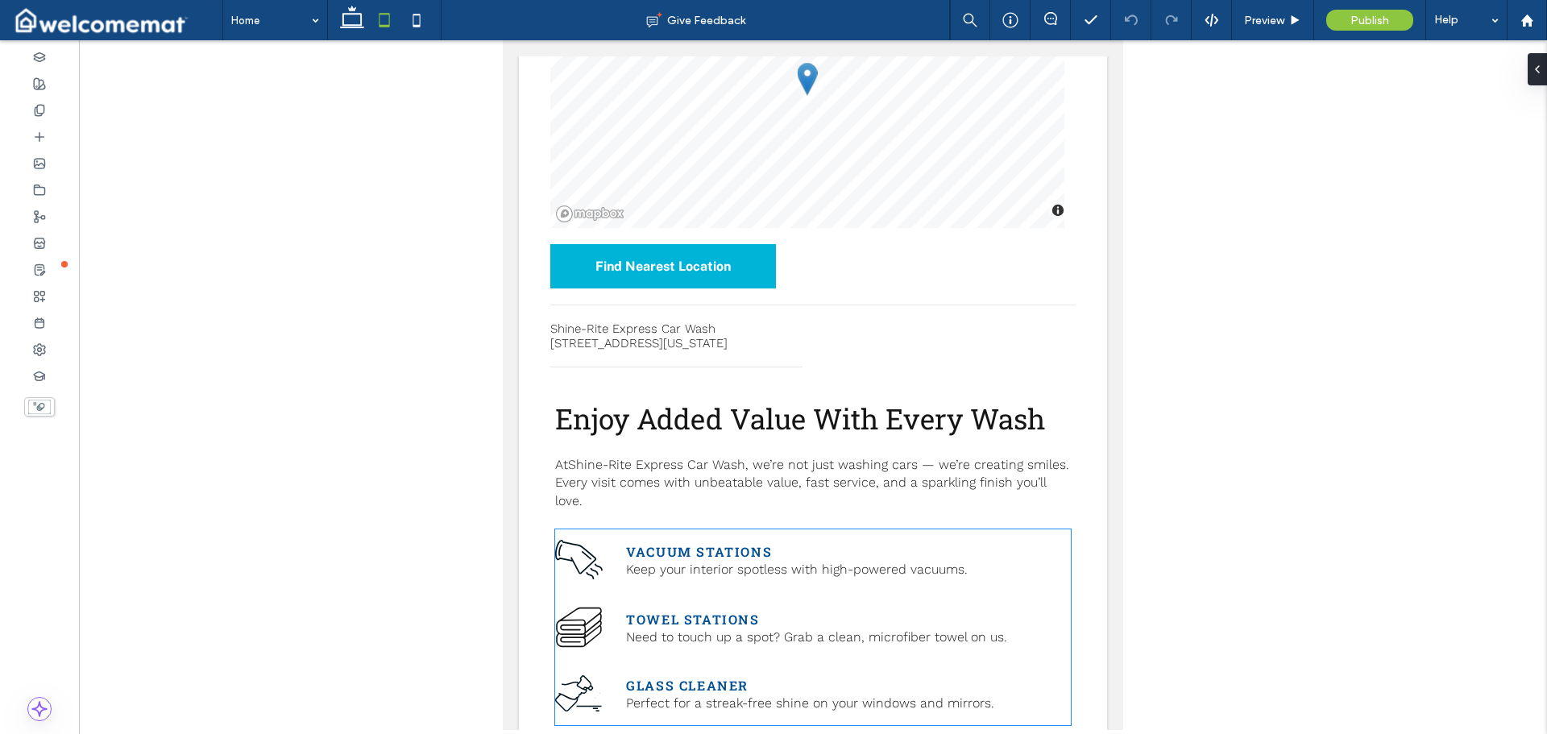
scroll to position [397, 0]
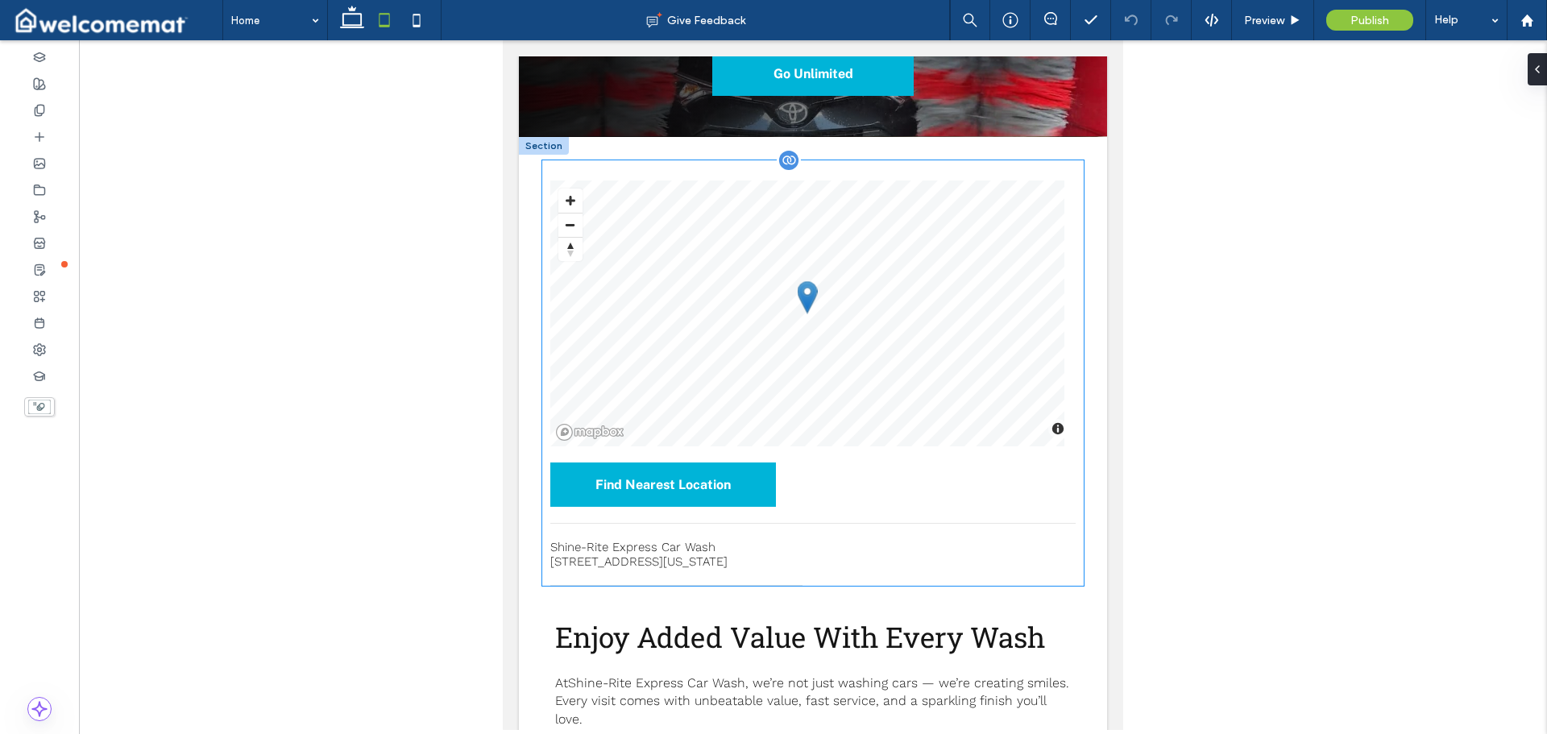
click at [1046, 176] on div "LIST MAP © Mapbox © OpenStreetMap Improve this map Find Nearest Location Shine-…" at bounding box center [812, 372] width 541 height 425
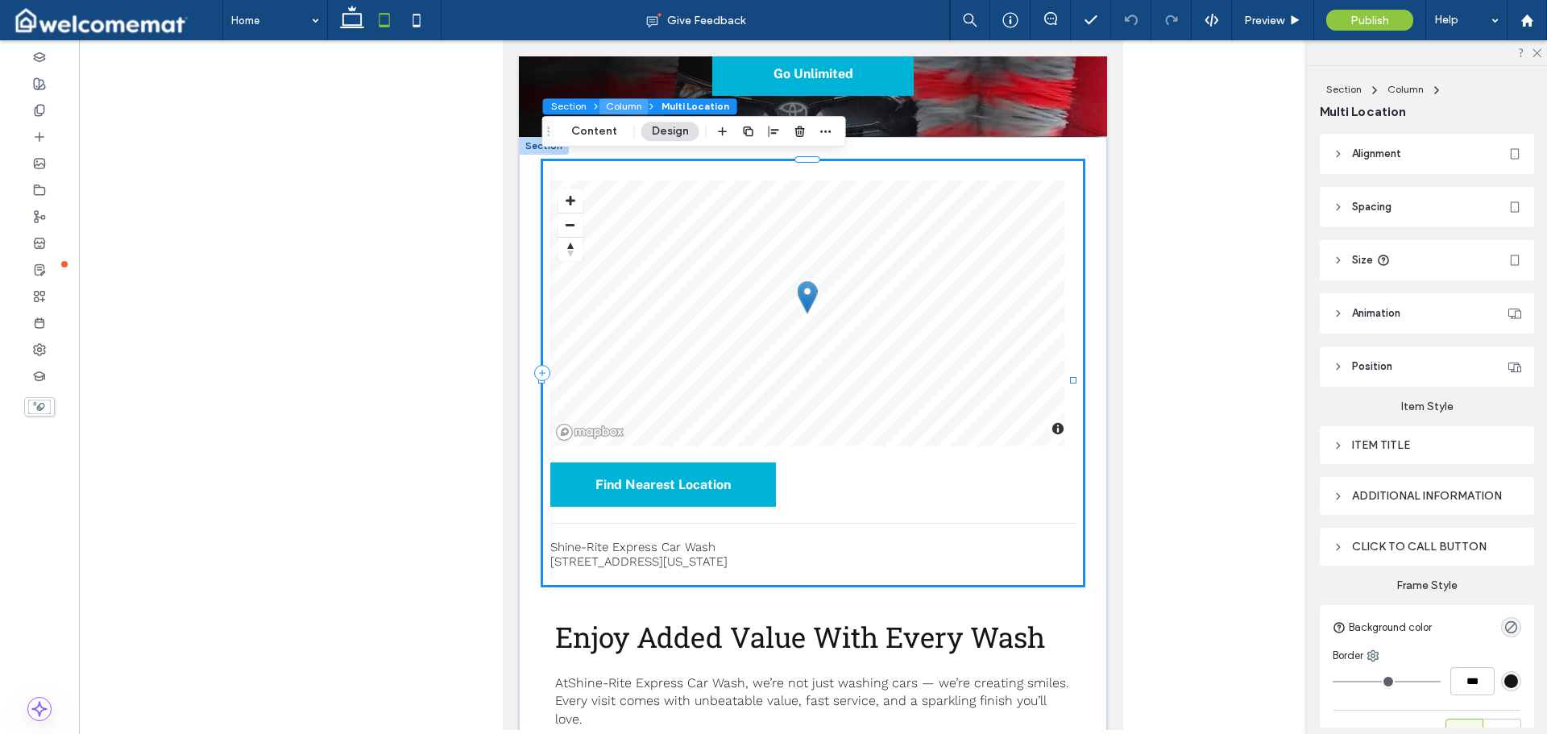
click at [619, 101] on button "Column" at bounding box center [623, 106] width 49 height 16
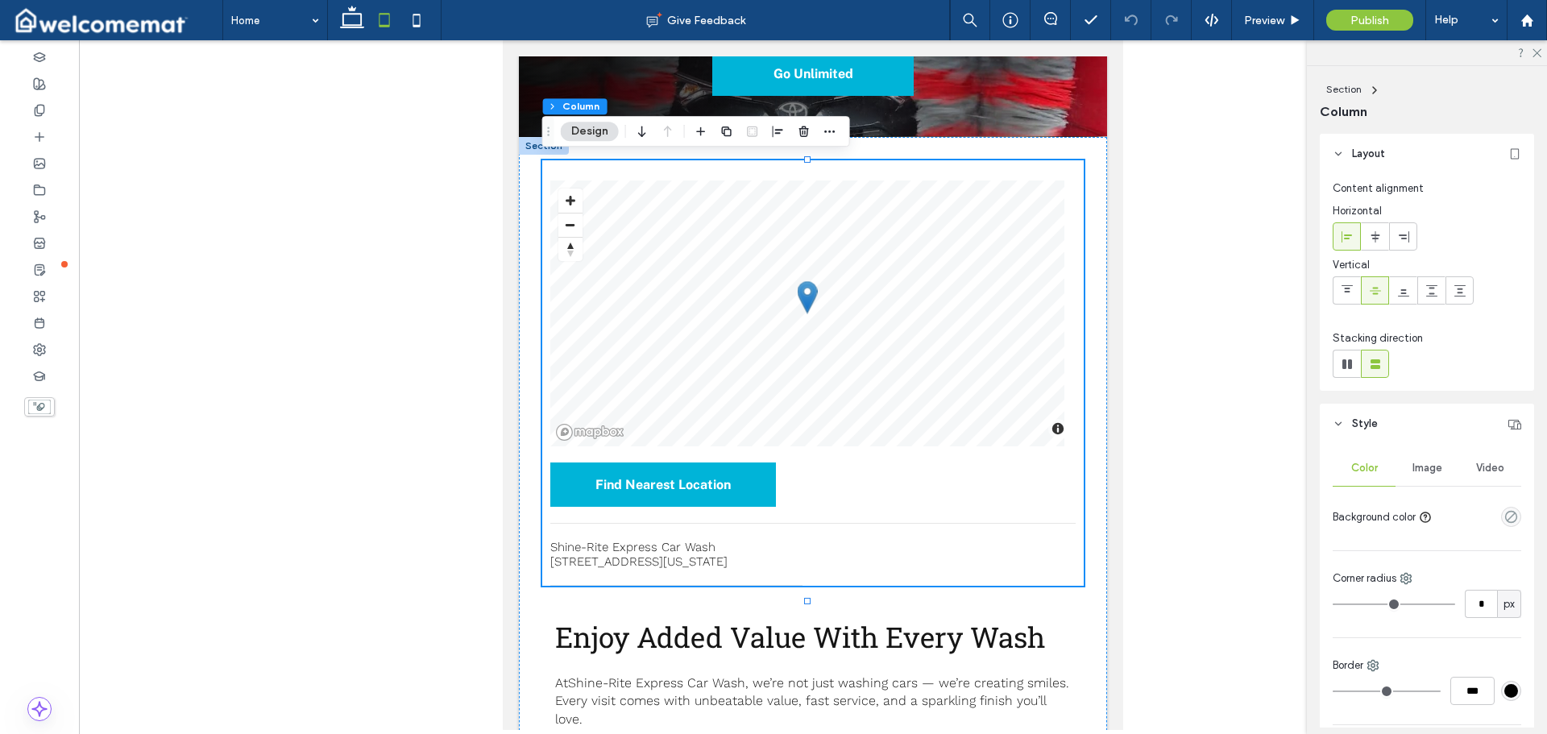
click at [630, 126] on div "Section Column Design" at bounding box center [696, 131] width 308 height 31
click at [644, 126] on icon "button" at bounding box center [641, 131] width 19 height 29
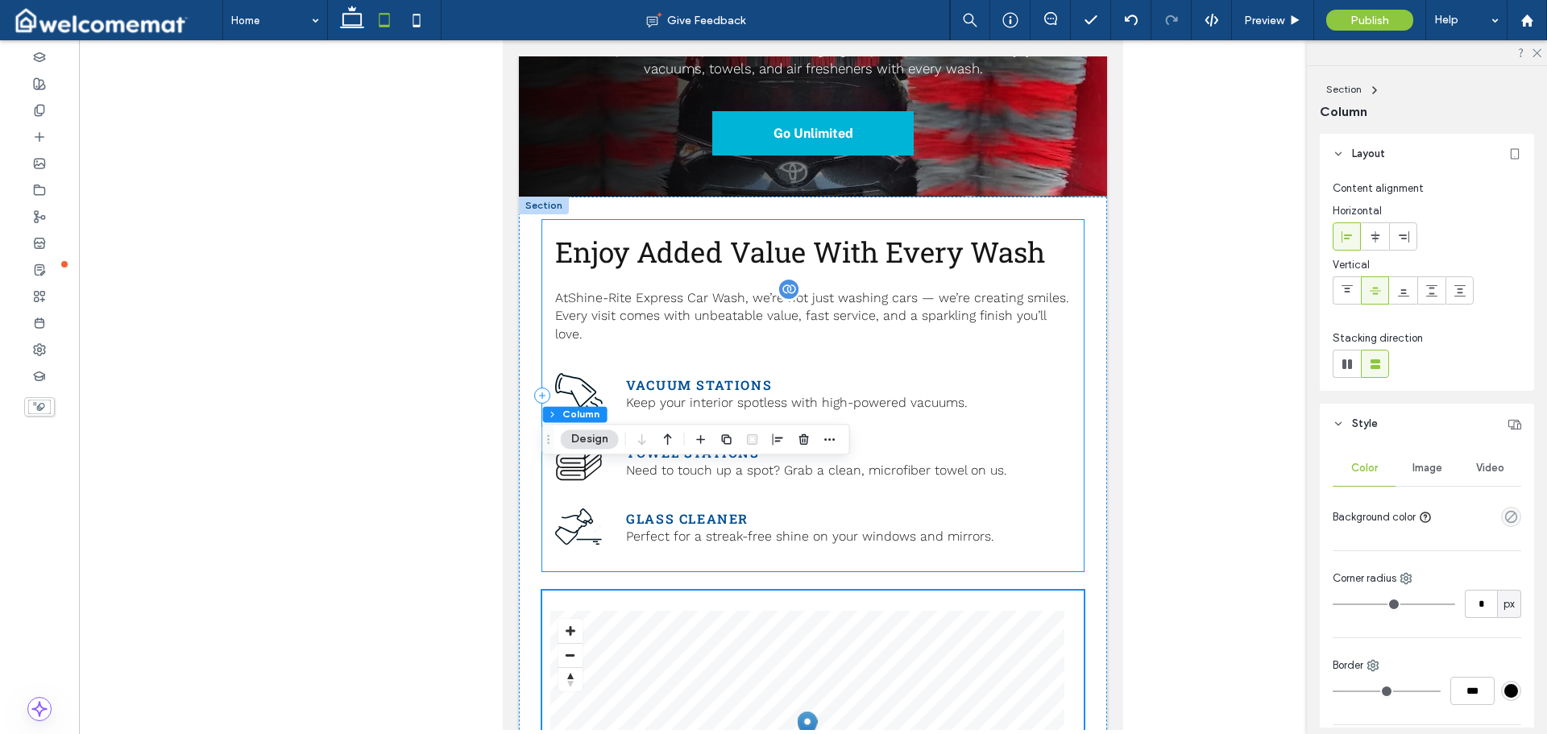
scroll to position [317, 0]
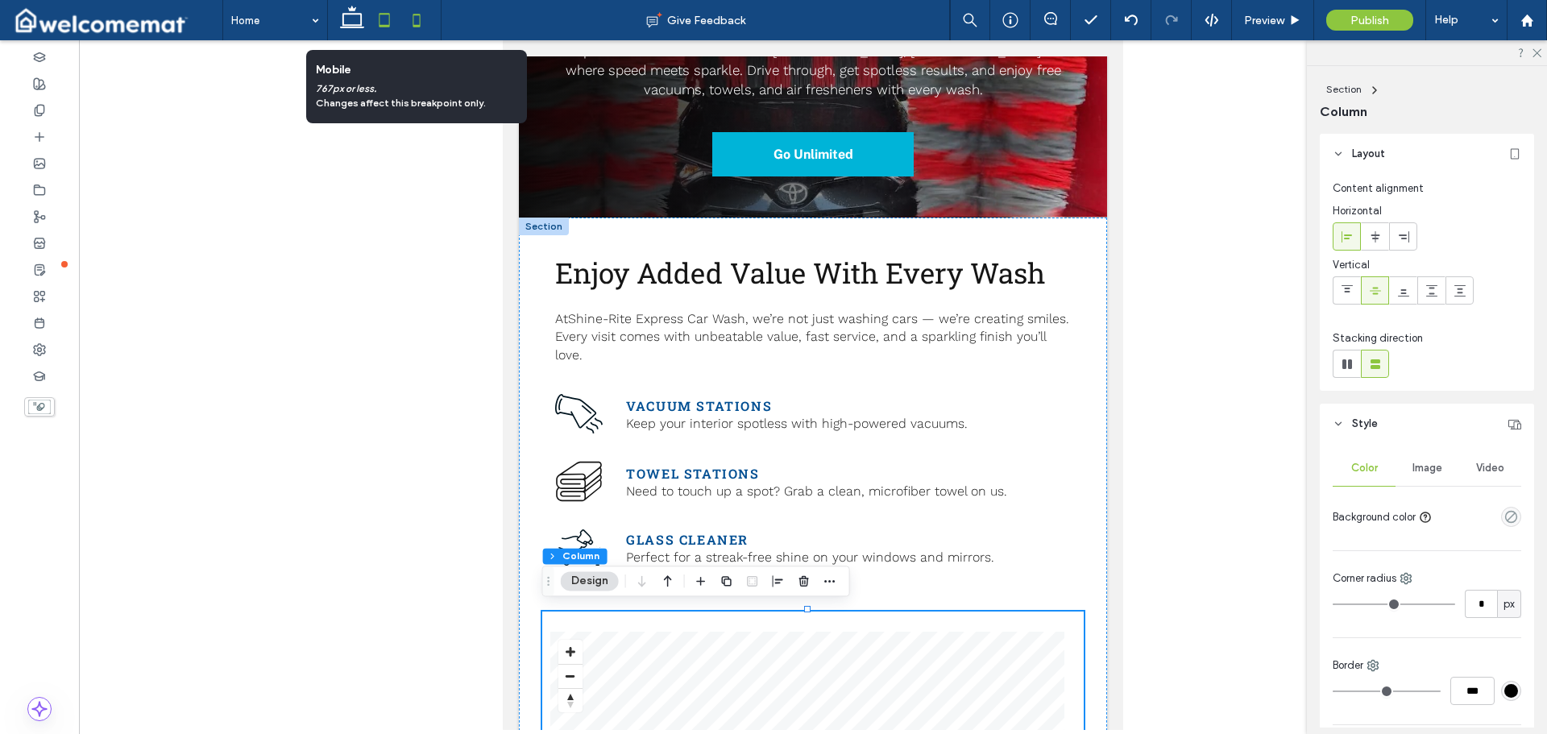
click at [422, 20] on icon at bounding box center [416, 20] width 32 height 32
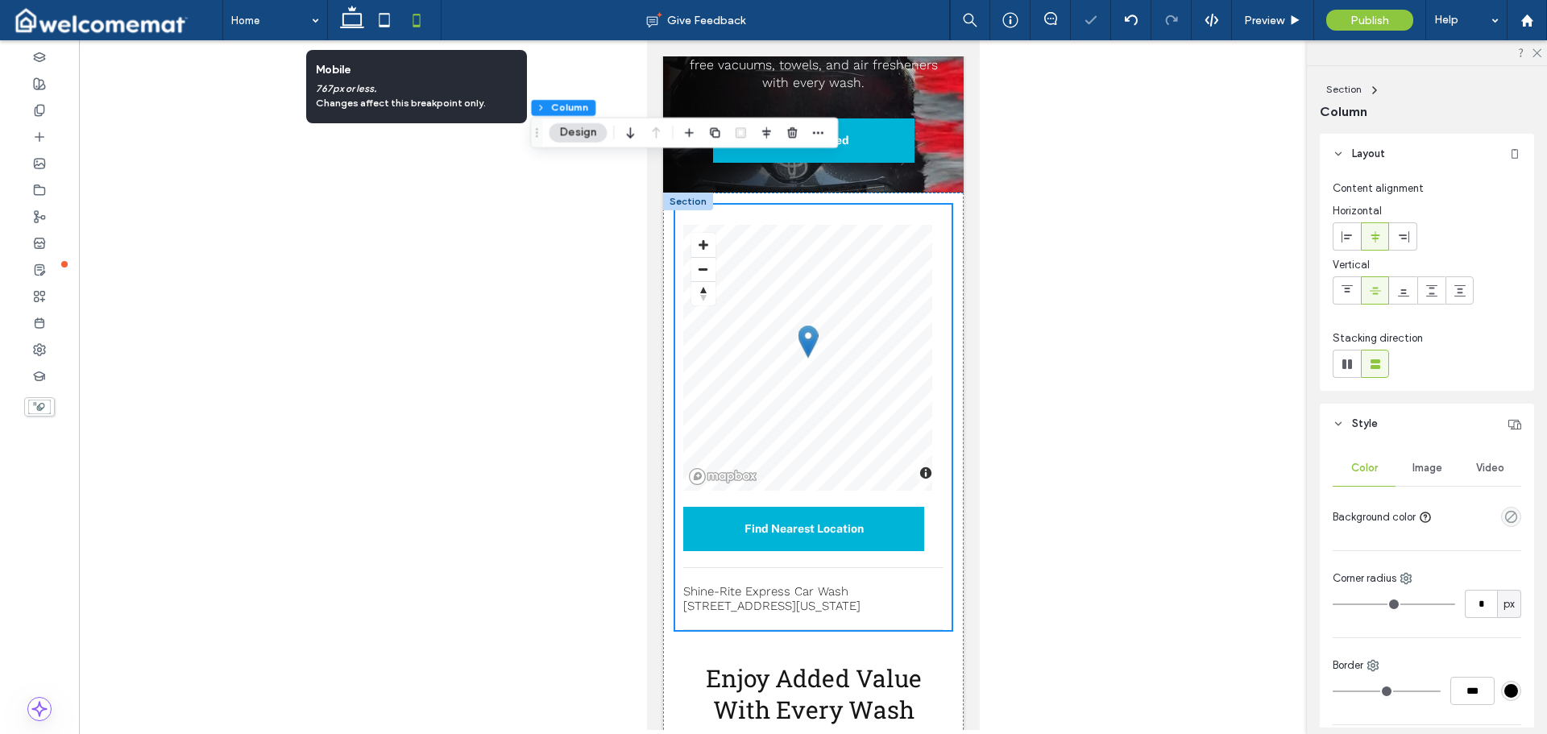
scroll to position [379, 0]
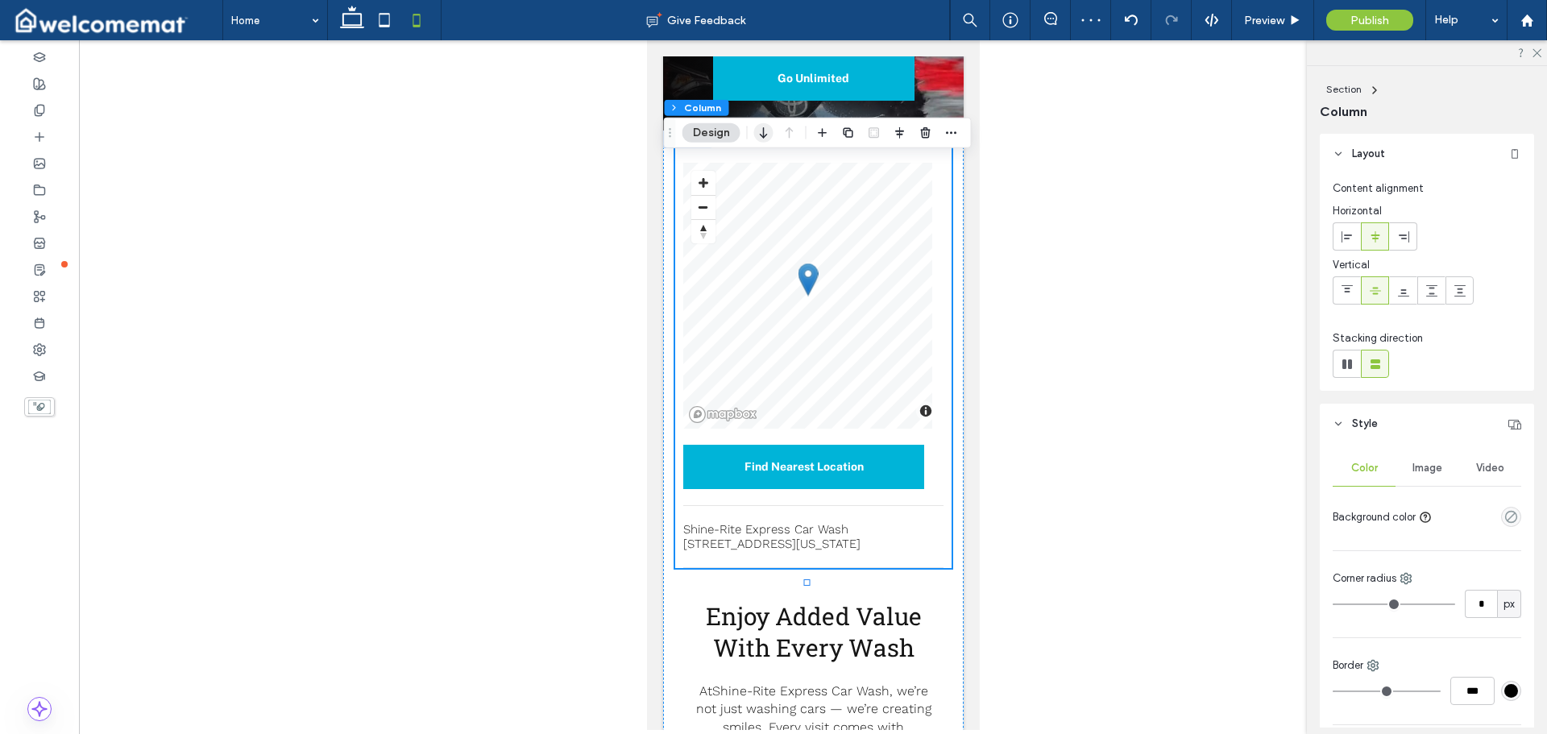
click at [758, 134] on icon "button" at bounding box center [763, 132] width 19 height 29
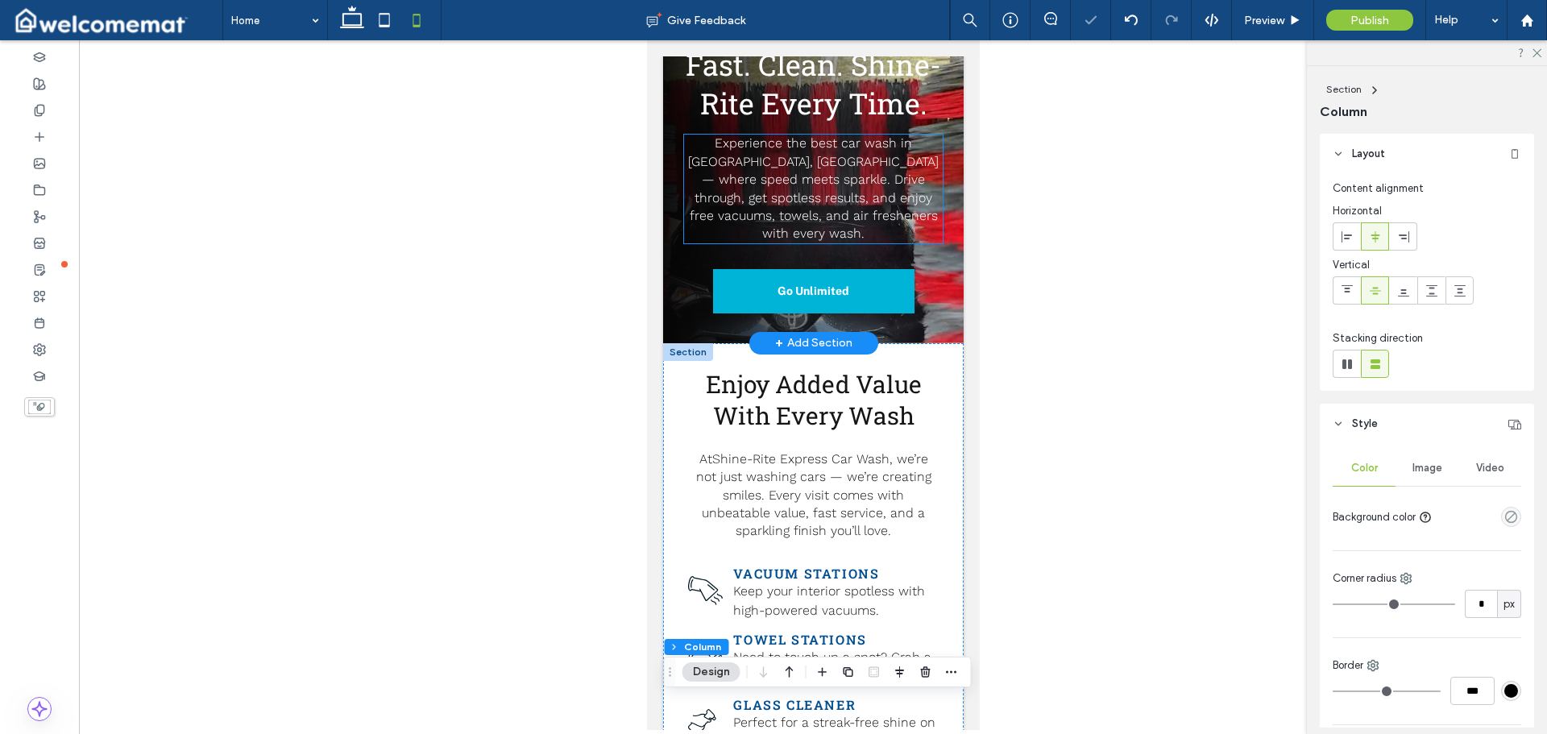
scroll to position [242, 0]
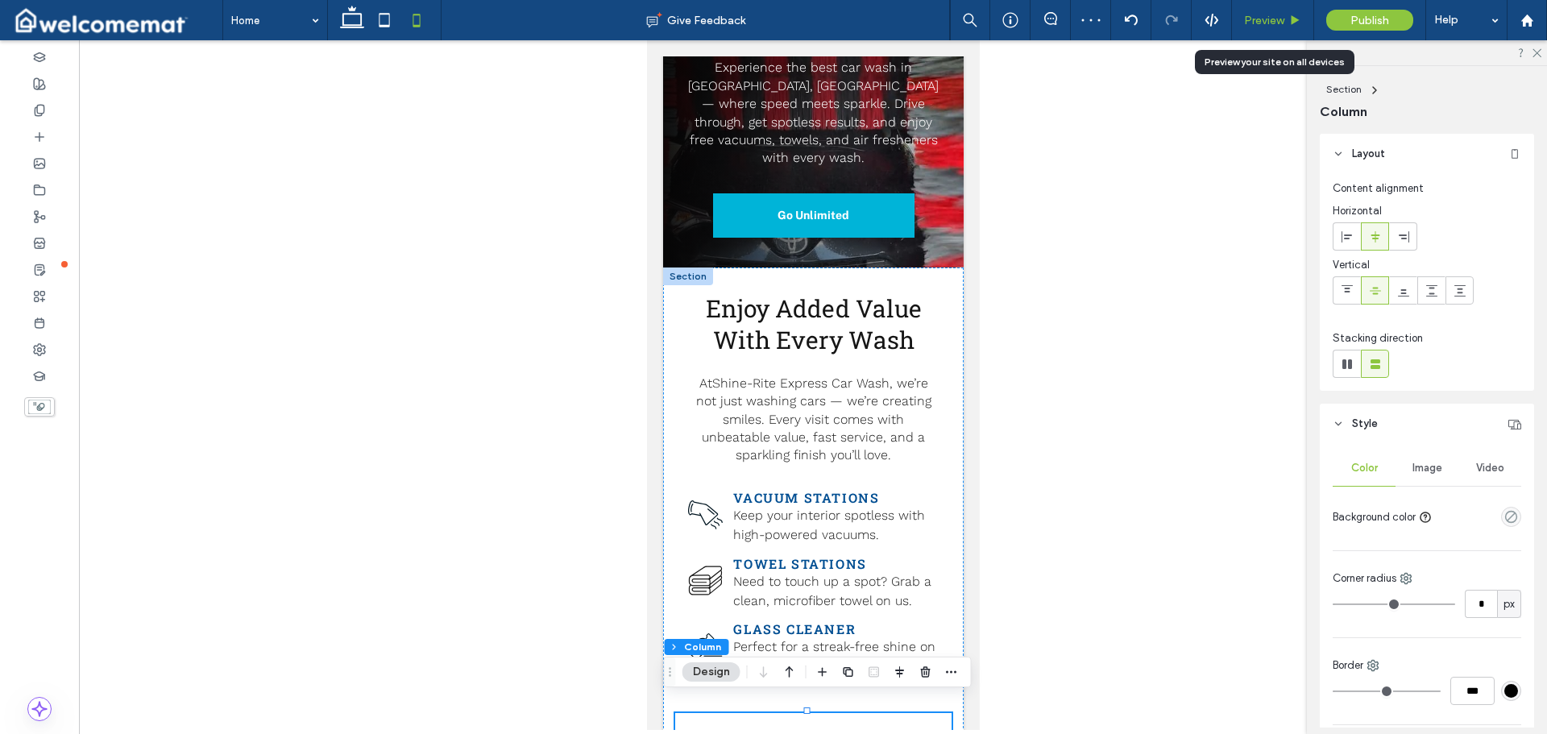
click at [1286, 25] on div "Preview" at bounding box center [1272, 21] width 81 height 14
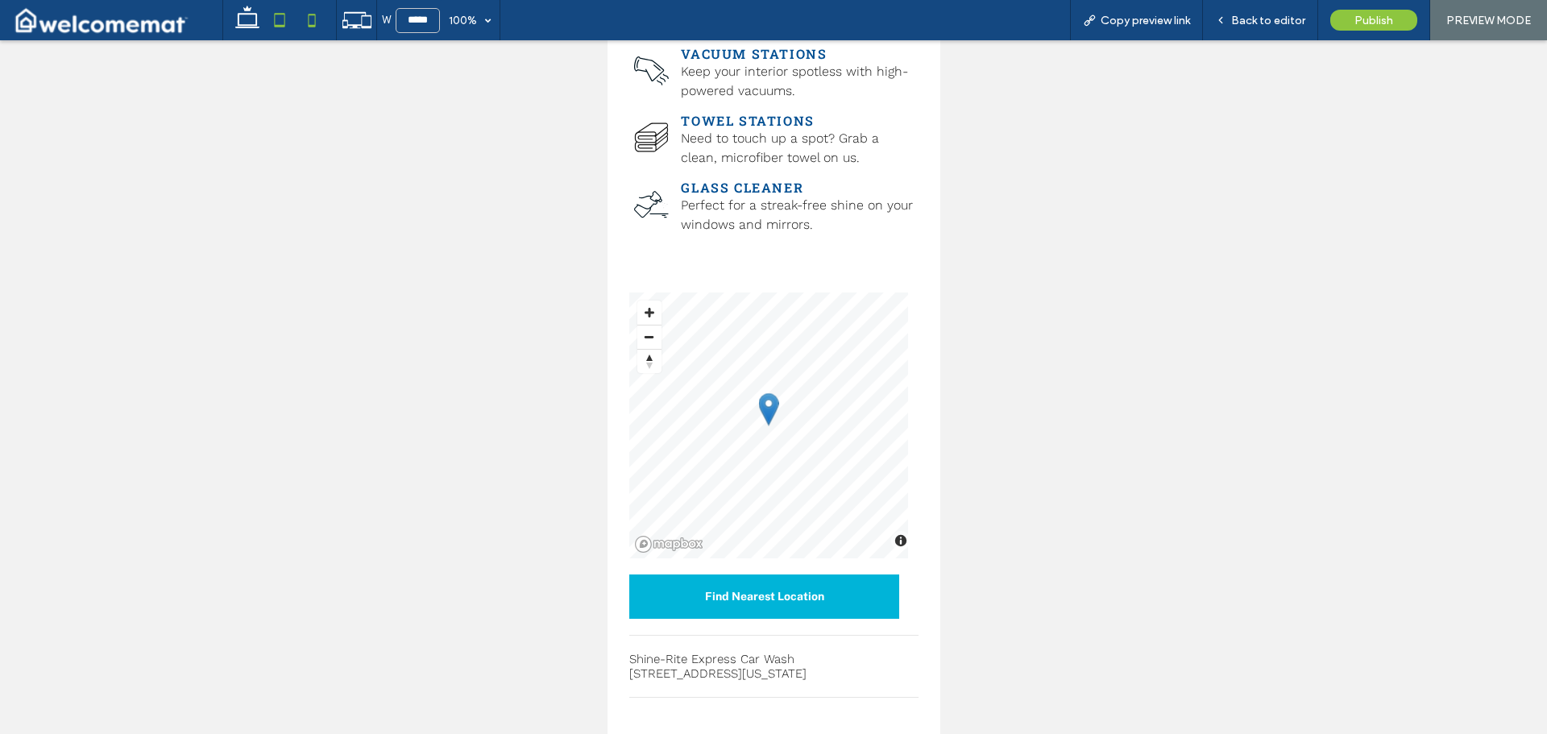
click at [284, 10] on icon at bounding box center [279, 20] width 32 height 32
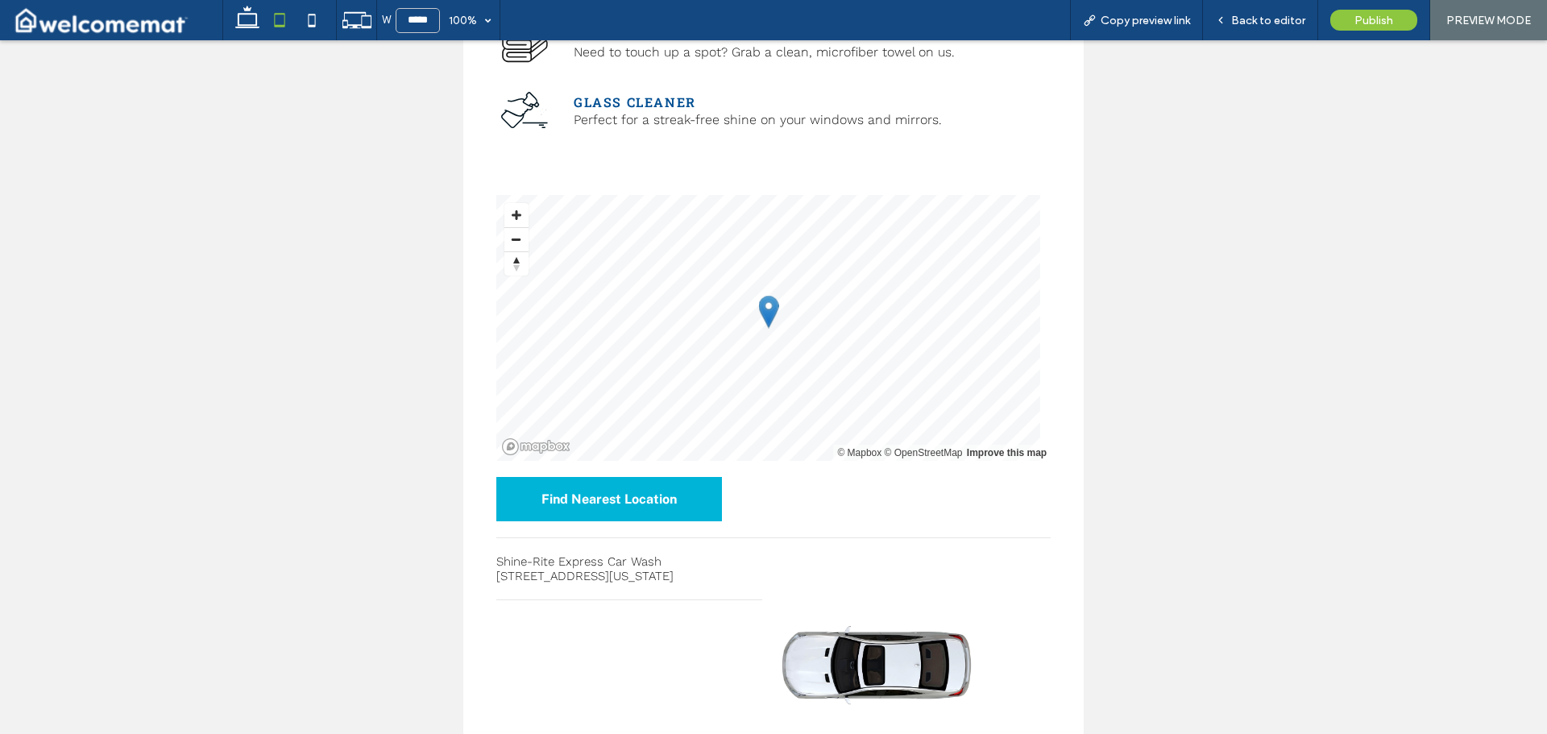
scroll to position [725, 0]
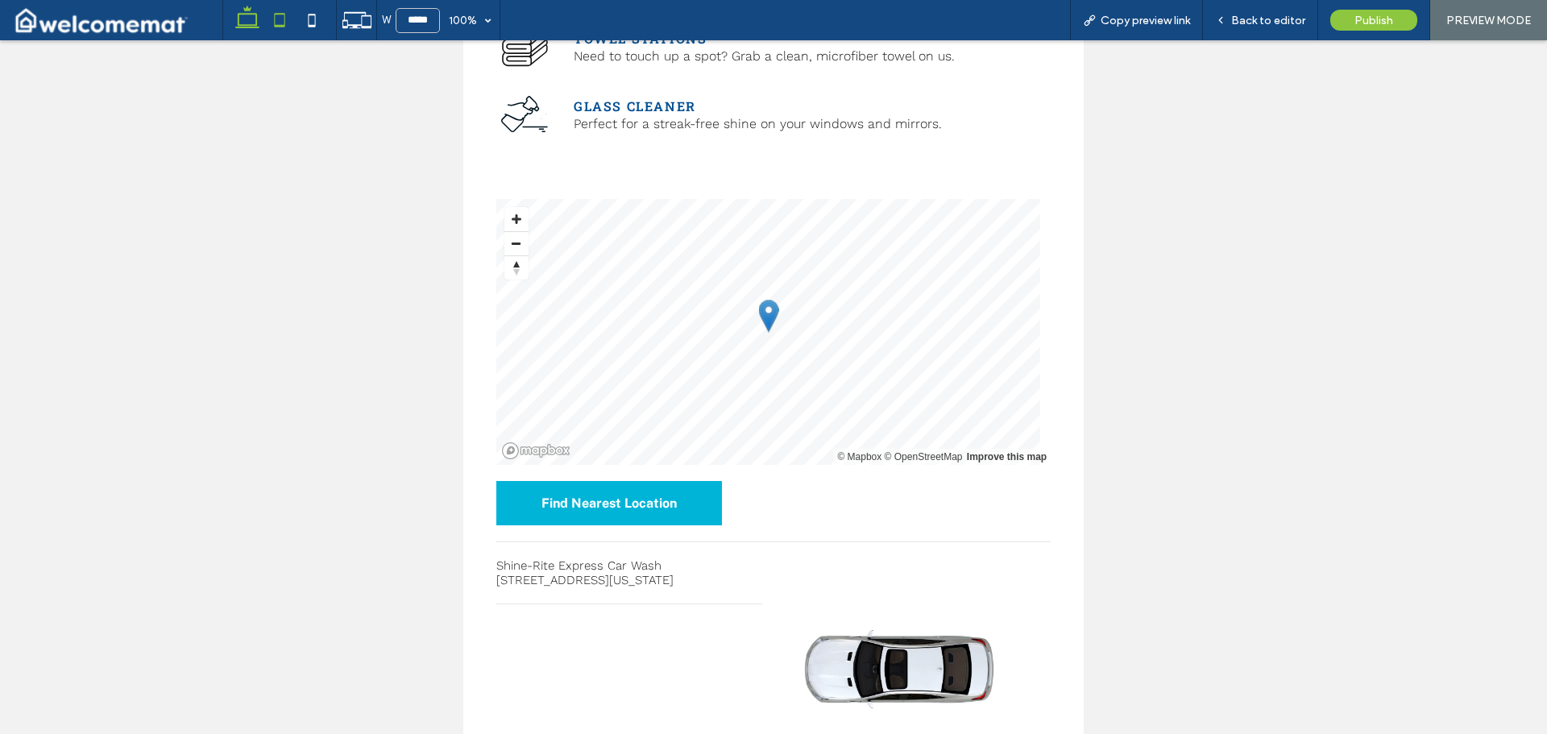
click at [252, 19] on icon at bounding box center [247, 20] width 32 height 32
type input "******"
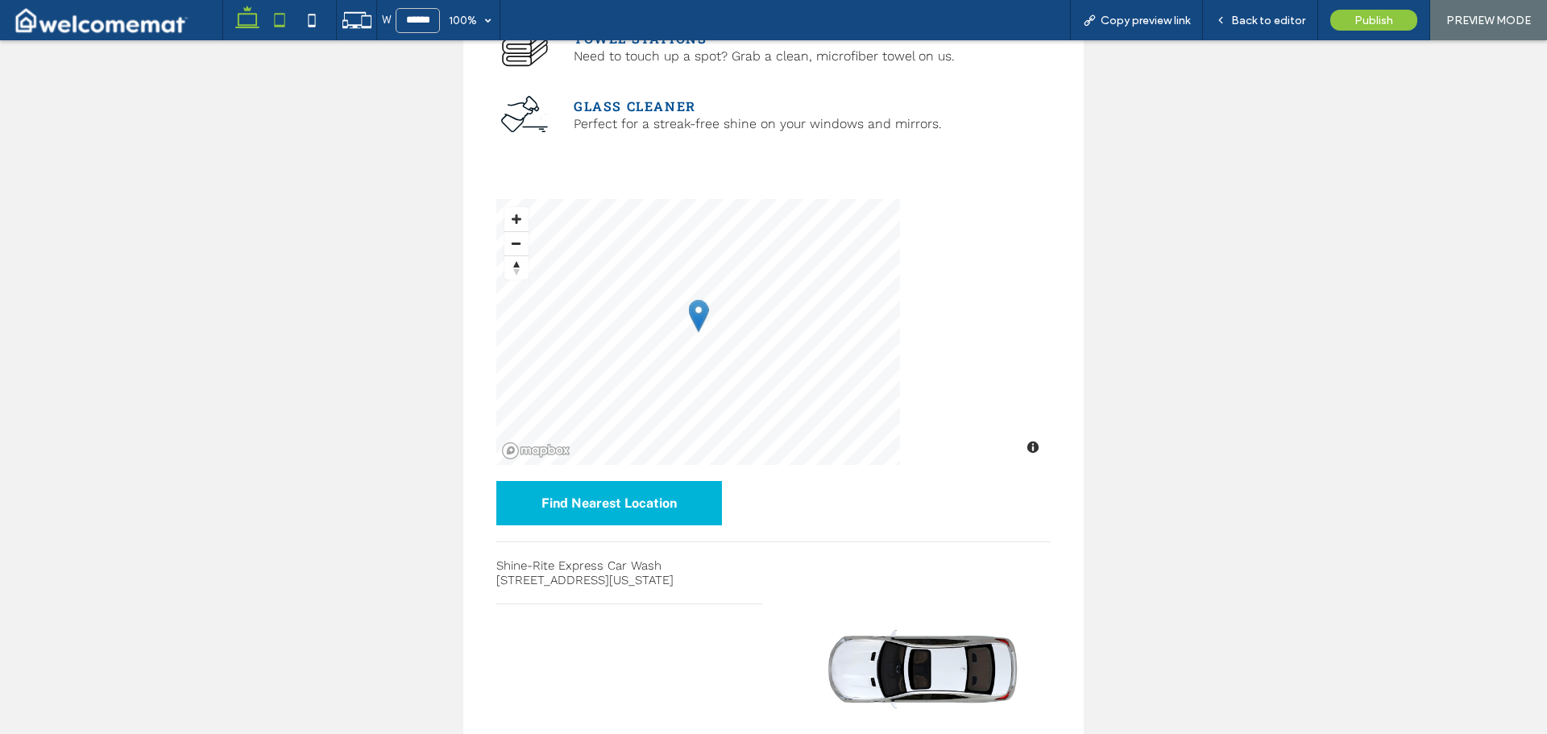
scroll to position [718, 0]
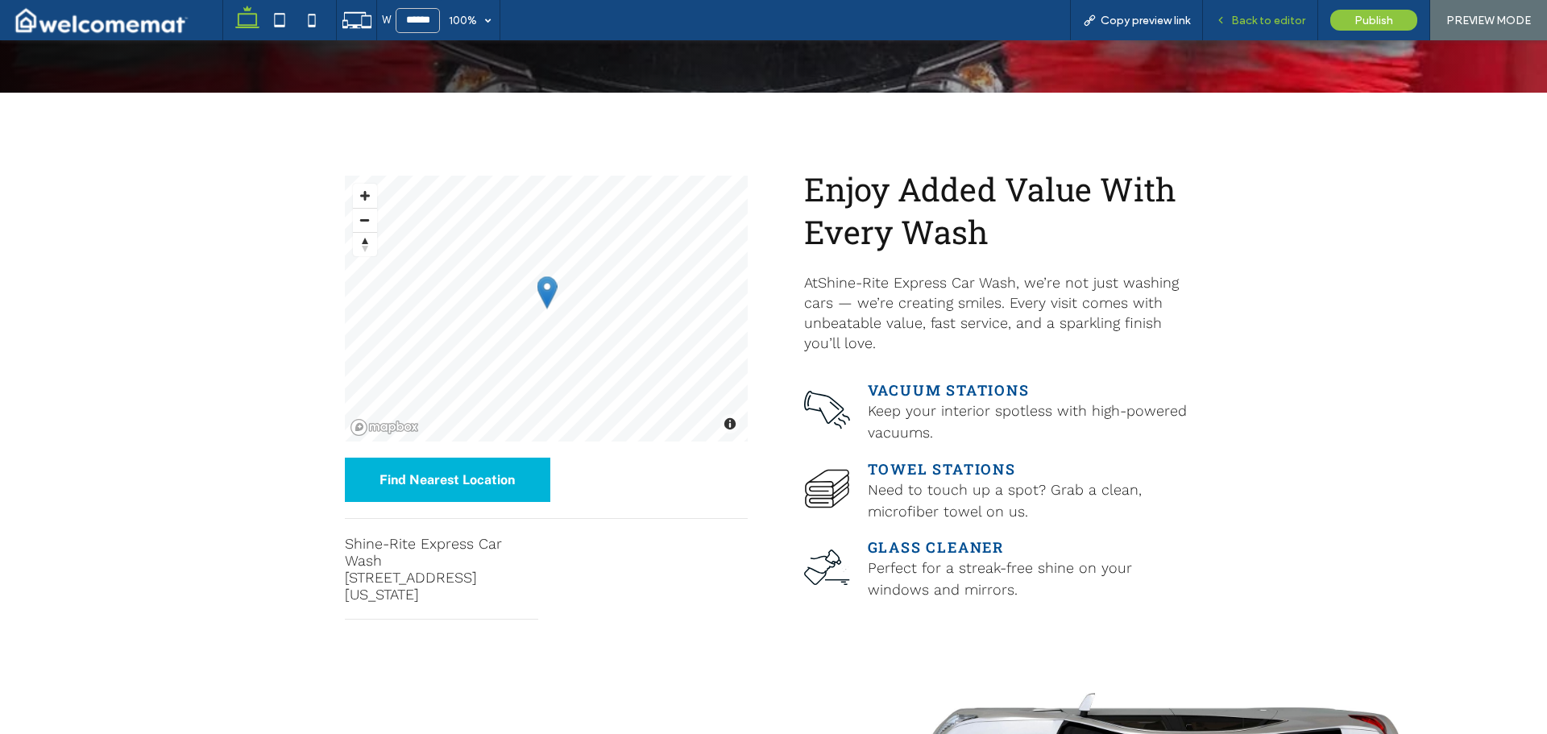
click at [1251, 14] on span "Back to editor" at bounding box center [1268, 21] width 74 height 14
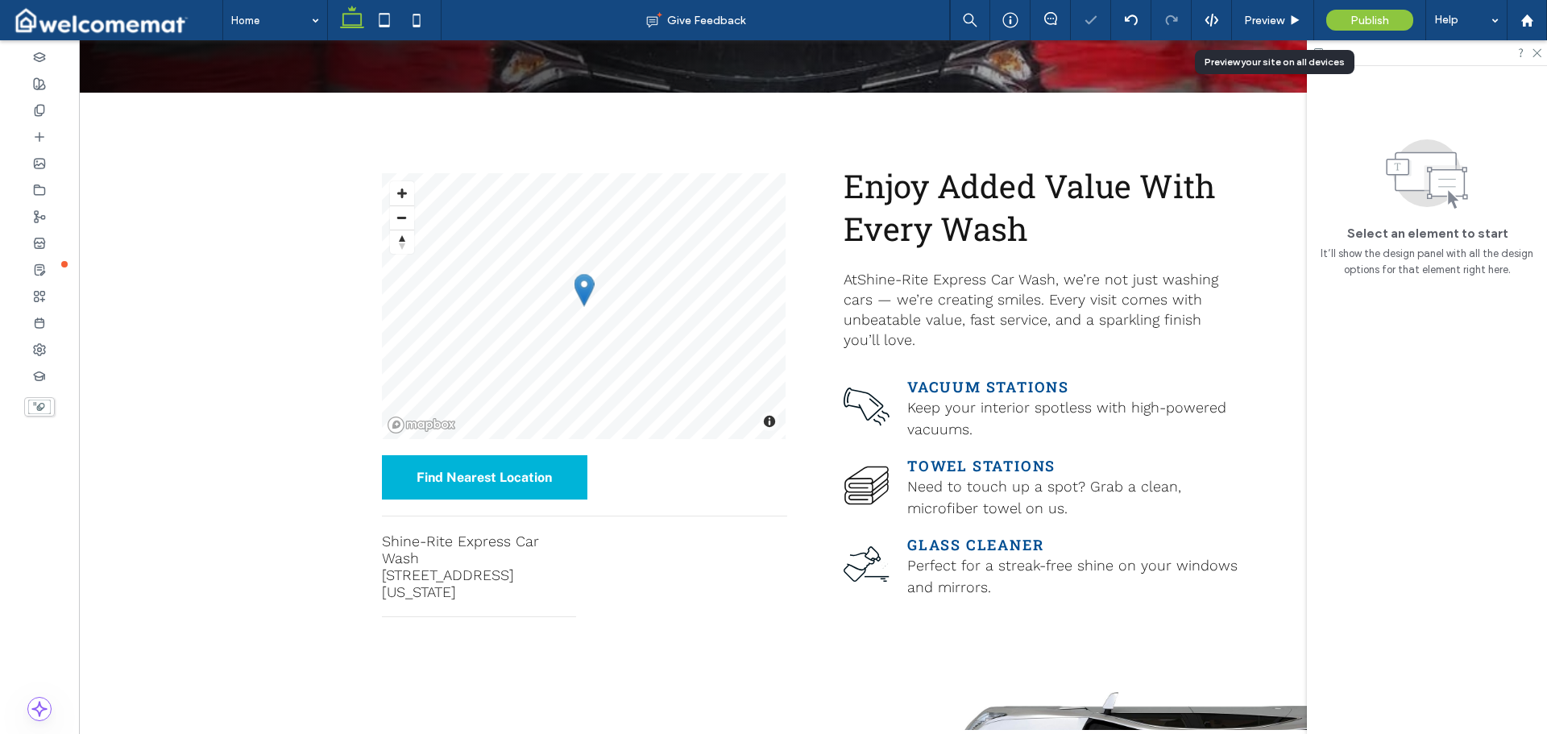
scroll to position [734, 0]
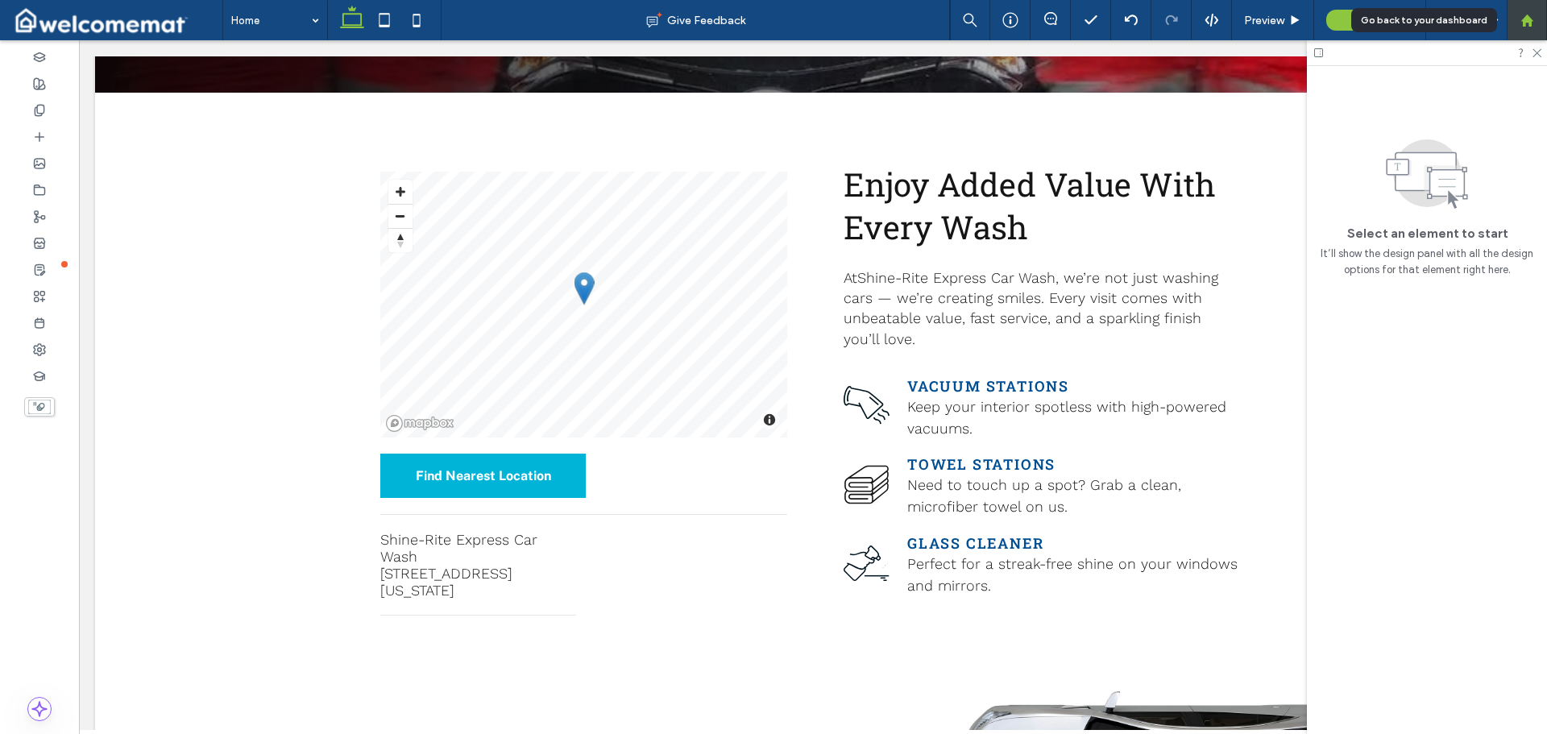
click at [1526, 11] on div at bounding box center [1526, 20] width 40 height 40
